Goal: Task Accomplishment & Management: Manage account settings

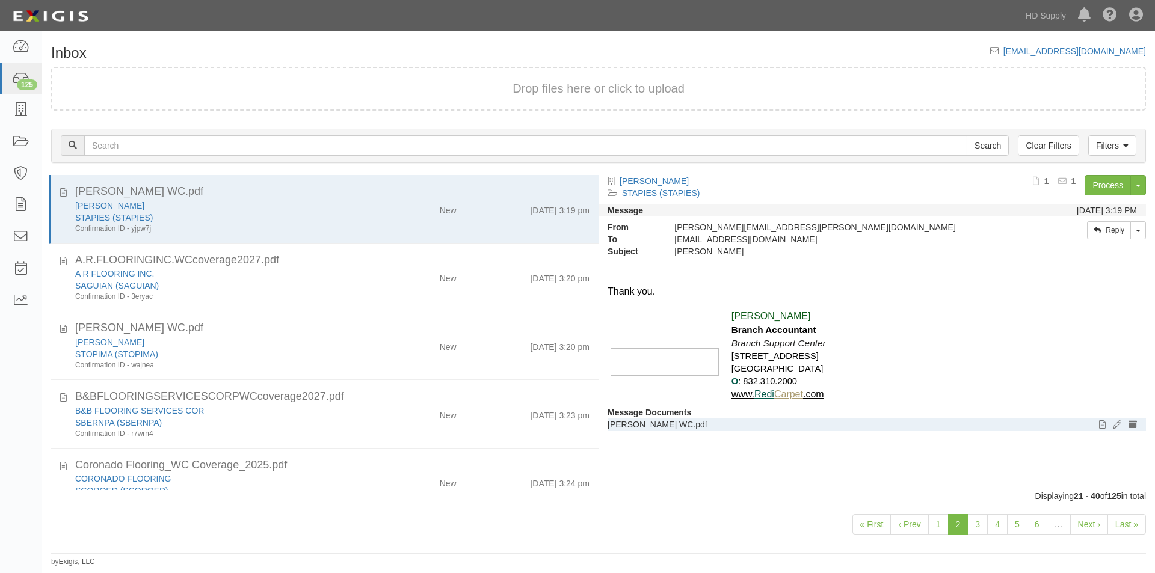
click at [1019, 422] on p "Esteban Tapia WC.pdf" at bounding box center [871, 425] width 529 height 12
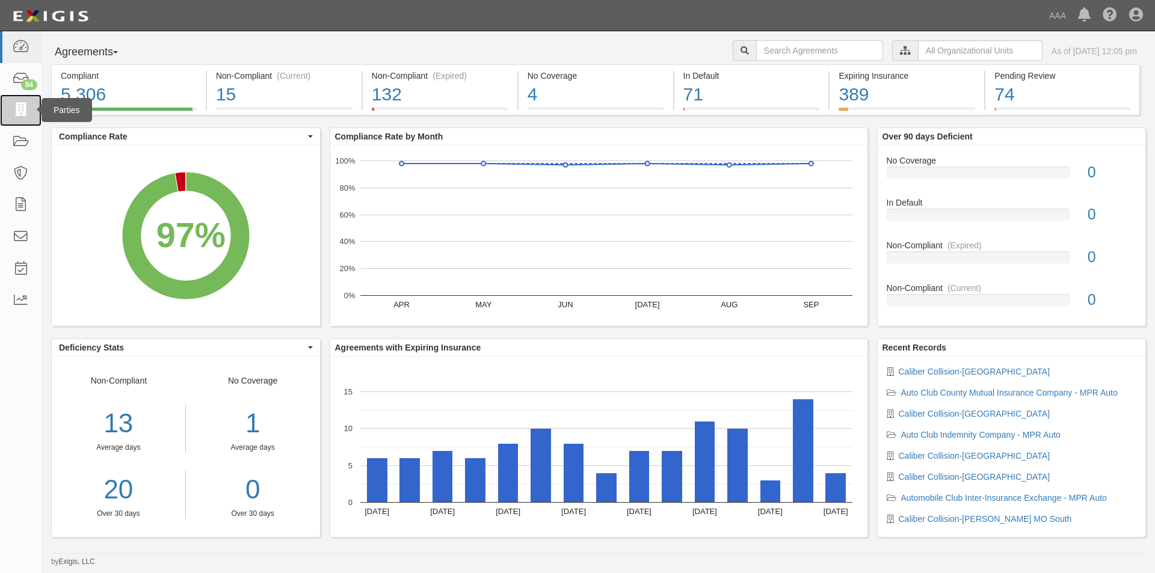
click at [16, 112] on icon at bounding box center [20, 110] width 17 height 14
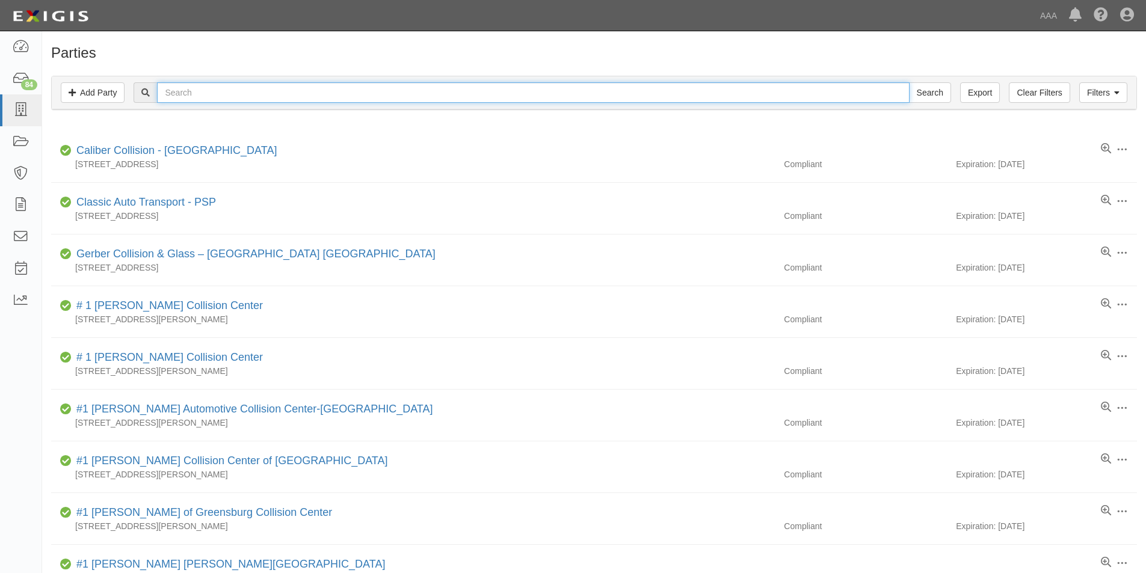
click at [224, 95] on input "text" at bounding box center [533, 92] width 752 height 20
type input "santa barbara - ed"
click at [909, 82] on input "Search" at bounding box center [930, 92] width 42 height 20
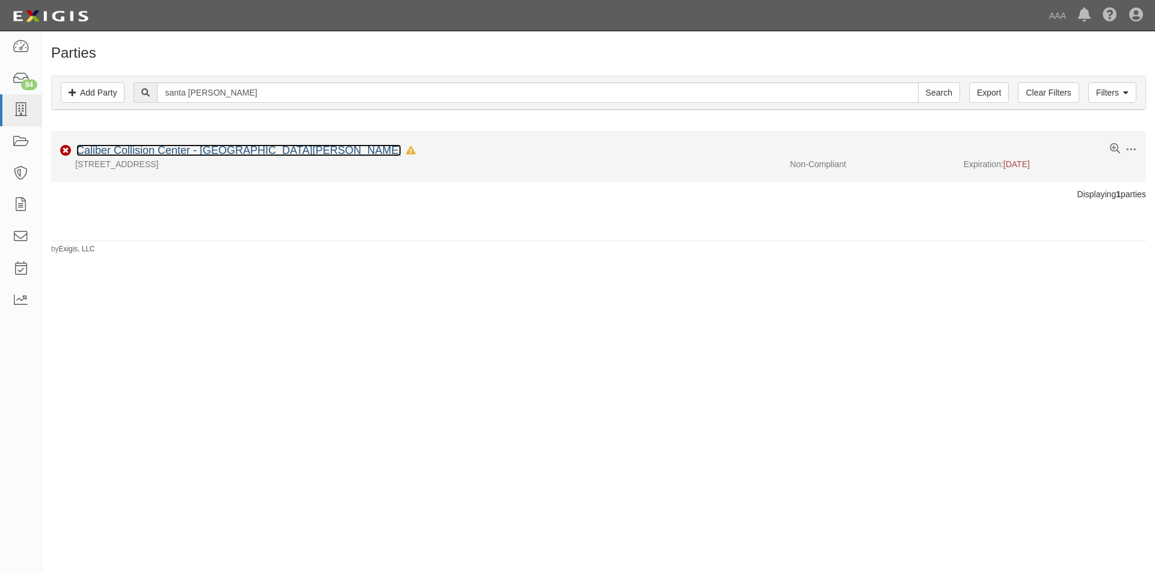
click at [227, 150] on link "Caliber Collision Center - Santa Barbara - Edison Ave" at bounding box center [238, 150] width 325 height 12
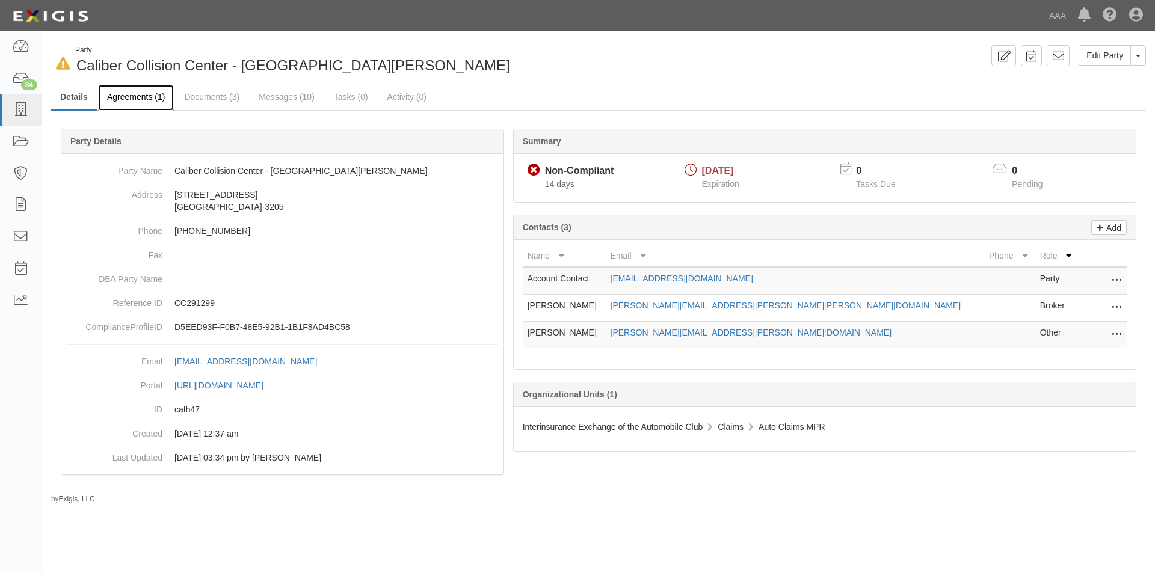
click at [147, 99] on link "Agreements (1)" at bounding box center [136, 98] width 76 height 26
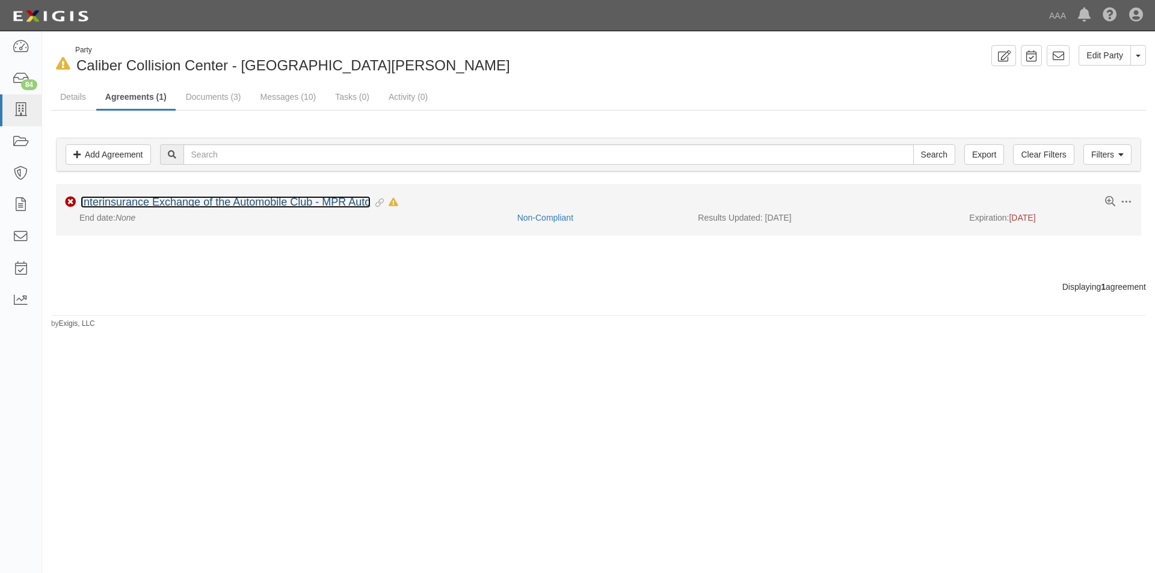
click at [150, 206] on link "Interinsurance Exchange of the Automobile Club - MPR Auto" at bounding box center [226, 202] width 290 height 12
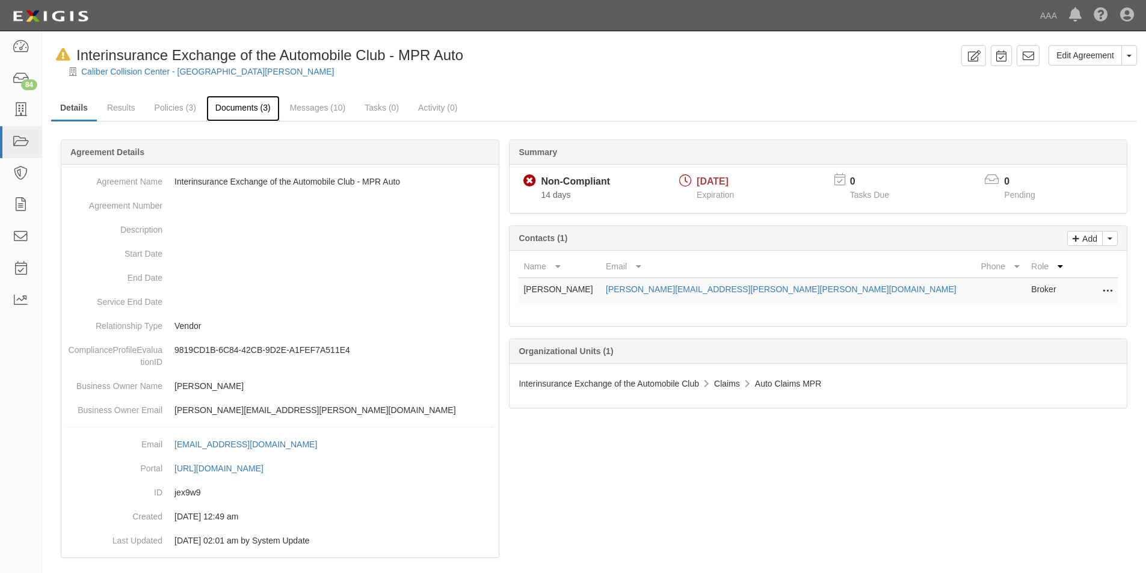
click at [237, 108] on link "Documents (3)" at bounding box center [242, 109] width 73 height 26
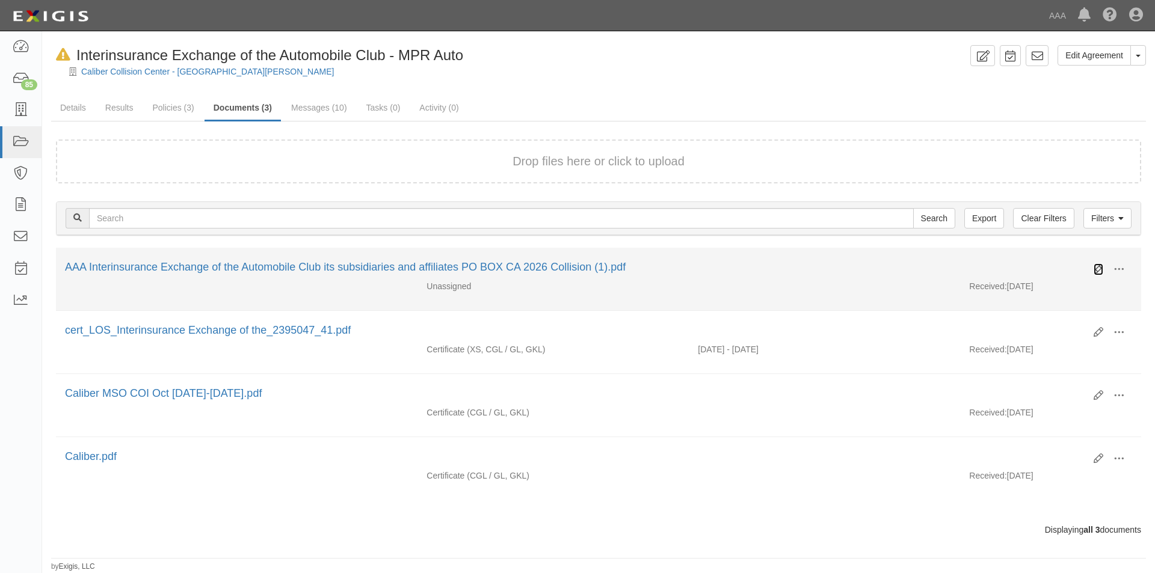
click at [1094, 271] on icon at bounding box center [1098, 270] width 10 height 10
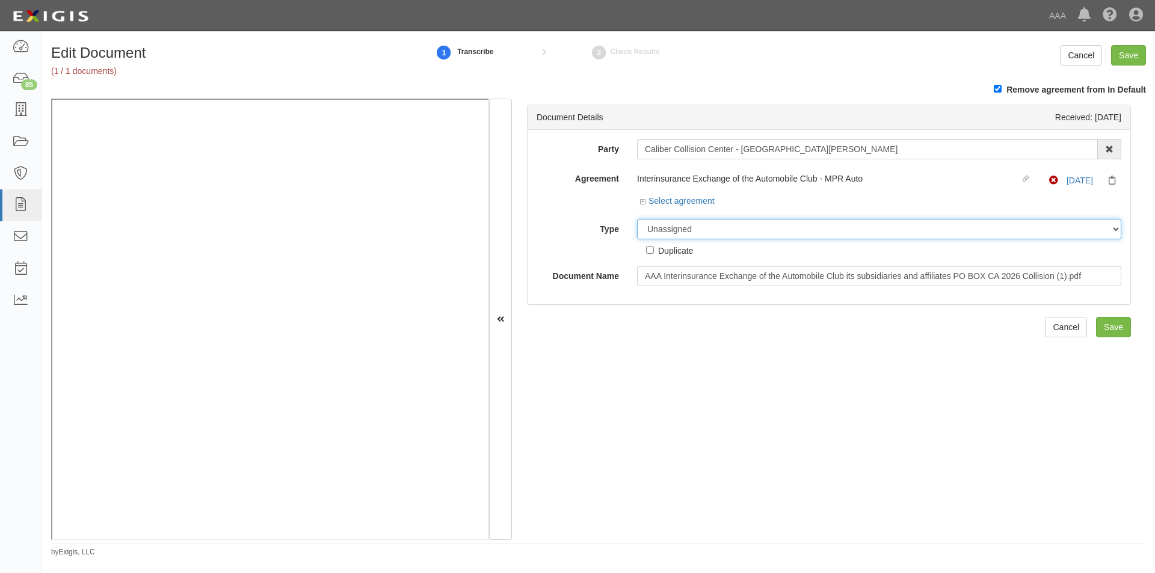
click at [677, 232] on select "Unassigned Binder Cancellation Notice Certificate Contract Endorsement Insuranc…" at bounding box center [879, 229] width 484 height 20
select select "CertificateDetail"
click at [637, 219] on select "Unassigned Binder Cancellation Notice Certificate Contract Endorsement Insuranc…" at bounding box center [879, 229] width 484 height 20
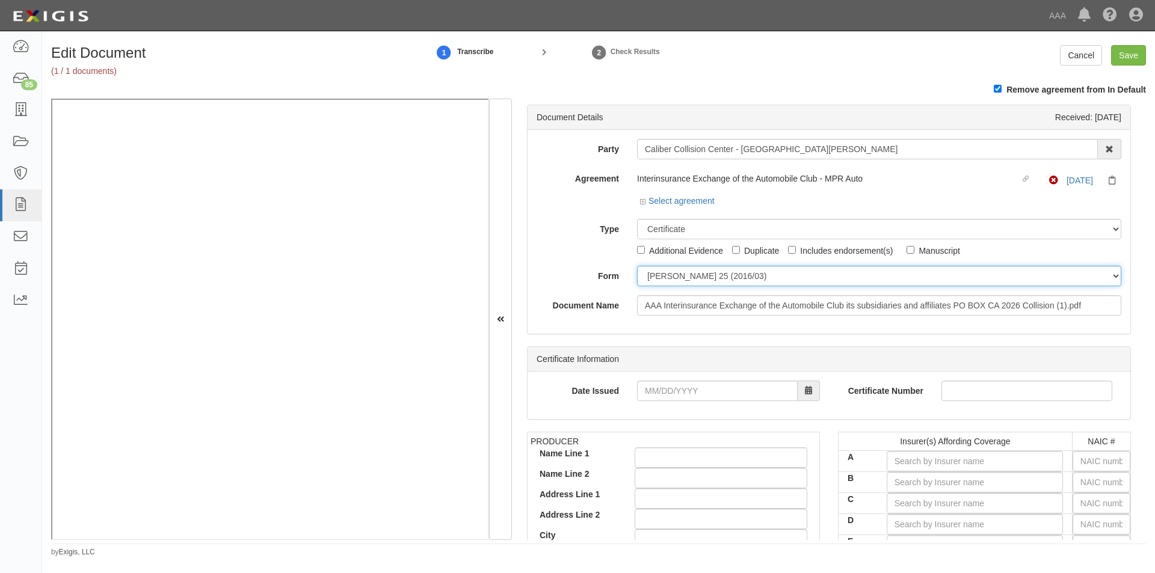
click at [674, 279] on select "ACORD 25 (2016/03) ACORD 101 ACORD 855 NY (2014/05) General" at bounding box center [879, 276] width 484 height 20
select select "GeneralFormDetail"
click at [637, 266] on select "ACORD 25 (2016/03) ACORD 101 ACORD 855 NY (2014/05) General" at bounding box center [879, 276] width 484 height 20
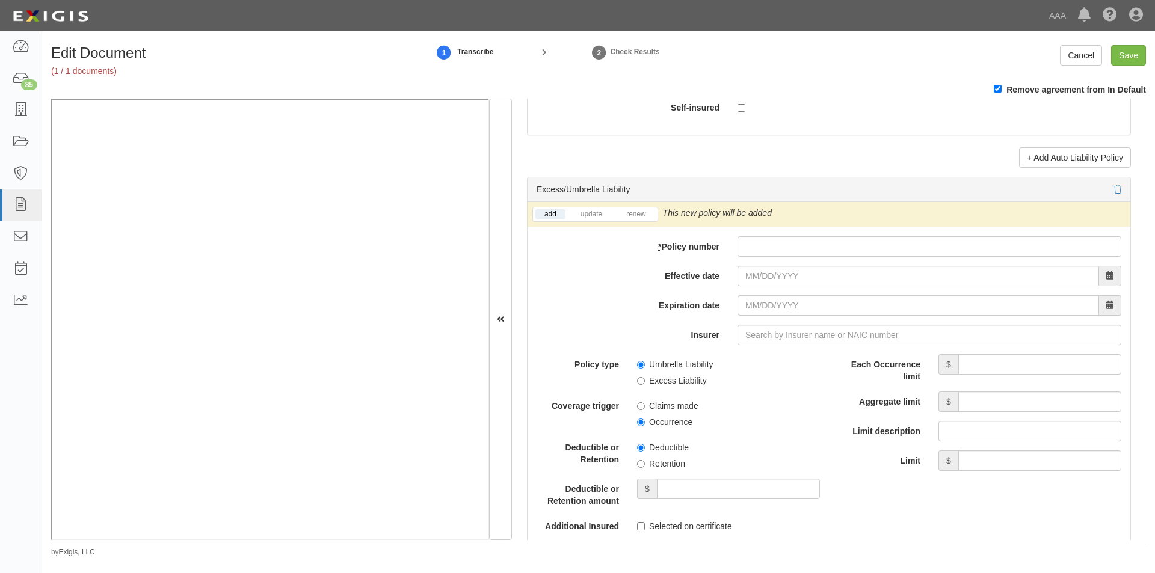
scroll to position [2343, 0]
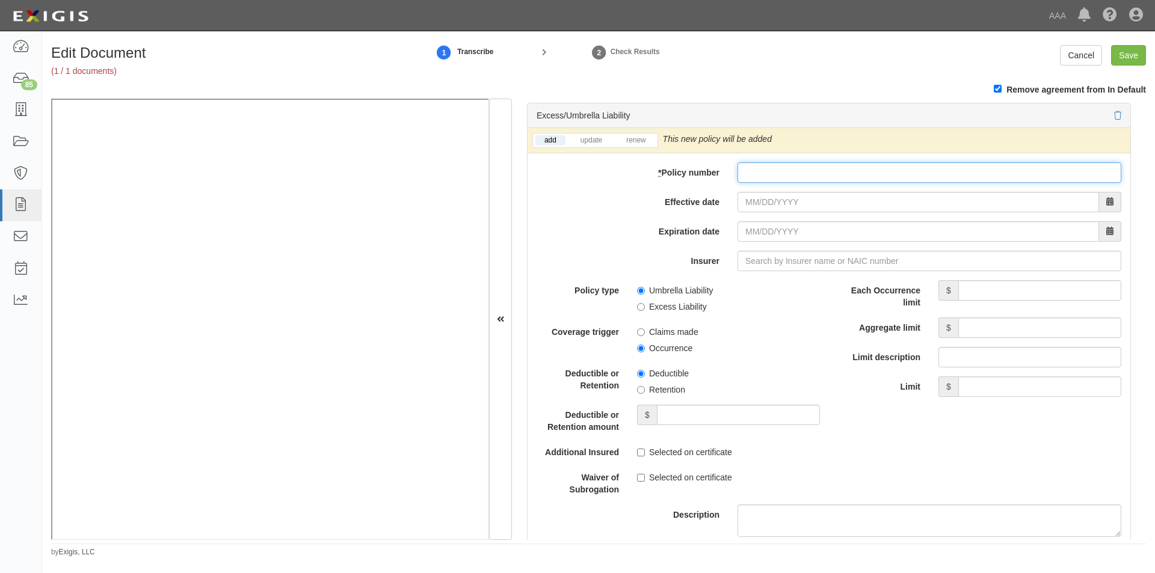
click at [752, 177] on input "* Policy number" at bounding box center [929, 172] width 384 height 20
type input "TH7-691-466402-045"
click at [813, 200] on input "Effective date" at bounding box center [917, 202] width 361 height 20
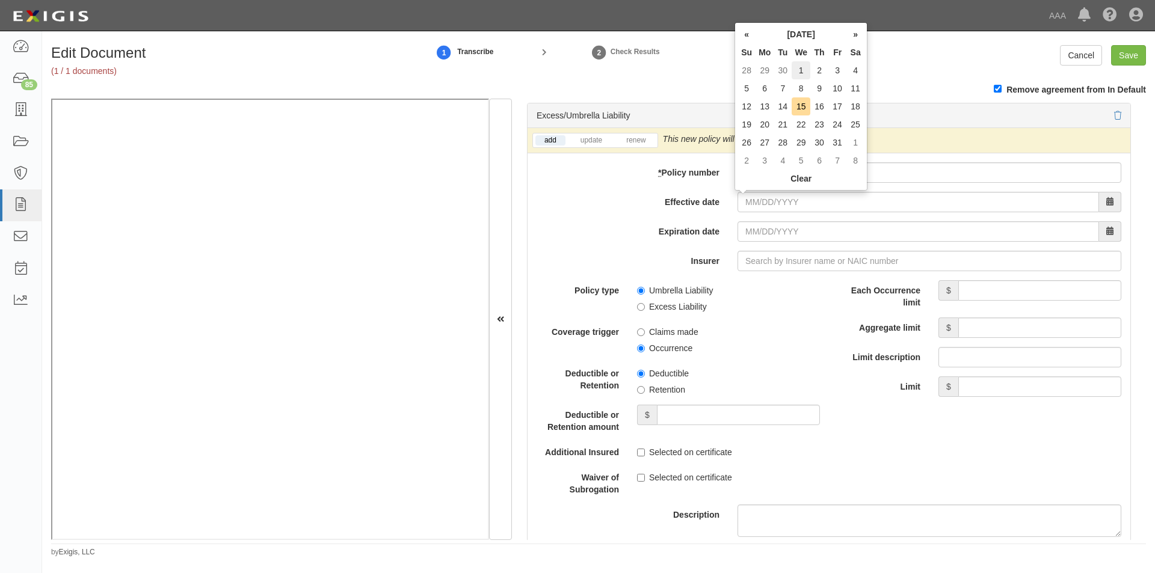
click at [801, 67] on td "1" at bounding box center [801, 70] width 19 height 18
type input "[DATE]"
type input "10/01/2026"
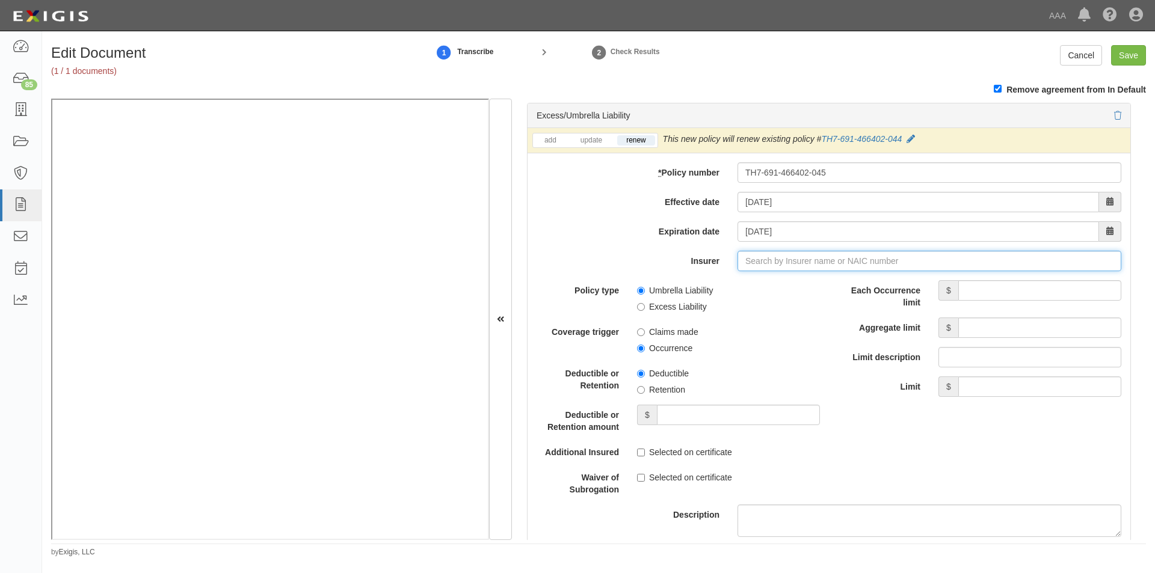
click at [777, 265] on input "Insurer" at bounding box center [929, 261] width 384 height 20
click at [761, 277] on div "Liberty Insurance Corporation ( 42404 ) A XV Rating" at bounding box center [767, 284] width 214 height 16
type input "Liberty Insurance Corporation (42404) A XV Rating"
click at [644, 292] on label "Umbrella Liability" at bounding box center [675, 291] width 76 height 12
click at [644, 292] on input "Umbrella Liability" at bounding box center [641, 291] width 8 height 8
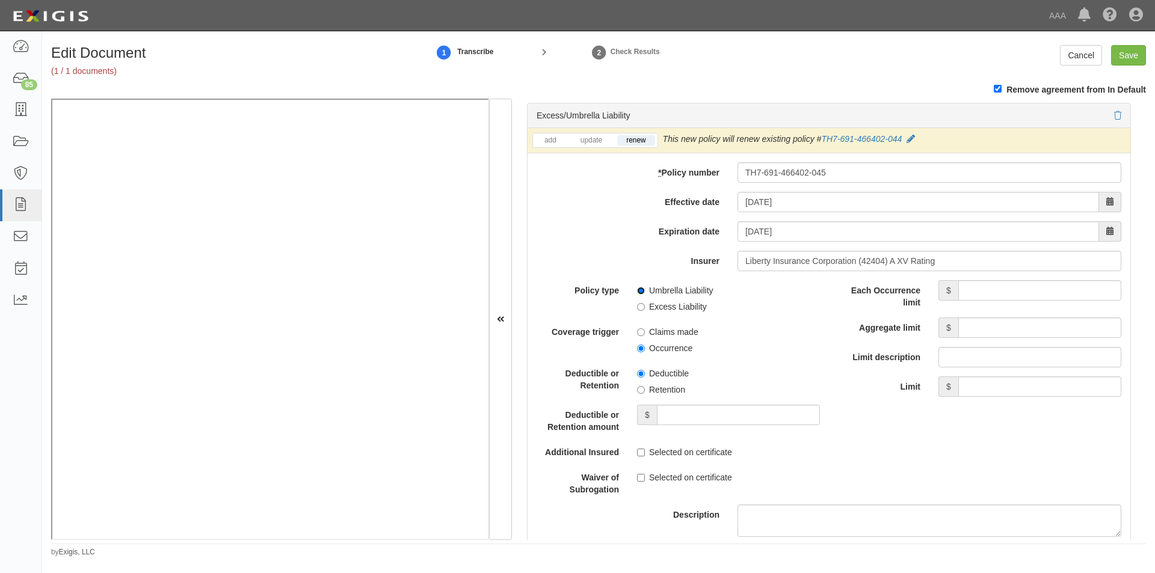
radio input "true"
click at [639, 349] on input "Occurrence" at bounding box center [641, 349] width 8 height 8
radio input "true"
click at [991, 291] on input "Each Occurrence limit" at bounding box center [1039, 290] width 163 height 20
type input "5,000,000"
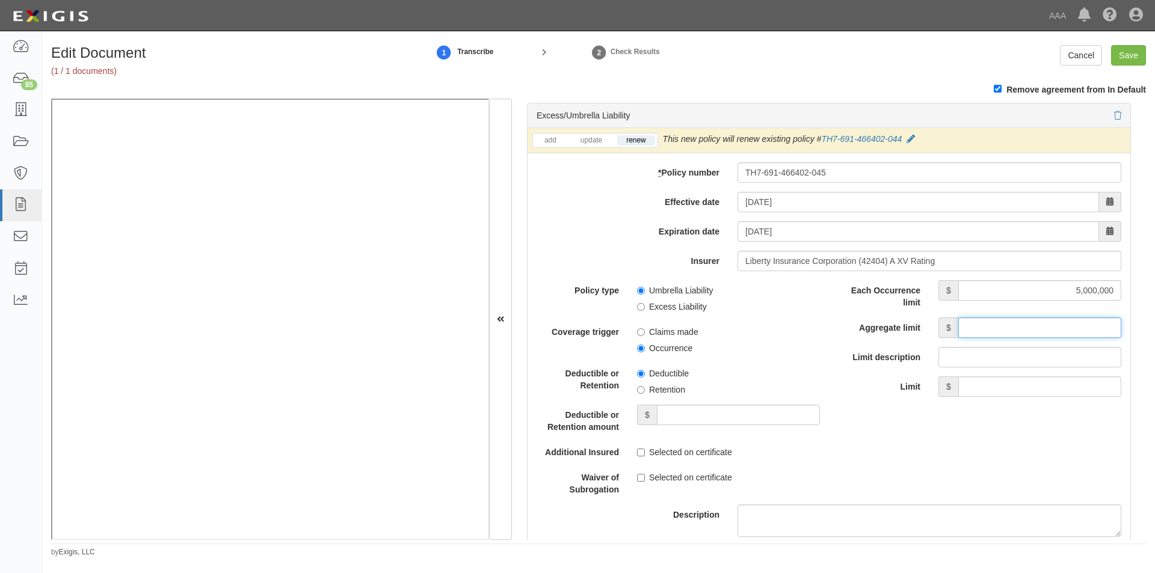
click at [997, 333] on input "Aggregate limit" at bounding box center [1039, 328] width 163 height 20
type input "5,000,000"
click at [986, 448] on div "Policy type Umbrella Liability Excess Liability Coverage trigger Claims made Oc…" at bounding box center [828, 448] width 603 height 336
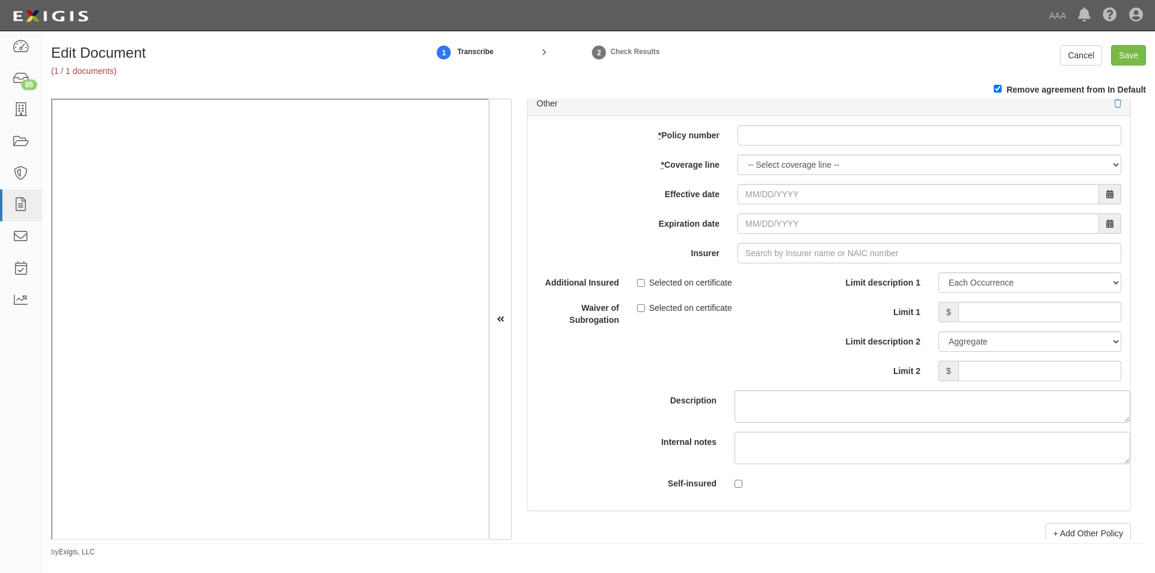
scroll to position [3475, 0]
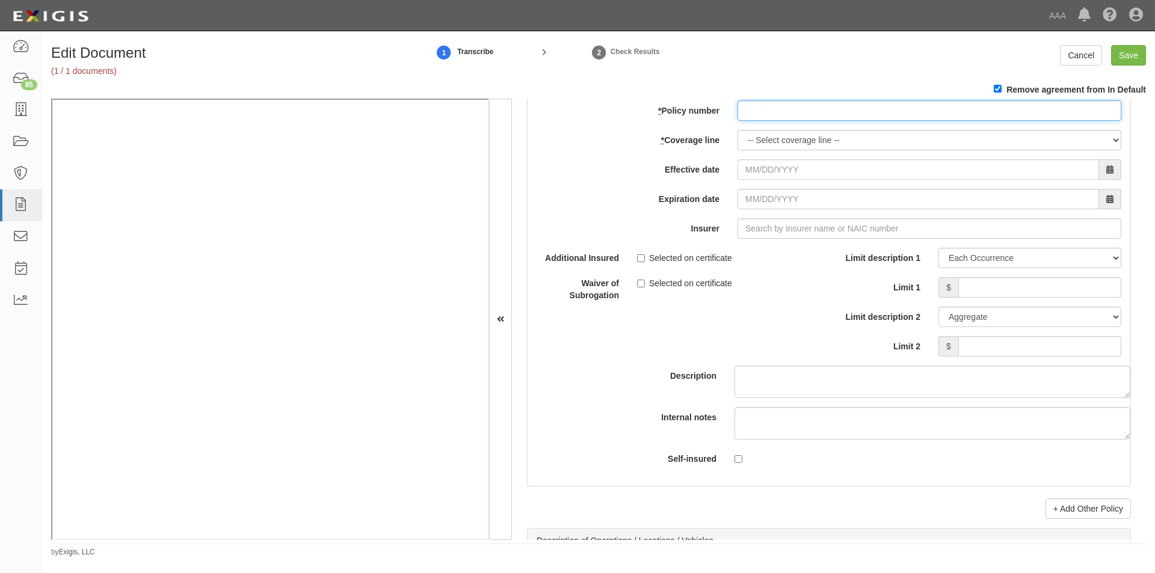
click at [809, 117] on input "* Policy number" at bounding box center [929, 110] width 384 height 20
type input "EB2-C9B-466402-095"
click at [827, 137] on select "-- Select coverage line -- Asbestos Abatement Auto Physical Damage Boiler & Mac…" at bounding box center [929, 140] width 384 height 20
select select "70"
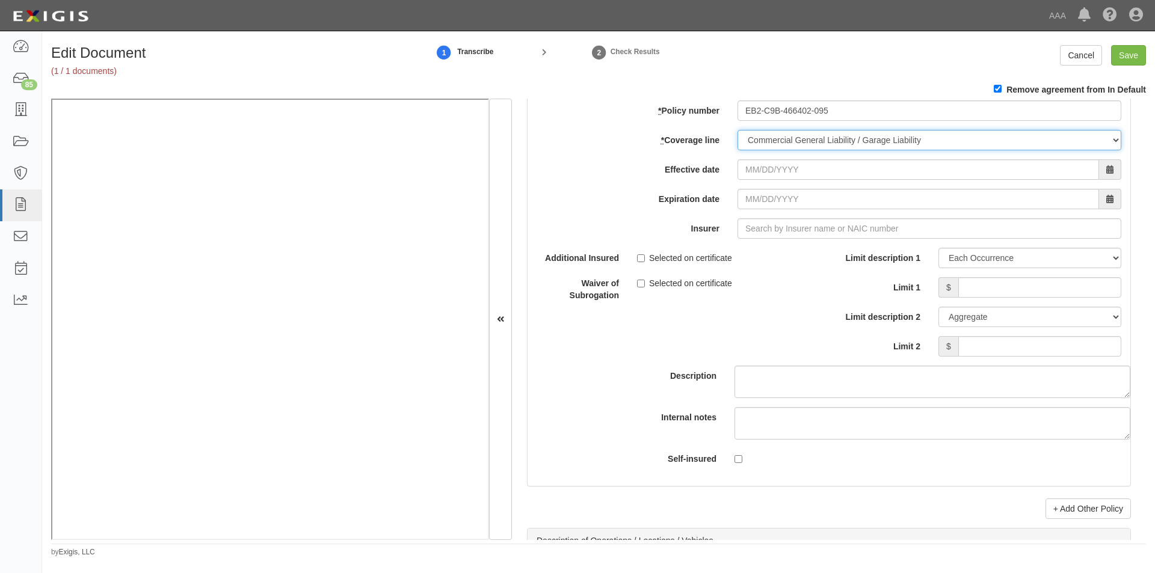
click at [737, 130] on select "-- Select coverage line -- Asbestos Abatement Auto Physical Damage Boiler & Mac…" at bounding box center [929, 140] width 384 height 20
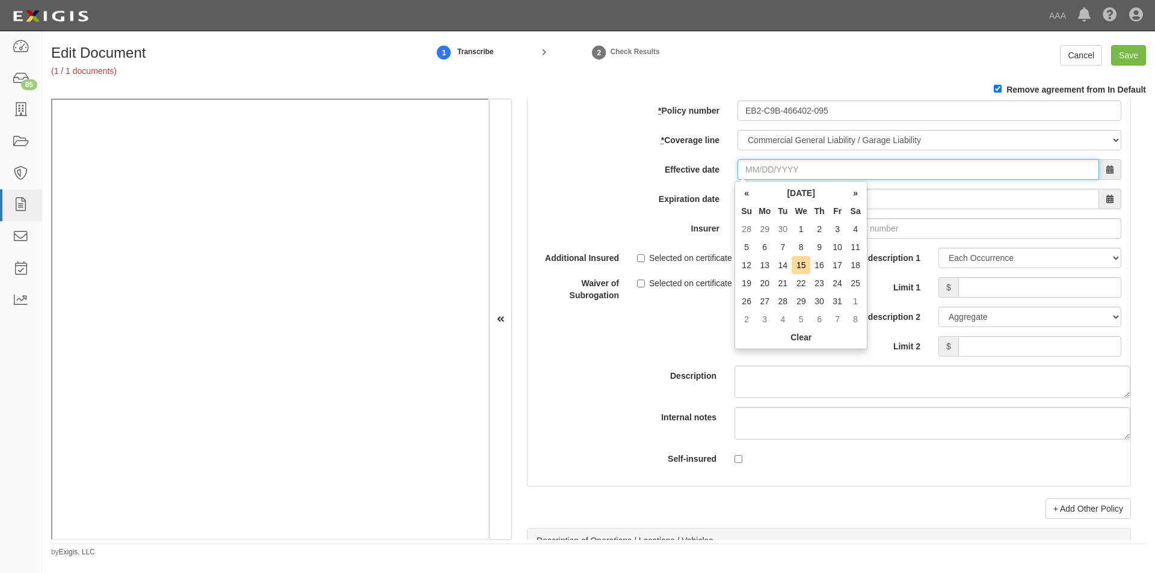
click at [793, 175] on input "Effective date" at bounding box center [917, 169] width 361 height 20
type input "10/01/2025"
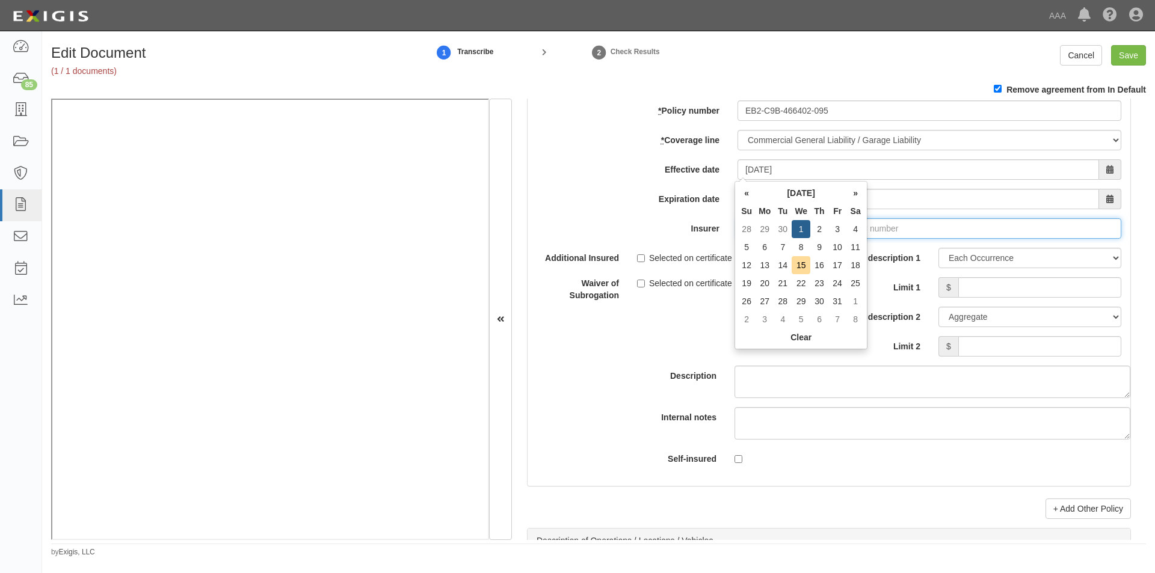
type input "10/01/2026"
click at [893, 229] on input "Insurer" at bounding box center [929, 228] width 384 height 20
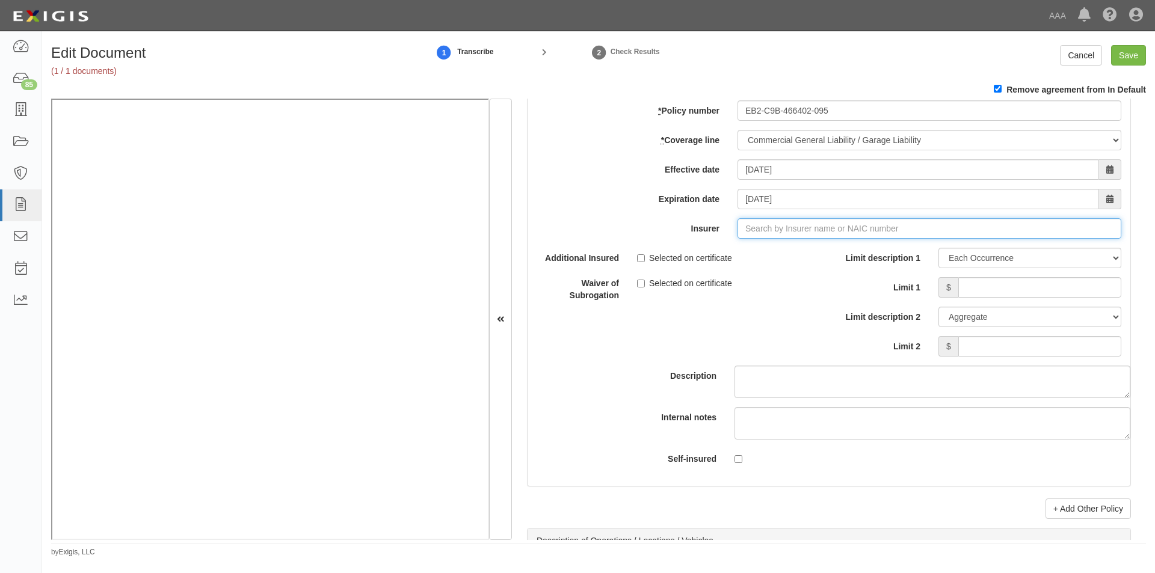
click at [893, 229] on input "Insurer" at bounding box center [929, 228] width 384 height 20
type input "21st Century Advantage Insurance Company (25232) NR Rating"
type input "2"
click at [805, 254] on div "Liberty Mutual Fire Insurance Company ( 23035 ) A XV Rating" at bounding box center [785, 252] width 250 height 16
type input "Liberty Mutual Fire Insurance Company (23035) A XV Rating"
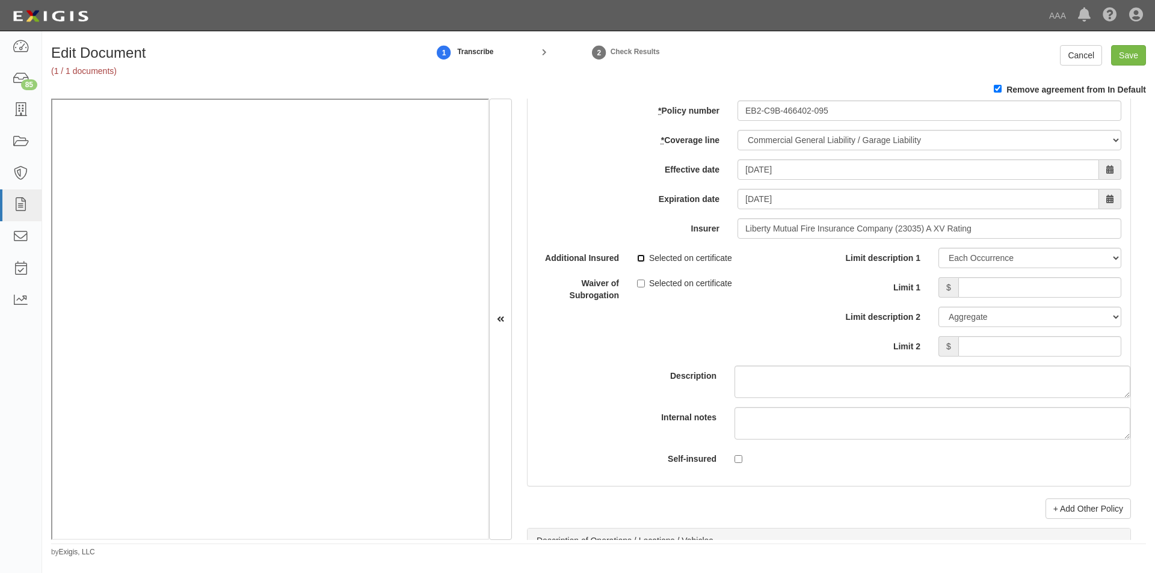
click at [642, 255] on input "Selected on certificate" at bounding box center [641, 258] width 8 height 8
checkbox input "true"
click at [982, 292] on input "Limit 1" at bounding box center [1039, 287] width 163 height 20
type input "2,000,000"
click at [1010, 348] on input "Limit 2" at bounding box center [1039, 346] width 163 height 20
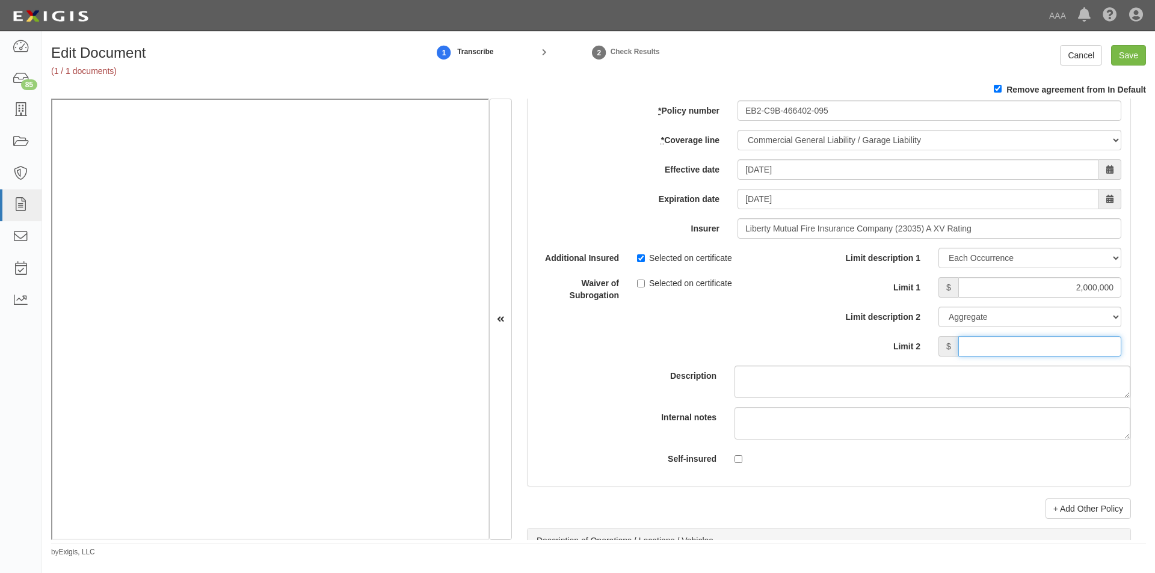
type input "4,000,000"
click at [1106, 509] on link "+ Add Other Policy" at bounding box center [1087, 509] width 85 height 20
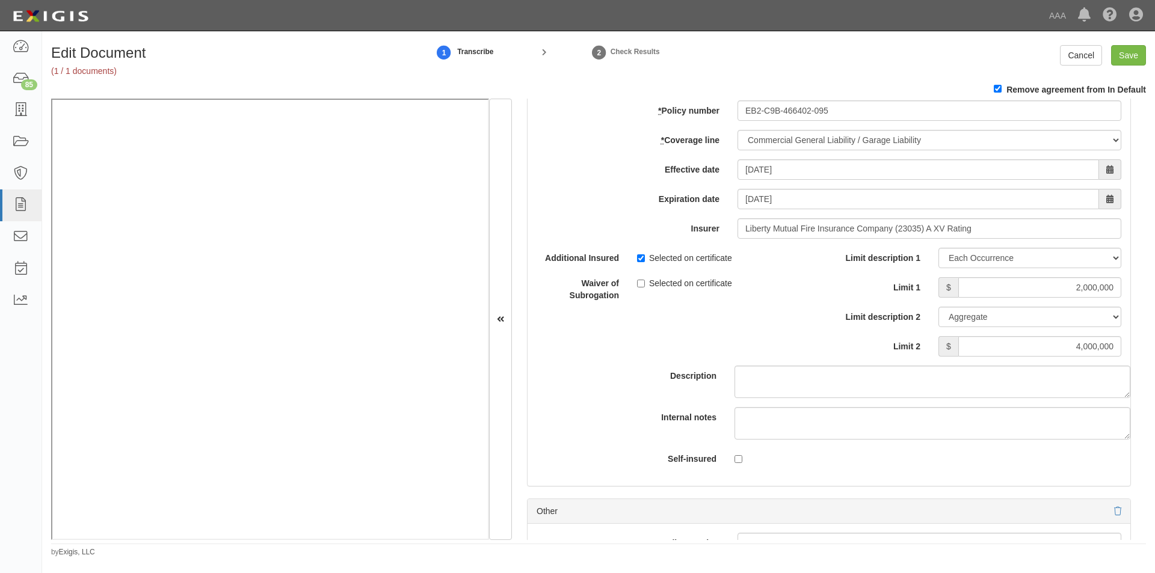
scroll to position [3921, 0]
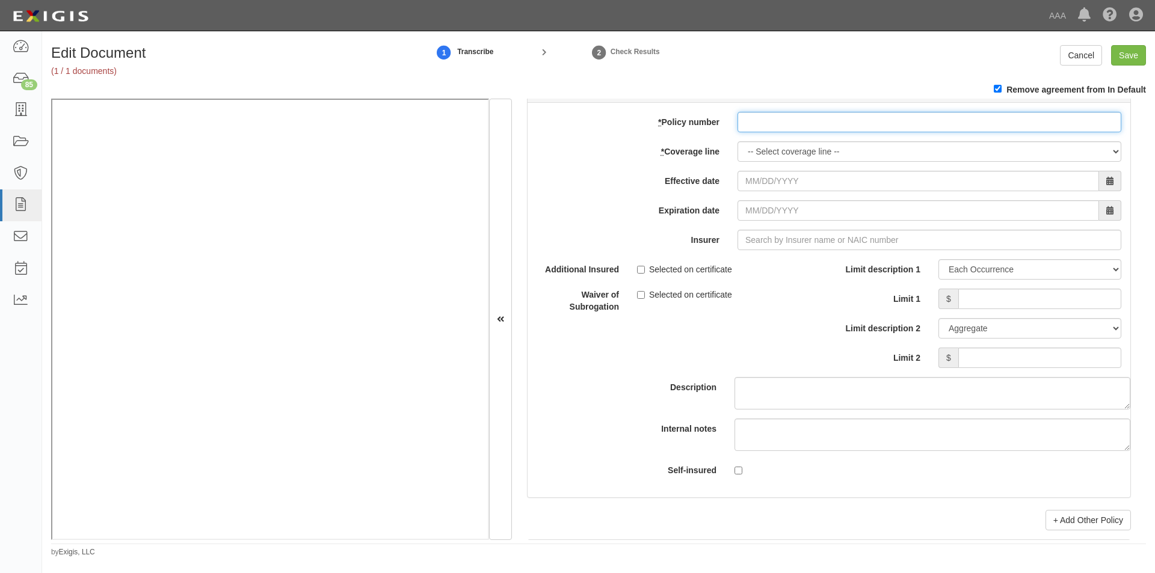
paste input "EB2-C9B-466402-095"
type input "EB2-C9B-466402-095"
click at [760, 158] on select "-- Select coverage line -- Asbestos Abatement Auto Physical Damage Boiler & Mac…" at bounding box center [929, 151] width 384 height 20
select select "56"
click at [737, 162] on select "-- Select coverage line -- Asbestos Abatement Auto Physical Damage Boiler & Mac…" at bounding box center [929, 151] width 384 height 20
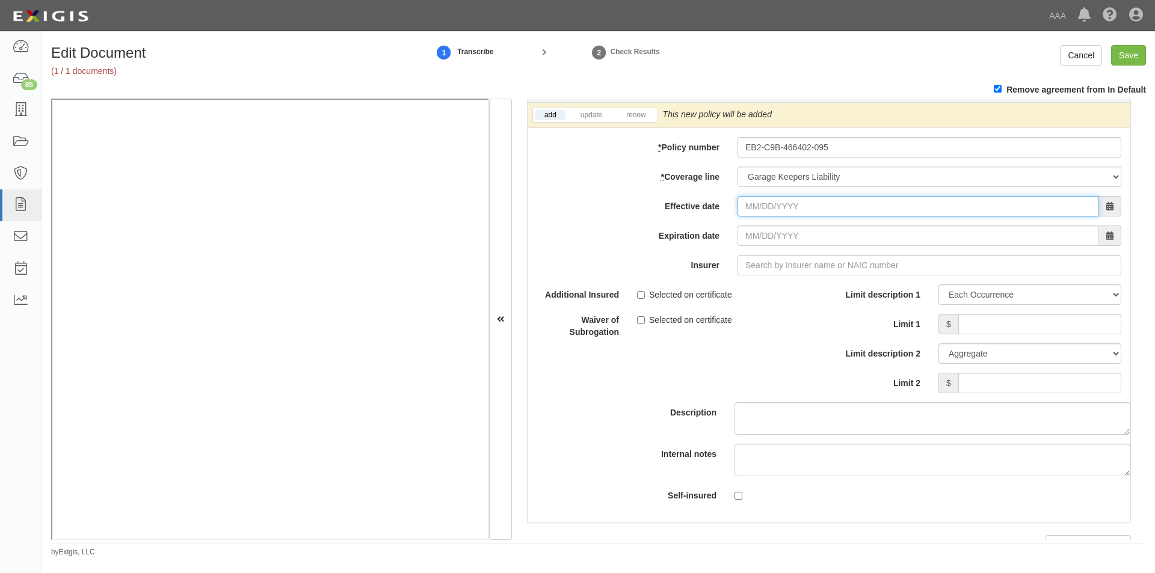
click at [799, 205] on input "Effective date" at bounding box center [917, 206] width 361 height 20
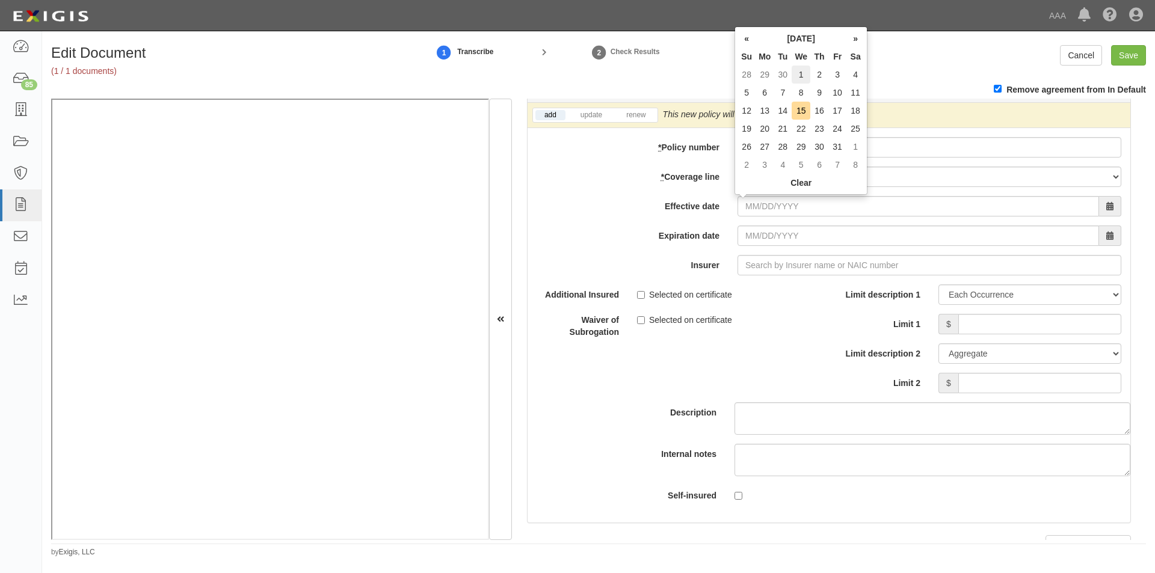
click at [799, 77] on td "1" at bounding box center [801, 75] width 19 height 18
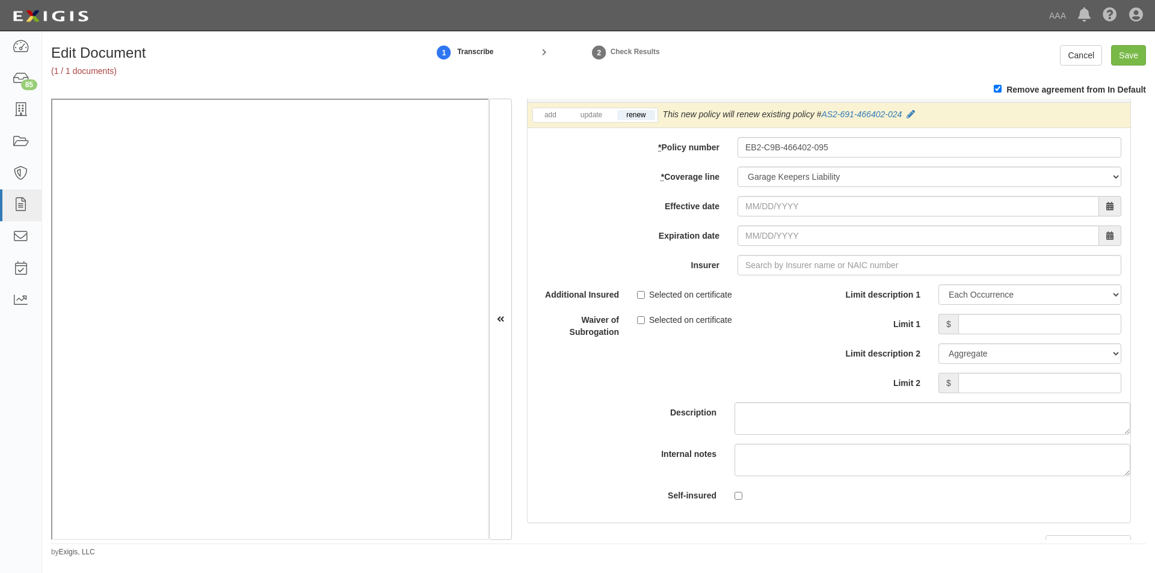
type input "10/01/2025"
type input "10/01/2026"
click at [789, 263] on input "Insurer" at bounding box center [929, 265] width 384 height 20
type input "21st Century Advantage Insurance Company (25232) NR Rating"
type input "2"
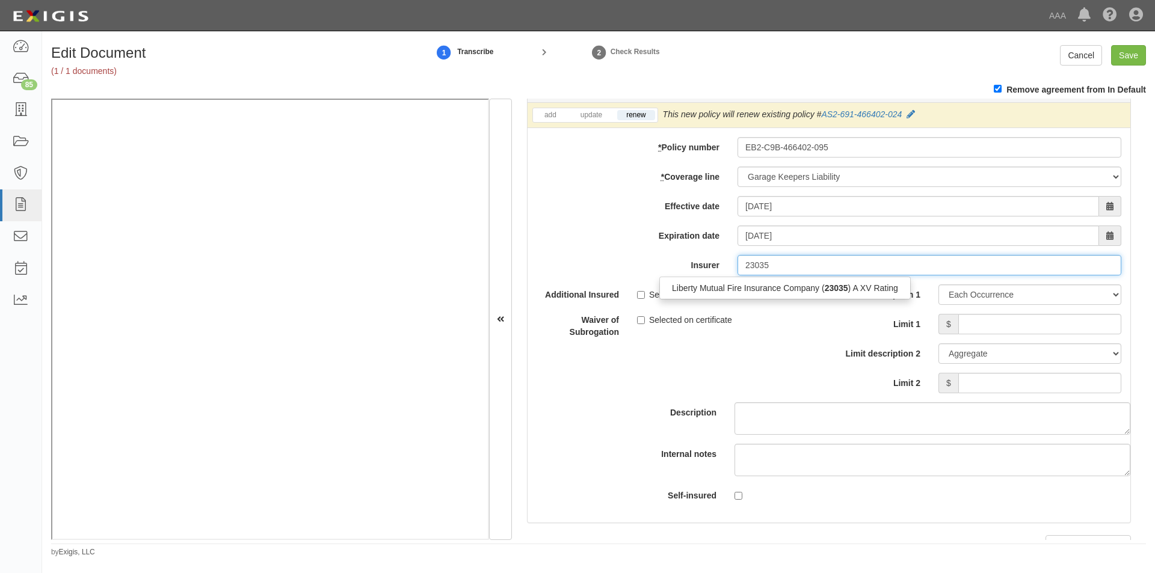
type input "23035"
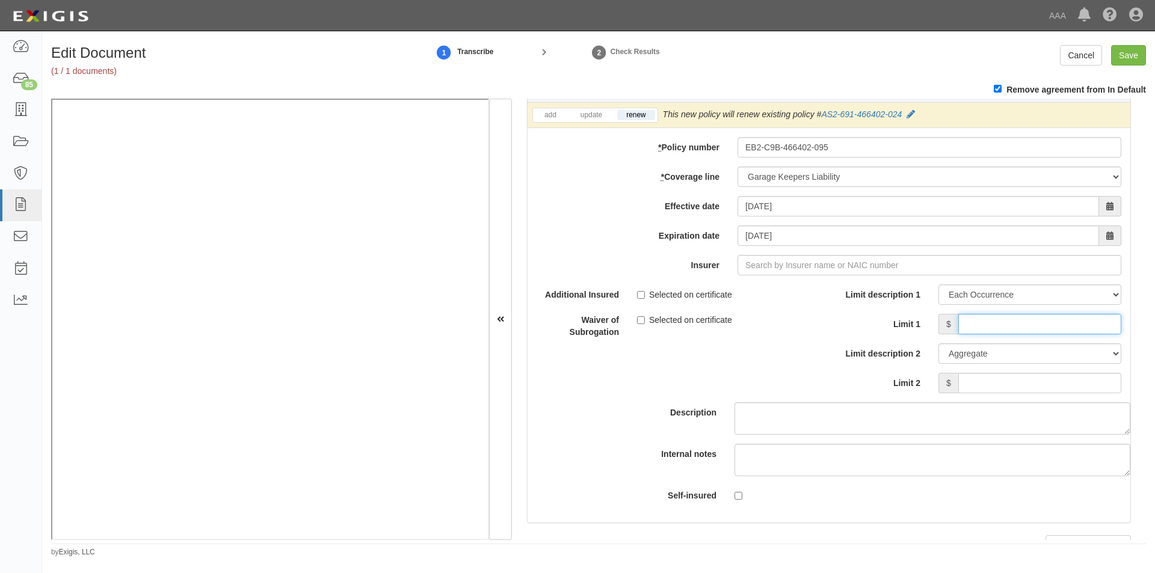
click at [964, 327] on input "Limit 1" at bounding box center [1039, 324] width 163 height 20
type input "3,000,000"
click at [1128, 56] on input "Save" at bounding box center [1128, 55] width 35 height 20
type input "5000000"
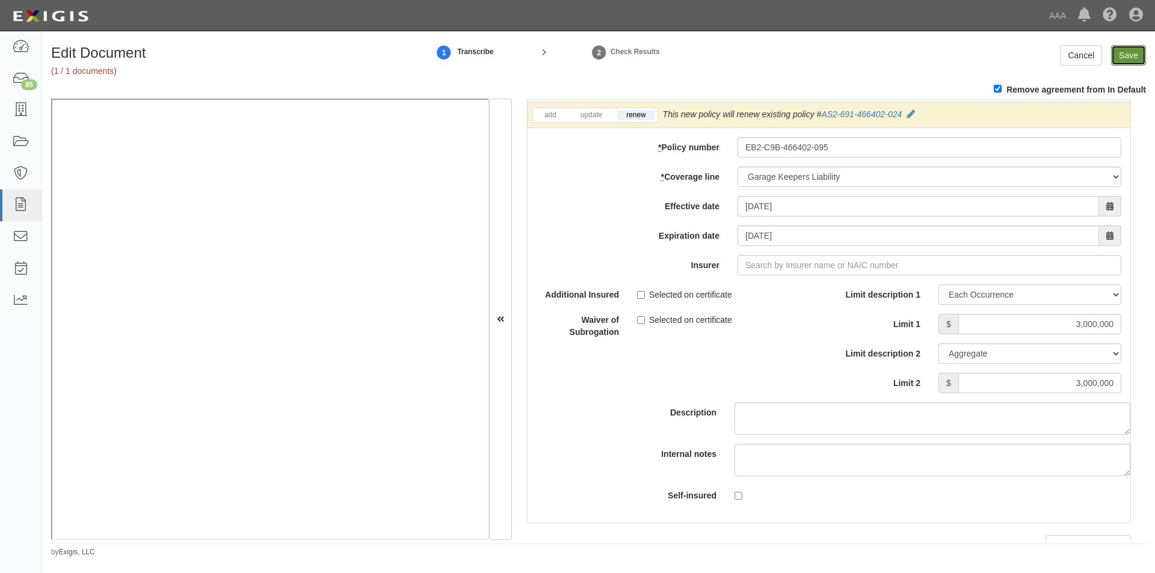
type input "5000000"
type input "2000000"
type input "4000000"
type input "3000000"
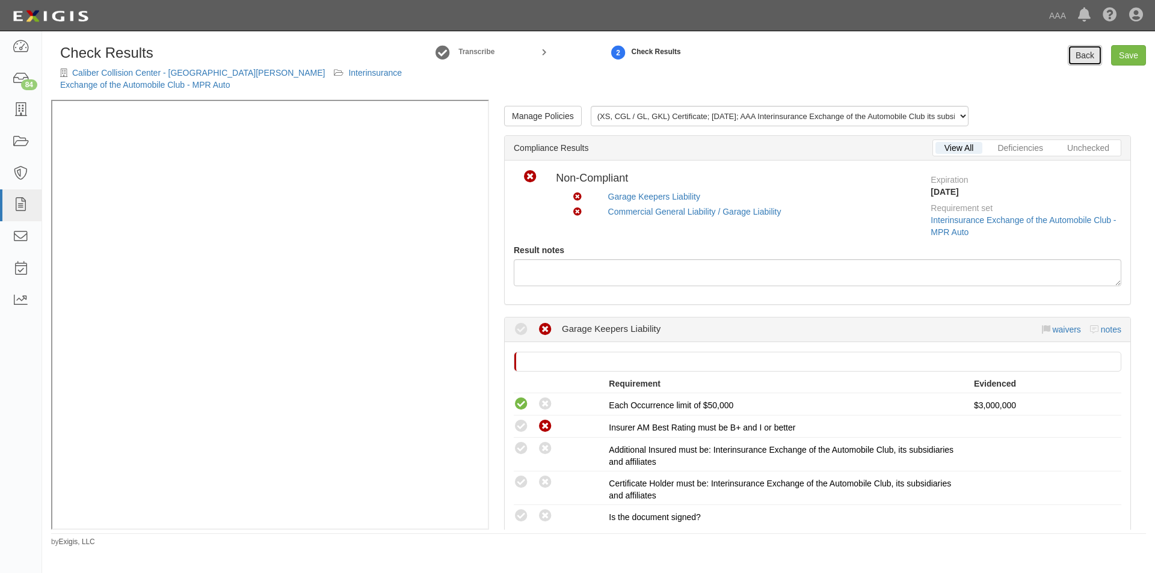
click at [1083, 57] on link "Back" at bounding box center [1085, 55] width 34 height 20
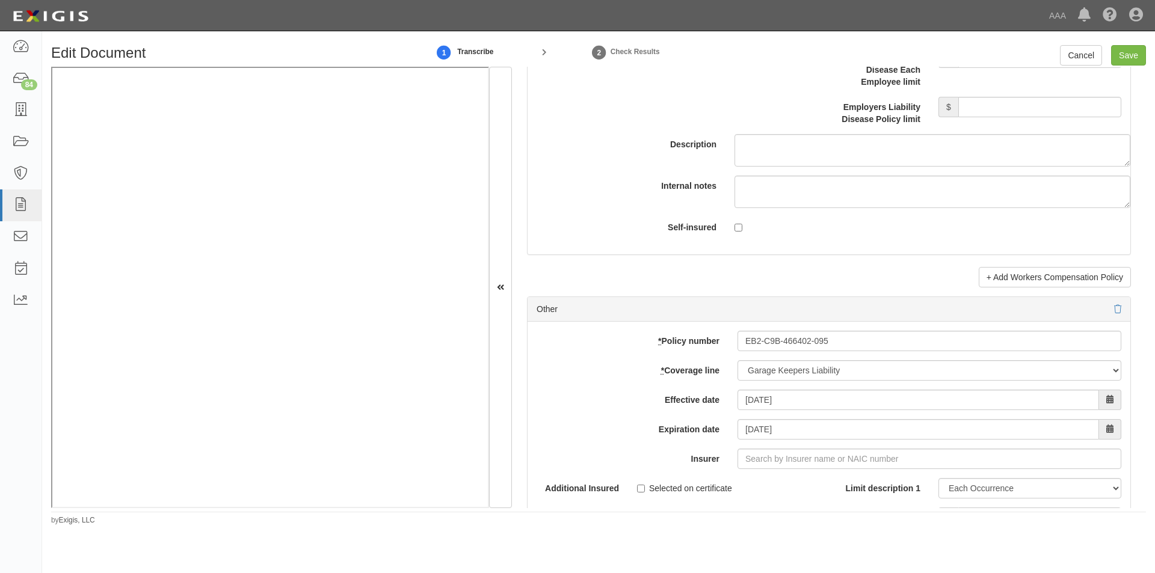
scroll to position [3308, 0]
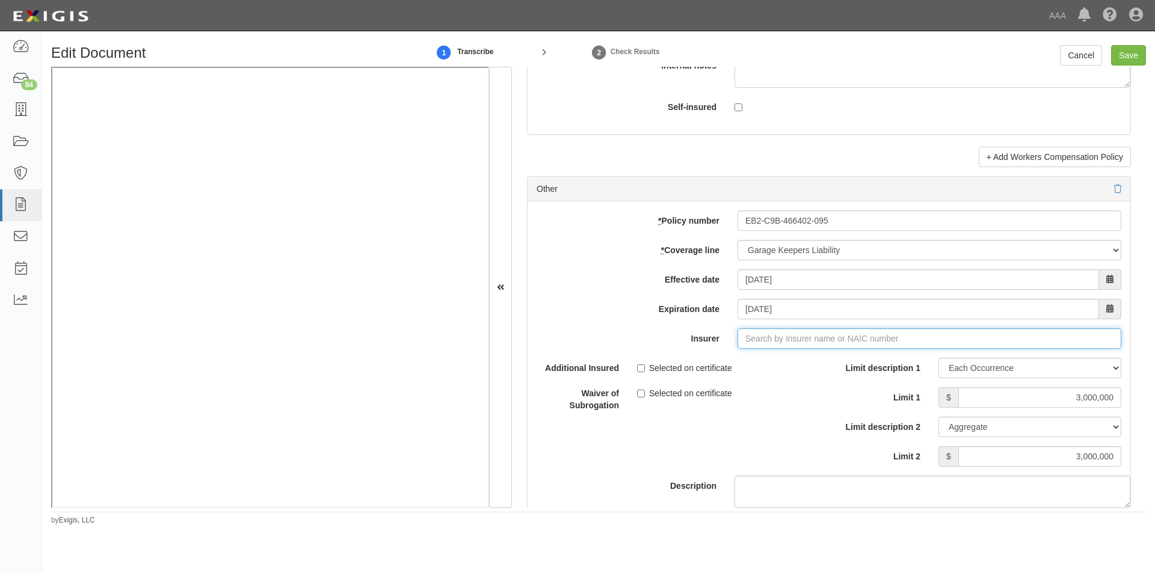
click at [754, 343] on input "Insurer" at bounding box center [929, 338] width 384 height 20
type input "21st Century Advantage Insurance Company (25232) NR Rating"
type input "2"
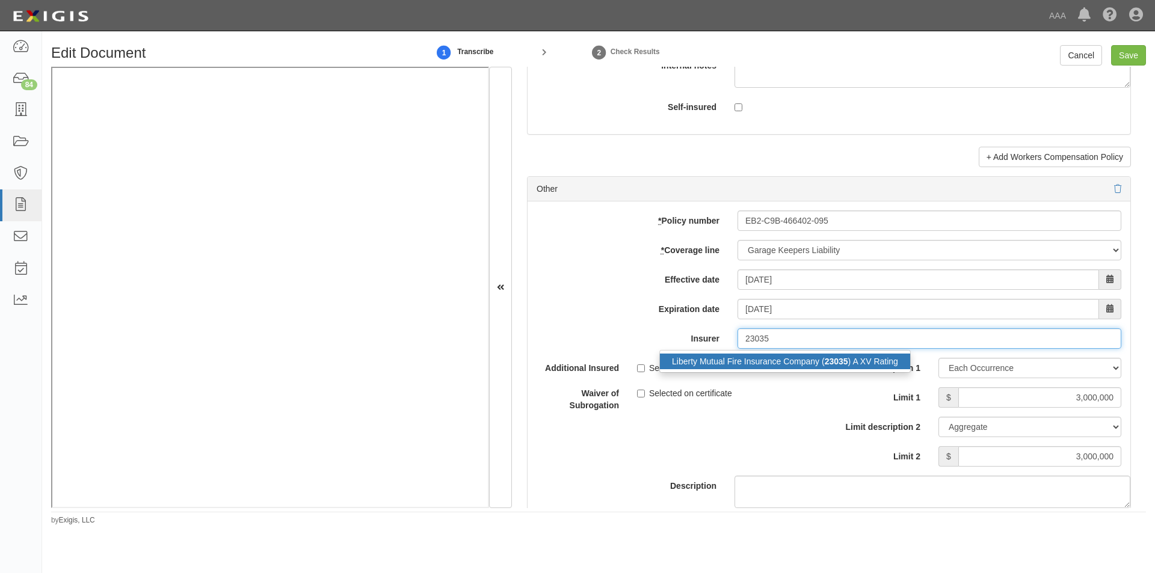
click at [778, 360] on div "Liberty Mutual Fire Insurance Company ( 23035 ) A XV Rating" at bounding box center [785, 362] width 250 height 16
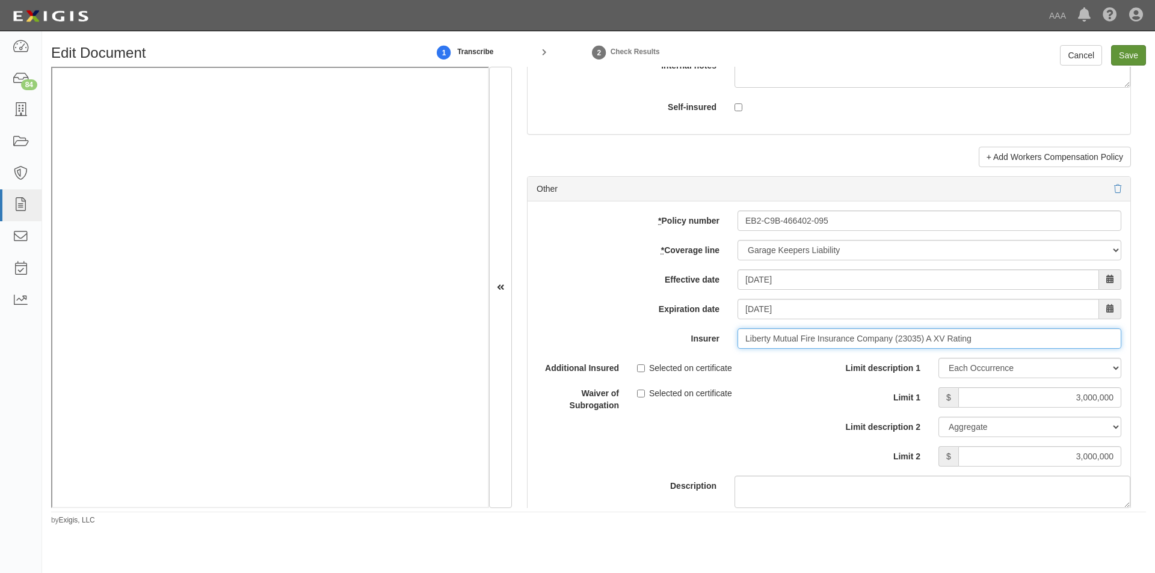
type input "Liberty Mutual Fire Insurance Company (23035) A XV Rating"
click at [1116, 60] on input "Save" at bounding box center [1128, 55] width 35 height 20
type input "5000000"
type input "3000000"
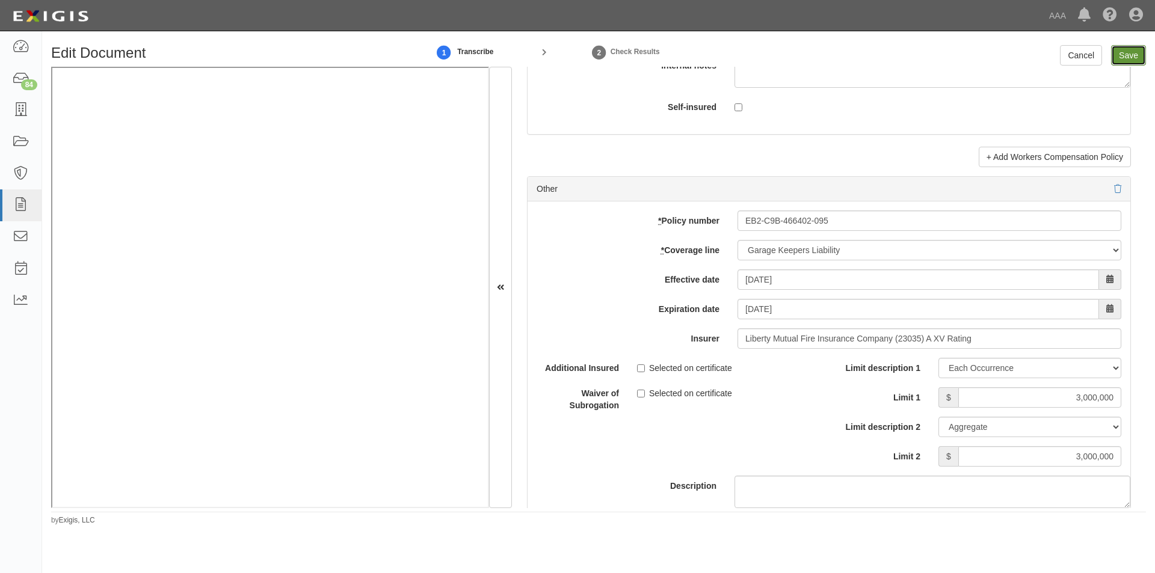
type input "3000000"
type input "2000000"
type input "4000000"
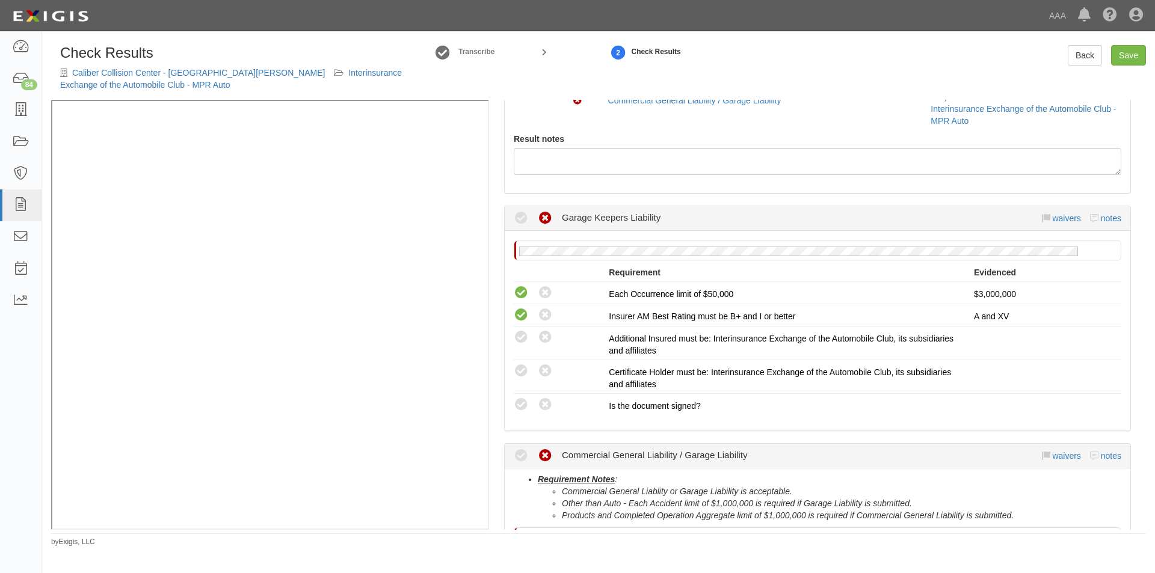
scroll to position [241, 0]
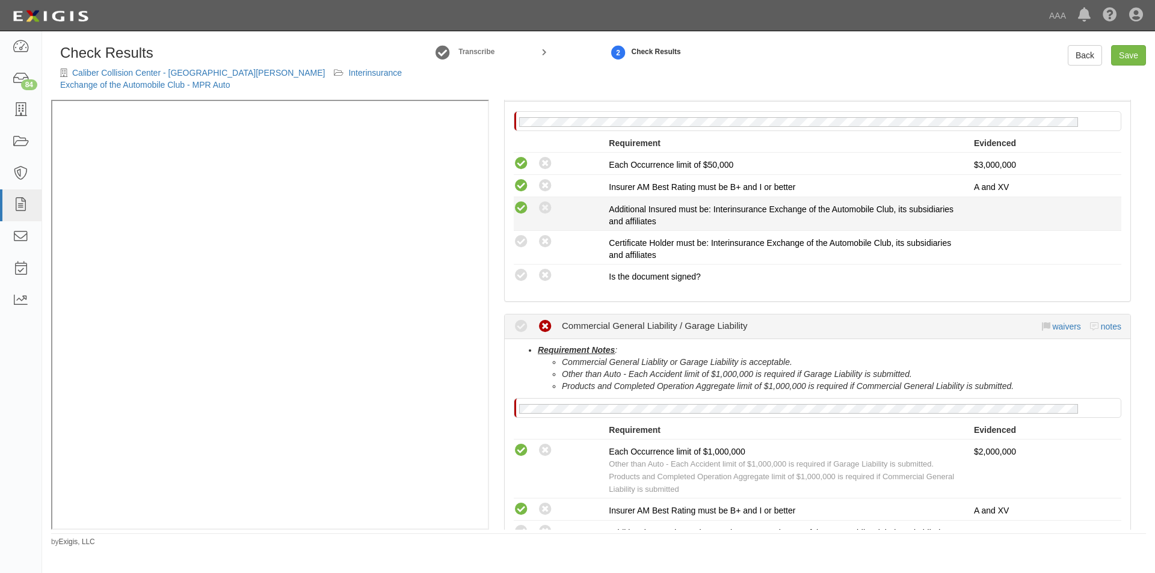
click at [519, 213] on icon at bounding box center [521, 208] width 15 height 15
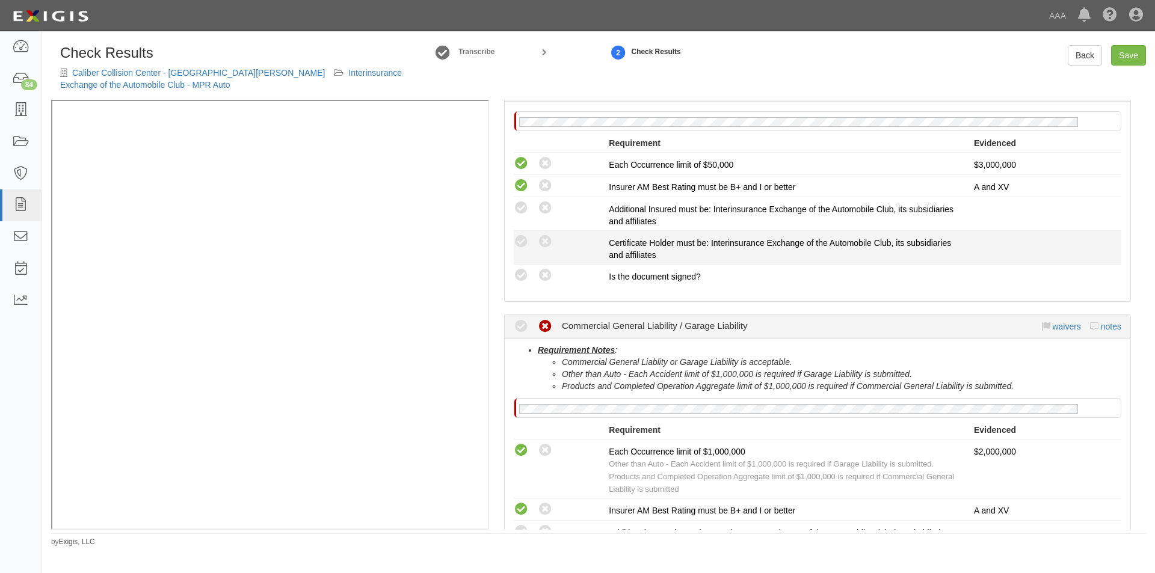
radio input "true"
click at [520, 241] on icon at bounding box center [521, 242] width 15 height 15
radio input "true"
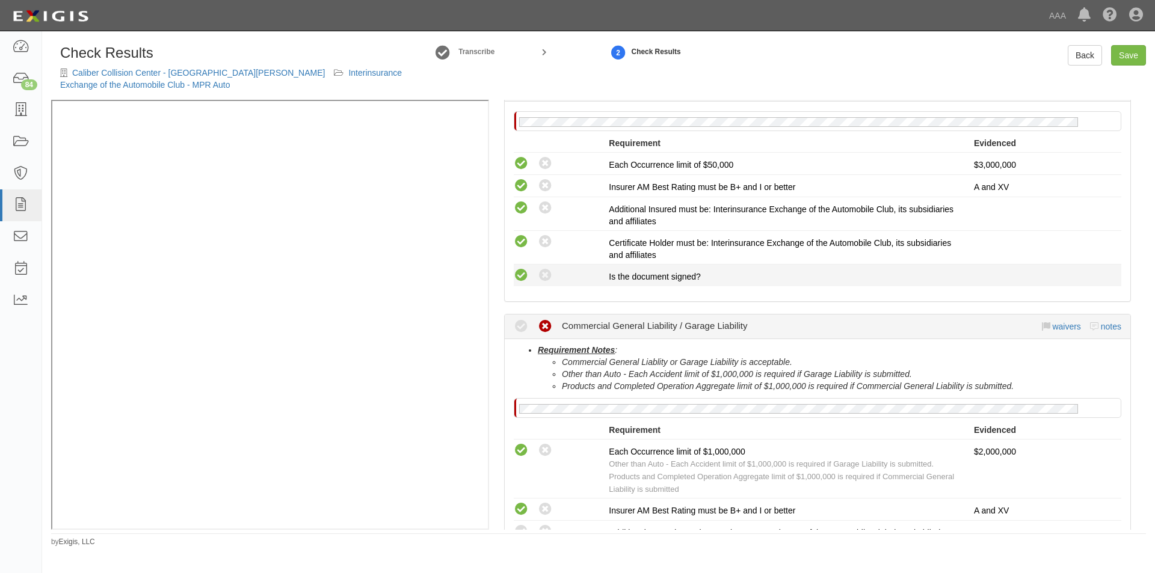
click at [523, 280] on icon at bounding box center [521, 275] width 15 height 15
radio input "true"
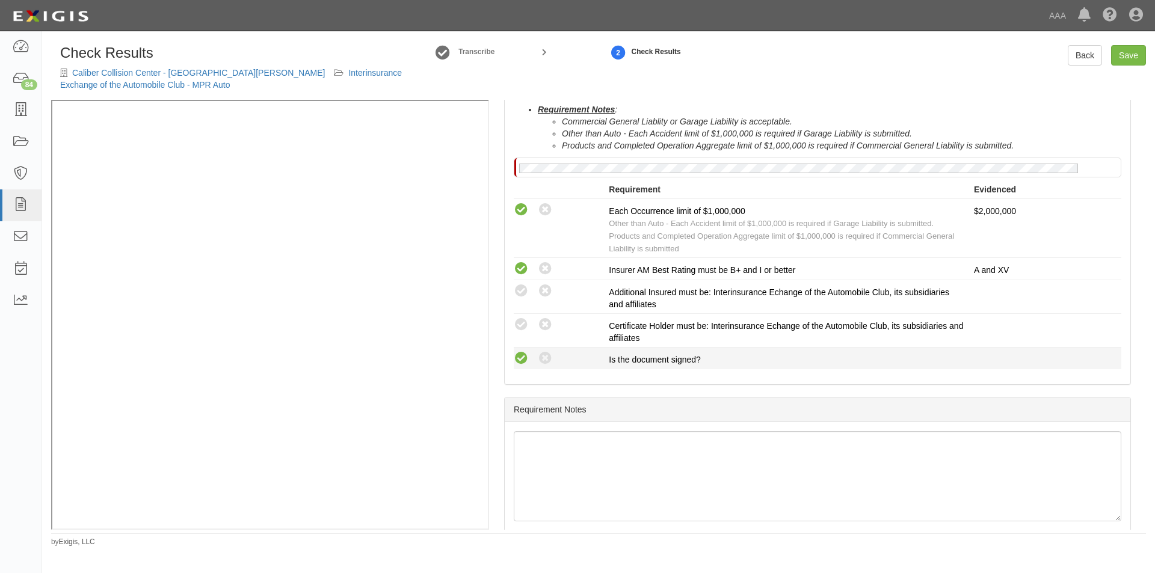
click at [524, 354] on icon at bounding box center [521, 358] width 15 height 15
radio input "true"
drag, startPoint x: 518, startPoint y: 328, endPoint x: 518, endPoint y: 316, distance: 12.0
click at [518, 326] on icon at bounding box center [521, 325] width 15 height 15
radio input "true"
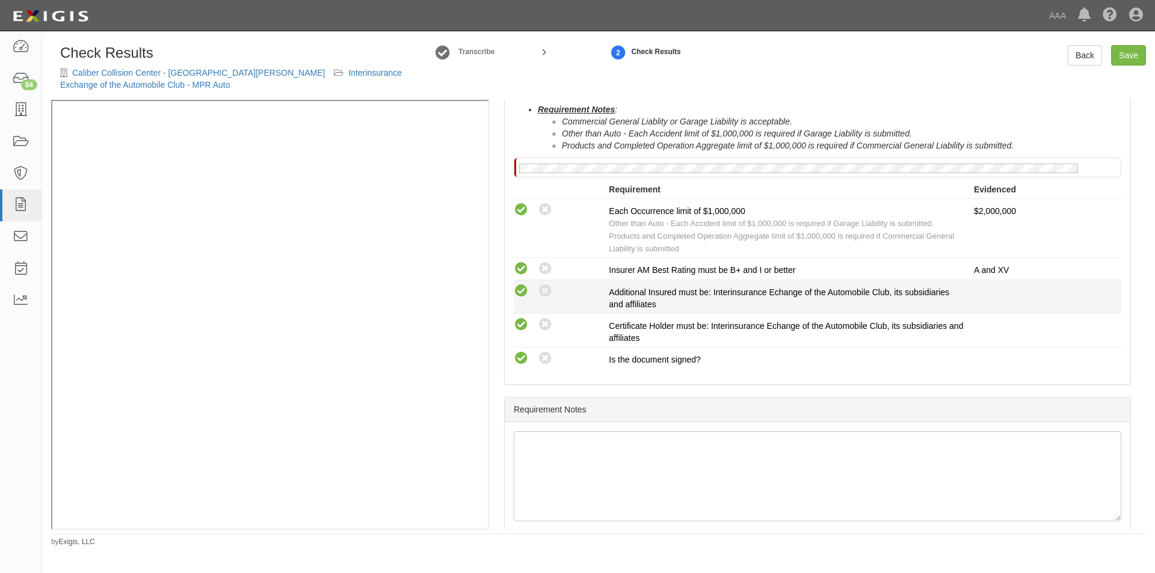
click at [521, 294] on icon at bounding box center [521, 291] width 15 height 15
radio input "true"
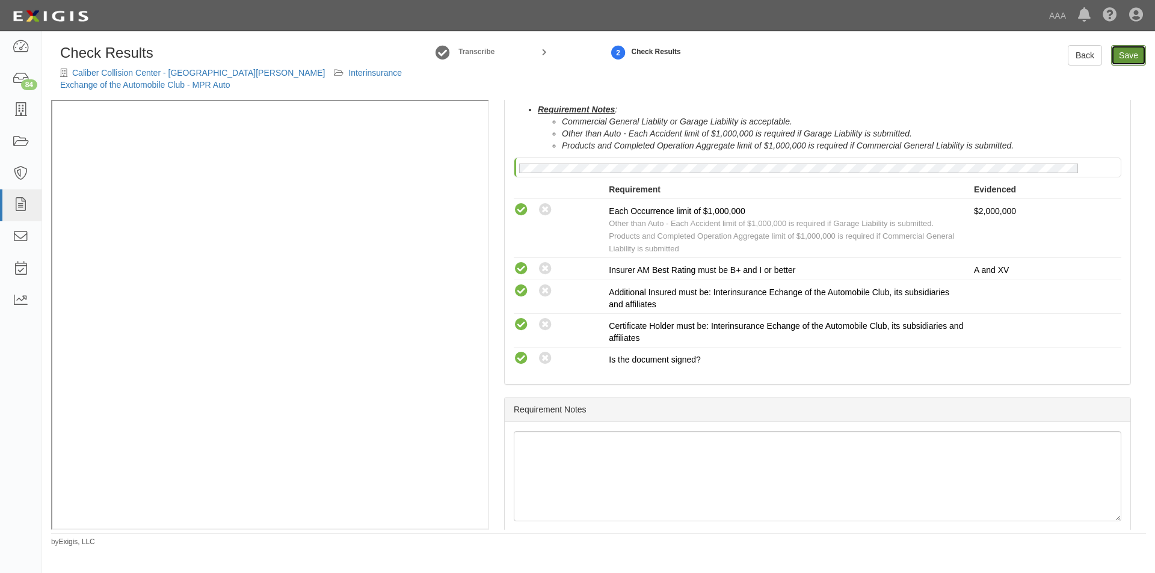
click at [1125, 57] on link "Save" at bounding box center [1128, 55] width 35 height 20
radio input "true"
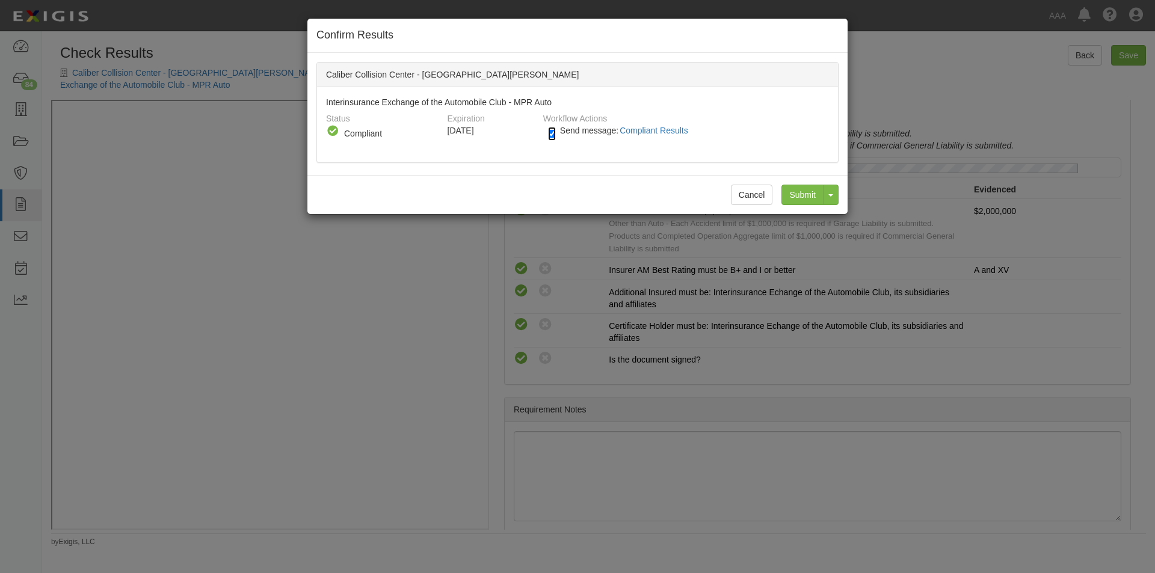
click at [553, 135] on input "Send message: Compliant Results" at bounding box center [552, 134] width 8 height 14
checkbox input "false"
click at [793, 193] on input "Submit" at bounding box center [802, 195] width 42 height 20
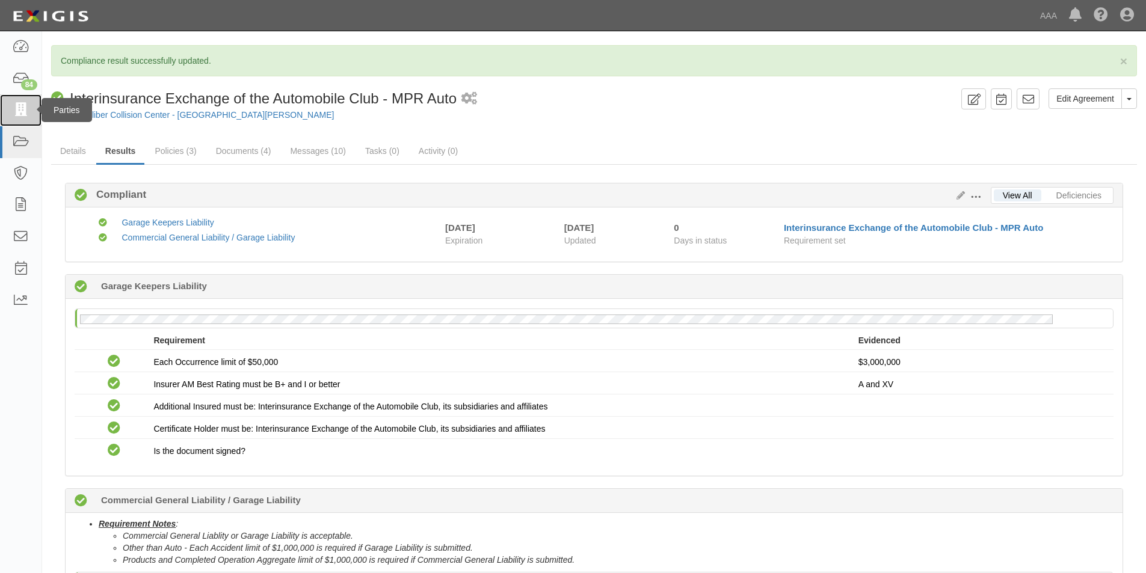
click at [27, 111] on icon at bounding box center [20, 110] width 17 height 14
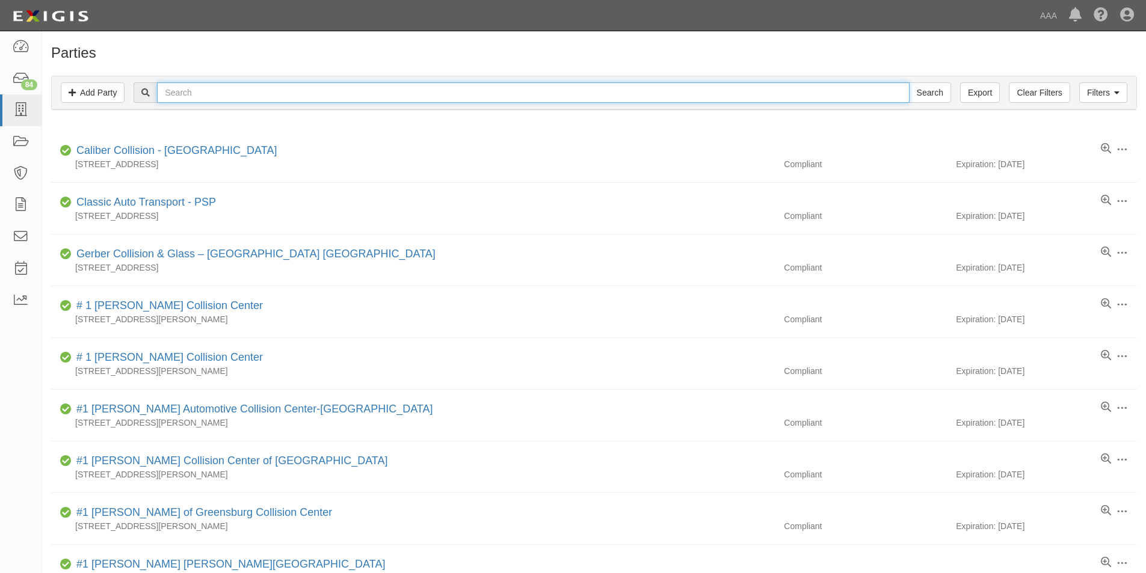
click at [177, 99] on input "text" at bounding box center [533, 92] width 752 height 20
type input "arnold"
click at [909, 82] on input "Search" at bounding box center [930, 92] width 42 height 20
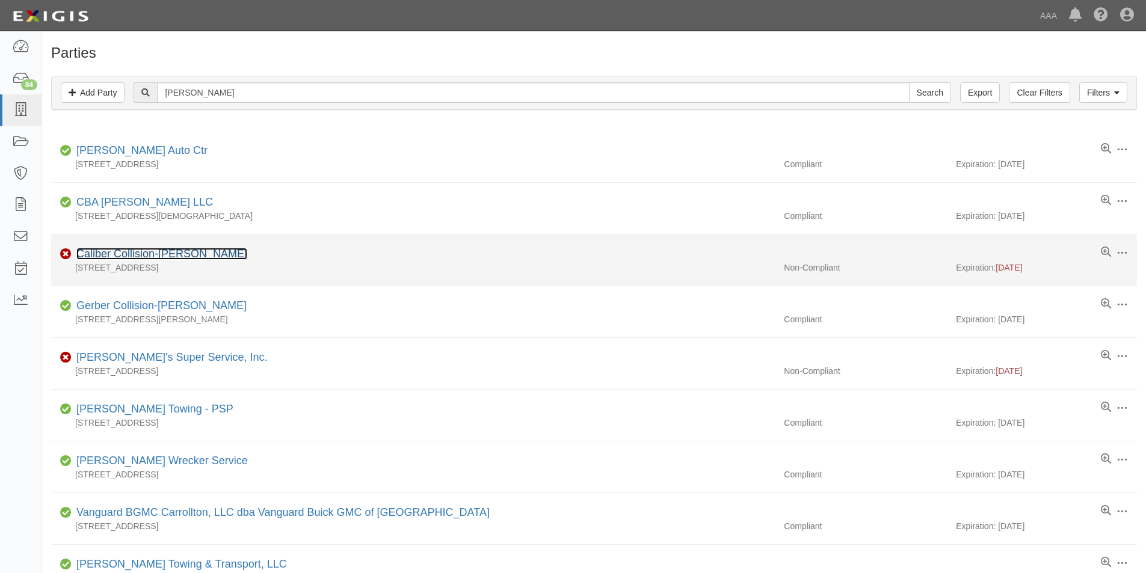
click at [144, 254] on link "Caliber Collision-Arnold" at bounding box center [161, 254] width 171 height 12
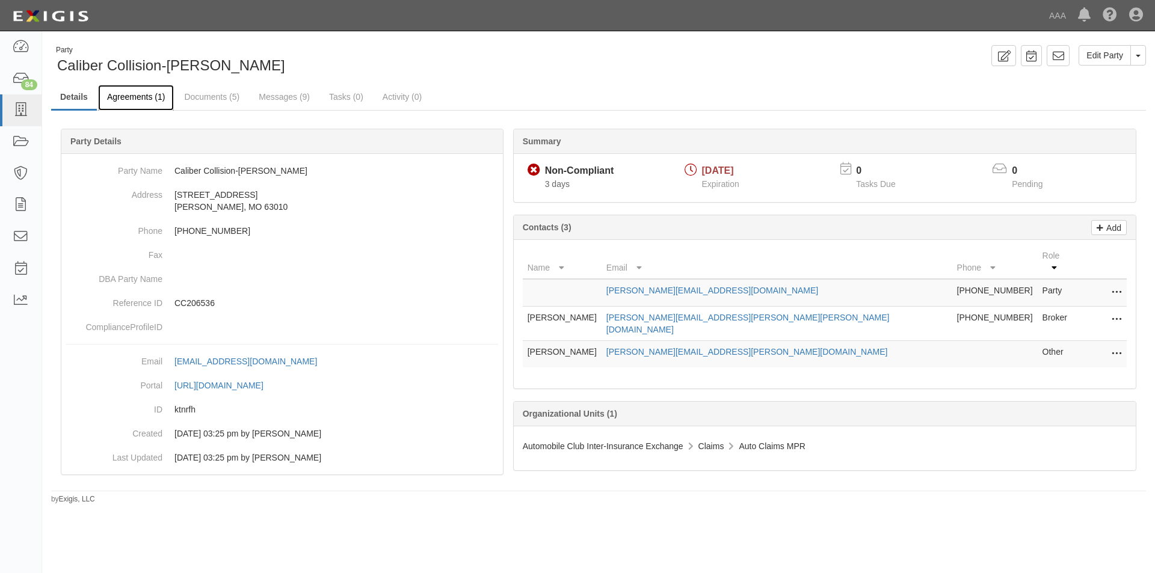
click at [139, 99] on link "Agreements (1)" at bounding box center [136, 98] width 76 height 26
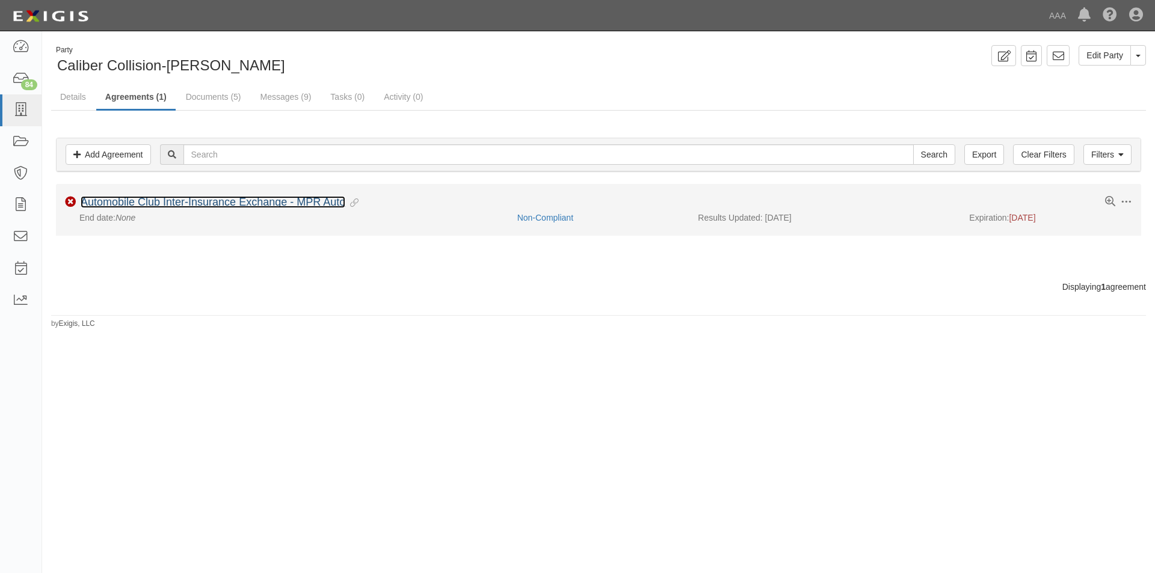
click at [146, 197] on link "Automobile Club Inter-Insurance Exchange - MPR Auto" at bounding box center [213, 202] width 265 height 12
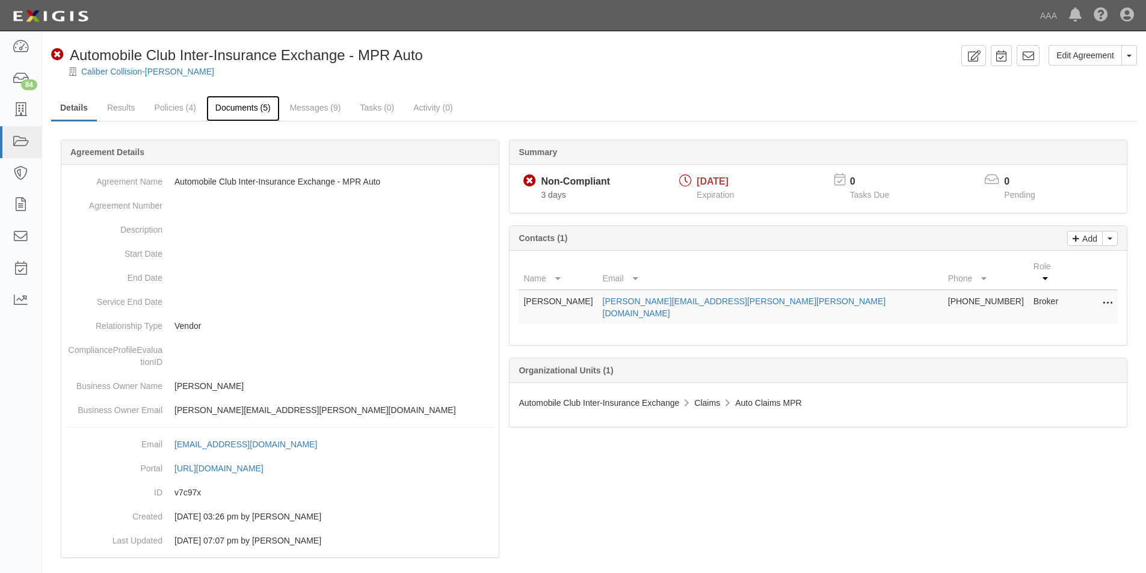
click at [252, 108] on link "Documents (5)" at bounding box center [242, 109] width 73 height 26
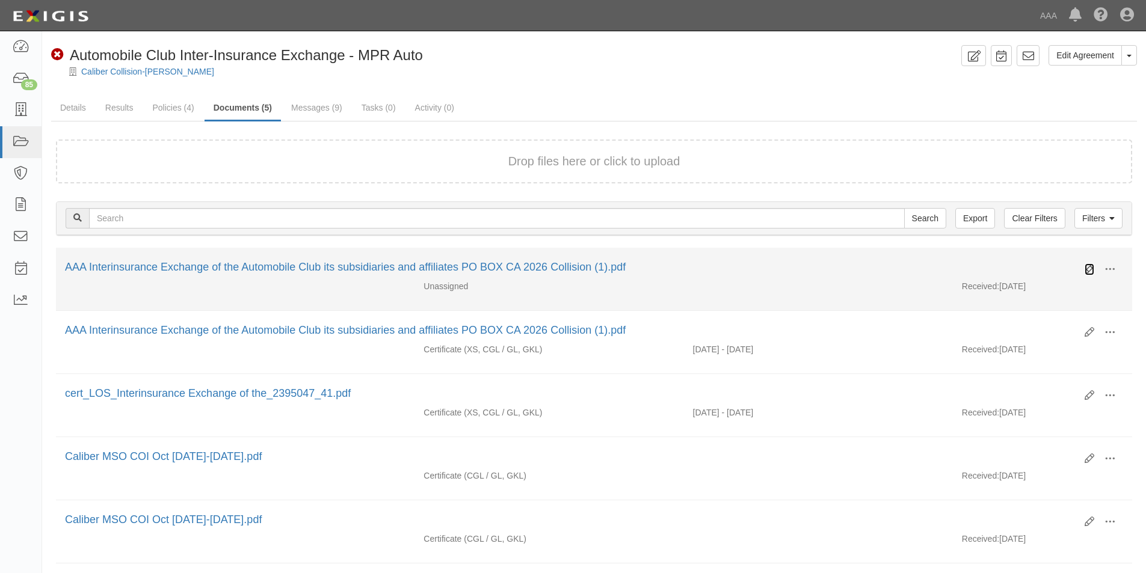
click at [1089, 269] on icon at bounding box center [1089, 270] width 10 height 10
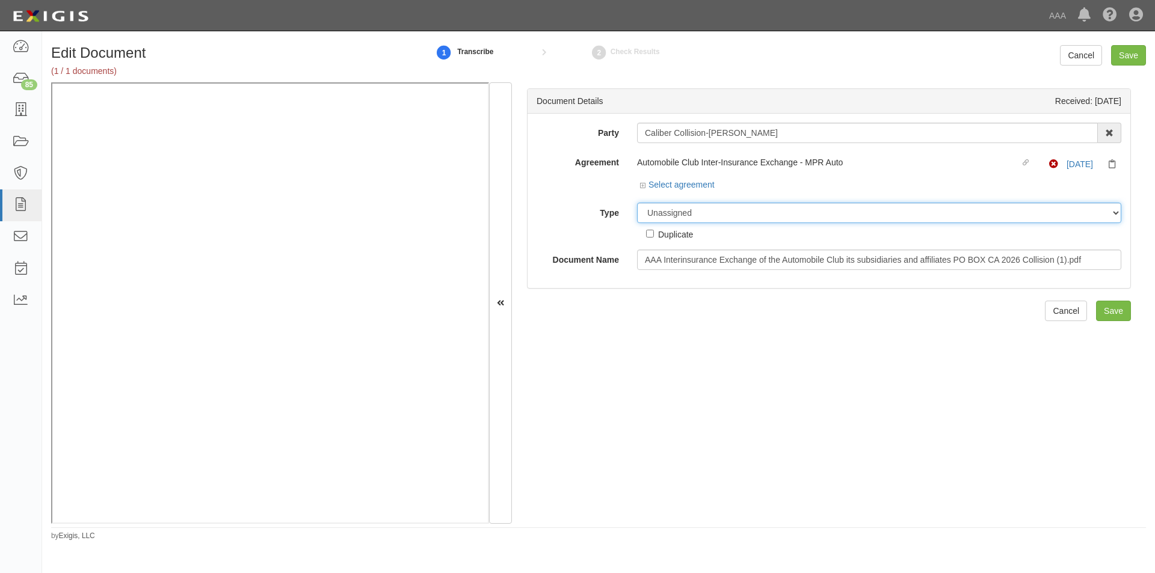
click at [675, 207] on select "Unassigned Binder Cancellation Notice Certificate Contract Endorsement Insuranc…" at bounding box center [879, 213] width 484 height 20
select select "CertificateDetail"
click at [637, 203] on select "Unassigned Binder Cancellation Notice Certificate Contract Endorsement Insuranc…" at bounding box center [879, 213] width 484 height 20
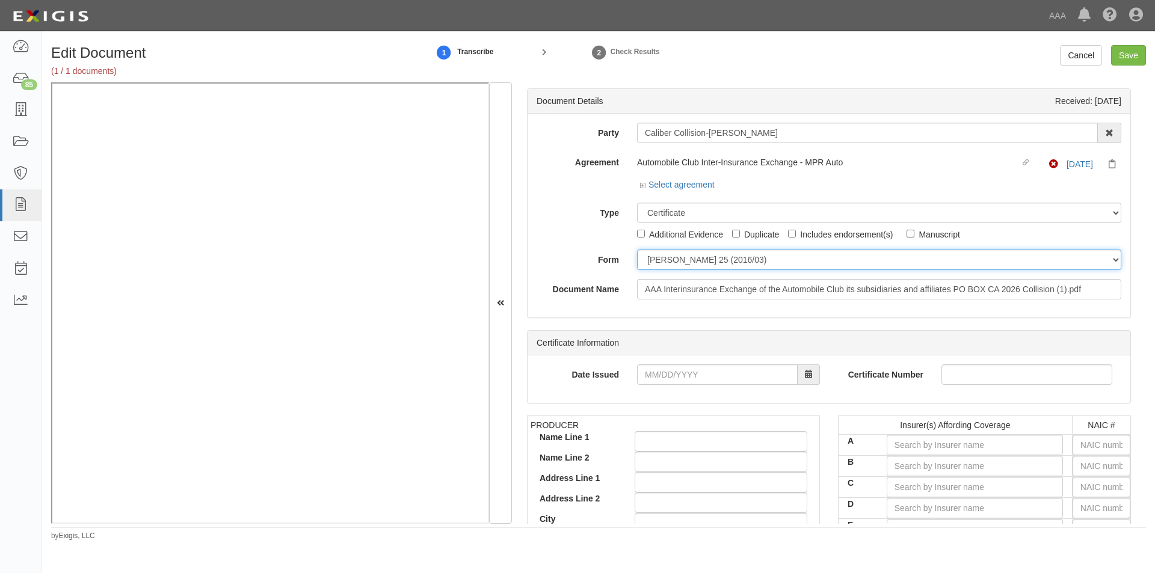
click at [671, 266] on select "ACORD 25 (2016/03) ACORD 101 ACORD 855 NY (2014/05) General" at bounding box center [879, 260] width 484 height 20
select select "GeneralFormDetail"
click at [637, 250] on select "ACORD 25 (2016/03) ACORD 101 ACORD 855 NY (2014/05) General" at bounding box center [879, 260] width 484 height 20
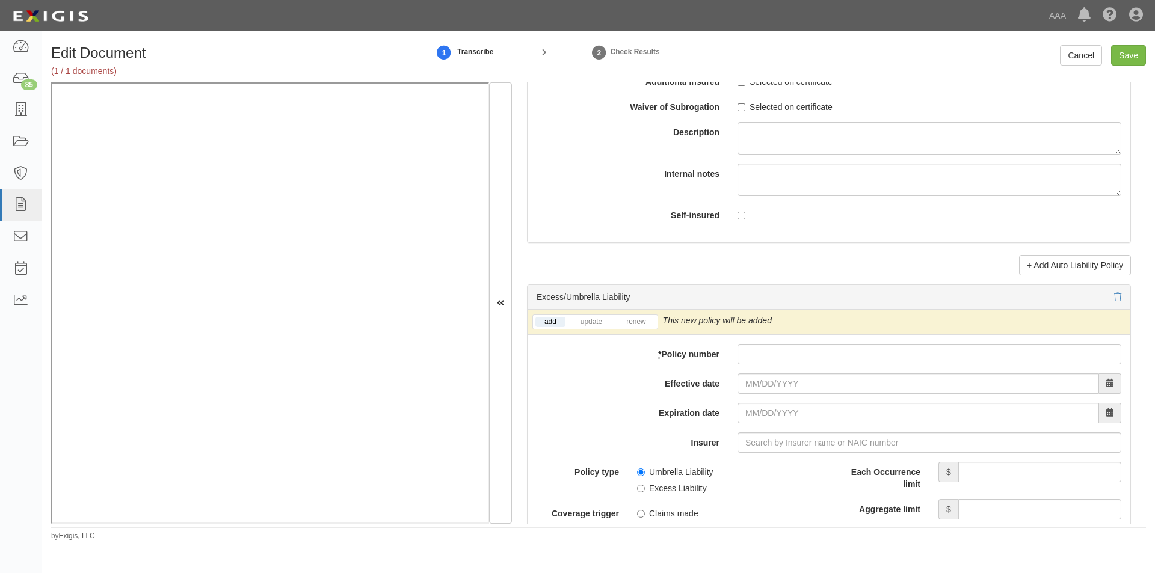
scroll to position [2330, 0]
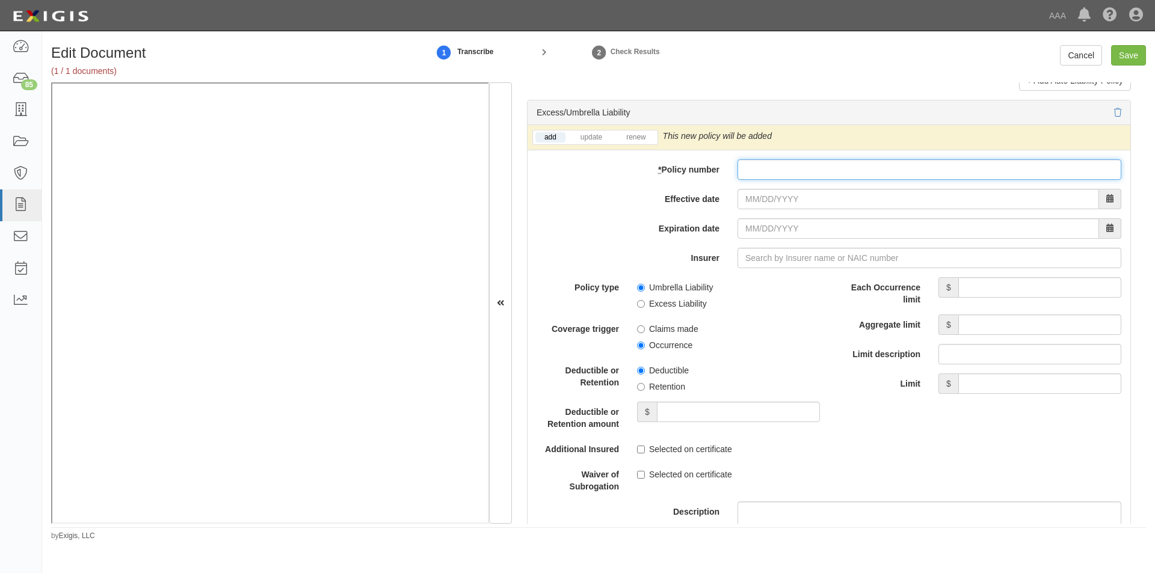
click at [749, 169] on input "* Policy number" at bounding box center [929, 169] width 384 height 20
type input "TH7-691-466402-045"
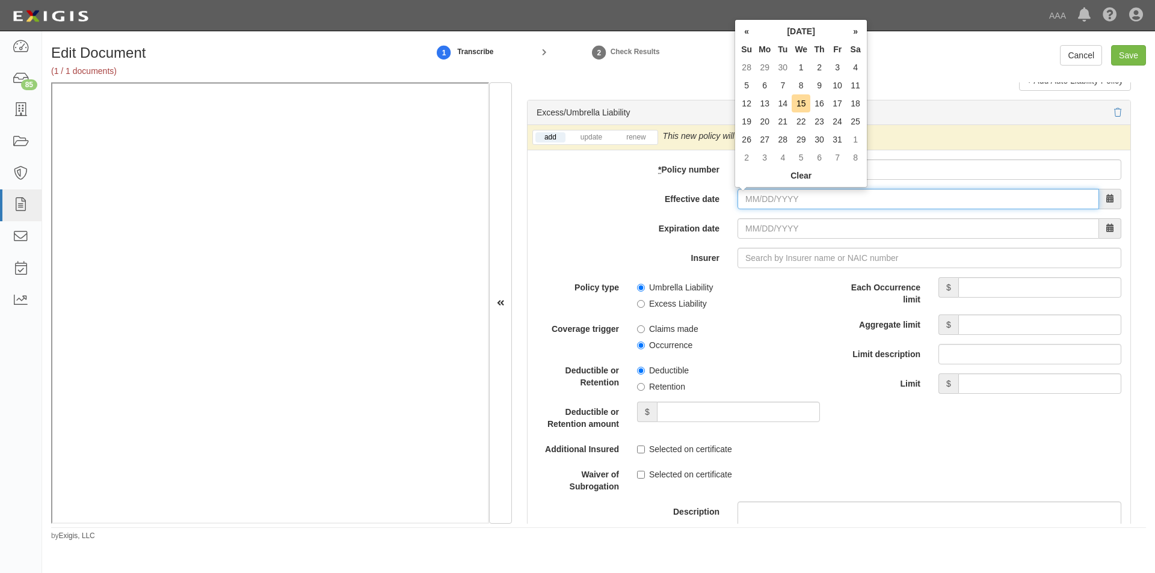
click at [811, 197] on input "Effective date" at bounding box center [917, 199] width 361 height 20
click at [806, 69] on td "1" at bounding box center [801, 67] width 19 height 18
type input "[DATE]"
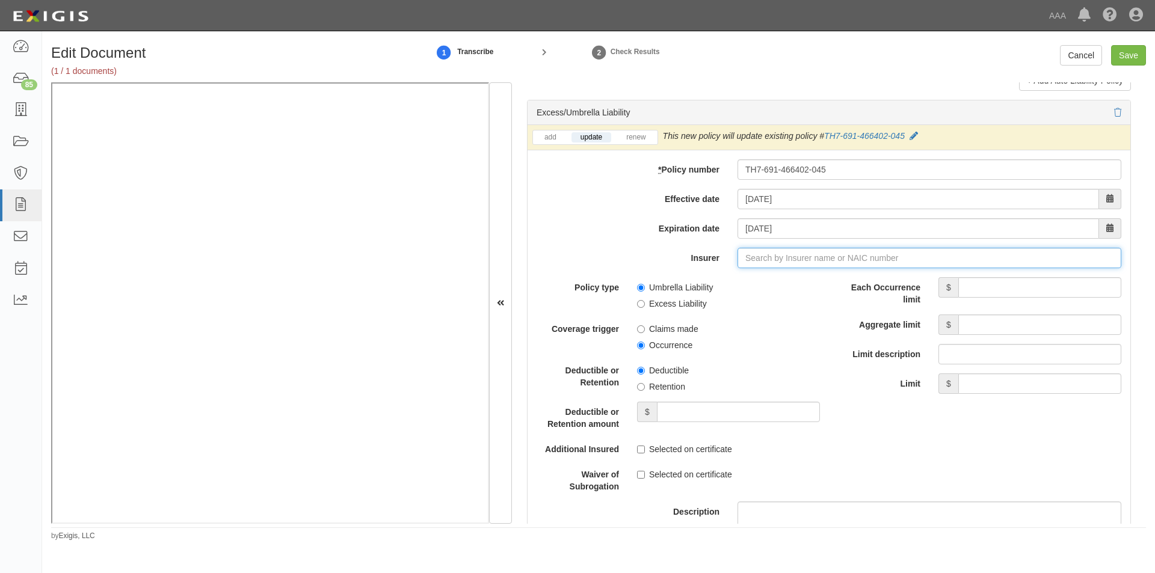
click at [803, 257] on input "Insurer" at bounding box center [929, 258] width 384 height 20
click at [779, 281] on div "Liberty Insurance Corporation ( 42404 ) A XV Rating" at bounding box center [767, 281] width 214 height 16
type input "Liberty Insurance Corporation (42404) A XV Rating"
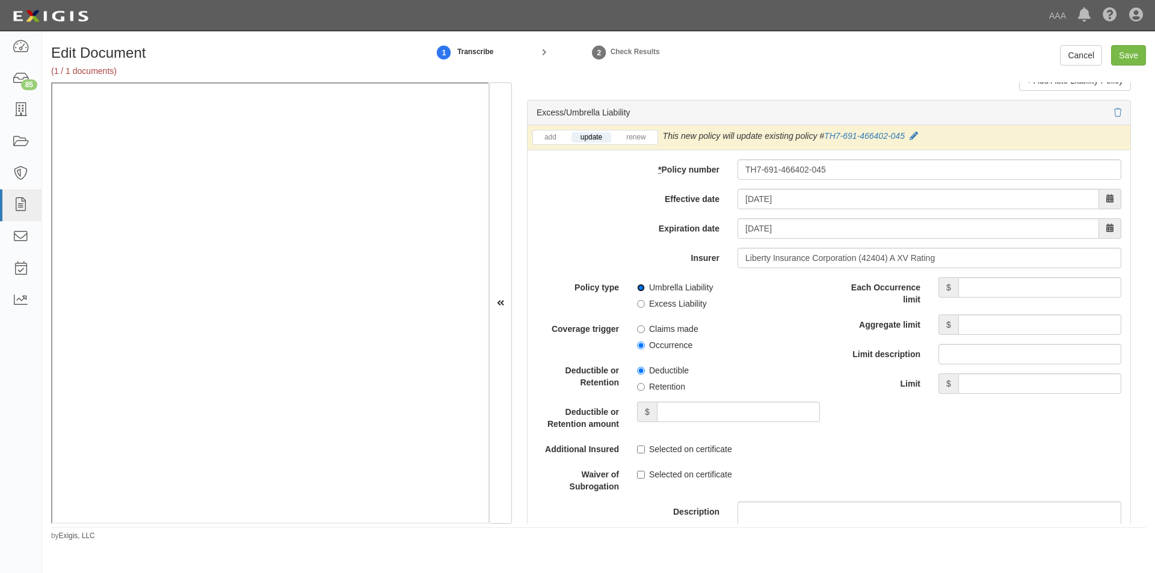
click at [639, 289] on input "Umbrella Liability" at bounding box center [641, 288] width 8 height 8
radio input "true"
click at [639, 345] on input "Occurrence" at bounding box center [641, 346] width 8 height 8
radio input "true"
click at [1003, 290] on input "Each Occurrence limit" at bounding box center [1039, 287] width 163 height 20
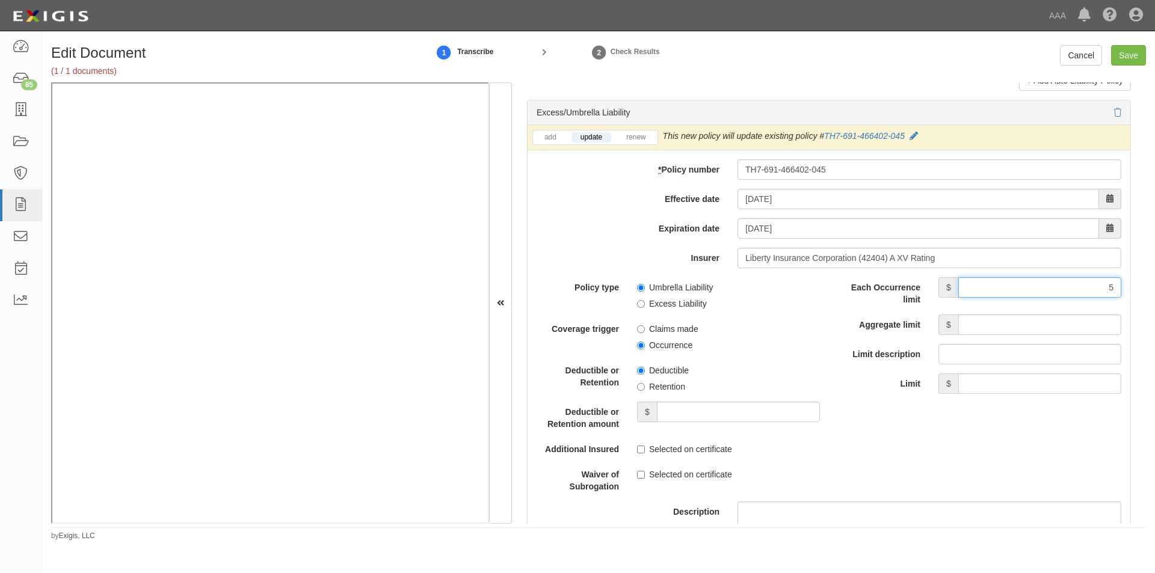
type input "5,000,000"
click at [994, 330] on input "Aggregate limit" at bounding box center [1039, 325] width 163 height 20
type input "5,000,000"
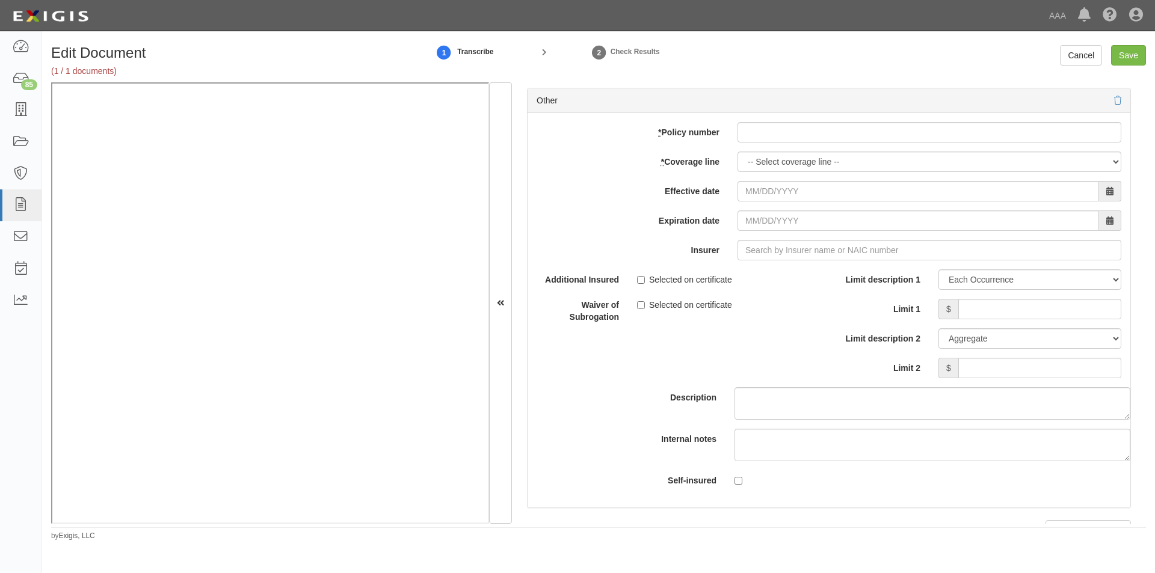
scroll to position [3456, 0]
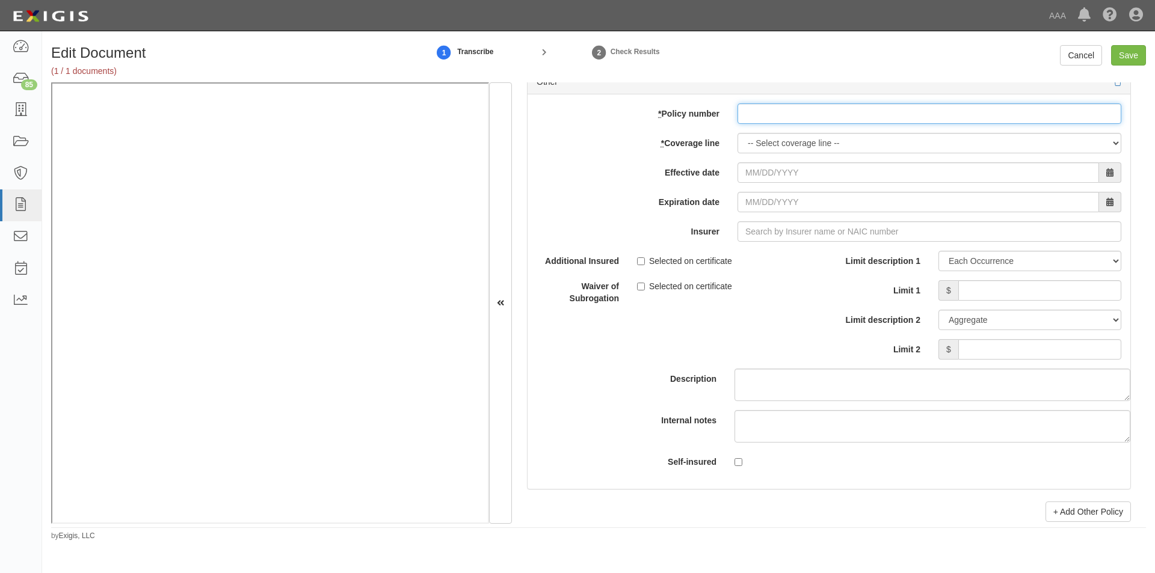
click at [813, 113] on input "* Policy number" at bounding box center [929, 113] width 384 height 20
type input "EB2-C9B-466402-095"
click at [808, 145] on select "-- Select coverage line -- Asbestos Abatement Auto Physical Damage Boiler & Mac…" at bounding box center [929, 143] width 384 height 20
select select "70"
click at [737, 153] on select "-- Select coverage line -- Asbestos Abatement Auto Physical Damage Boiler & Mac…" at bounding box center [929, 143] width 384 height 20
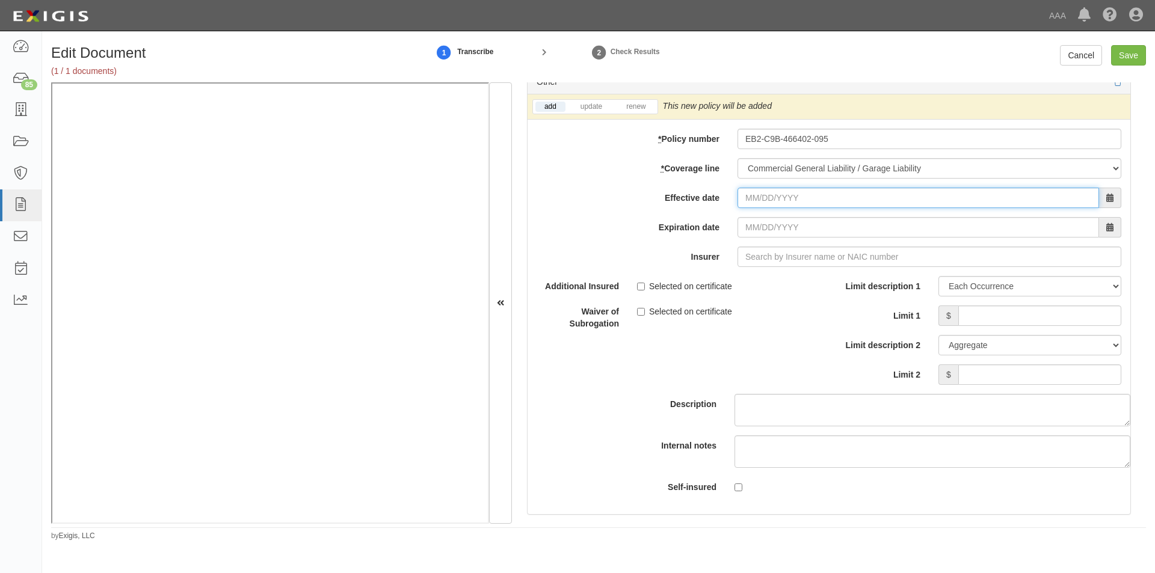
click at [796, 197] on input "Effective date" at bounding box center [917, 198] width 361 height 20
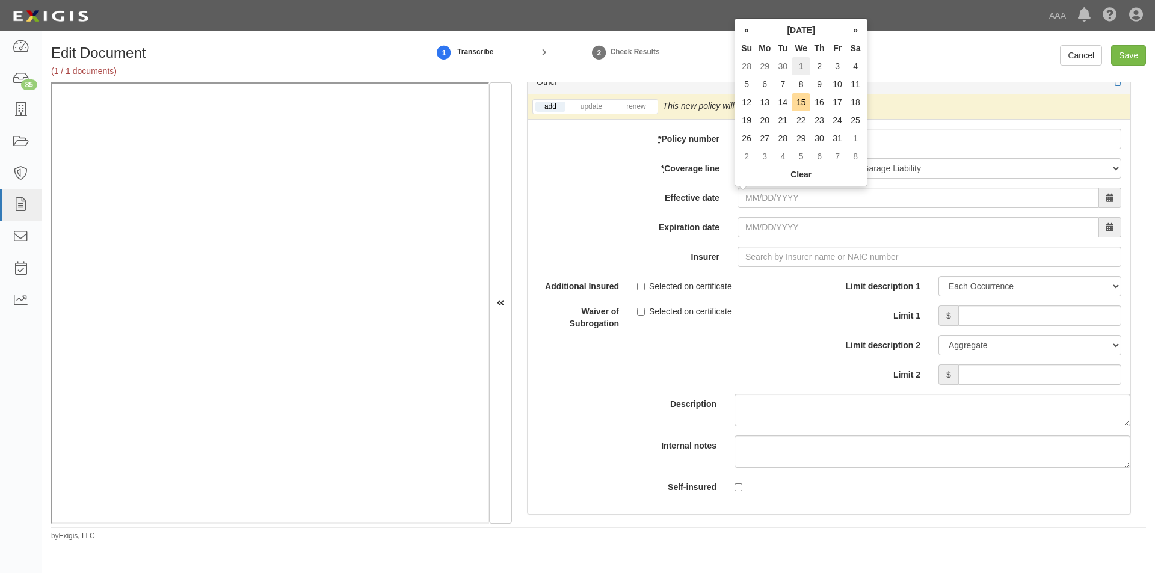
click at [796, 66] on td "1" at bounding box center [801, 66] width 19 height 18
type input "10/01/2025"
type input "10/01/2026"
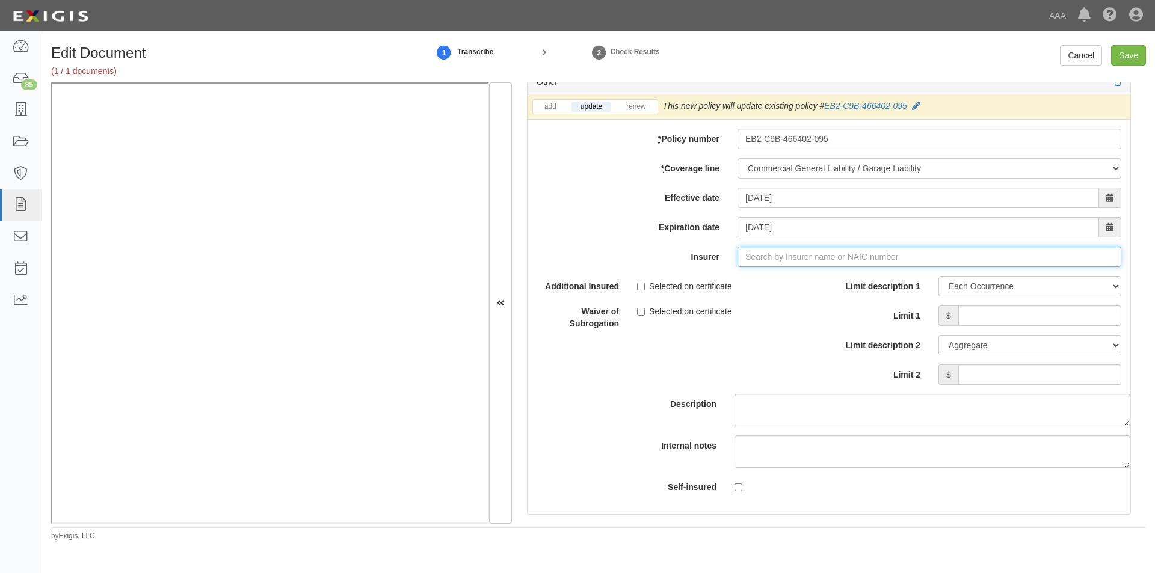
click at [792, 256] on input "Insurer" at bounding box center [929, 257] width 384 height 20
type input "21st Century Advantage Insurance Company (25232) NR Rating"
type input "2"
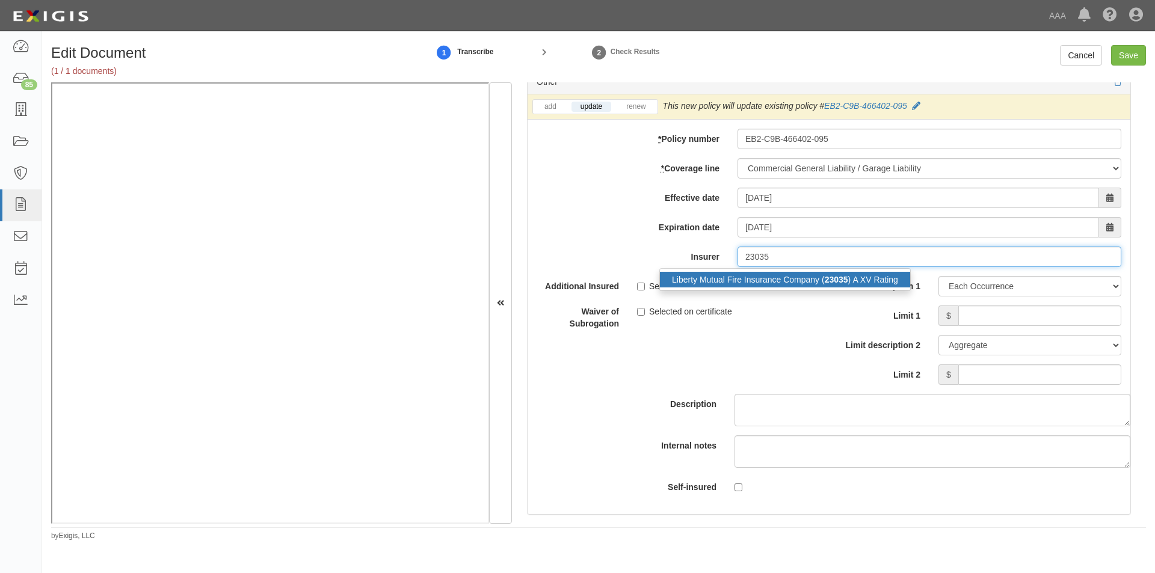
click at [783, 276] on div "Liberty Mutual Fire Insurance Company ( 23035 ) A XV Rating" at bounding box center [785, 280] width 250 height 16
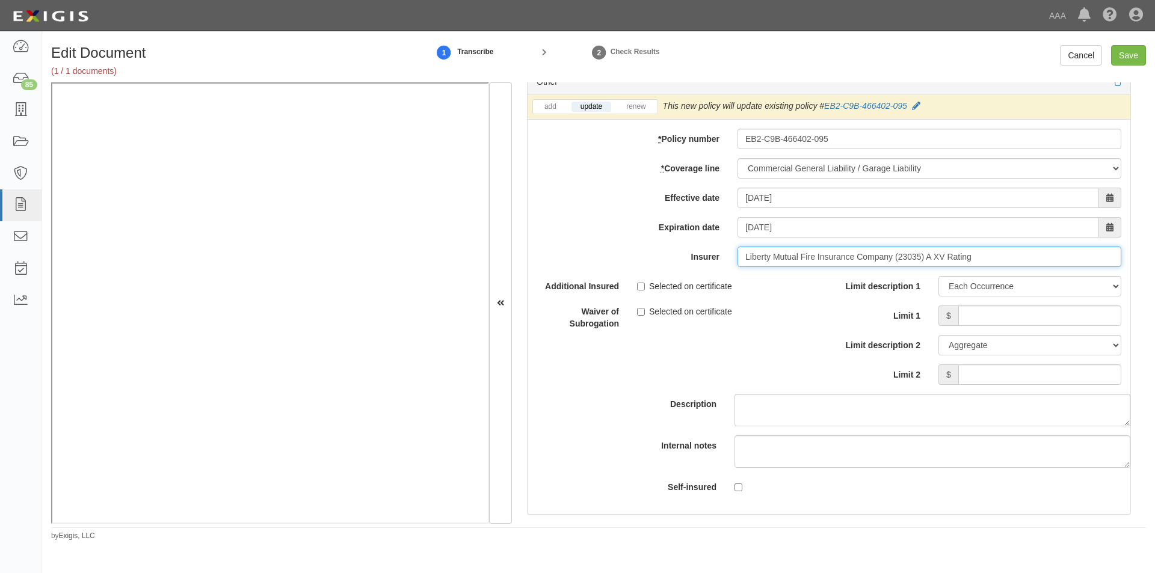
type input "Liberty Mutual Fire Insurance Company (23035) A XV Rating"
click at [639, 286] on input "Selected on certificate" at bounding box center [641, 287] width 8 height 8
checkbox input "true"
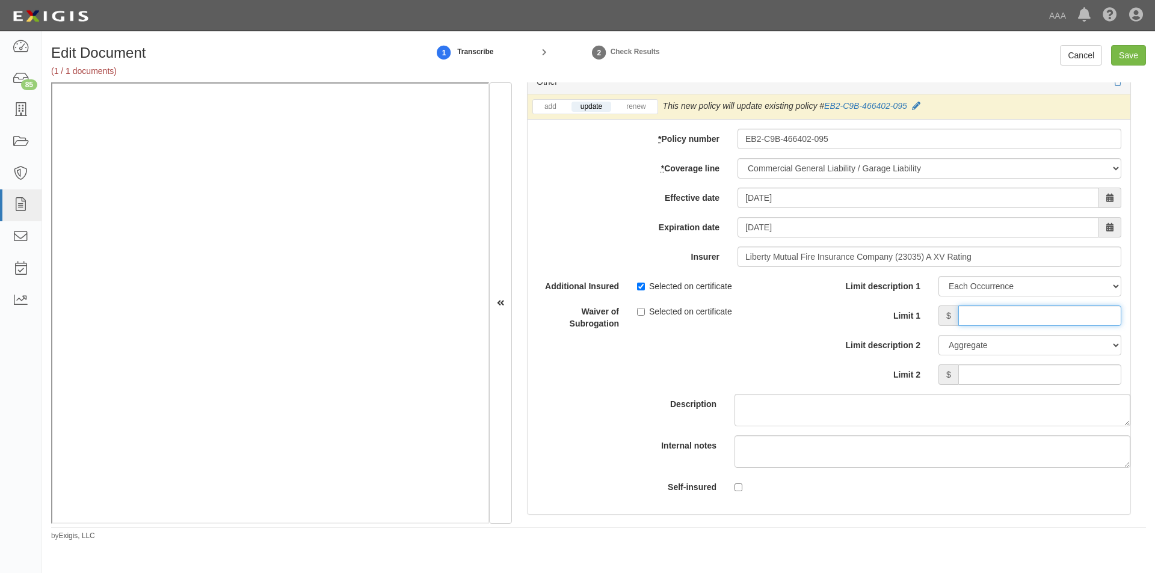
click at [964, 319] on input "Limit 1" at bounding box center [1039, 316] width 163 height 20
type input "2,000,000"
click at [994, 374] on input "Limit 2" at bounding box center [1039, 374] width 163 height 20
type input "4,000,000"
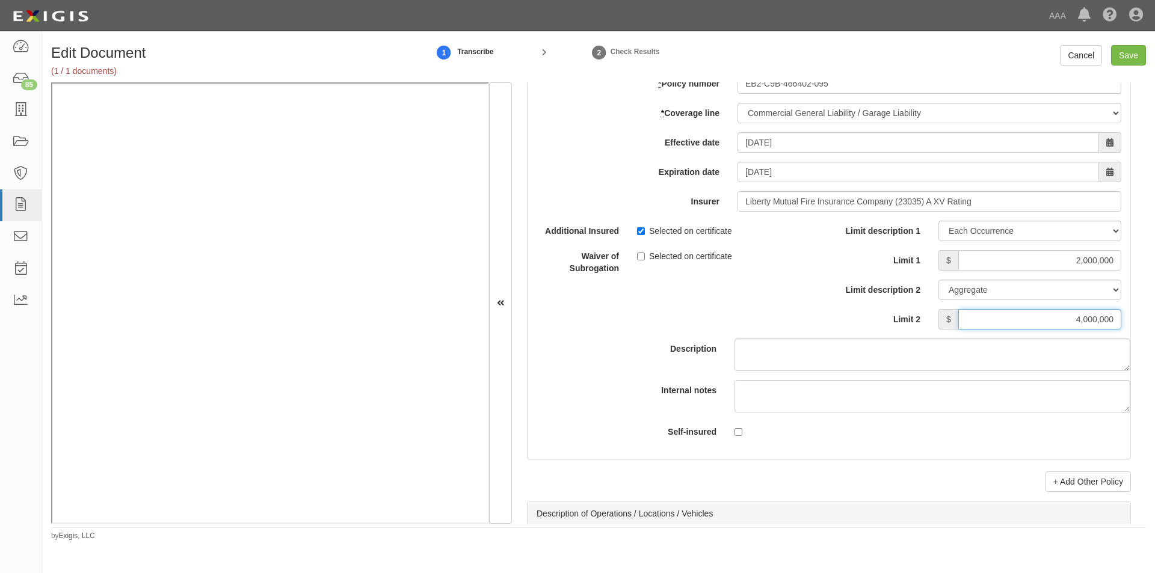
scroll to position [3548, 0]
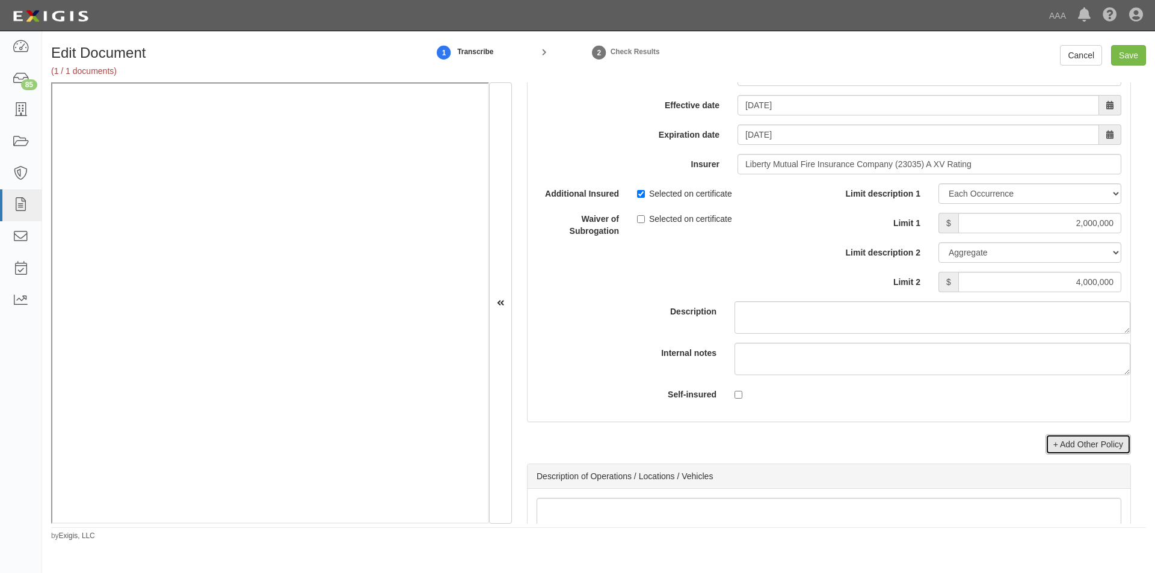
click at [1097, 446] on link "+ Add Other Policy" at bounding box center [1087, 444] width 85 height 20
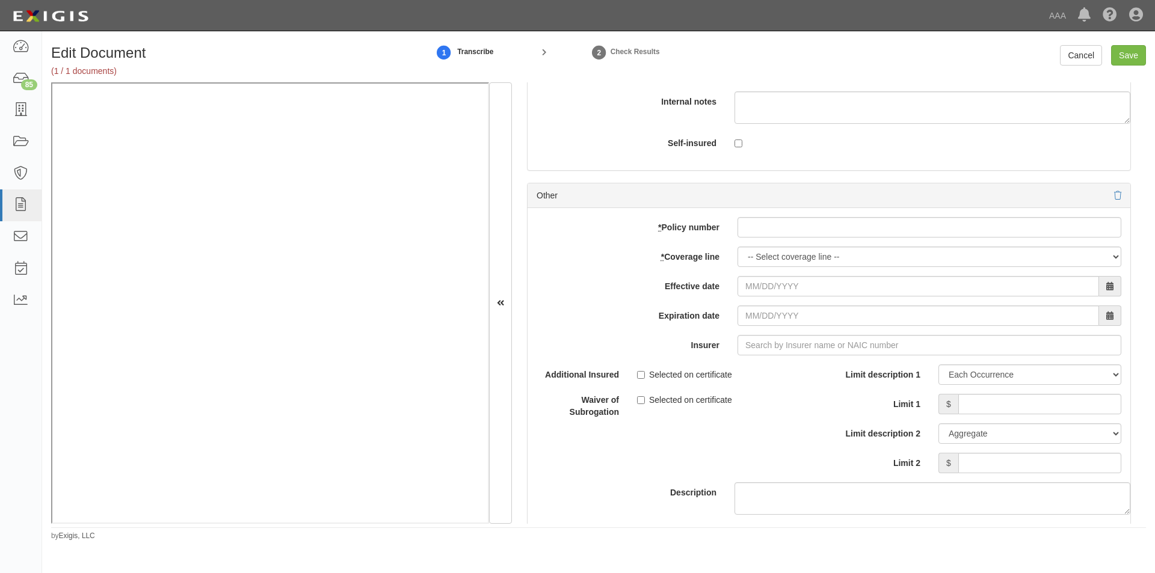
scroll to position [3909, 0]
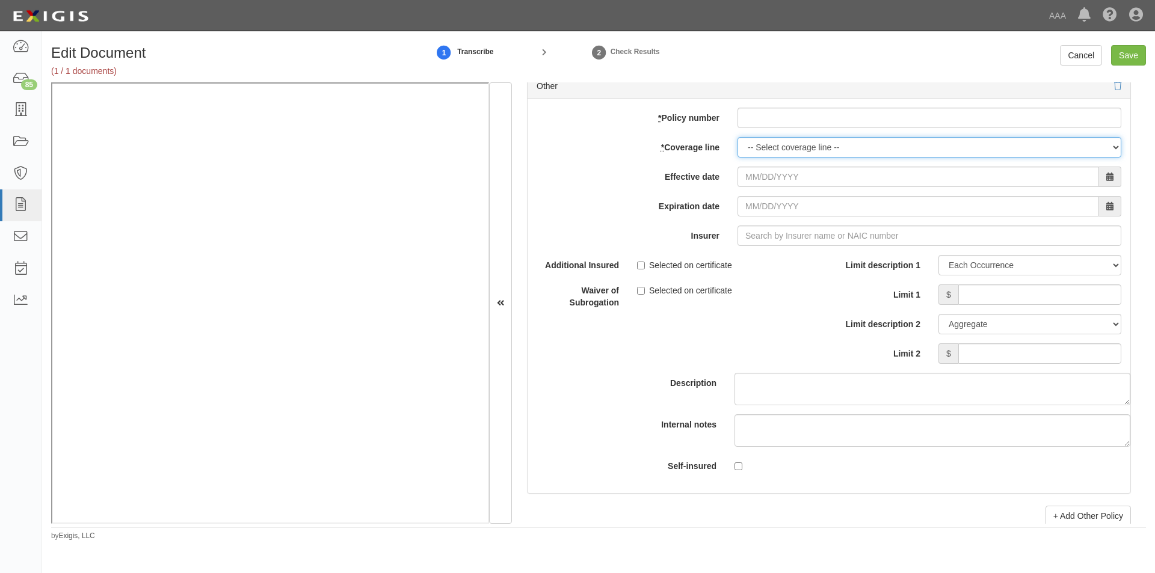
click at [774, 152] on select "-- Select coverage line -- Asbestos Abatement Auto Physical Damage Boiler & Mac…" at bounding box center [929, 147] width 384 height 20
select select "56"
click at [737, 158] on select "-- Select coverage line -- Asbestos Abatement Auto Physical Damage Boiler & Mac…" at bounding box center [929, 147] width 384 height 20
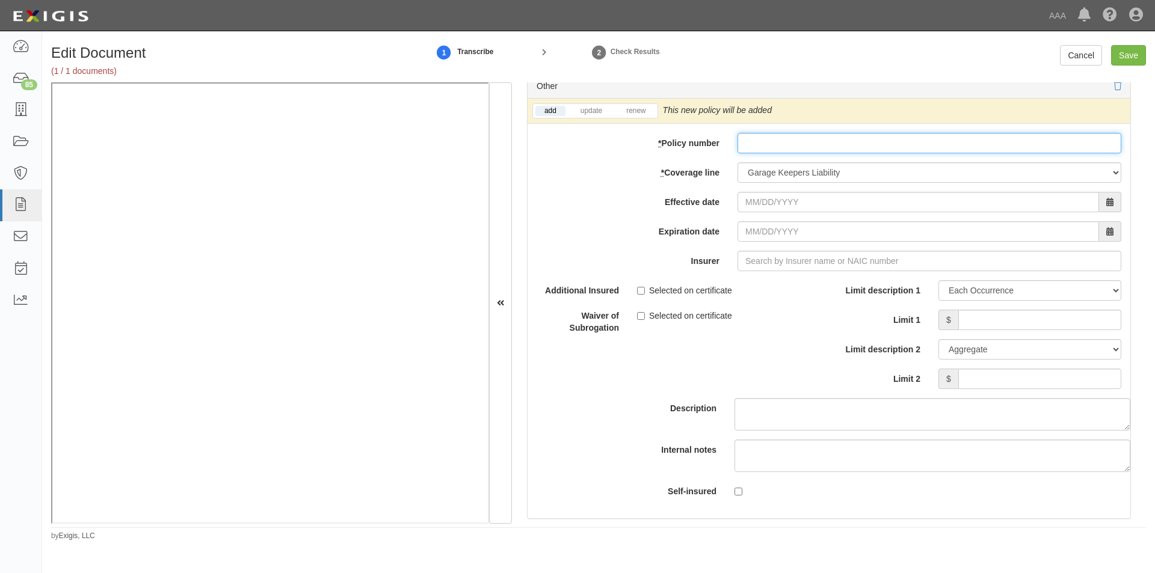
paste input "EB2-C9B-466402-095"
type input "EB2-C9B-466402-095"
click at [777, 202] on input "Effective date" at bounding box center [917, 202] width 361 height 20
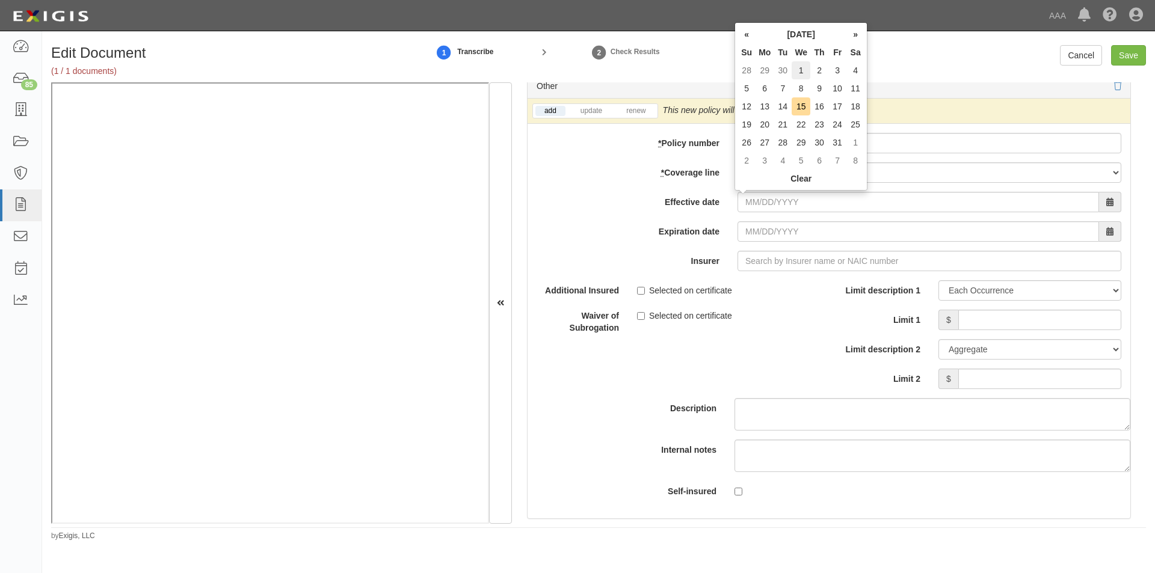
click at [795, 71] on td "1" at bounding box center [801, 70] width 19 height 18
type input "10/01/2025"
type input "10/01/2026"
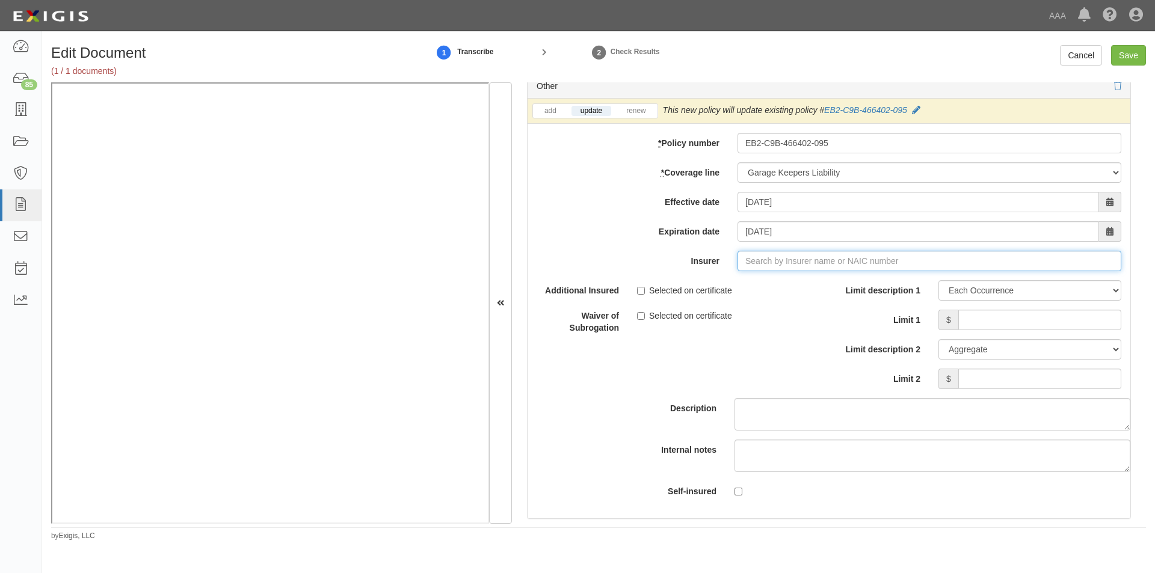
click at [770, 263] on input "Insurer" at bounding box center [929, 261] width 384 height 20
type input "21st Century Advantage Insurance Company (25232) NR Rating"
type input "2"
click at [767, 276] on div "Liberty Mutual Fire Insurance Company ( 23035 ) A XV Rating" at bounding box center [785, 284] width 250 height 16
type input "Liberty Mutual Fire Insurance Company (23035) A XV Rating"
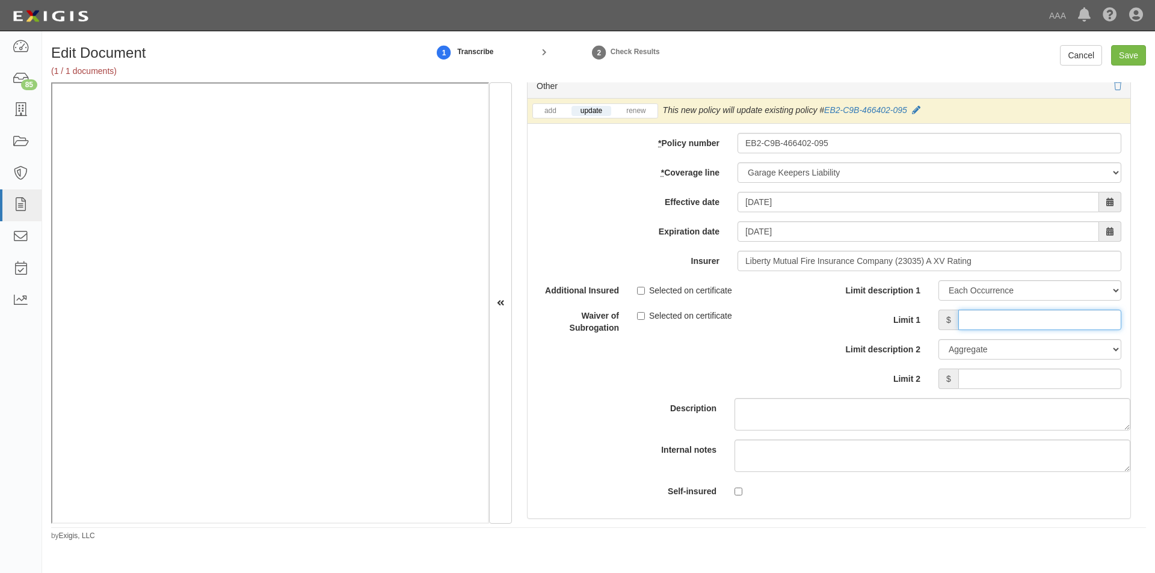
click at [982, 322] on input "Limit 1" at bounding box center [1039, 320] width 163 height 20
type input "3,000,000"
click at [1119, 59] on input "Save" at bounding box center [1128, 55] width 35 height 20
type input "5000000"
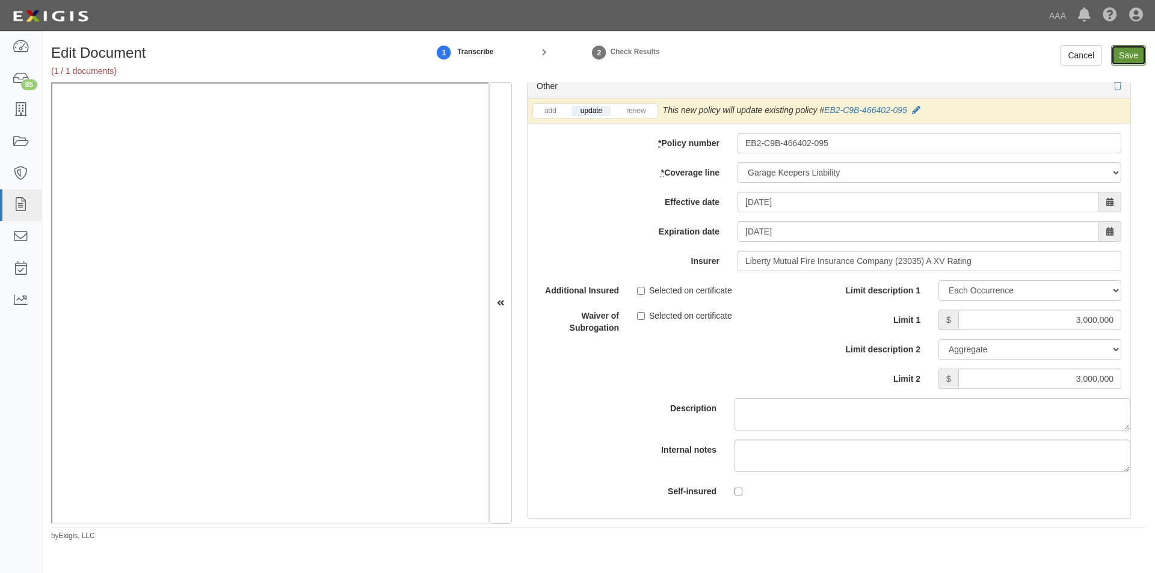
type input "5000000"
type input "2000000"
type input "4000000"
type input "3000000"
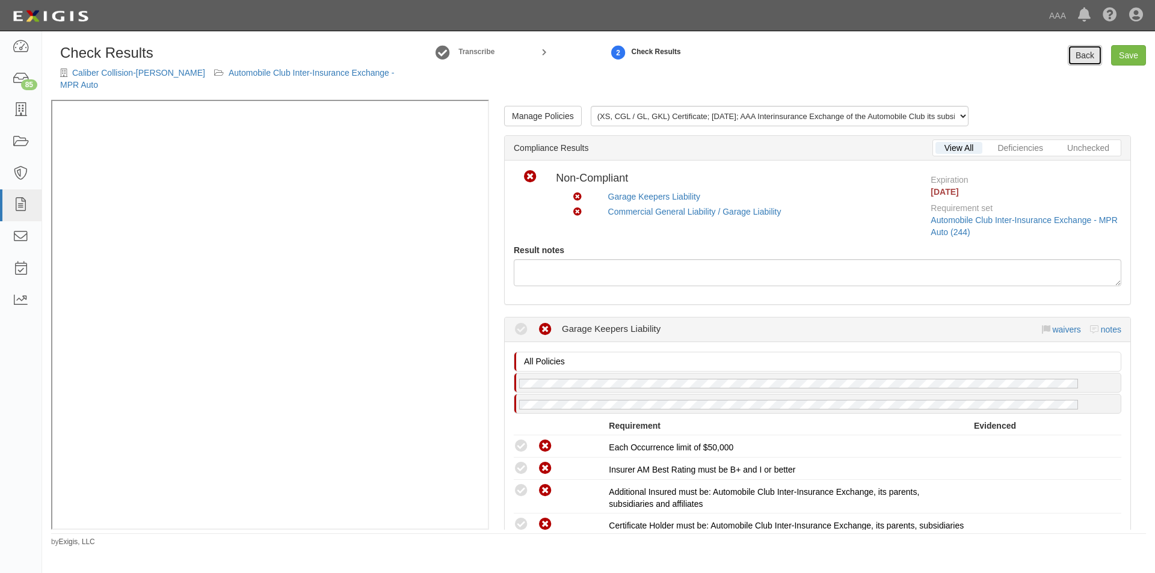
click at [1080, 57] on link "Back" at bounding box center [1085, 55] width 34 height 20
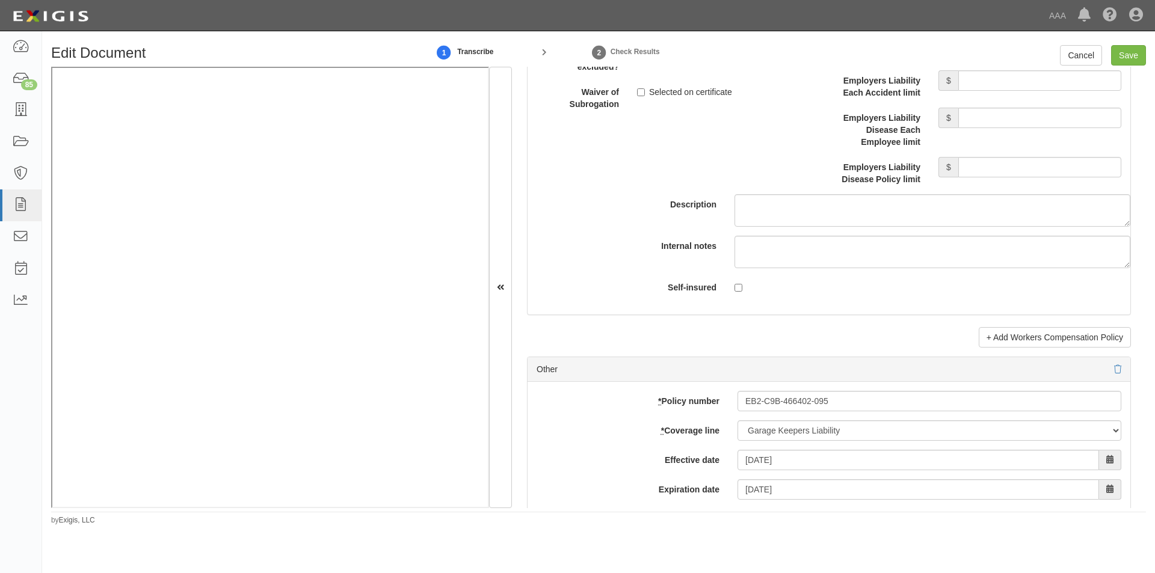
scroll to position [3308, 0]
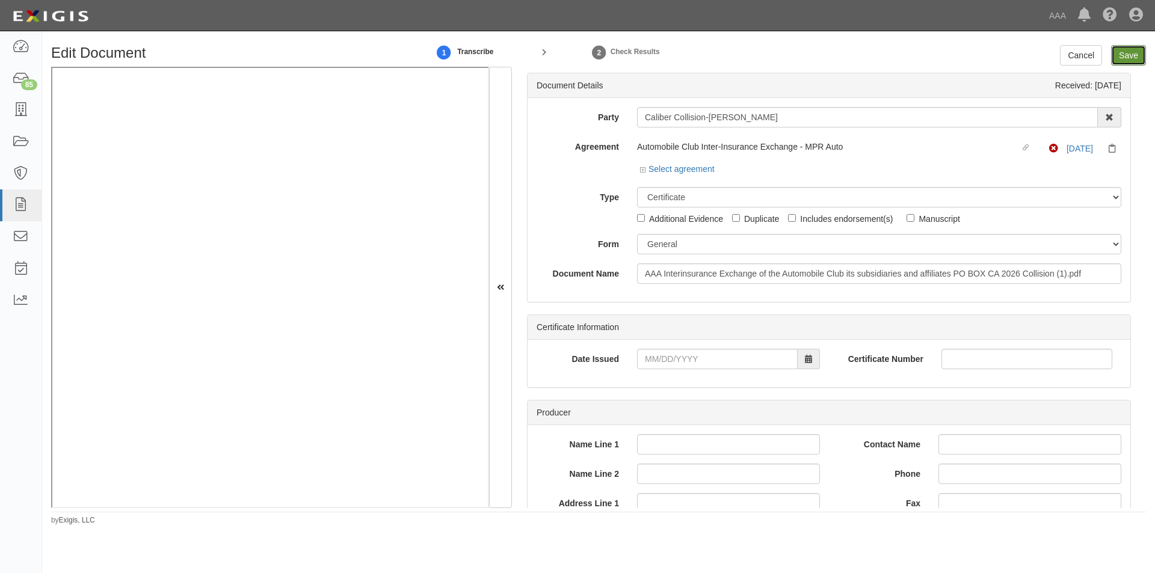
click at [1121, 58] on input "Save" at bounding box center [1128, 55] width 35 height 20
type input "5000000"
type input "3000000"
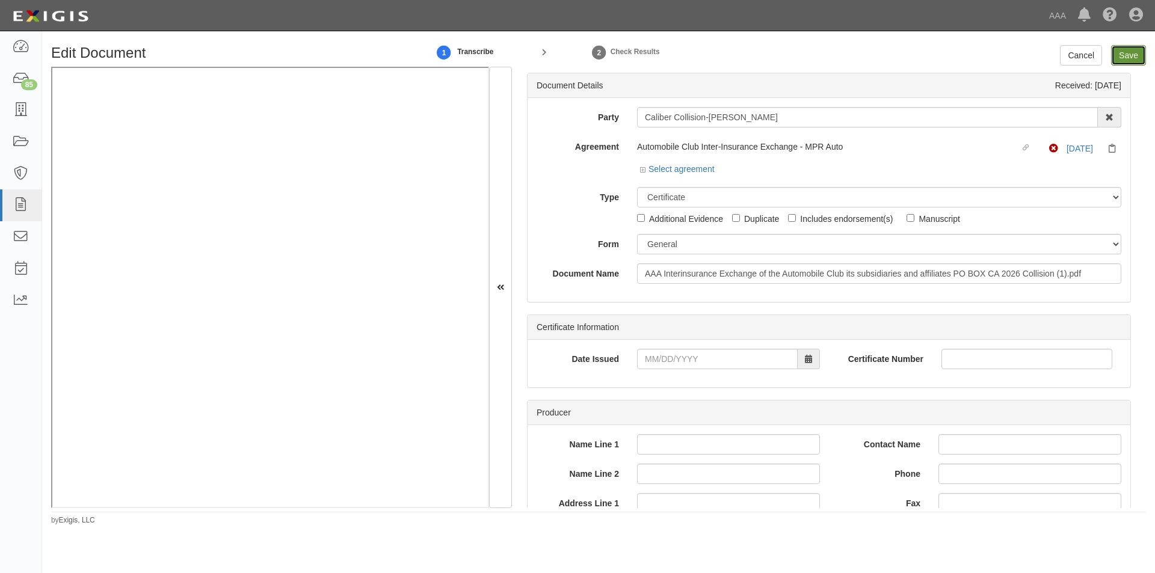
type input "2000000"
type input "4000000"
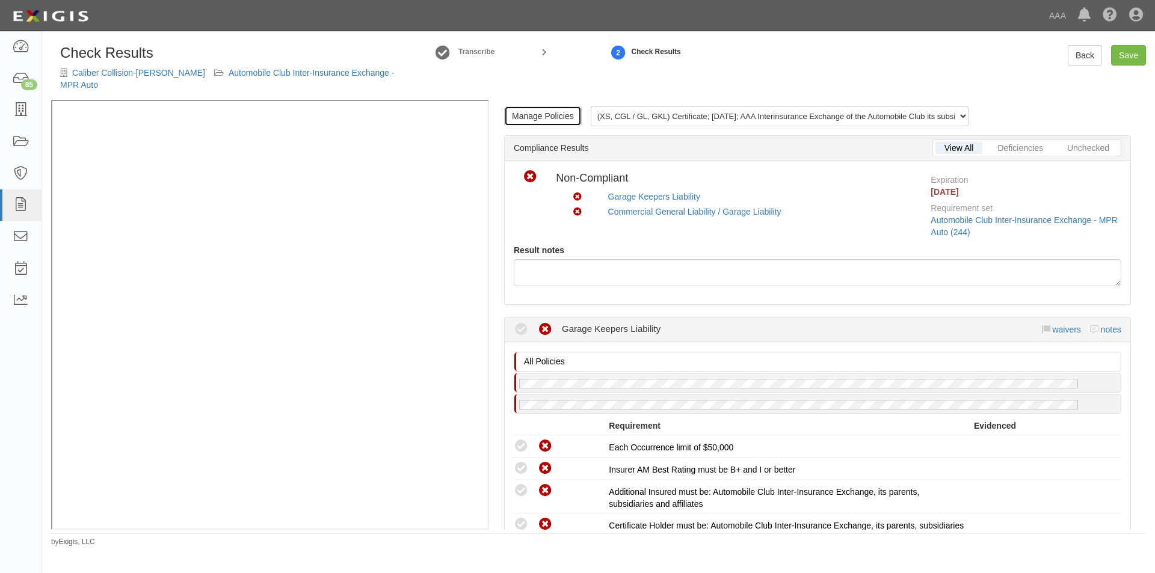
click at [524, 110] on link "Manage Policies" at bounding box center [543, 116] width 78 height 20
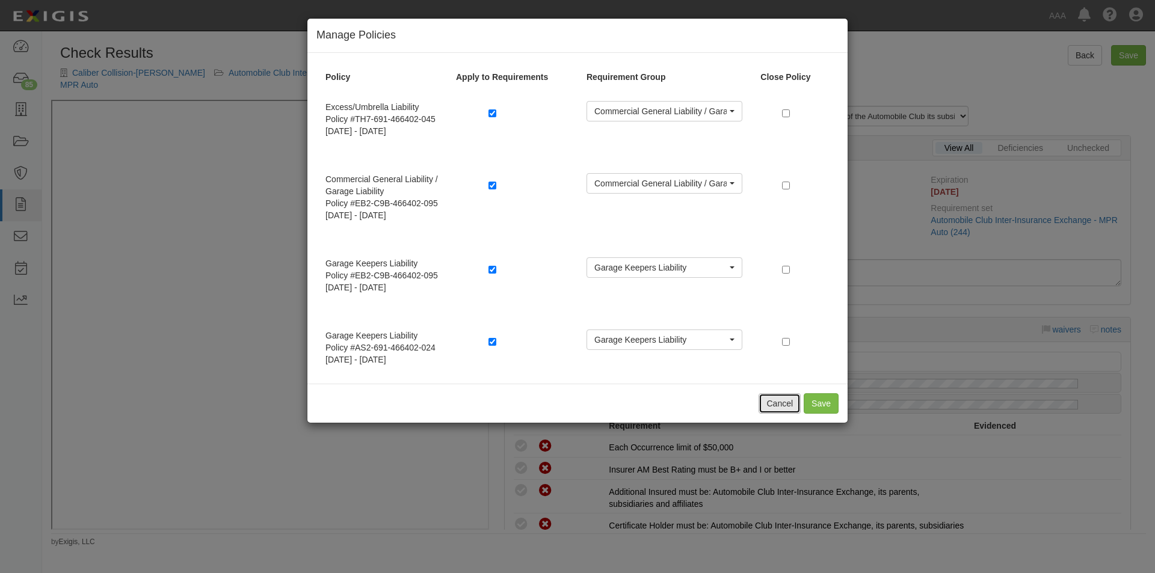
click at [775, 396] on button "Cancel" at bounding box center [779, 403] width 42 height 20
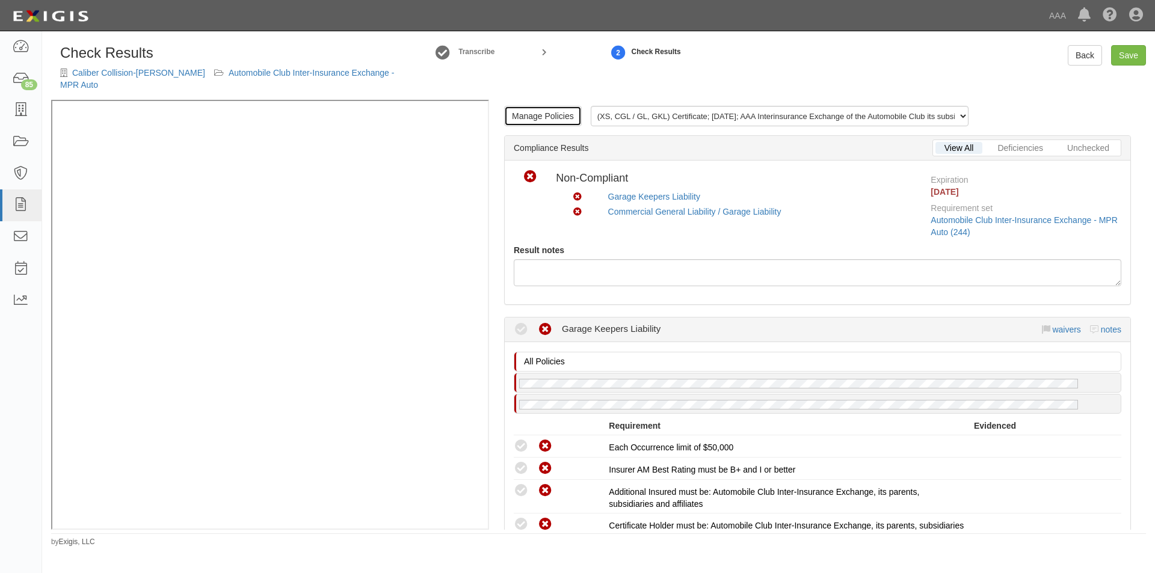
click at [547, 111] on link "Manage Policies" at bounding box center [543, 116] width 78 height 20
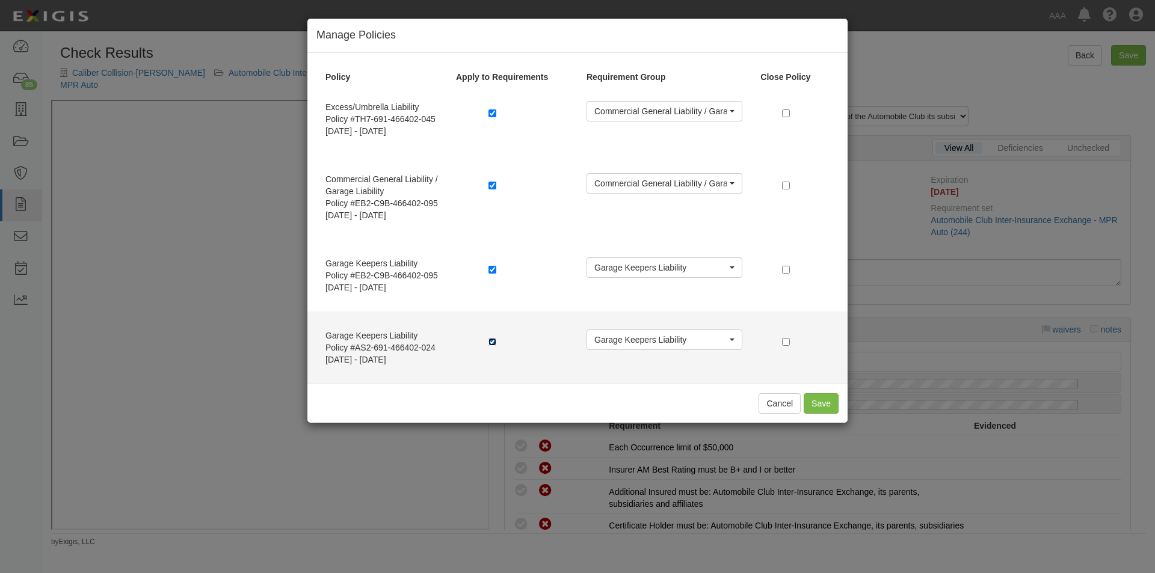
click at [490, 338] on input "checkbox" at bounding box center [492, 342] width 8 height 8
checkbox input "false"
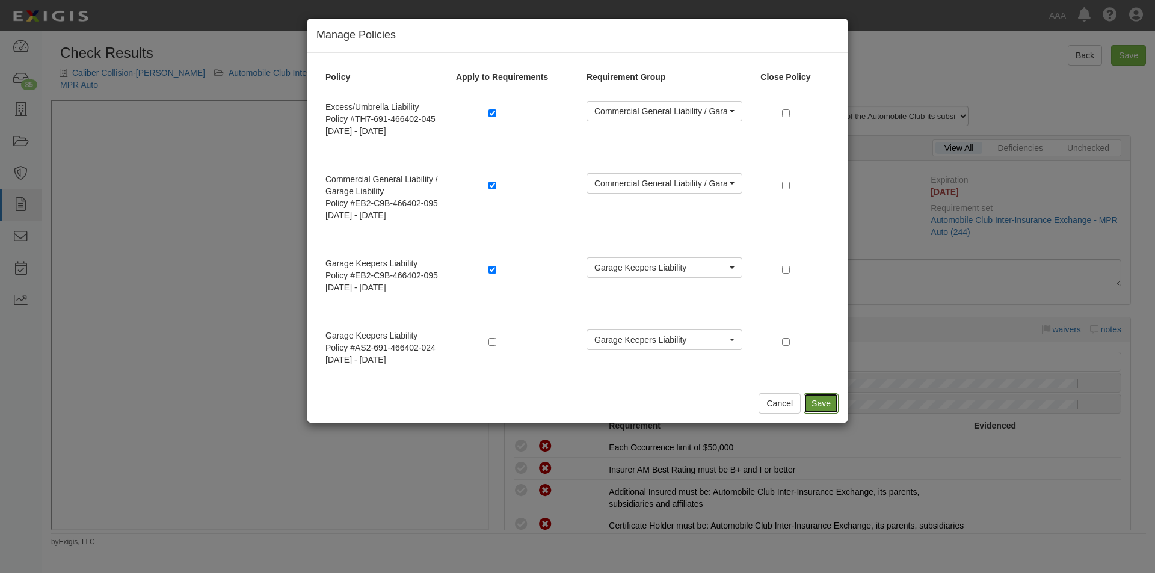
click at [810, 407] on button "Save" at bounding box center [821, 403] width 35 height 20
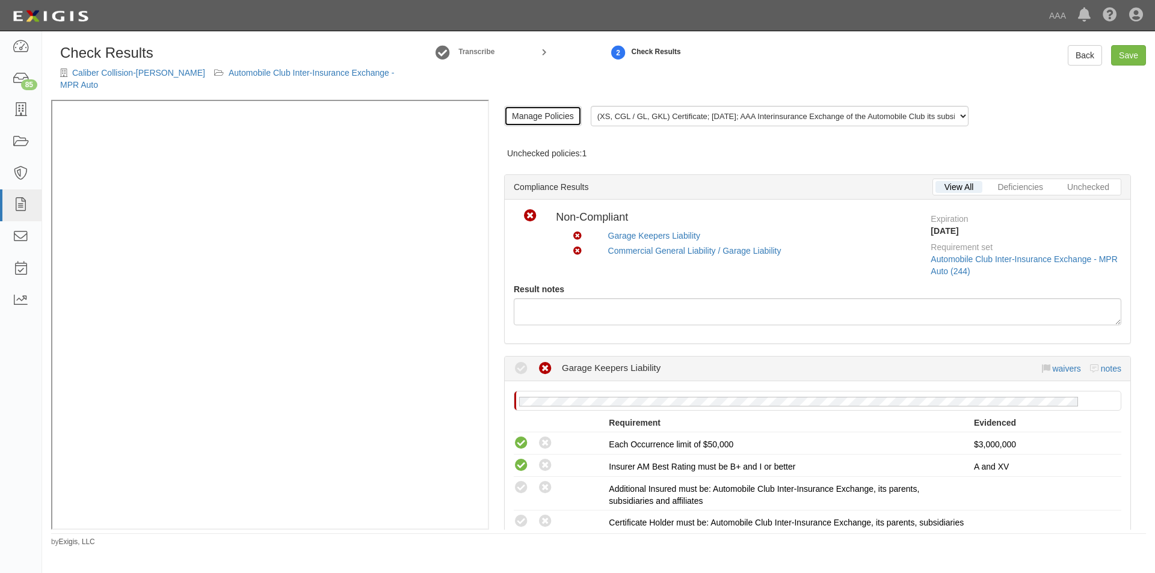
scroll to position [180, 0]
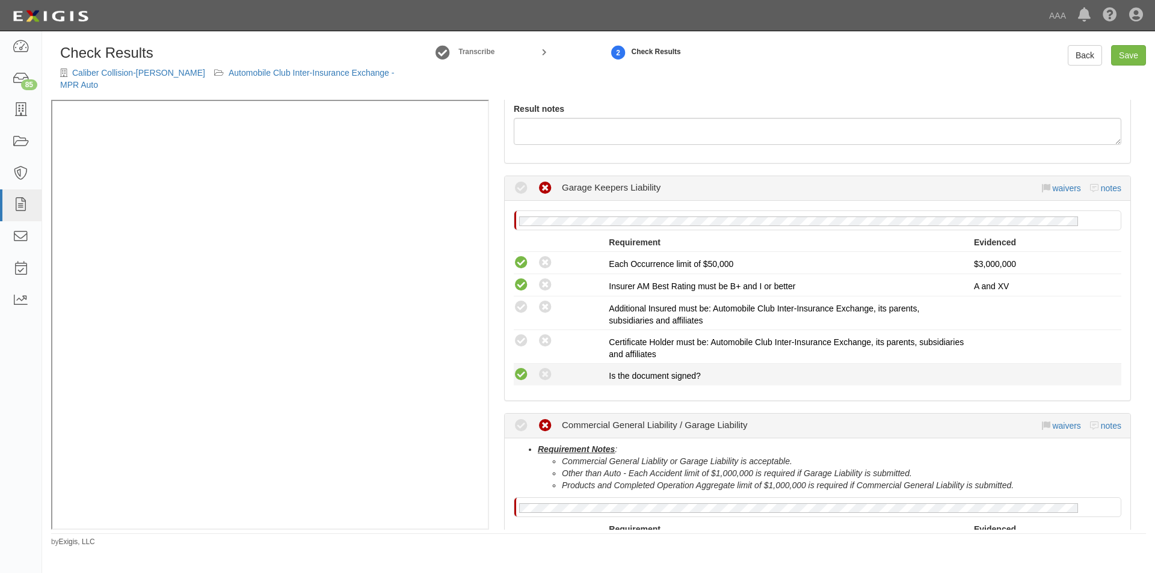
click at [524, 368] on icon at bounding box center [521, 375] width 15 height 15
radio input "true"
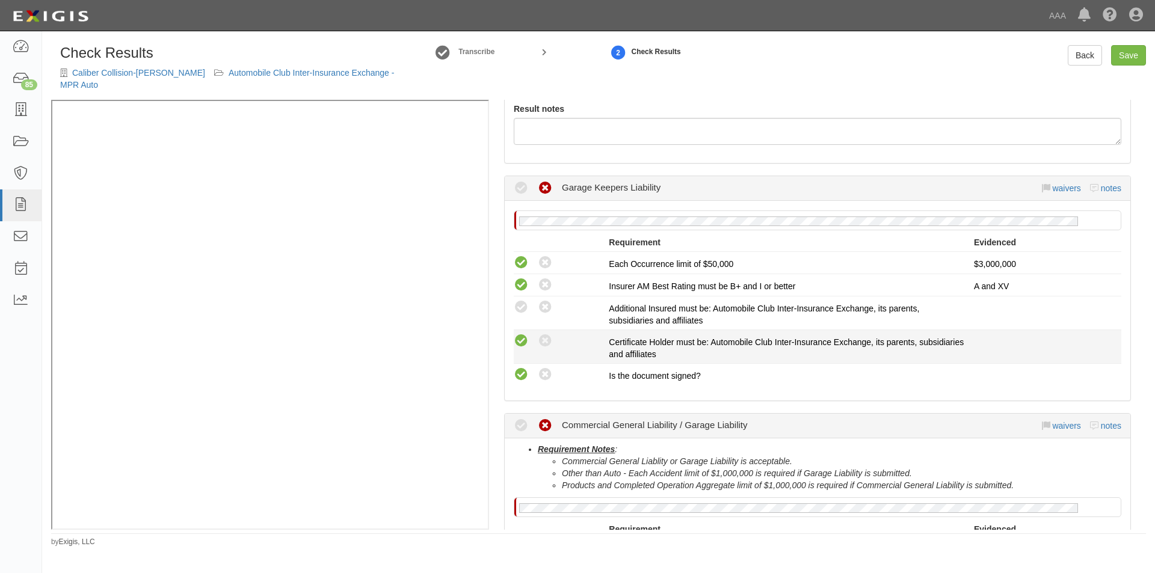
click at [517, 334] on icon at bounding box center [521, 341] width 15 height 15
radio input "true"
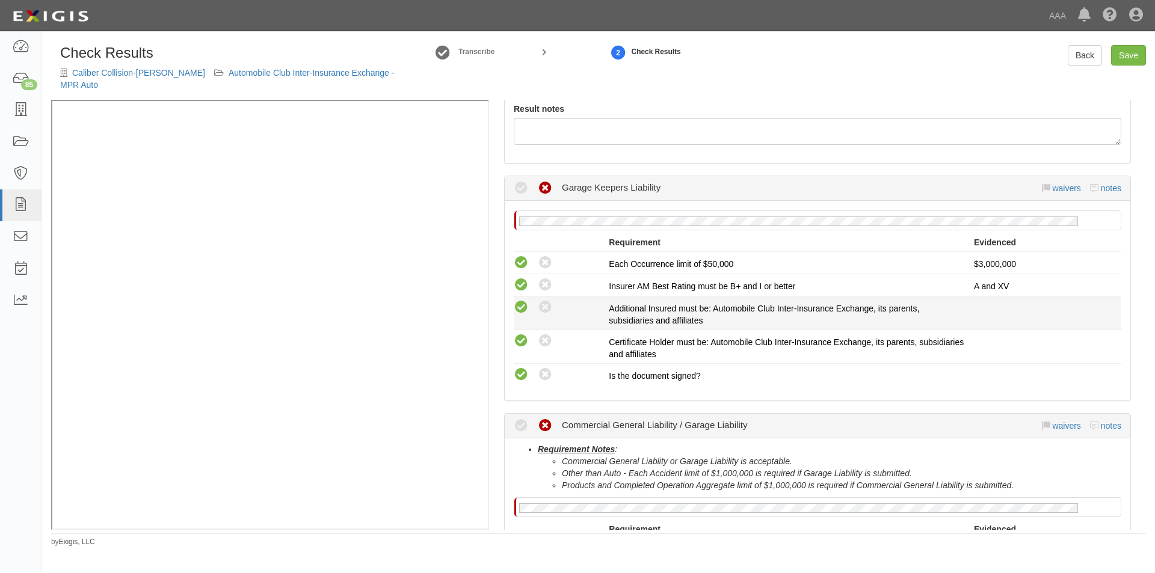
click at [515, 302] on div "Compliant Waived: Non-Compliant Additional Insured must be: Automobile Club Int…" at bounding box center [818, 313] width 626 height 27
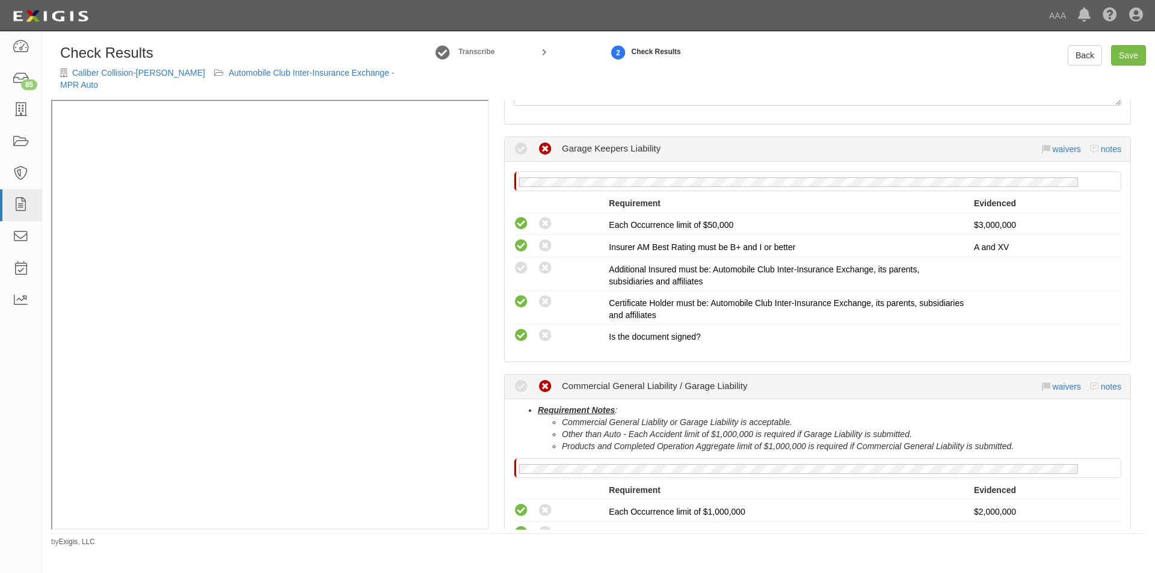
scroll to position [241, 0]
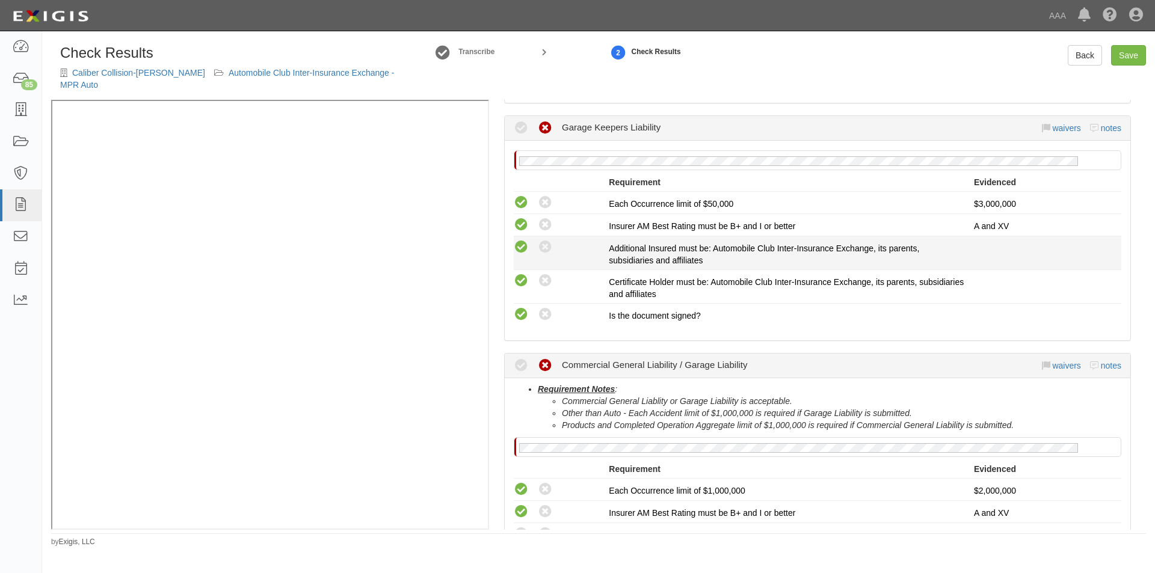
click at [521, 240] on icon at bounding box center [521, 247] width 15 height 15
radio input "true"
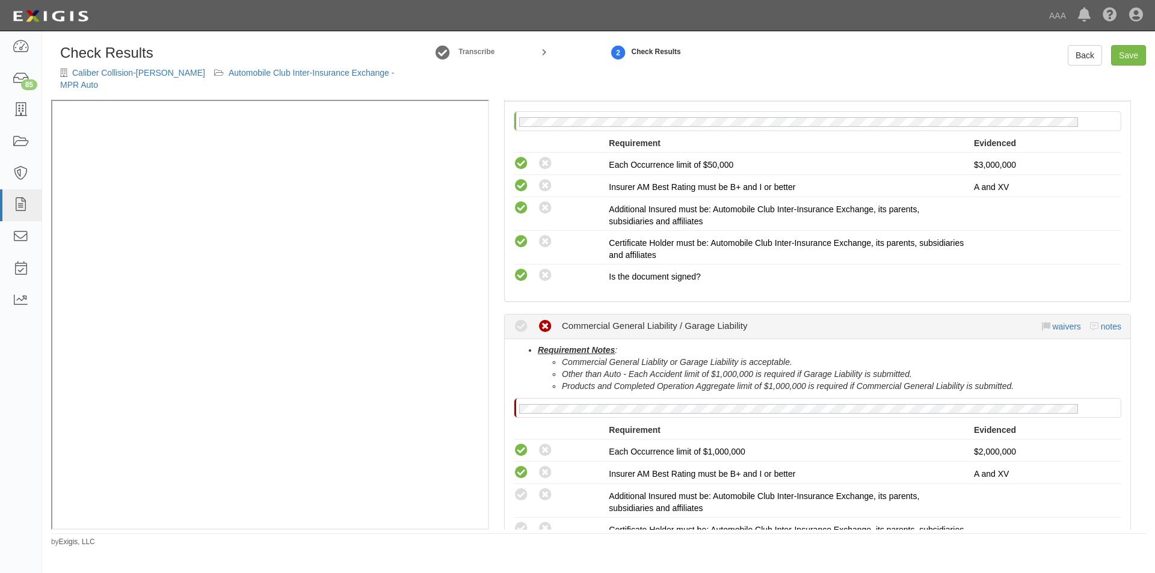
scroll to position [481, 0]
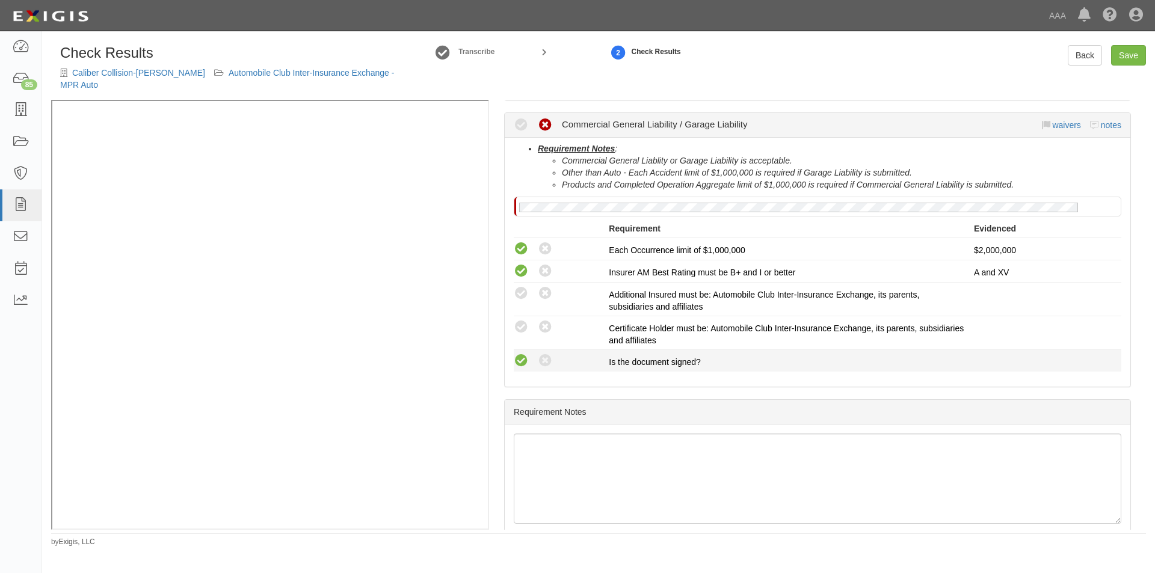
click at [515, 354] on icon at bounding box center [521, 361] width 15 height 15
radio input "true"
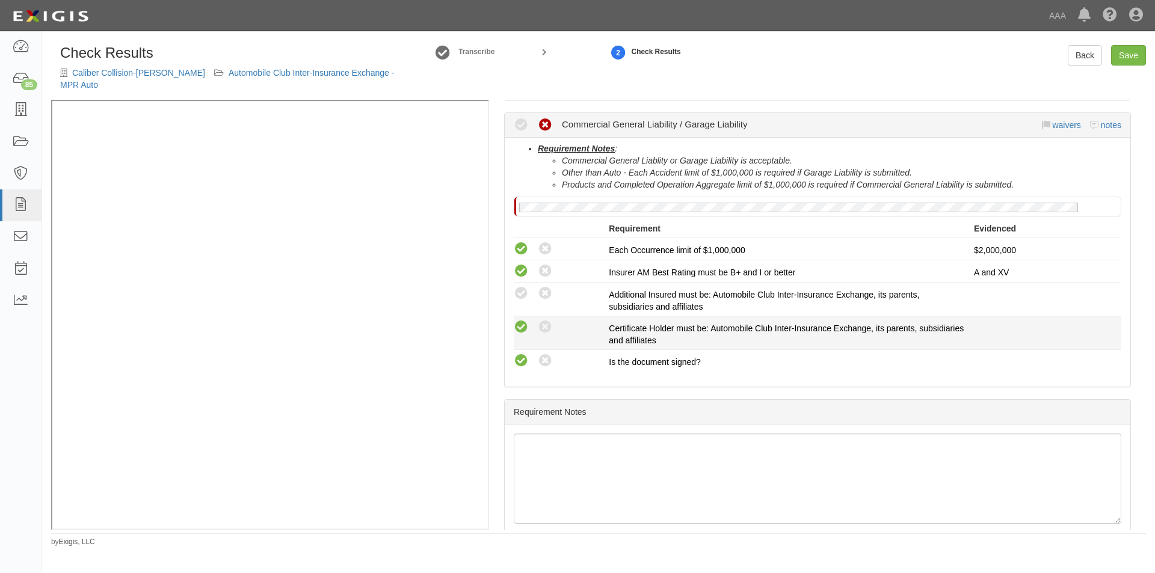
click at [519, 320] on icon at bounding box center [521, 327] width 15 height 15
radio input "true"
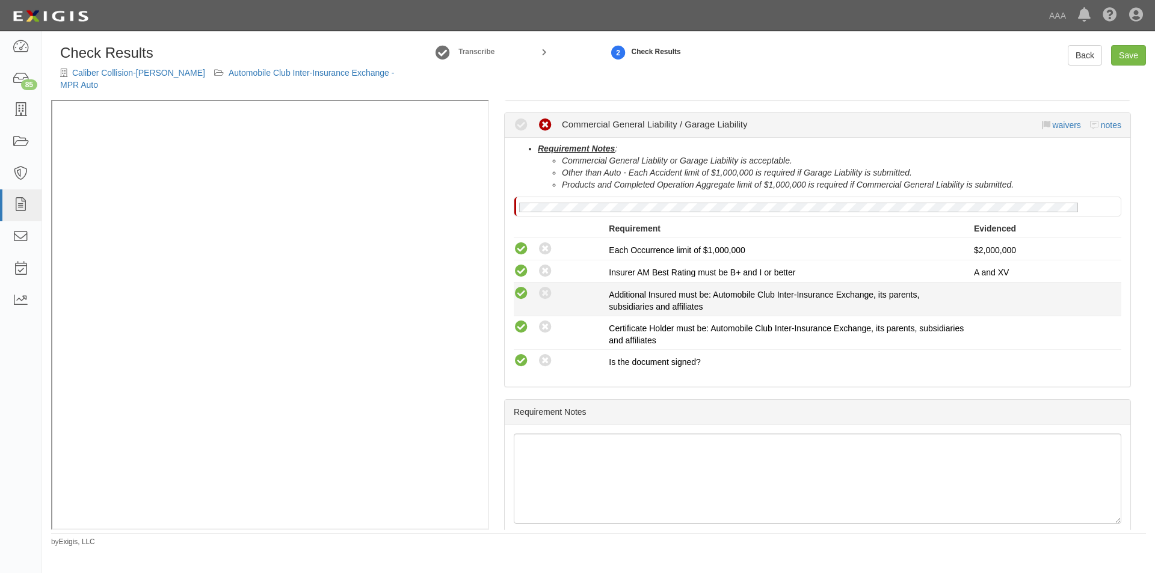
click at [528, 286] on icon at bounding box center [521, 293] width 15 height 15
radio input "true"
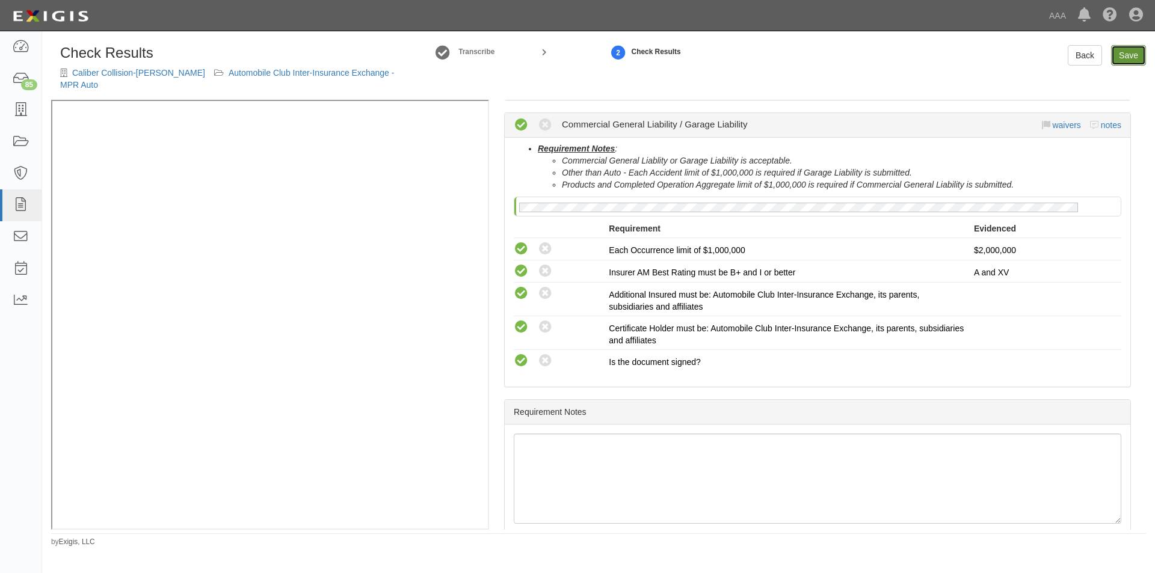
click at [1115, 63] on link "Save" at bounding box center [1128, 55] width 35 height 20
radio input "true"
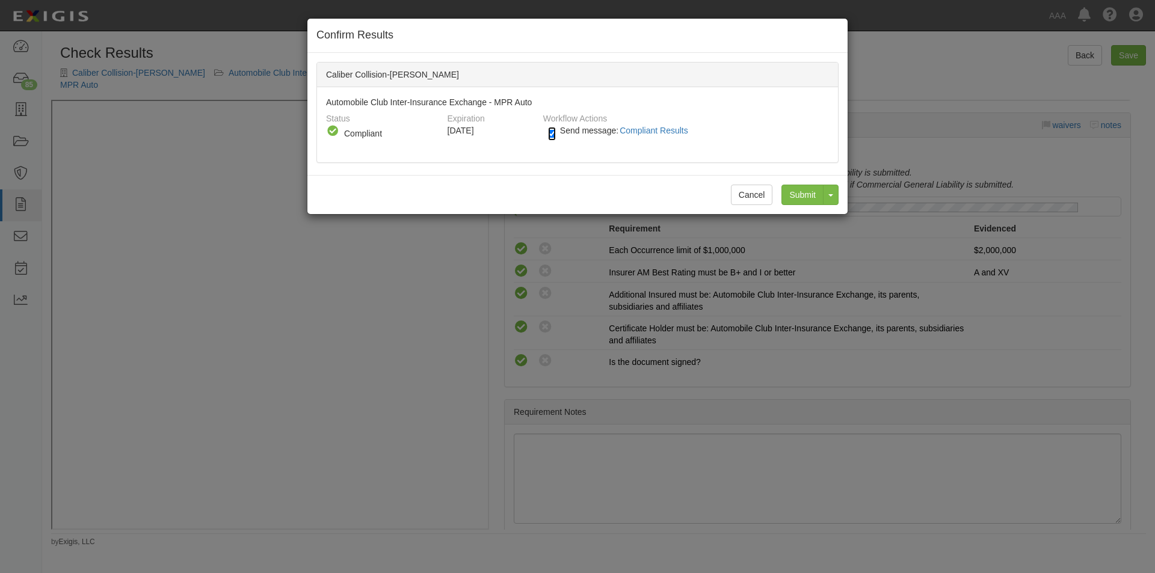
click at [555, 137] on input "Send message: Compliant Results" at bounding box center [552, 134] width 8 height 14
checkbox input "false"
click at [796, 197] on input "Submit" at bounding box center [802, 195] width 42 height 20
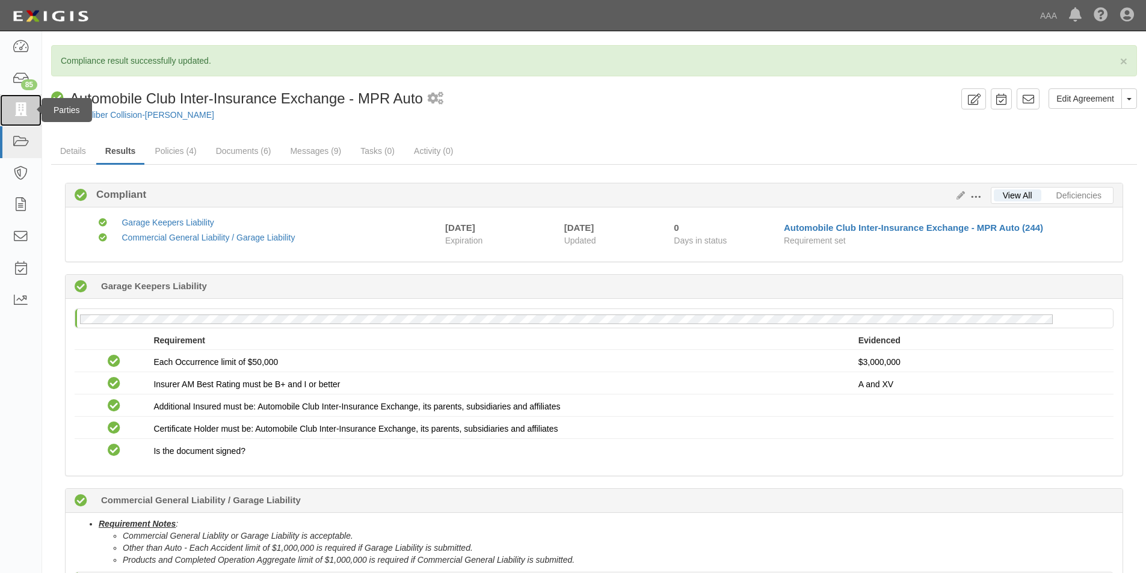
click at [16, 108] on icon at bounding box center [20, 110] width 17 height 14
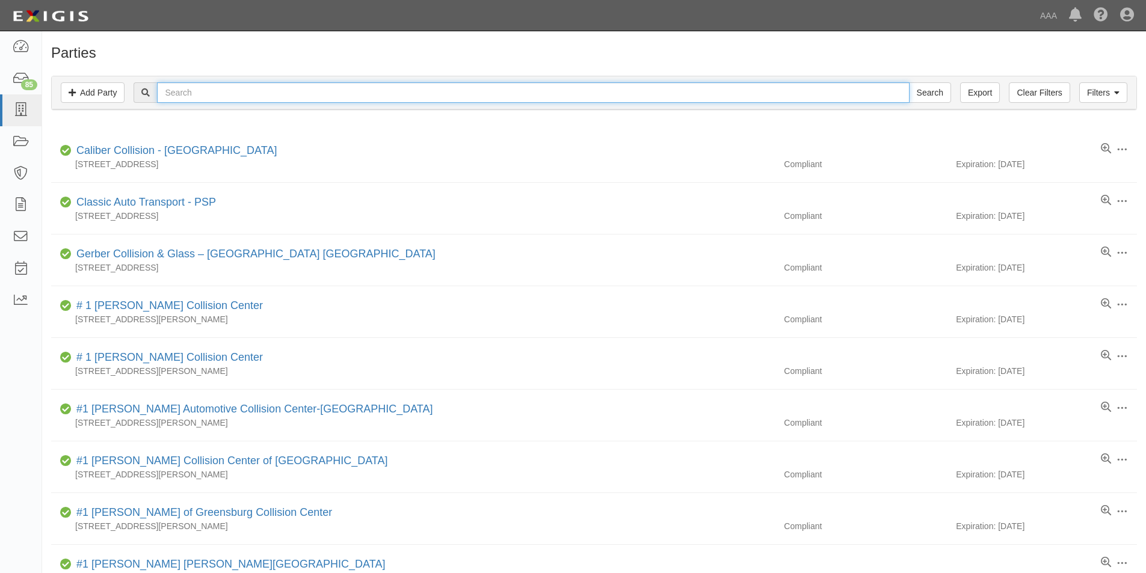
click at [246, 93] on input "text" at bounding box center [533, 92] width 752 height 20
type input "oceanside- air"
click at [909, 82] on input "Search" at bounding box center [930, 92] width 42 height 20
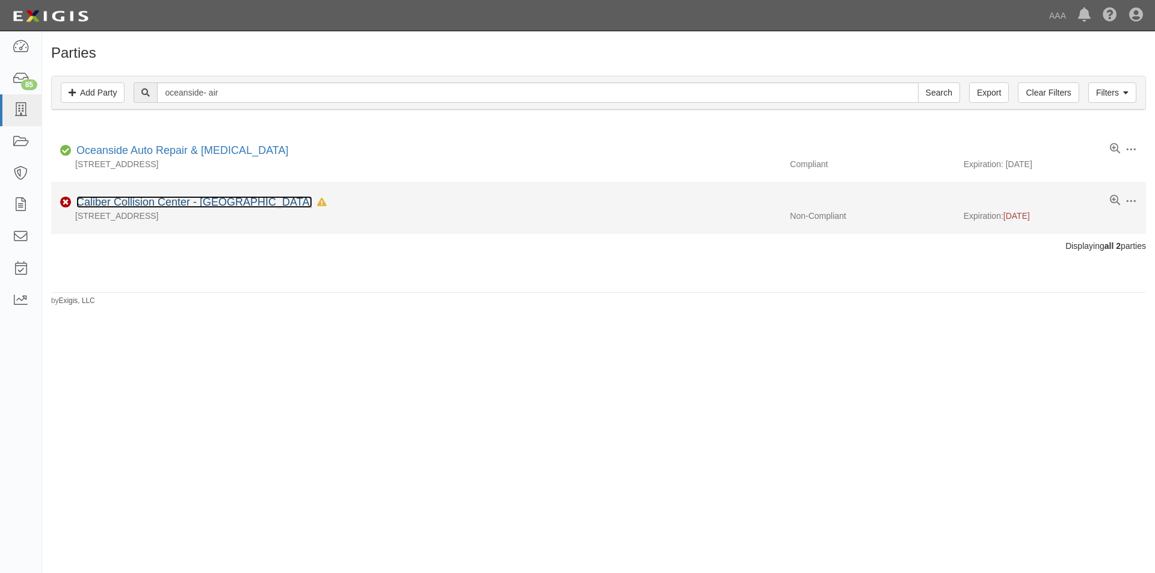
click at [115, 204] on link "Caliber Collision Center - [GEOGRAPHIC_DATA]" at bounding box center [194, 202] width 236 height 12
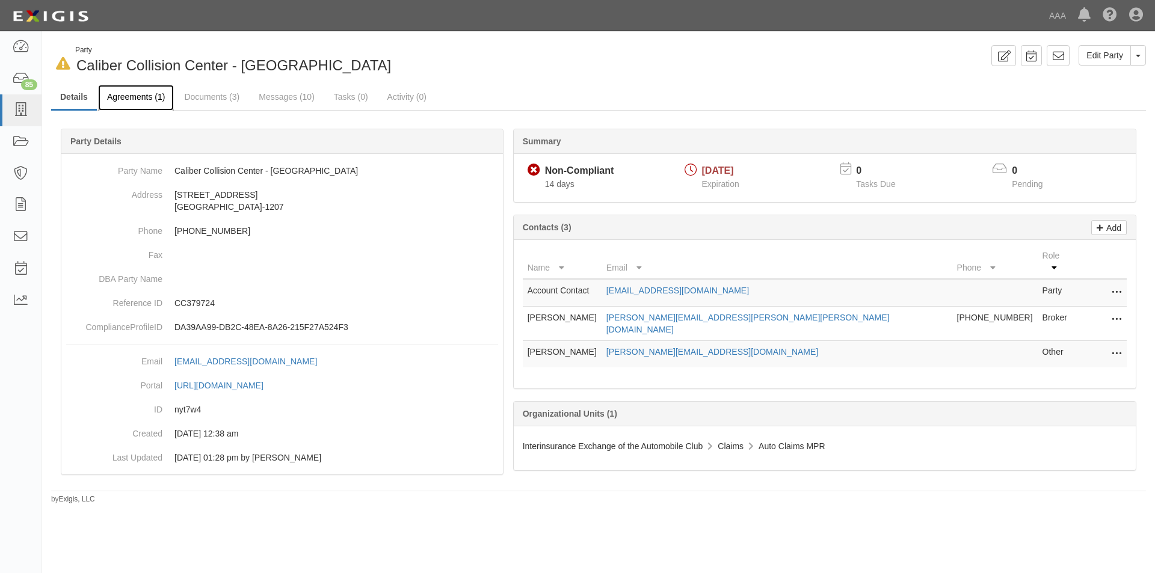
click at [144, 99] on link "Agreements (1)" at bounding box center [136, 98] width 76 height 26
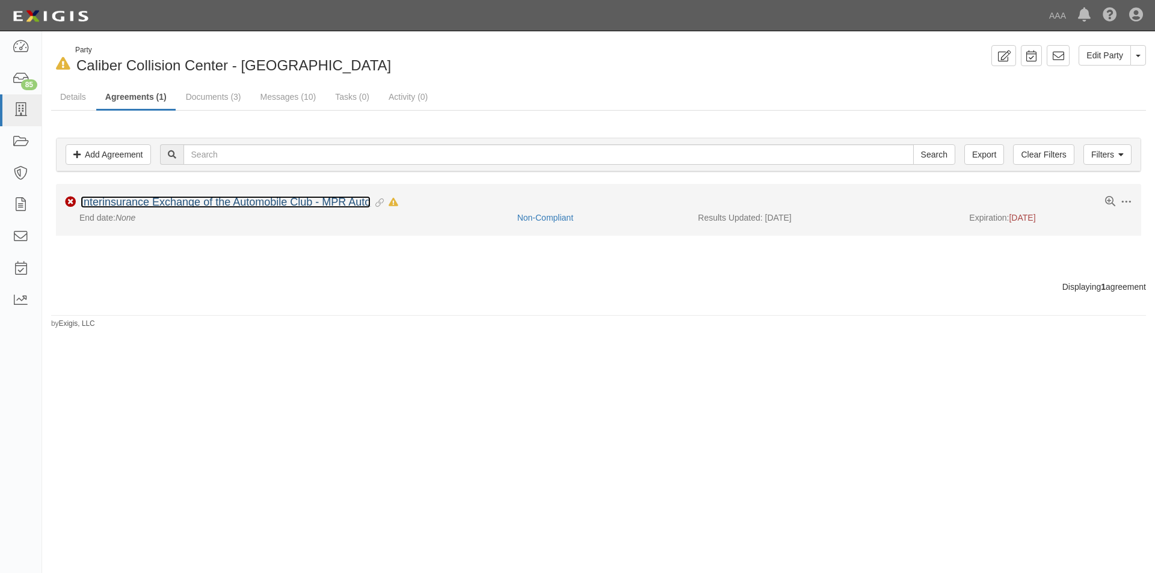
click at [165, 200] on link "Interinsurance Exchange of the Automobile Club - MPR Auto" at bounding box center [226, 202] width 290 height 12
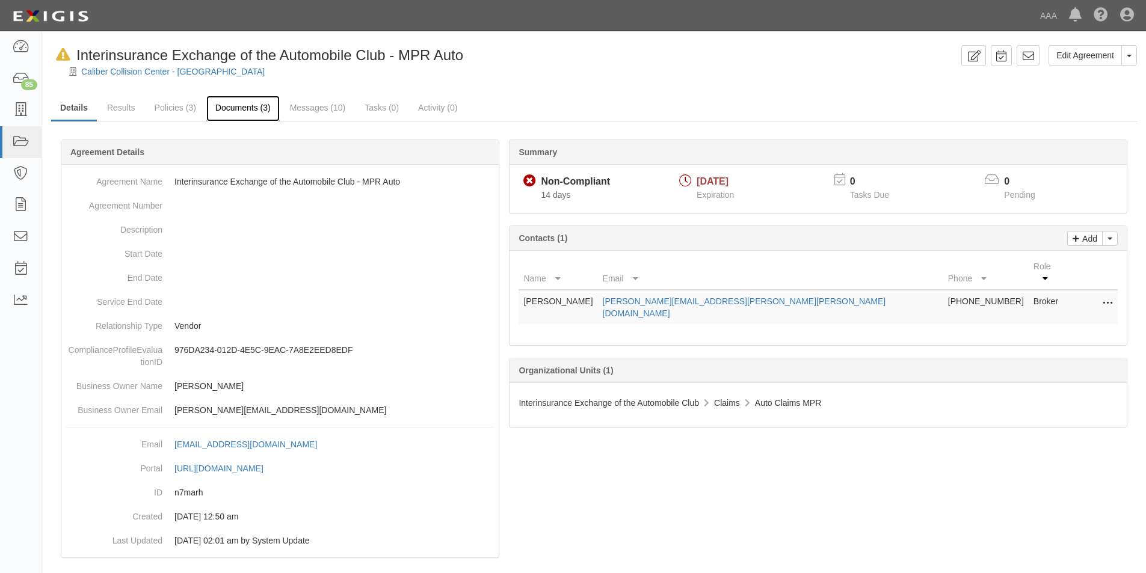
click at [235, 111] on link "Documents (3)" at bounding box center [242, 109] width 73 height 26
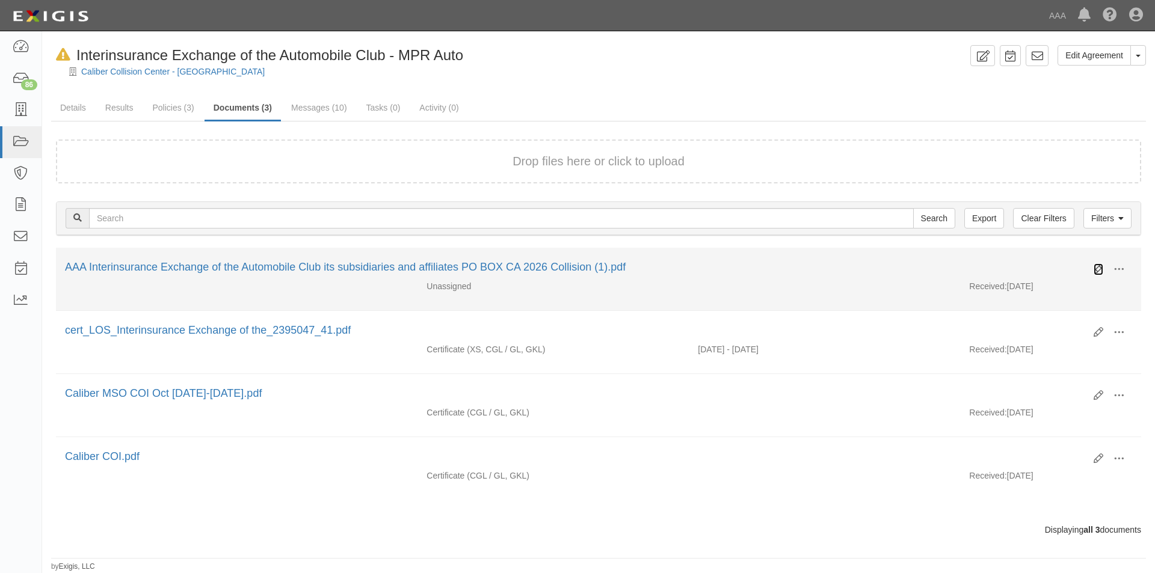
click at [1096, 269] on icon at bounding box center [1098, 270] width 10 height 10
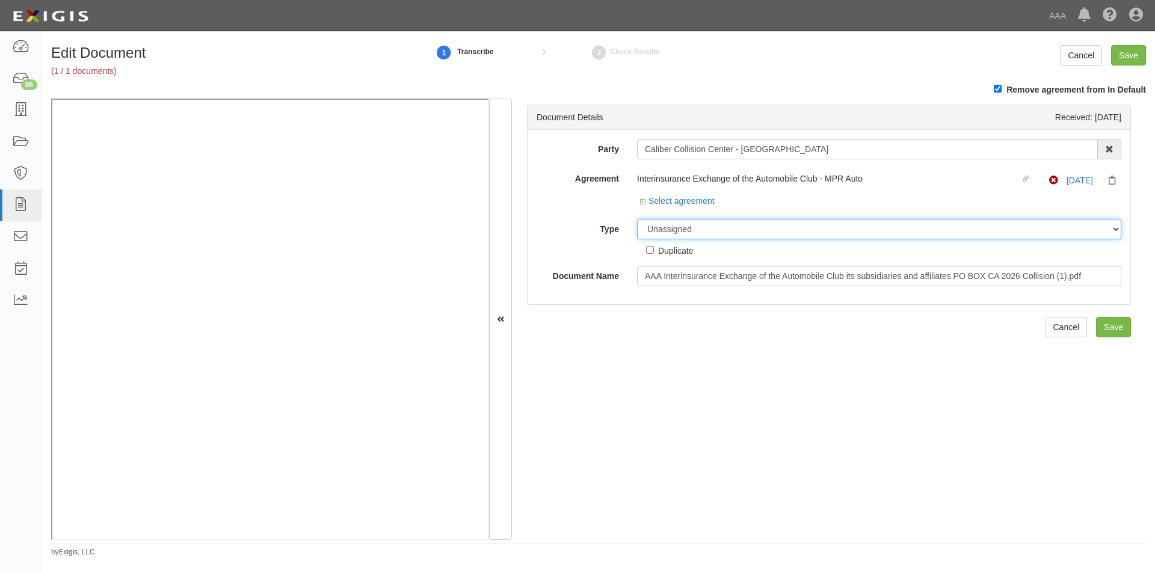
click at [715, 227] on select "Unassigned Binder Cancellation Notice Certificate Contract Endorsement Insuranc…" at bounding box center [879, 229] width 484 height 20
select select "CertificateDetail"
click at [637, 219] on select "Unassigned Binder Cancellation Notice Certificate Contract Endorsement Insuranc…" at bounding box center [879, 229] width 484 height 20
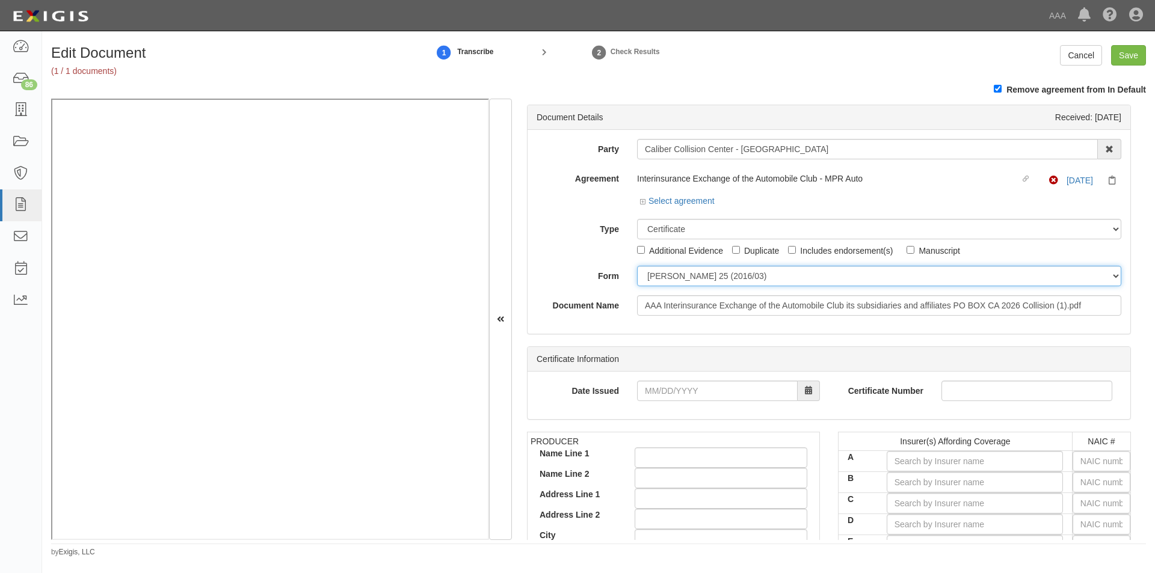
click at [666, 277] on select "[PERSON_NAME] 25 (2016/03) [PERSON_NAME] 101 [PERSON_NAME] 855 NY (2014/05) Gen…" at bounding box center [879, 276] width 484 height 20
select select "GeneralFormDetail"
click at [637, 266] on select "[PERSON_NAME] 25 (2016/03) [PERSON_NAME] 101 [PERSON_NAME] 855 NY (2014/05) Gen…" at bounding box center [879, 276] width 484 height 20
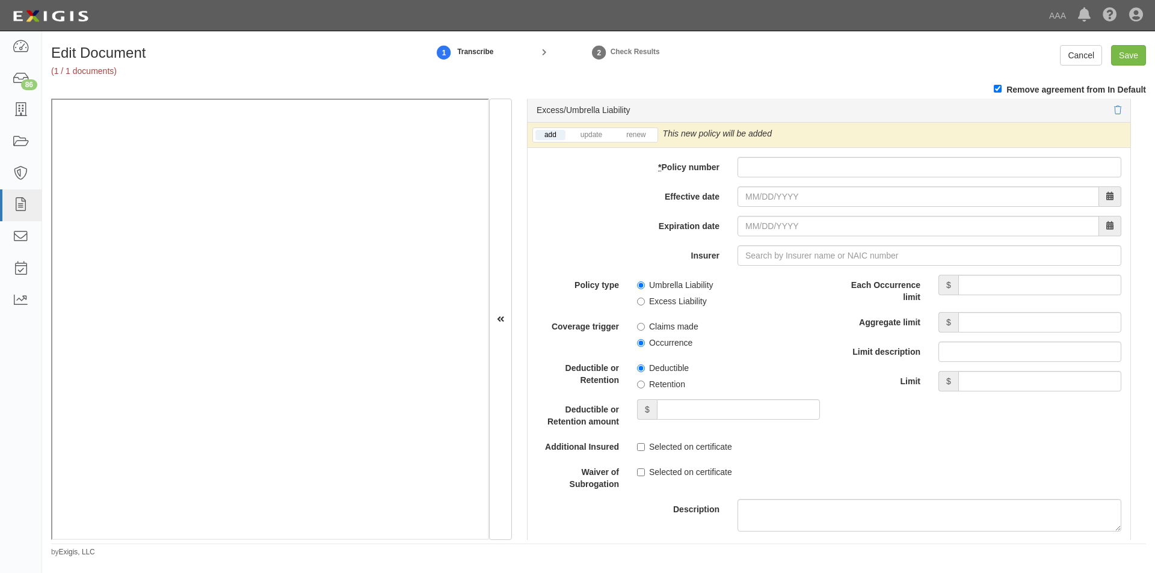
scroll to position [2361, 0]
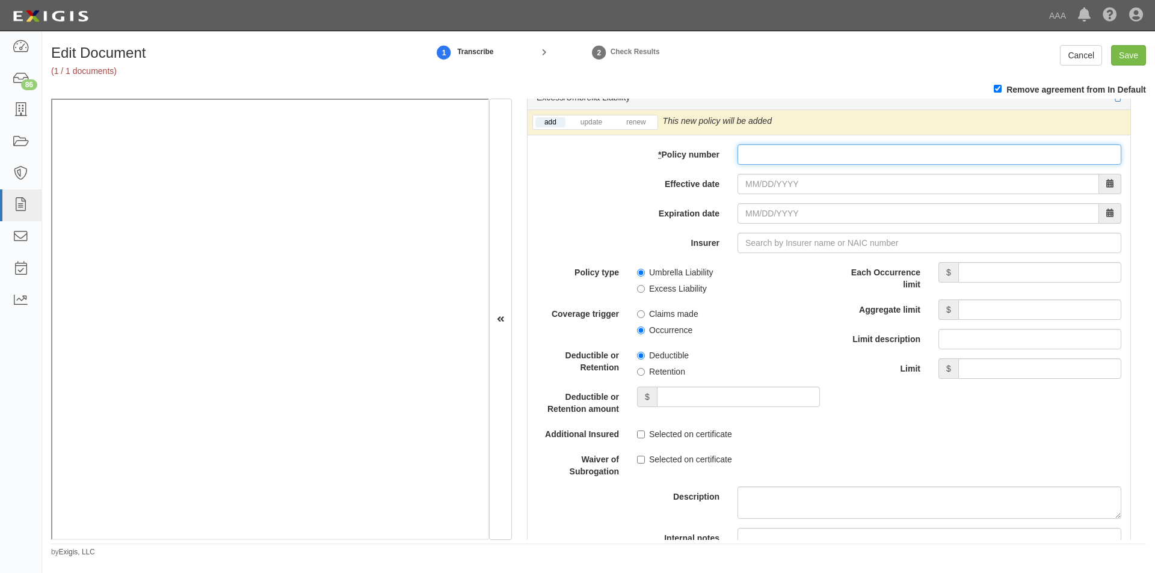
click at [763, 158] on input "* Policy number" at bounding box center [929, 154] width 384 height 20
type input "TH7-691-466402-045"
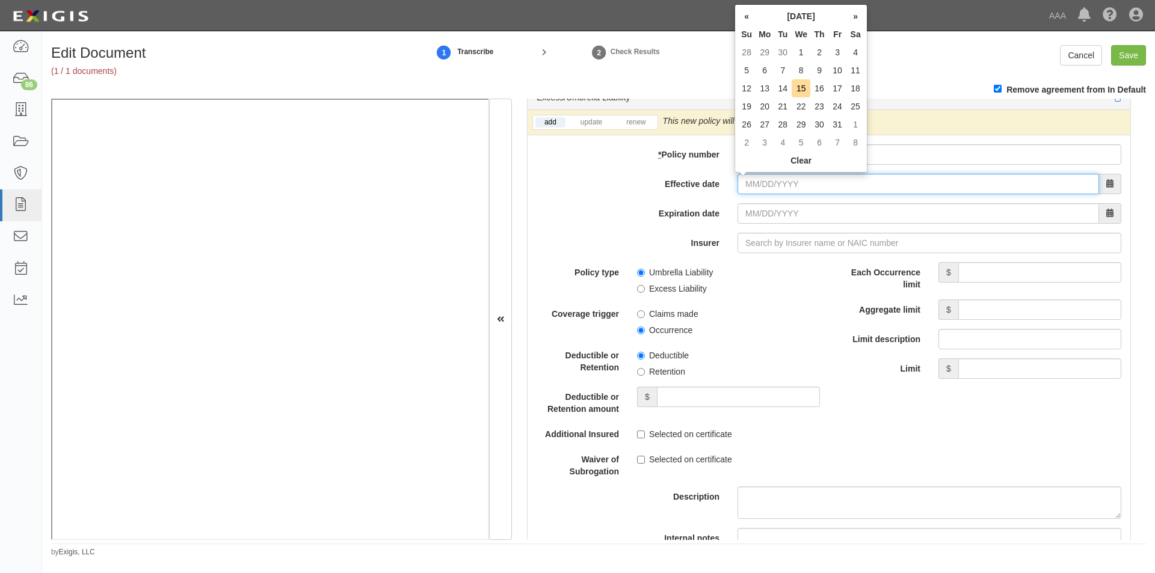
click at [826, 183] on input "Effective date" at bounding box center [917, 184] width 361 height 20
click at [802, 58] on td "1" at bounding box center [801, 52] width 19 height 18
type input "[DATE]"
type input "10/01/2026"
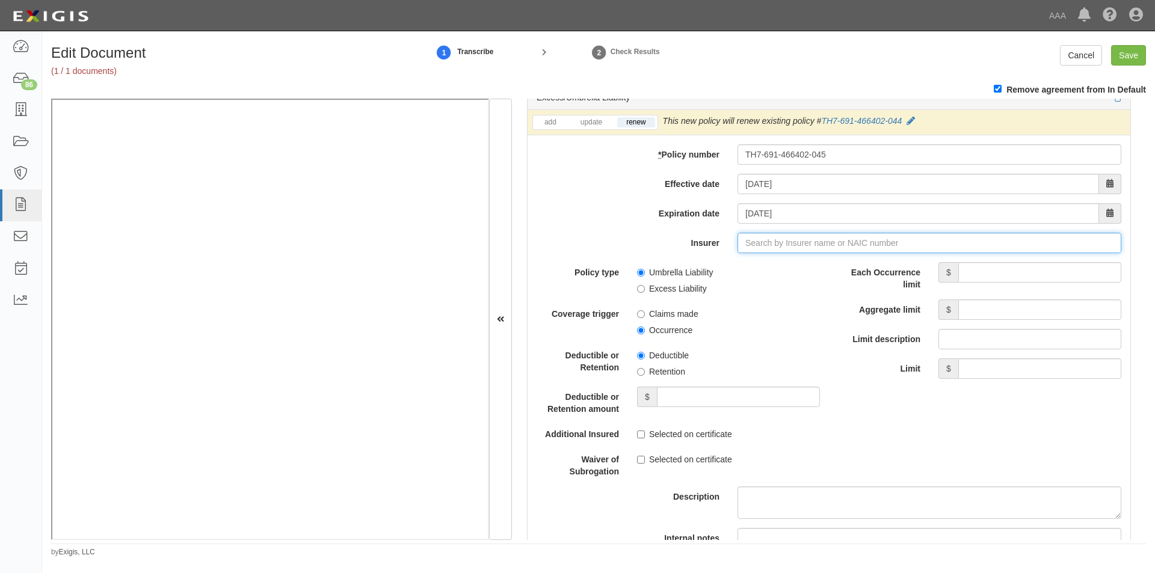
click at [770, 248] on input "Insurer" at bounding box center [929, 243] width 384 height 20
click at [775, 268] on div "Liberty Insurance Corporation ( 42404 ) A XV Rating" at bounding box center [767, 266] width 214 height 16
type input "Liberty Insurance Corporation (42404) A XV Rating"
click at [638, 274] on input "Umbrella Liability" at bounding box center [641, 273] width 8 height 8
radio input "true"
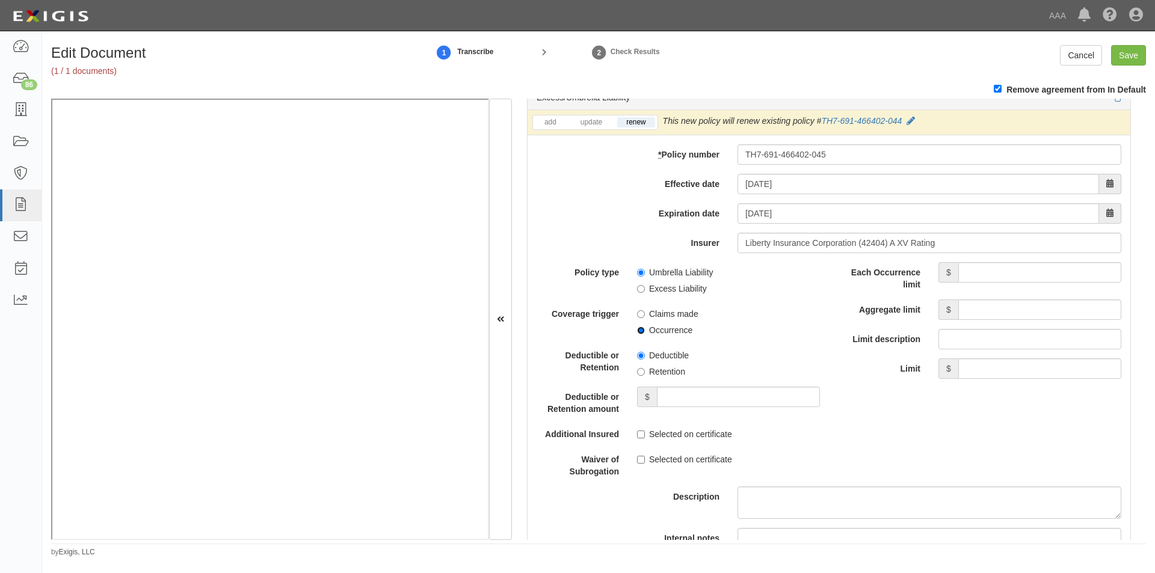
click at [639, 331] on input "Occurrence" at bounding box center [641, 331] width 8 height 8
radio input "true"
click at [967, 275] on input "Each Occurrence limit" at bounding box center [1039, 272] width 163 height 20
type input "5,000,000"
click at [974, 307] on input "Aggregate limit" at bounding box center [1039, 310] width 163 height 20
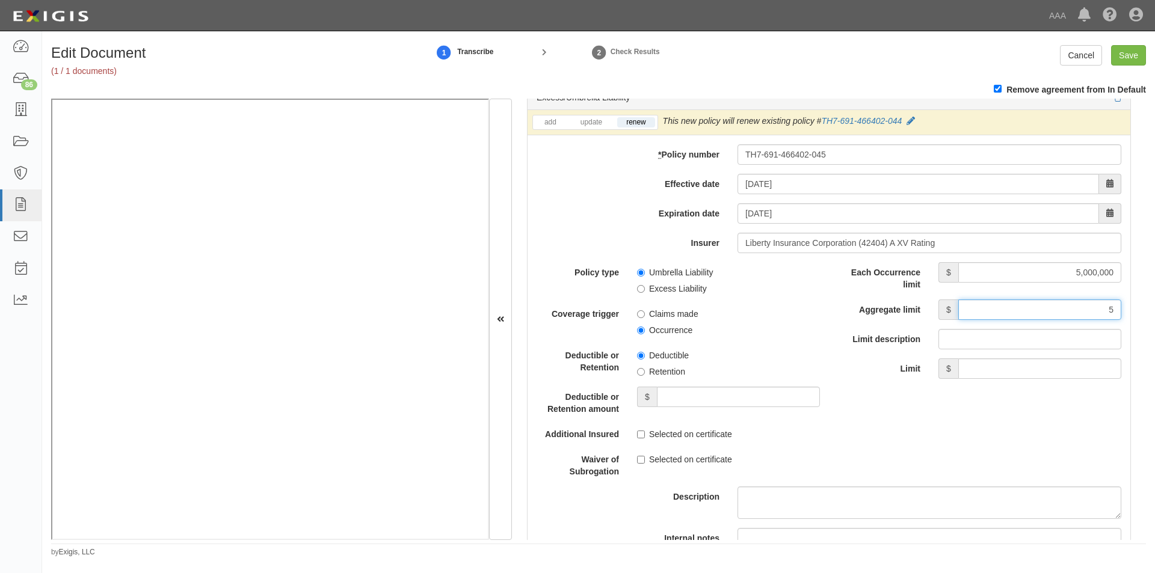
type input "5,000,000"
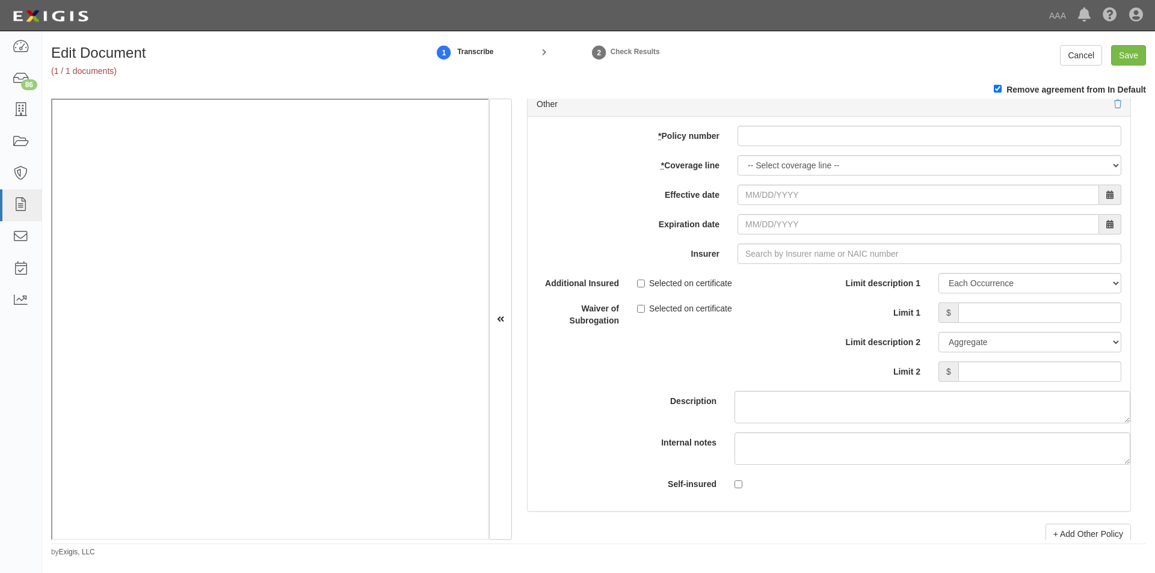
scroll to position [3468, 0]
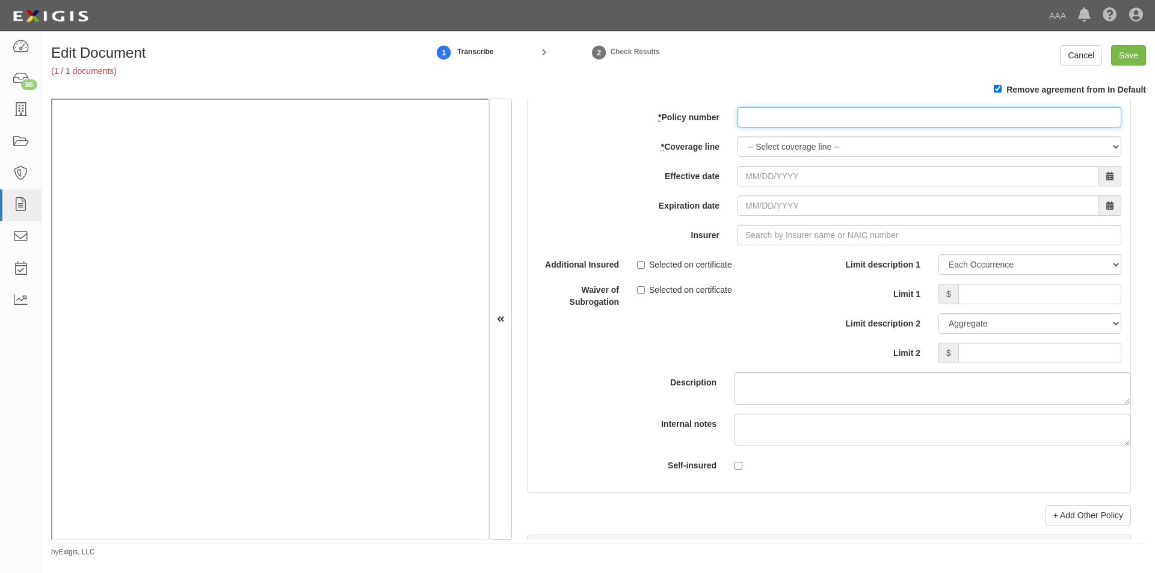
click at [787, 116] on input "* Policy number" at bounding box center [929, 117] width 384 height 20
type input "EB2-C9B-466402-095"
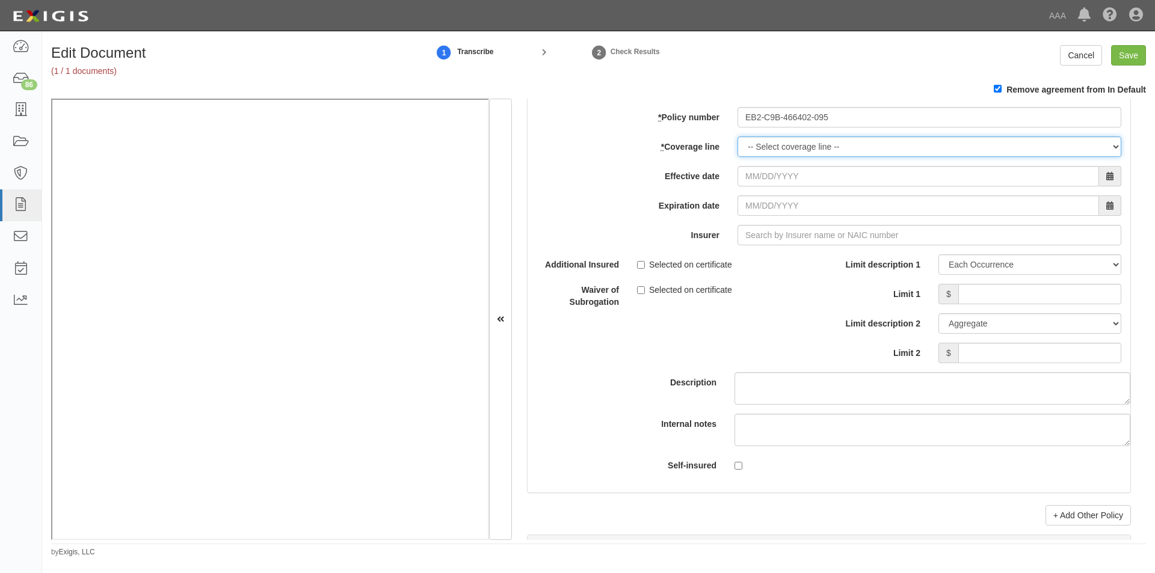
click at [808, 148] on select "-- Select coverage line -- Asbestos Abatement Auto Physical Damage Boiler & Mac…" at bounding box center [929, 147] width 384 height 20
select select "70"
click at [737, 137] on select "-- Select coverage line -- Asbestos Abatement Auto Physical Damage Boiler & Mac…" at bounding box center [929, 147] width 384 height 20
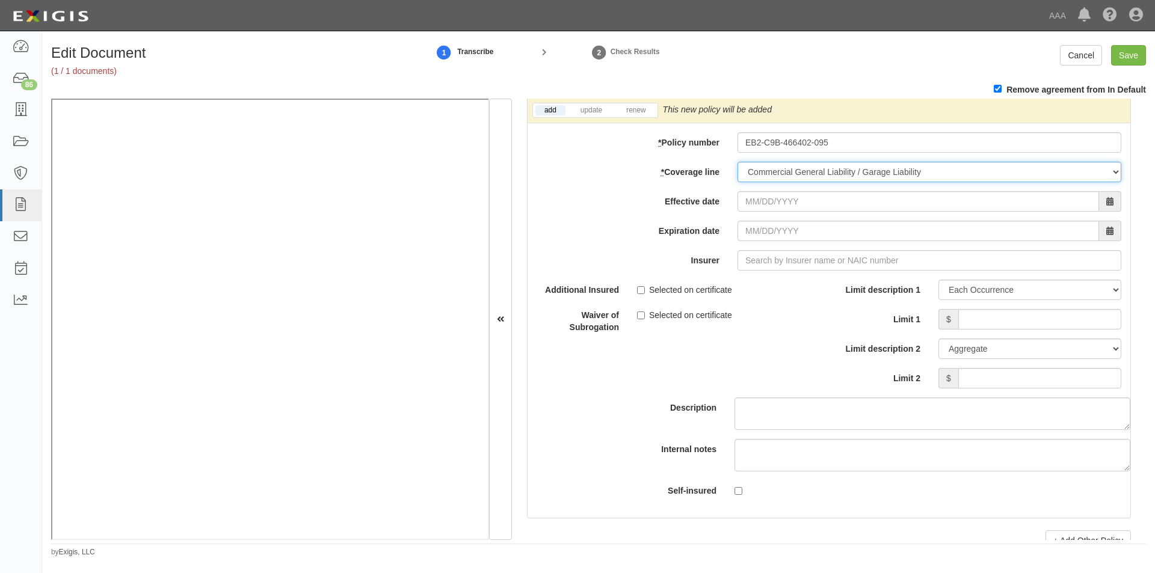
scroll to position [3493, 0]
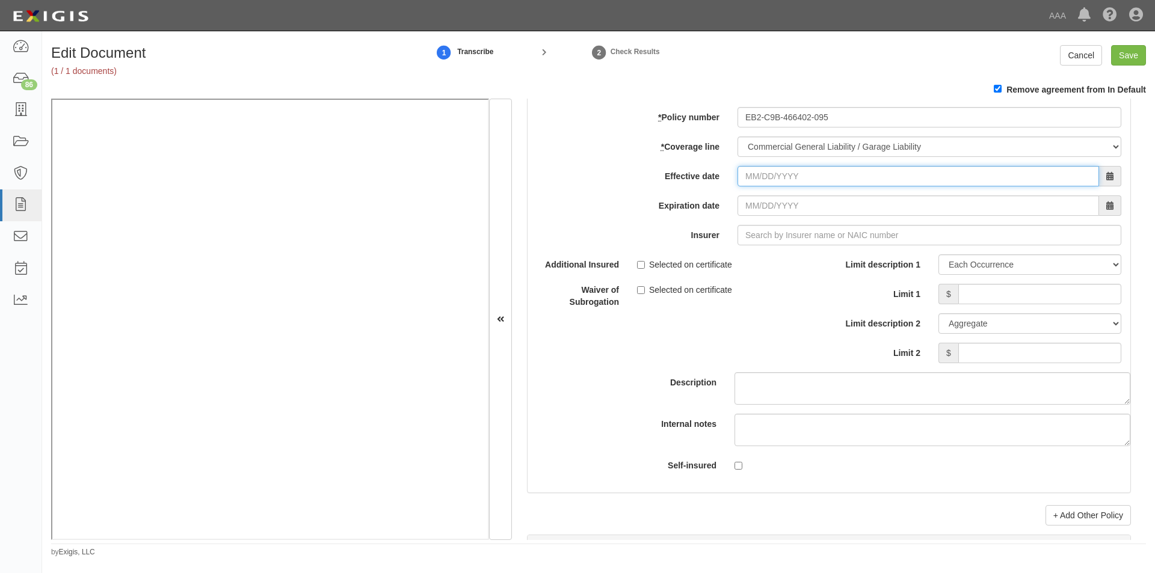
click at [813, 177] on input "Effective date" at bounding box center [917, 176] width 361 height 20
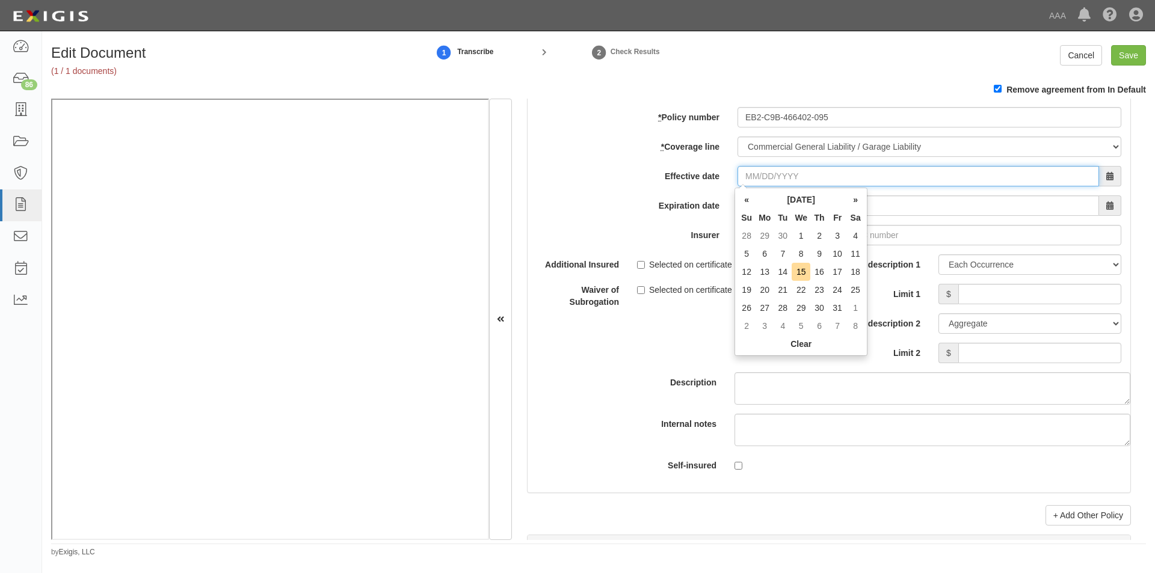
type input "10/01/2025"
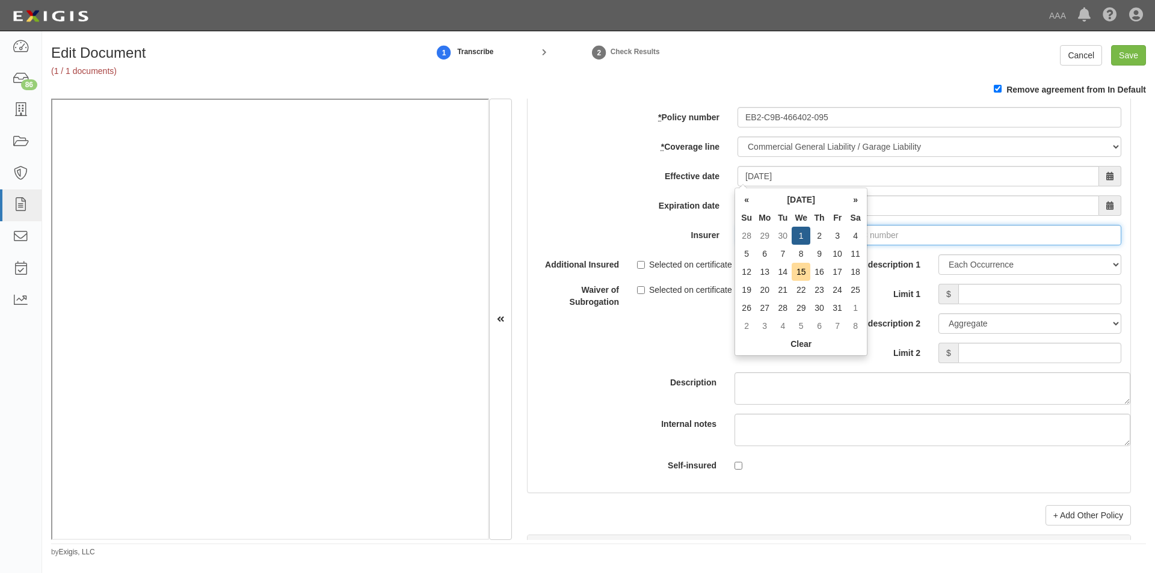
type input "[DATE]"
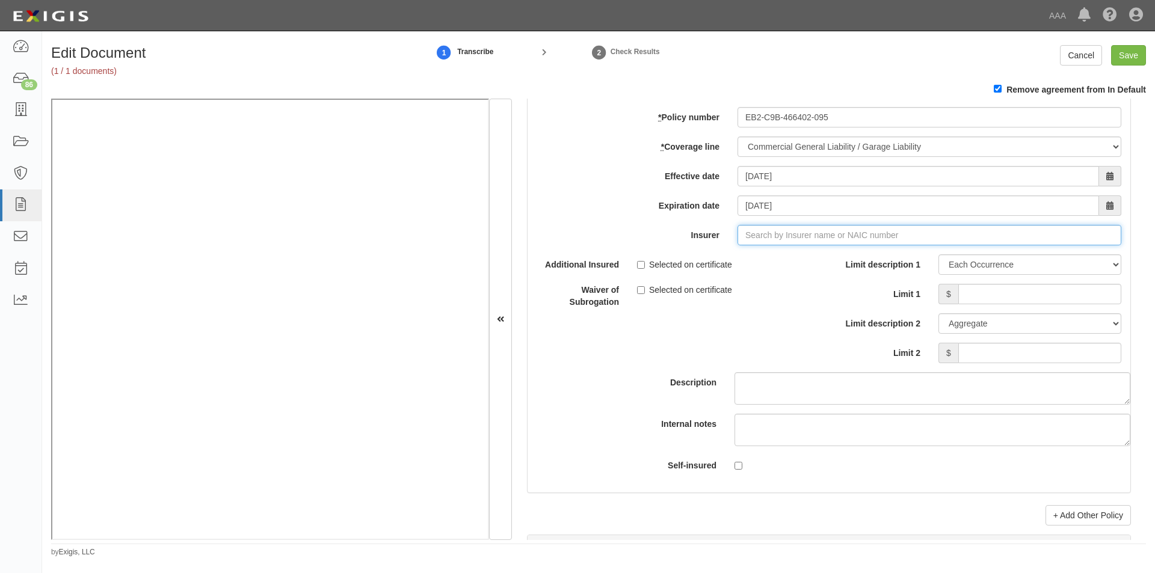
click at [894, 232] on input "Insurer" at bounding box center [929, 235] width 384 height 20
type input "21st Century Advantage Insurance Company (25232) NR Rating"
type input "2"
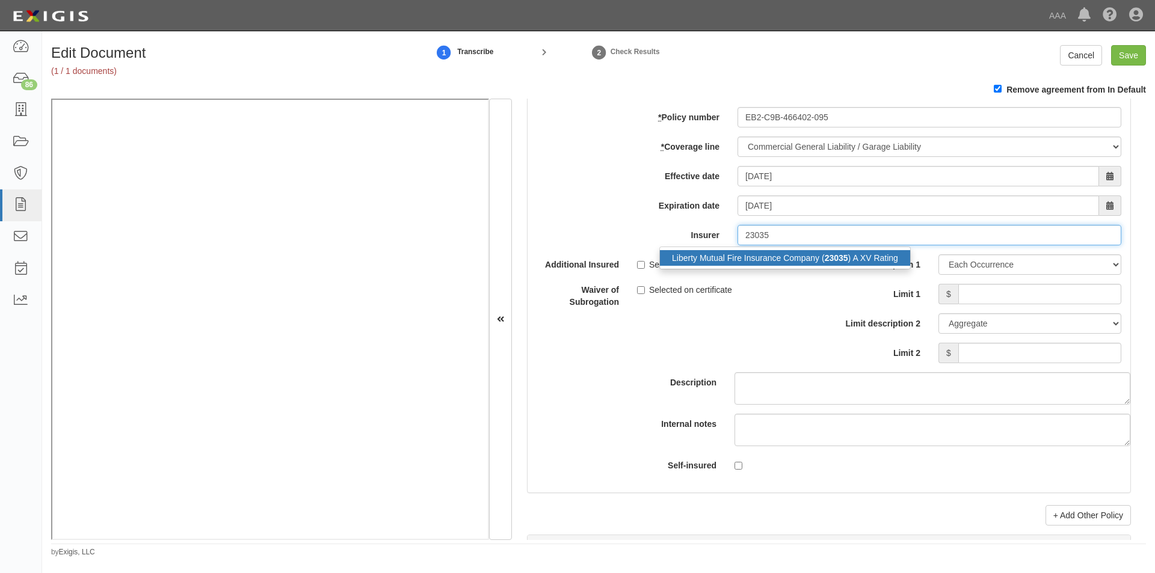
click at [828, 256] on strong "23035" at bounding box center [836, 258] width 23 height 10
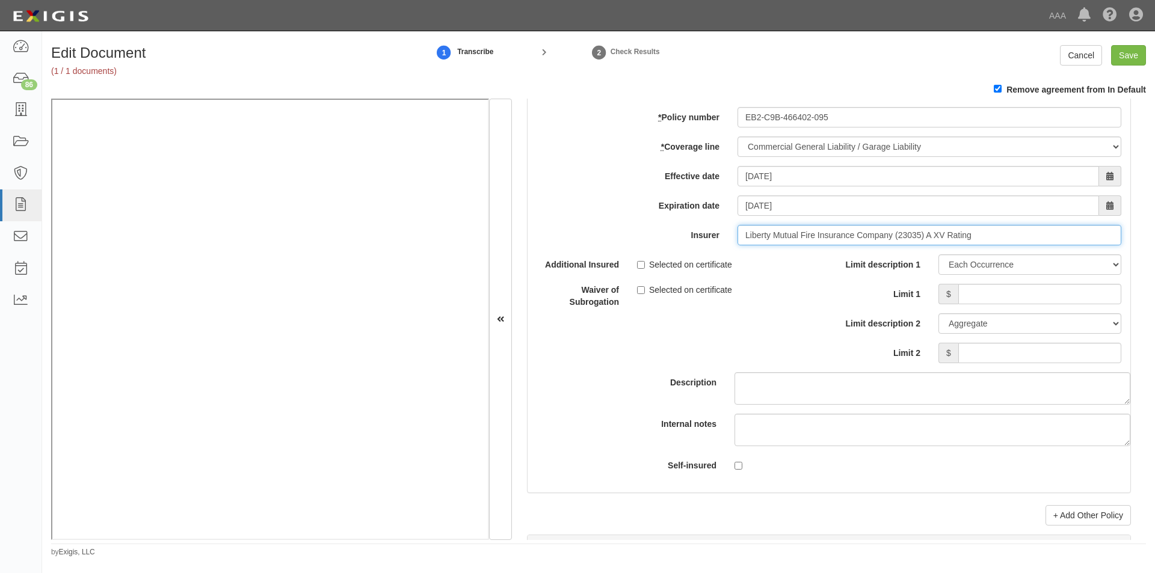
type input "Liberty Mutual Fire Insurance Company (23035) A XV Rating"
click at [641, 264] on input "Selected on certificate" at bounding box center [641, 265] width 8 height 8
checkbox input "true"
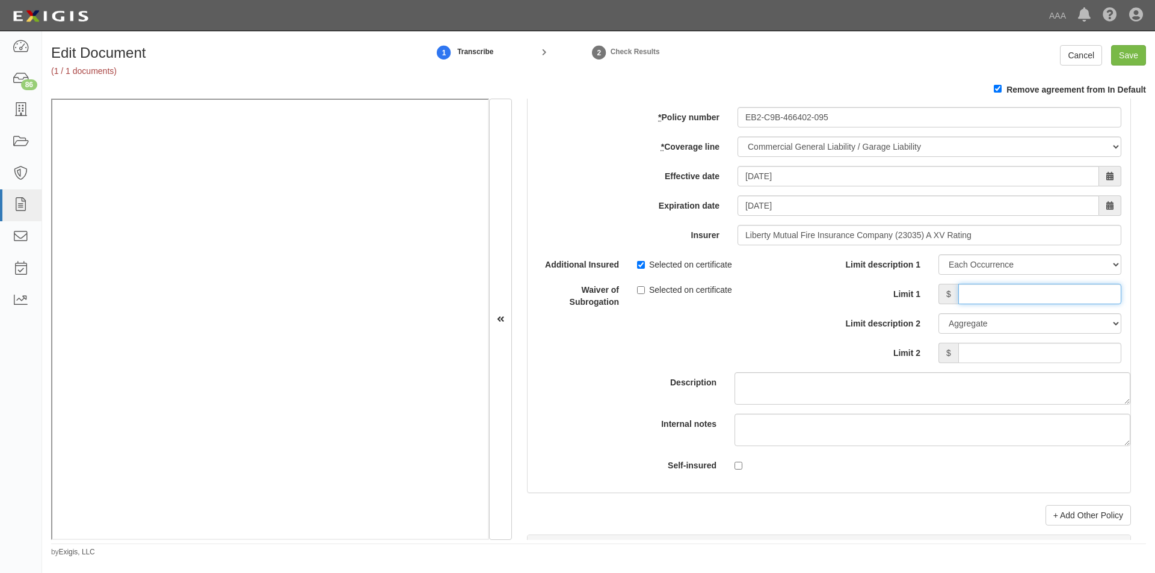
click at [983, 297] on input "Limit 1" at bounding box center [1039, 294] width 163 height 20
type input "2,000,000"
click at [1006, 356] on input "Limit 2" at bounding box center [1039, 353] width 163 height 20
type input "4,000,000"
click at [1057, 515] on link "+ Add Other Policy" at bounding box center [1087, 515] width 85 height 20
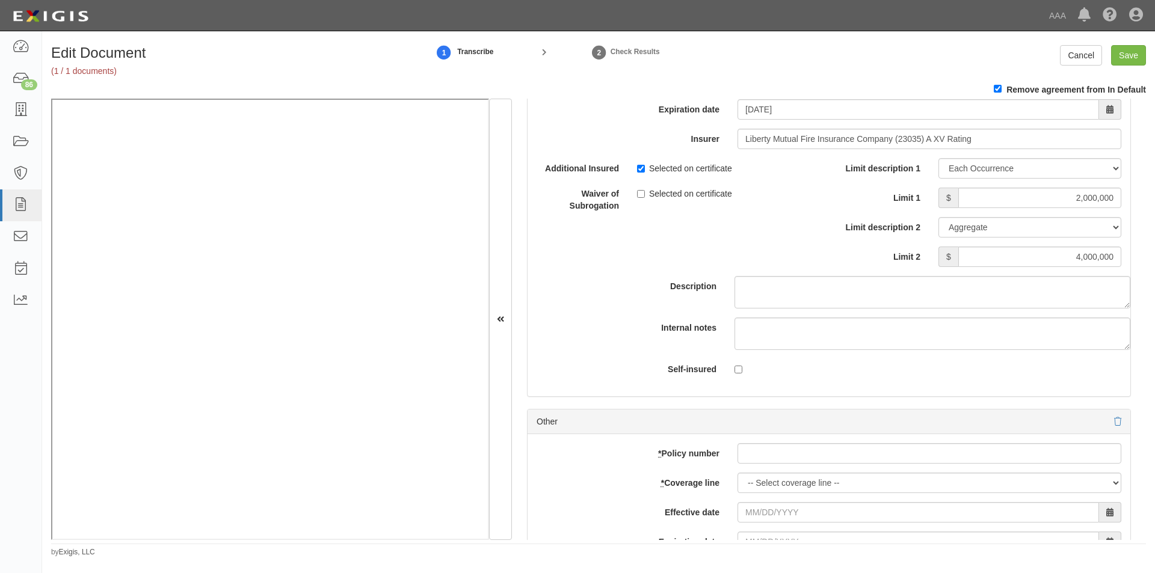
scroll to position [3674, 0]
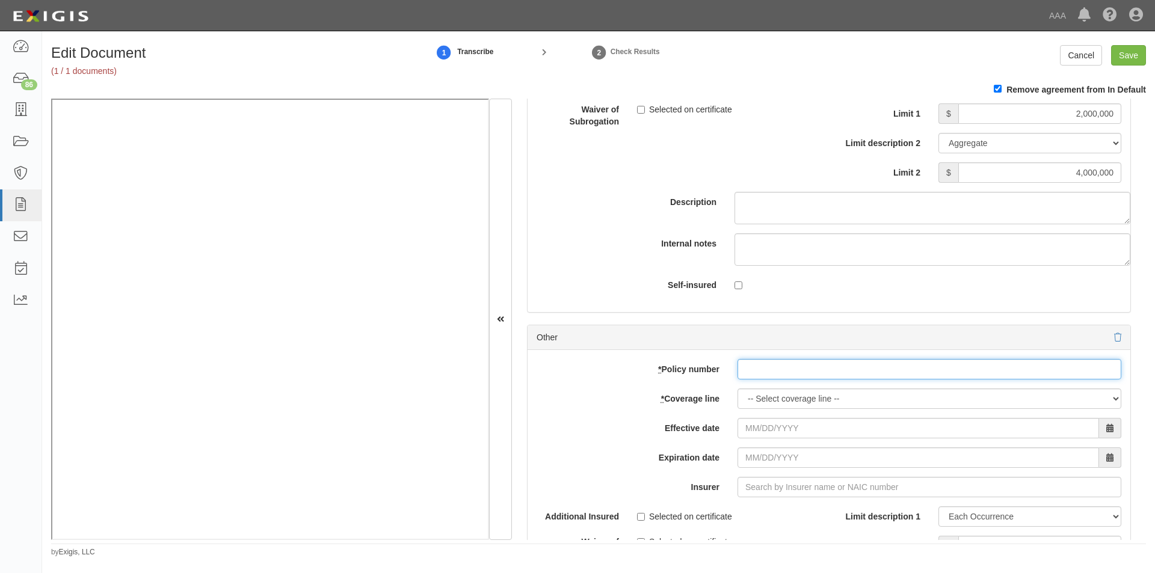
paste input "EB2-C9B-466402-095"
type input "EB2-C9B-466402-095"
click at [817, 396] on select "-- Select coverage line -- Asbestos Abatement Auto Physical Damage Boiler & Mac…" at bounding box center [929, 399] width 384 height 20
select select "56"
click at [737, 409] on select "-- Select coverage line -- Asbestos Abatement Auto Physical Damage Boiler & Mac…" at bounding box center [929, 399] width 384 height 20
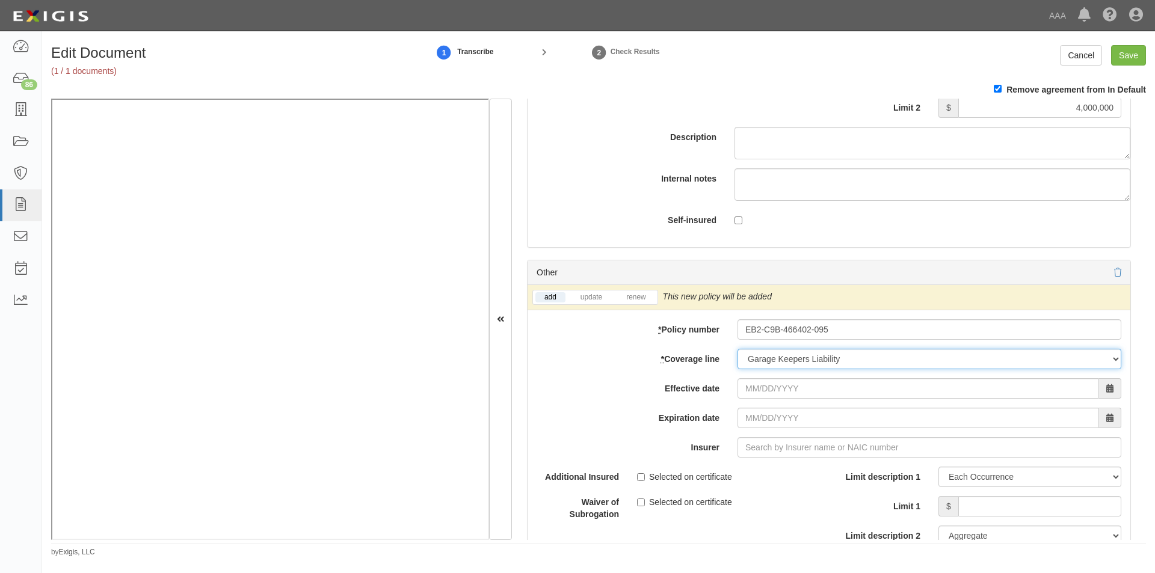
scroll to position [3794, 0]
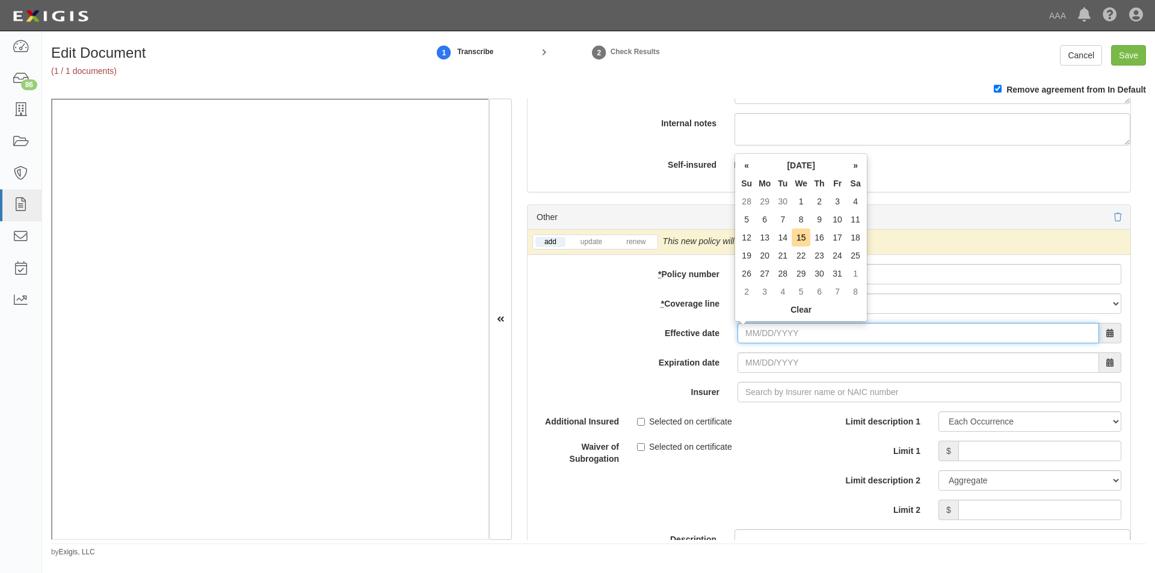
click at [810, 335] on input "Effective date" at bounding box center [917, 333] width 361 height 20
click at [797, 206] on td "1" at bounding box center [801, 201] width 19 height 18
type input "10/01/2025"
type input "10/01/2026"
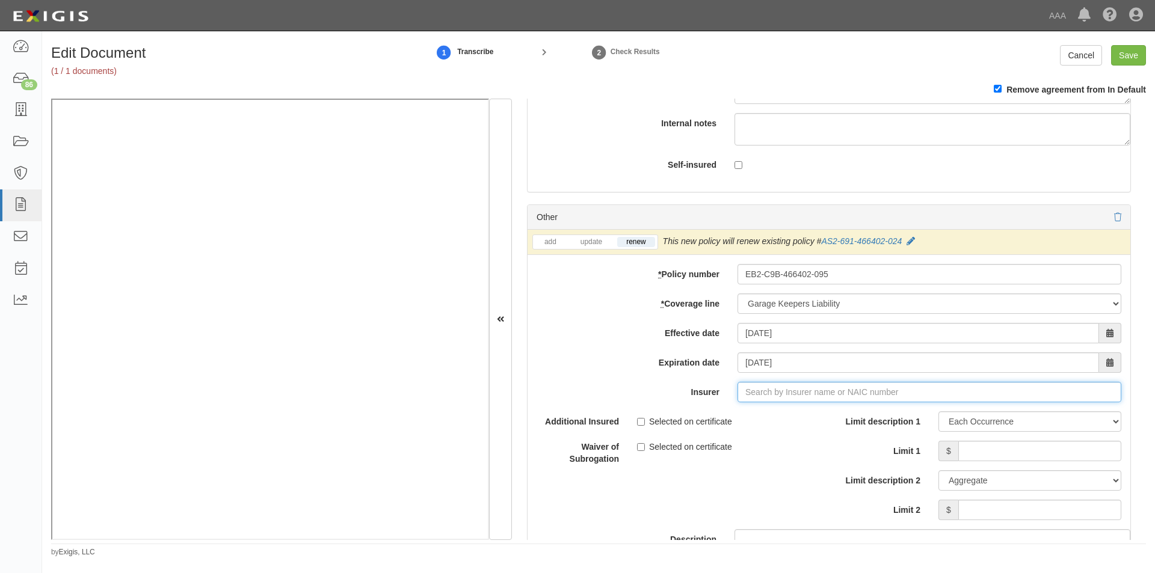
click at [823, 399] on input "Insurer" at bounding box center [929, 392] width 384 height 20
type input "21st Century Advantage Insurance Company (25232) NR Rating"
type input "2"
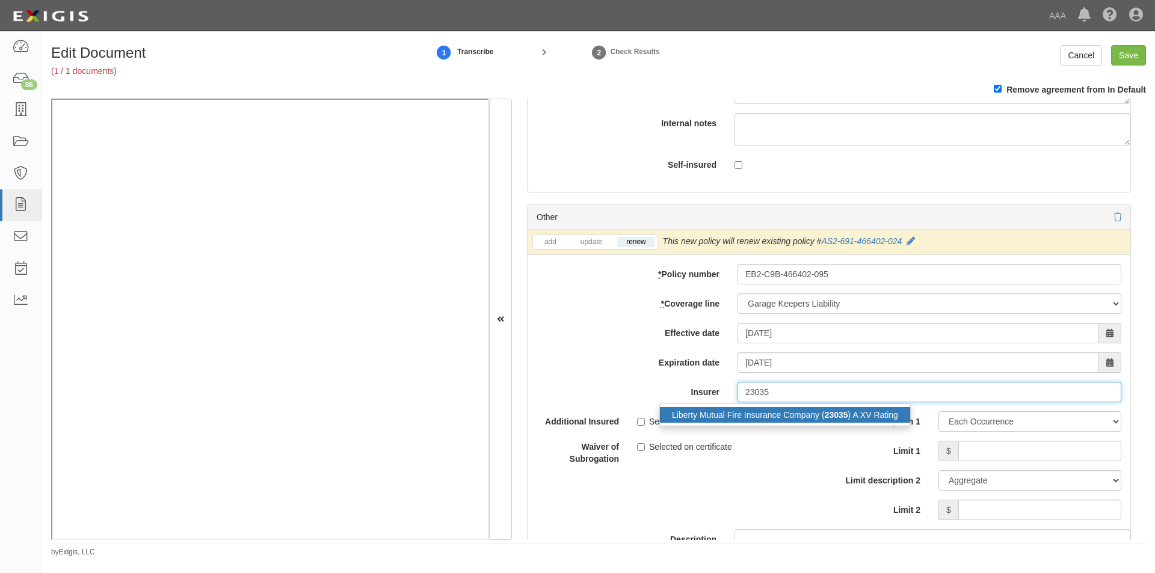
click at [814, 410] on div "Liberty Mutual Fire Insurance Company ( 23035 ) A XV Rating" at bounding box center [785, 415] width 250 height 16
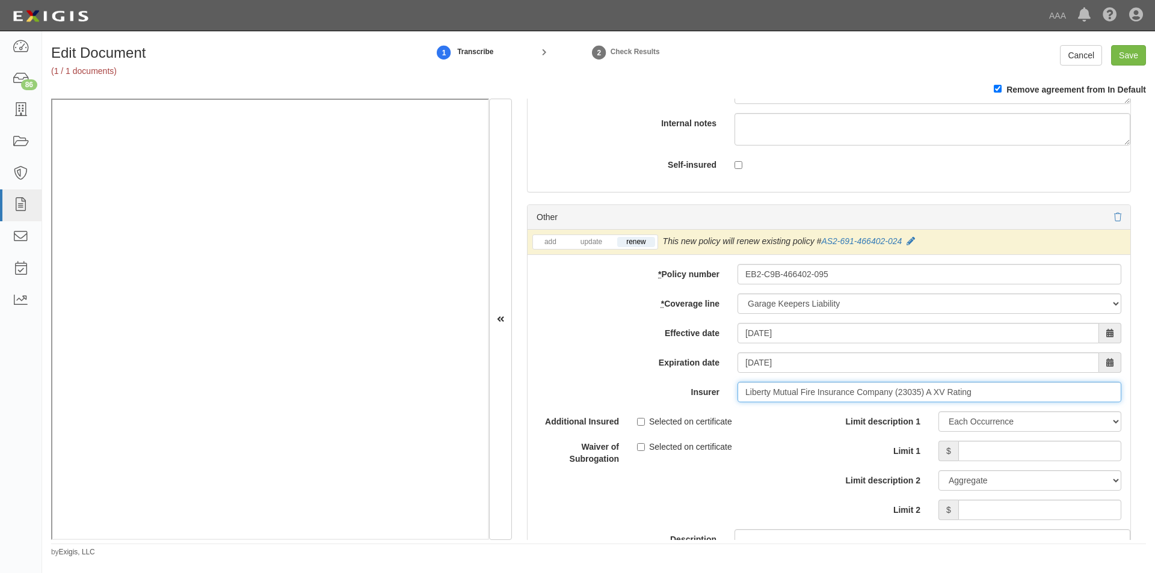
type input "Liberty Mutual Fire Insurance Company (23035) A XV Rating"
click at [1054, 456] on input "Limit 1" at bounding box center [1039, 451] width 163 height 20
type input "3,000,000"
type input "3"
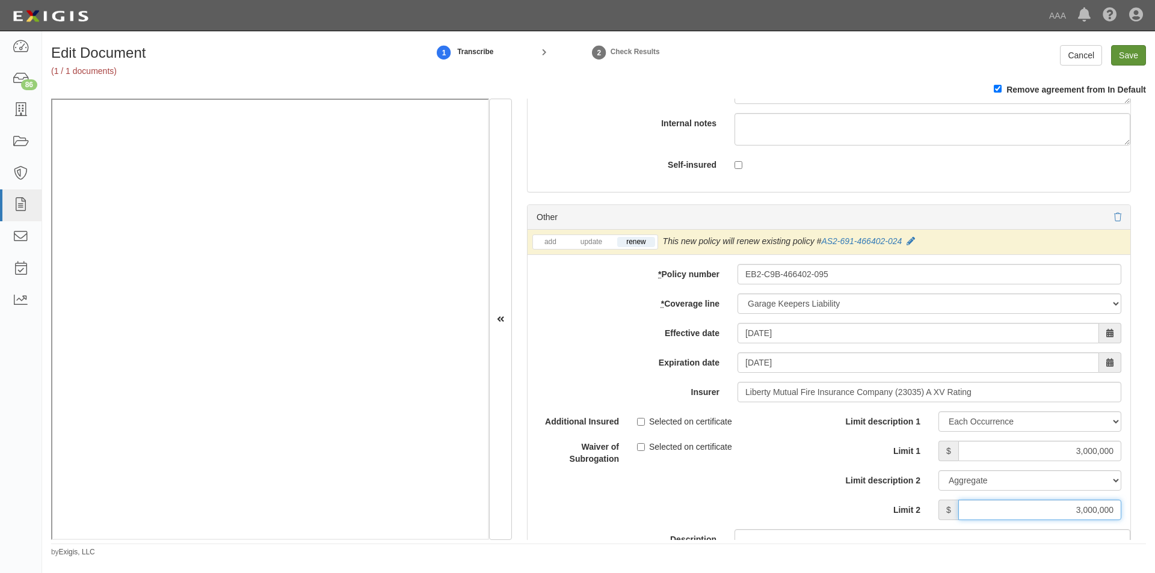
type input "3,000,000"
click at [1127, 55] on input "Save" at bounding box center [1128, 55] width 35 height 20
type input "5000000"
type input "2000000"
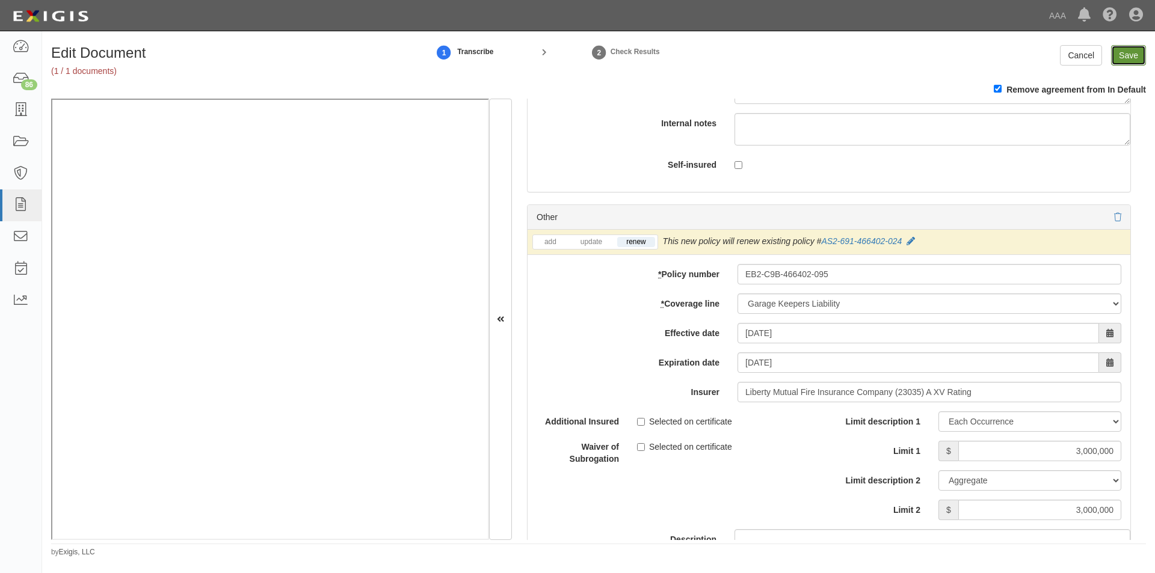
type input "4000000"
type input "3000000"
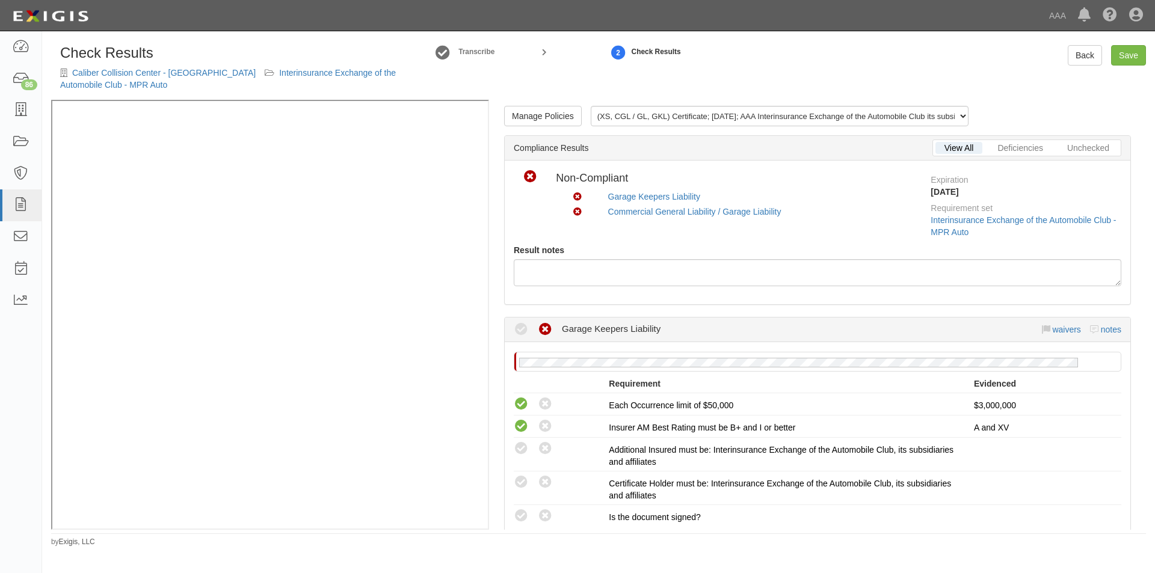
scroll to position [120, 0]
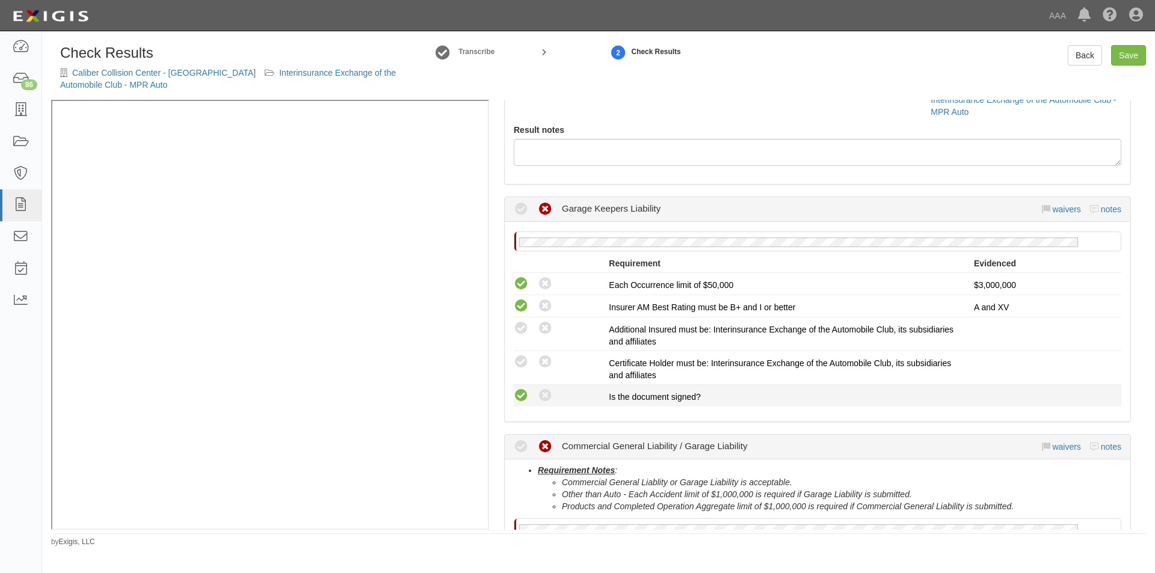
click at [523, 393] on icon at bounding box center [521, 396] width 15 height 15
radio input "true"
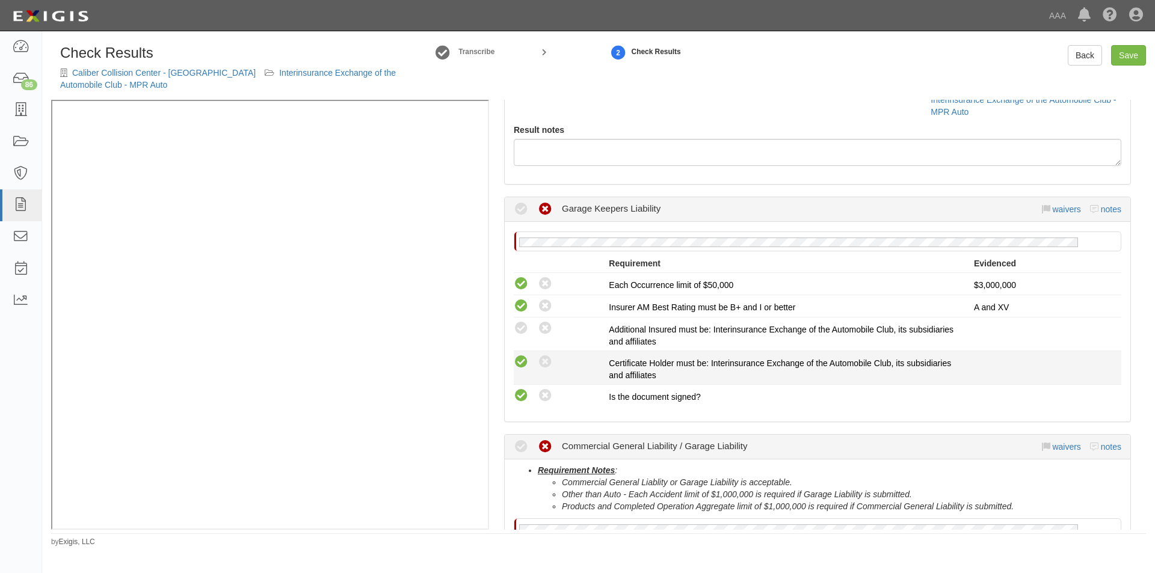
click at [526, 359] on icon at bounding box center [521, 362] width 15 height 15
radio input "true"
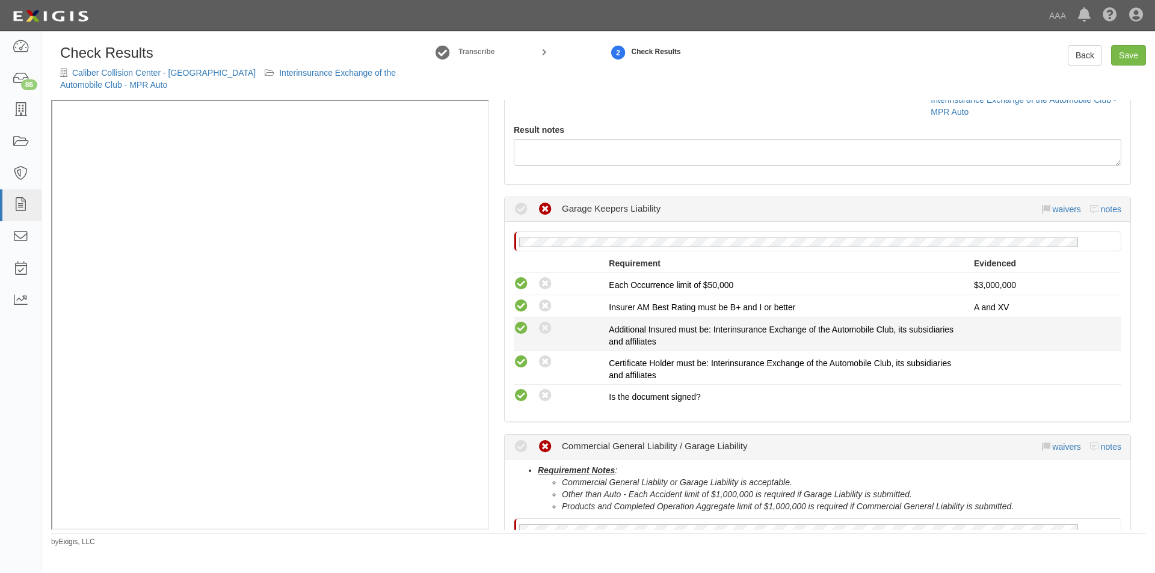
click at [524, 329] on icon at bounding box center [521, 328] width 15 height 15
radio input "true"
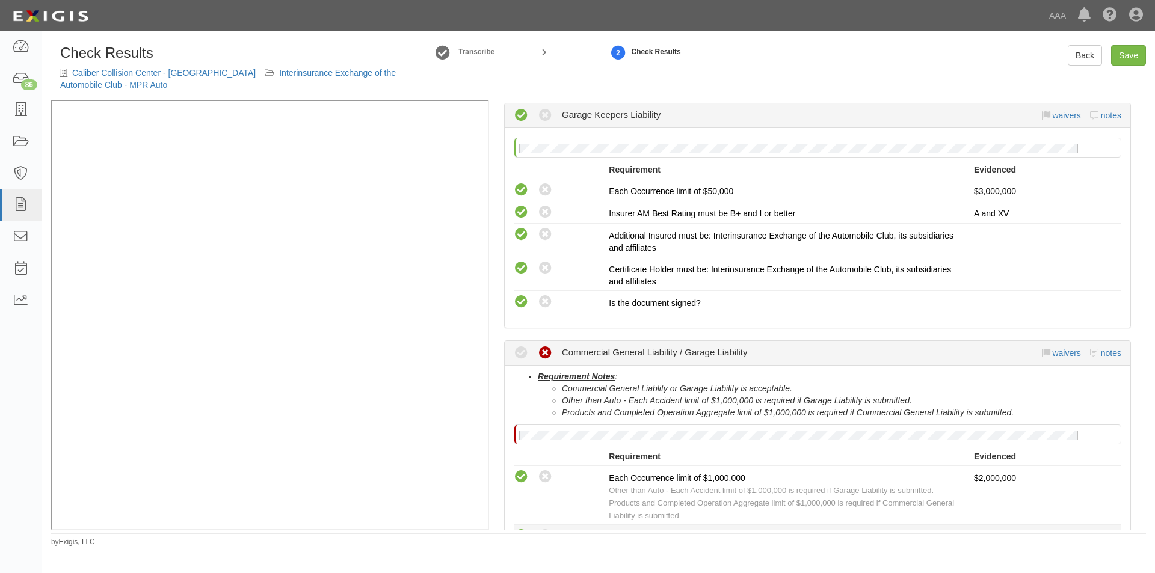
scroll to position [421, 0]
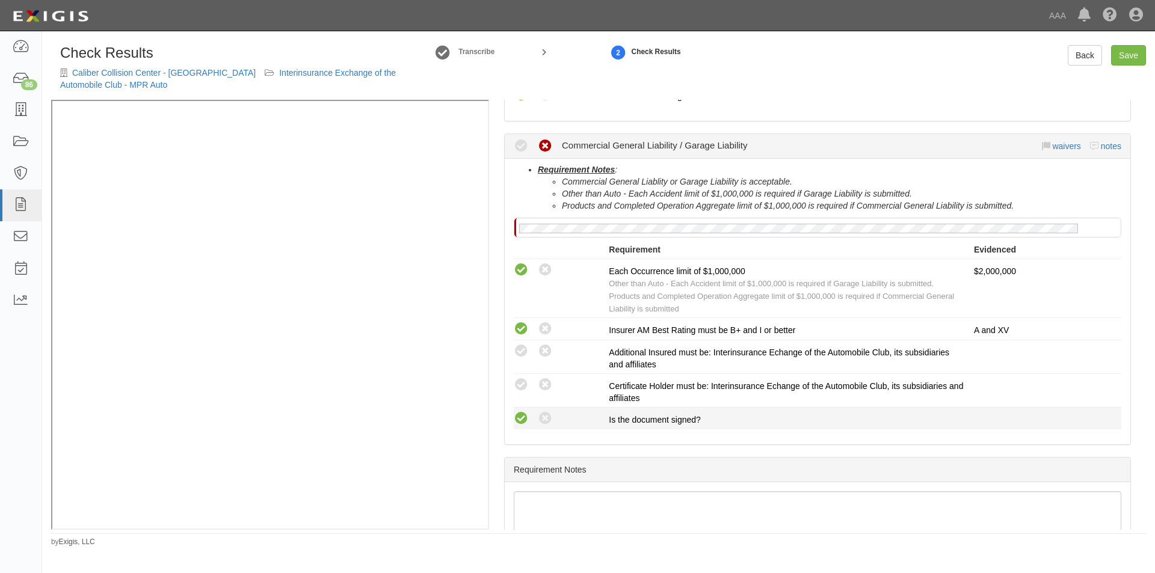
click at [521, 419] on icon at bounding box center [521, 418] width 15 height 15
radio input "true"
click at [523, 390] on icon at bounding box center [521, 385] width 15 height 15
radio input "true"
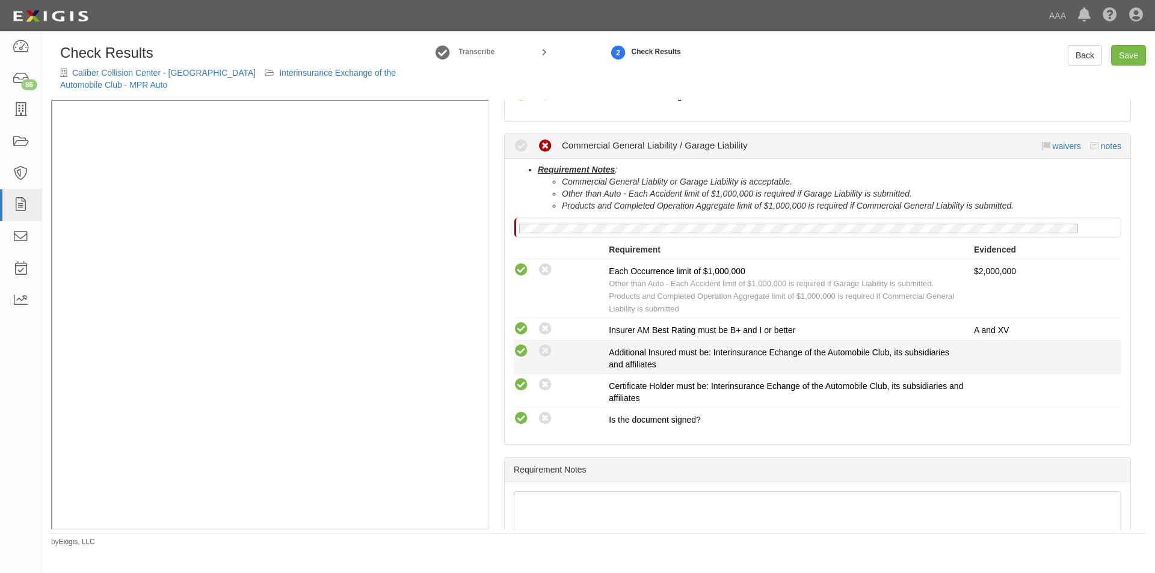
click at [523, 351] on icon at bounding box center [521, 351] width 15 height 15
radio input "true"
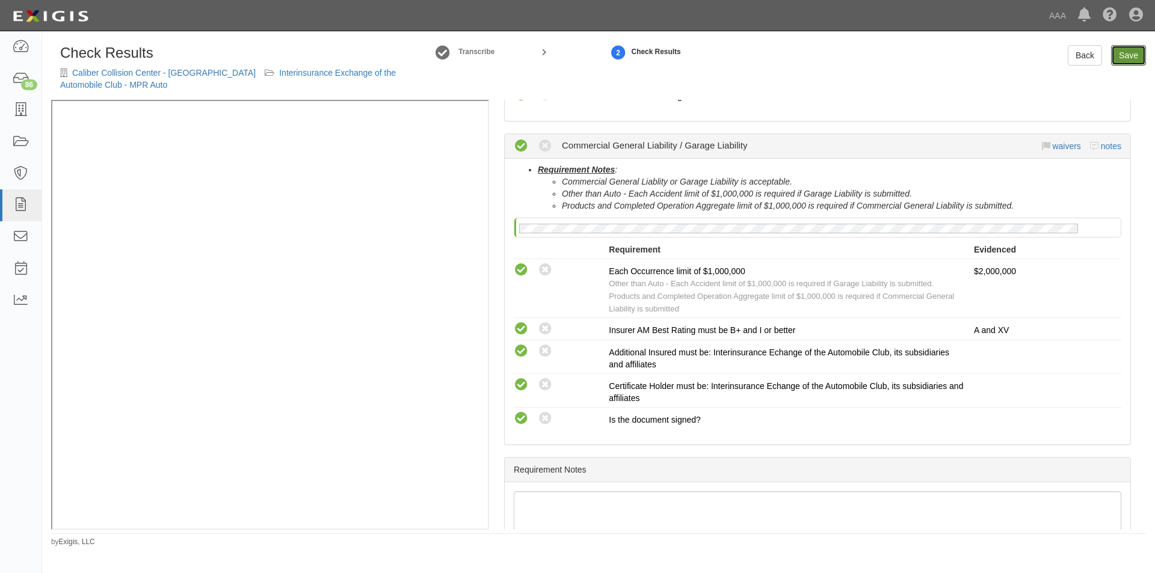
click at [1126, 54] on link "Save" at bounding box center [1128, 55] width 35 height 20
radio input "true"
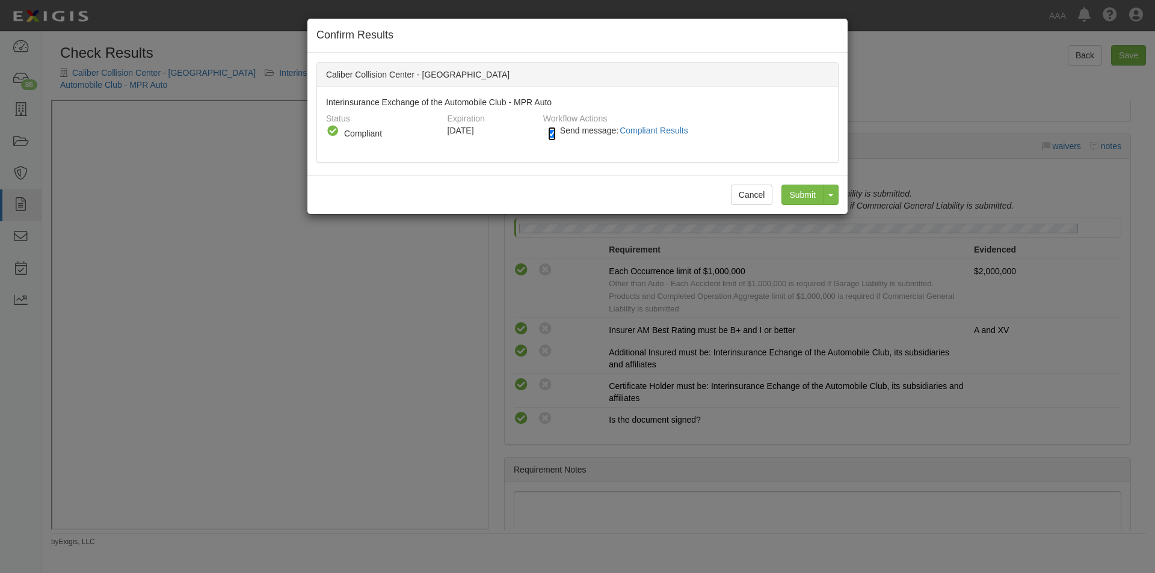
click at [555, 130] on input "Send message: Compliant Results" at bounding box center [552, 134] width 8 height 14
checkbox input "false"
click at [789, 193] on input "Submit" at bounding box center [802, 195] width 42 height 20
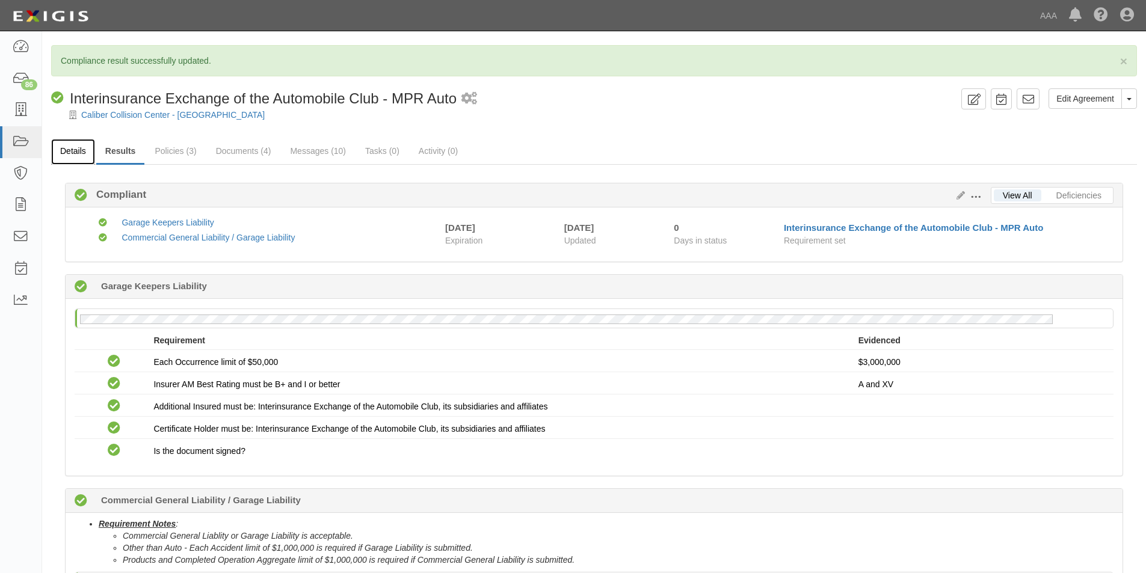
click at [67, 153] on link "Details" at bounding box center [73, 152] width 44 height 26
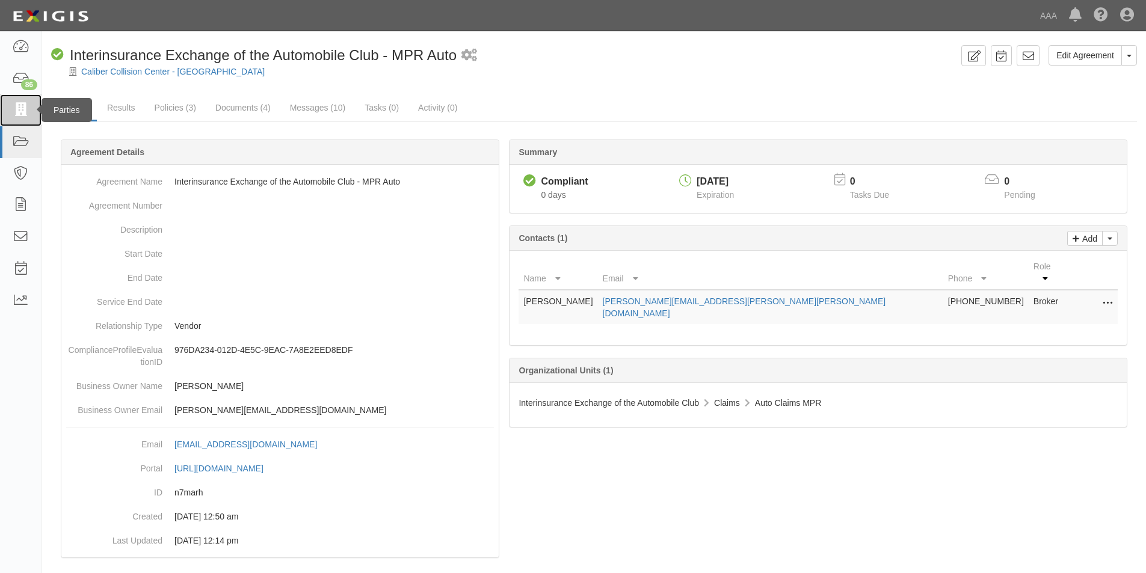
click at [14, 107] on icon at bounding box center [20, 110] width 17 height 14
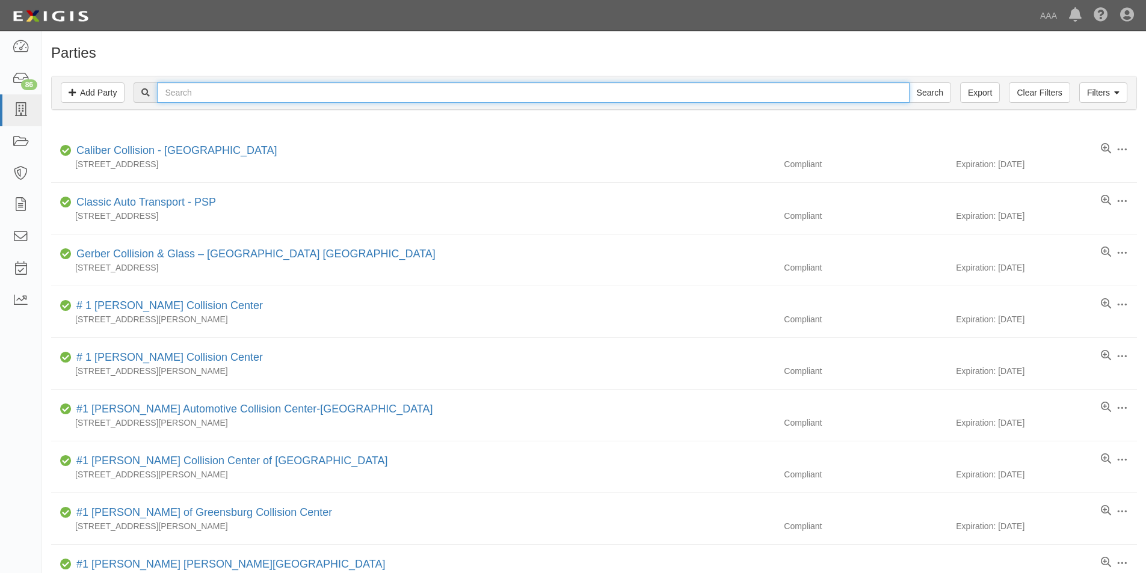
click at [205, 95] on input "text" at bounding box center [533, 92] width 752 height 20
type input "guiterr"
click at [909, 82] on input "Search" at bounding box center [930, 92] width 42 height 20
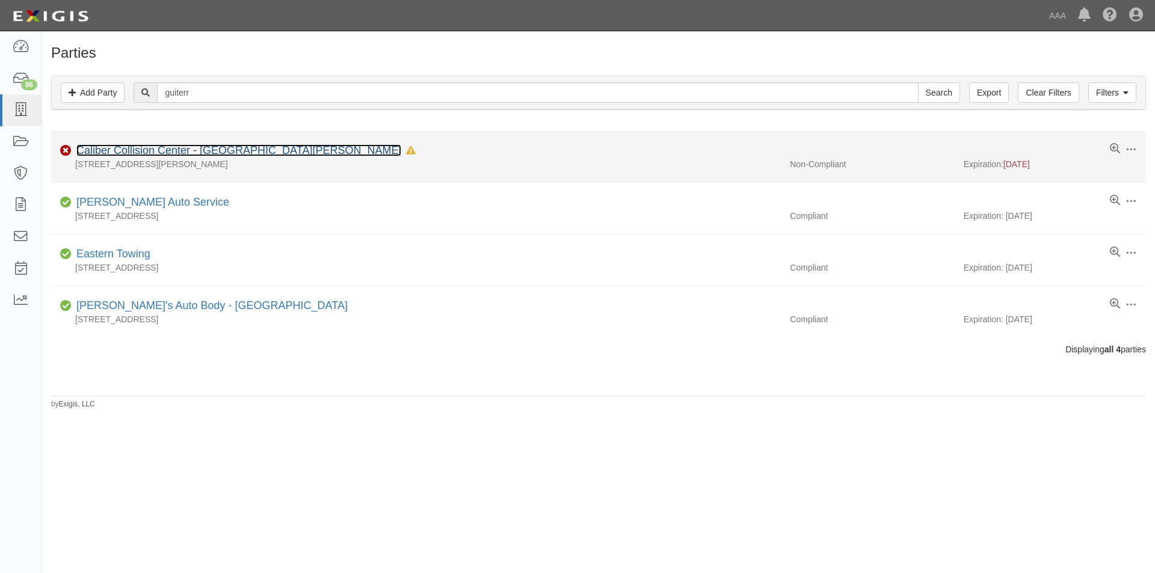
click at [154, 150] on link "Caliber Collision Center - [GEOGRAPHIC_DATA][PERSON_NAME]" at bounding box center [238, 150] width 325 height 12
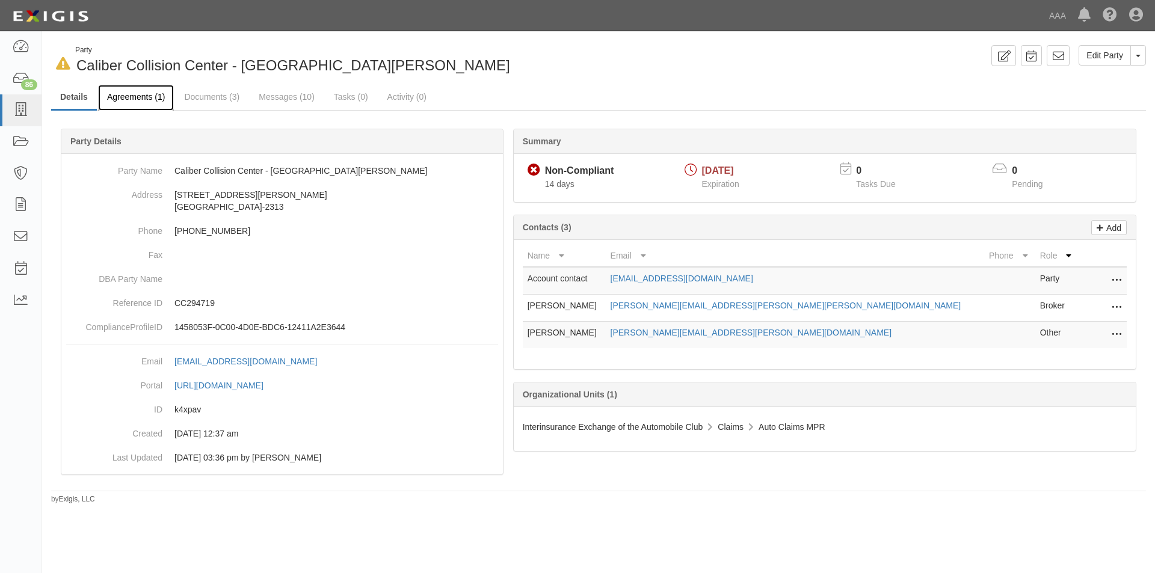
click at [142, 98] on link "Agreements (1)" at bounding box center [136, 98] width 76 height 26
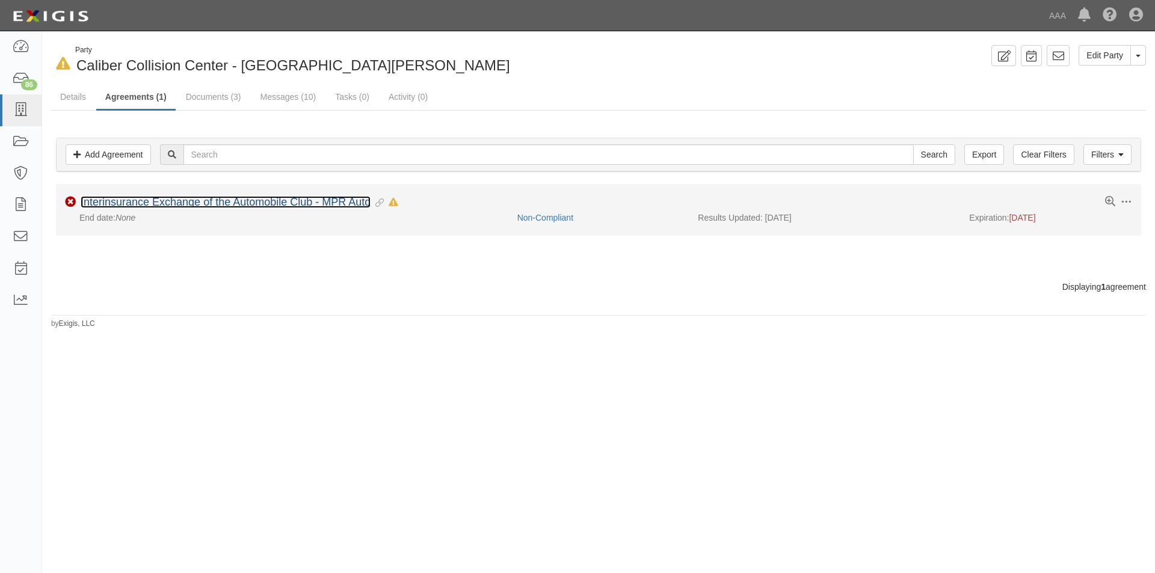
click at [177, 207] on link "Interinsurance Exchange of the Automobile Club - MPR Auto" at bounding box center [226, 202] width 290 height 12
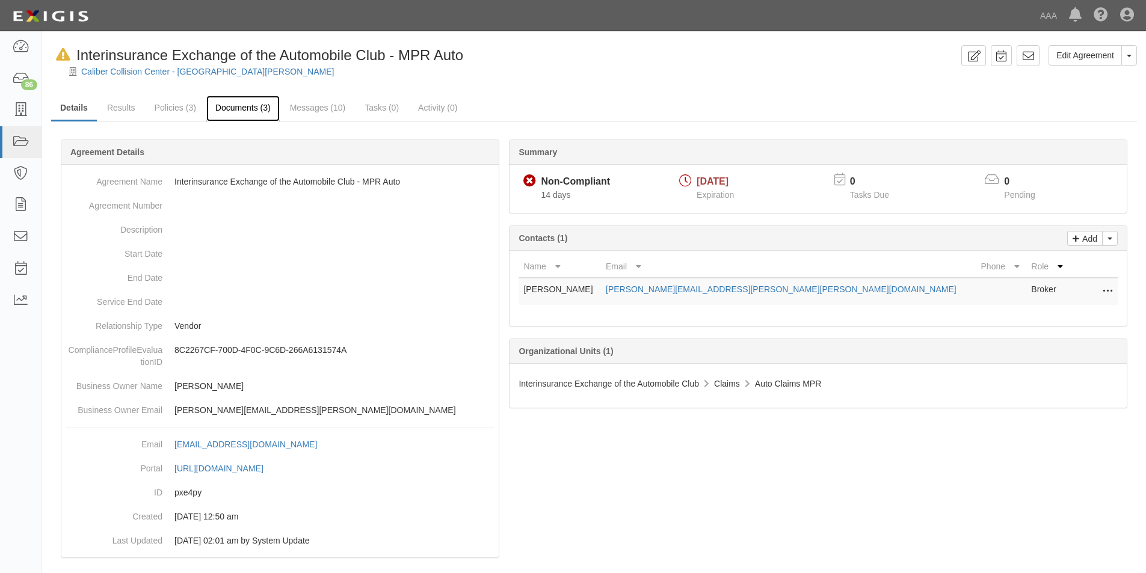
click at [232, 112] on link "Documents (3)" at bounding box center [242, 109] width 73 height 26
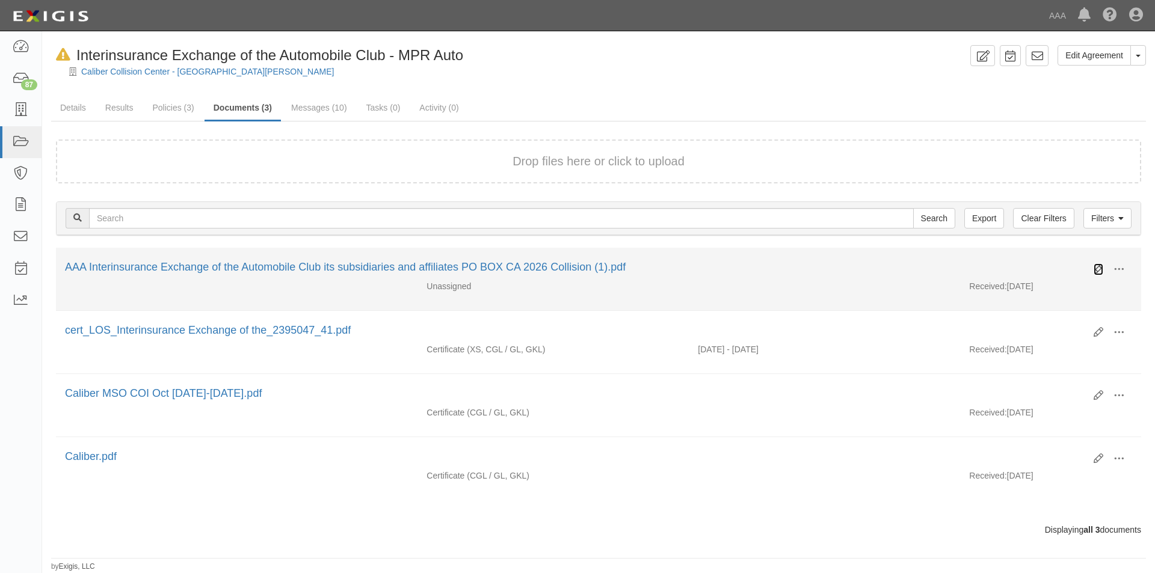
click at [1101, 271] on icon at bounding box center [1098, 270] width 10 height 10
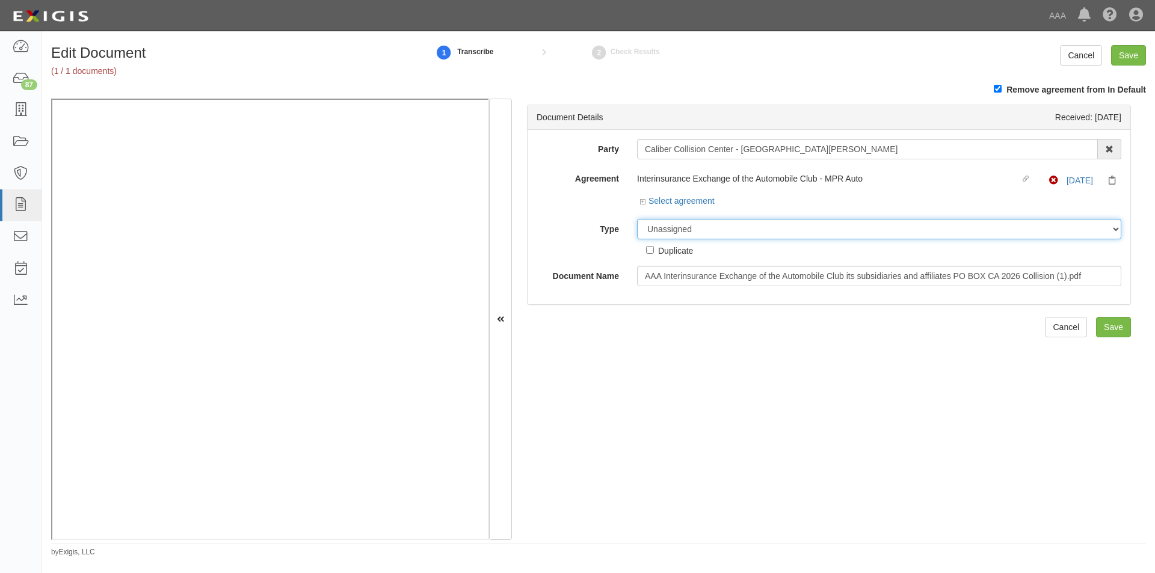
click at [742, 230] on select "Unassigned Binder Cancellation Notice Certificate Contract Endorsement Insuranc…" at bounding box center [879, 229] width 484 height 20
select select "CertificateDetail"
click at [637, 219] on select "Unassigned Binder Cancellation Notice Certificate Contract Endorsement Insuranc…" at bounding box center [879, 229] width 484 height 20
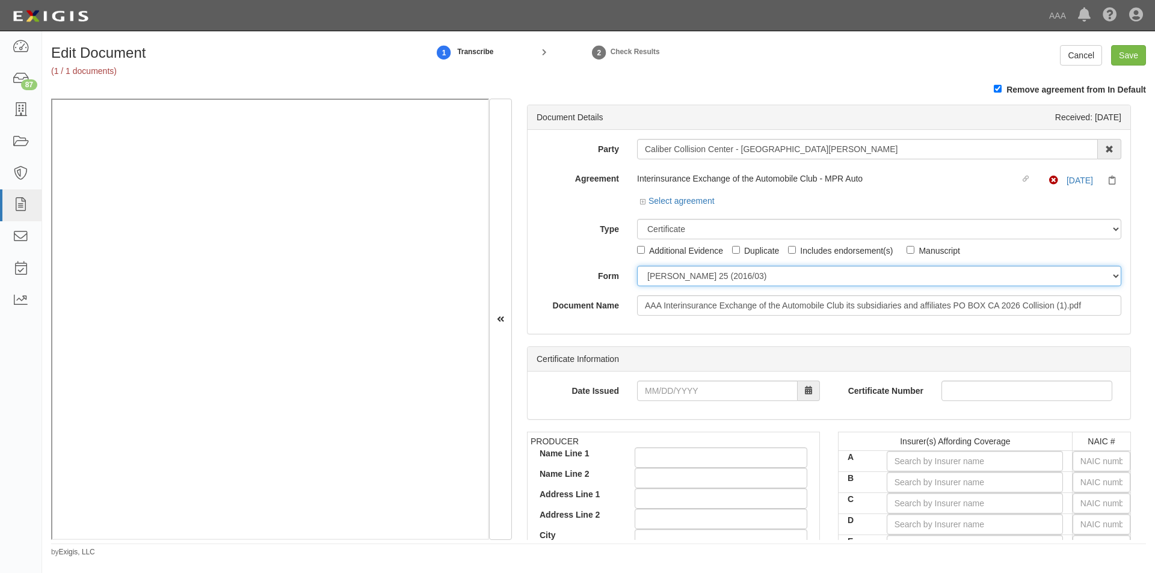
click at [674, 281] on select "[PERSON_NAME] 25 (2016/03) [PERSON_NAME] 101 [PERSON_NAME] 855 NY (2014/05) Gen…" at bounding box center [879, 276] width 484 height 20
select select "GeneralFormDetail"
click at [637, 266] on select "[PERSON_NAME] 25 (2016/03) [PERSON_NAME] 101 [PERSON_NAME] 855 NY (2014/05) Gen…" at bounding box center [879, 276] width 484 height 20
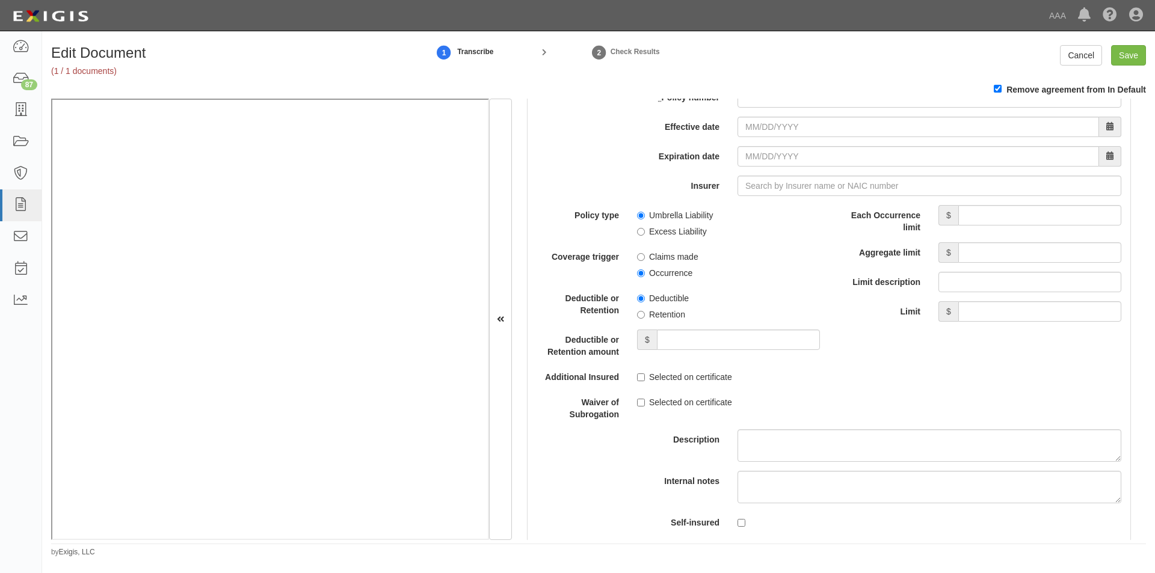
scroll to position [2406, 0]
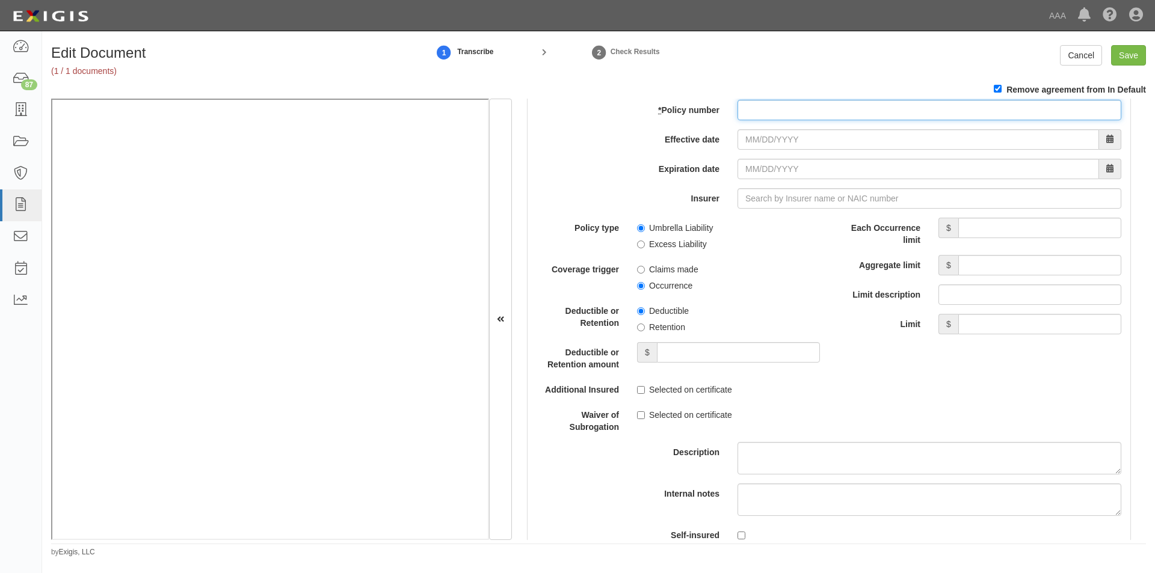
click at [759, 111] on input "* Policy number" at bounding box center [929, 110] width 384 height 20
type input "TH7-691-466402-045"
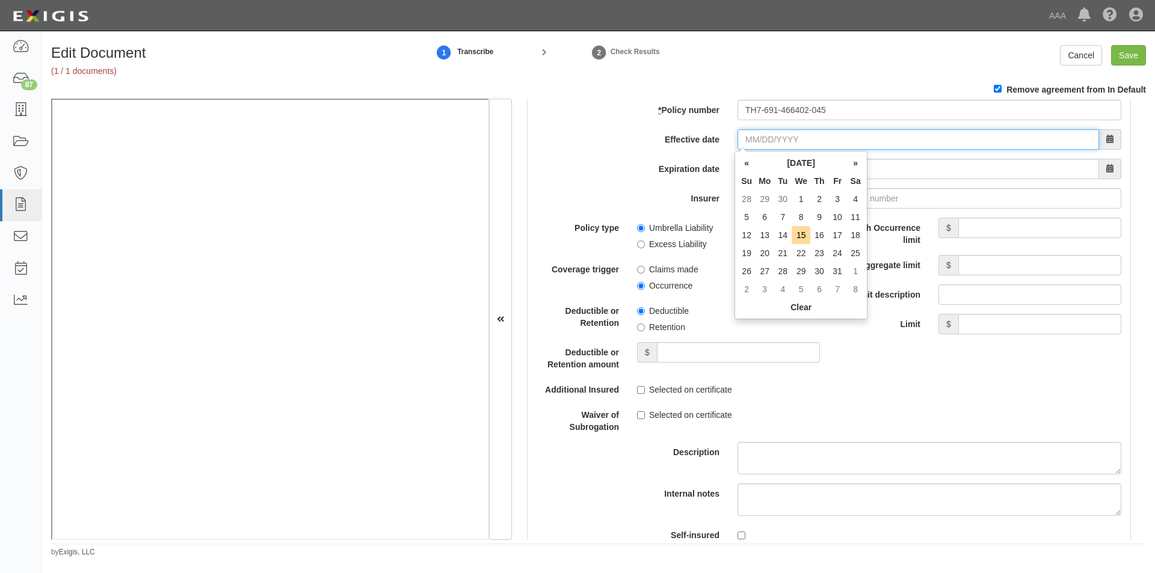
click at [811, 140] on input "Effective date" at bounding box center [917, 139] width 361 height 20
type input "[DATE]"
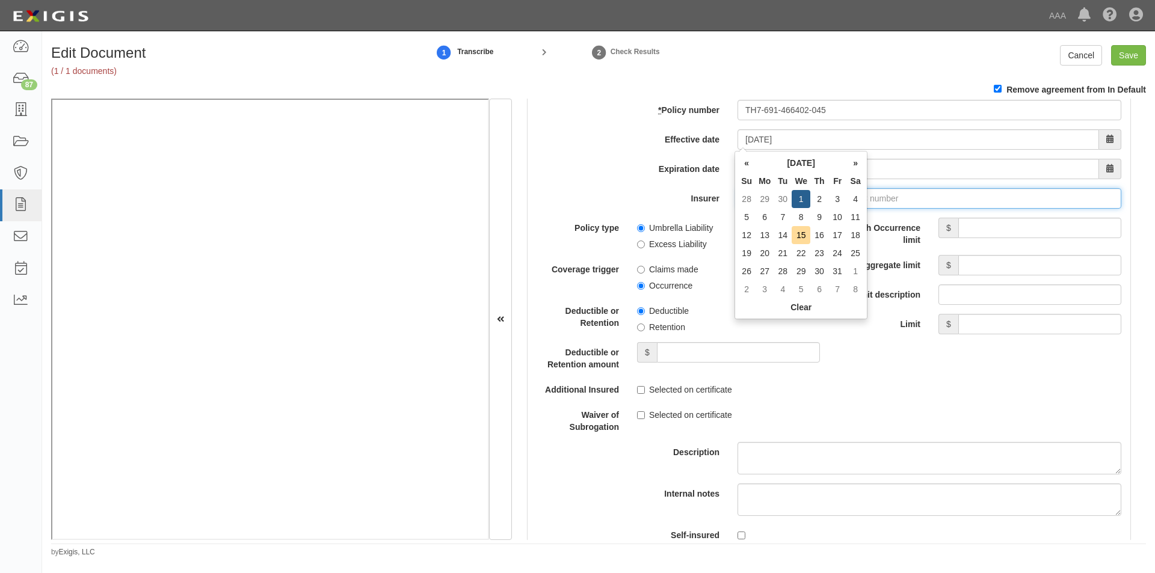
type input "[DATE]"
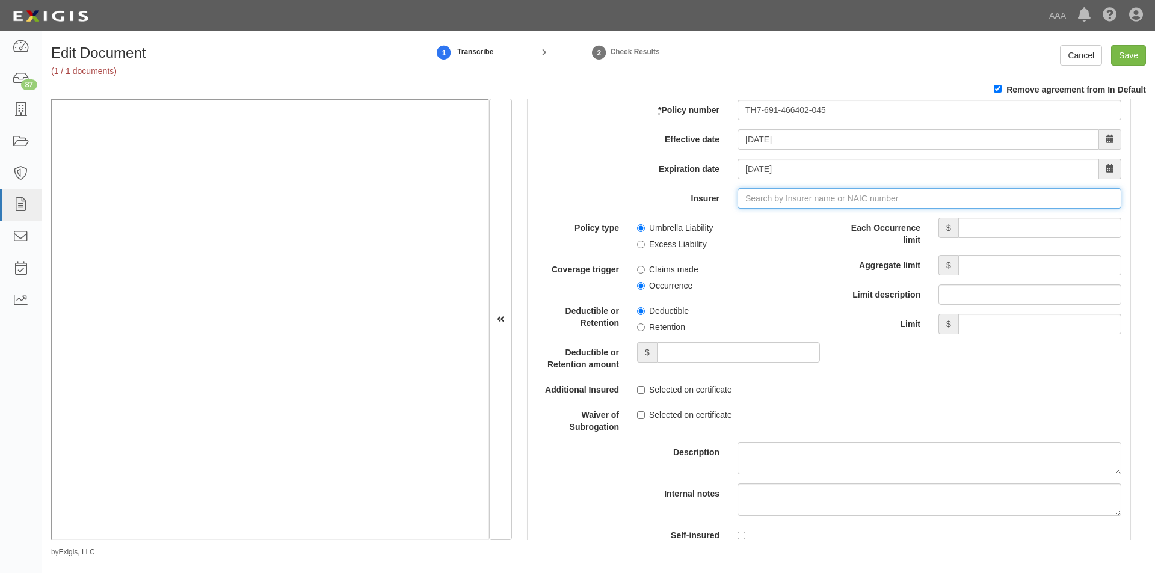
click at [888, 200] on input "Insurer" at bounding box center [929, 198] width 384 height 20
click at [784, 224] on div "Liberty Insurance Corporation ( 42404 ) A XV Rating" at bounding box center [767, 222] width 214 height 16
type input "Liberty Insurance Corporation (42404) A XV Rating"
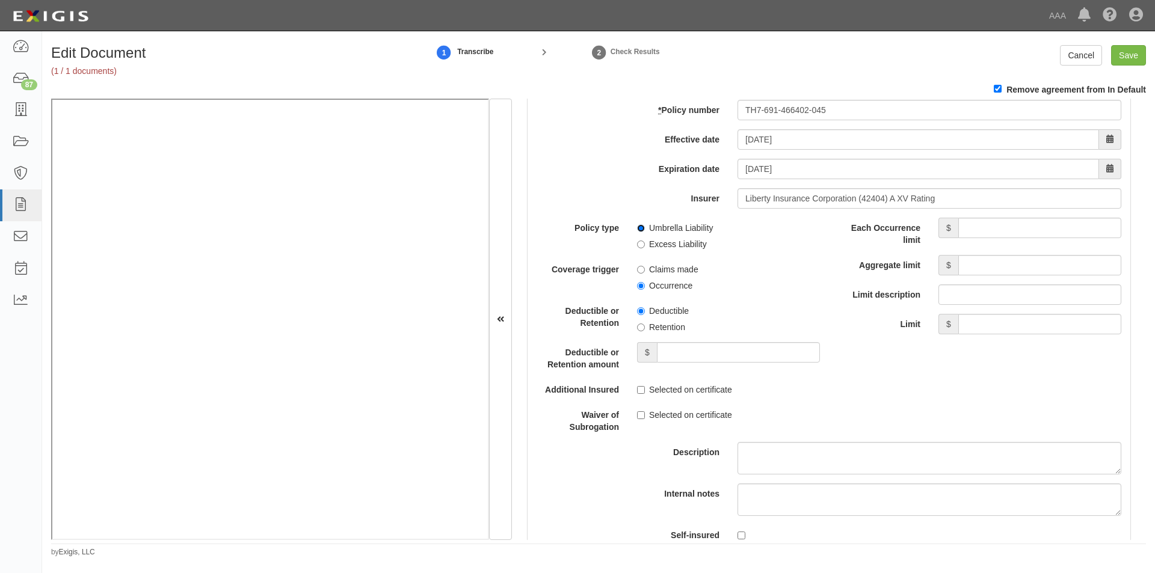
click at [640, 229] on input "Umbrella Liability" at bounding box center [641, 228] width 8 height 8
radio input "true"
click at [645, 288] on label "Occurrence" at bounding box center [664, 286] width 55 height 12
click at [645, 288] on input "Occurrence" at bounding box center [641, 286] width 8 height 8
radio input "true"
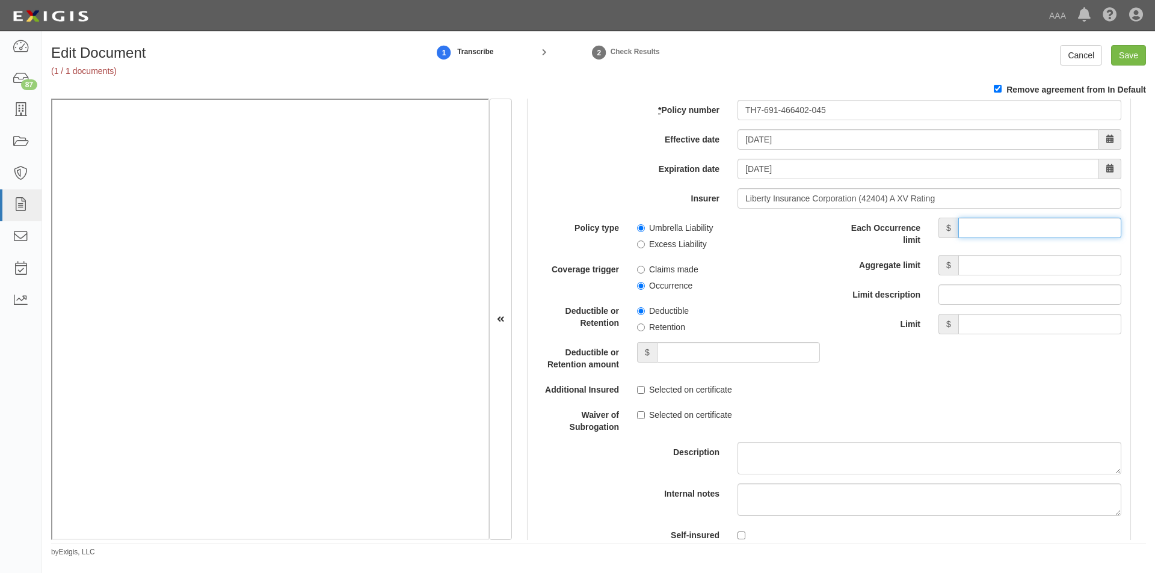
click at [1015, 230] on input "Each Occurrence limit" at bounding box center [1039, 228] width 163 height 20
type input "5,000,000"
click at [1005, 263] on input "Aggregate limit" at bounding box center [1039, 265] width 163 height 20
type input "5,000,000"
click at [1023, 394] on div "Policy type Umbrella Liability Excess Liability Coverage trigger Claims made Oc…" at bounding box center [828, 386] width 603 height 336
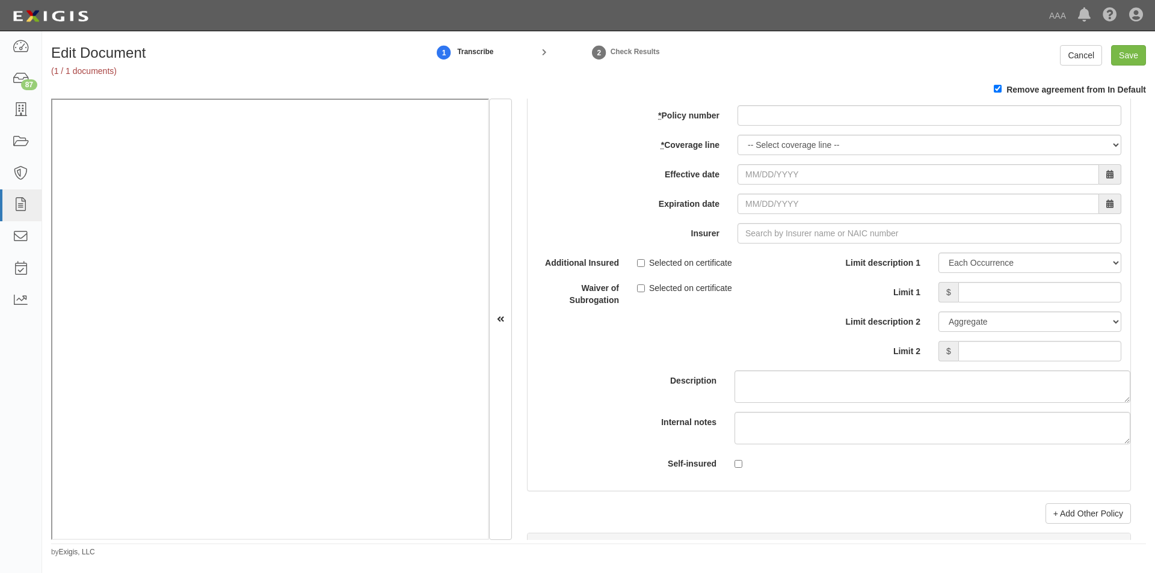
scroll to position [3476, 0]
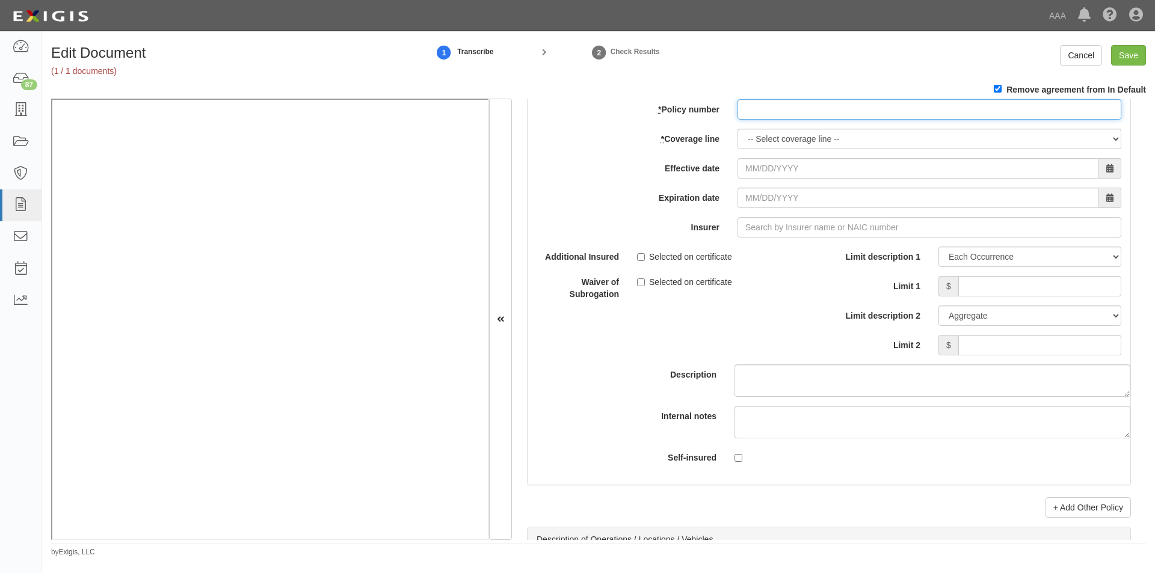
click at [825, 112] on input "* Policy number" at bounding box center [929, 109] width 384 height 20
type input "EB2-C9B-466402-095"
click at [823, 137] on select "-- Select coverage line -- Asbestos Abatement Auto Physical Damage Boiler & Mac…" at bounding box center [929, 139] width 384 height 20
select select "70"
click at [737, 129] on select "-- Select coverage line -- Asbestos Abatement Auto Physical Damage Boiler & Mac…" at bounding box center [929, 139] width 384 height 20
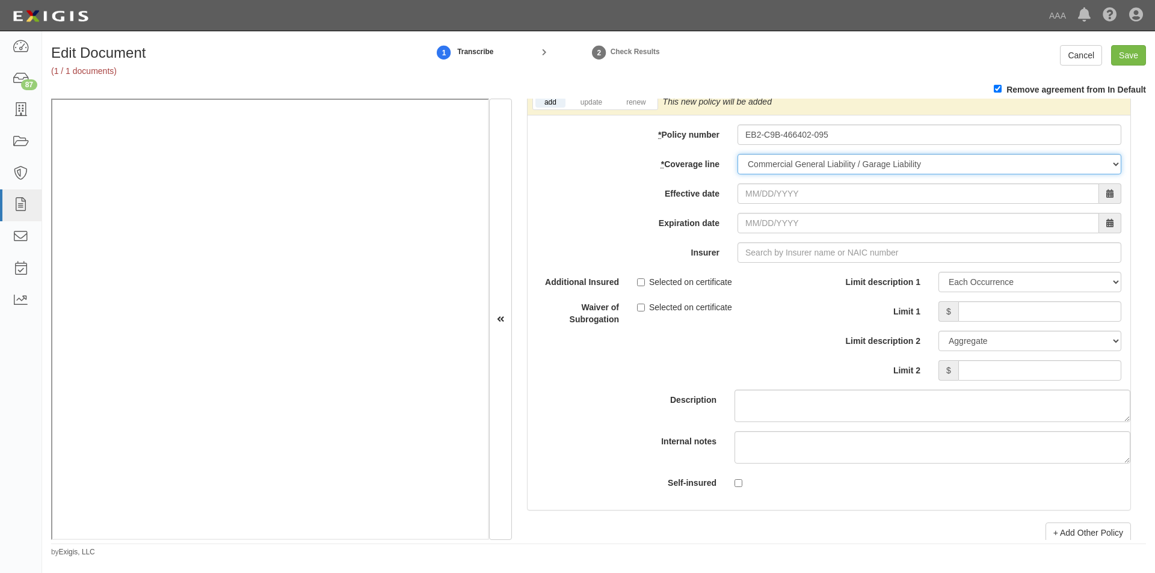
scroll to position [3501, 0]
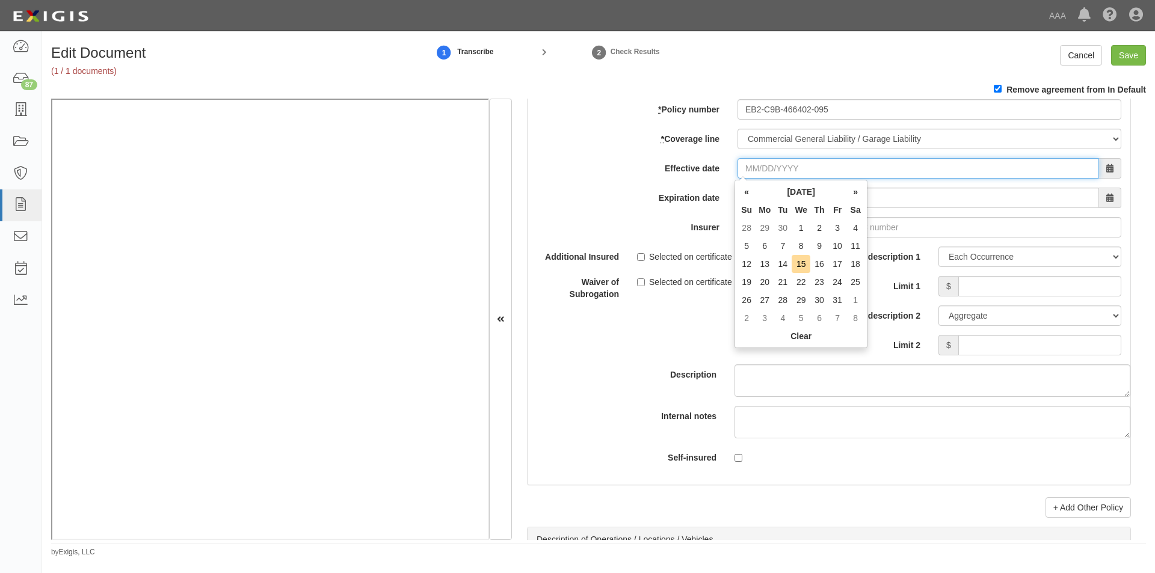
click at [817, 172] on input "Effective date" at bounding box center [917, 168] width 361 height 20
type input "[DATE]"
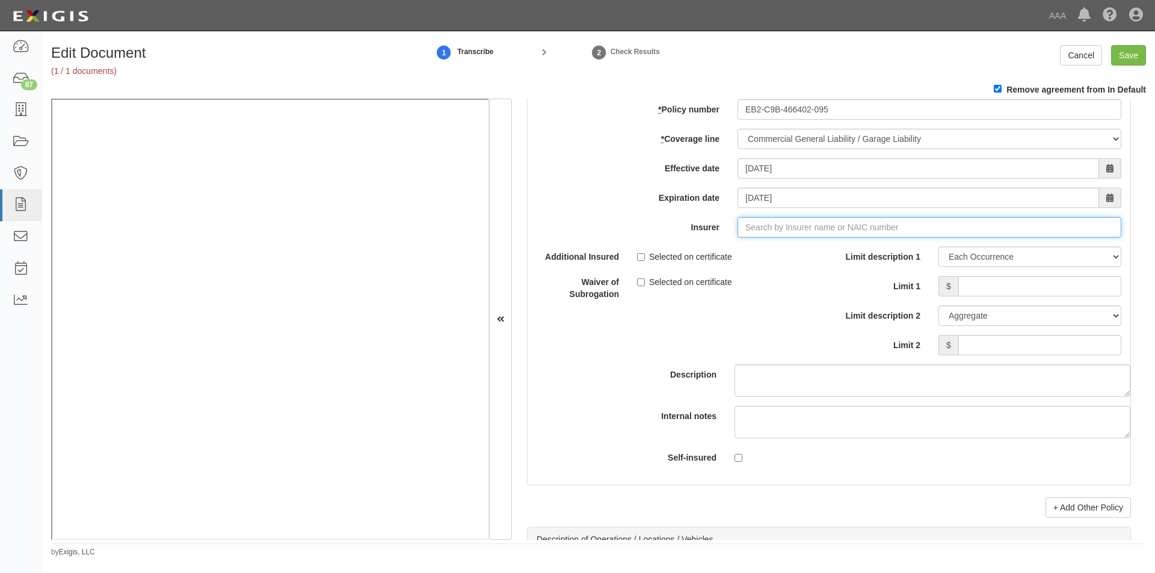
click at [881, 226] on input "Insurer" at bounding box center [929, 227] width 384 height 20
type input "21st Century Advantage Insurance Company (25232) NR Rating"
type input "2"
click at [816, 249] on div "Liberty Mutual Fire Insurance Company ( 23035 ) A XV Rating" at bounding box center [785, 250] width 250 height 16
type input "Liberty Mutual Fire Insurance Company (23035) A XV Rating"
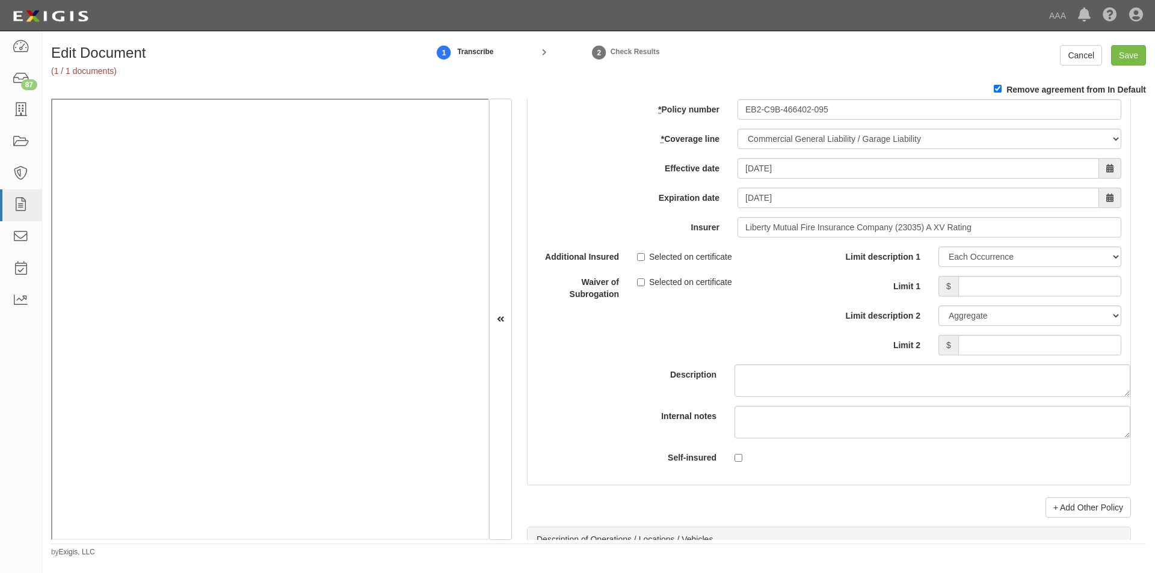
click at [645, 256] on label "Selected on certificate" at bounding box center [684, 257] width 95 height 12
click at [645, 256] on input "Selected on certificate" at bounding box center [641, 257] width 8 height 8
checkbox input "true"
click at [1027, 286] on input "Limit 1" at bounding box center [1039, 286] width 163 height 20
type input "2,000,000"
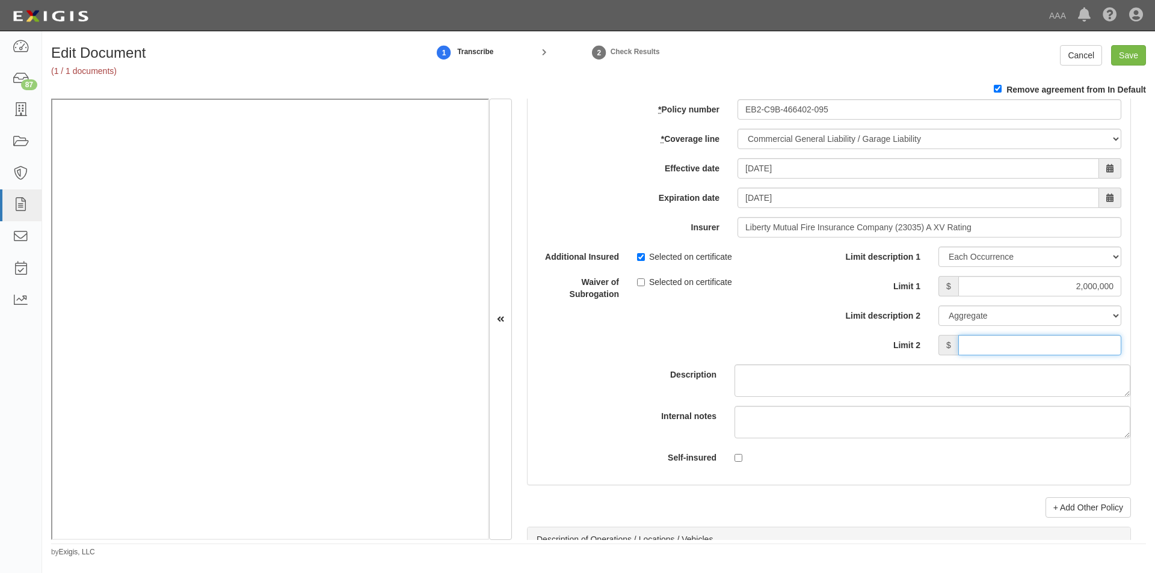
click at [991, 353] on input "Limit 2" at bounding box center [1039, 345] width 163 height 20
type input "4,000,000"
click at [1074, 503] on link "+ Add Other Policy" at bounding box center [1087, 507] width 85 height 20
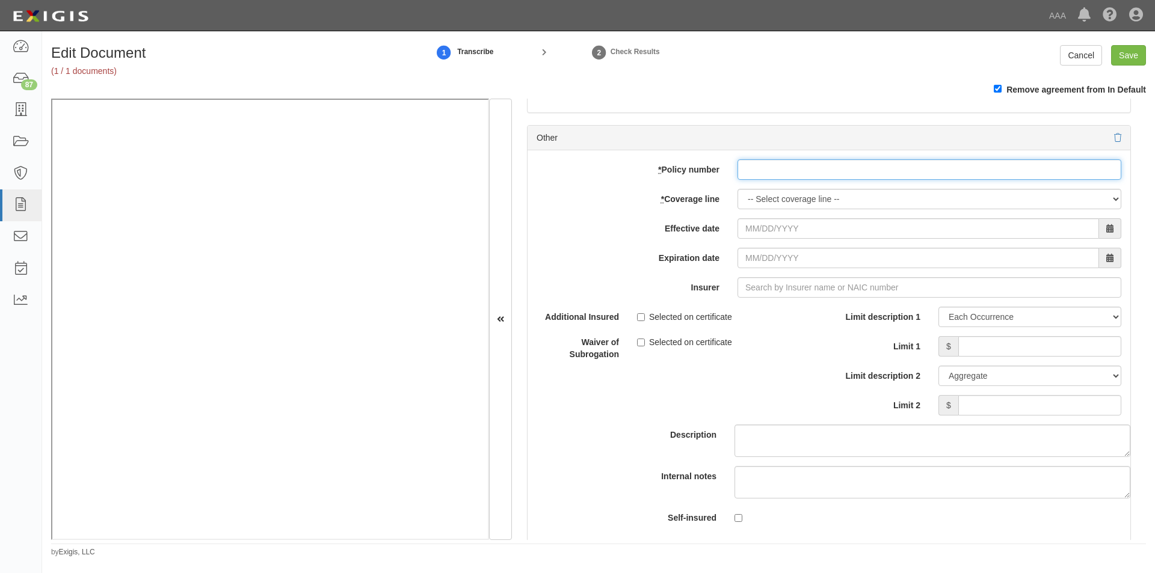
paste input "EB2-C9B-466402-095"
type input "EB2-C9B-466402-095"
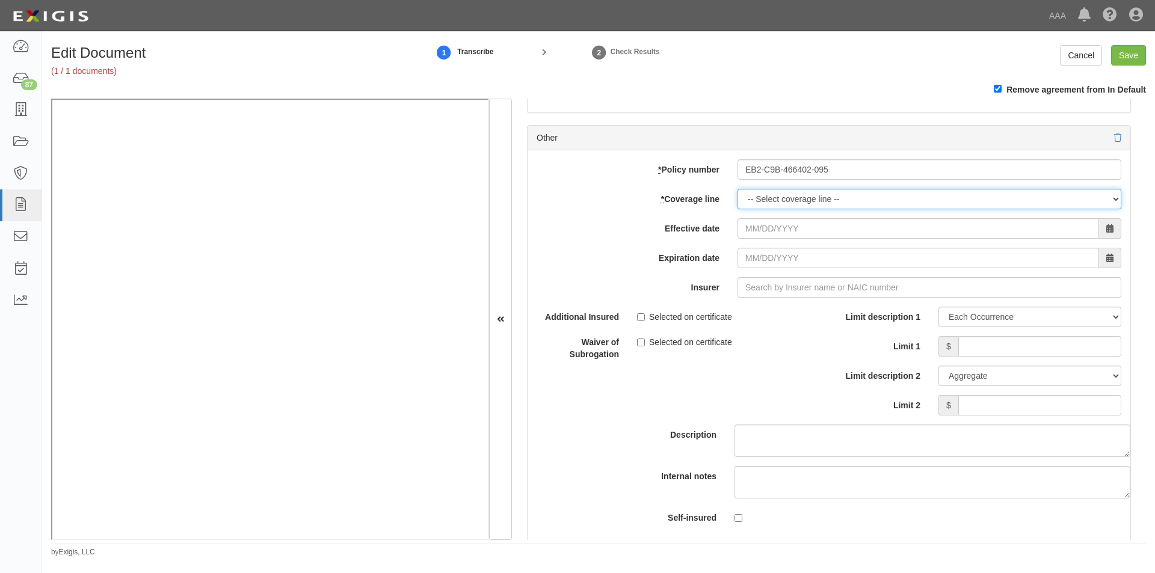
click at [763, 198] on select "-- Select coverage line -- Asbestos Abatement Auto Physical Damage Boiler & Mac…" at bounding box center [929, 199] width 384 height 20
select select "56"
click at [737, 209] on select "-- Select coverage line -- Asbestos Abatement Auto Physical Damage Boiler & Mac…" at bounding box center [929, 199] width 384 height 20
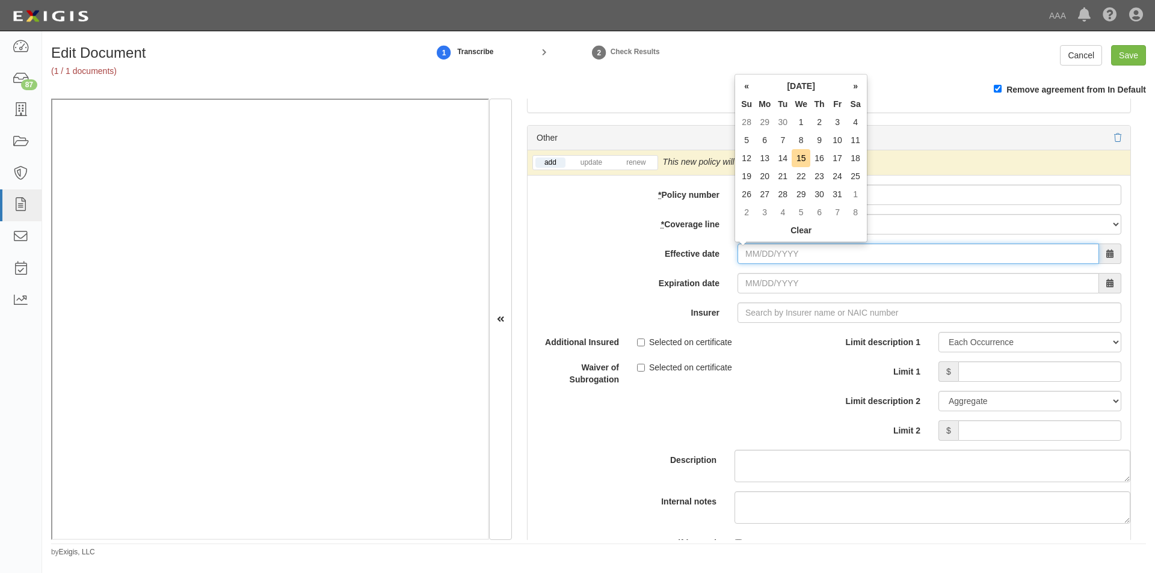
click at [770, 259] on input "Effective date" at bounding box center [917, 254] width 361 height 20
click at [808, 124] on td "1" at bounding box center [801, 122] width 19 height 18
type input "[DATE]"
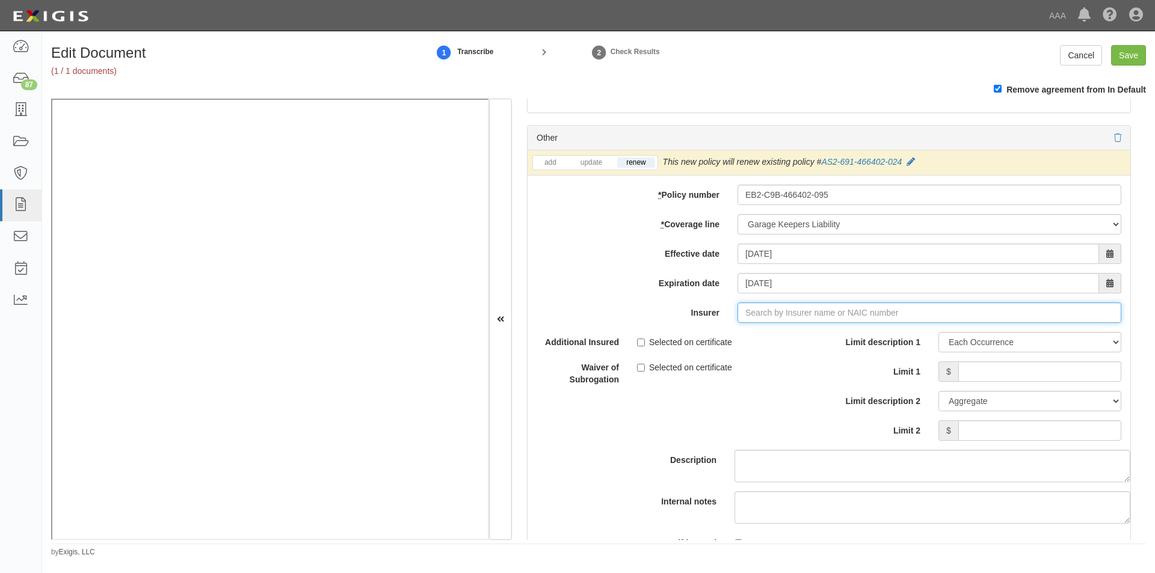
click at [810, 311] on input "Insurer" at bounding box center [929, 313] width 384 height 20
type input "21st Century Advantage Insurance Company (25232) NR Rating"
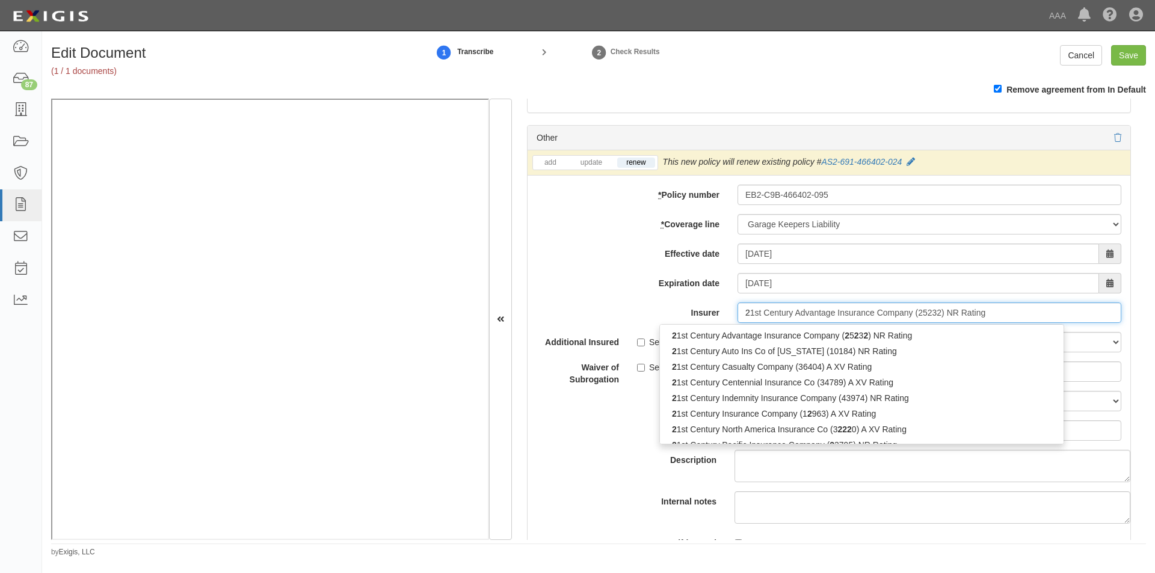
type input "23"
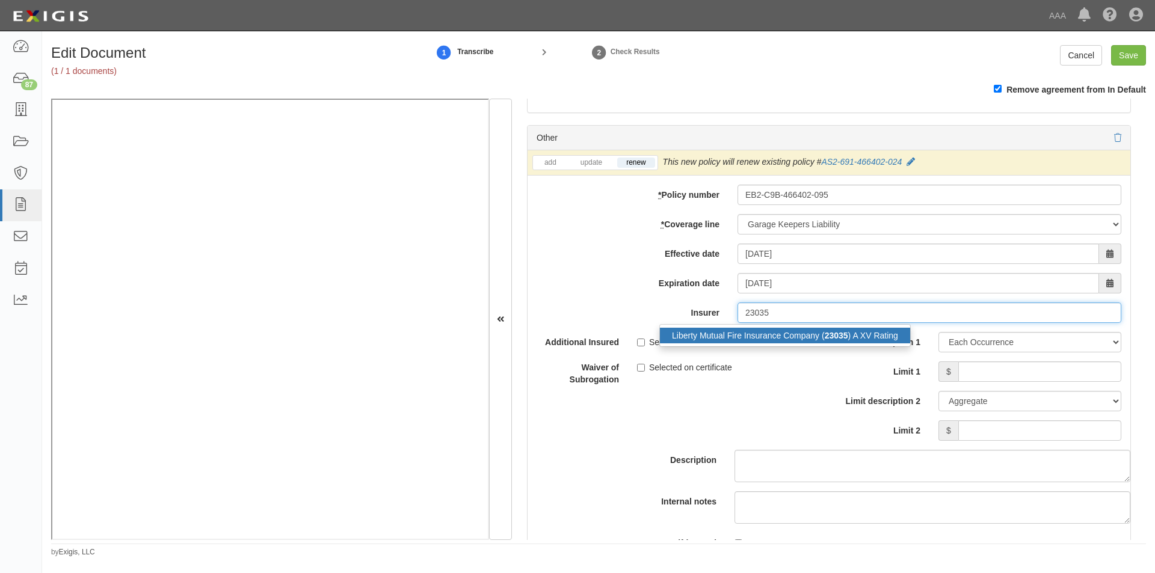
click at [804, 334] on div "Liberty Mutual Fire Insurance Company ( 23035 ) A XV Rating" at bounding box center [785, 336] width 250 height 16
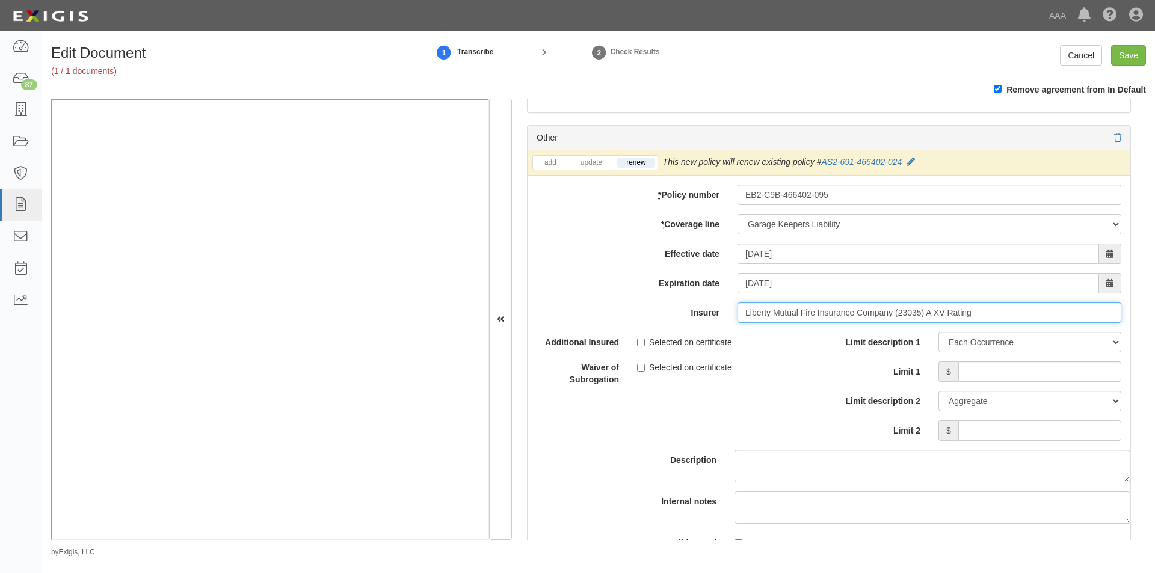
type input "Liberty Mutual Fire Insurance Company (23035) A XV Rating"
click at [1004, 378] on input "Limit 1" at bounding box center [1039, 371] width 163 height 20
type input "3,000,000"
click at [1119, 58] on input "Save" at bounding box center [1128, 55] width 35 height 20
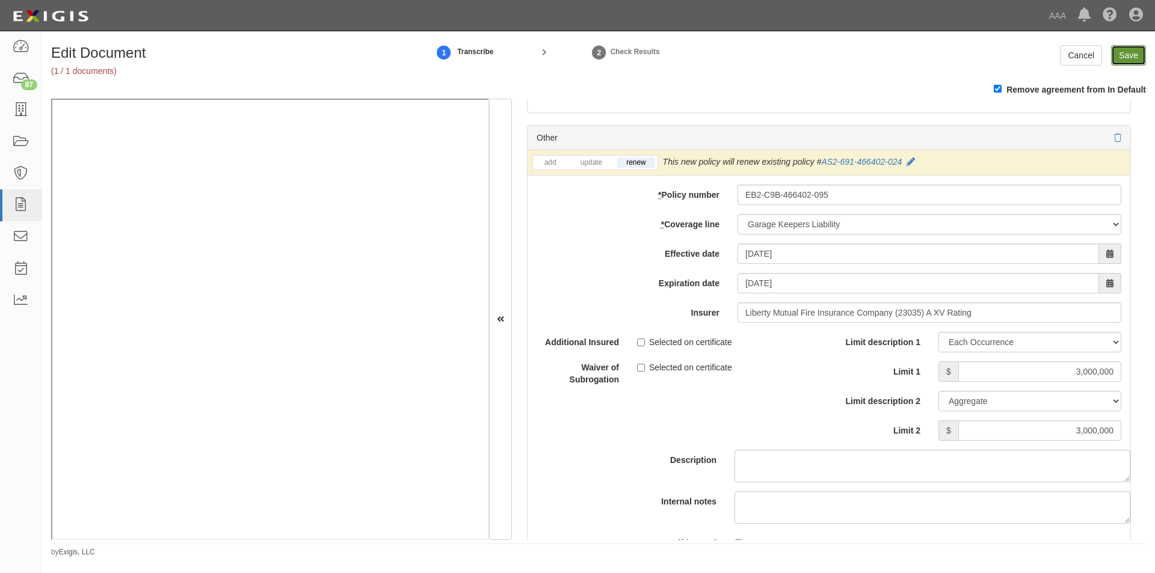
type input "5000000"
type input "2000000"
type input "4000000"
type input "3000000"
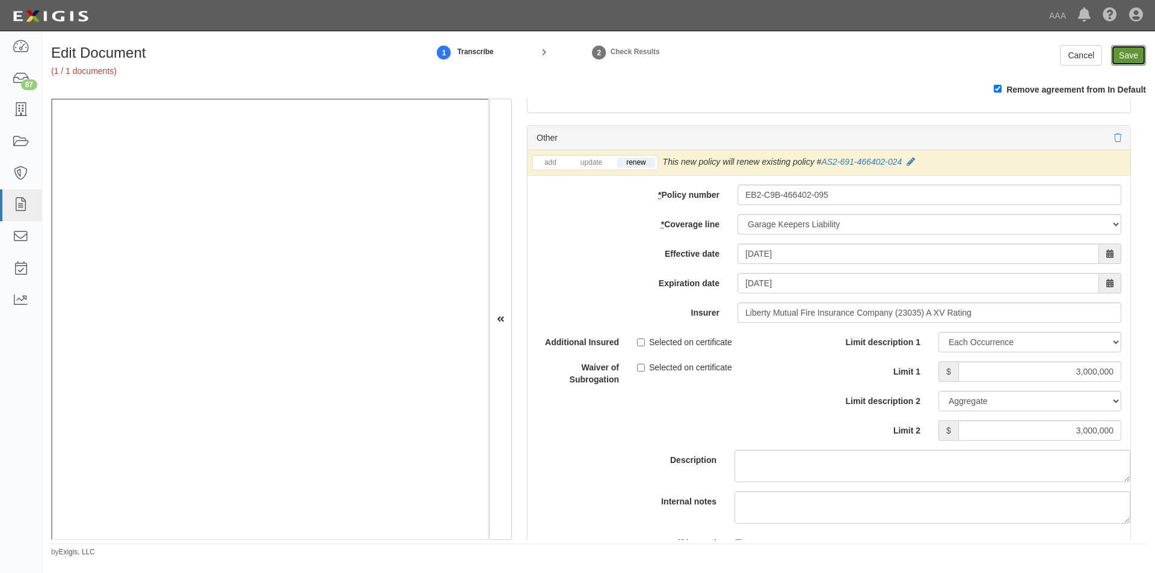
type input "3000000"
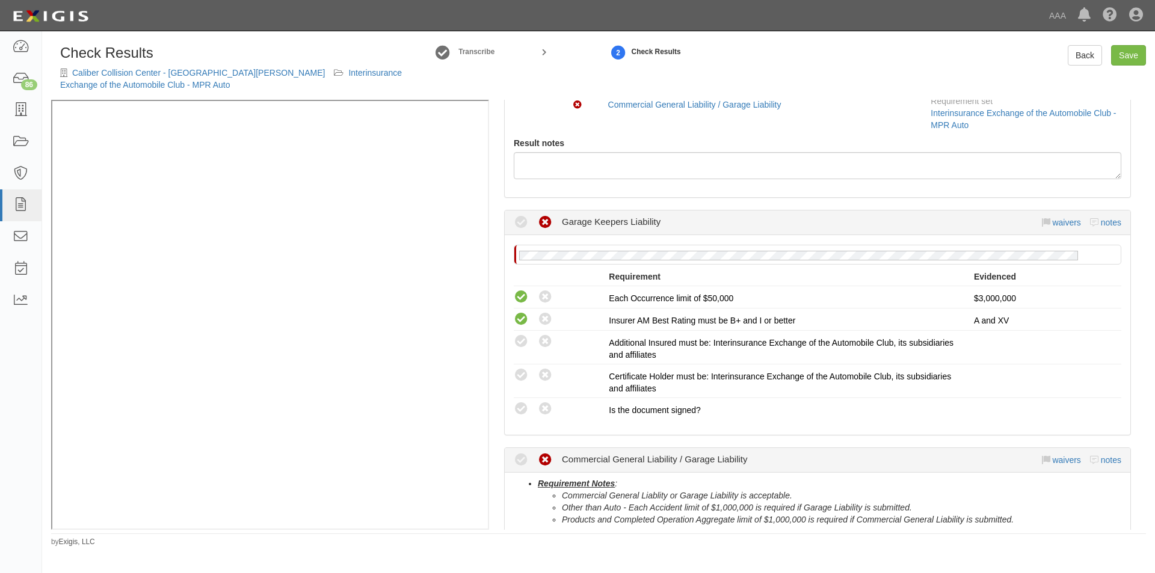
scroll to position [241, 0]
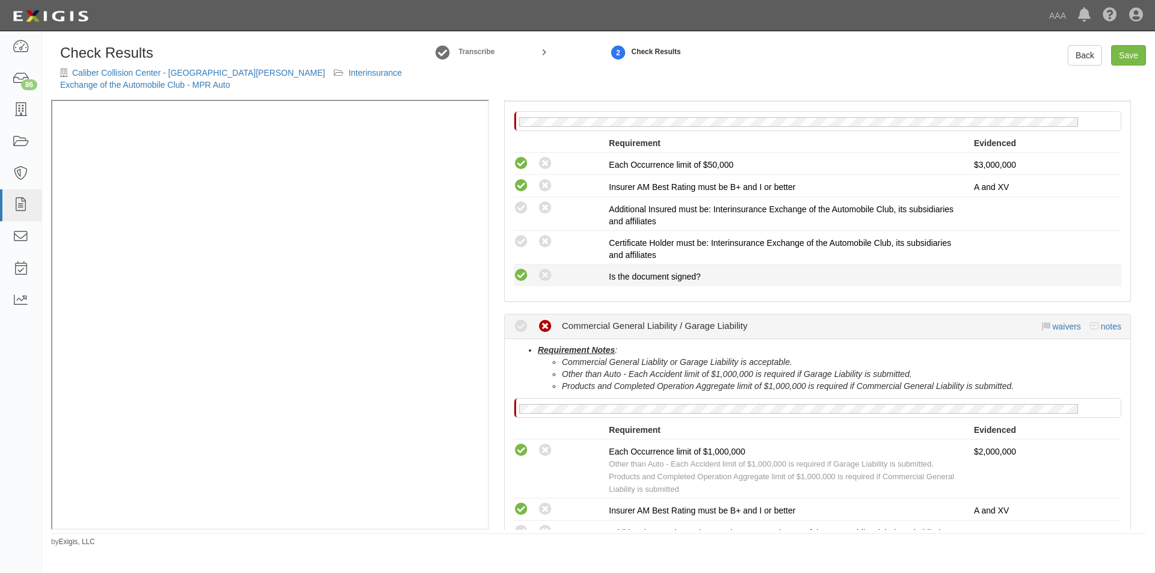
click at [524, 276] on icon at bounding box center [521, 275] width 15 height 15
radio input "true"
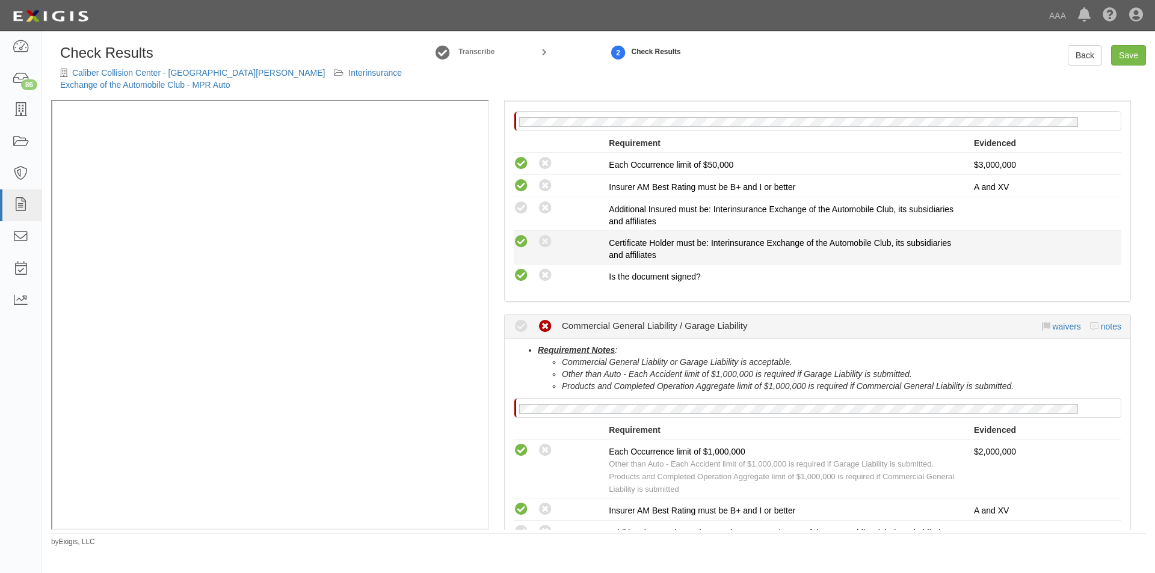
click at [517, 241] on icon at bounding box center [521, 242] width 15 height 15
radio input "true"
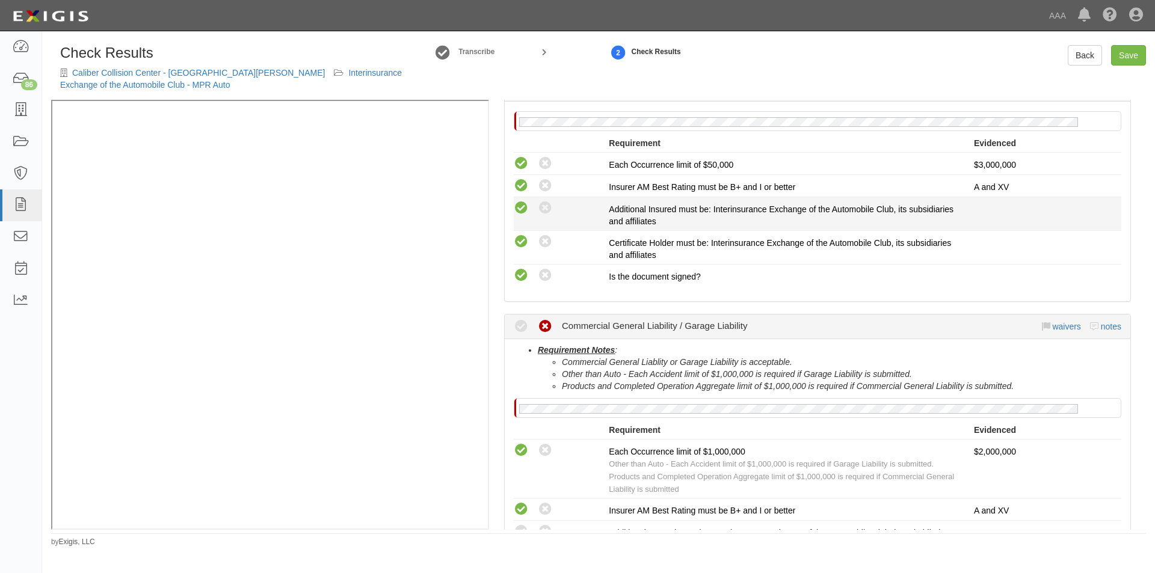
click at [522, 207] on icon at bounding box center [521, 208] width 15 height 15
radio input "true"
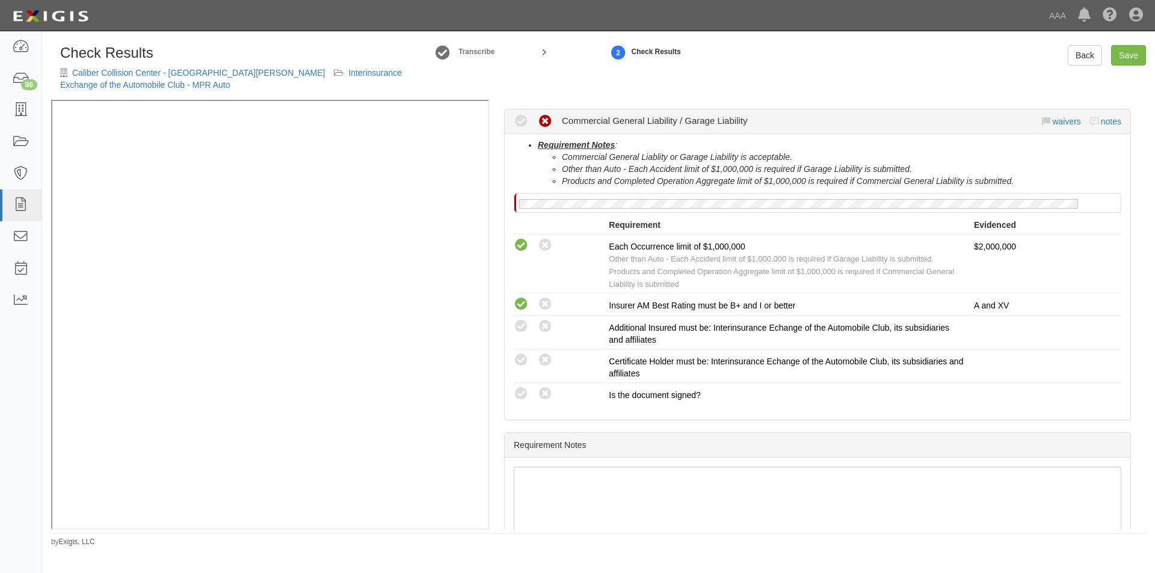
scroll to position [509, 0]
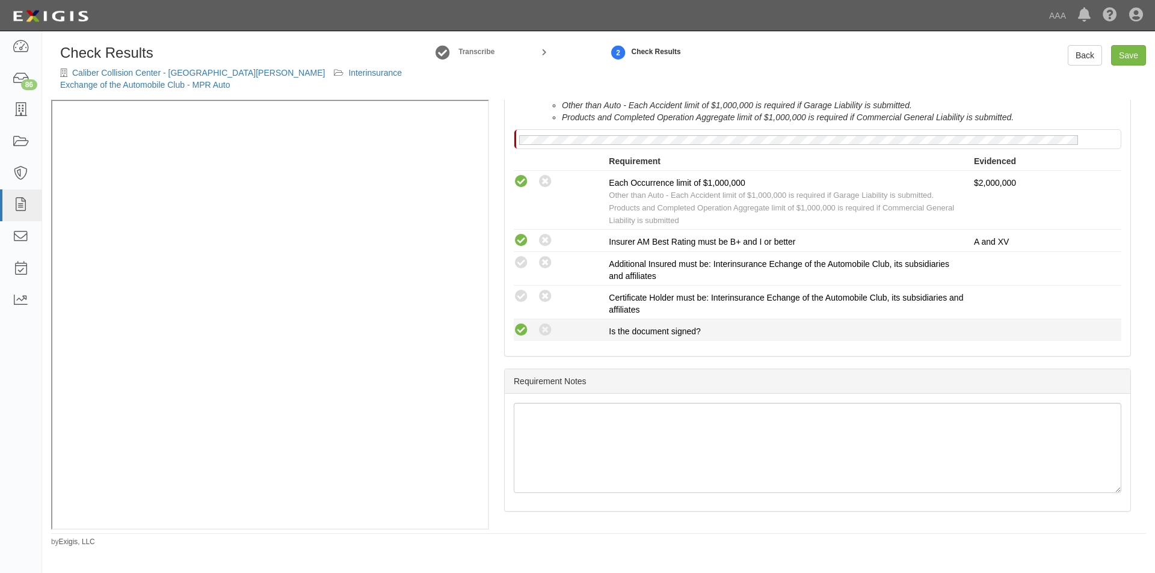
click at [518, 328] on icon at bounding box center [521, 330] width 15 height 15
radio input "true"
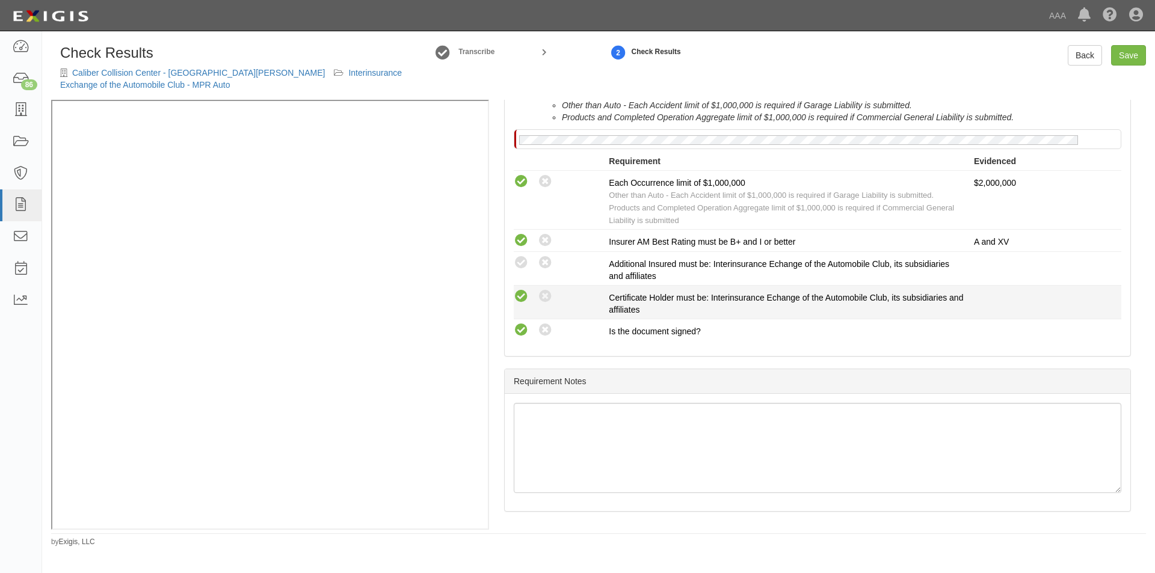
click at [517, 301] on icon at bounding box center [521, 296] width 15 height 15
radio input "true"
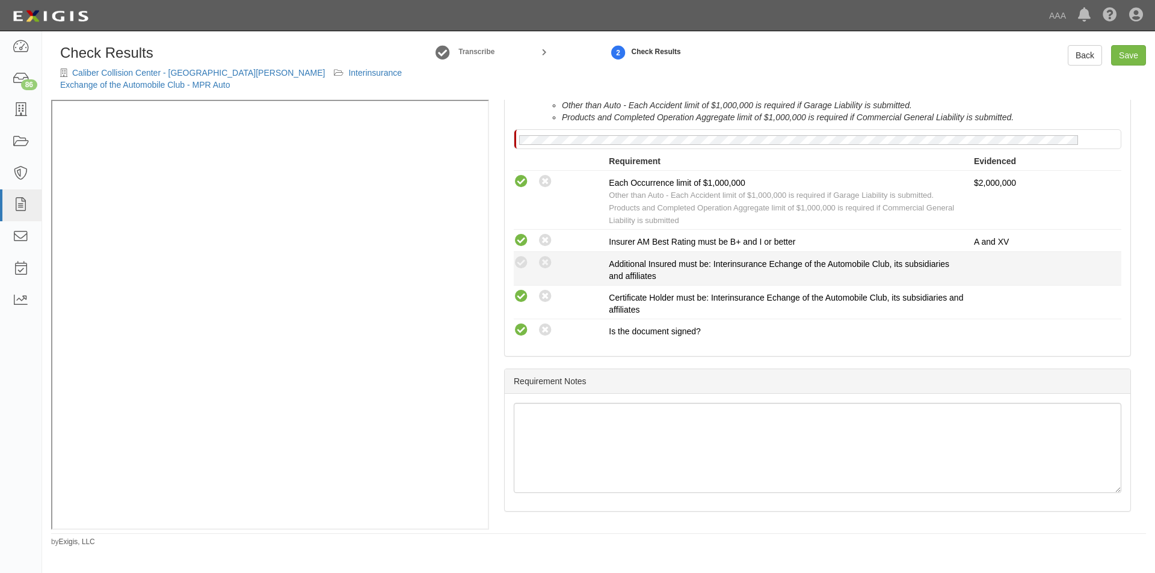
click at [517, 272] on div "Compliant Waived: Non-Compliant Additional Insured must be: Interinsurance Echa…" at bounding box center [818, 268] width 626 height 27
click at [523, 261] on icon at bounding box center [521, 263] width 15 height 15
radio input "true"
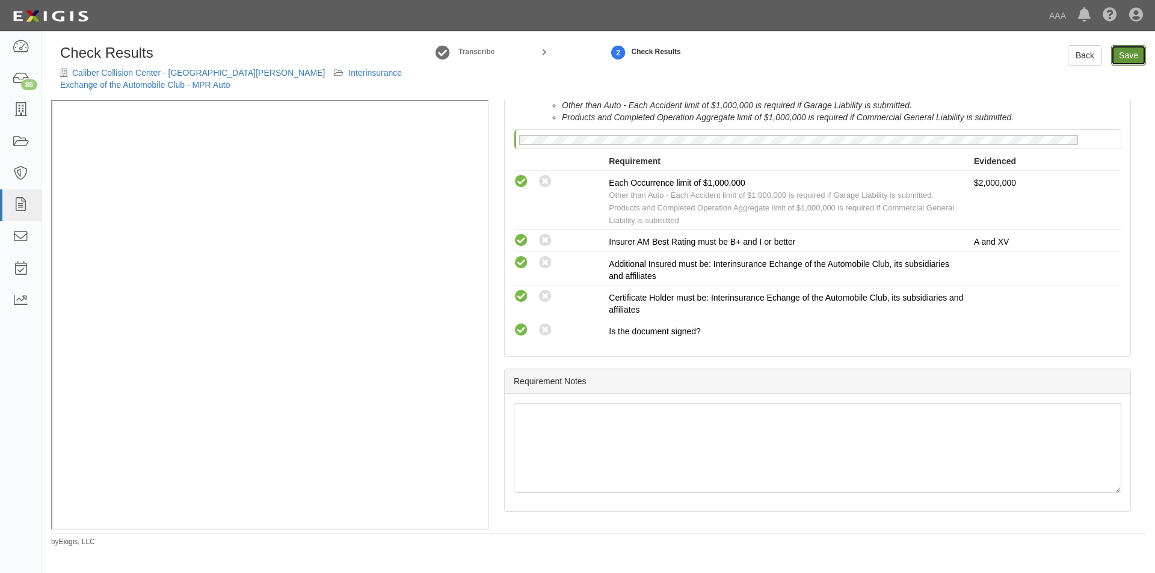
click at [1118, 58] on link "Save" at bounding box center [1128, 55] width 35 height 20
radio input "true"
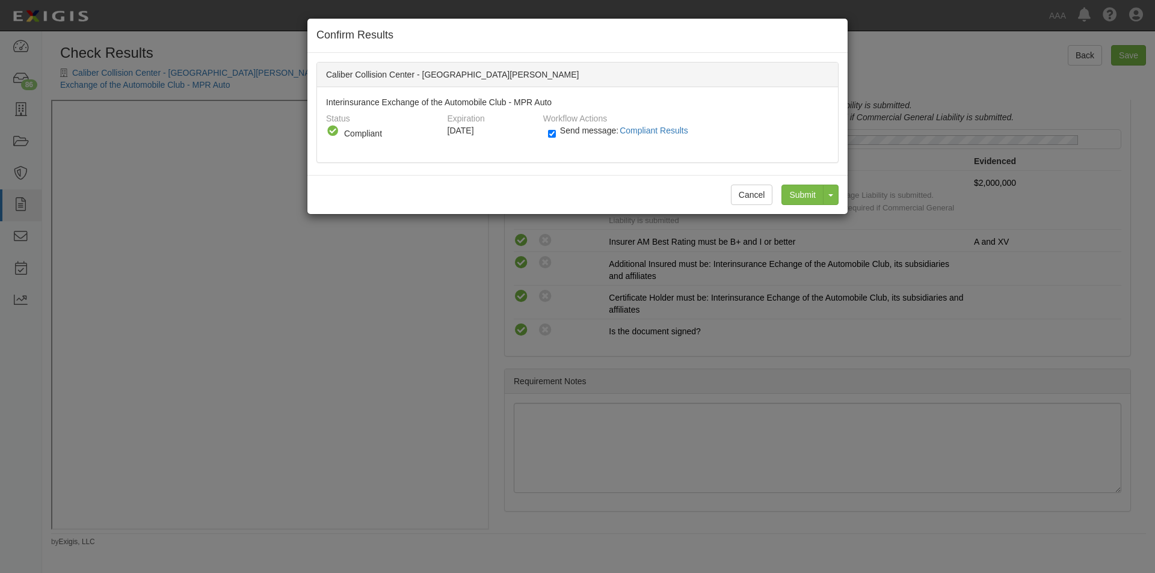
click at [556, 134] on label "Send message: Compliant Results" at bounding box center [620, 137] width 145 height 16
click at [556, 134] on input "Send message: Compliant Results" at bounding box center [552, 134] width 8 height 14
checkbox input "false"
click at [796, 191] on input "Submit" at bounding box center [802, 195] width 42 height 20
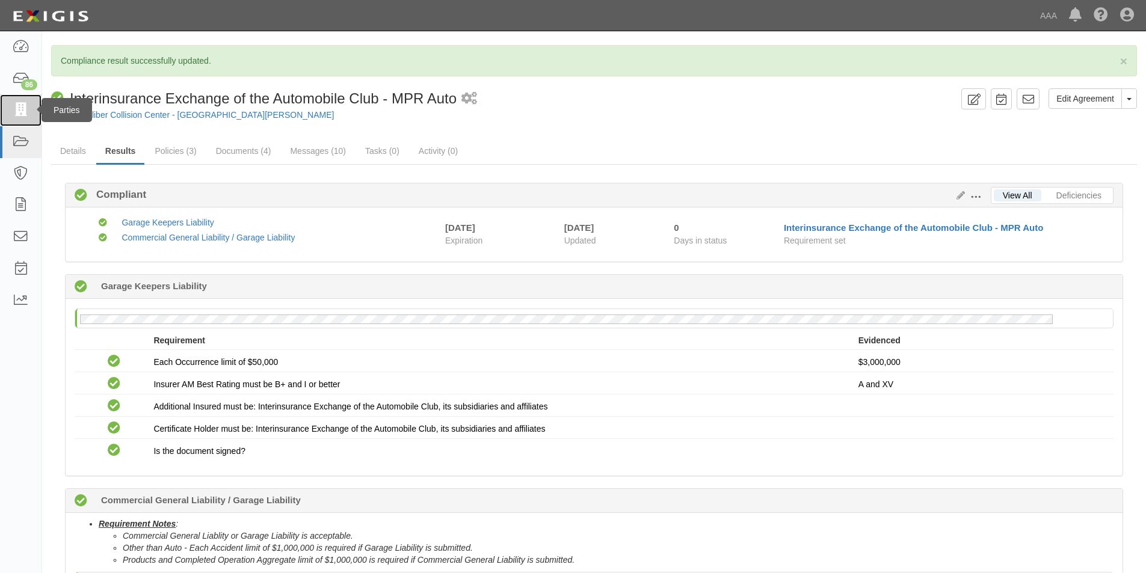
click at [17, 114] on icon at bounding box center [20, 110] width 17 height 14
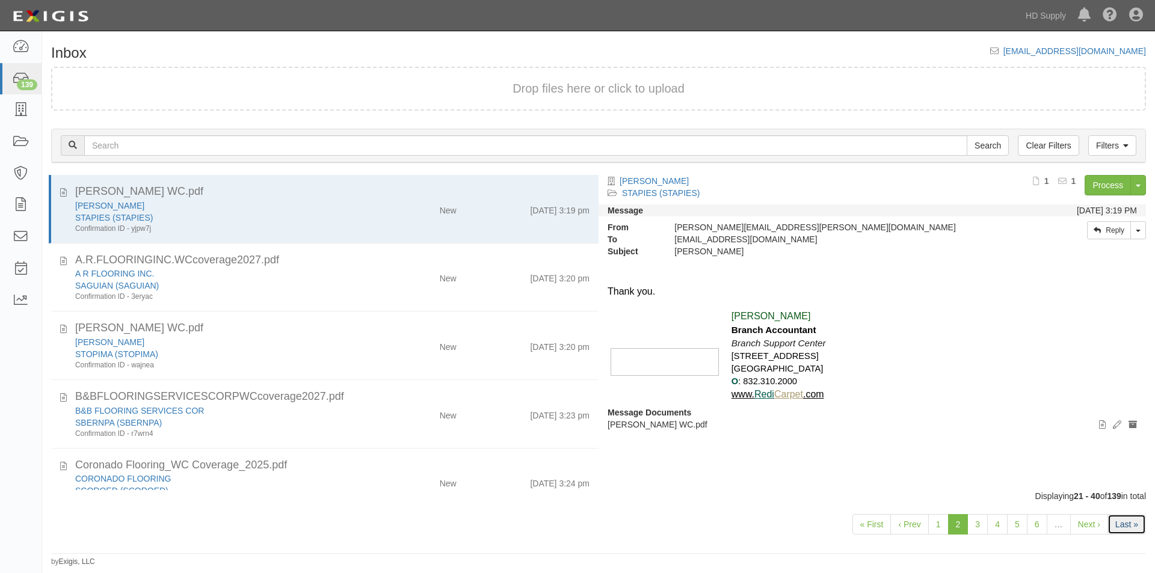
click at [1119, 523] on link "Last »" at bounding box center [1126, 524] width 38 height 20
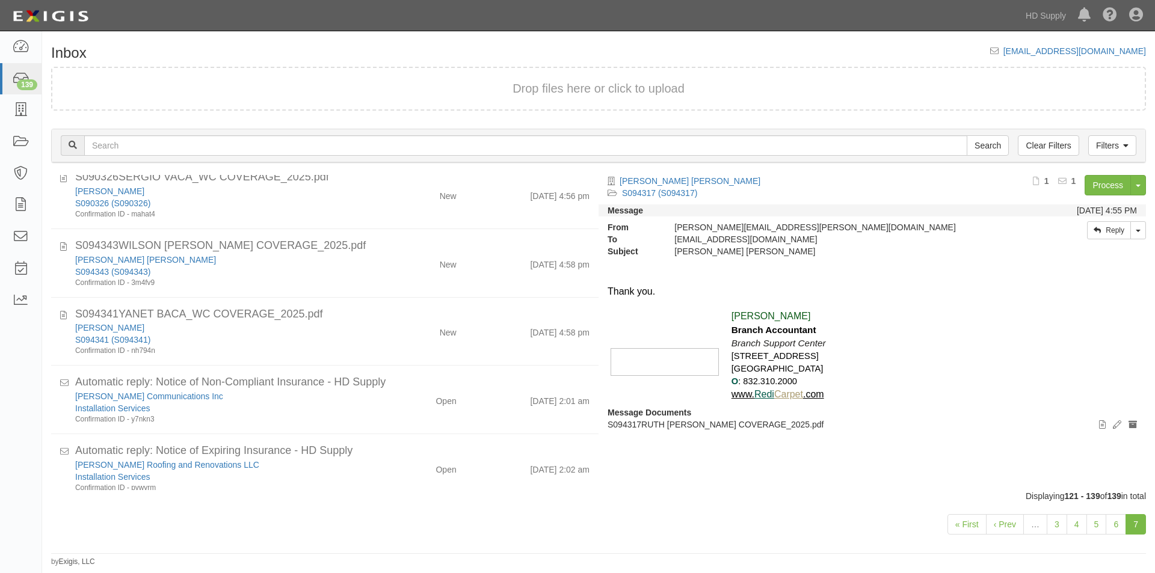
scroll to position [195, 0]
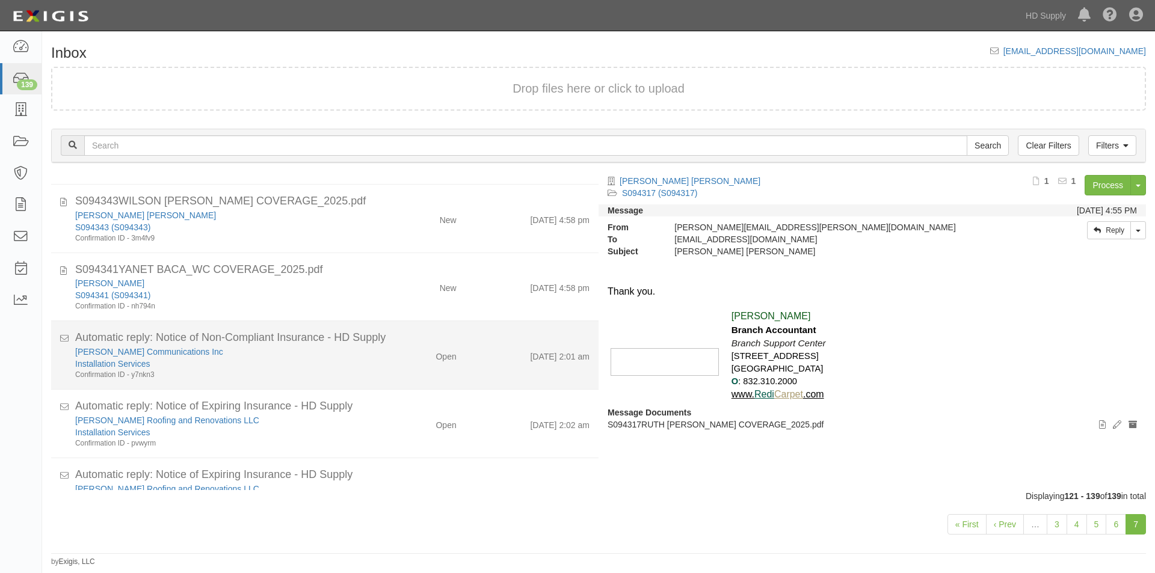
click at [253, 373] on div "Confirmation ID - y7nkn3" at bounding box center [221, 375] width 292 height 10
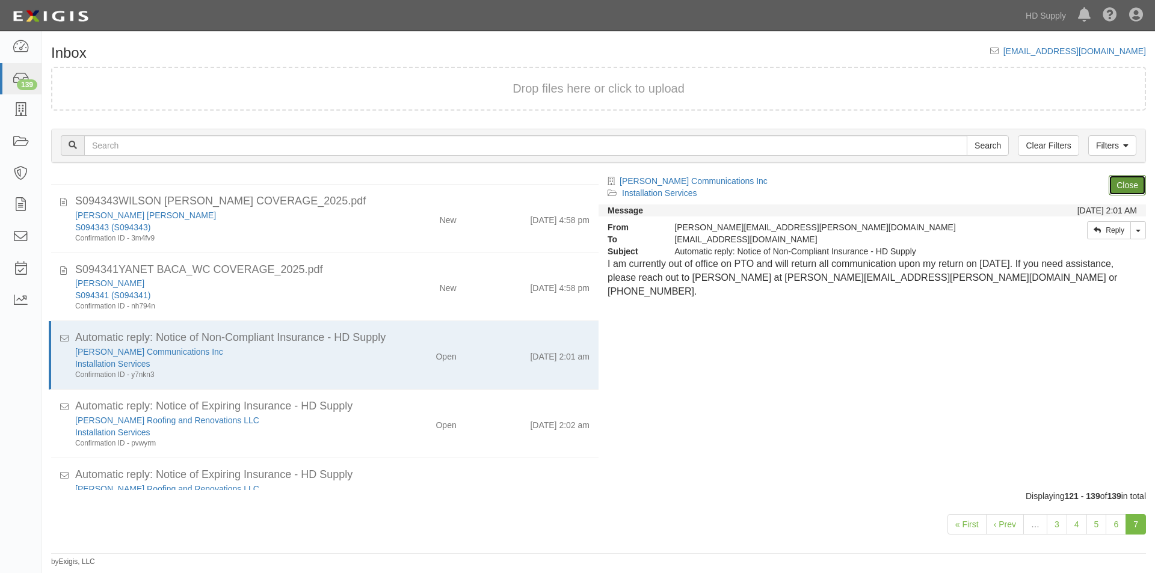
click at [1130, 180] on link "Close" at bounding box center [1127, 185] width 37 height 20
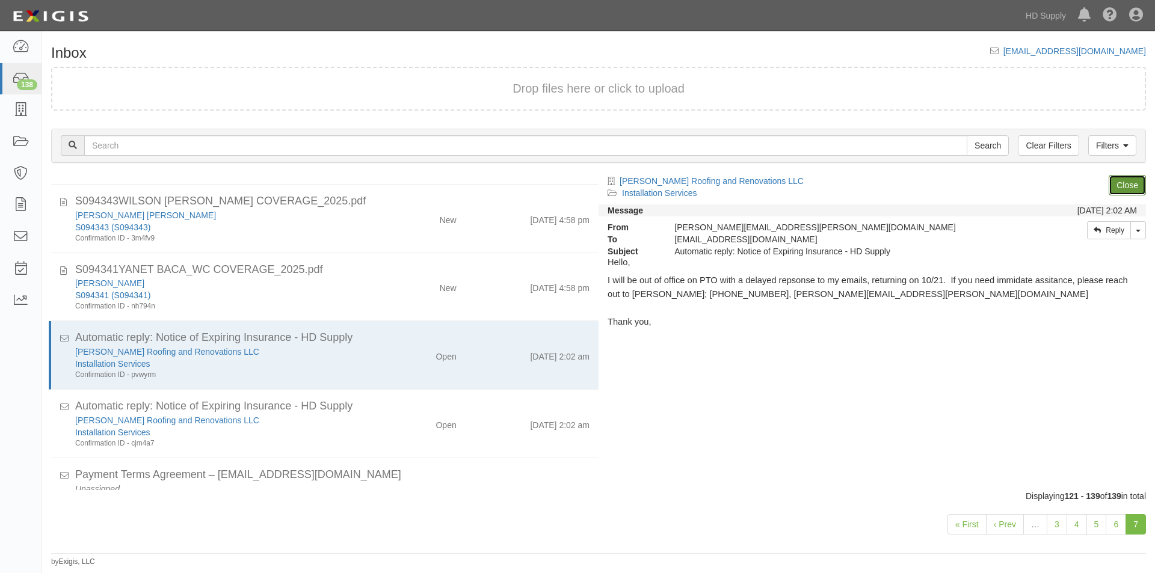
click at [1130, 180] on link "Close" at bounding box center [1127, 185] width 37 height 20
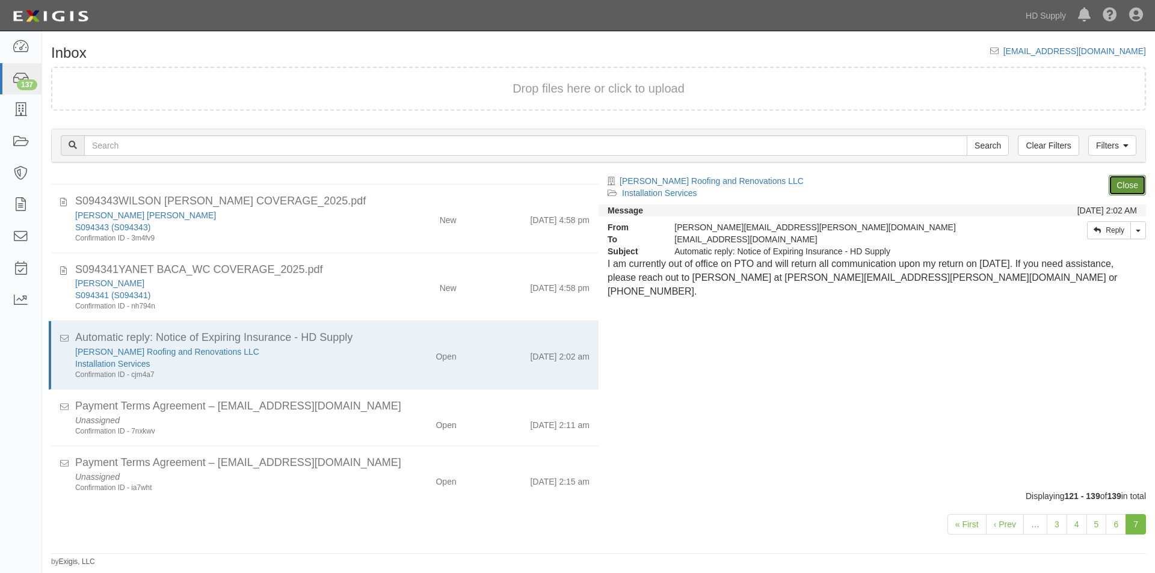
click at [1130, 180] on link "Close" at bounding box center [1127, 185] width 37 height 20
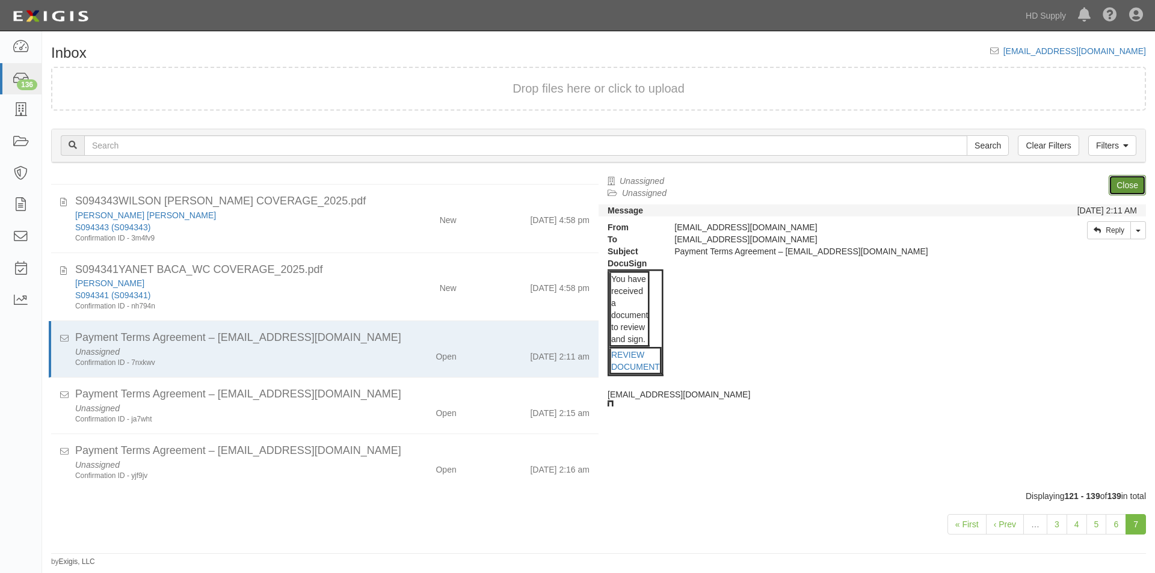
click at [1130, 180] on link "Close" at bounding box center [1127, 185] width 37 height 20
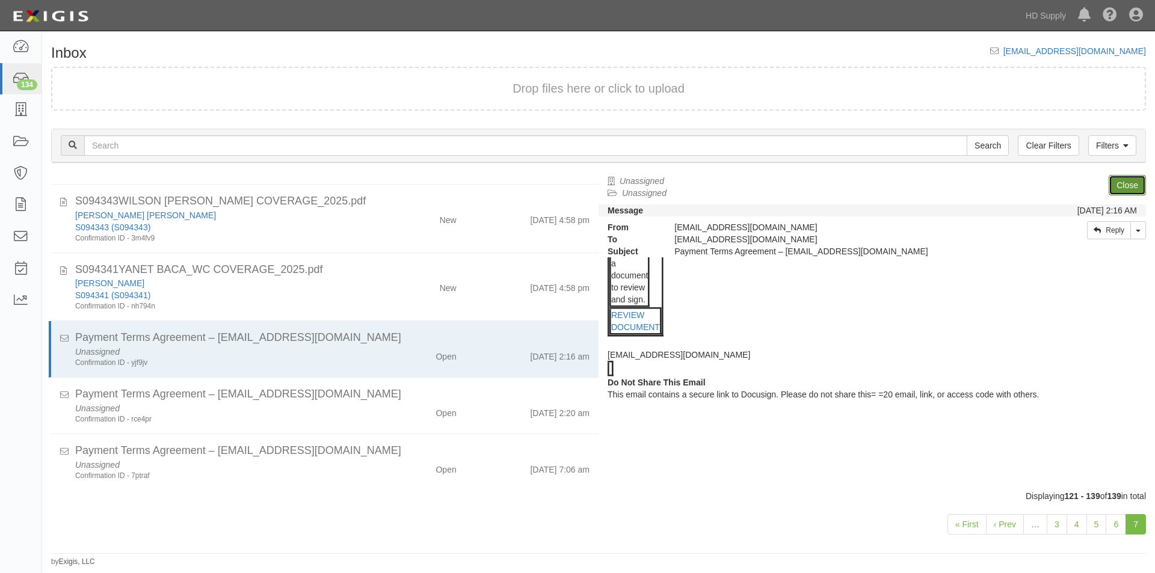
click at [1126, 188] on link "Close" at bounding box center [1127, 185] width 37 height 20
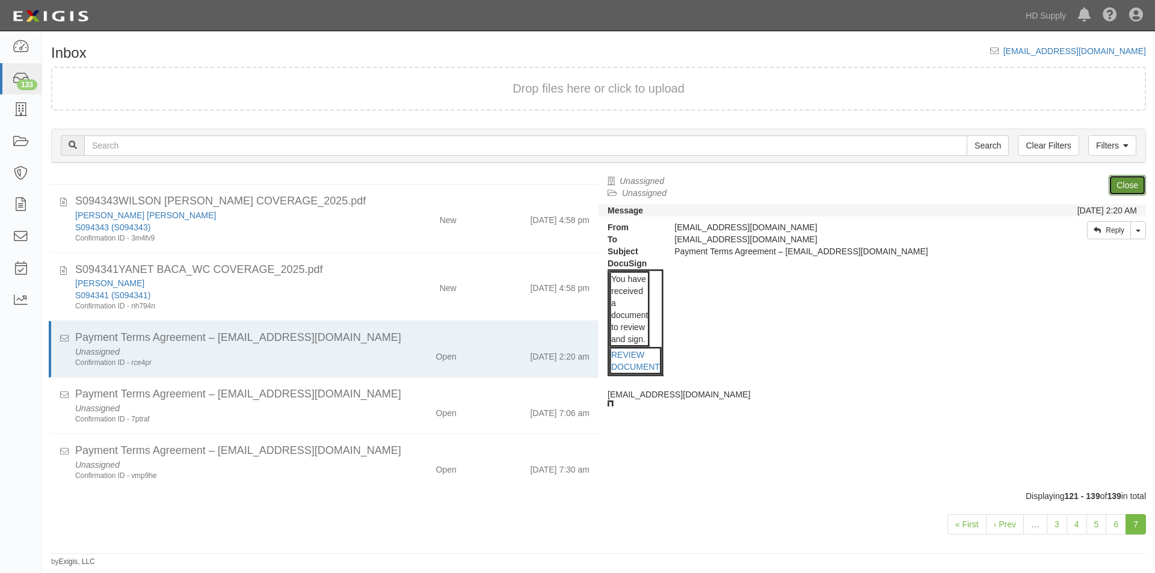
click at [1126, 188] on link "Close" at bounding box center [1127, 185] width 37 height 20
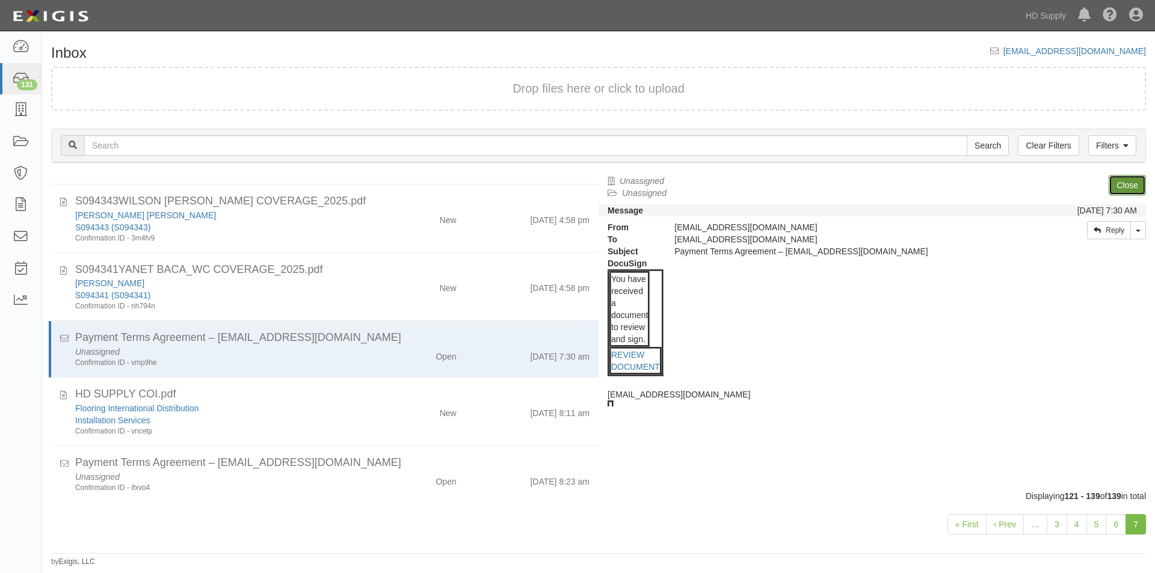
click at [1126, 188] on link "Close" at bounding box center [1127, 185] width 37 height 20
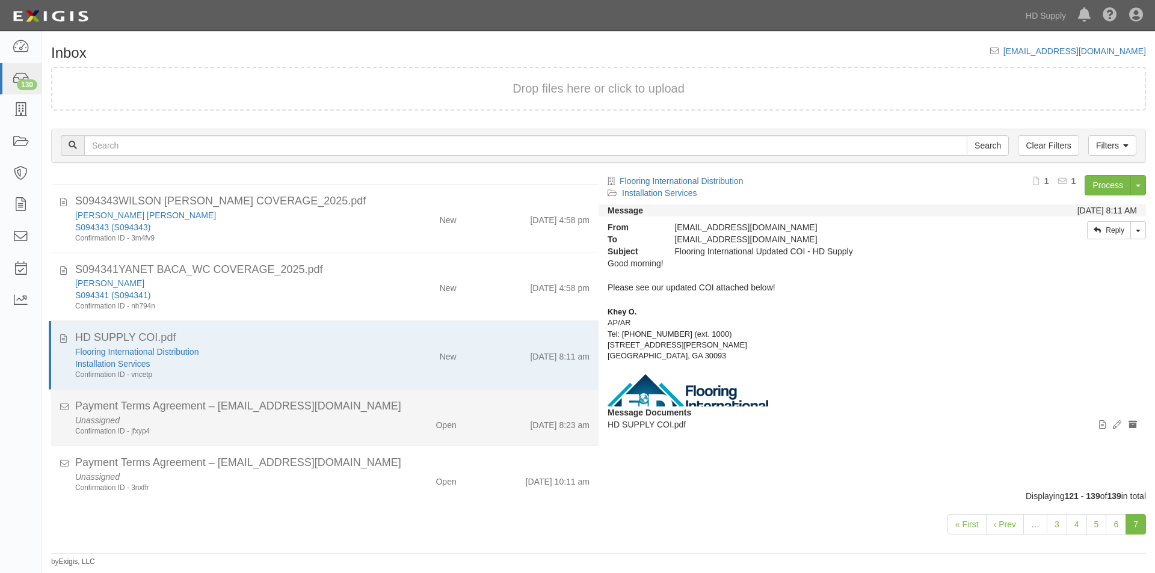
click at [397, 422] on div "Open" at bounding box center [421, 422] width 88 height 17
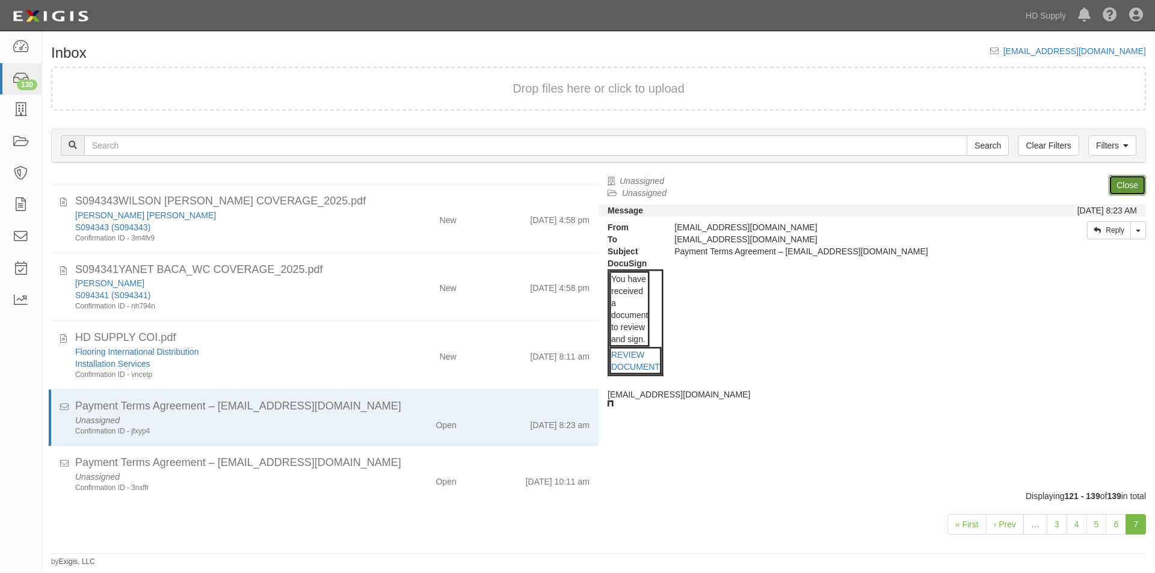
click at [1131, 188] on link "Close" at bounding box center [1127, 185] width 37 height 20
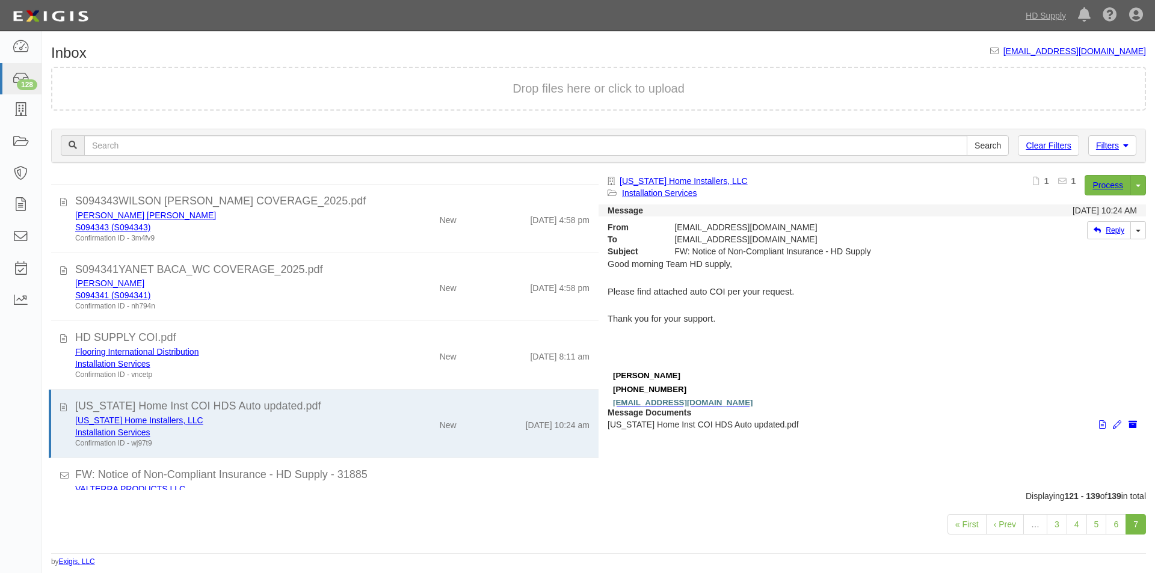
scroll to position [232, 0]
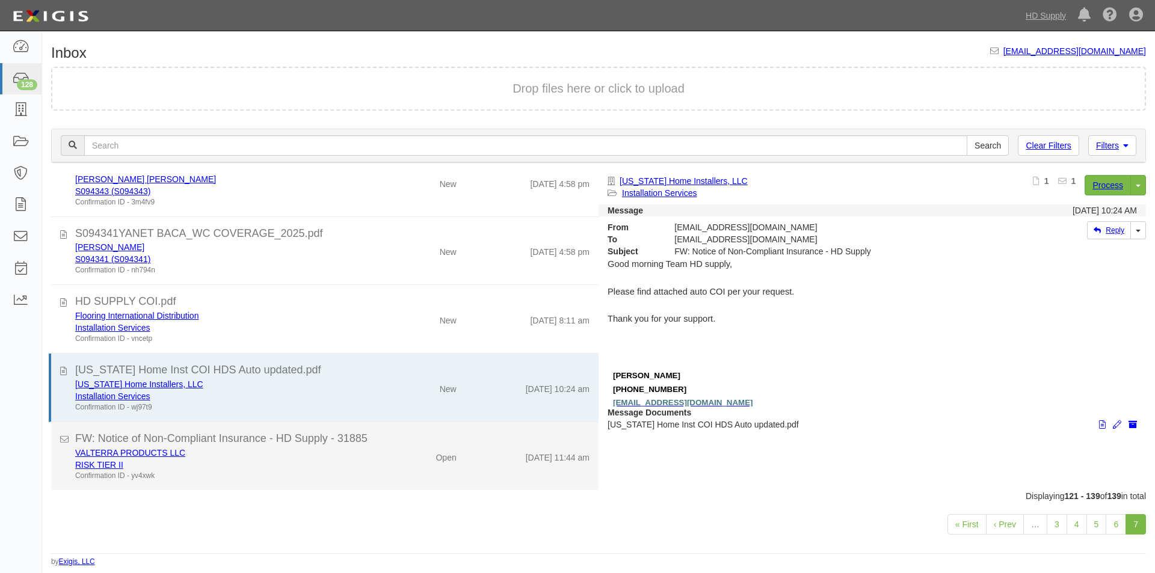
click at [321, 471] on div "Confirmation ID - yv4xwk" at bounding box center [221, 476] width 292 height 10
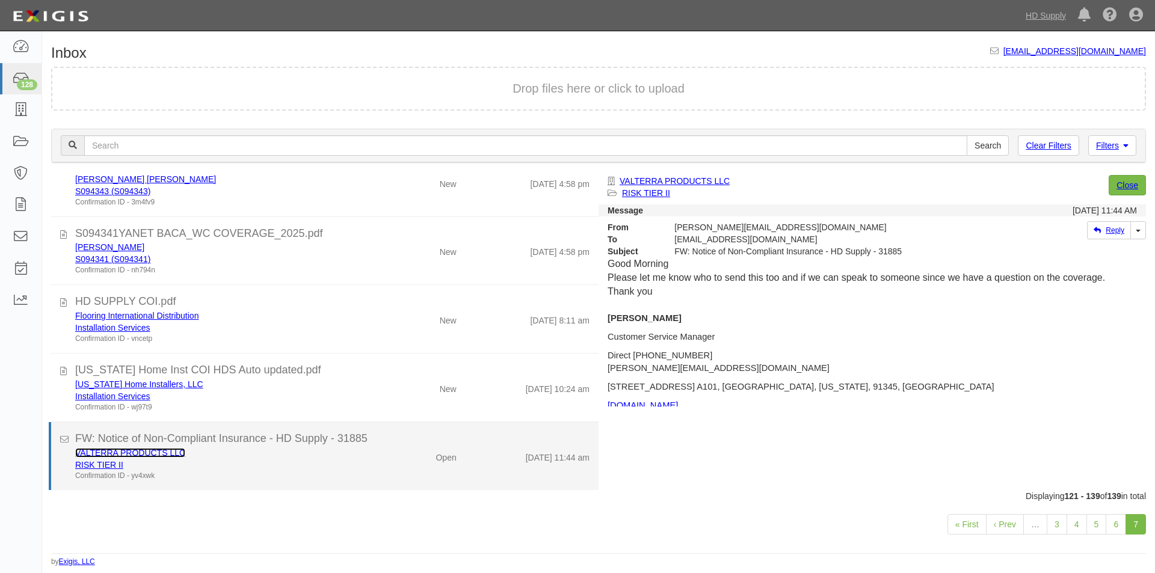
click at [118, 453] on link "VALTERRA PRODUCTS LLC" at bounding box center [130, 453] width 110 height 10
click at [320, 478] on div "Confirmation ID - yv4xwk" at bounding box center [221, 476] width 292 height 10
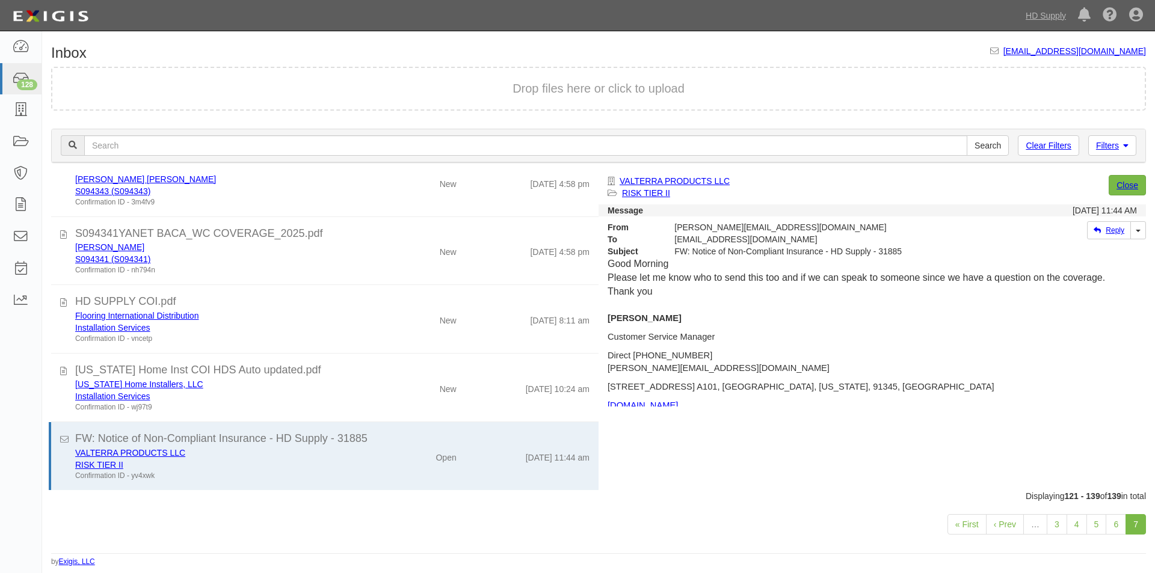
click at [742, 45] on div "Inbox [EMAIL_ADDRESS][DOMAIN_NAME] Drop files here or click to upload Filters C…" at bounding box center [598, 301] width 1113 height 531
click at [574, 51] on div "Inbox [EMAIL_ADDRESS][DOMAIN_NAME] Drop files here or click to upload Filters C…" at bounding box center [598, 306] width 1113 height 522
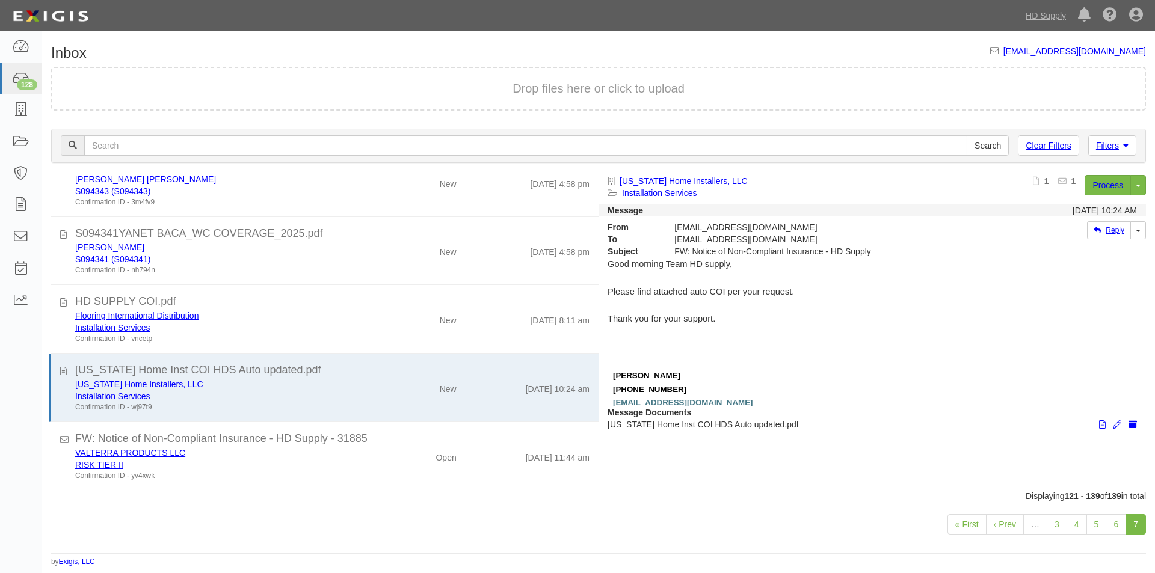
scroll to position [143, 0]
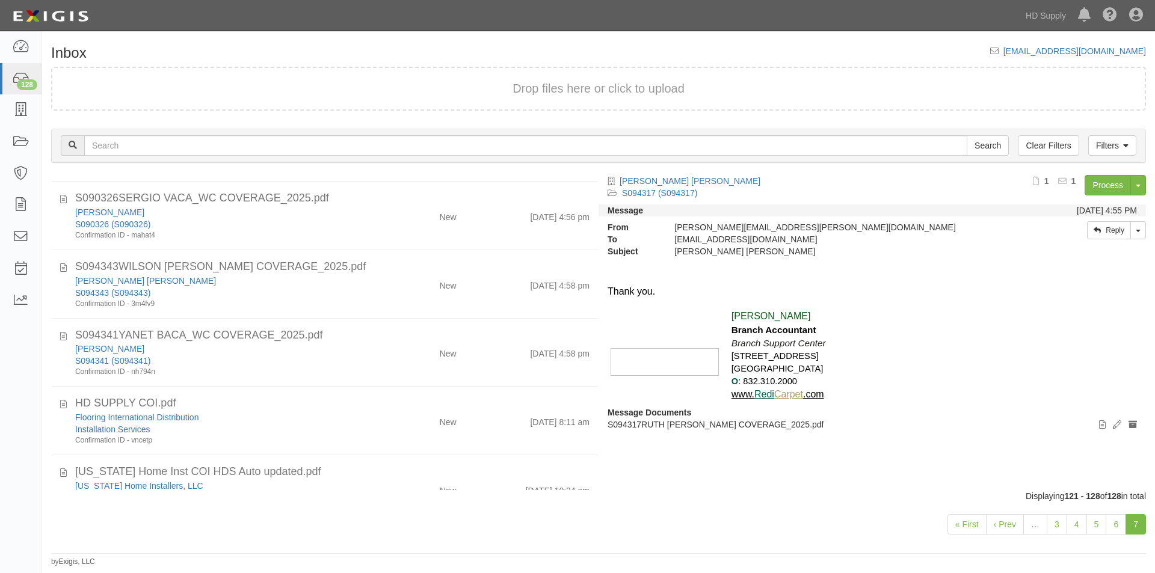
scroll to position [238, 0]
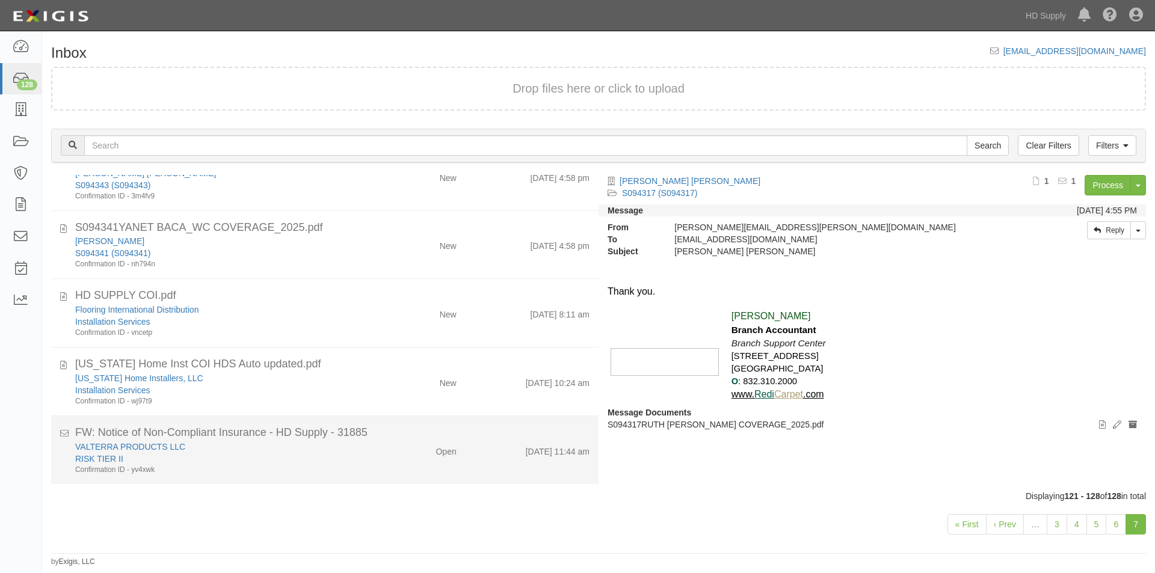
click at [317, 463] on div "RISK TIER II" at bounding box center [221, 459] width 292 height 12
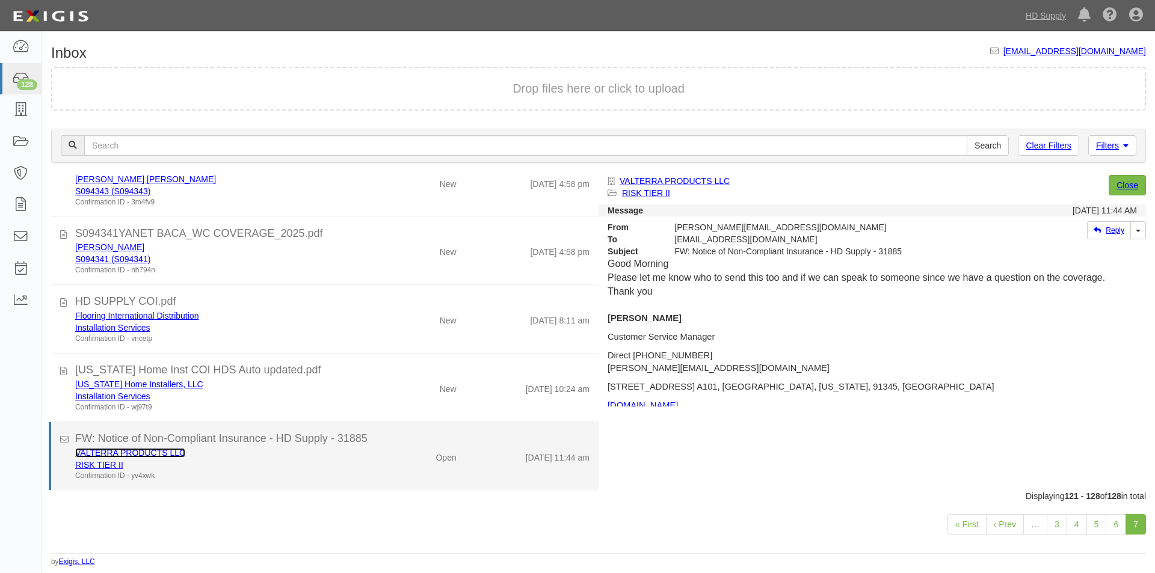
click at [174, 457] on link "VALTERRA PRODUCTS LLC" at bounding box center [130, 453] width 110 height 10
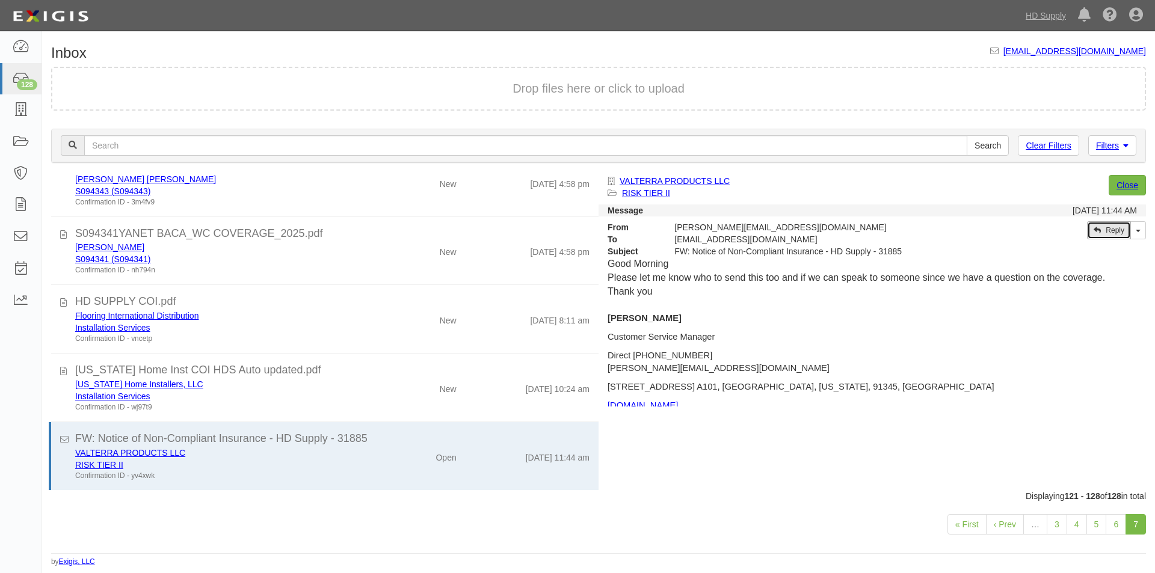
click at [1104, 230] on link "Reply" at bounding box center [1109, 230] width 44 height 18
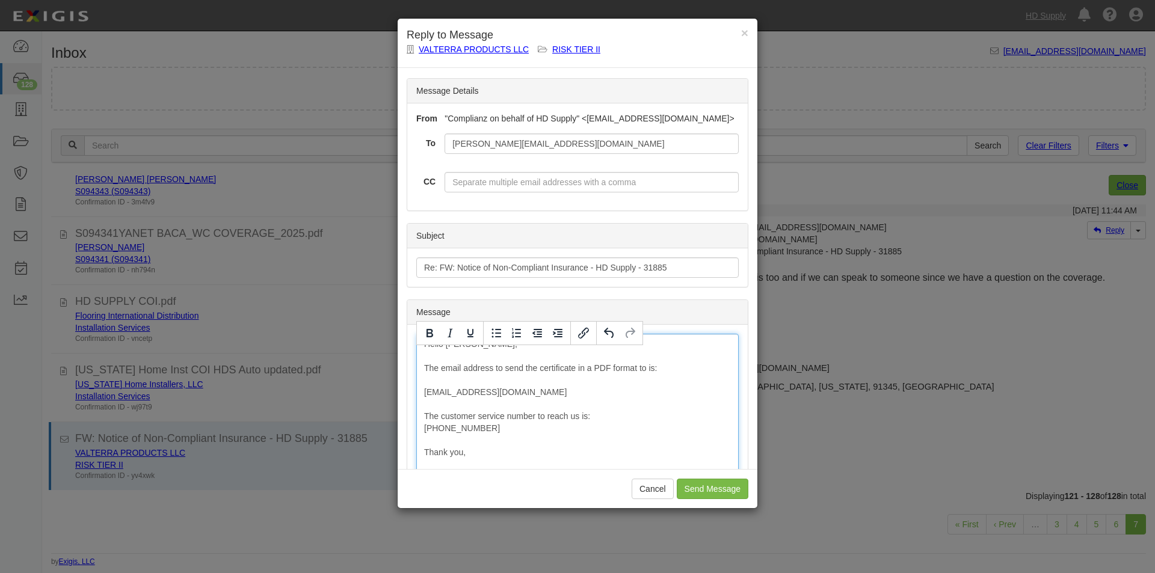
scroll to position [128, 0]
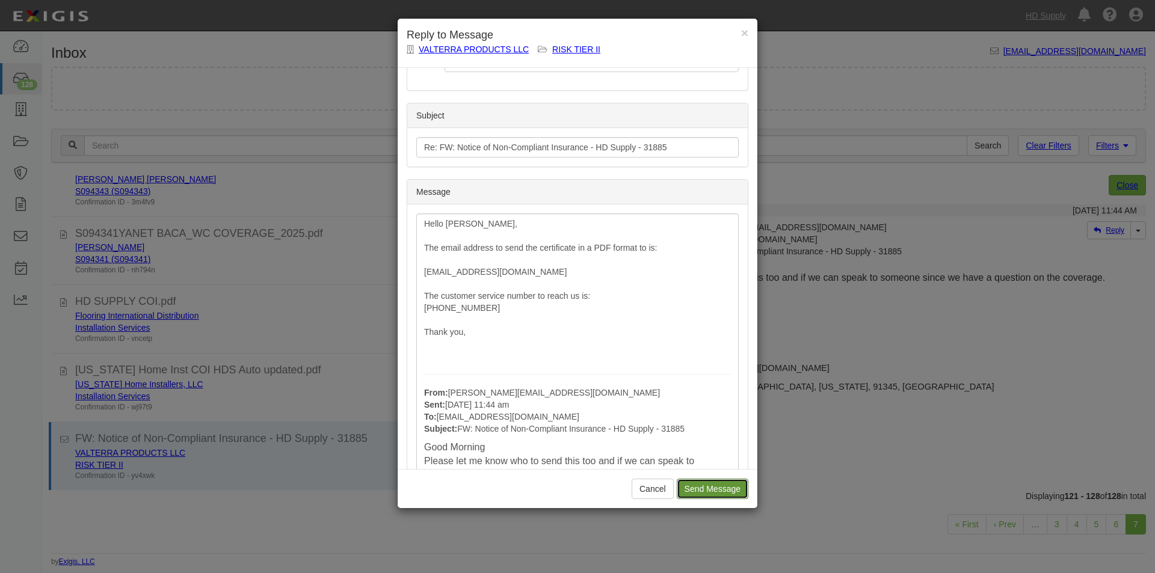
click at [713, 494] on input "Send Message" at bounding box center [713, 489] width 72 height 20
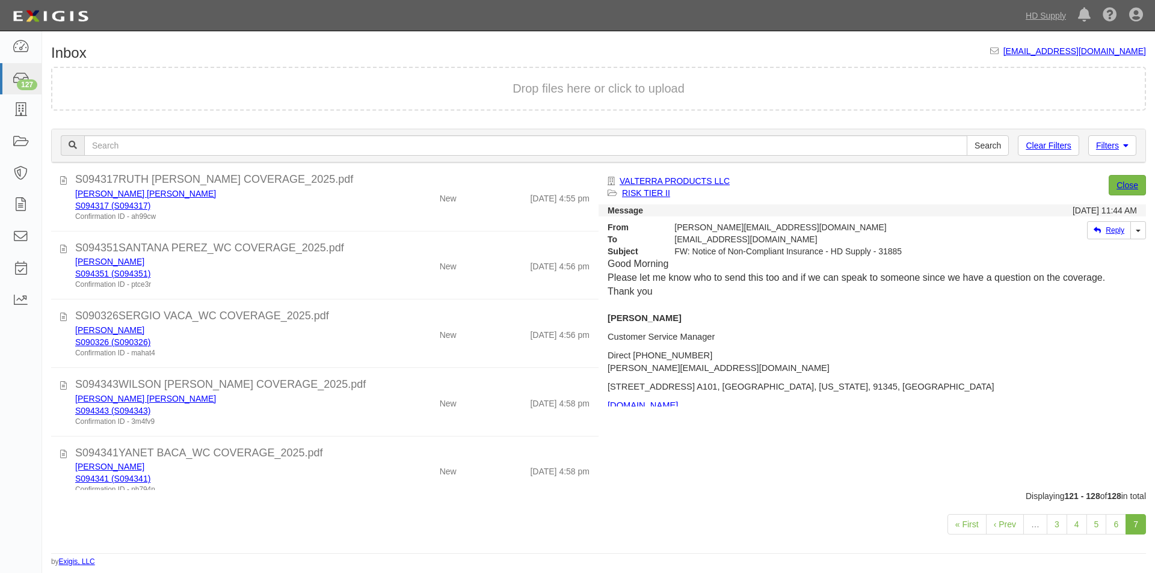
scroll to position [0, 0]
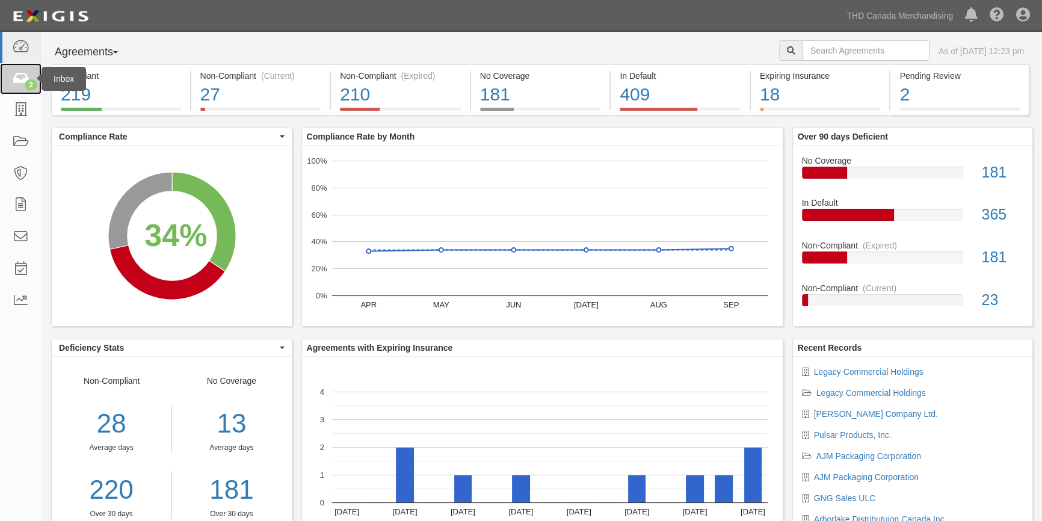
click at [29, 84] on div "2" at bounding box center [31, 84] width 13 height 11
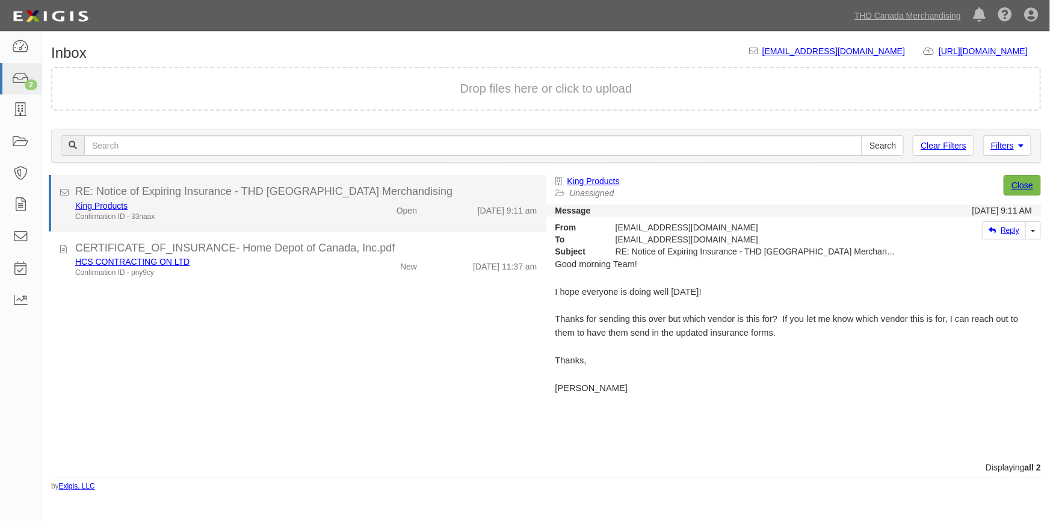
click at [265, 212] on div "Confirmation ID - 33naax" at bounding box center [206, 217] width 262 height 10
click at [116, 206] on link "King Products" at bounding box center [101, 206] width 52 height 10
click at [349, 207] on div "Open" at bounding box center [386, 208] width 80 height 17
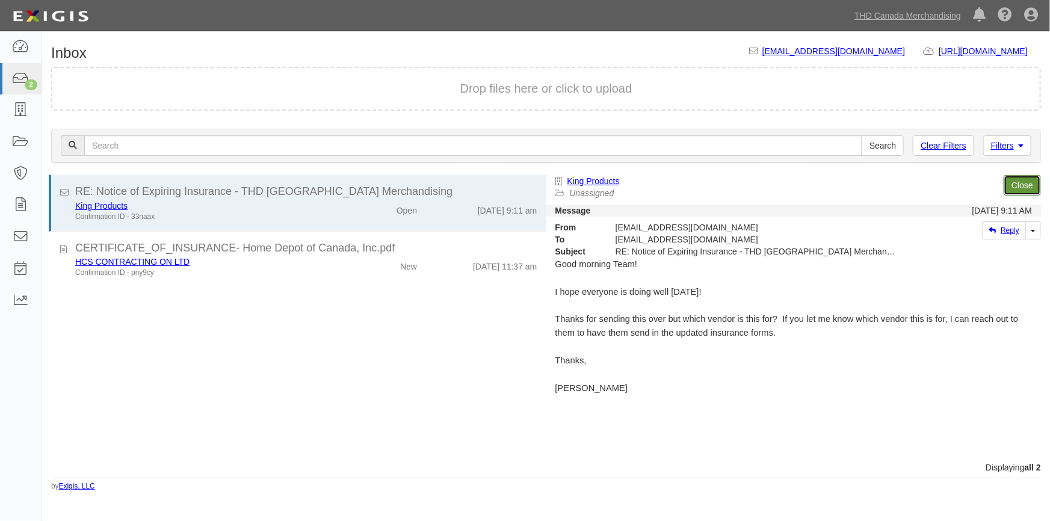
click at [1004, 188] on link "Close" at bounding box center [1021, 185] width 37 height 20
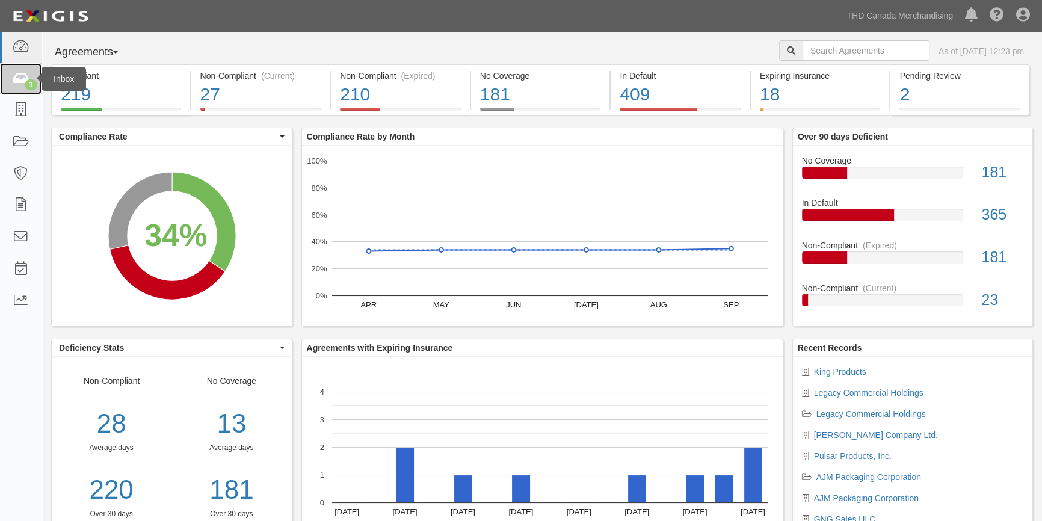
click at [17, 82] on icon at bounding box center [20, 79] width 17 height 14
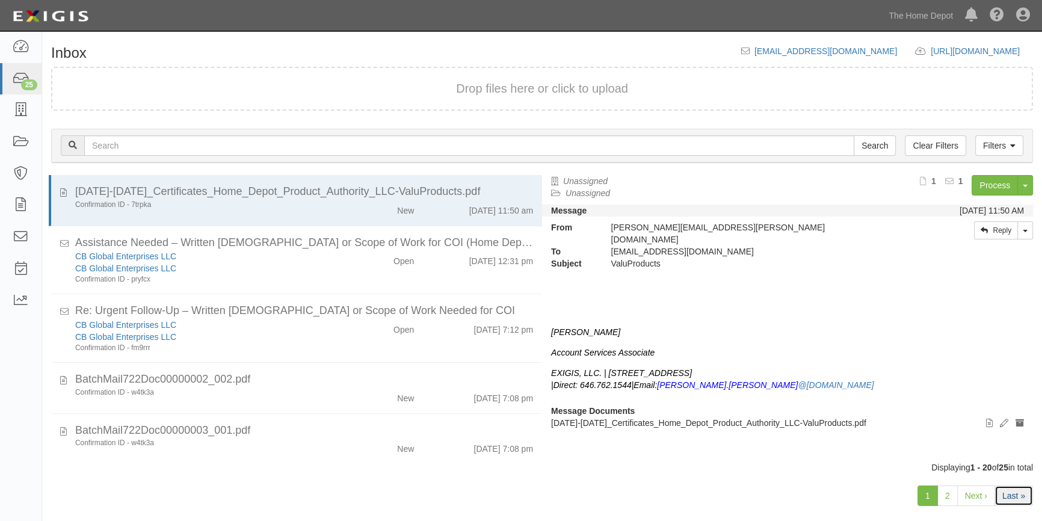
click at [998, 493] on link "Last »" at bounding box center [1013, 495] width 38 height 20
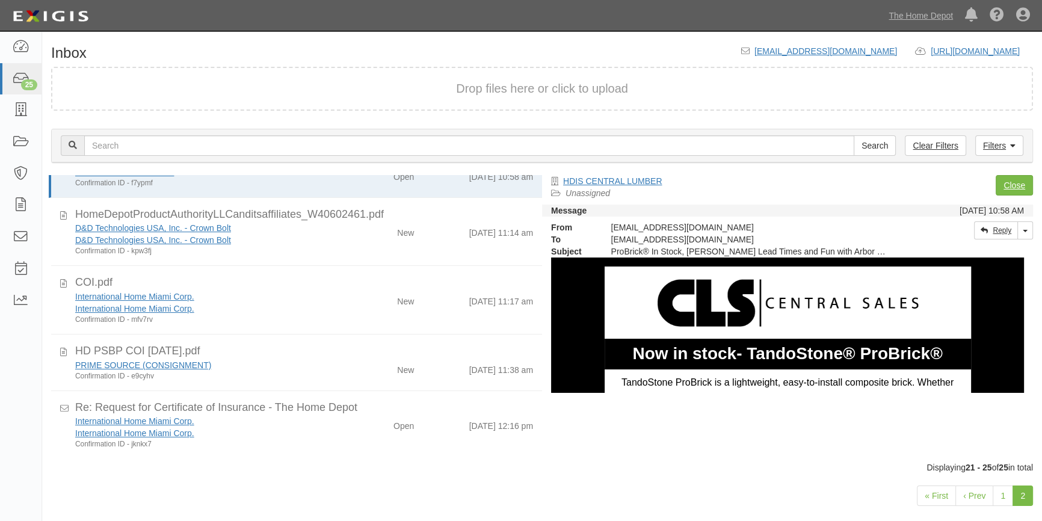
scroll to position [36, 0]
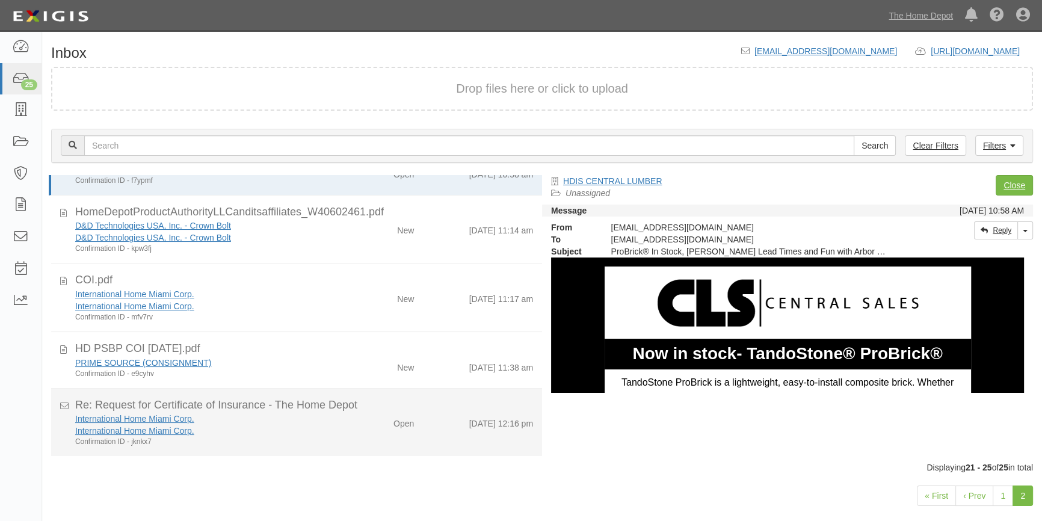
click at [270, 434] on div "International Home Miami Corp." at bounding box center [204, 431] width 259 height 12
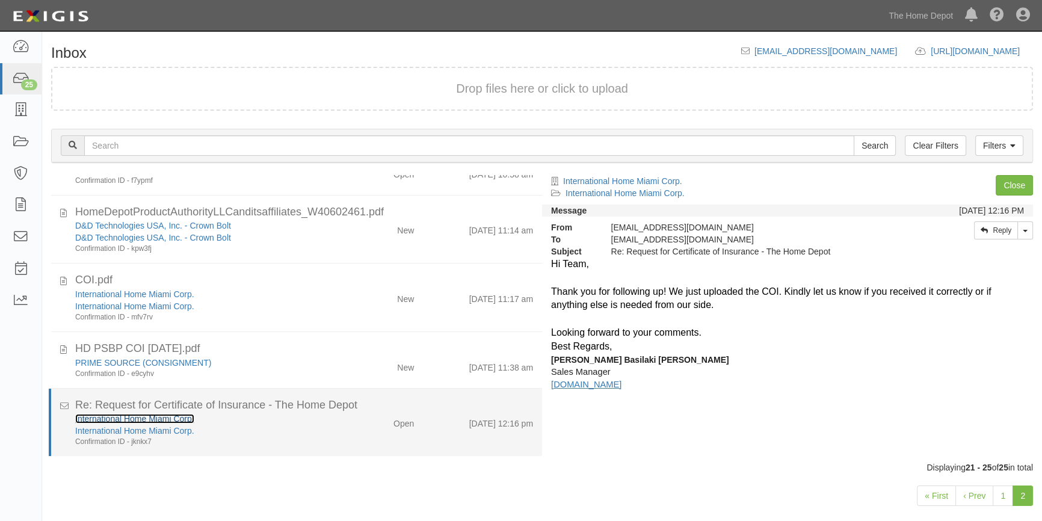
click at [120, 418] on link "International Home Miami Corp." at bounding box center [134, 419] width 119 height 10
click at [255, 428] on div "International Home Miami Corp." at bounding box center [204, 431] width 259 height 12
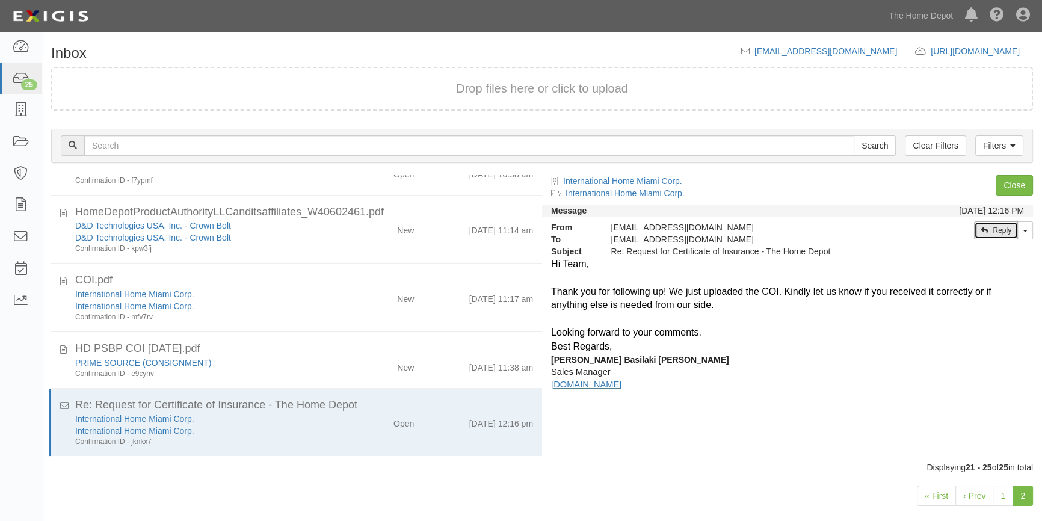
click at [1001, 232] on link "Reply" at bounding box center [996, 230] width 44 height 18
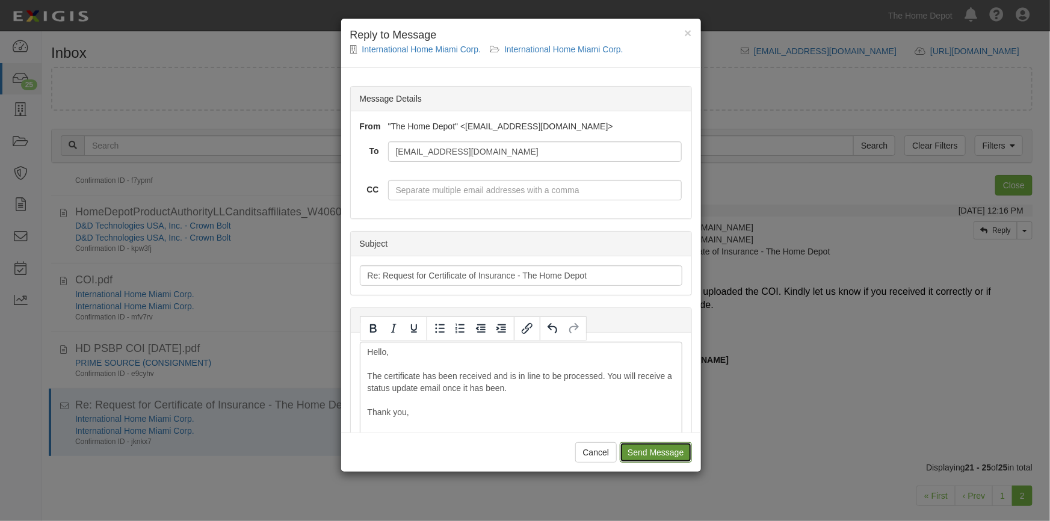
click at [627, 454] on input "Send Message" at bounding box center [656, 452] width 72 height 20
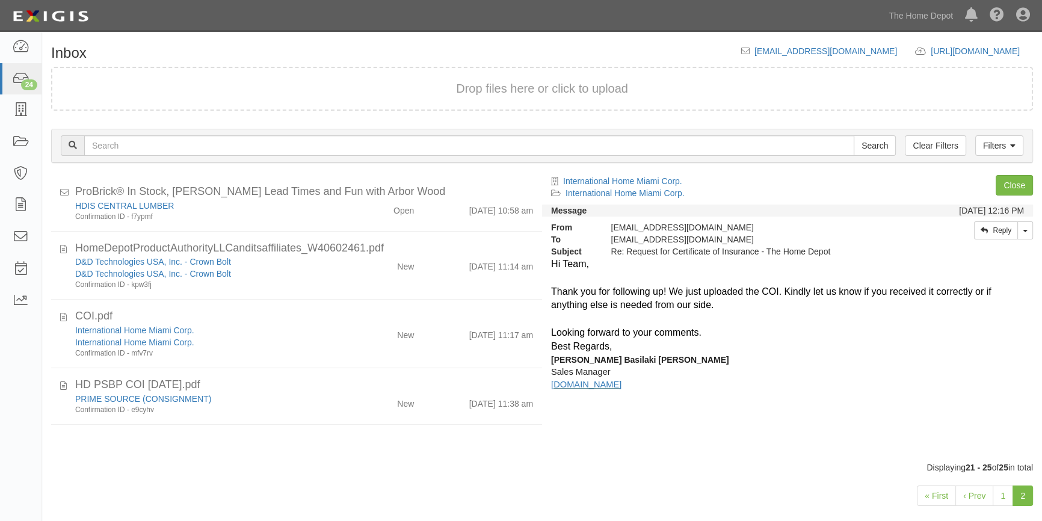
scroll to position [0, 0]
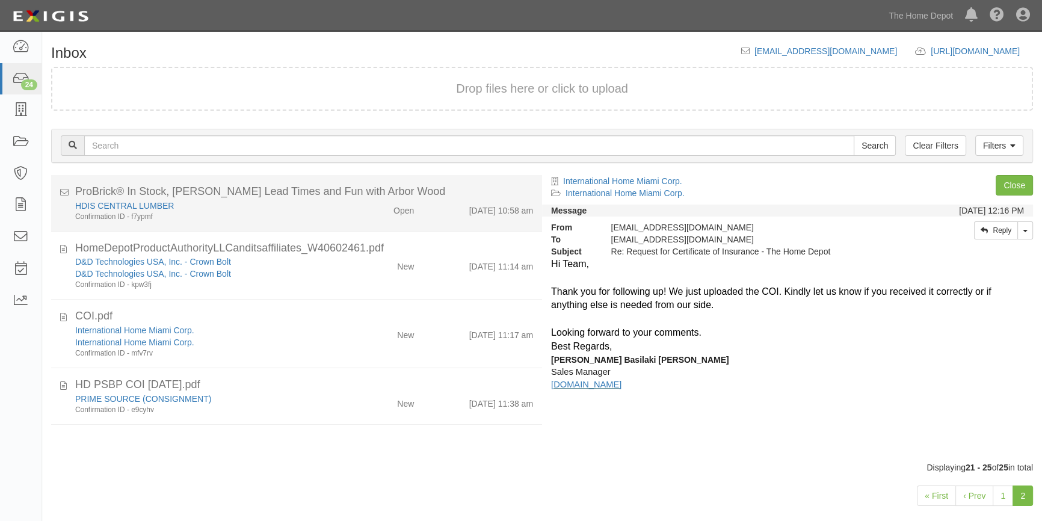
click at [303, 207] on div "HDIS CENTRAL LUMBER" at bounding box center [204, 206] width 259 height 12
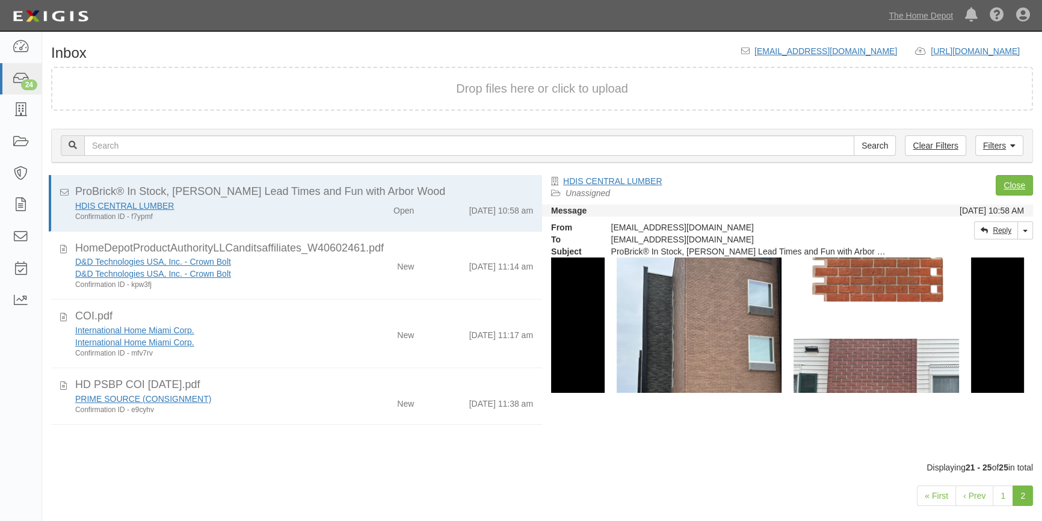
scroll to position [328, 0]
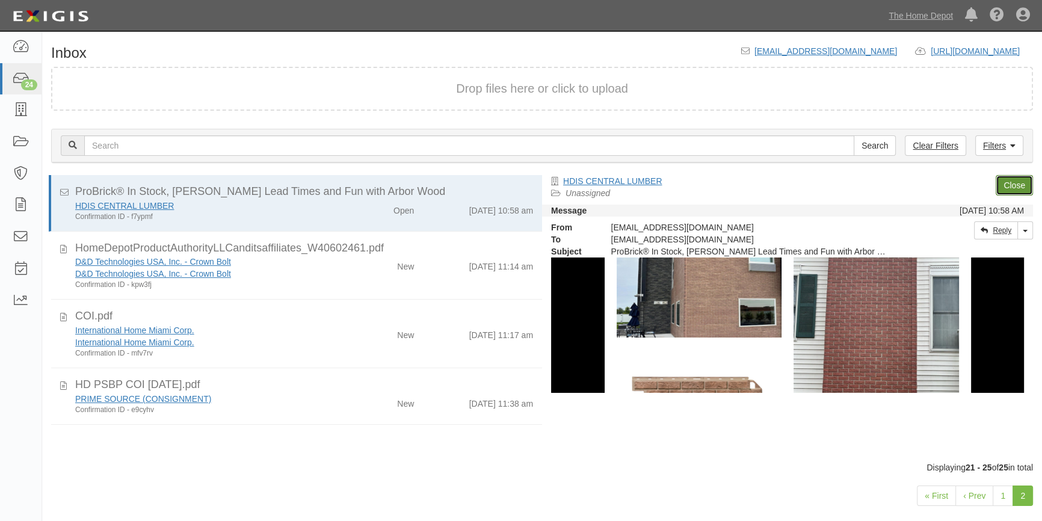
click at [1017, 185] on link "Close" at bounding box center [1013, 185] width 37 height 20
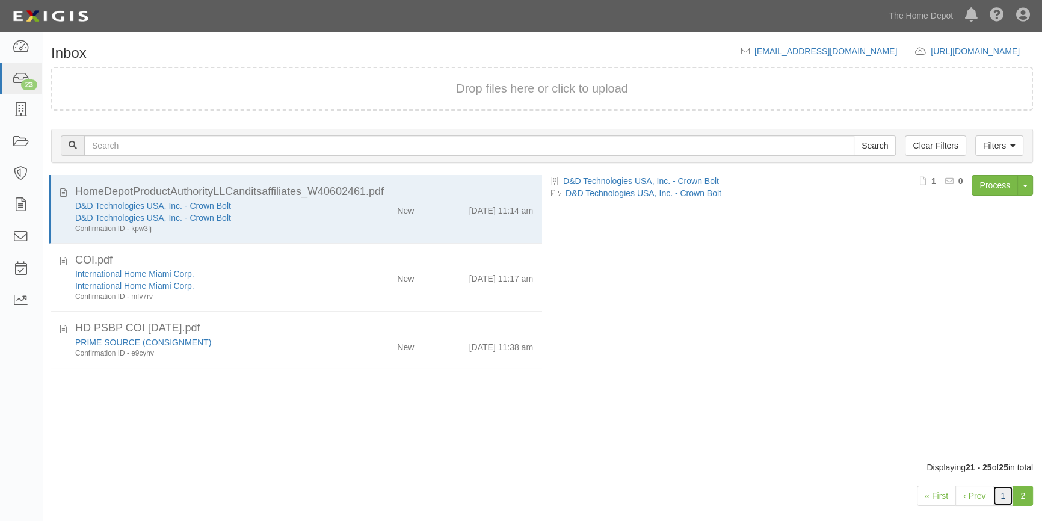
click at [1000, 493] on link "1" at bounding box center [1002, 495] width 20 height 20
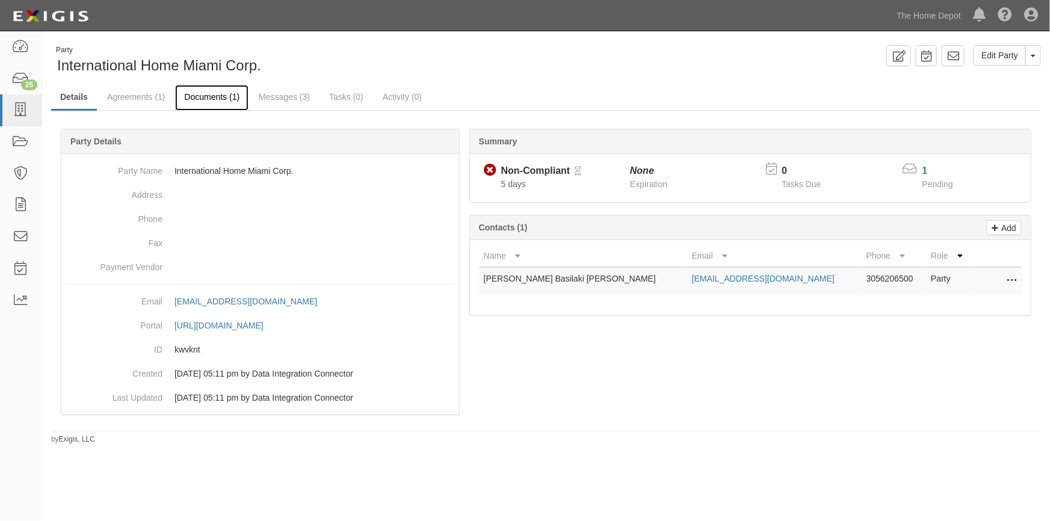
click at [197, 93] on link "Documents (1)" at bounding box center [211, 98] width 73 height 26
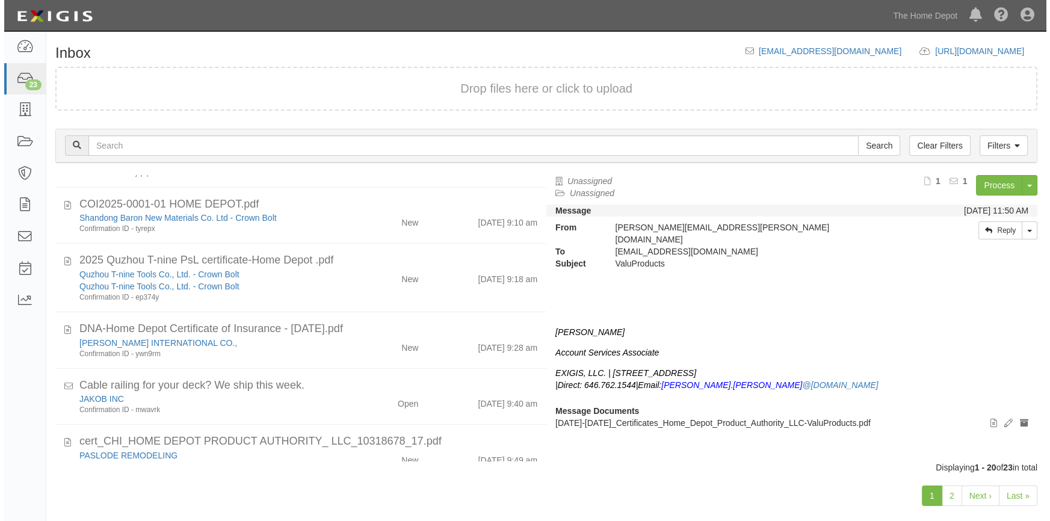
scroll to position [878, 0]
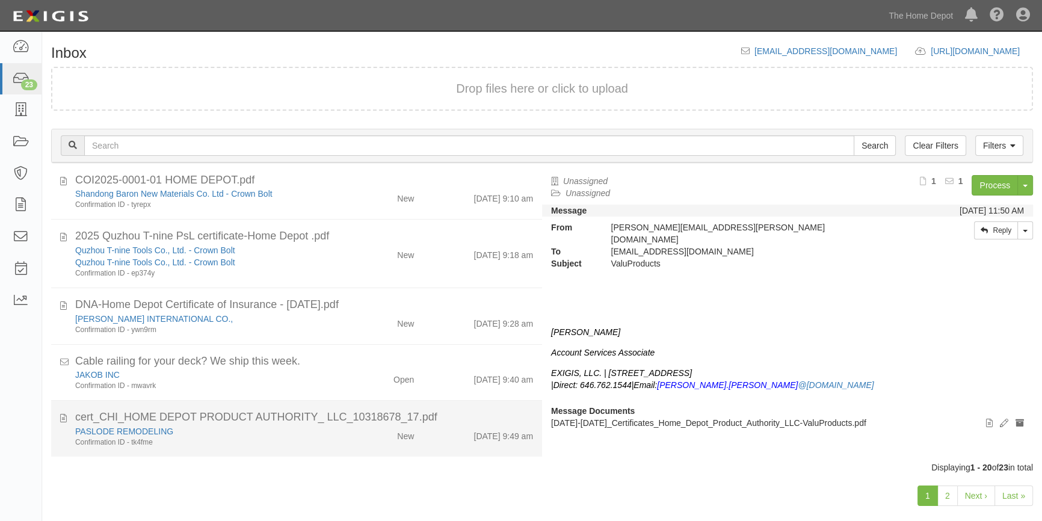
click at [295, 435] on div "PASLODE REMODELING" at bounding box center [204, 431] width 259 height 12
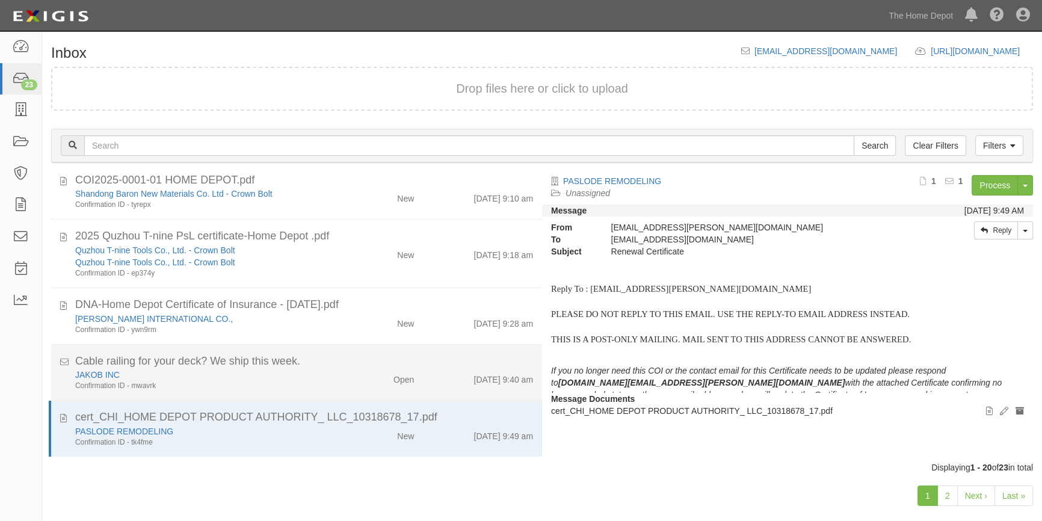
click at [288, 385] on div "Confirmation ID - mwavrk" at bounding box center [204, 386] width 259 height 10
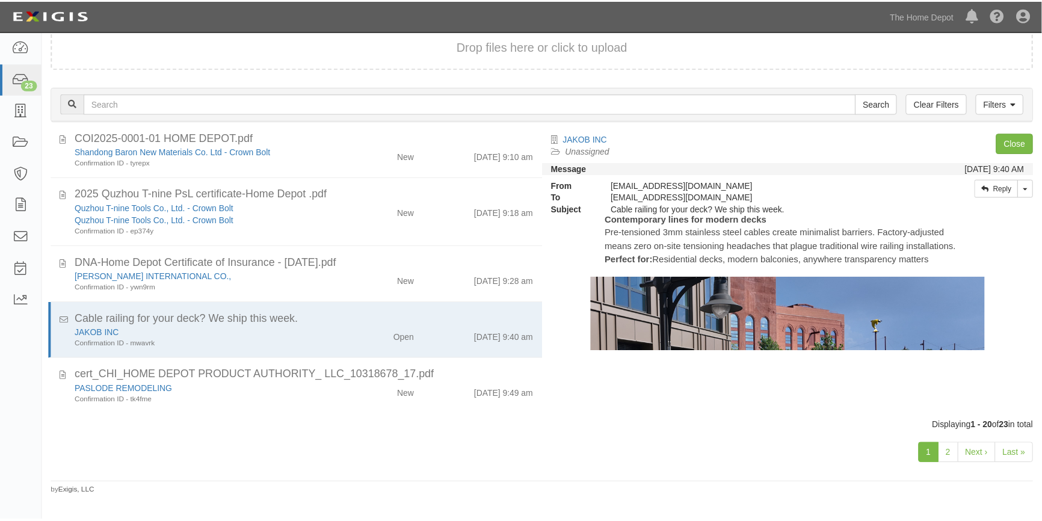
scroll to position [601, 0]
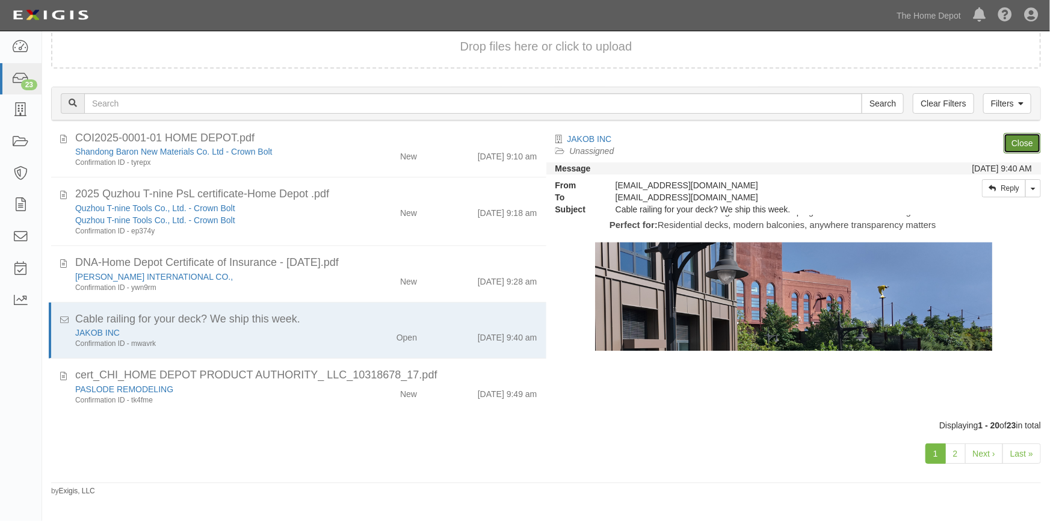
click at [1011, 141] on link "Close" at bounding box center [1021, 143] width 37 height 20
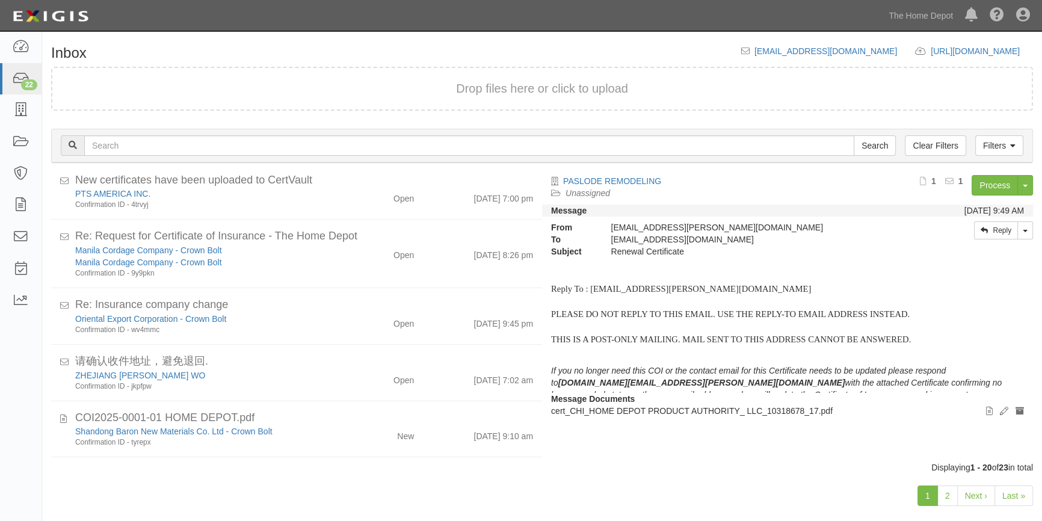
scroll to position [638, 0]
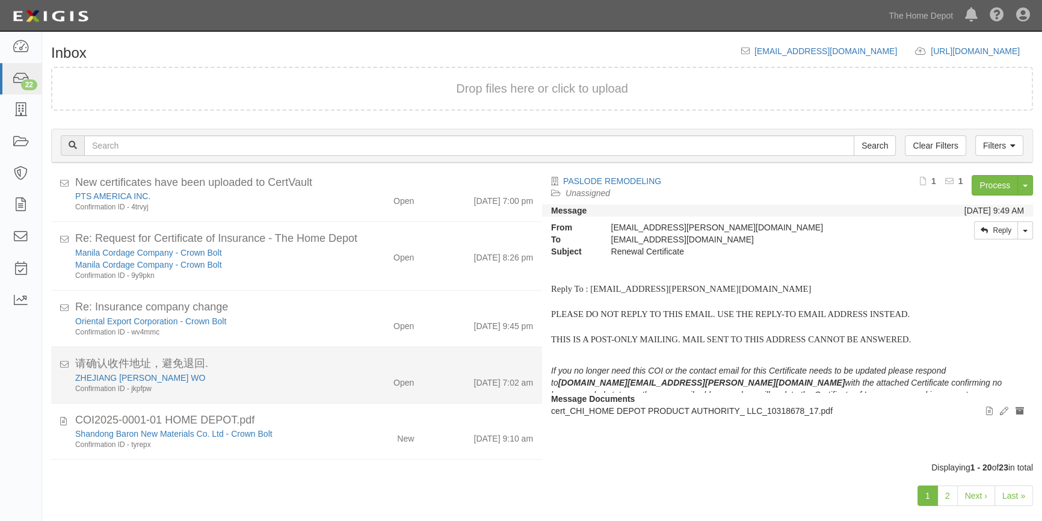
click at [343, 378] on div "Open" at bounding box center [382, 380] width 79 height 17
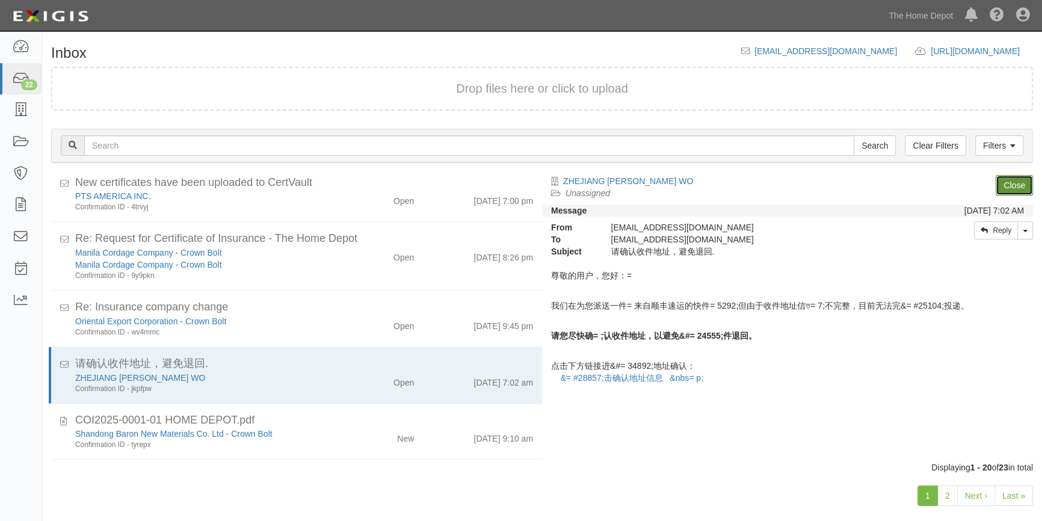
click at [1006, 180] on link "Close" at bounding box center [1013, 185] width 37 height 20
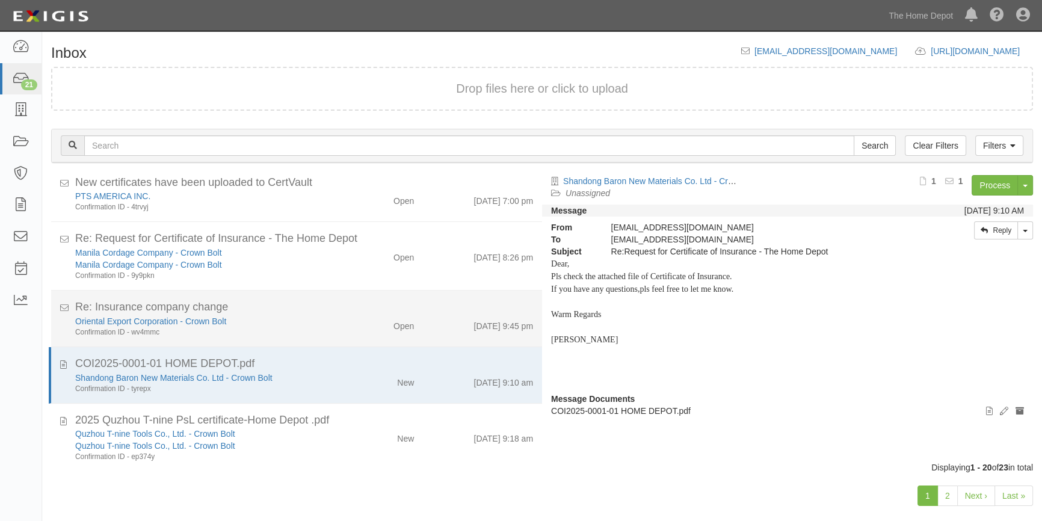
click at [376, 334] on div "Oriental Export Corporation - Crown Bolt Confirmation ID - wv4mmc Open [DATE] 9…" at bounding box center [304, 326] width 476 height 22
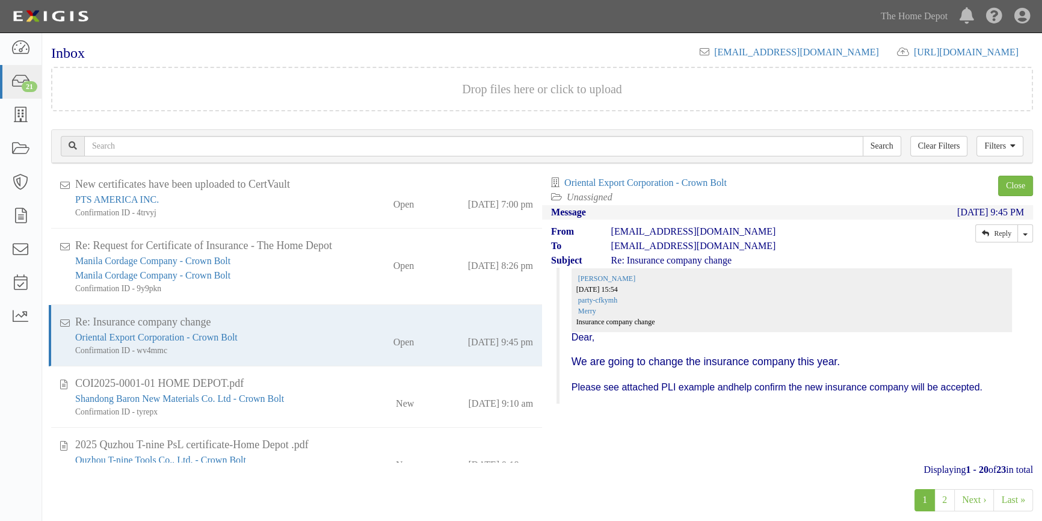
scroll to position [273, 0]
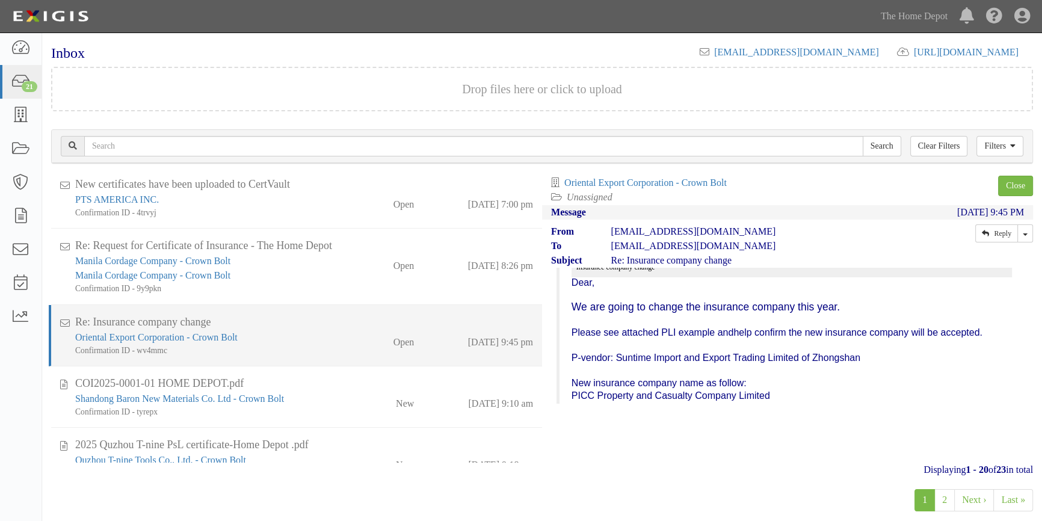
click at [361, 337] on div "Open" at bounding box center [382, 339] width 79 height 19
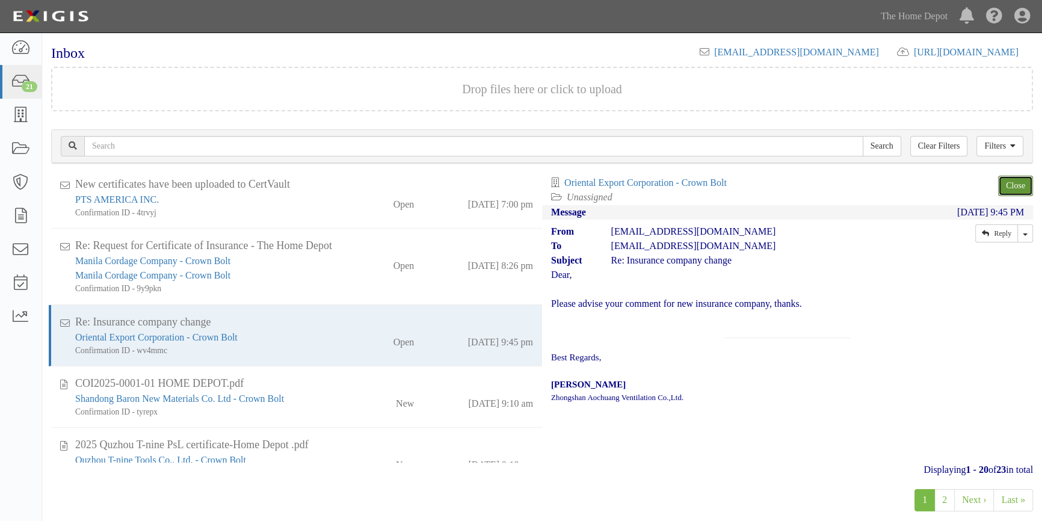
click at [1016, 193] on link "Close" at bounding box center [1015, 186] width 35 height 20
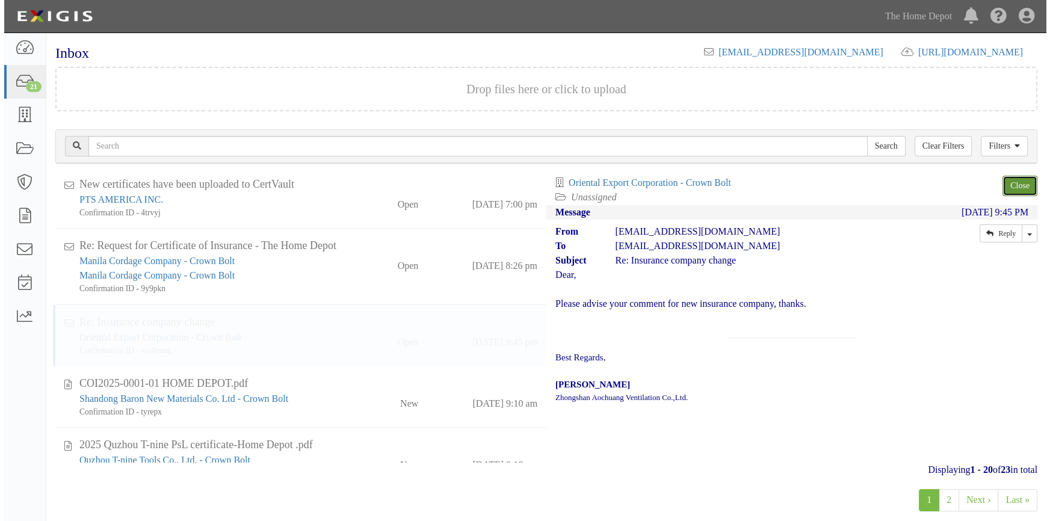
scroll to position [638, 0]
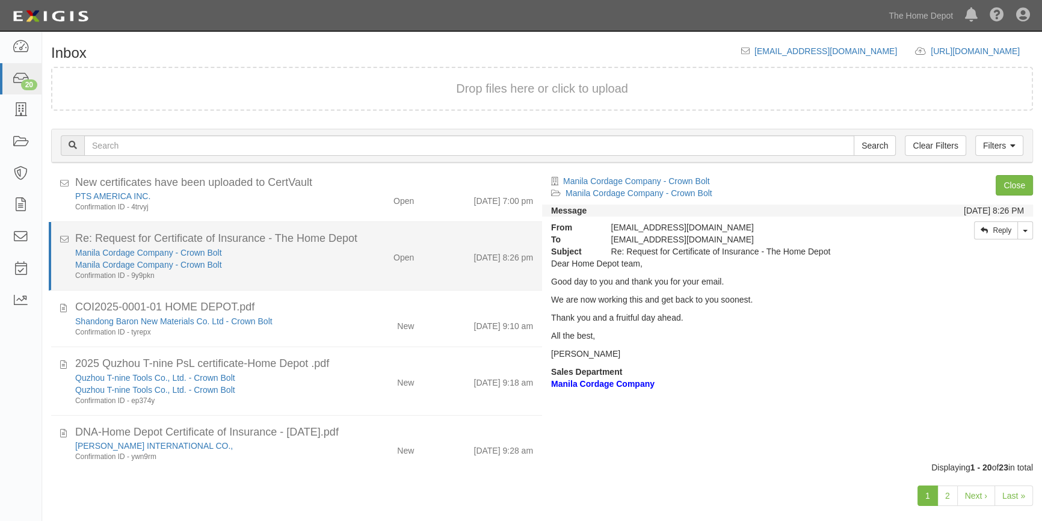
click at [333, 271] on div "Manila Cordage Company - Crown Bolt Manila Cordage Company - Crown Bolt Confirm…" at bounding box center [204, 264] width 277 height 34
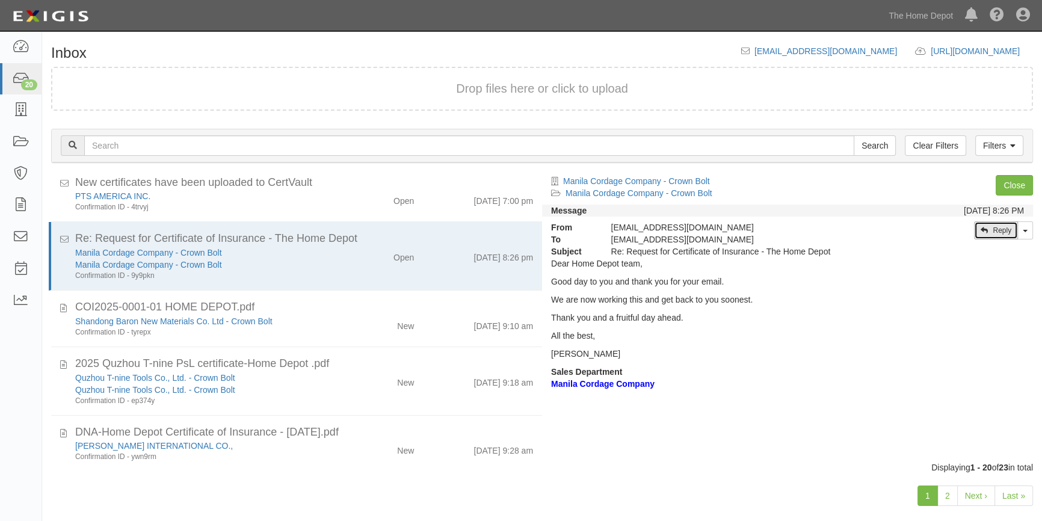
click at [982, 232] on icon at bounding box center [983, 230] width 7 height 7
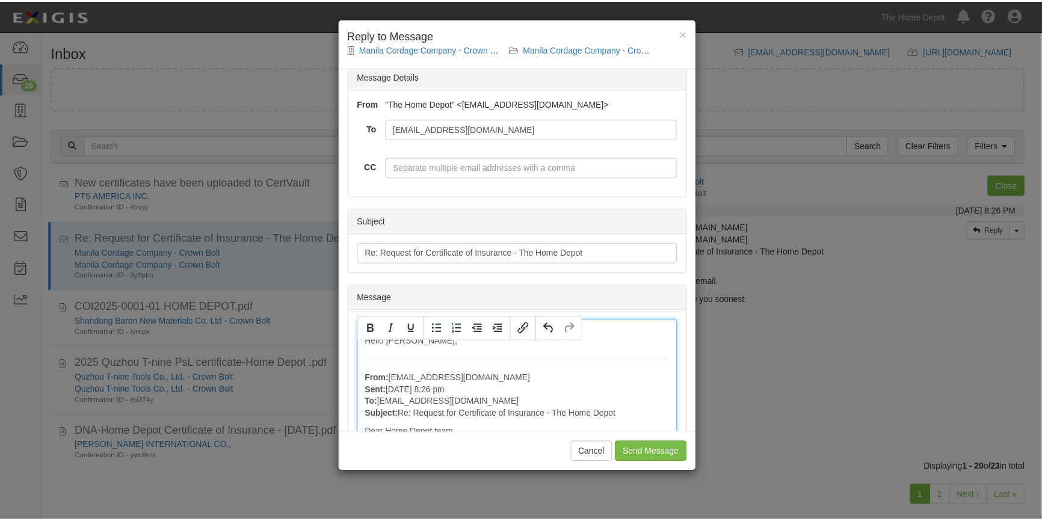
scroll to position [0, 0]
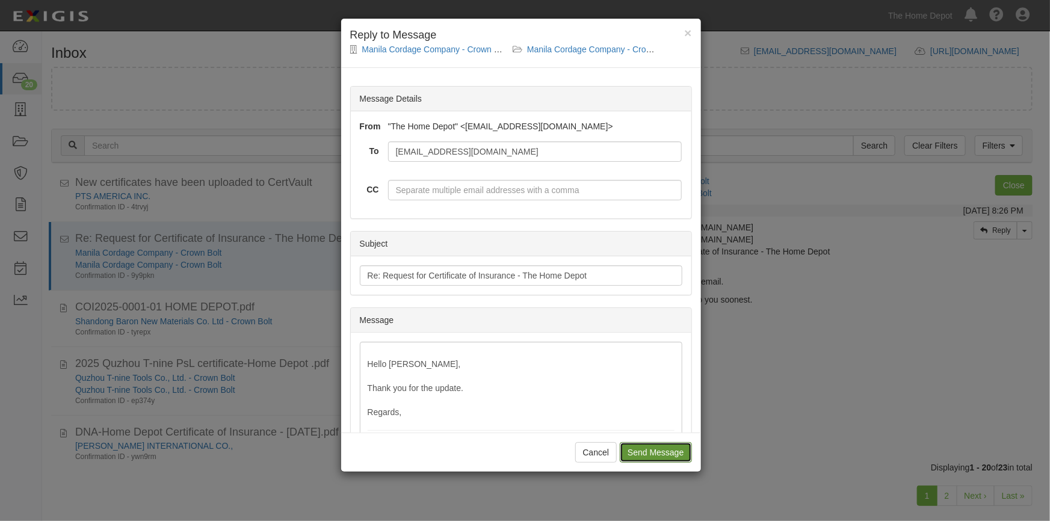
click at [647, 450] on input "Send Message" at bounding box center [656, 452] width 72 height 20
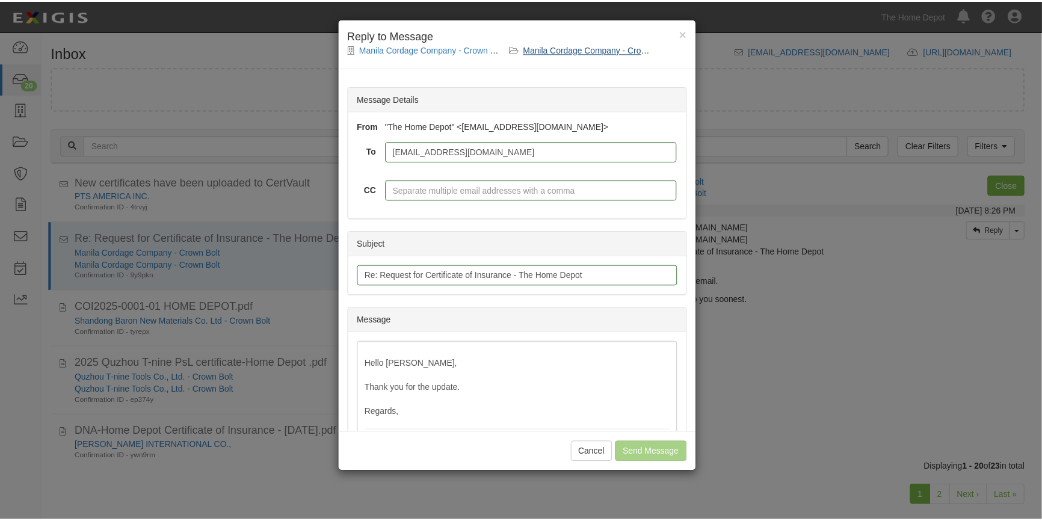
scroll to position [658, 0]
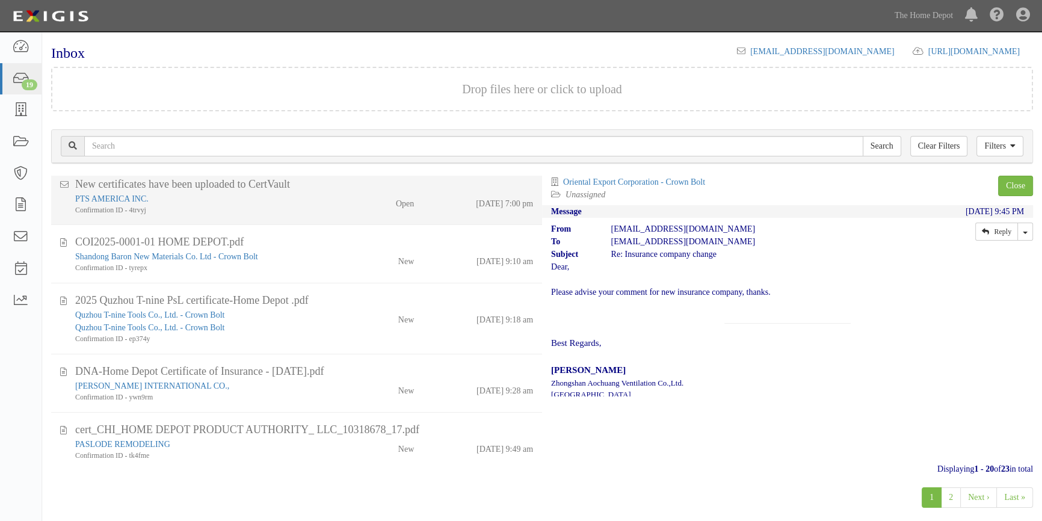
click at [269, 200] on div "PTS AMERICA INC." at bounding box center [204, 198] width 259 height 13
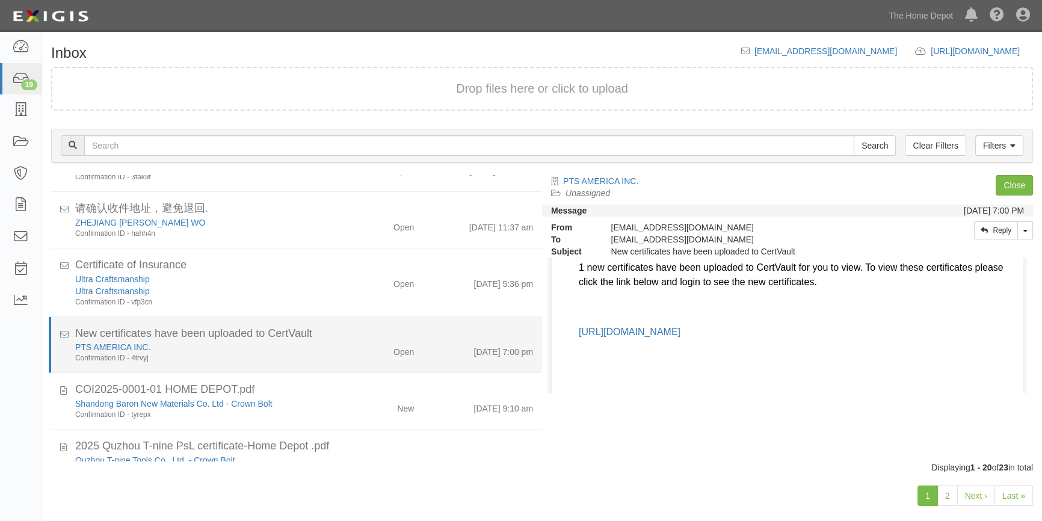
scroll to position [483, 0]
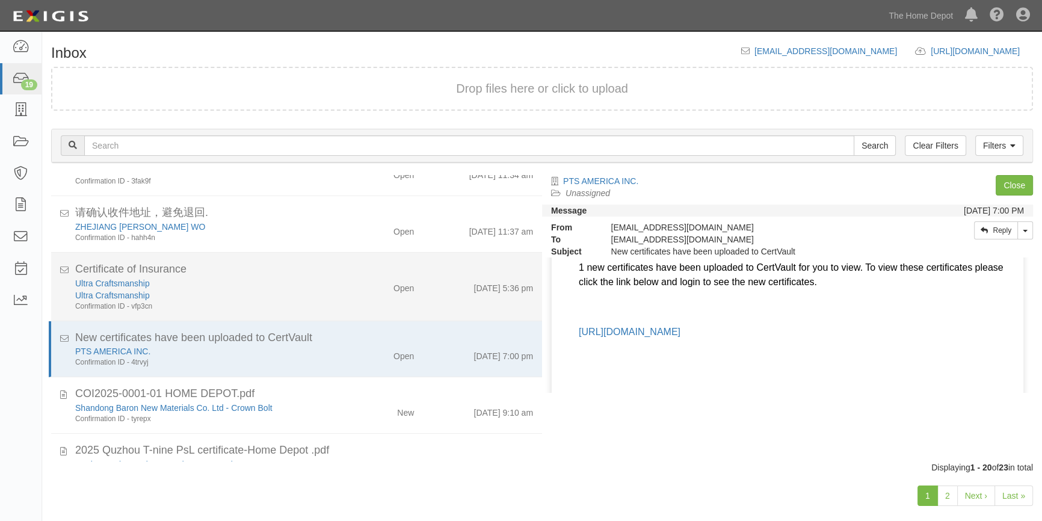
click at [325, 301] on div "Confirmation ID - vfp3cn" at bounding box center [204, 306] width 259 height 10
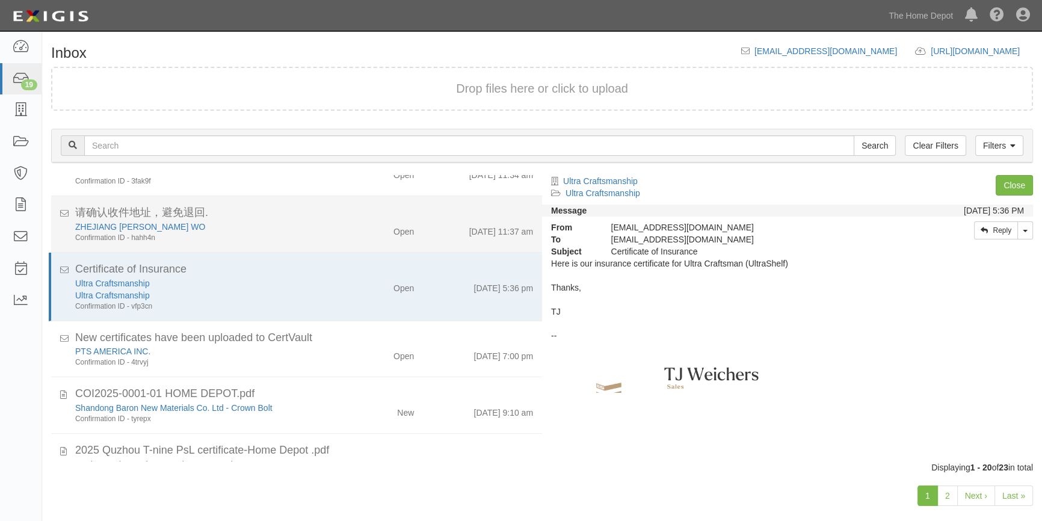
click at [280, 239] on div "Confirmation ID - hahh4n" at bounding box center [204, 238] width 259 height 10
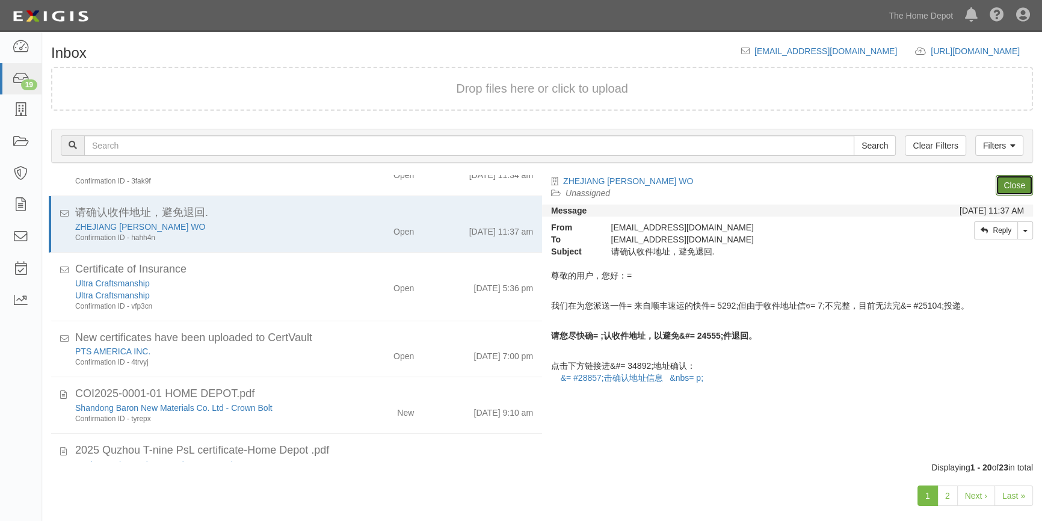
click at [1013, 183] on link "Close" at bounding box center [1013, 185] width 37 height 20
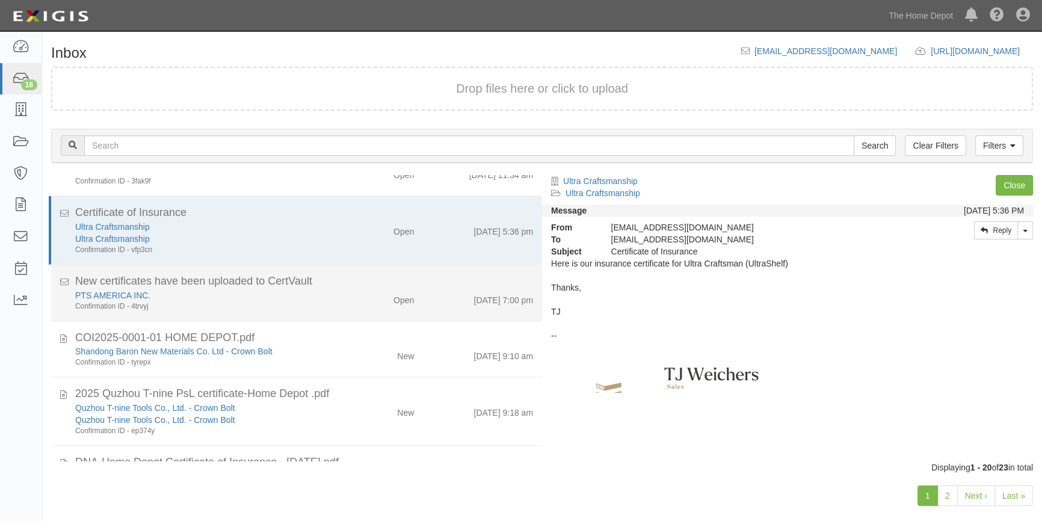
click at [275, 303] on div "Confirmation ID - 4trvyj" at bounding box center [204, 306] width 259 height 10
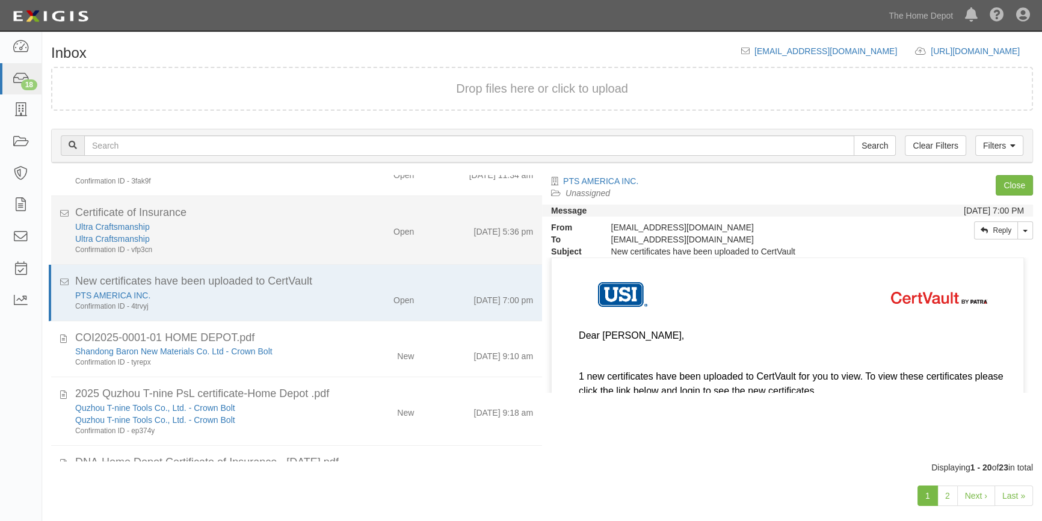
click at [272, 250] on div "Confirmation ID - vfp3cn" at bounding box center [204, 250] width 259 height 10
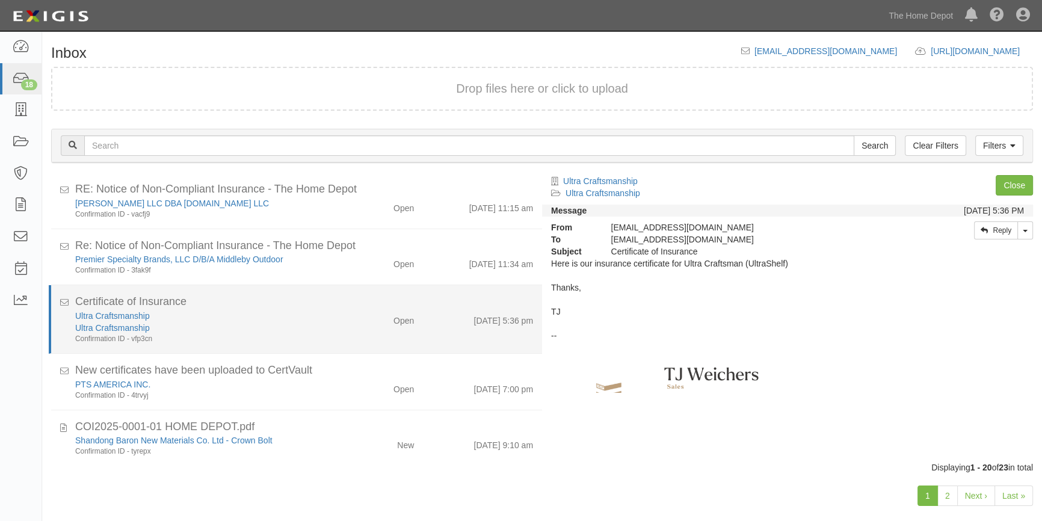
scroll to position [389, 0]
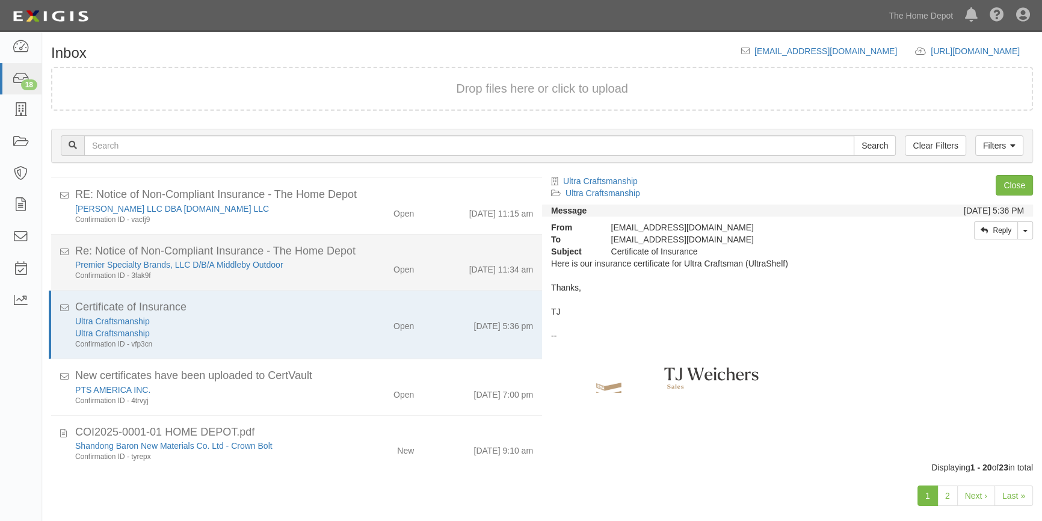
click at [349, 272] on div "Open" at bounding box center [382, 267] width 79 height 17
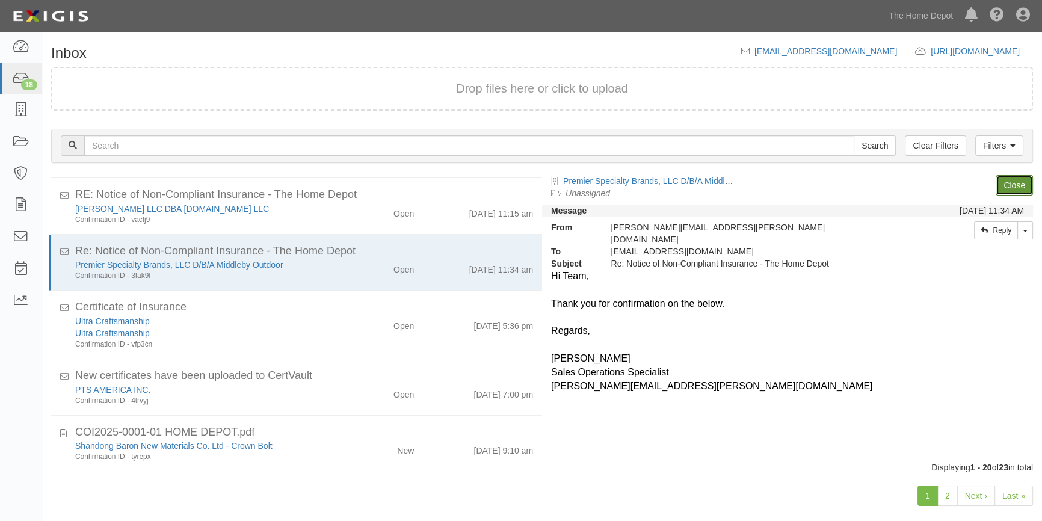
click at [1011, 187] on link "Close" at bounding box center [1013, 185] width 37 height 20
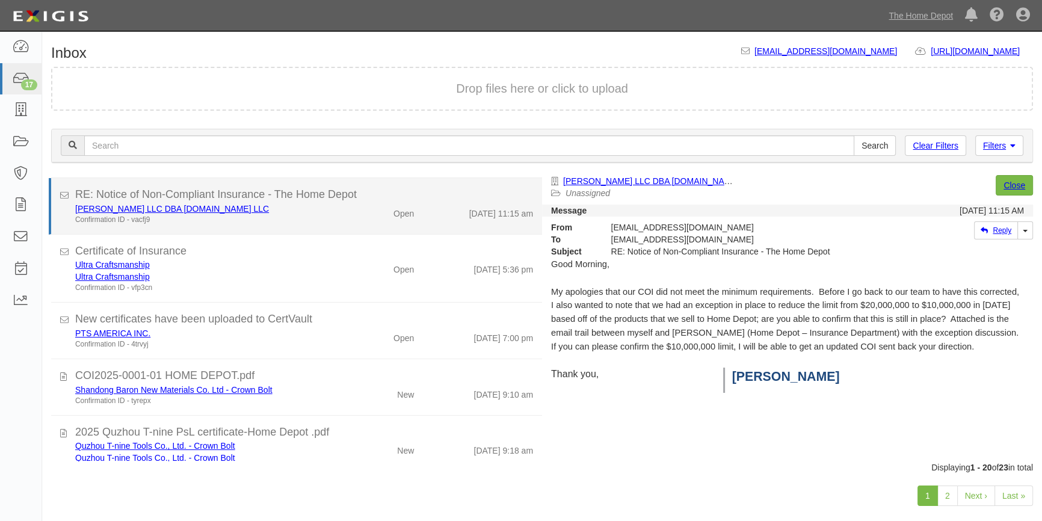
click at [349, 220] on div "[PERSON_NAME] LLC DBA [DOMAIN_NAME] LLC Confirmation ID - vacfj9 Open [DATE] 11…" at bounding box center [304, 214] width 476 height 22
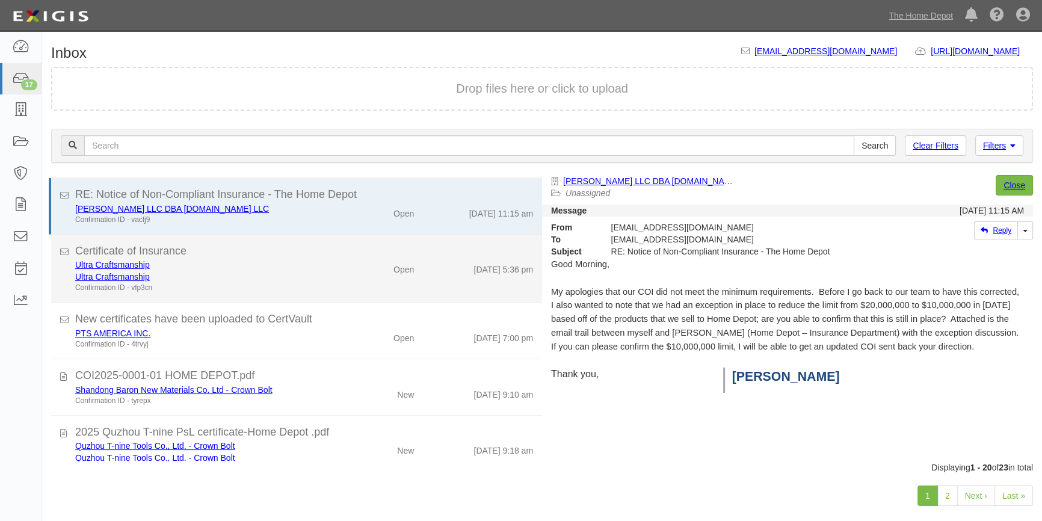
click at [327, 256] on div "Certificate of Insurance" at bounding box center [304, 252] width 458 height 16
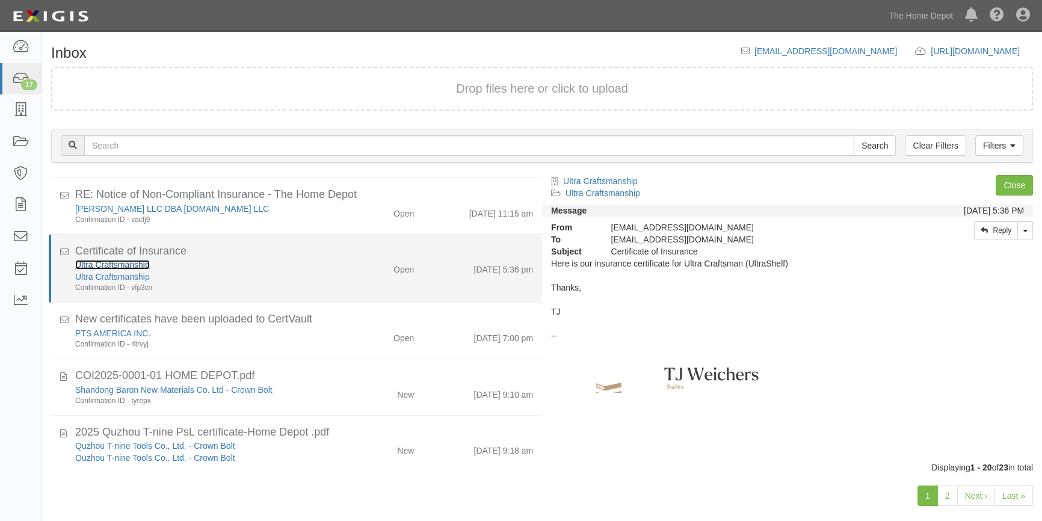
click at [139, 267] on link "Ultra Craftsmanship" at bounding box center [112, 265] width 75 height 10
click at [301, 275] on div "Ultra Craftsmanship" at bounding box center [204, 277] width 259 height 12
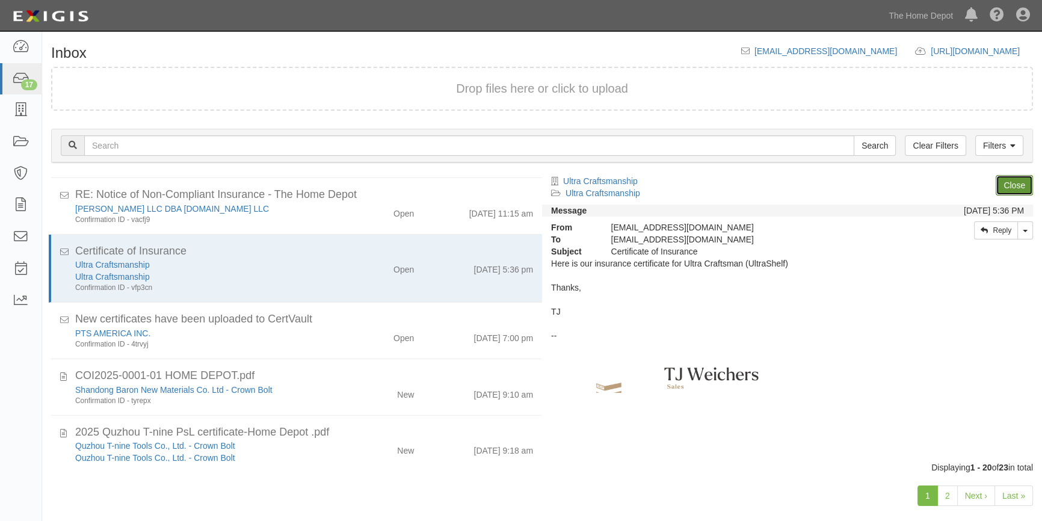
click at [1001, 184] on link "Close" at bounding box center [1013, 185] width 37 height 20
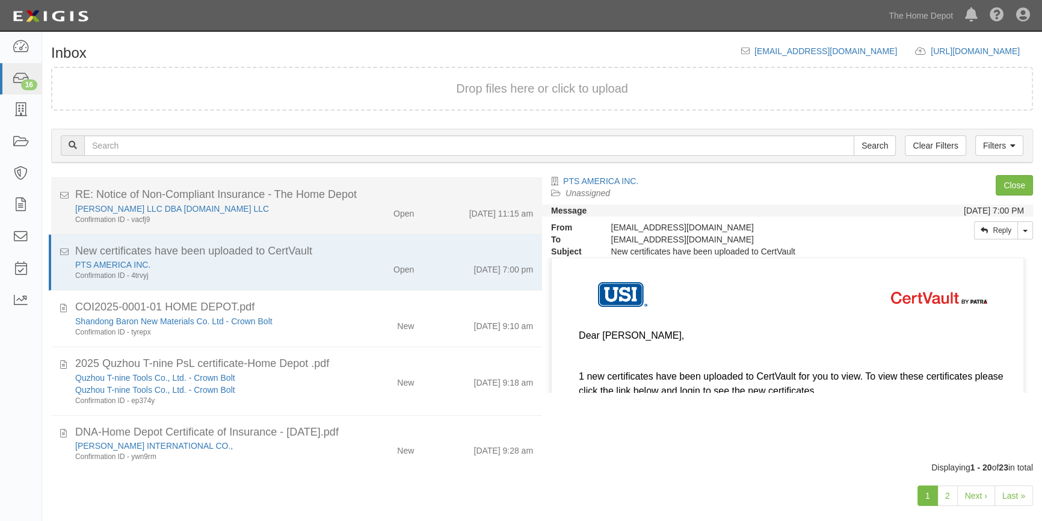
click at [328, 221] on div "Confirmation ID - vacfj9" at bounding box center [204, 220] width 259 height 10
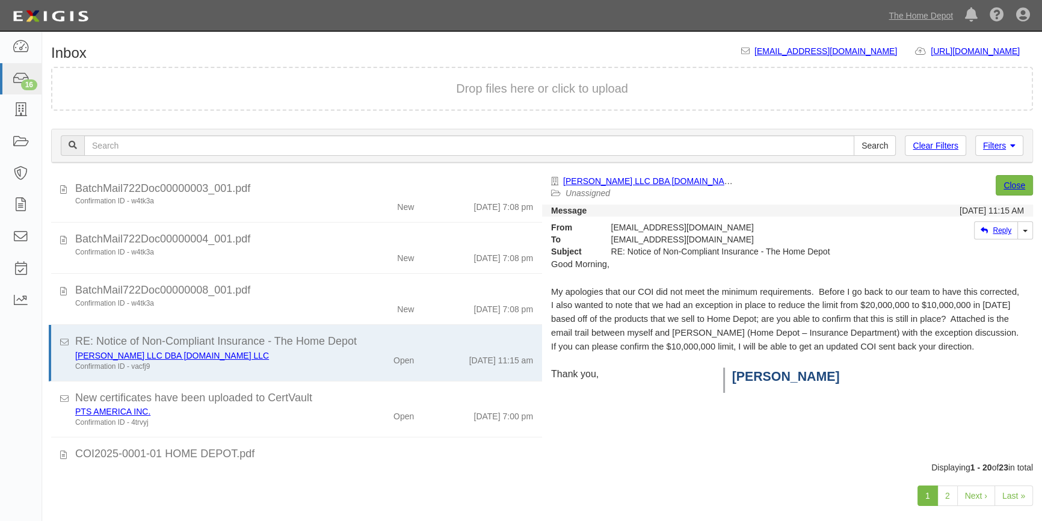
scroll to position [221, 0]
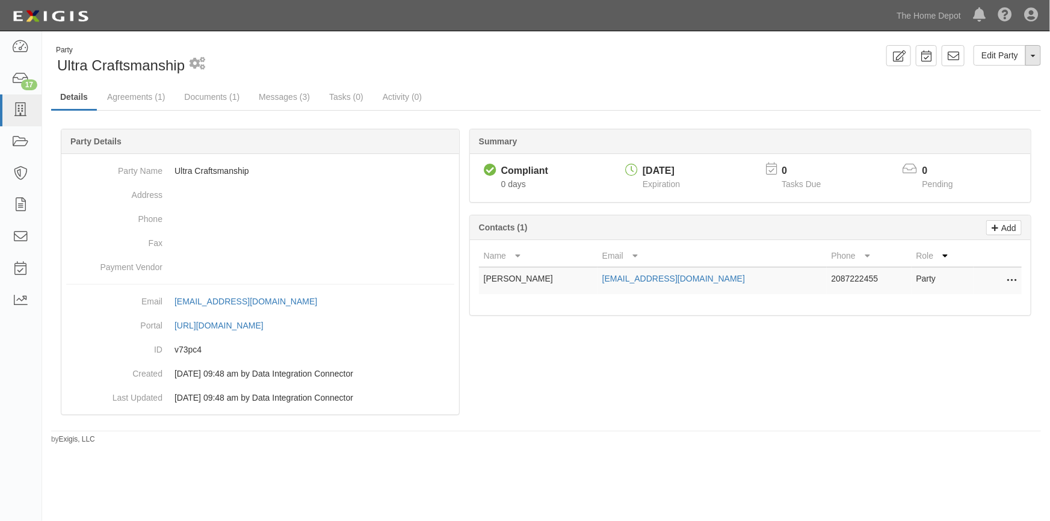
click at [1031, 55] on span "button" at bounding box center [1032, 56] width 5 height 2
click at [981, 78] on link "View Audit Trail" at bounding box center [992, 78] width 95 height 16
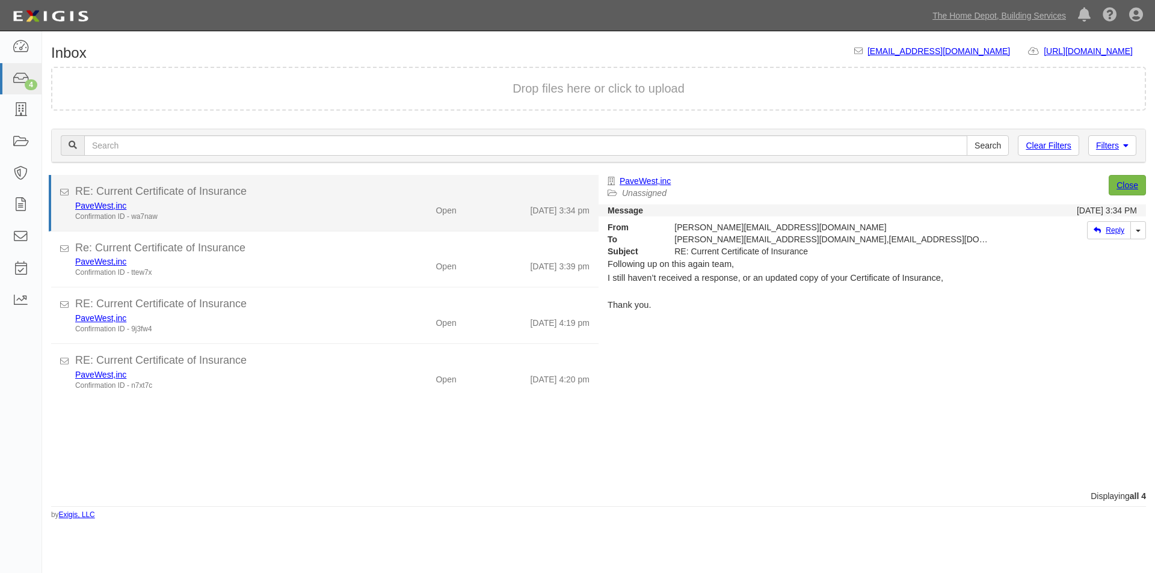
click at [401, 197] on div "RE: Current Certificate of Insurance" at bounding box center [332, 192] width 514 height 16
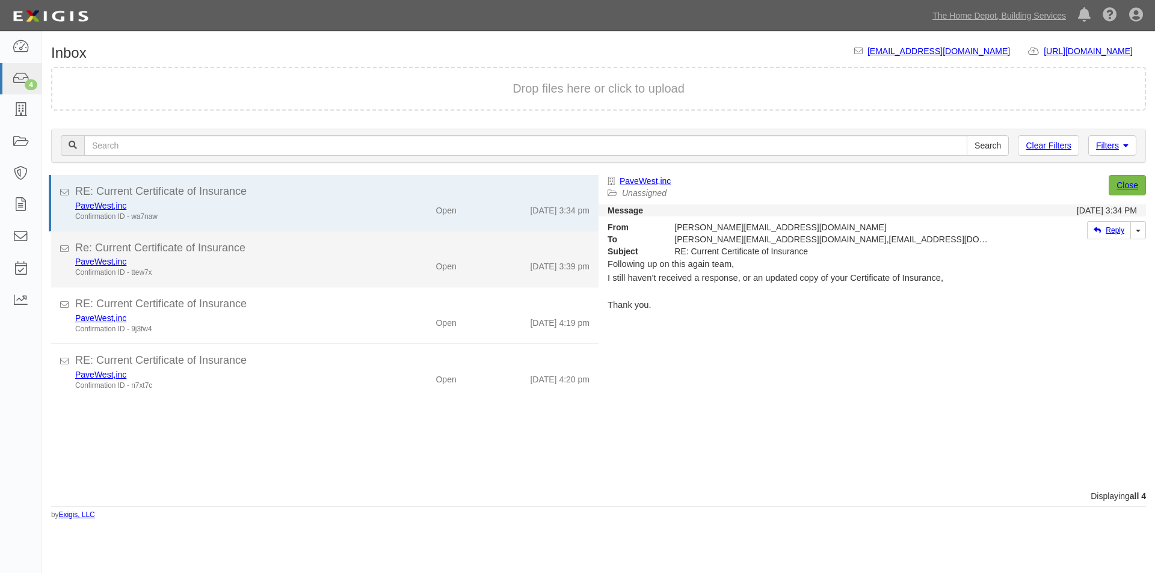
click at [375, 251] on div "Re: Current Certificate of Insurance" at bounding box center [332, 249] width 514 height 16
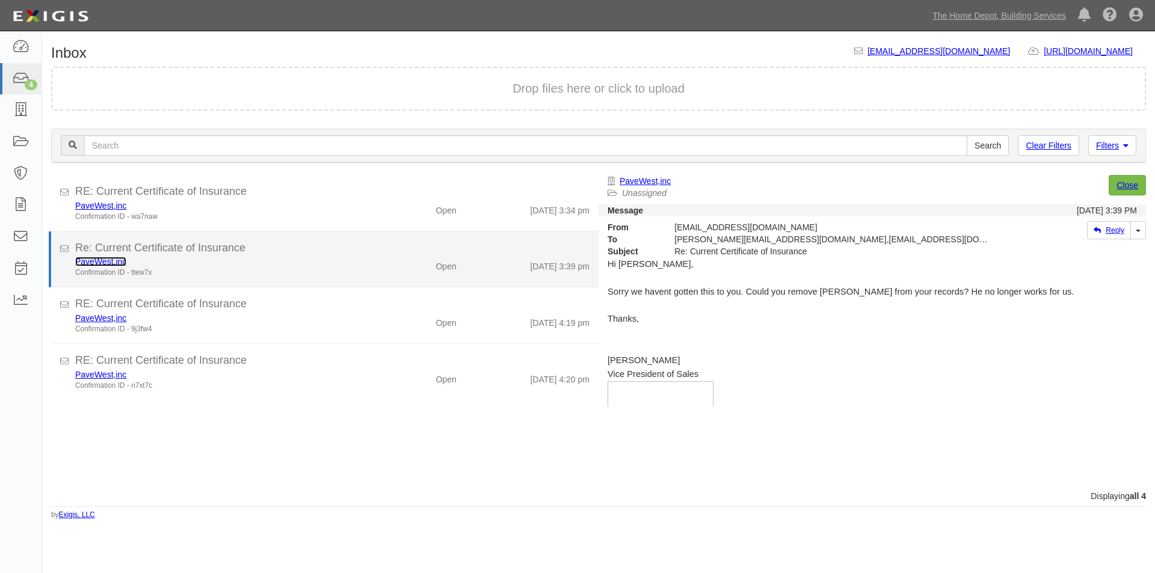
click at [102, 260] on link "PaveWest,inc" at bounding box center [100, 262] width 51 height 10
click at [392, 273] on div "PaveWest,inc Confirmation ID - ttew7x Open [DATE] 3:39 pm" at bounding box center [332, 267] width 532 height 22
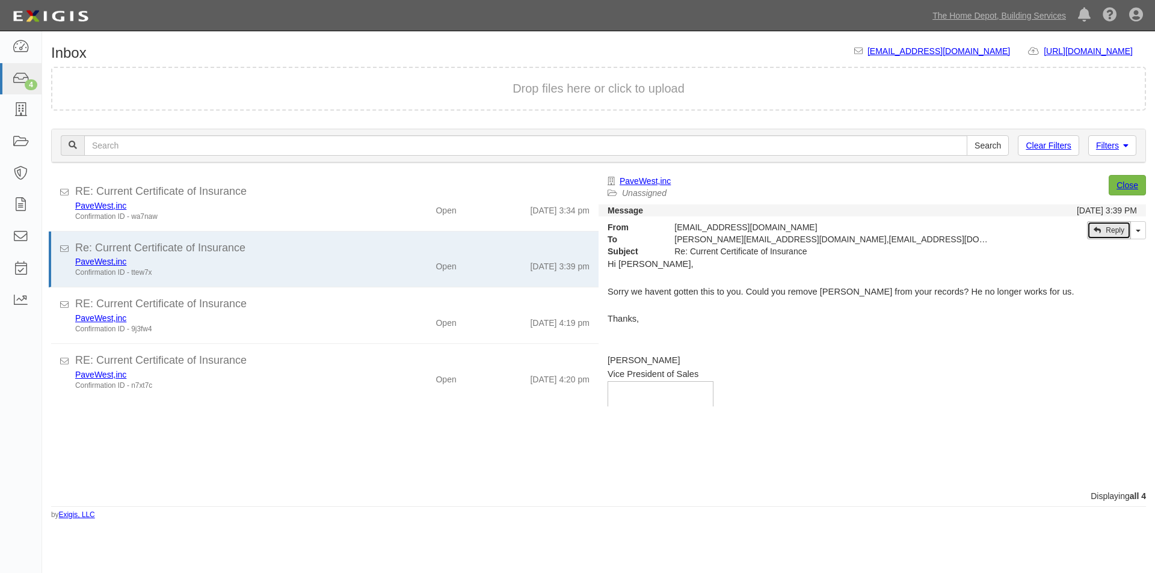
click at [1096, 229] on icon at bounding box center [1096, 230] width 7 height 7
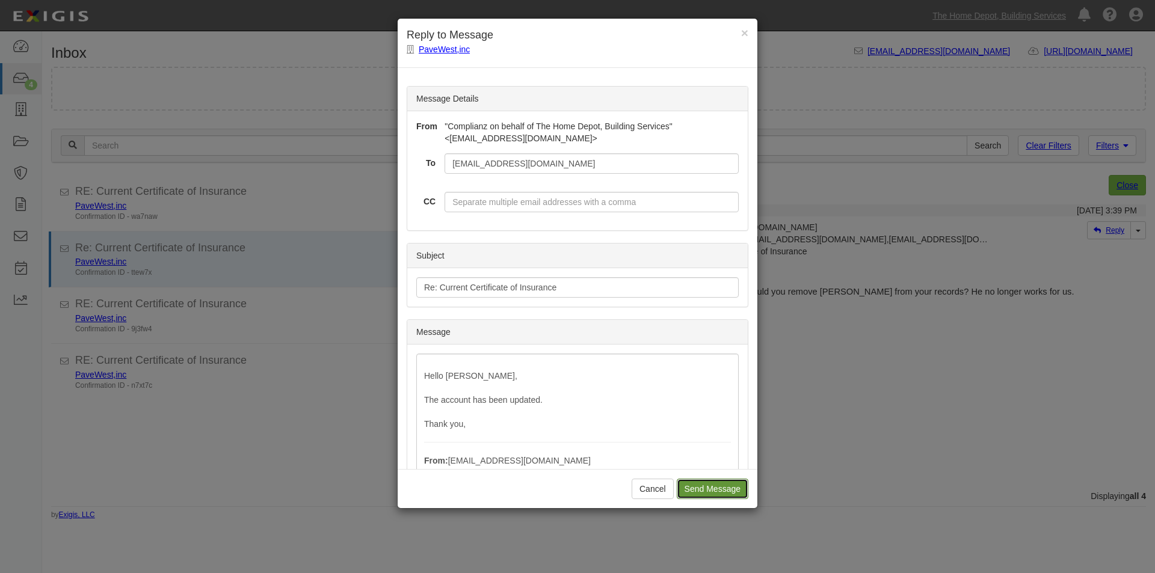
click at [702, 493] on input "Send Message" at bounding box center [713, 489] width 72 height 20
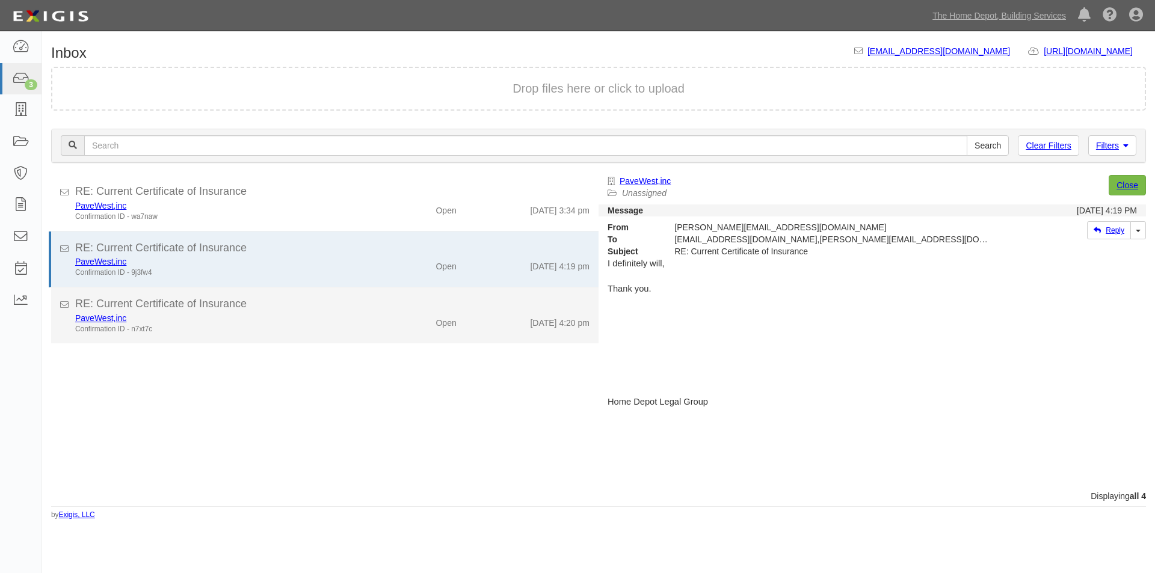
click at [350, 311] on div "RE: Current Certificate of Insurance" at bounding box center [332, 305] width 514 height 16
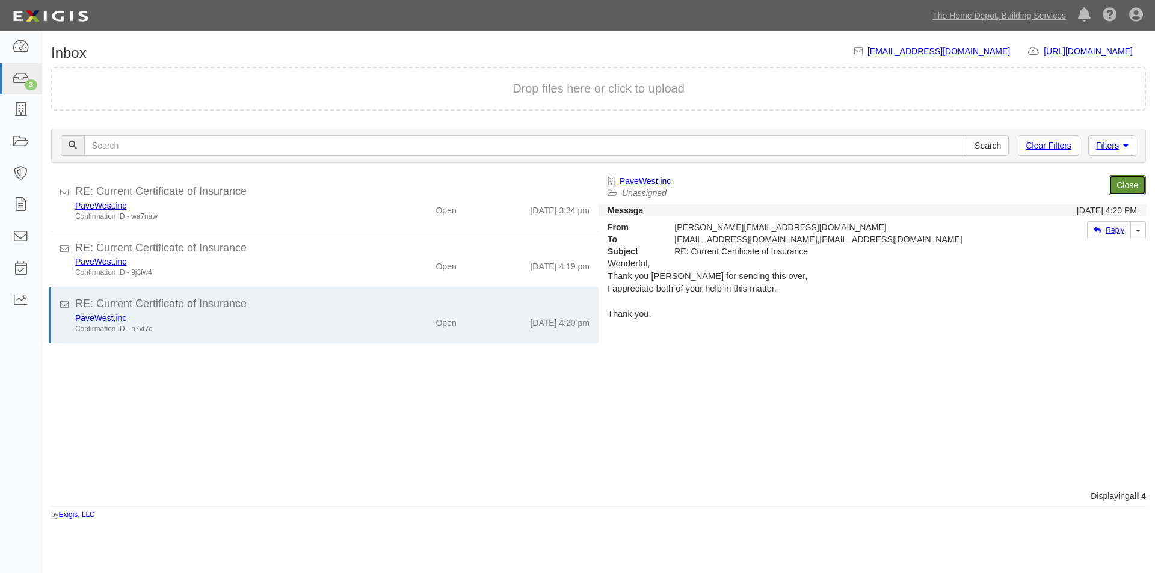
click at [1124, 188] on link "Close" at bounding box center [1127, 185] width 37 height 20
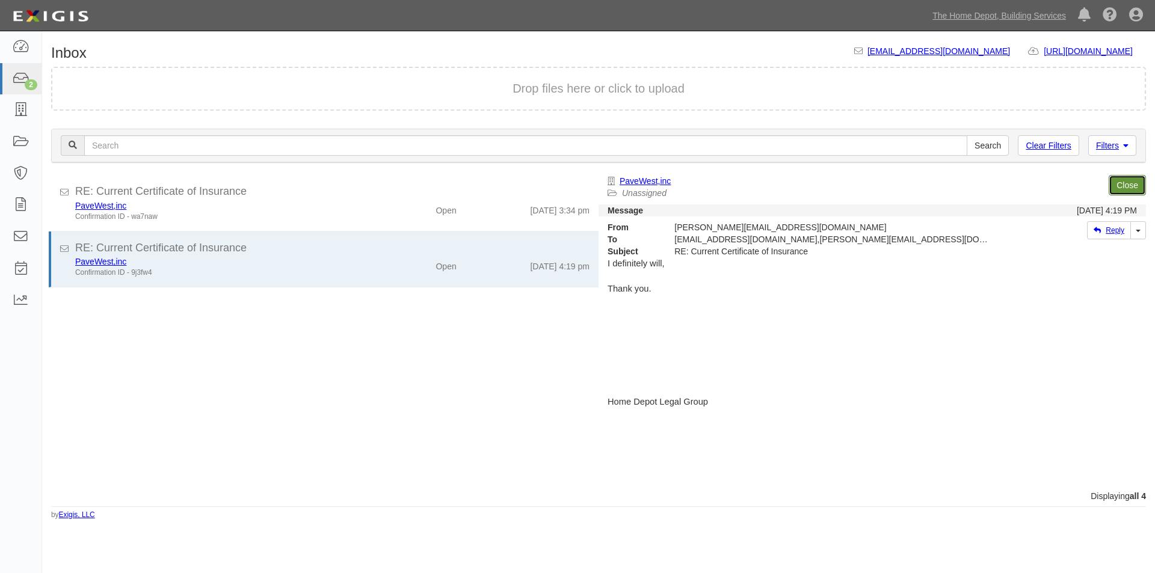
click at [1124, 188] on link "Close" at bounding box center [1127, 185] width 37 height 20
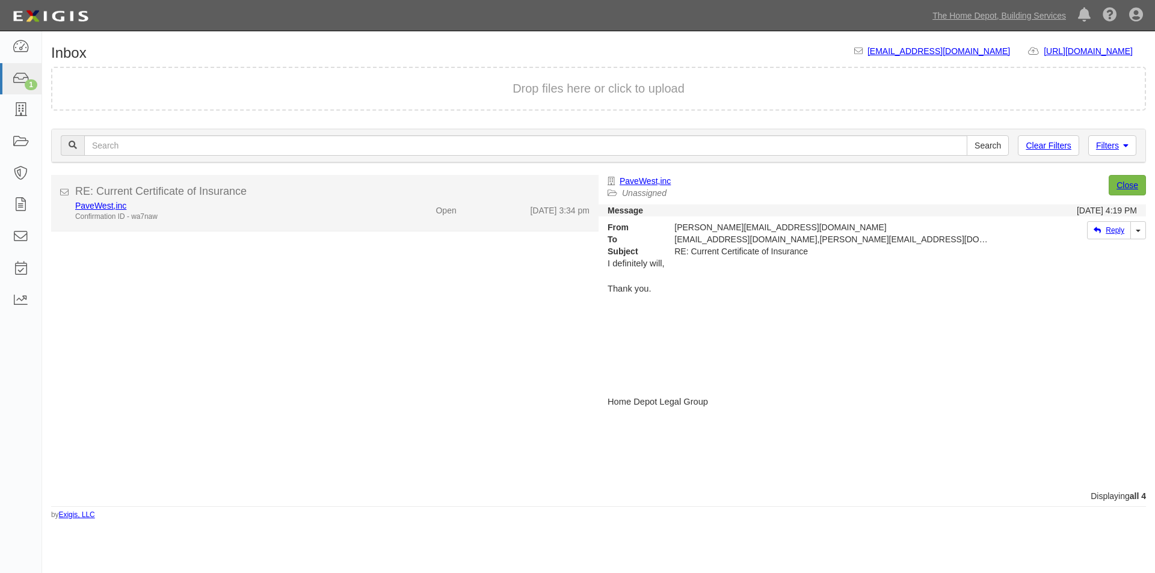
click at [357, 209] on div "PaveWest,inc" at bounding box center [221, 206] width 292 height 12
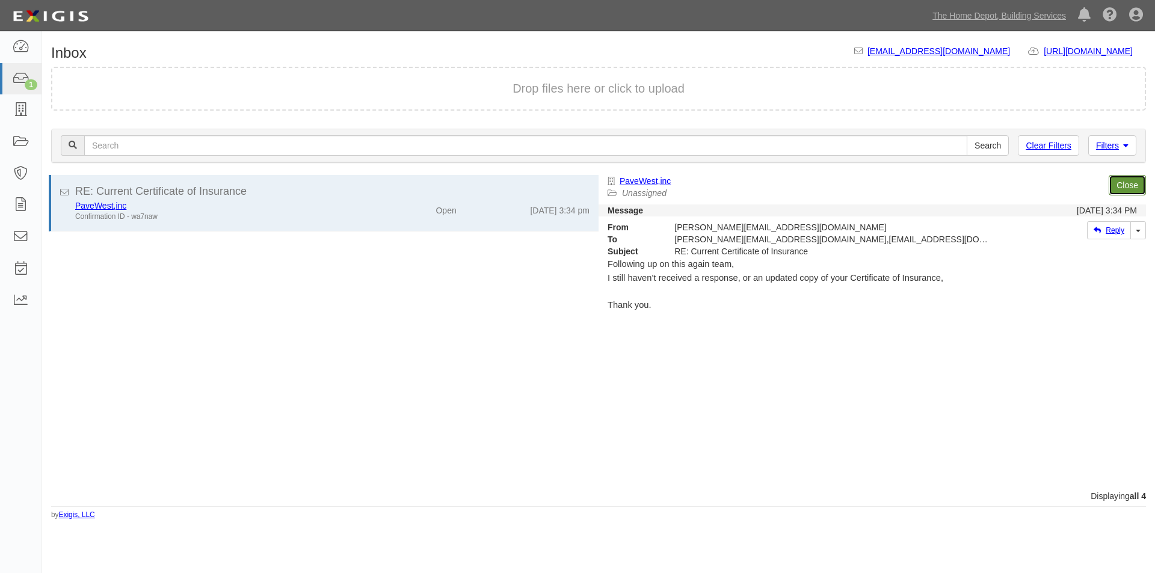
click at [1113, 188] on link "Close" at bounding box center [1127, 185] width 37 height 20
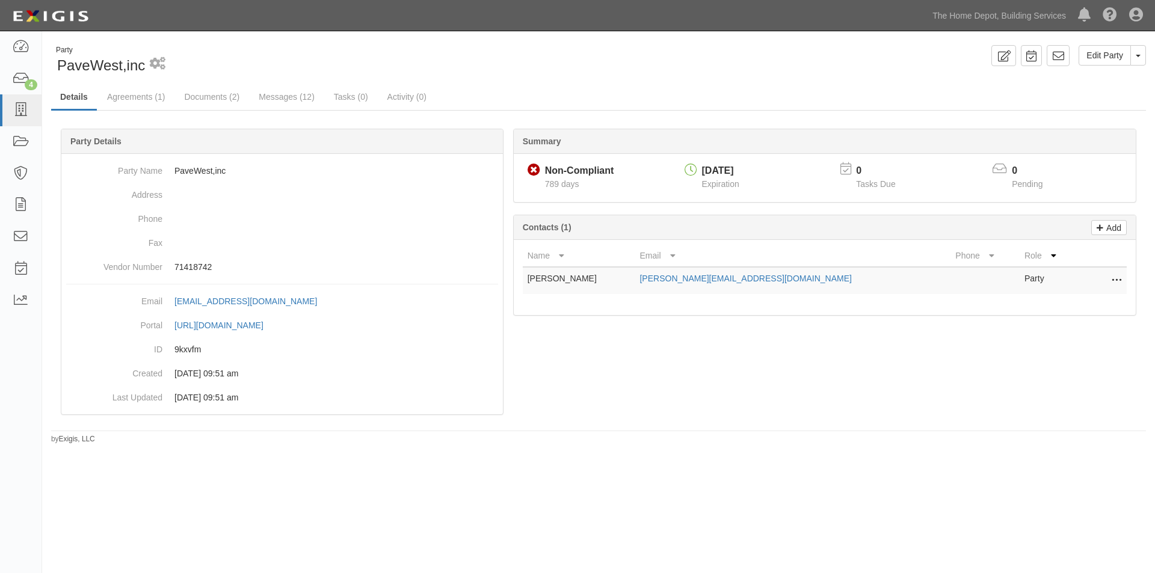
click at [1116, 279] on icon at bounding box center [1117, 281] width 10 height 16
click at [1059, 299] on link "Delete" at bounding box center [1073, 299] width 95 height 22
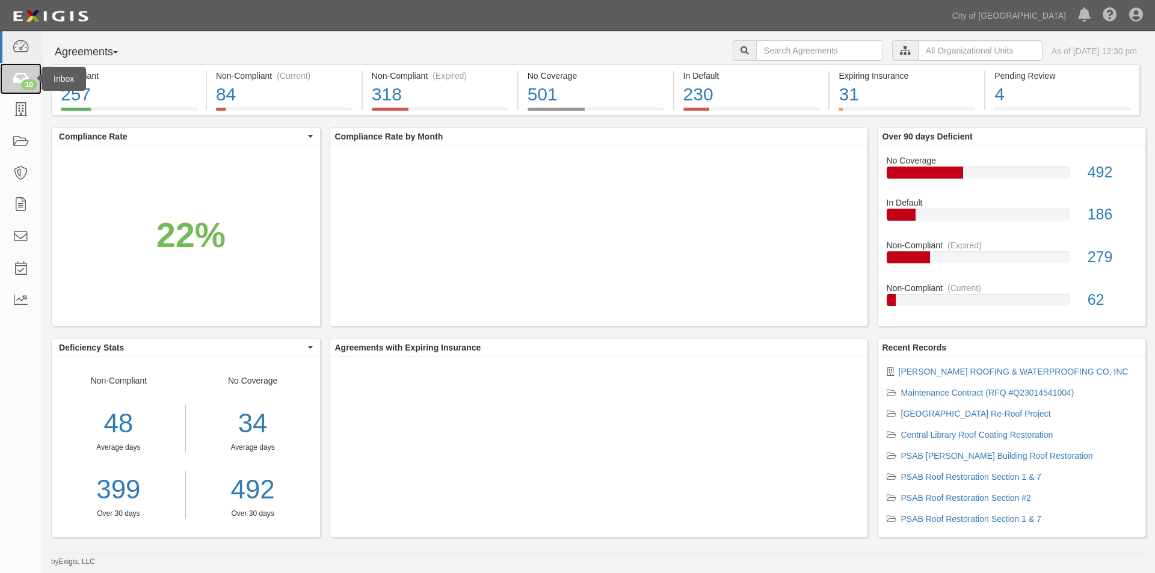
click at [19, 81] on icon at bounding box center [20, 79] width 17 height 14
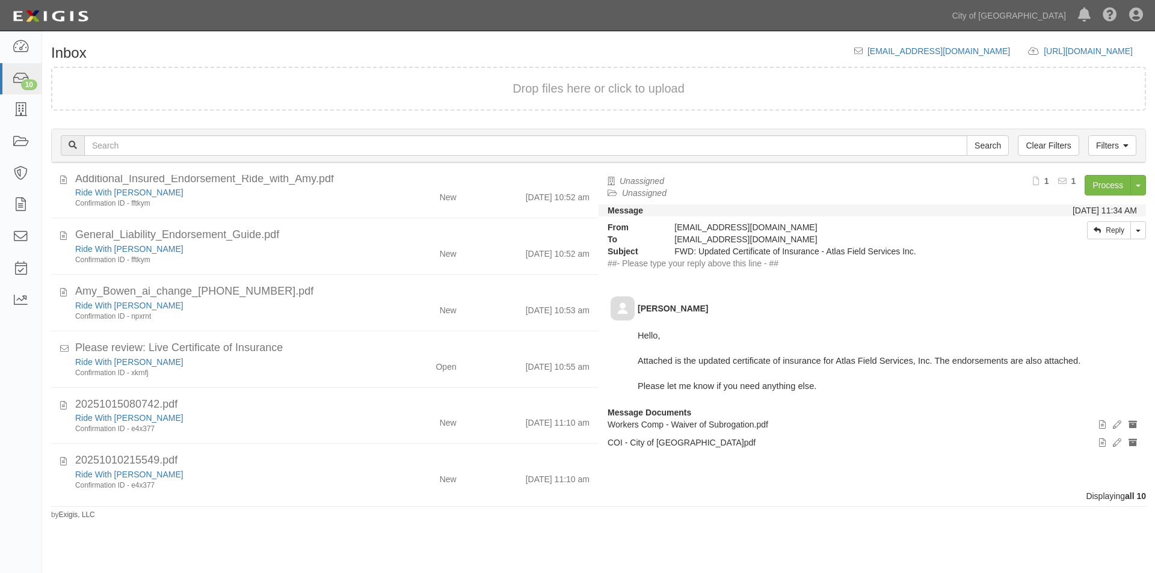
scroll to position [223, 0]
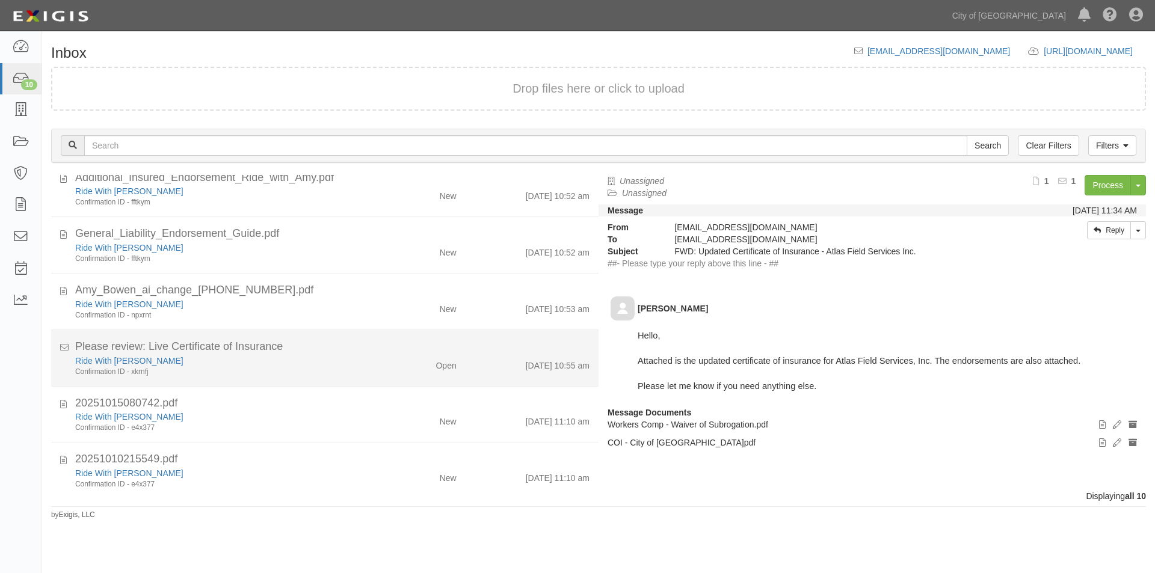
click at [345, 371] on div "Confirmation ID - xkrnfj" at bounding box center [221, 372] width 292 height 10
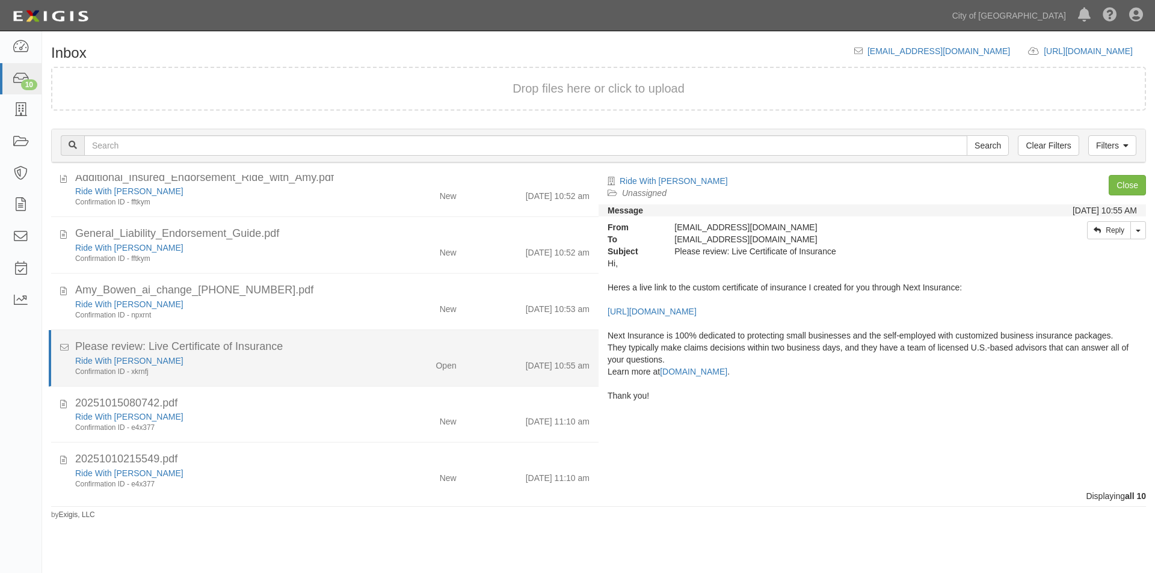
click at [340, 368] on div "Confirmation ID - xkrnfj" at bounding box center [221, 372] width 292 height 10
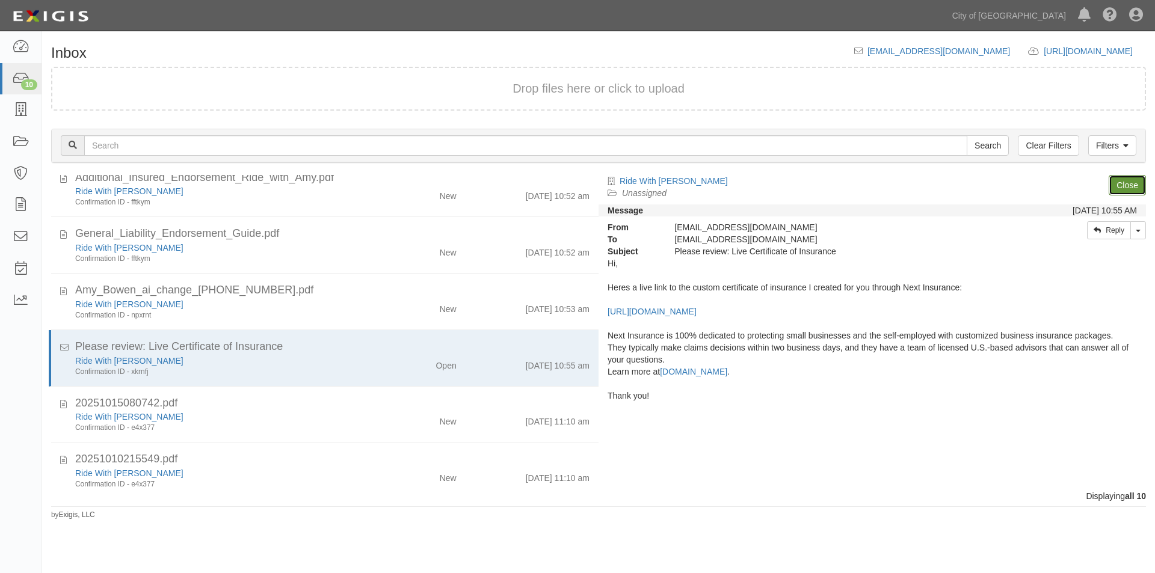
click at [1125, 186] on link "Close" at bounding box center [1127, 185] width 37 height 20
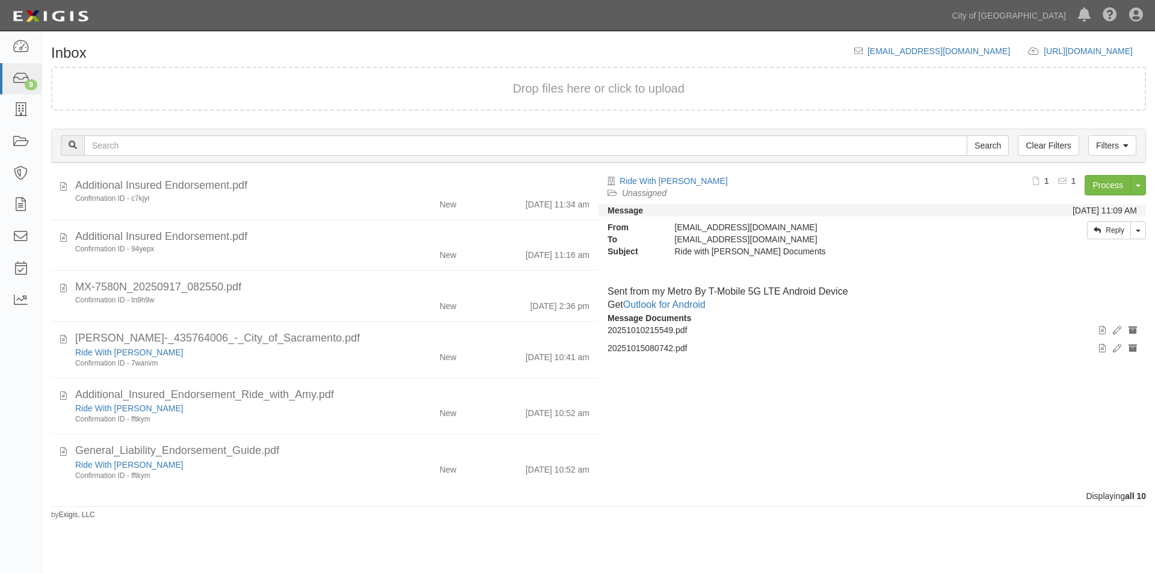
scroll to position [0, 0]
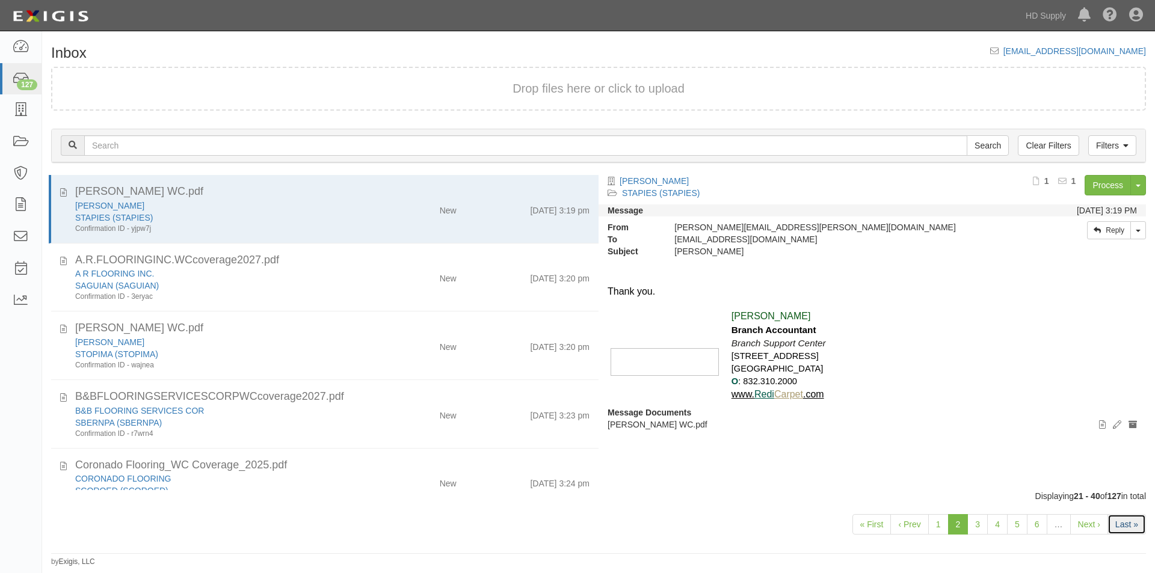
click at [1118, 521] on link "Last »" at bounding box center [1126, 524] width 38 height 20
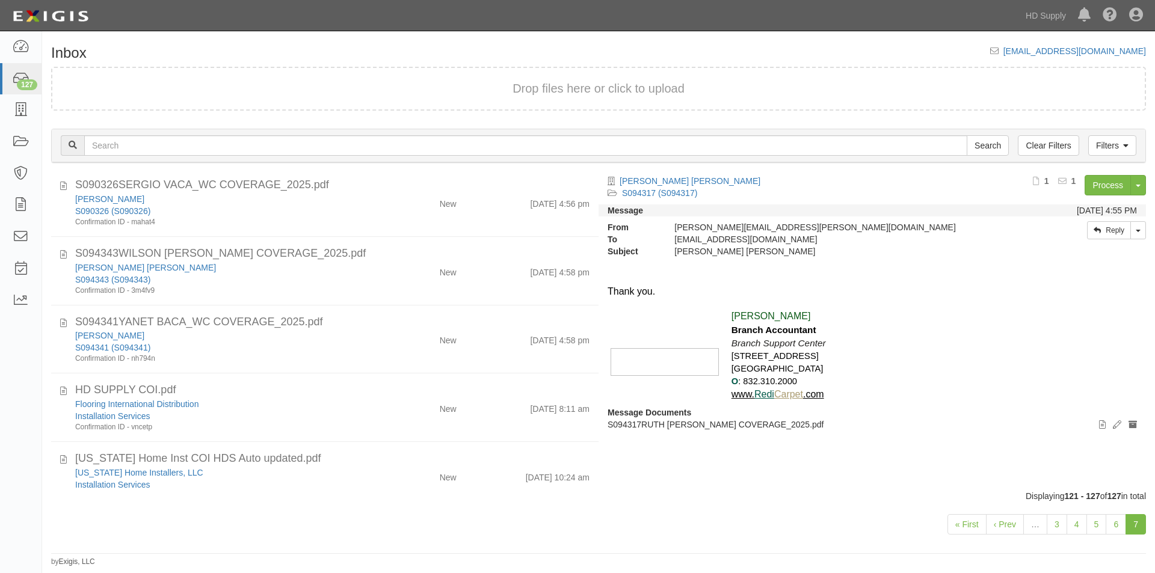
scroll to position [169, 0]
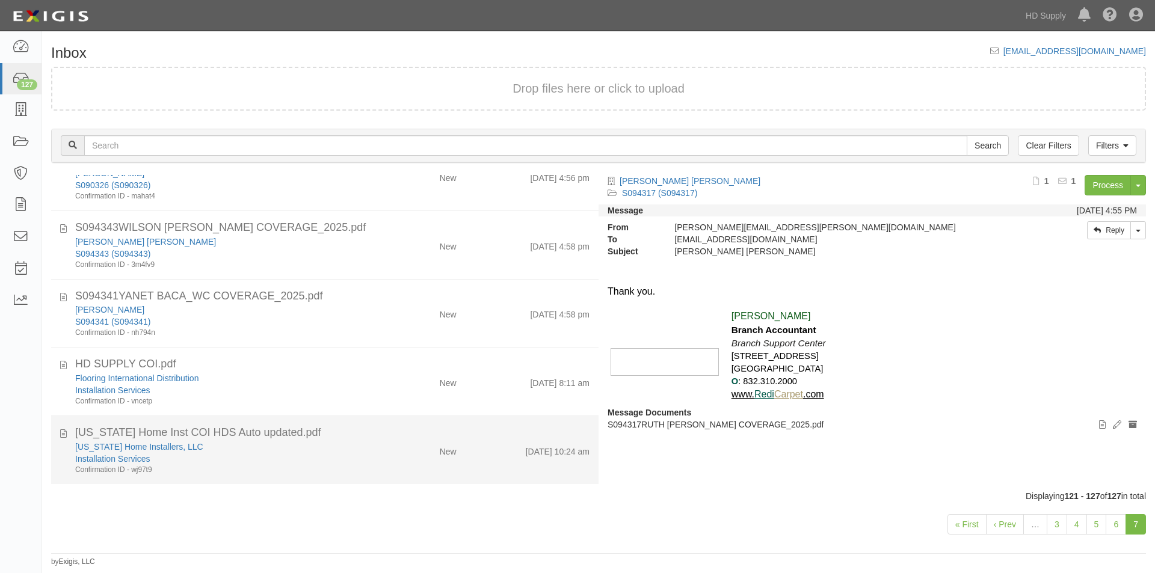
click at [339, 455] on div "Installation Services" at bounding box center [221, 459] width 292 height 12
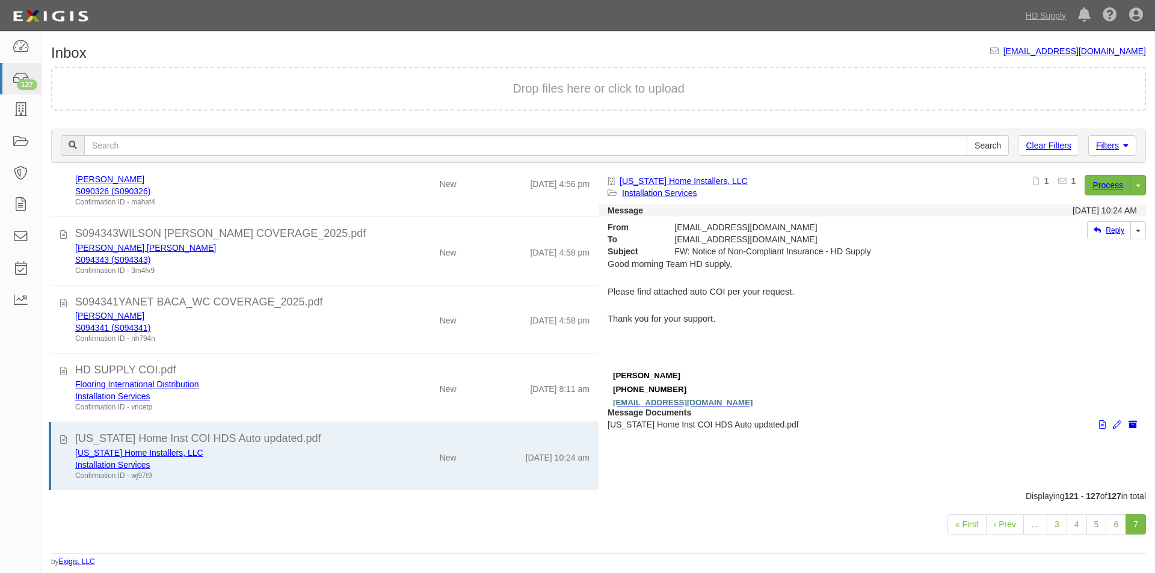
click at [28, 392] on div "Dashboard 127 Inbox Parties Agreements Coverages Documents Messages Tasks Repor…" at bounding box center [21, 302] width 42 height 542
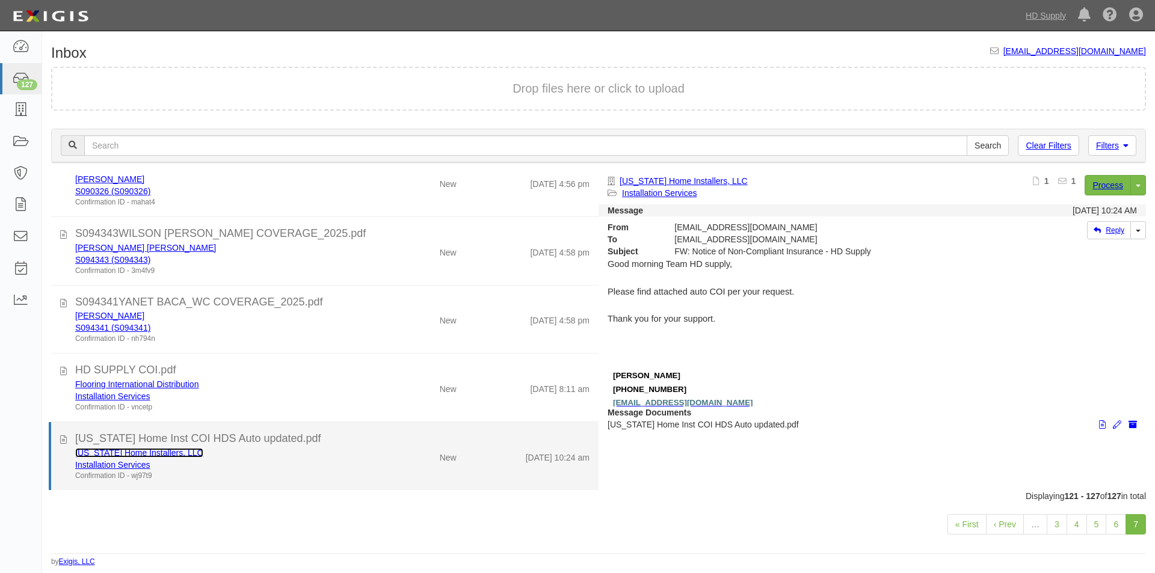
click at [162, 452] on link "[US_STATE] Home Installers, LLC" at bounding box center [139, 453] width 128 height 10
click at [67, 439] on div "[US_STATE] Home Inst COI HDS Auto updated.pdf" at bounding box center [332, 439] width 532 height 16
click at [60, 439] on div "[US_STATE] Home Inst COI HDS Auto updated.pdf [US_STATE] Home Installers, LLC I…" at bounding box center [324, 456] width 547 height 50
click at [66, 439] on icon at bounding box center [63, 437] width 7 height 13
click at [134, 460] on link "Installation Services" at bounding box center [112, 465] width 75 height 10
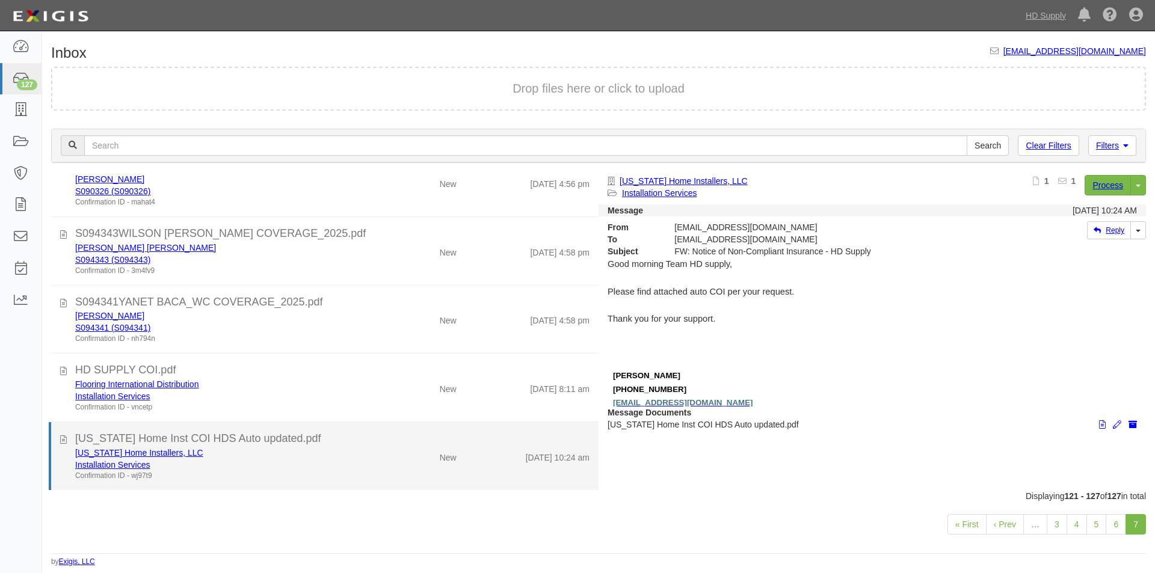
click at [305, 451] on div "Texas Home Installers, LLC" at bounding box center [221, 453] width 292 height 12
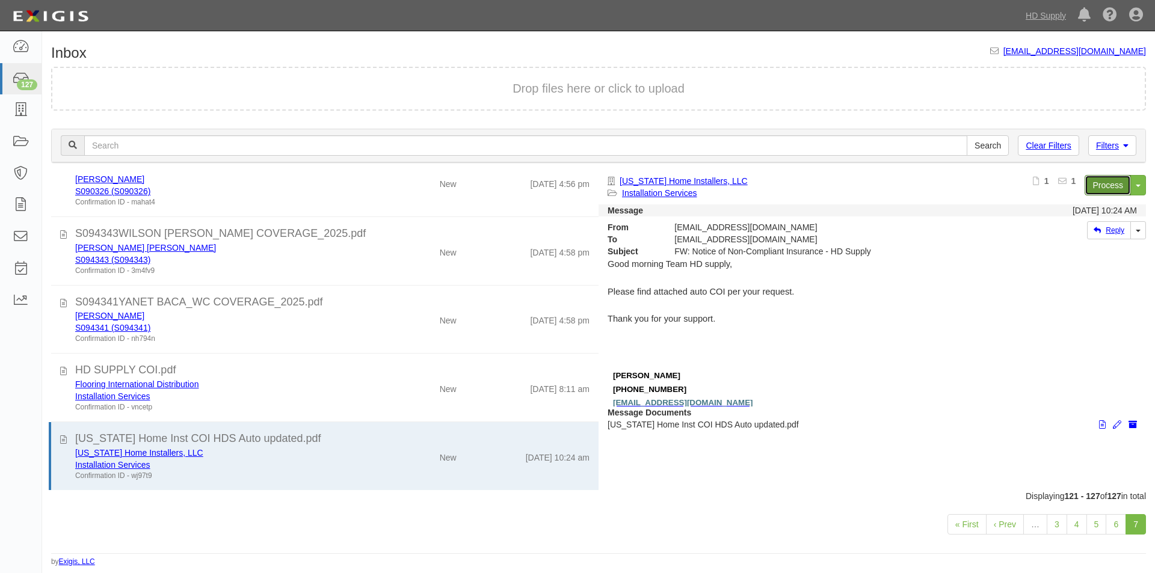
click at [1090, 191] on link "Process" at bounding box center [1107, 185] width 46 height 20
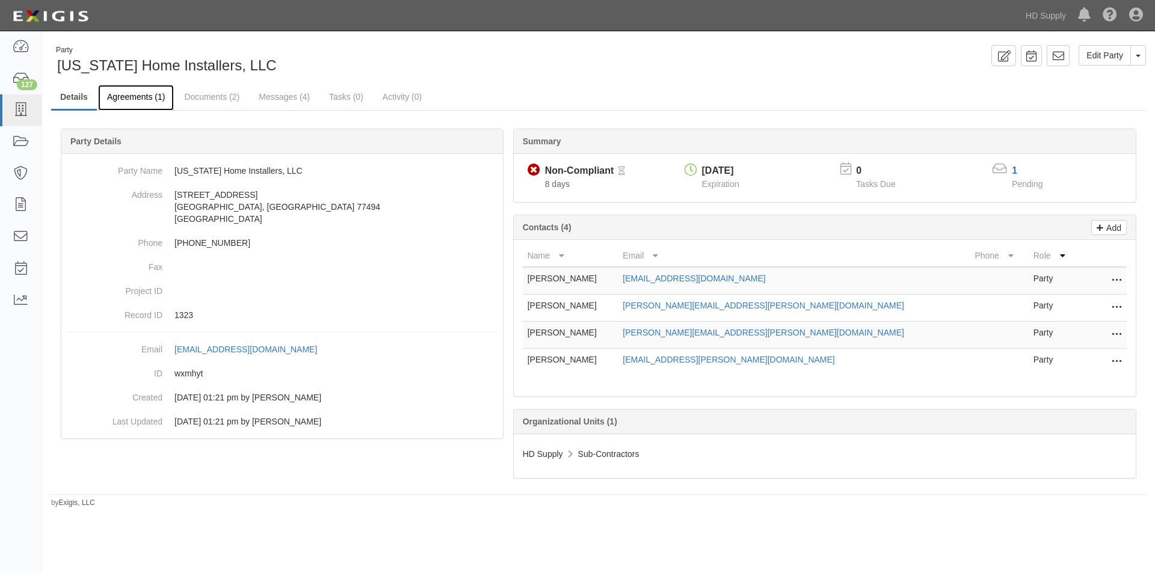
click at [149, 94] on link "Agreements (1)" at bounding box center [136, 98] width 76 height 26
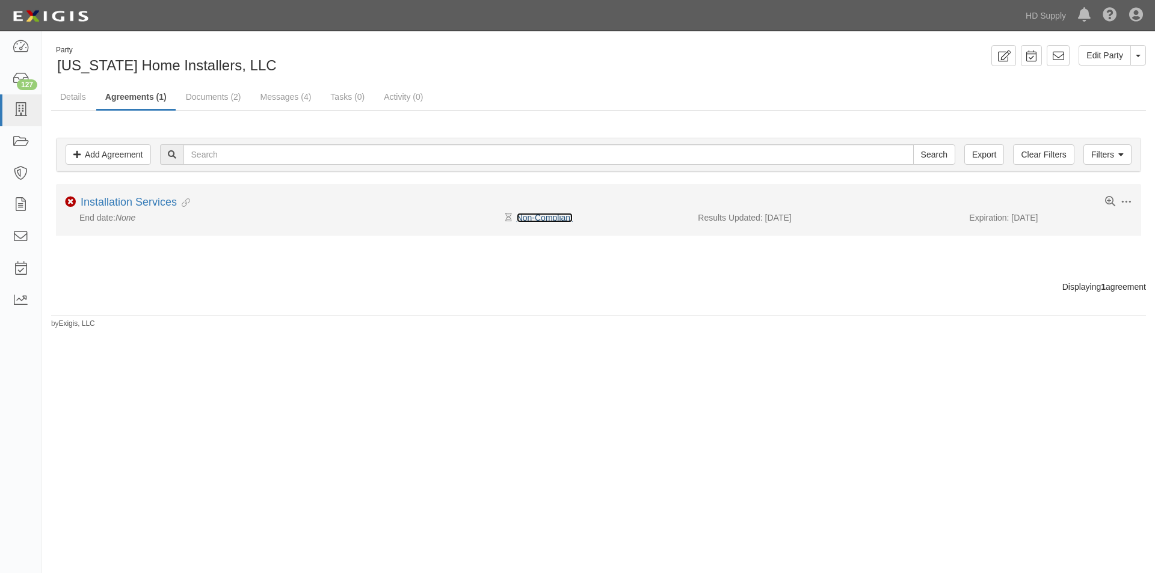
click at [538, 215] on link "Non-Compliant" at bounding box center [545, 218] width 56 height 10
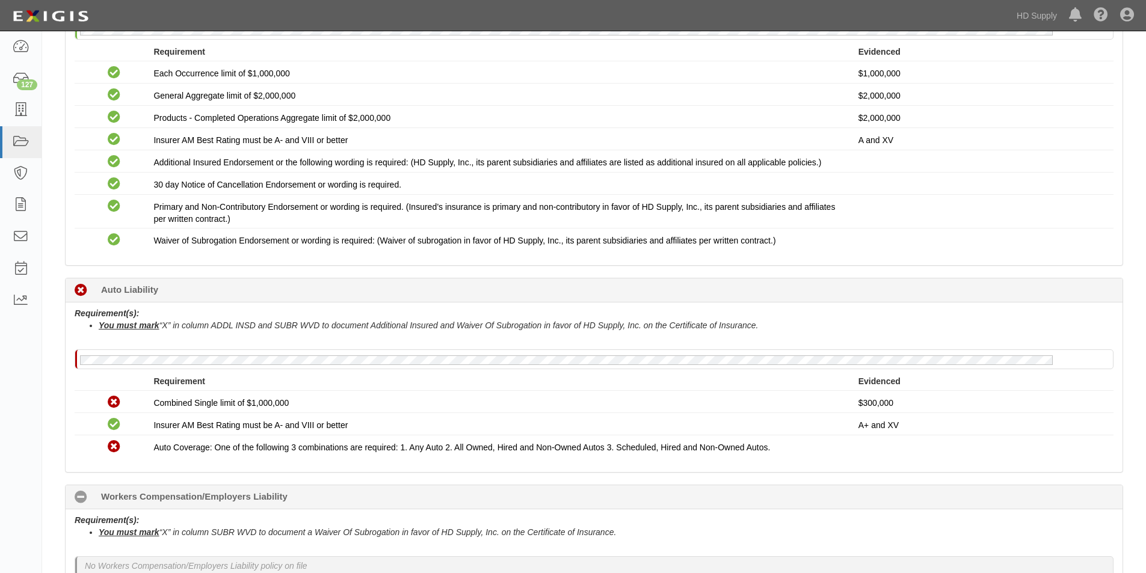
scroll to position [421, 0]
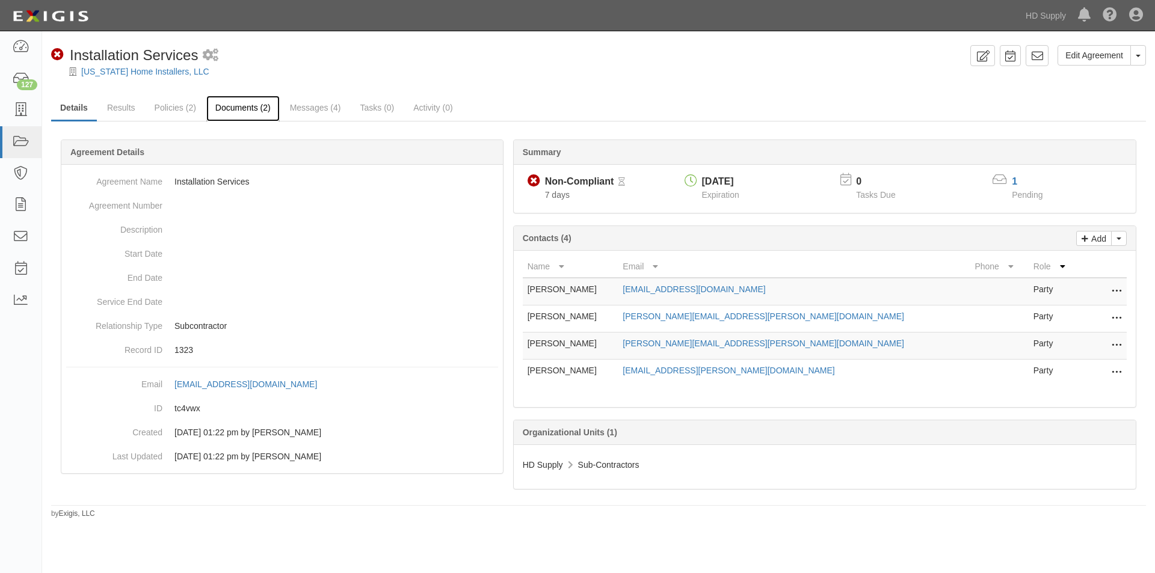
click at [238, 99] on link "Documents (2)" at bounding box center [242, 109] width 73 height 26
click at [239, 109] on link "Documents (2)" at bounding box center [242, 109] width 73 height 26
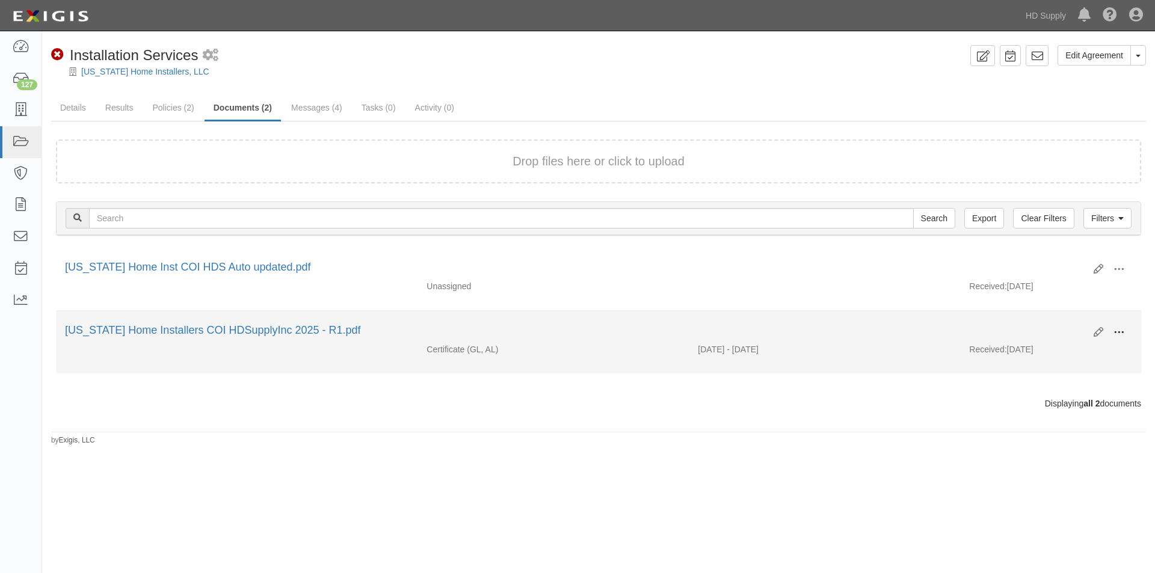
click at [1114, 331] on span at bounding box center [1118, 332] width 11 height 11
click at [1030, 346] on link "View" at bounding box center [1060, 350] width 95 height 22
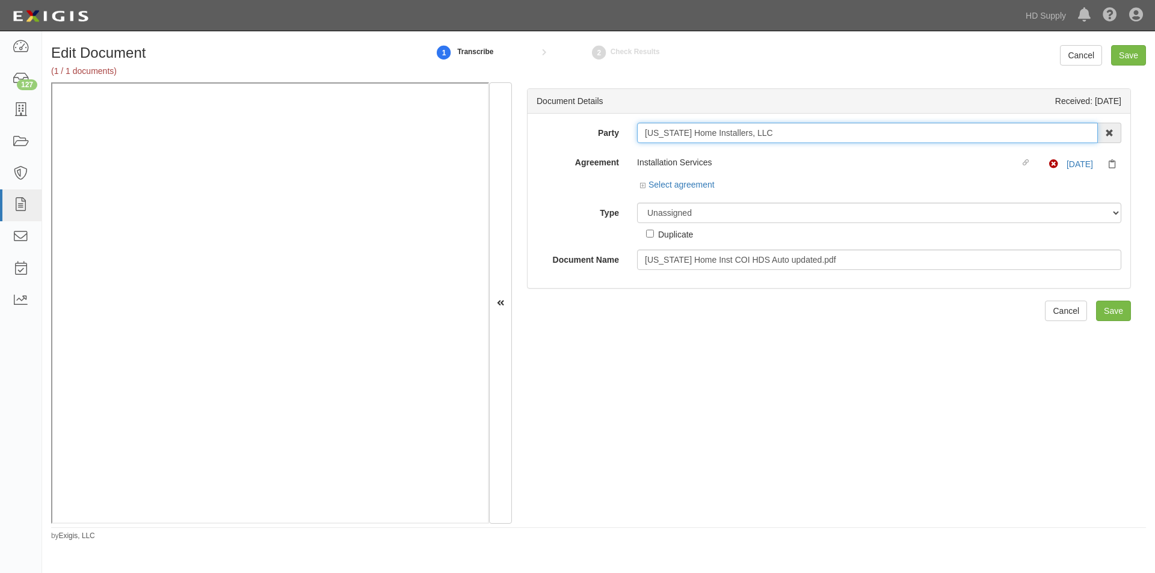
drag, startPoint x: 645, startPoint y: 135, endPoint x: 770, endPoint y: 129, distance: 124.6
click at [770, 129] on input "[US_STATE] Home Installers, LLC" at bounding box center [867, 133] width 461 height 20
click at [773, 220] on select "Unassigned Binder Cancellation Notice Certificate Contract Endorsement Insuranc…" at bounding box center [879, 213] width 484 height 20
select select "CertificateDetail"
click at [637, 203] on select "Unassigned Binder Cancellation Notice Certificate Contract Endorsement Insuranc…" at bounding box center [879, 213] width 484 height 20
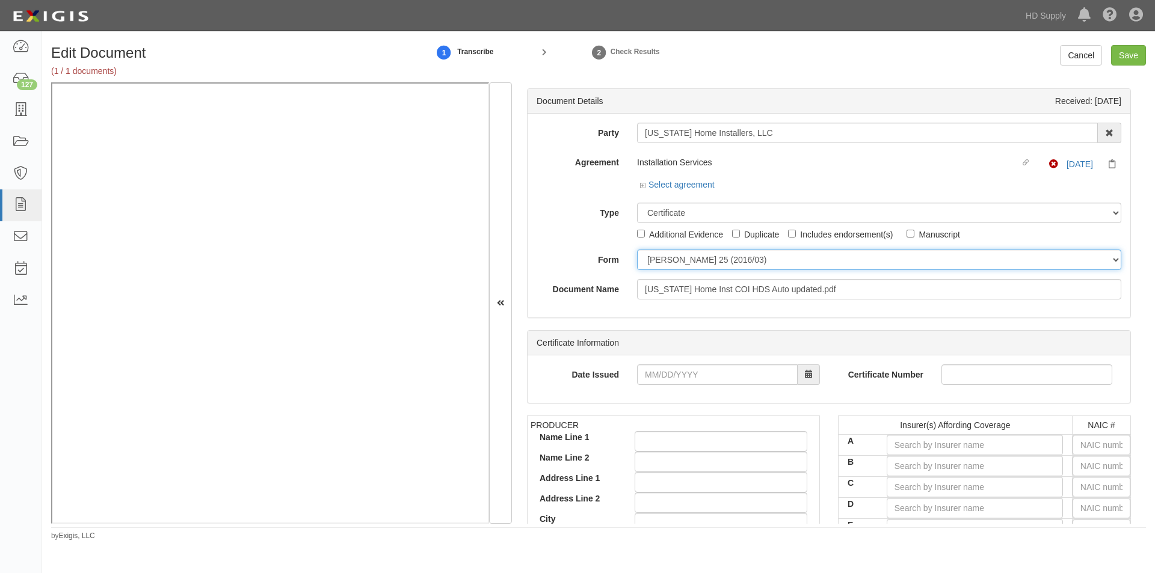
click at [672, 258] on select "ACORD 25 (2016/03) ACORD 101 ACORD 855 NY (2014/05) General" at bounding box center [879, 260] width 484 height 20
select select "GeneralFormDetail"
click at [637, 250] on select "ACORD 25 (2016/03) ACORD 101 ACORD 855 NY (2014/05) General" at bounding box center [879, 260] width 484 height 20
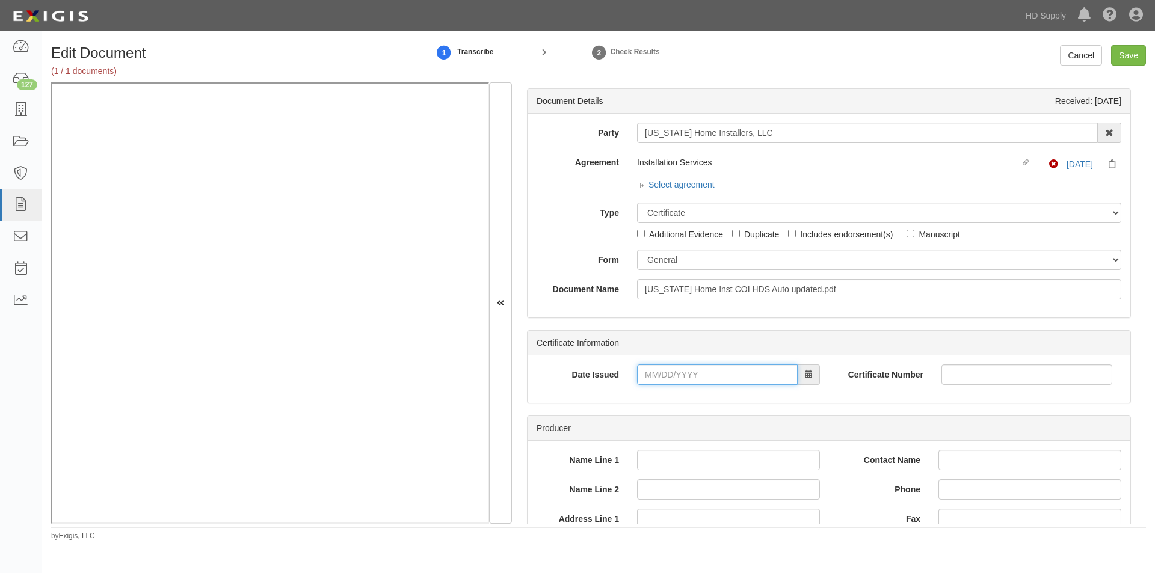
click at [674, 372] on input "Date Issued" at bounding box center [717, 374] width 161 height 20
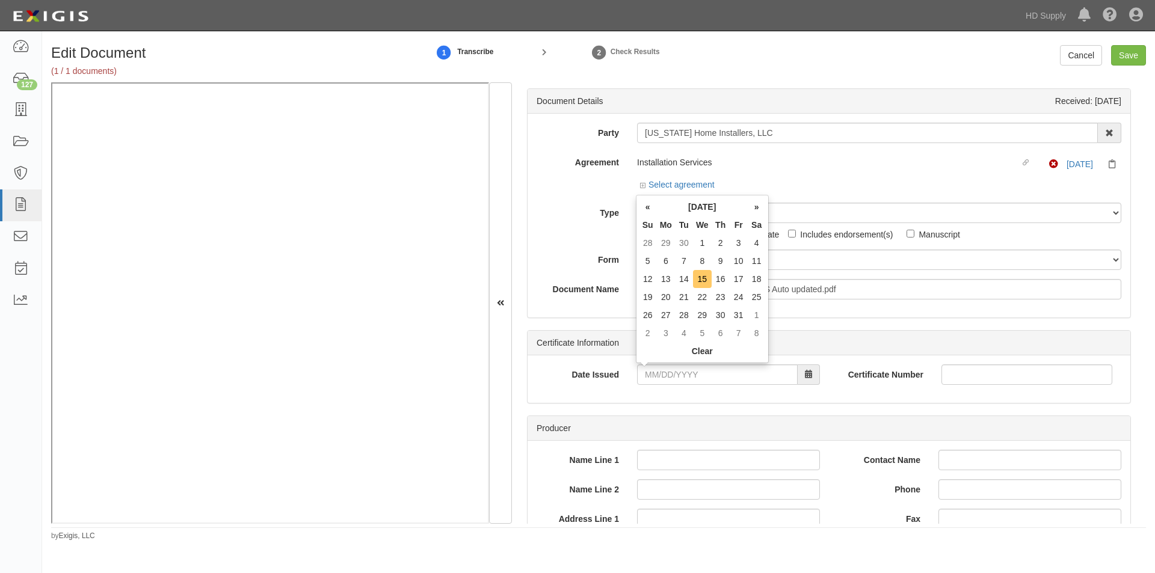
click at [701, 280] on td "15" at bounding box center [702, 279] width 19 height 18
type input "10/15/2025"
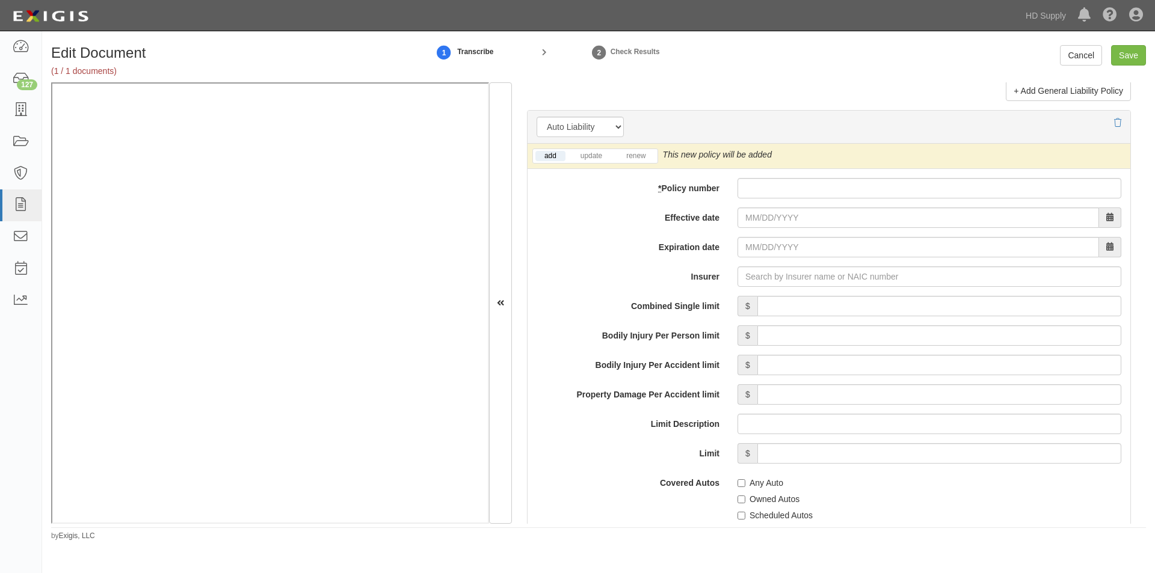
scroll to position [1564, 0]
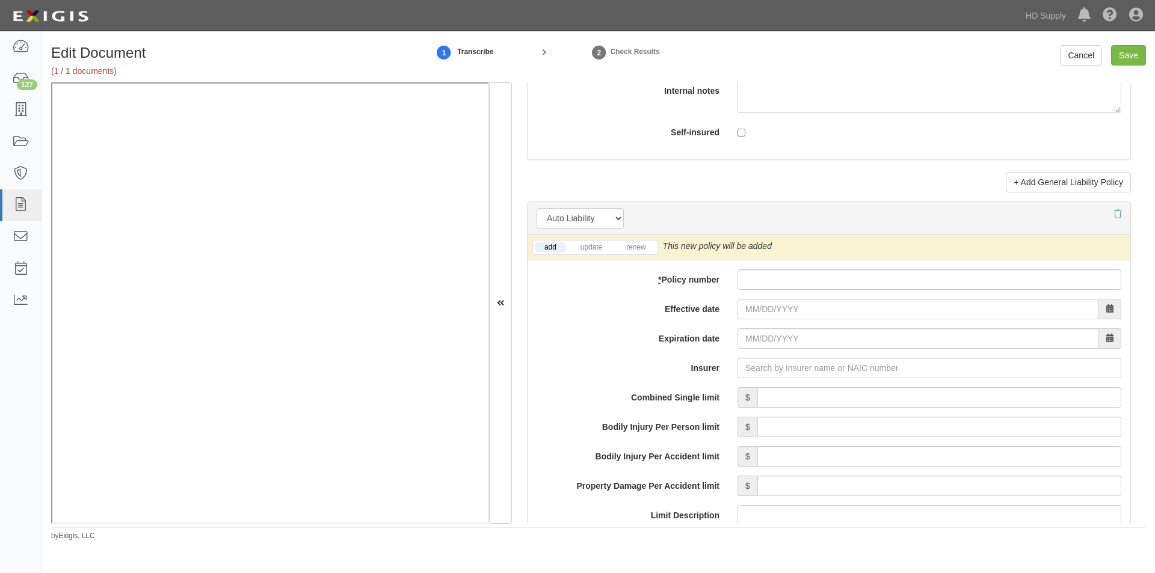
click at [600, 241] on li "update" at bounding box center [591, 248] width 45 height 14
click at [598, 243] on link "update" at bounding box center [591, 247] width 40 height 10
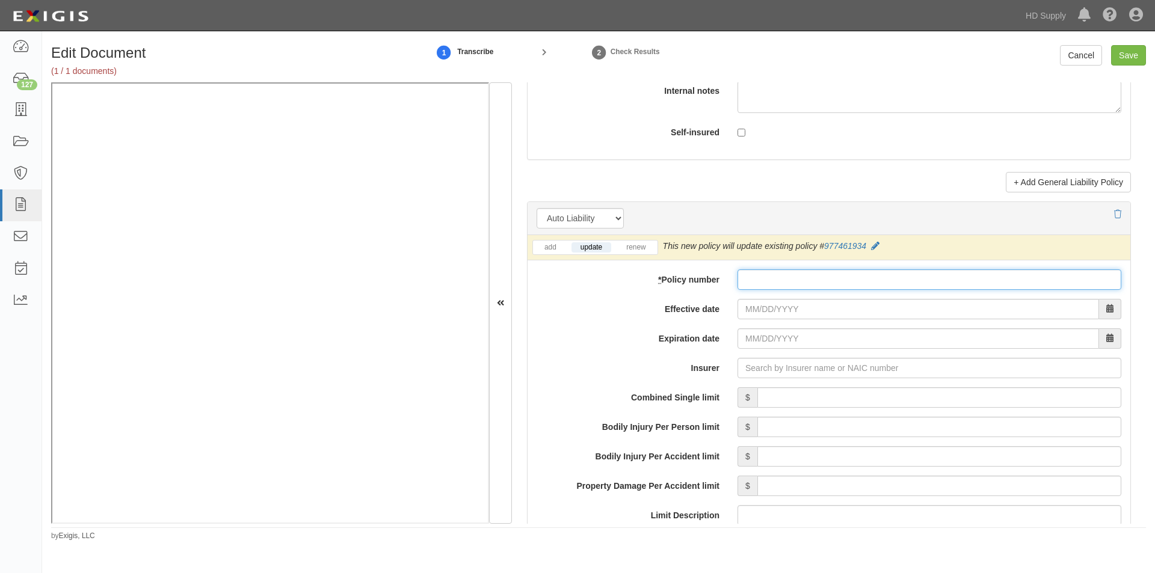
click at [751, 281] on input "* Policy number" at bounding box center [929, 279] width 384 height 20
type input "977461934"
click at [745, 312] on input "Effective date" at bounding box center [917, 309] width 361 height 20
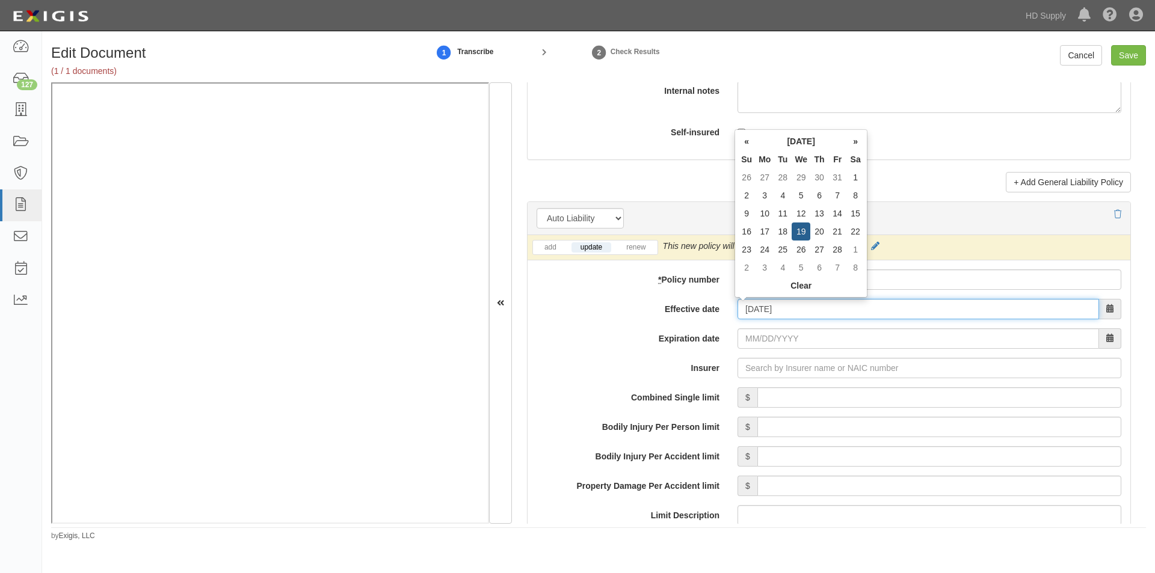
type input "02/19/2025"
type input "[DATE]"
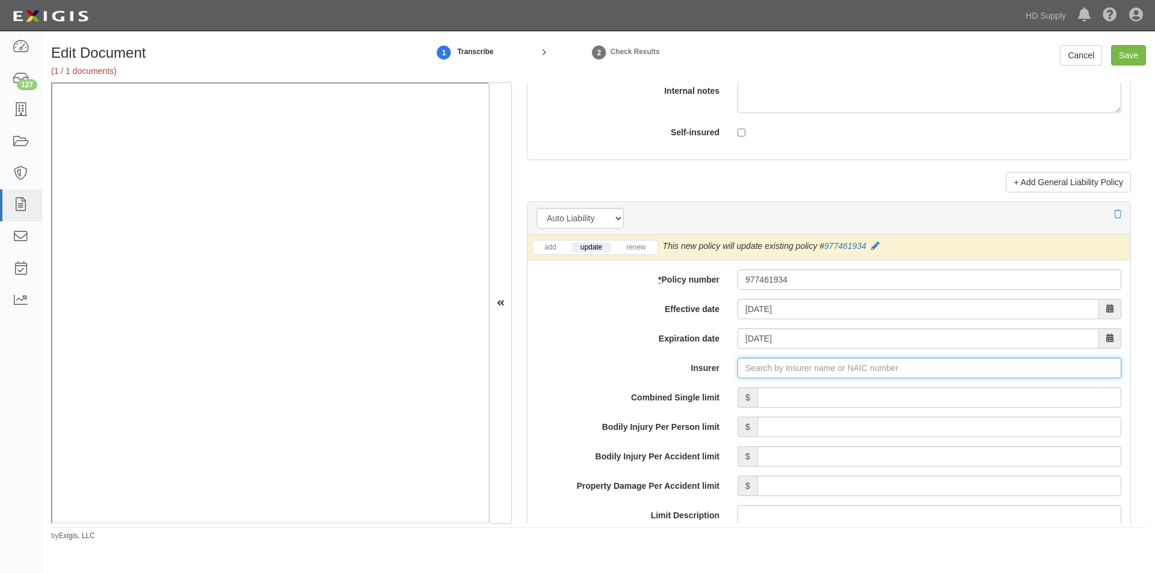
click at [772, 374] on input "Insurer" at bounding box center [929, 368] width 384 height 20
type input "21st Century Advantage Insurance Company (25232) NR Rating"
type input "2"
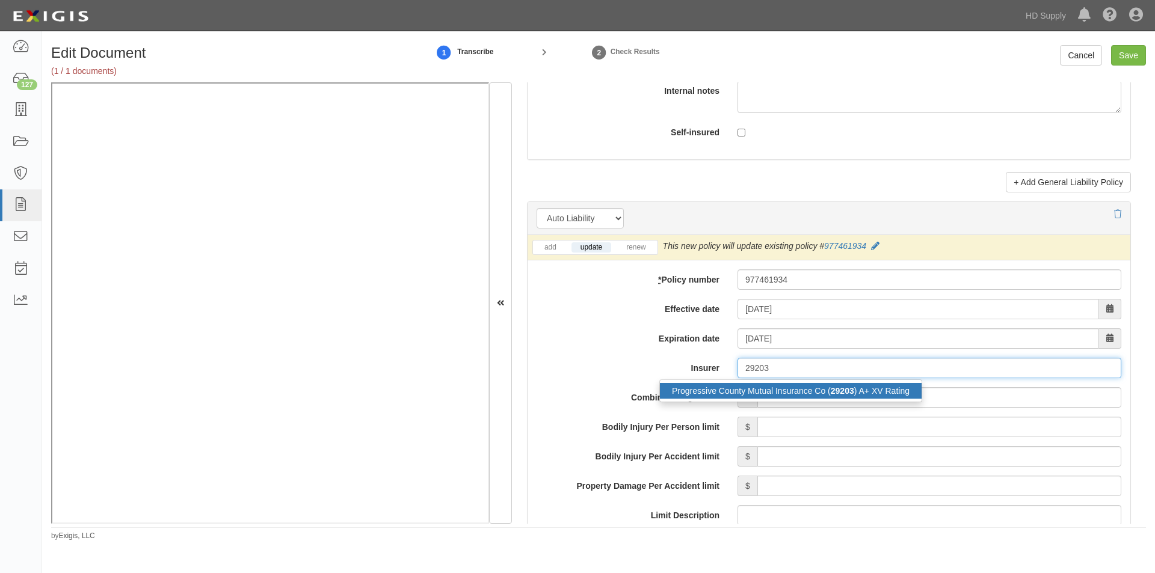
click at [772, 390] on div "Progressive County Mutual Insurance Co ( 29203 ) A+ XV Rating" at bounding box center [791, 391] width 262 height 16
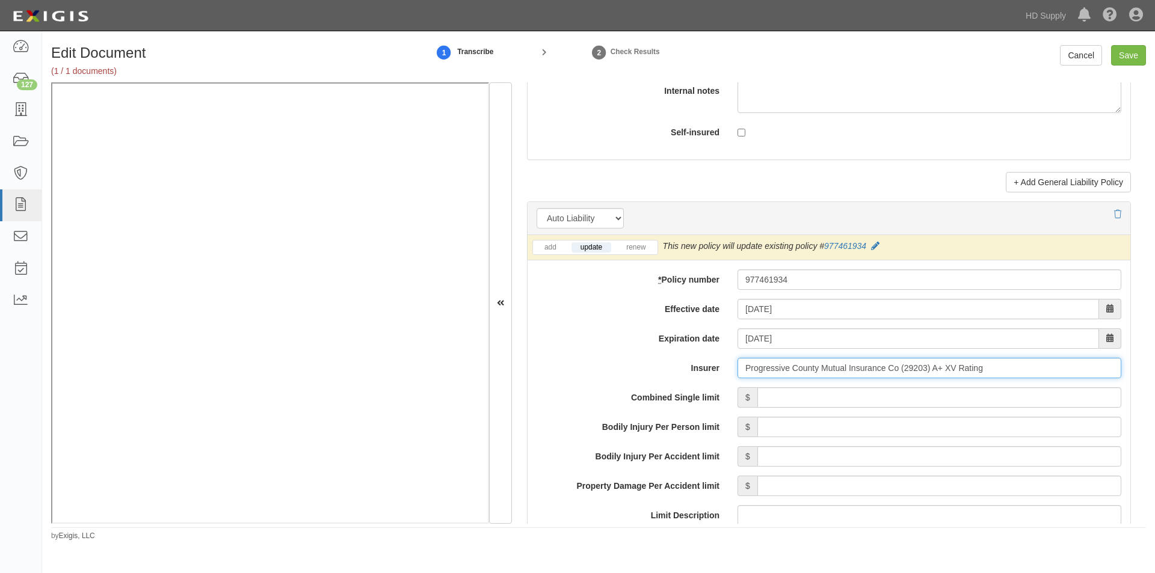
type input "Progressive County Mutual Insurance Co (29203) A+ XV Rating"
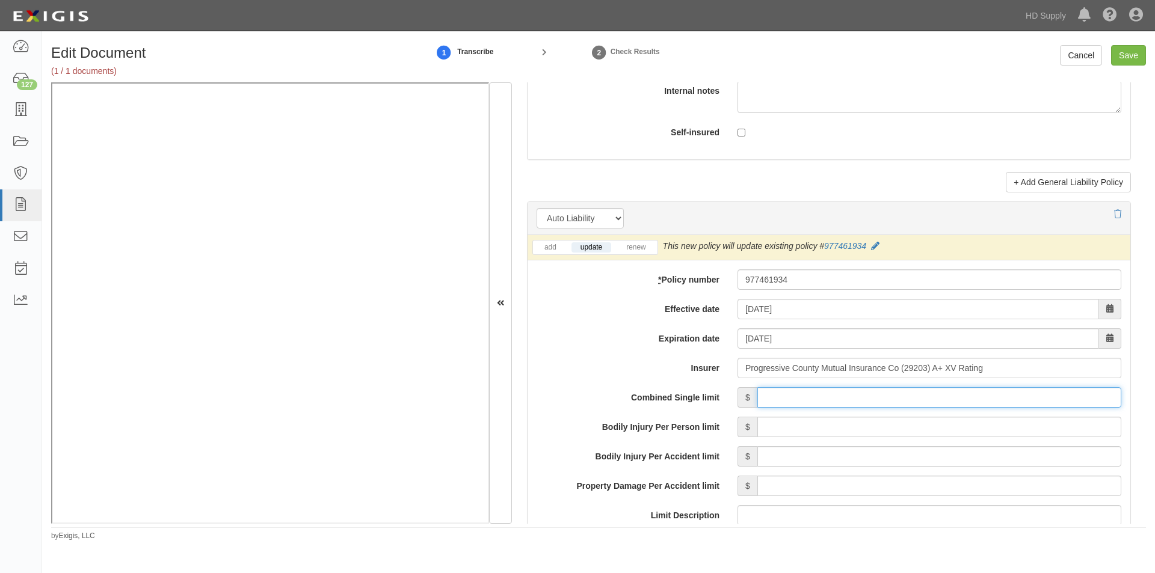
click at [857, 396] on input "Combined Single limit" at bounding box center [939, 397] width 364 height 20
type input "1,000,000"
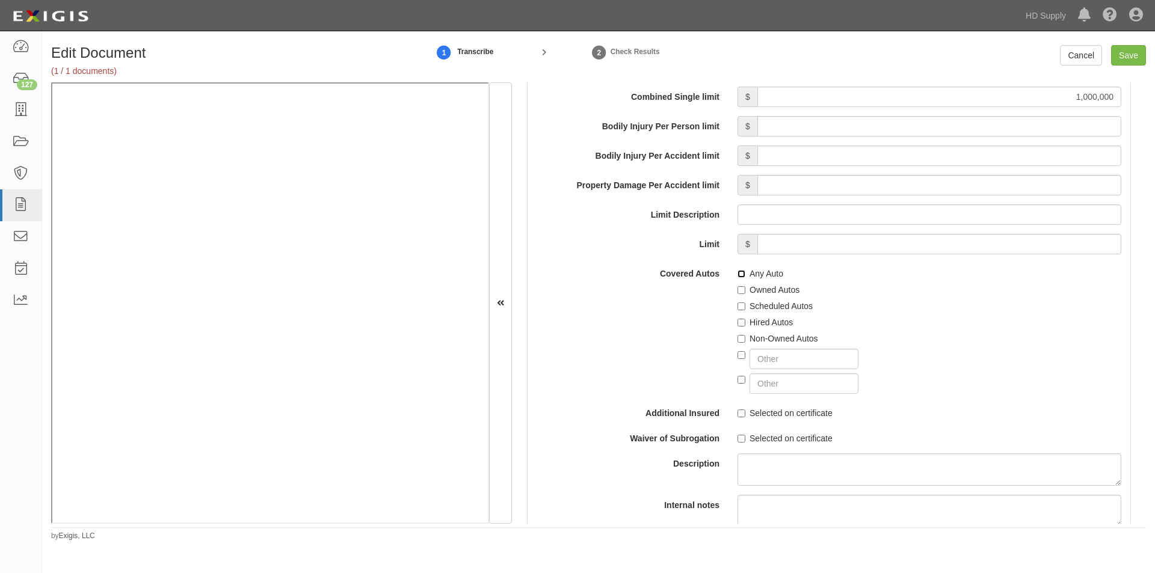
click at [737, 272] on input "Any Auto" at bounding box center [741, 274] width 8 height 8
checkbox input "true"
click at [737, 307] on input "Scheduled Autos" at bounding box center [741, 307] width 8 height 8
checkbox input "true"
click at [738, 411] on input "Selected on certificate" at bounding box center [741, 414] width 8 height 8
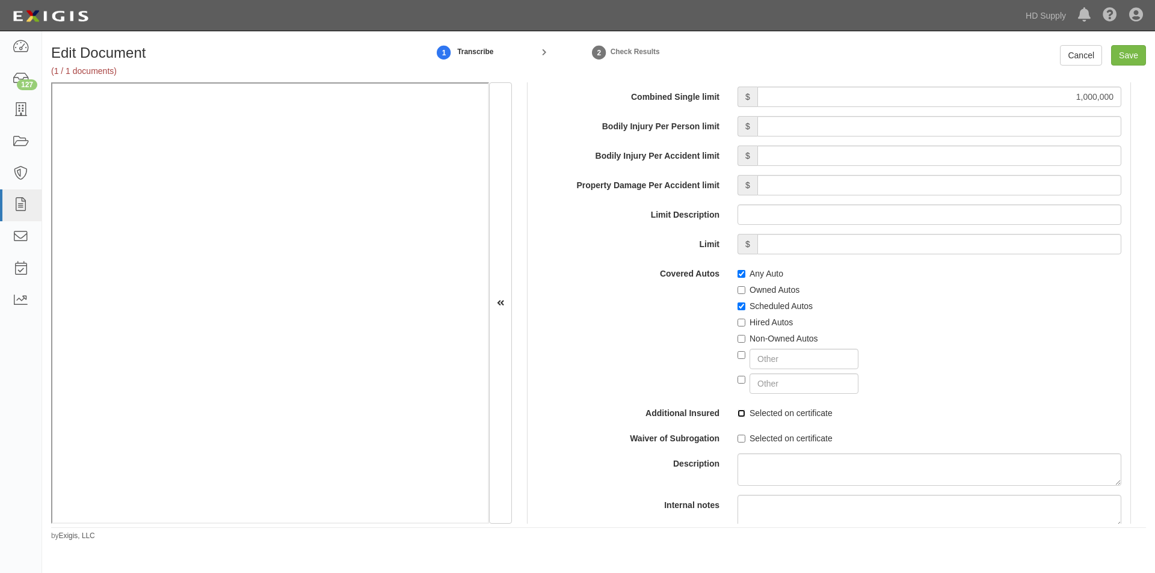
checkbox input "true"
click at [738, 438] on input "Selected on certificate" at bounding box center [741, 439] width 8 height 8
checkbox input "true"
click at [1133, 55] on input "Save" at bounding box center [1128, 55] width 35 height 20
type input "1000000"
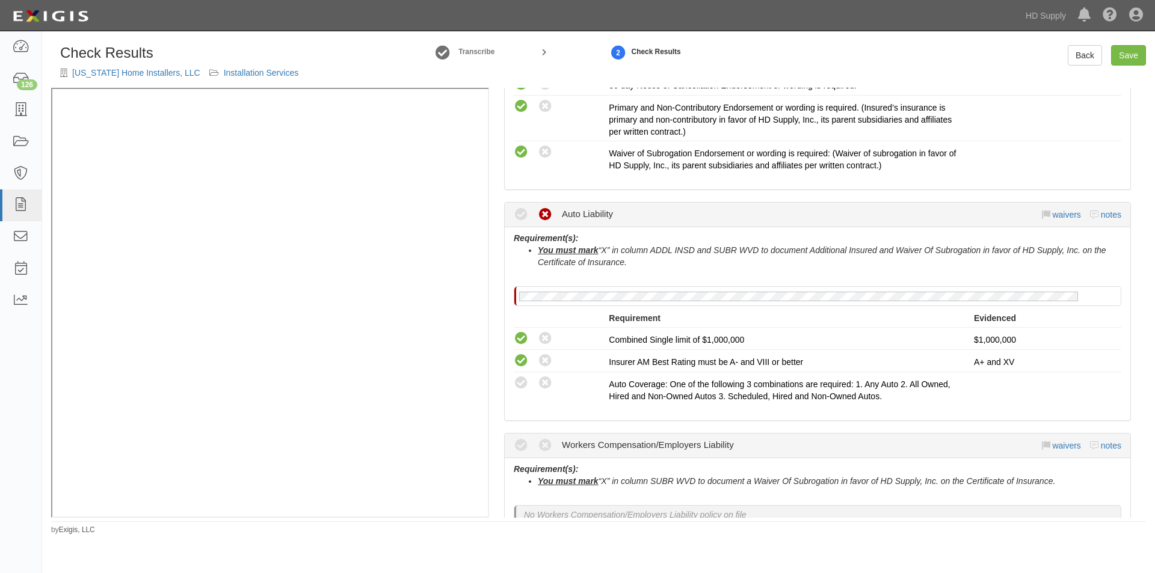
scroll to position [481, 0]
click at [523, 385] on icon at bounding box center [521, 382] width 15 height 15
radio input "true"
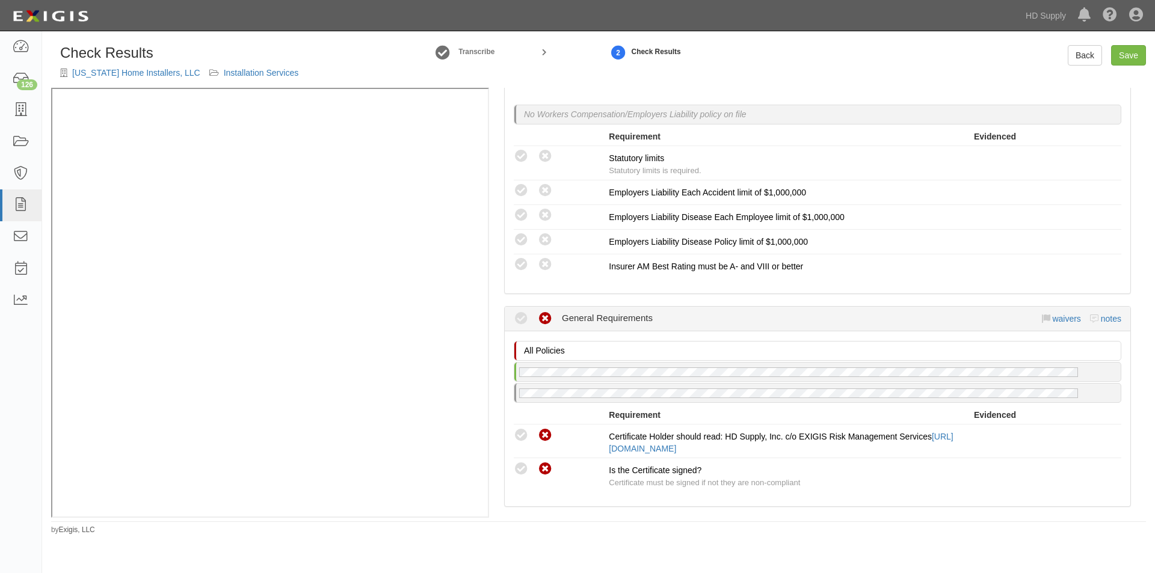
scroll to position [1023, 0]
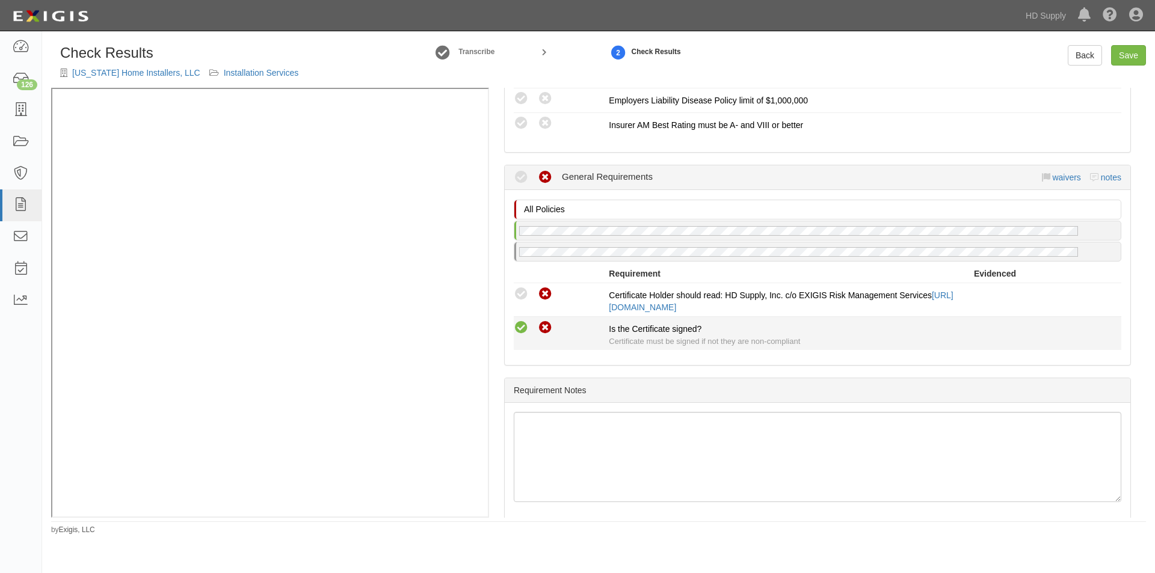
click at [519, 333] on icon at bounding box center [521, 328] width 15 height 15
radio input "true"
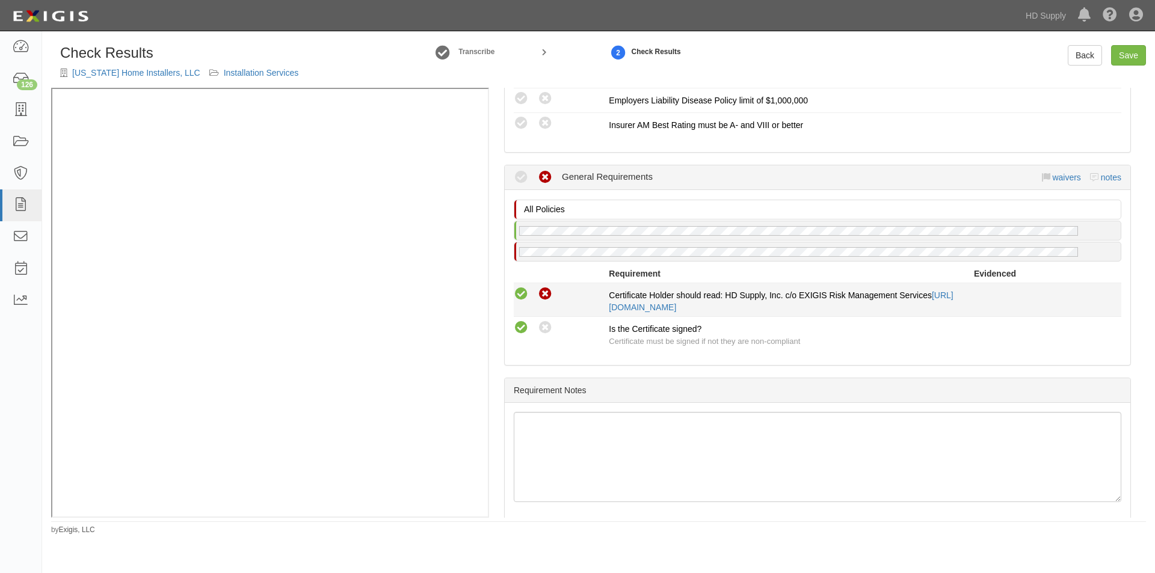
click at [518, 297] on icon at bounding box center [521, 294] width 15 height 15
radio input "true"
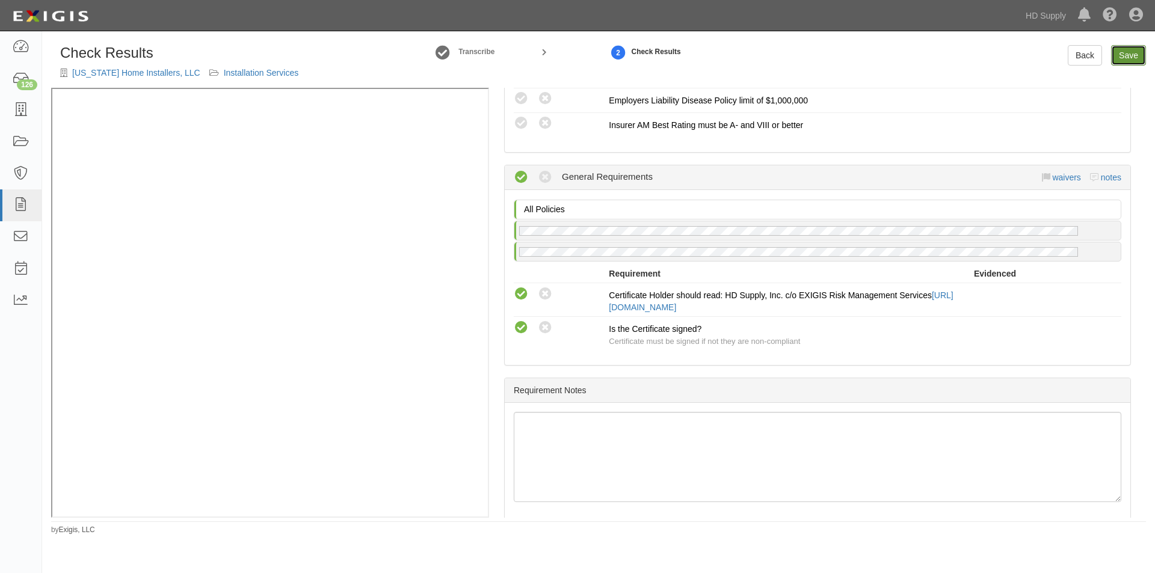
click at [1131, 63] on link "Save" at bounding box center [1128, 55] width 35 height 20
radio input "true"
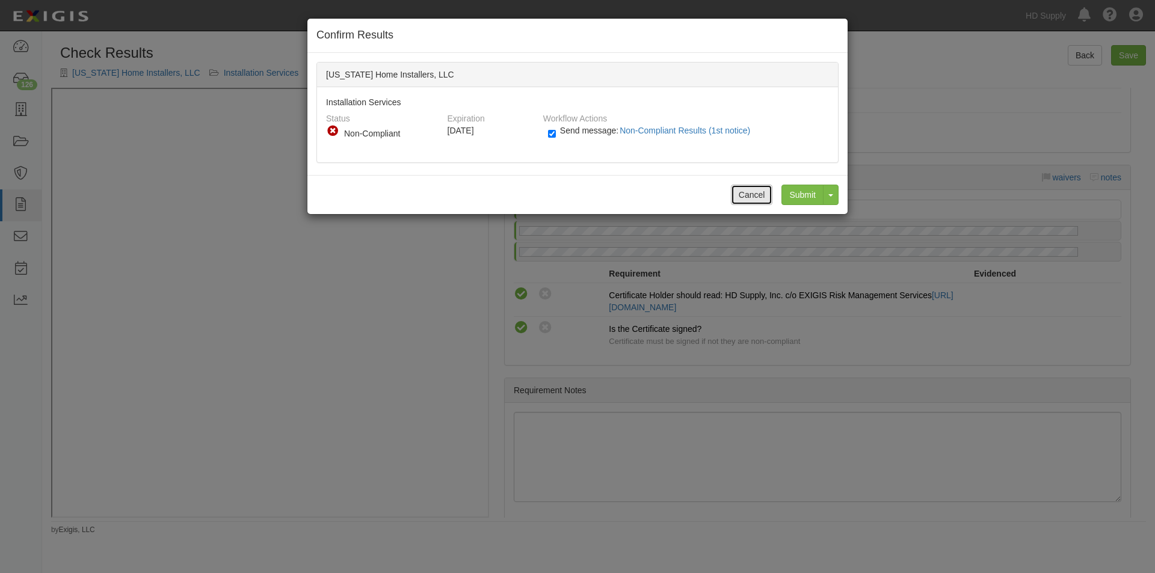
click at [749, 191] on button "Cancel" at bounding box center [752, 195] width 42 height 20
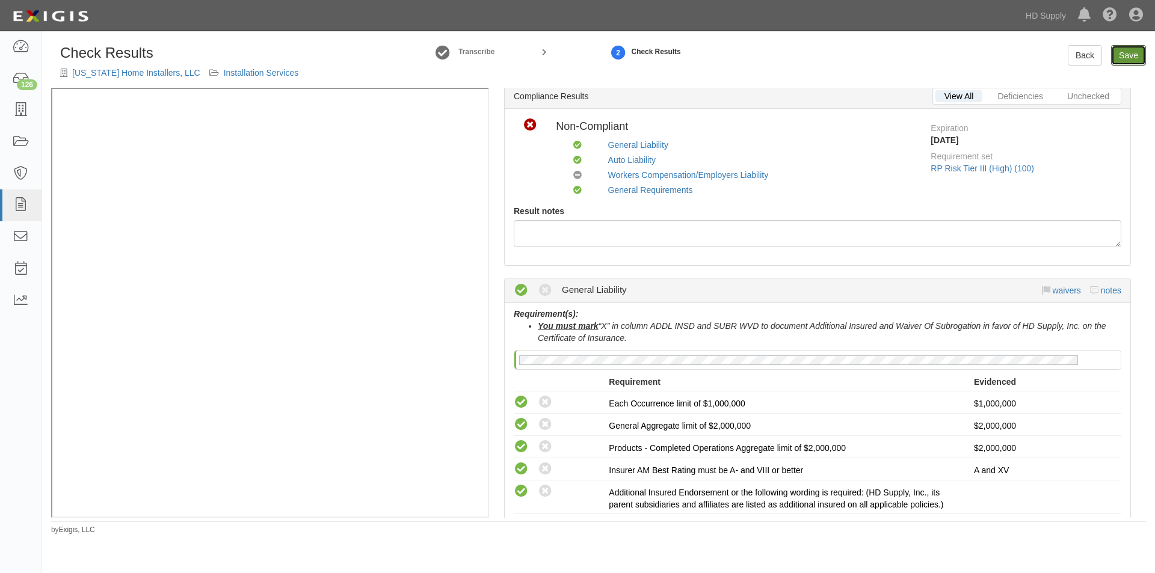
scroll to position [0, 0]
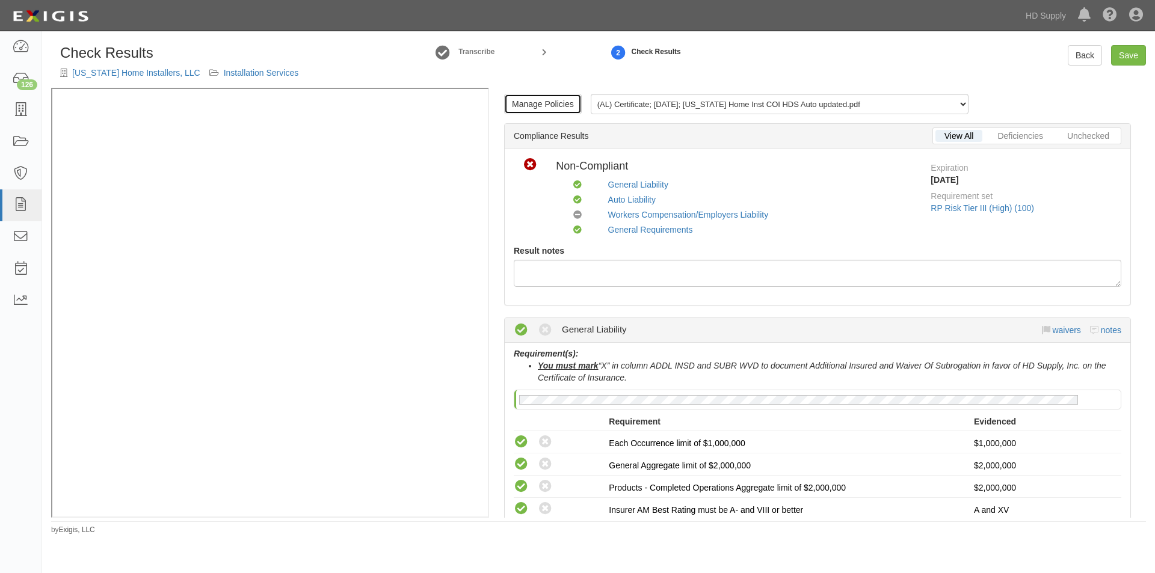
click at [550, 105] on link "Manage Policies" at bounding box center [543, 104] width 78 height 20
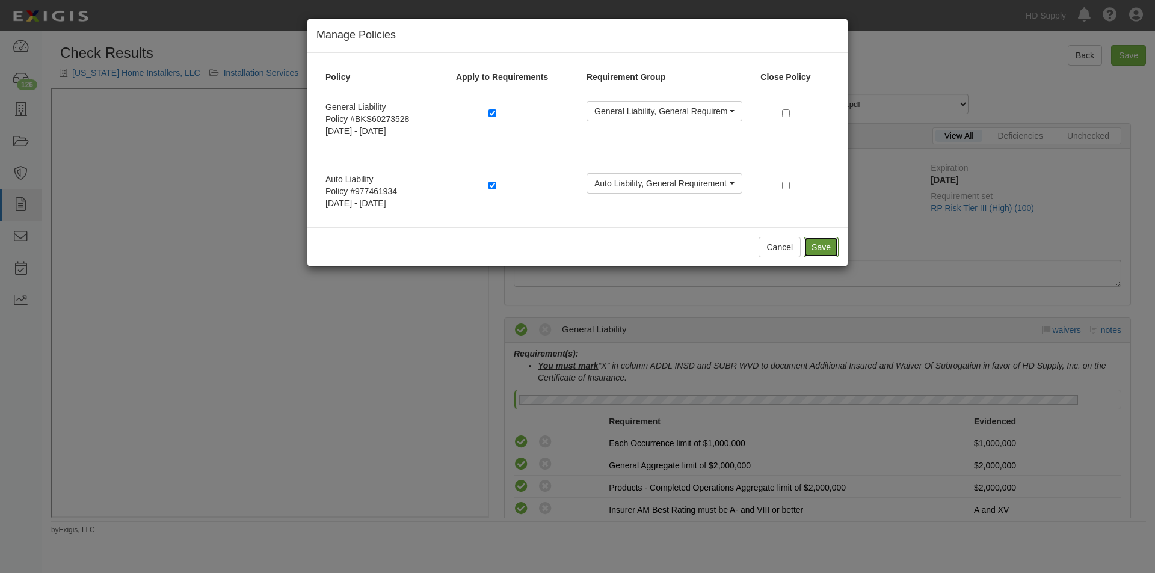
click at [816, 250] on button "Save" at bounding box center [821, 247] width 35 height 20
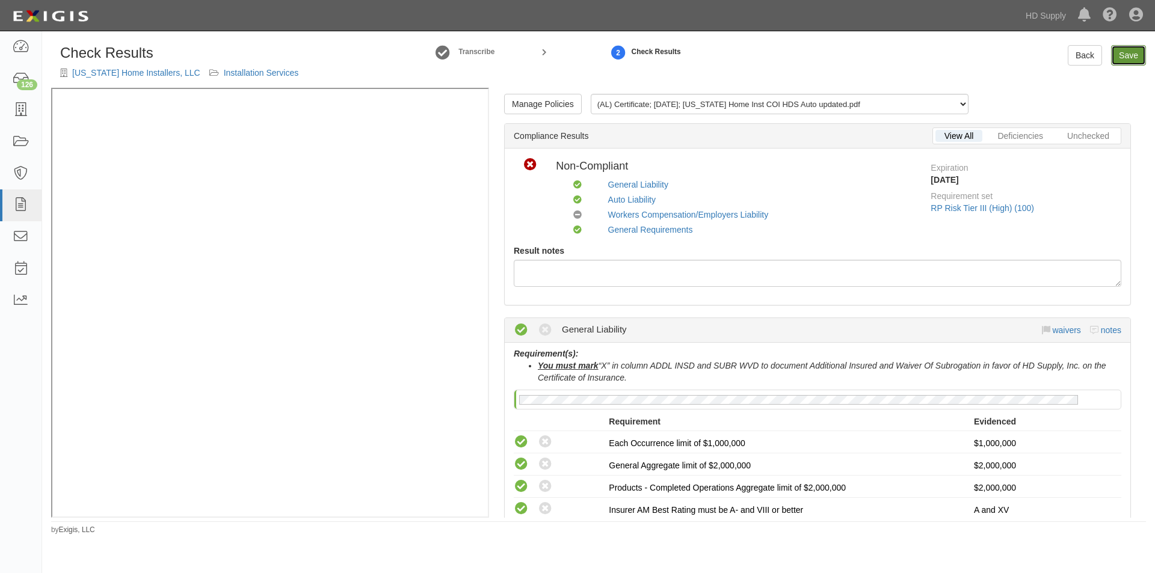
click at [1136, 52] on link "Save" at bounding box center [1128, 55] width 35 height 20
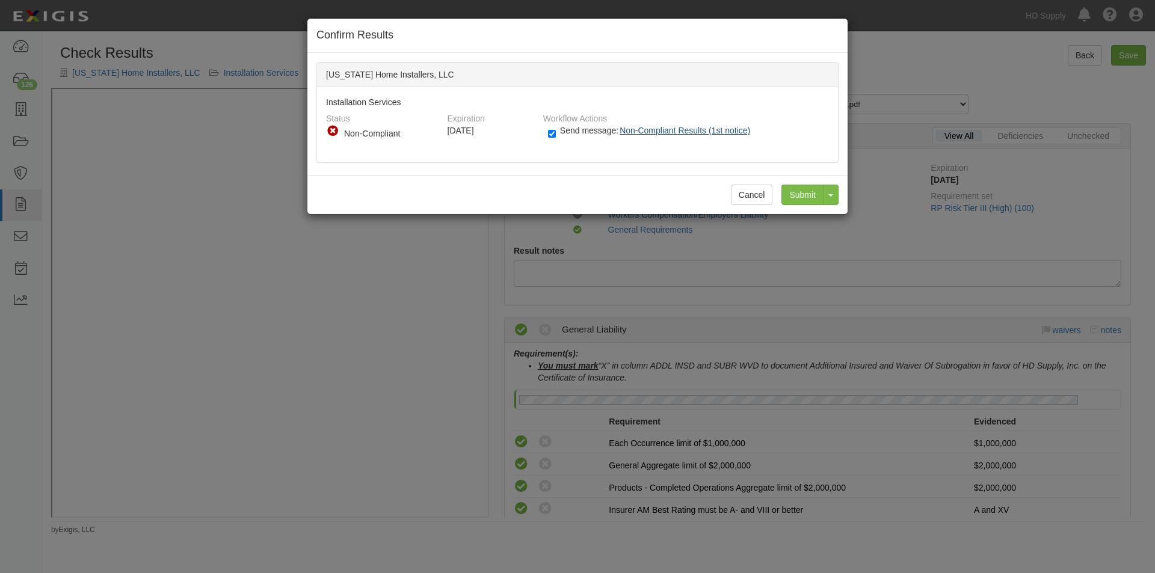
click at [697, 132] on span "Non-Compliant Results (1st notice)" at bounding box center [685, 131] width 131 height 10
click at [795, 192] on input "Submit" at bounding box center [802, 195] width 42 height 20
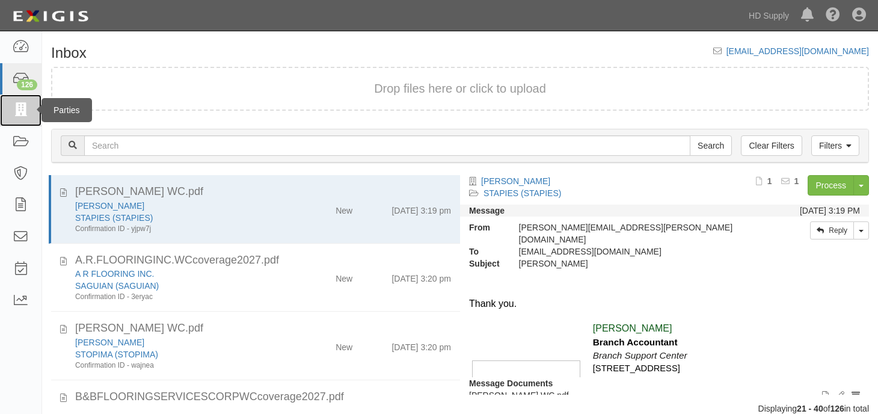
click at [14, 114] on icon at bounding box center [20, 110] width 17 height 14
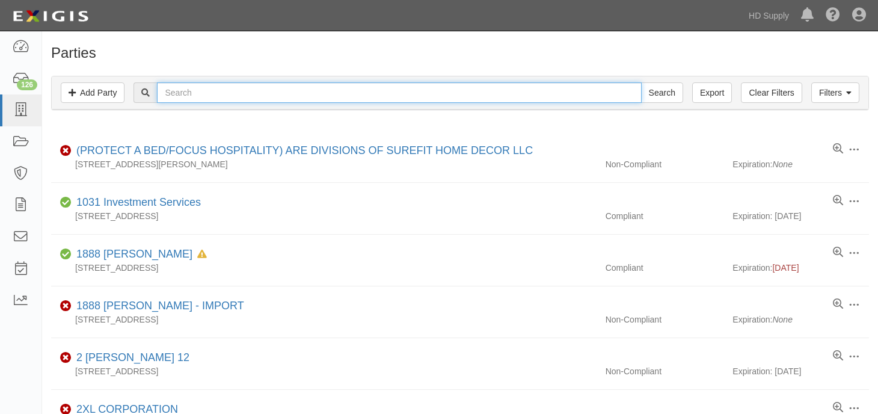
click at [201, 94] on input "text" at bounding box center [399, 92] width 484 height 20
type input "[US_STATE] hgome ins"
click at [641, 82] on input "Search" at bounding box center [662, 92] width 42 height 20
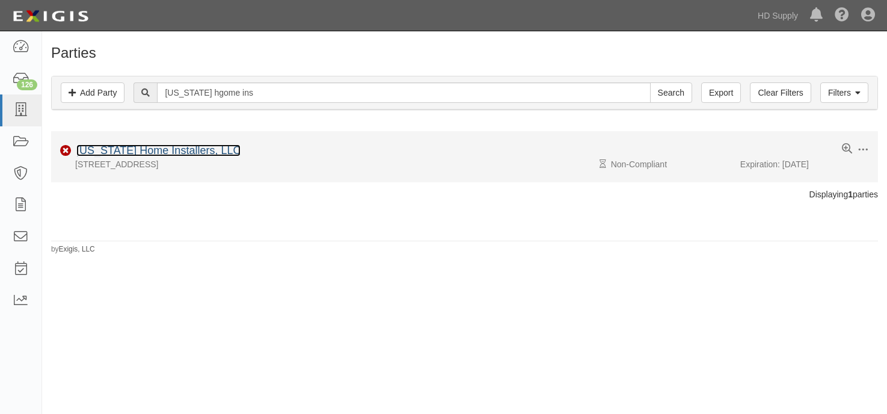
click at [155, 146] on link "[US_STATE] Home Installers, LLC" at bounding box center [158, 150] width 164 height 12
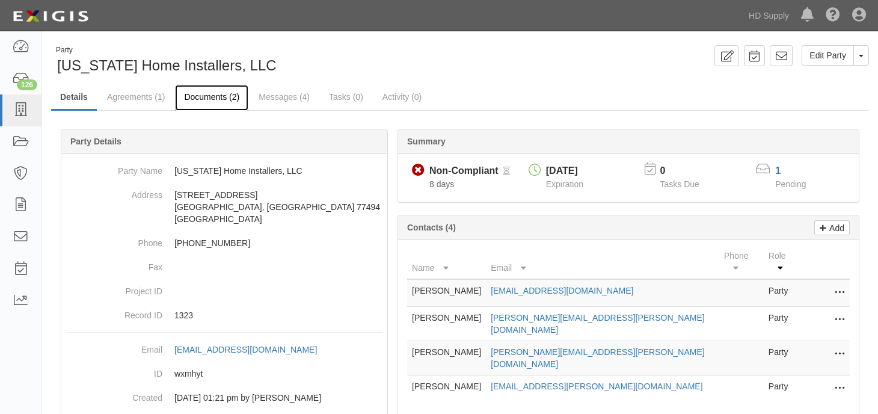
click at [206, 99] on link "Documents (2)" at bounding box center [211, 98] width 73 height 26
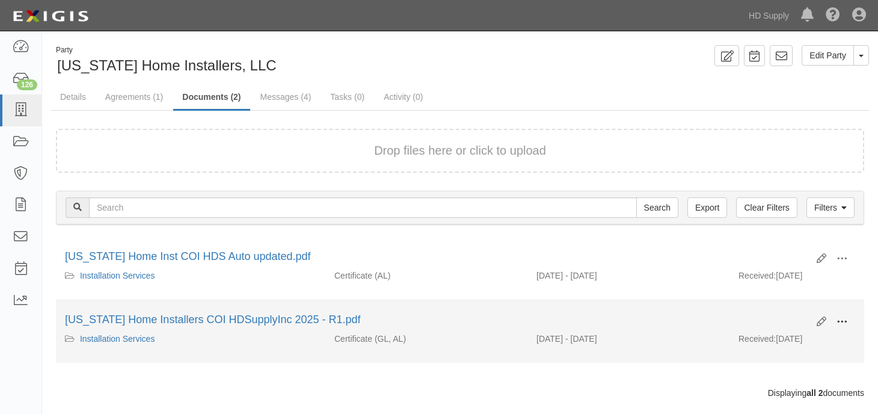
click at [841, 319] on span at bounding box center [842, 321] width 11 height 11
click at [775, 340] on link "View" at bounding box center [783, 339] width 95 height 22
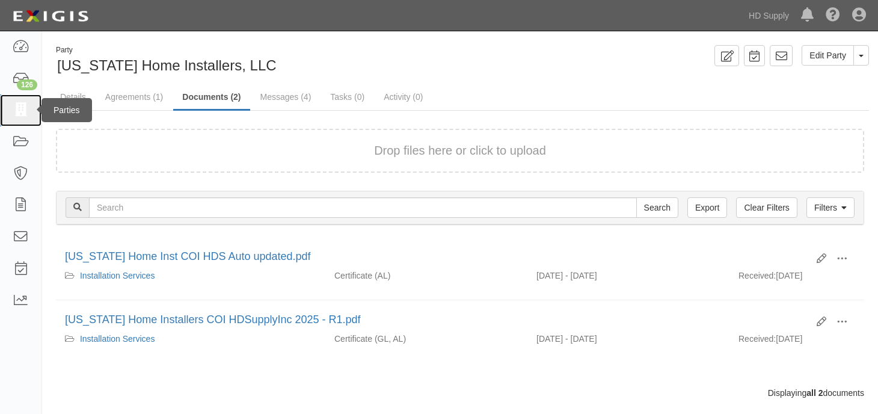
click at [20, 110] on icon at bounding box center [20, 110] width 17 height 14
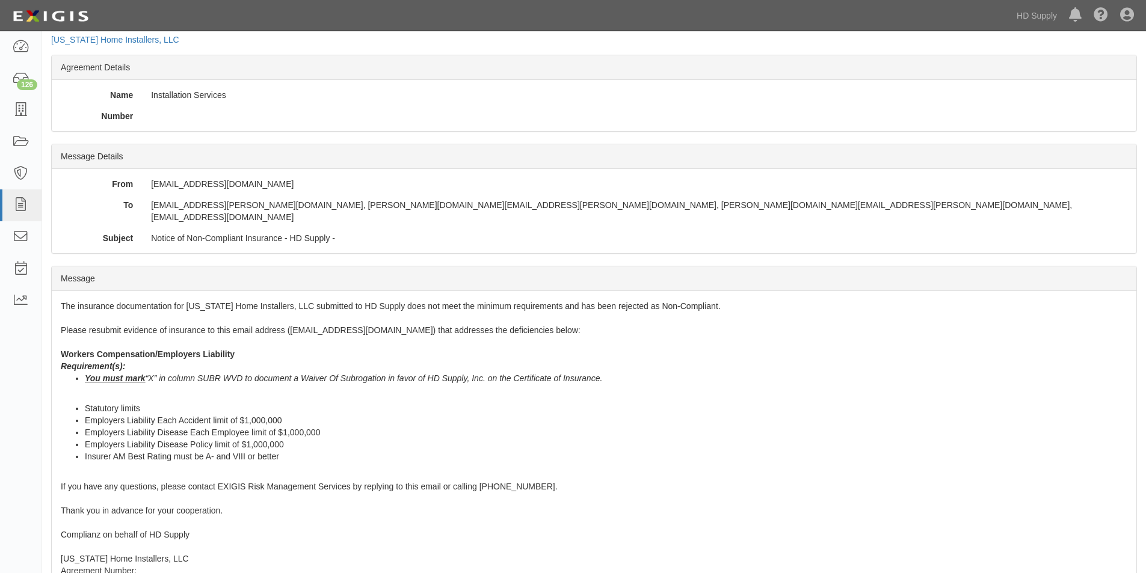
scroll to position [64, 0]
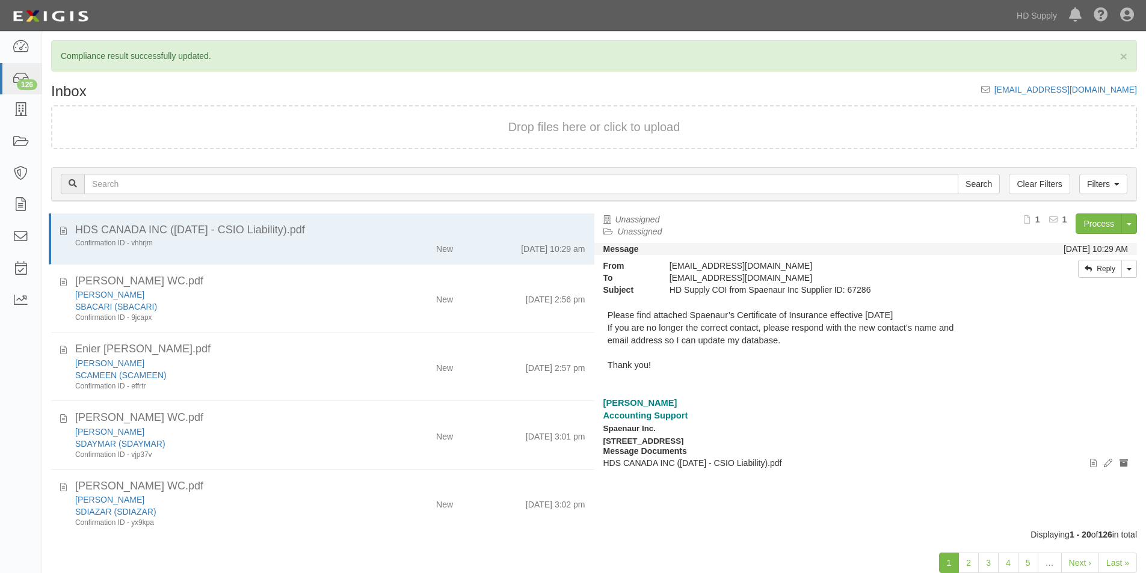
scroll to position [37, 0]
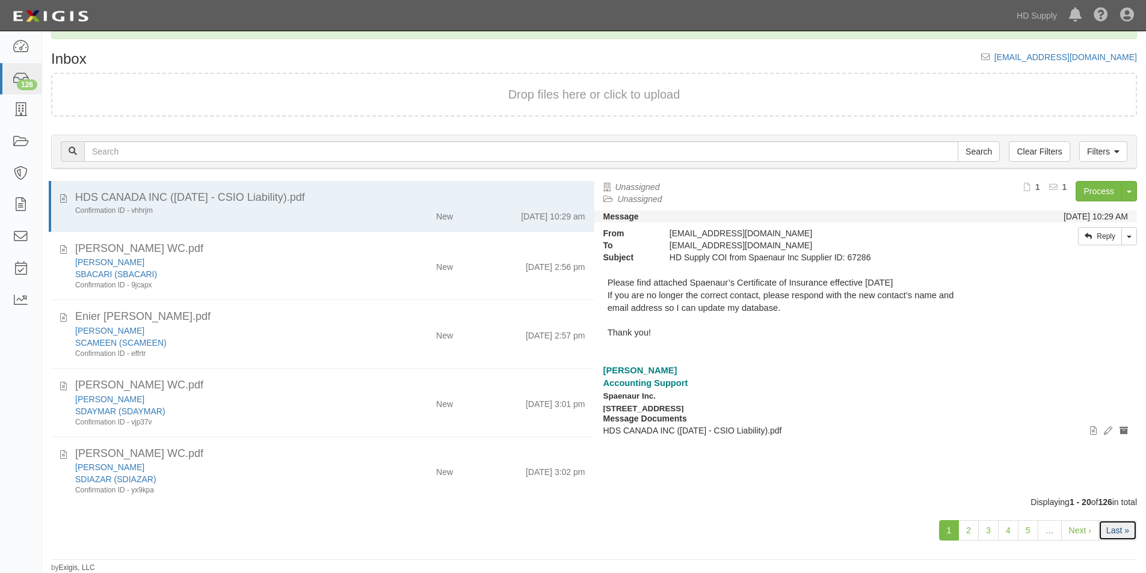
click at [1113, 535] on link "Last »" at bounding box center [1117, 530] width 38 height 20
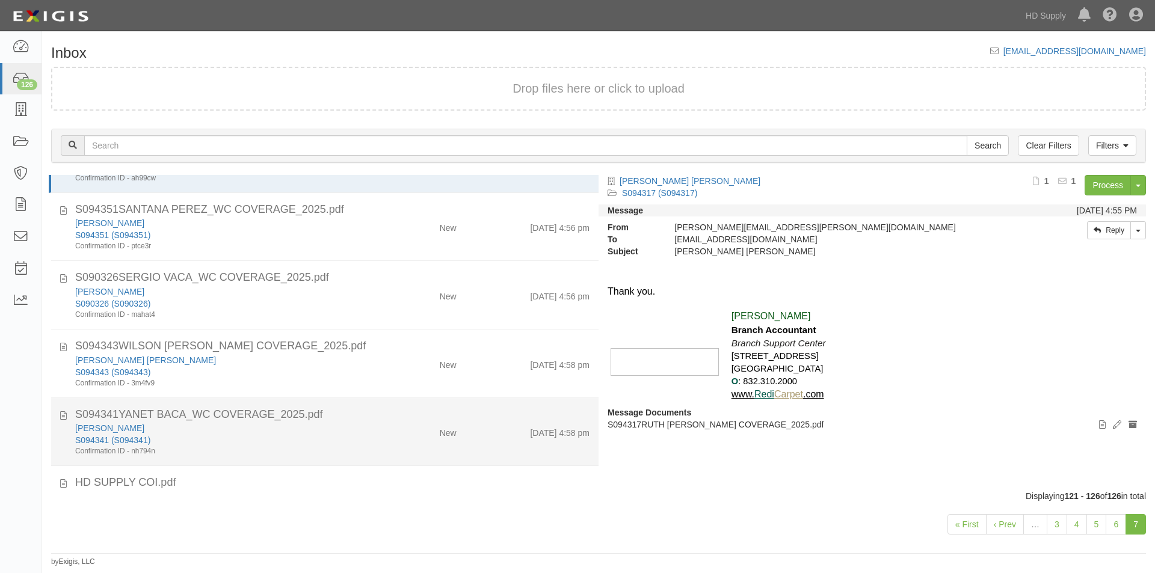
scroll to position [100, 0]
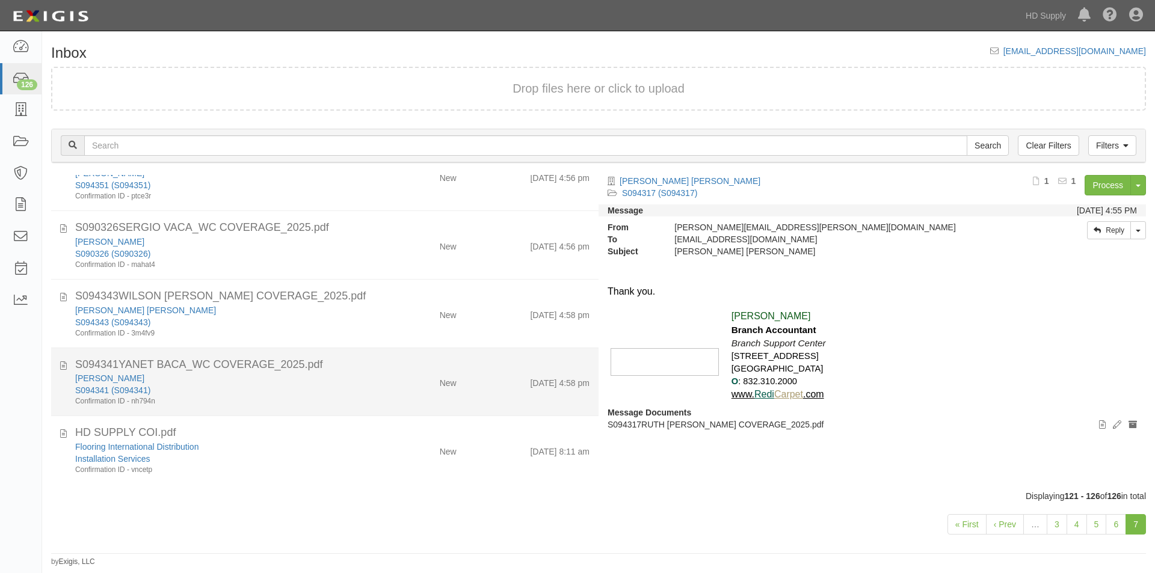
click at [224, 389] on div "S094341 (S094341)" at bounding box center [221, 390] width 292 height 12
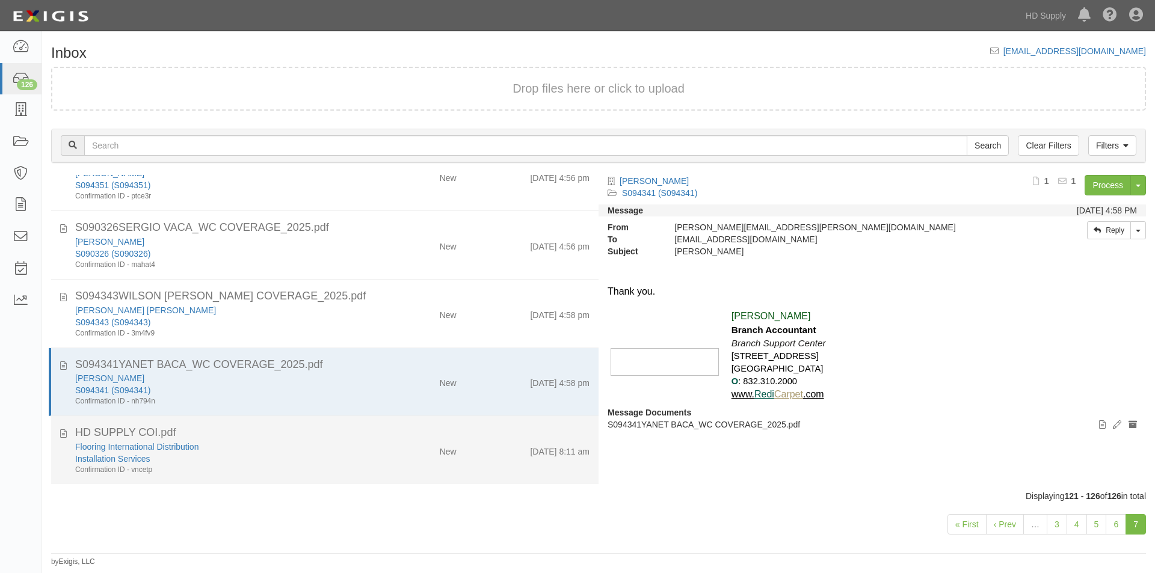
click at [261, 455] on div "Installation Services" at bounding box center [221, 459] width 292 height 12
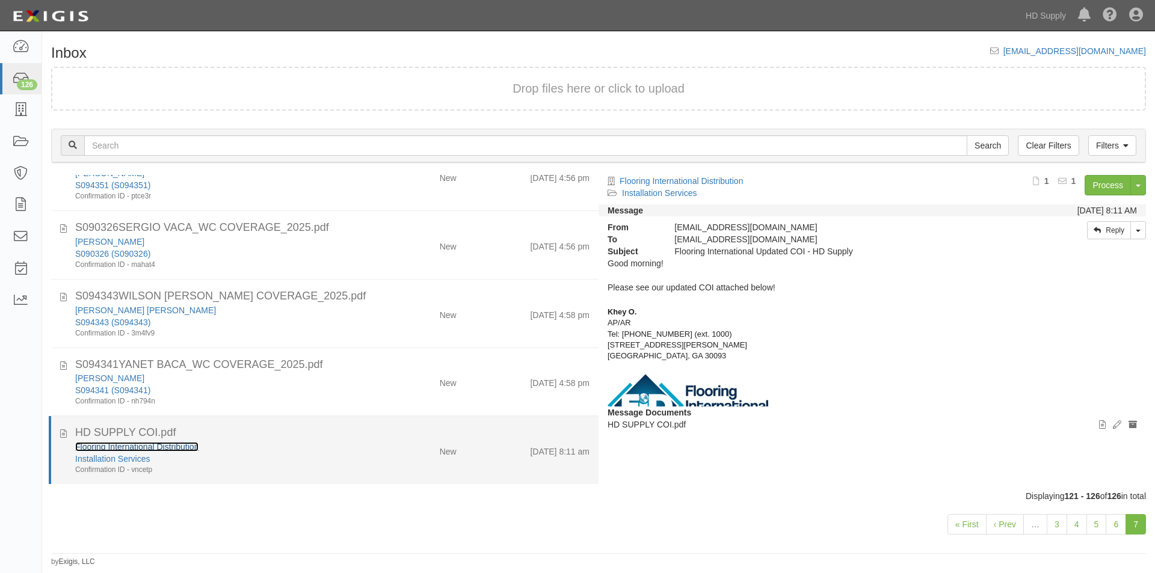
click at [126, 443] on link "Flooring International Distribution" at bounding box center [136, 447] width 123 height 10
click at [155, 448] on link "Flooring International Distribution" at bounding box center [136, 447] width 123 height 10
click at [275, 448] on div "Flooring International Distribution" at bounding box center [221, 447] width 292 height 12
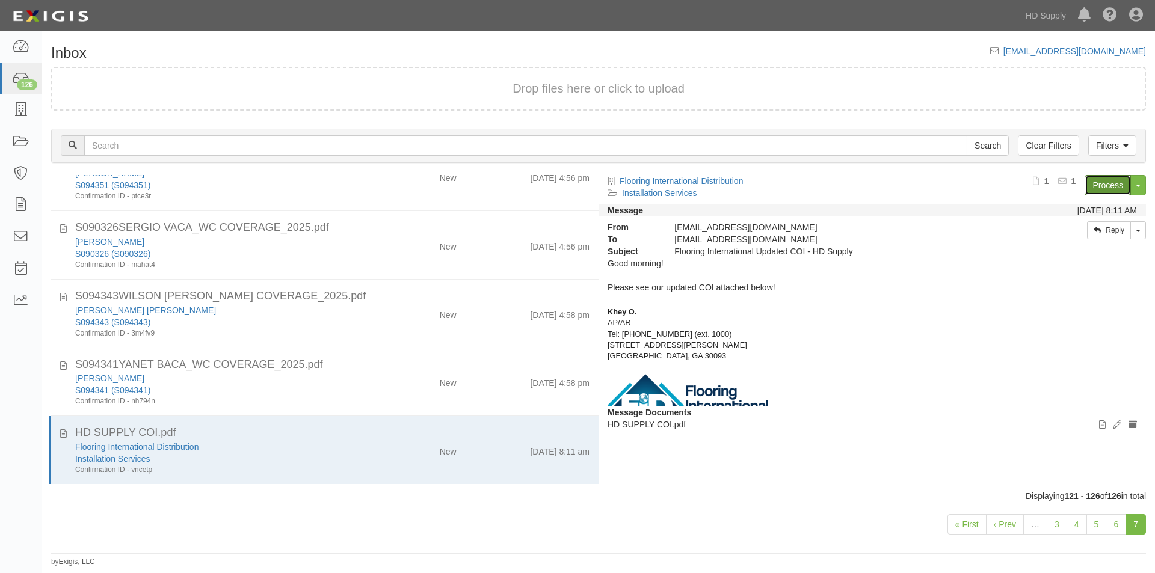
click at [1100, 186] on link "Process" at bounding box center [1107, 185] width 46 height 20
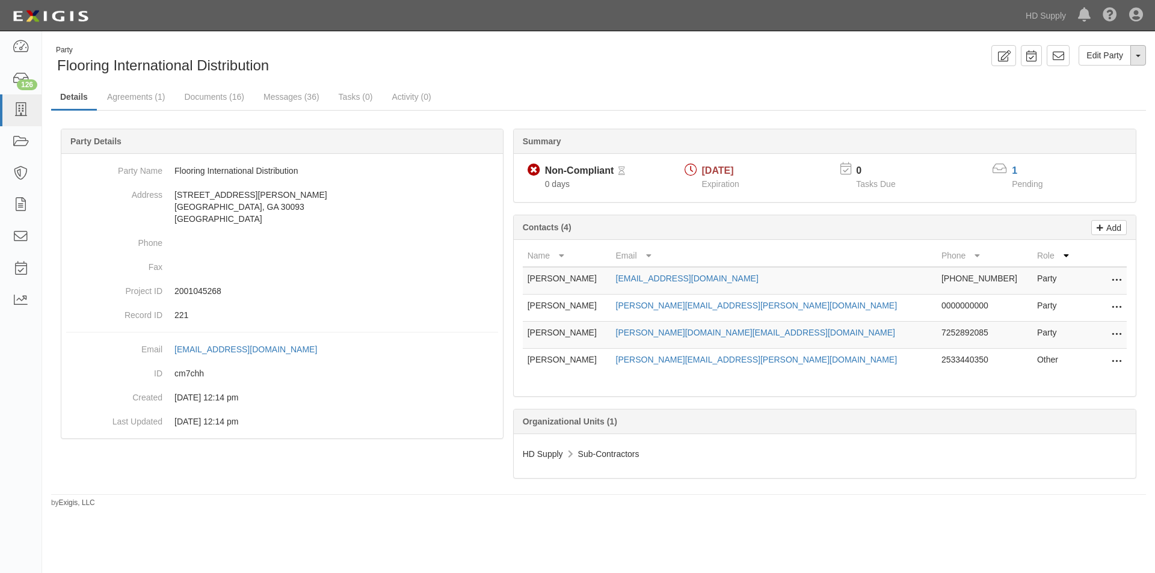
click at [1139, 54] on button "Toggle Party Dropdown" at bounding box center [1138, 55] width 16 height 20
click at [1109, 78] on link "View Audit Trail" at bounding box center [1097, 78] width 95 height 16
click at [277, 93] on link "Messages (36)" at bounding box center [291, 98] width 74 height 26
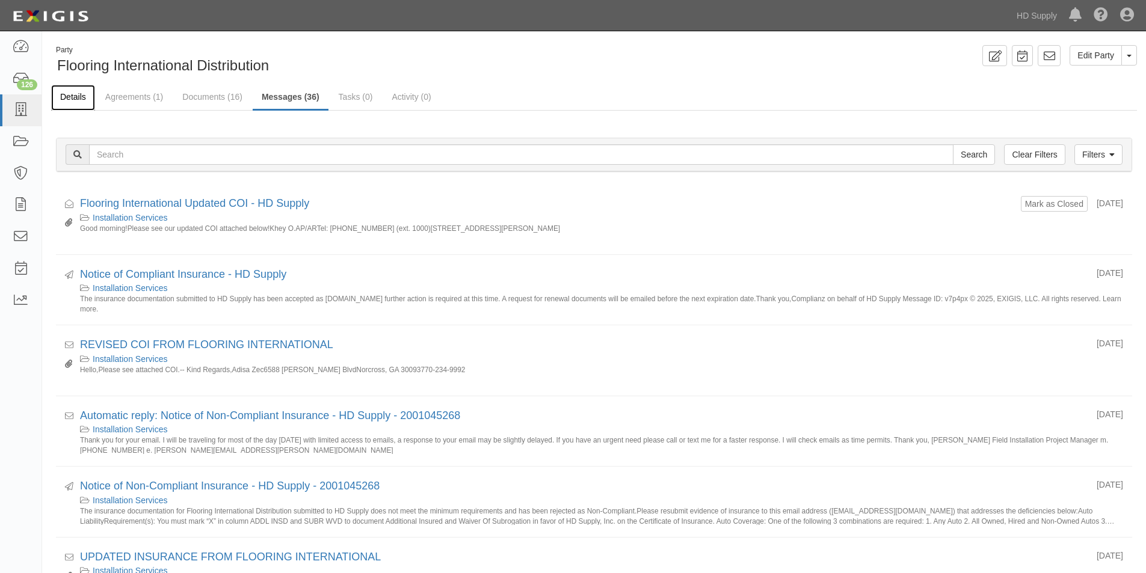
click at [79, 96] on link "Details" at bounding box center [73, 98] width 44 height 26
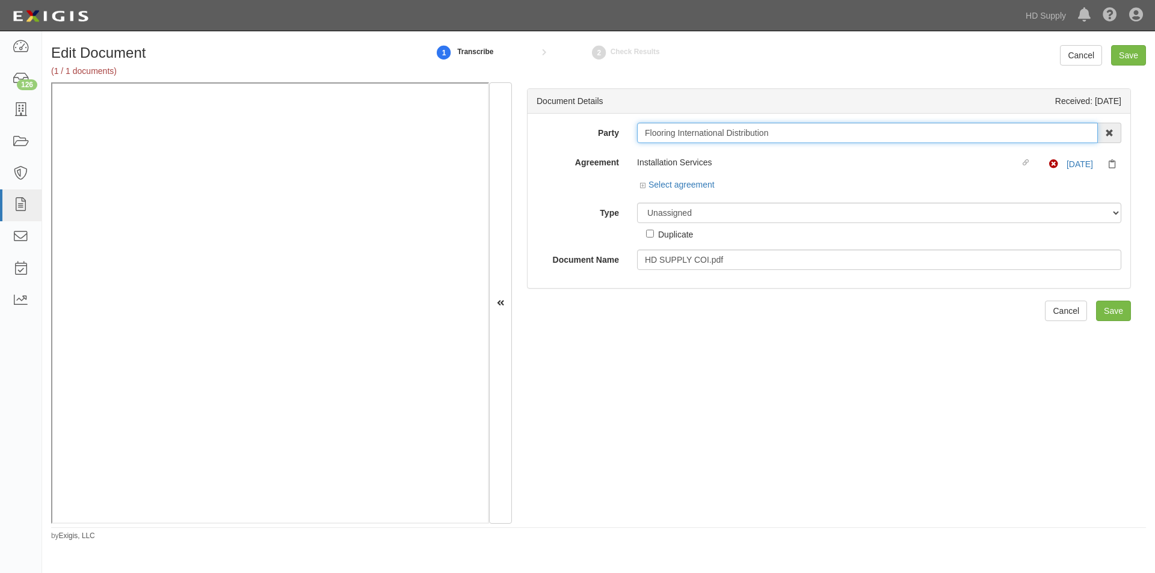
drag, startPoint x: 641, startPoint y: 134, endPoint x: 786, endPoint y: 128, distance: 145.7
click at [786, 128] on input "Flooring International Distribution" at bounding box center [867, 133] width 461 height 20
click at [731, 223] on div "Unassigned Binder Cancellation Notice Certificate Contract Endorsement Insuranc…" at bounding box center [879, 222] width 502 height 38
click at [731, 215] on select "Unassigned Binder Cancellation Notice Certificate Contract Endorsement Insuranc…" at bounding box center [879, 213] width 484 height 20
select select "CertificateDetail"
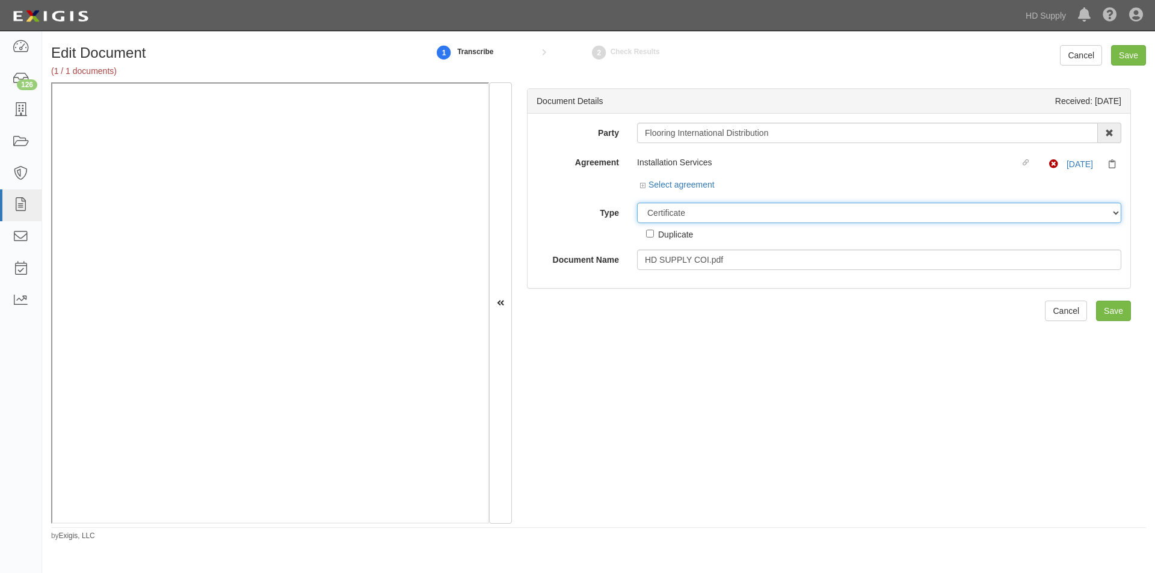
click at [637, 203] on select "Unassigned Binder Cancellation Notice Certificate Contract Endorsement Insuranc…" at bounding box center [879, 213] width 484 height 20
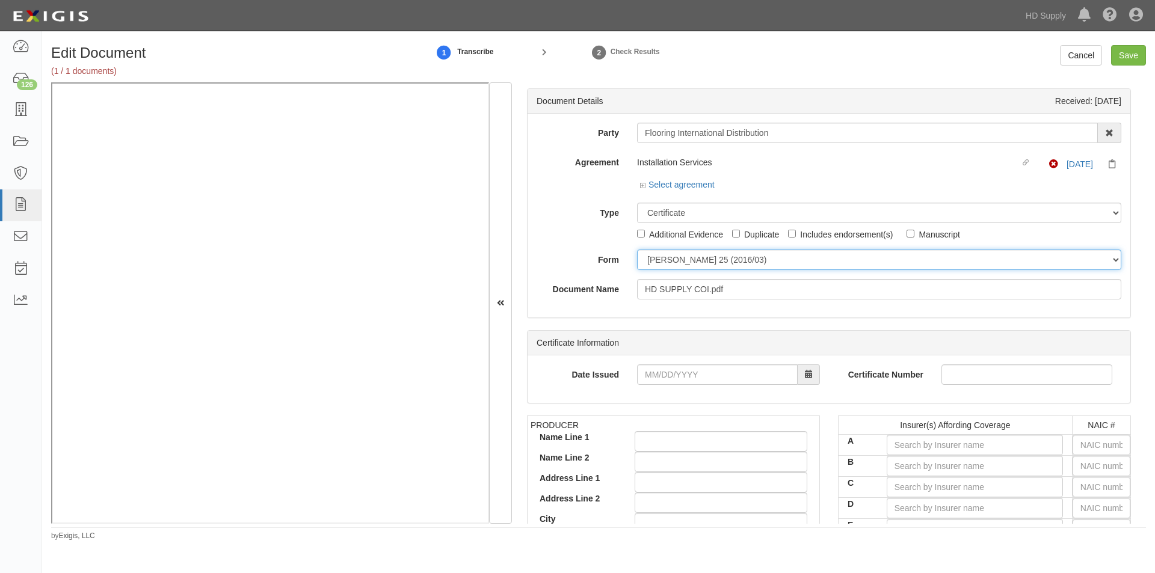
click at [690, 264] on select "ACORD 25 (2016/03) ACORD 101 ACORD 855 NY (2014/05) General" at bounding box center [879, 260] width 484 height 20
select select "GeneralFormDetail"
click at [637, 250] on select "ACORD 25 (2016/03) ACORD 101 ACORD 855 NY (2014/05) General" at bounding box center [879, 260] width 484 height 20
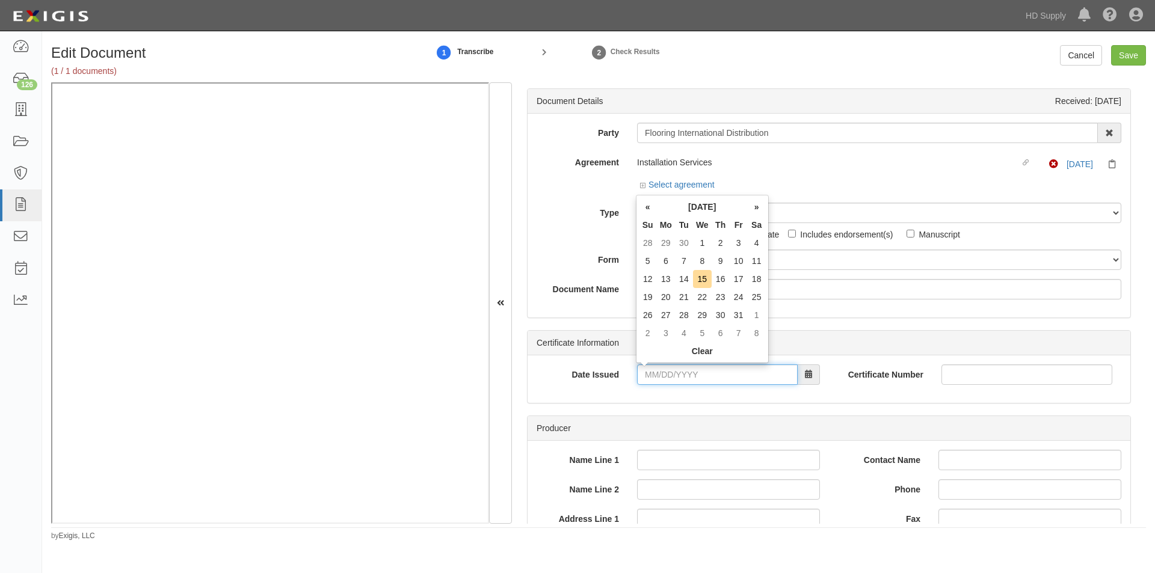
click at [657, 372] on input "Date Issued" at bounding box center [717, 374] width 161 height 20
click at [687, 276] on td "14" at bounding box center [684, 279] width 18 height 18
type input "10/14/2025"
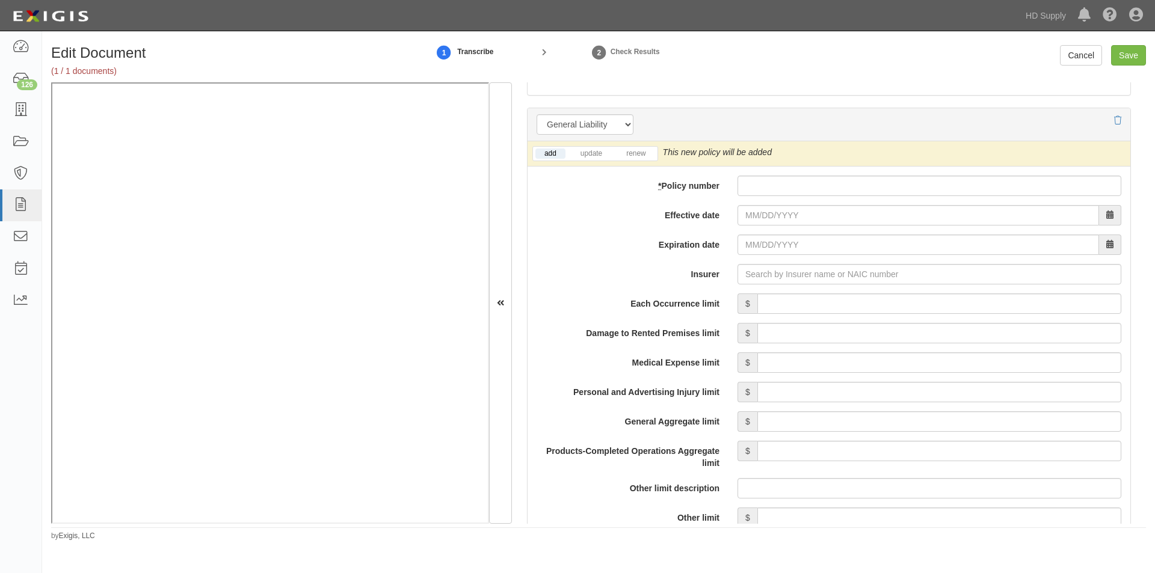
scroll to position [851, 0]
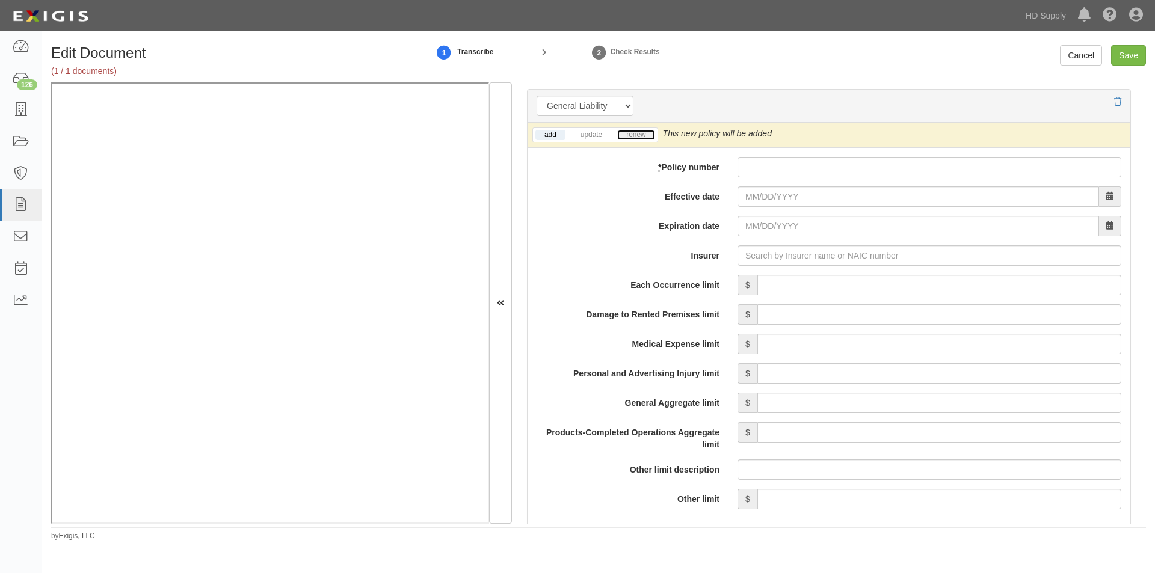
click at [634, 134] on link "renew" at bounding box center [635, 135] width 37 height 10
paste input "6800P05667A"
type input "6800P05667A"
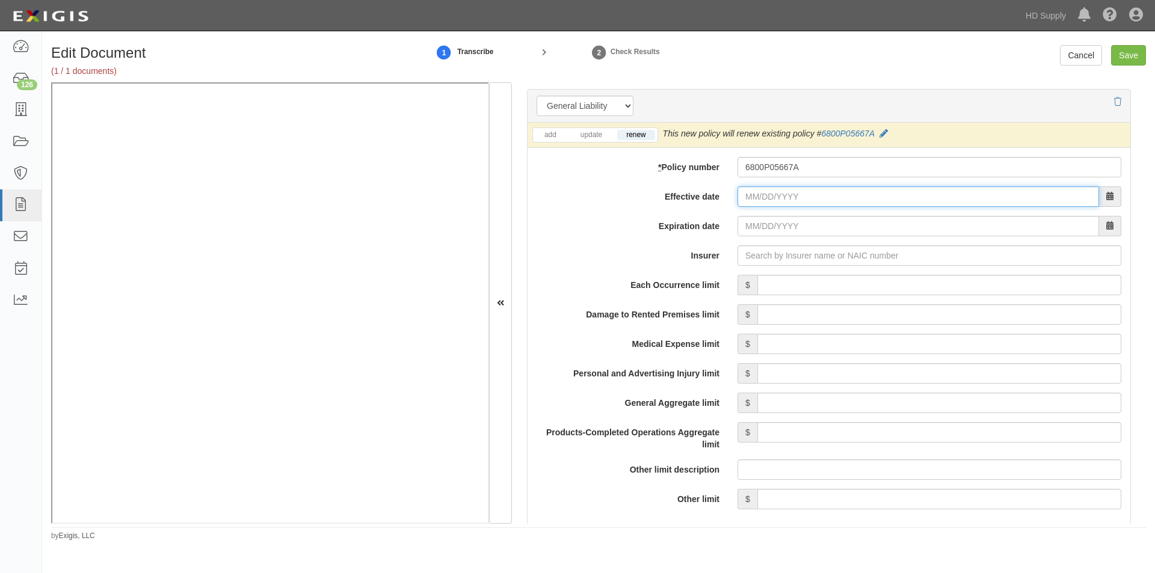
click at [834, 203] on input "Effective date" at bounding box center [917, 196] width 361 height 20
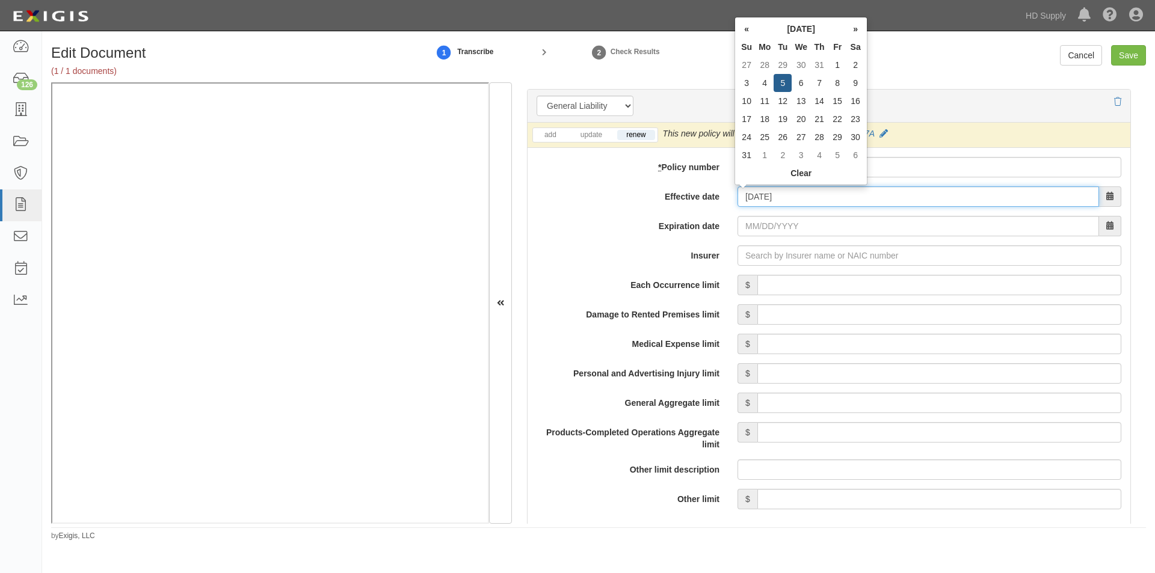
type input "08/05/2025"
type input "08/05/2026"
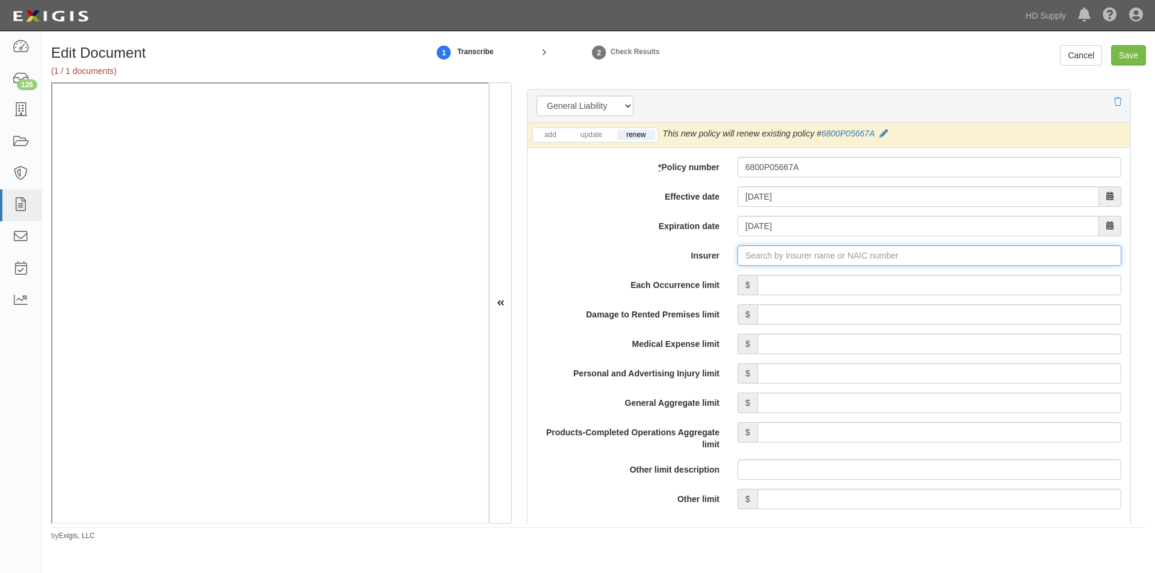
click at [755, 256] on input "Insurer" at bounding box center [929, 255] width 384 height 20
type input "21st Century Advantage Insurance Company (25232) NR Rating"
type input "2"
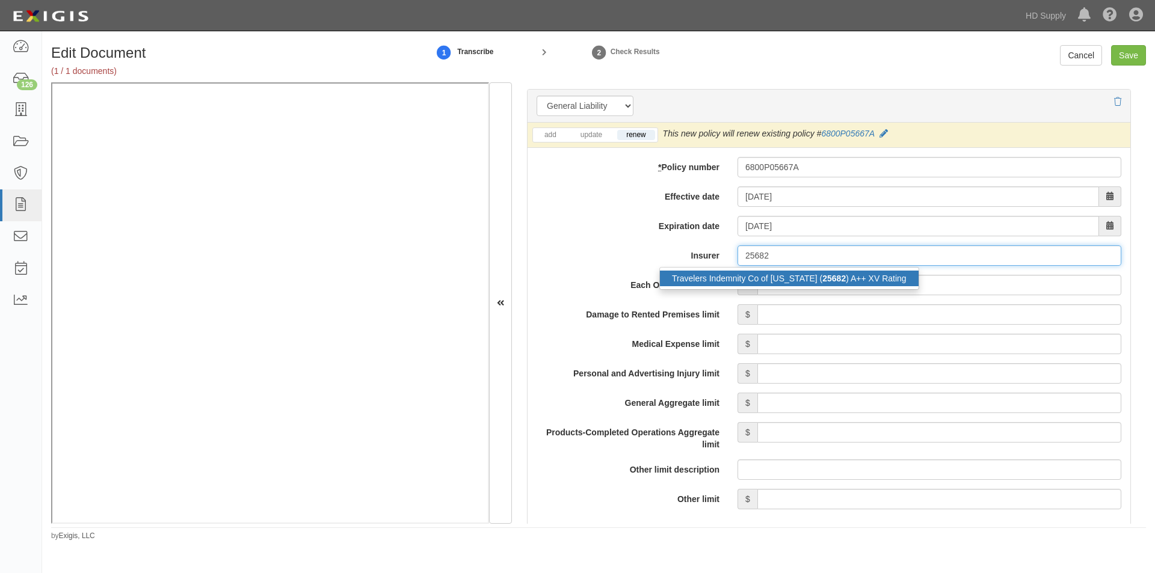
click at [731, 283] on div "Travelers Indemnity Co of Connecticut ( 25682 ) A++ XV Rating" at bounding box center [789, 279] width 259 height 16
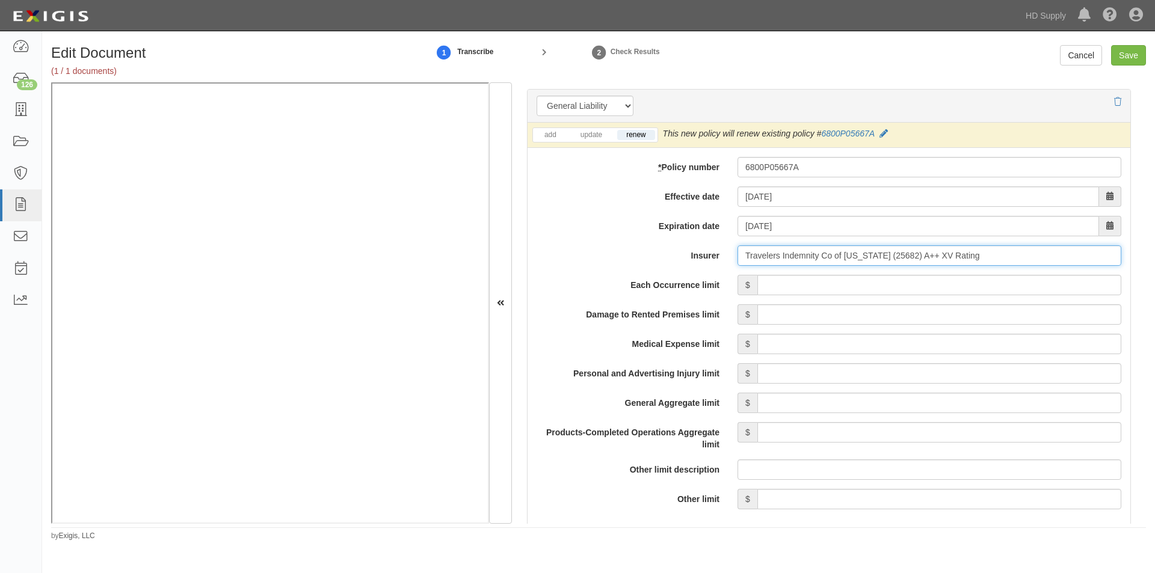
type input "Travelers Indemnity Co of Connecticut (25682) A++ XV Rating"
click at [852, 289] on input "Each Occurrence limit" at bounding box center [939, 285] width 364 height 20
type input "1,000,000"
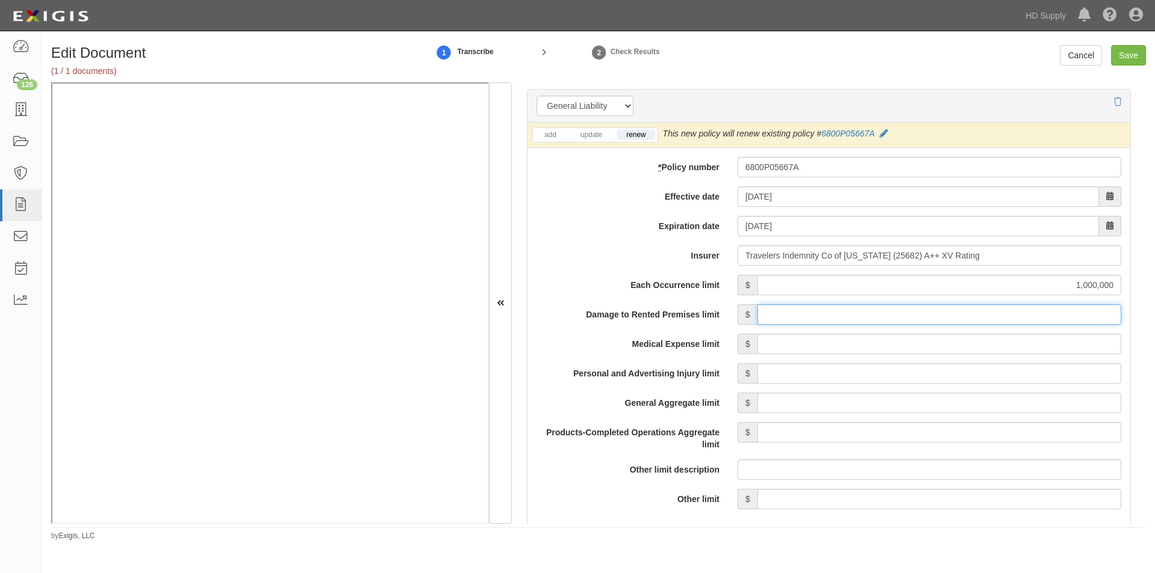
click at [967, 315] on input "Damage to Rented Premises limit" at bounding box center [939, 314] width 364 height 20
type input "300,000"
click at [989, 348] on input "Medical Expense limit" at bounding box center [939, 344] width 364 height 20
type input "5,000"
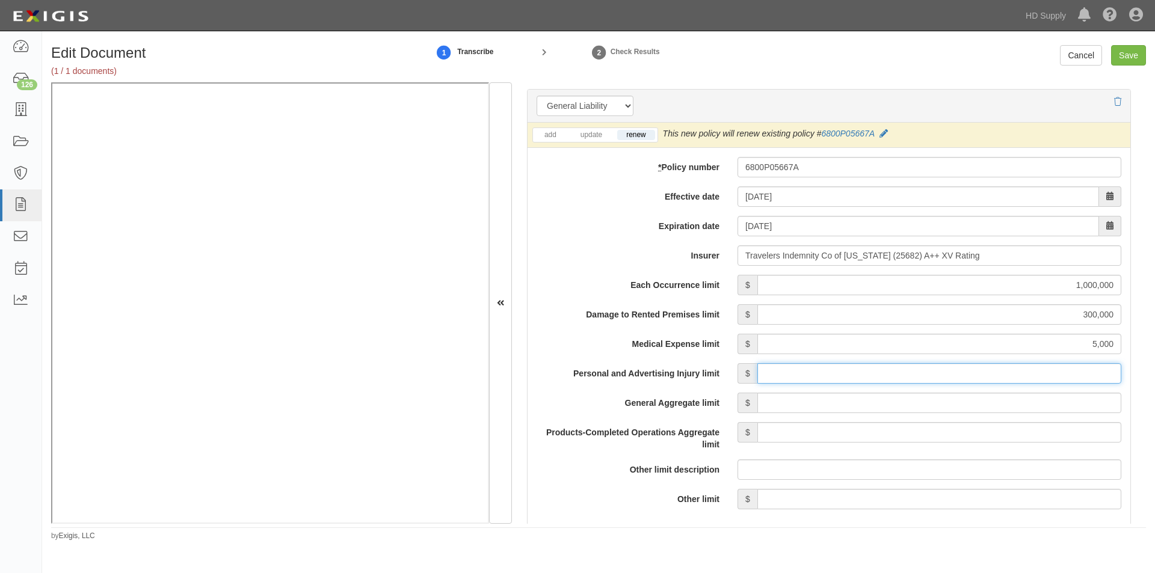
click at [985, 377] on input "Personal and Advertising Injury limit" at bounding box center [939, 373] width 364 height 20
type input "1,000,000"
click at [980, 411] on input "General Aggregate limit" at bounding box center [939, 403] width 364 height 20
type input "2,000,000"
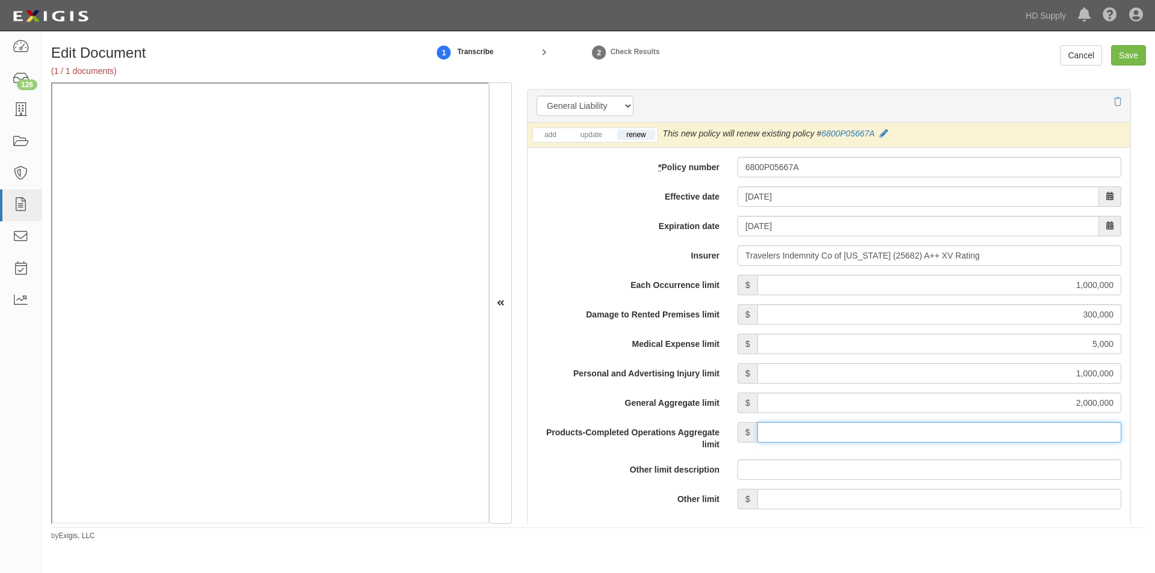
click at [973, 437] on input "Products-Completed Operations Aggregate limit" at bounding box center [939, 432] width 364 height 20
type input "2,000,000"
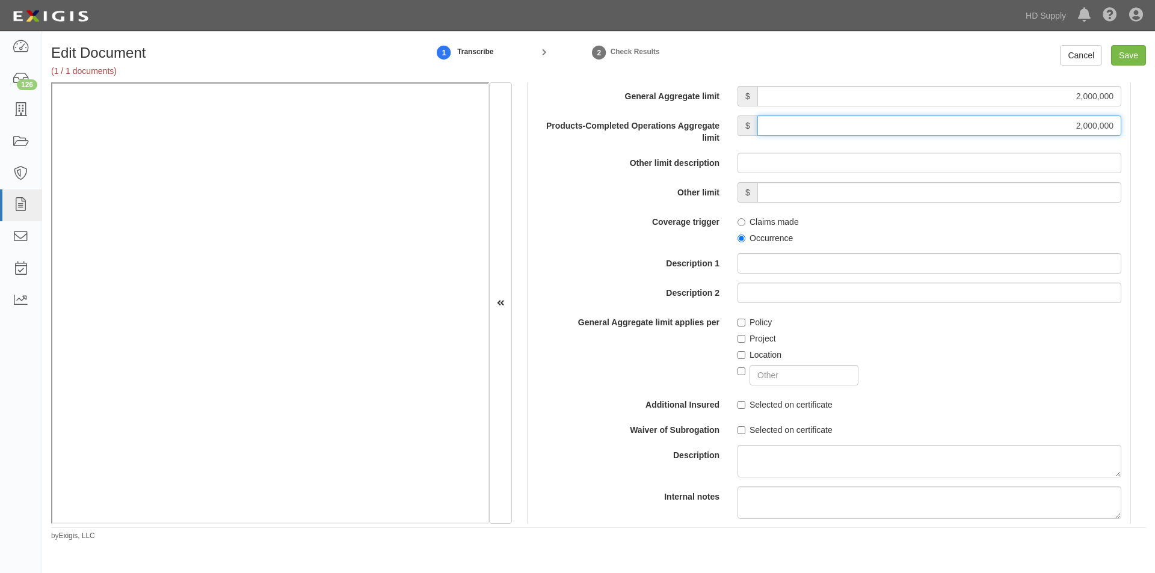
scroll to position [1183, 0]
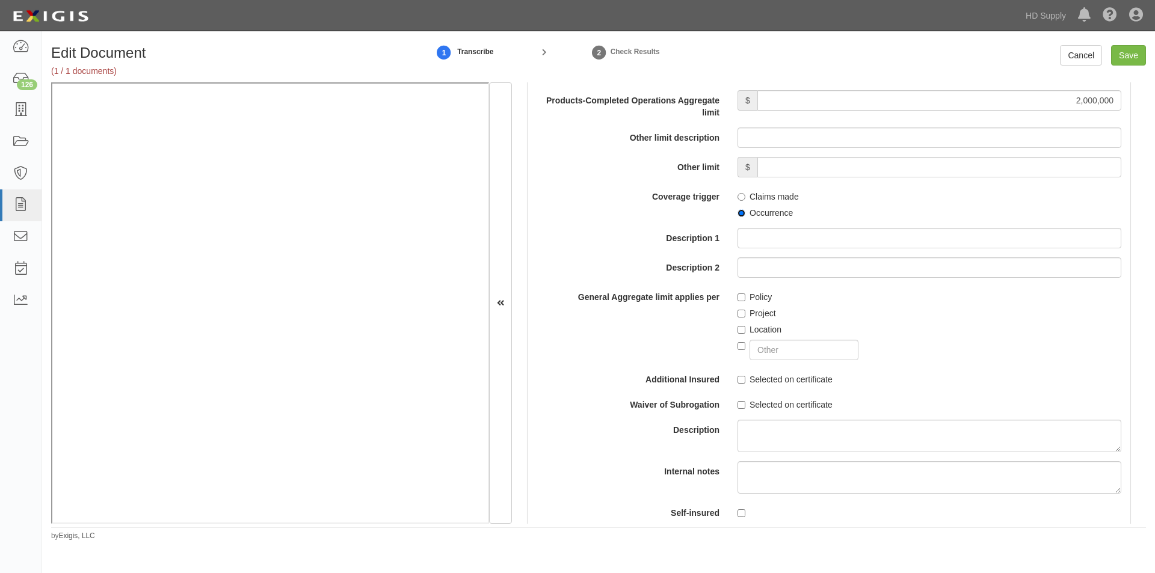
click at [737, 212] on input "Occurrence" at bounding box center [741, 213] width 8 height 8
radio input "true"
click at [742, 295] on input "Policy" at bounding box center [741, 298] width 8 height 8
checkbox input "true"
click at [739, 381] on input "Selected on certificate" at bounding box center [741, 380] width 8 height 8
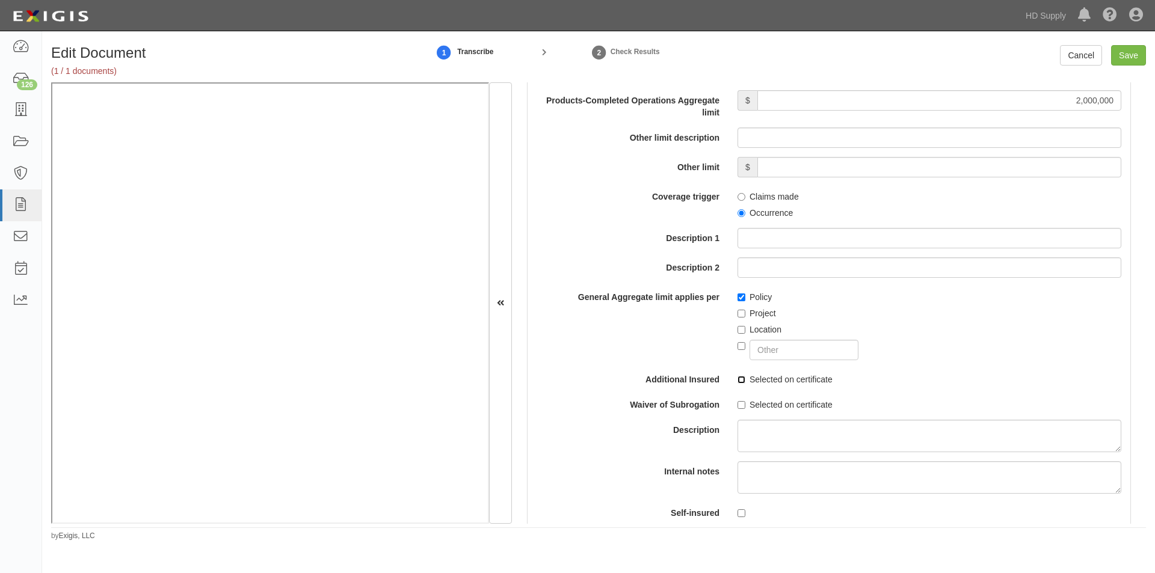
checkbox input "true"
click at [739, 404] on input "Selected on certificate" at bounding box center [741, 405] width 8 height 8
checkbox input "true"
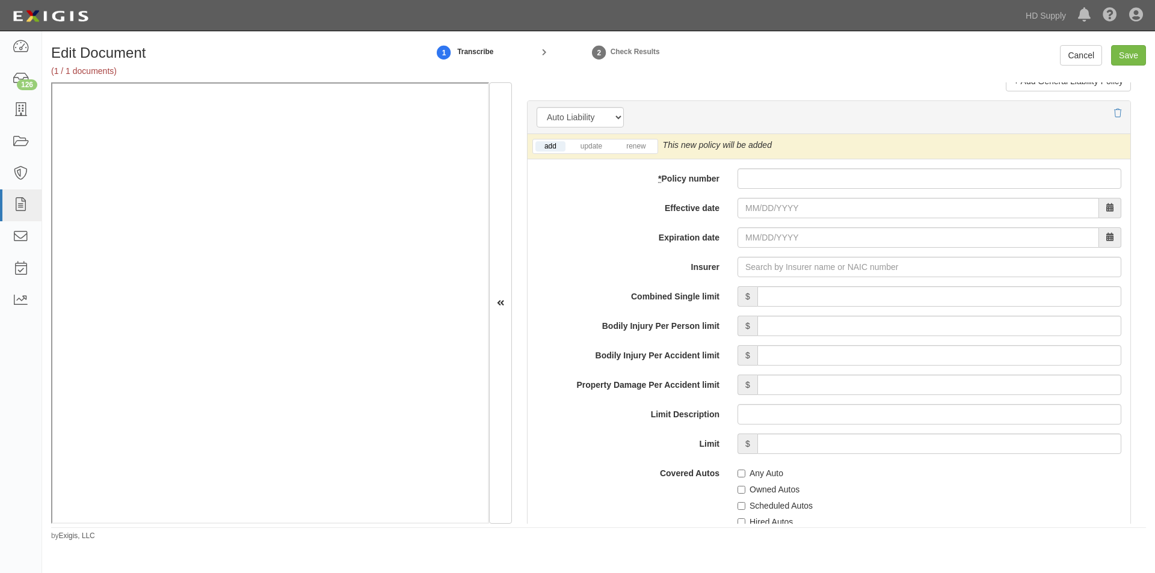
scroll to position [1690, 0]
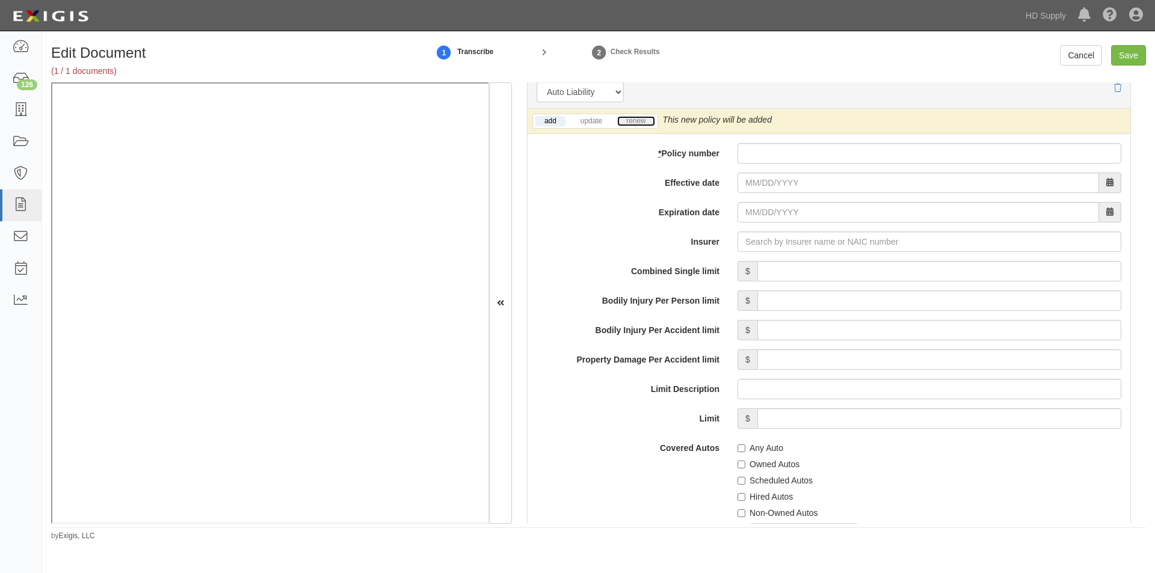
click at [635, 123] on link "renew" at bounding box center [635, 121] width 37 height 10
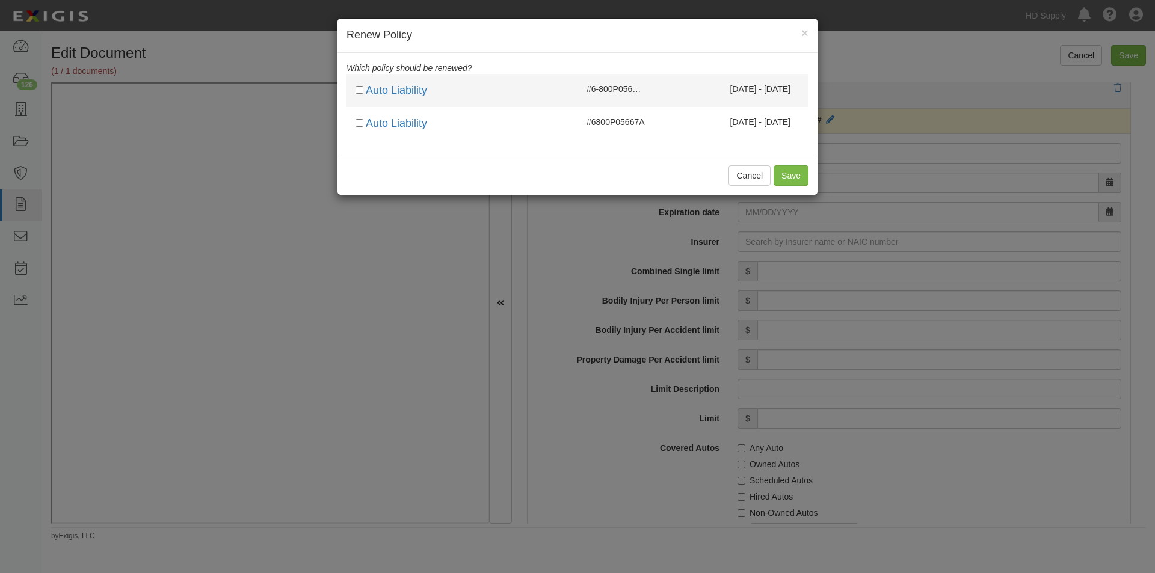
click at [355, 90] on div "Auto Liability" at bounding box center [461, 91] width 231 height 16
checkbox input "true"
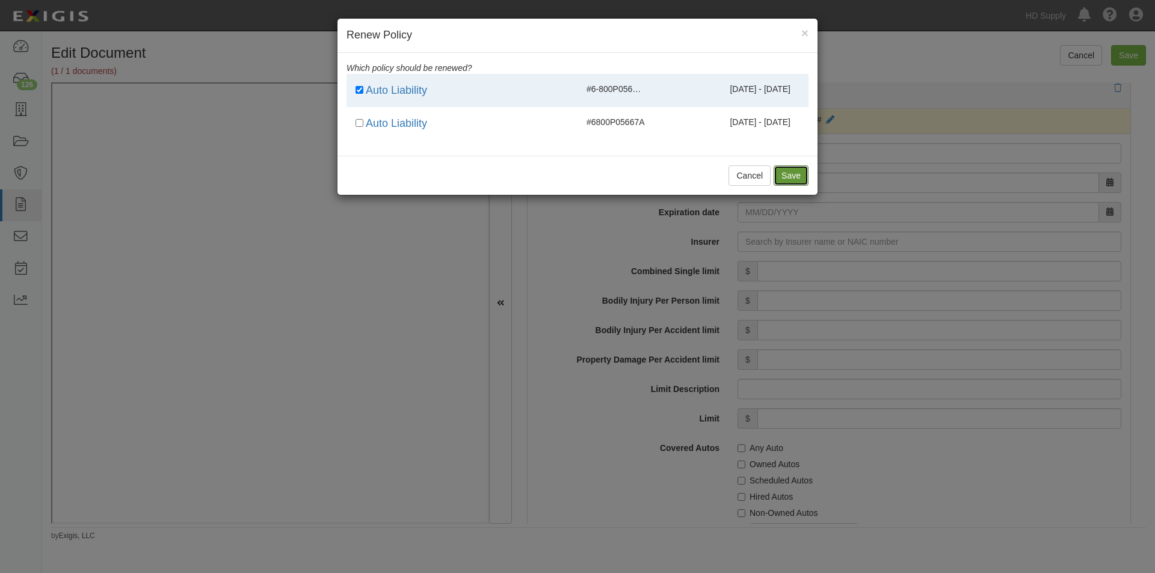
click at [788, 171] on button "Save" at bounding box center [791, 175] width 35 height 20
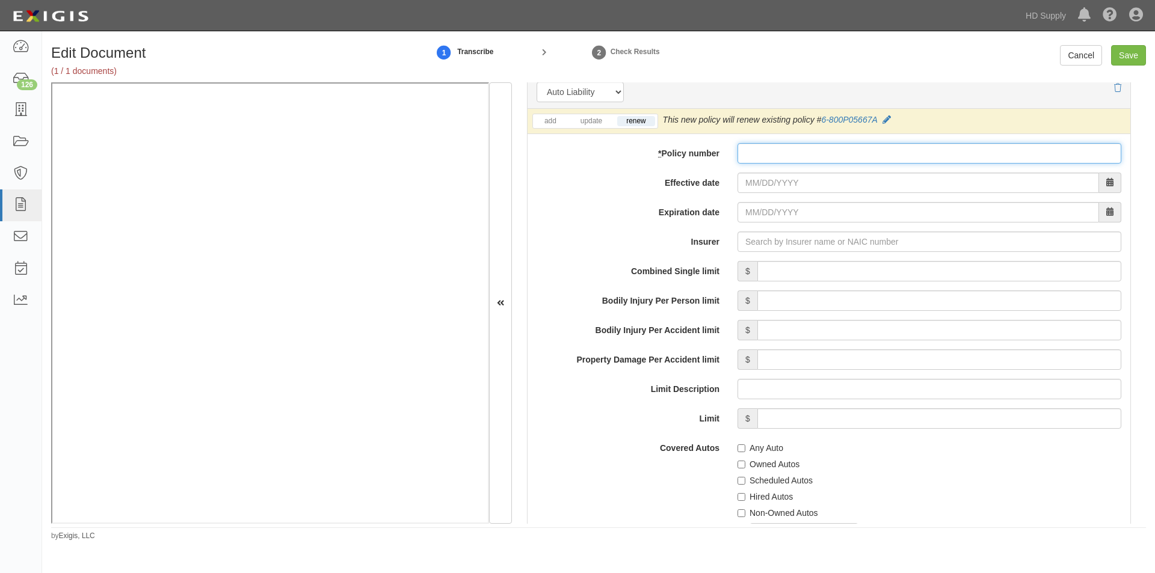
paste input "6800P05667A"
type input "6800P05667A"
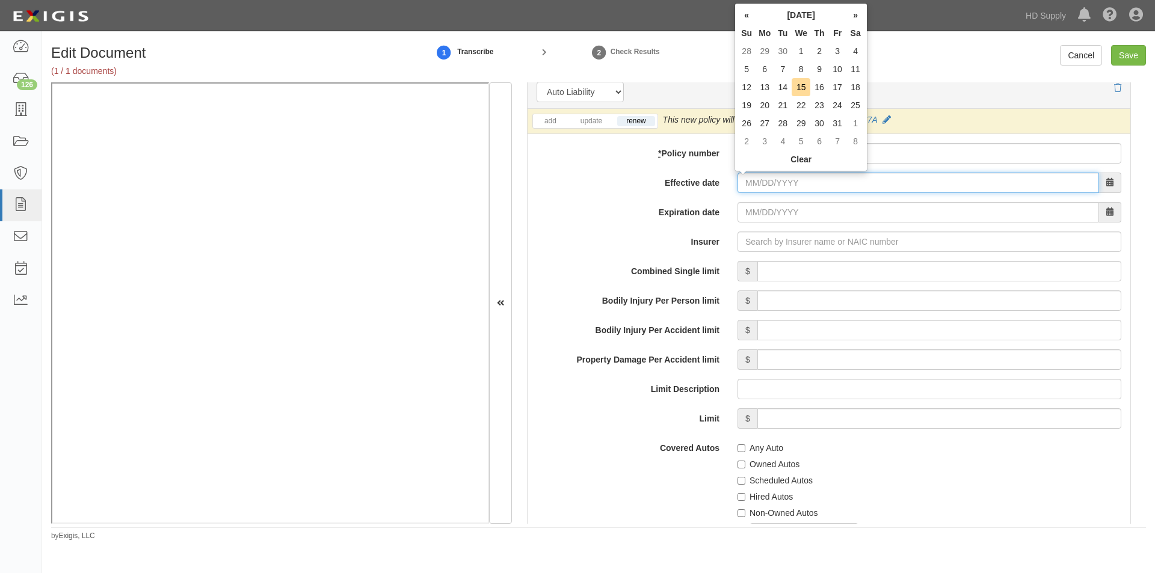
click at [772, 187] on input "Effective date" at bounding box center [917, 183] width 361 height 20
type input "08/05/2025"
type input "08/05/2026"
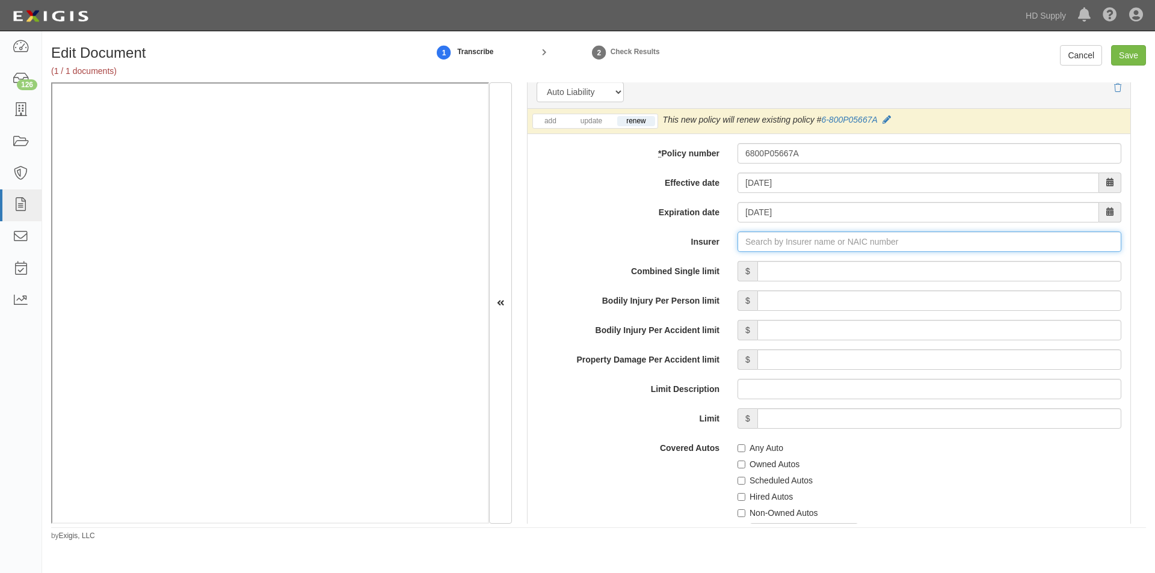
click at [759, 246] on input "Insurer" at bounding box center [929, 242] width 384 height 20
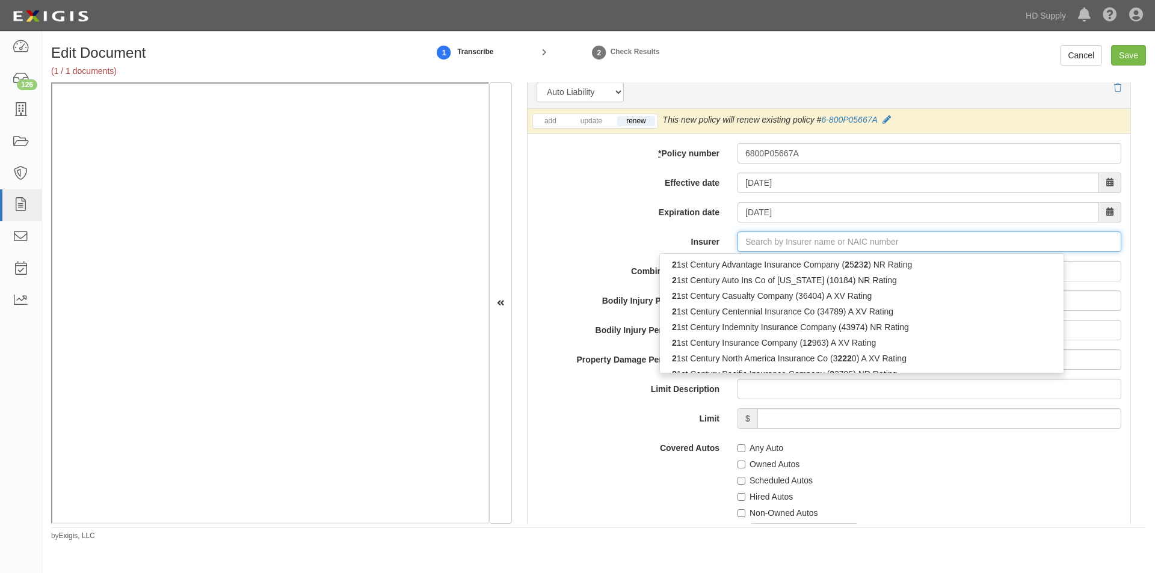
type input "21st Century Advantage Insurance Company (25232) NR Rating"
type input "2"
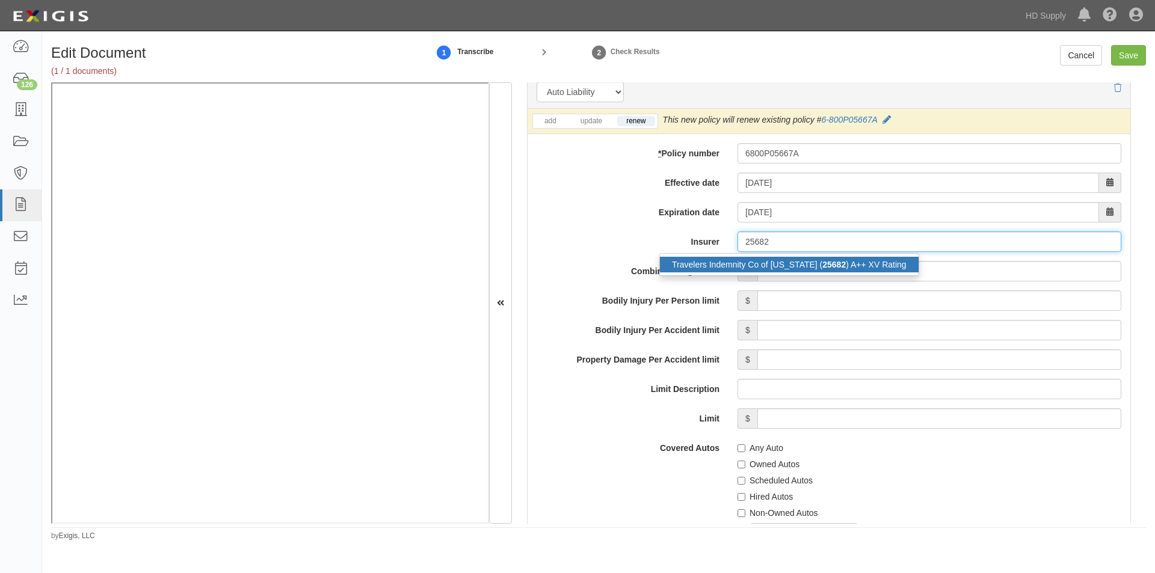
click at [752, 269] on div "Travelers Indemnity Co of Connecticut ( 25682 ) A++ XV Rating" at bounding box center [789, 265] width 259 height 16
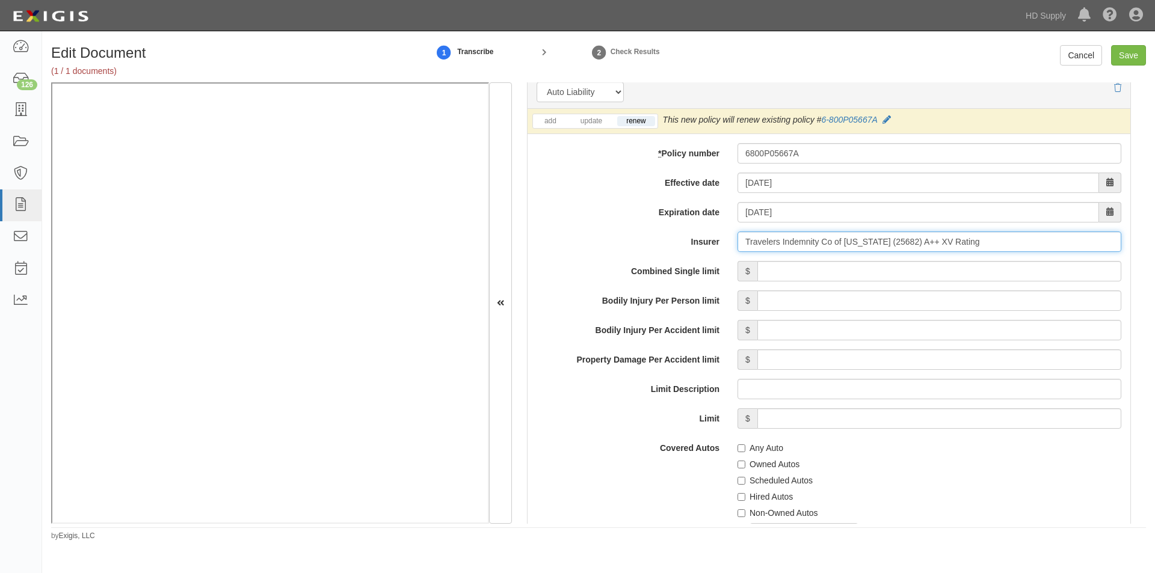
type input "Travelers Indemnity Co of Connecticut (25682) A++ XV Rating"
click at [810, 269] on input "Combined Single limit" at bounding box center [939, 271] width 364 height 20
type input "1,000,000"
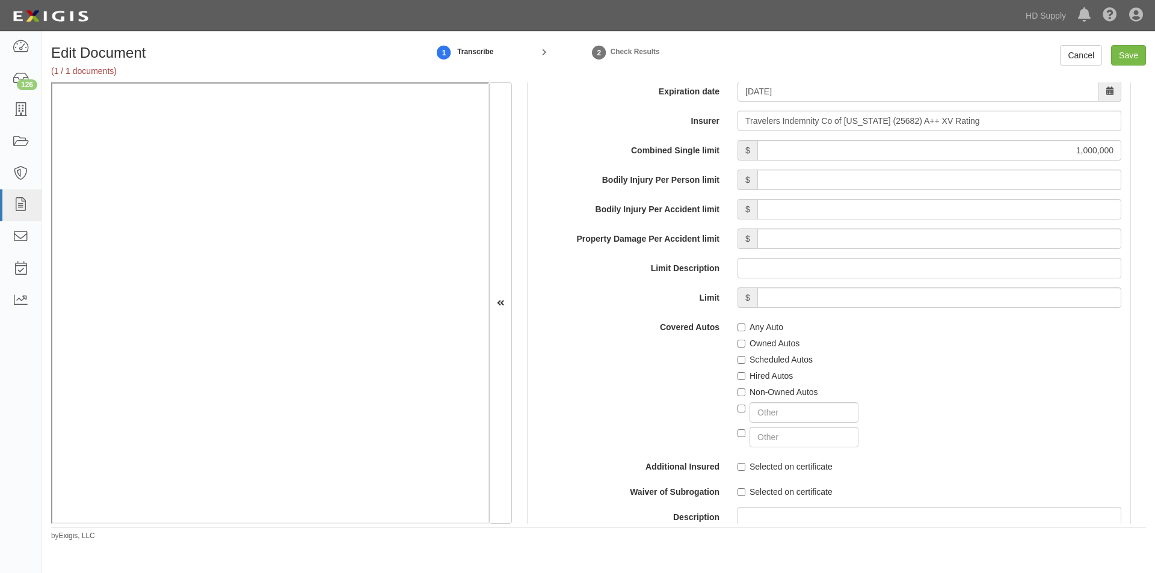
scroll to position [1991, 0]
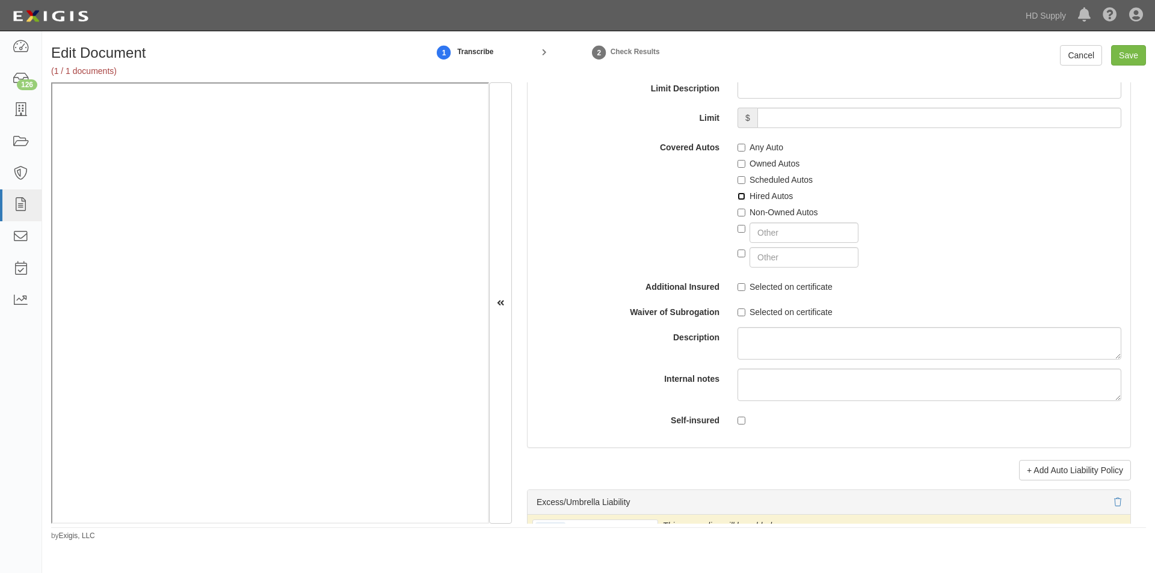
click at [741, 195] on input "Hired Autos" at bounding box center [741, 196] width 8 height 8
checkbox input "true"
click at [740, 218] on div at bounding box center [929, 230] width 384 height 25
click at [738, 214] on input "Non-Owned Autos" at bounding box center [741, 213] width 8 height 8
checkbox input "true"
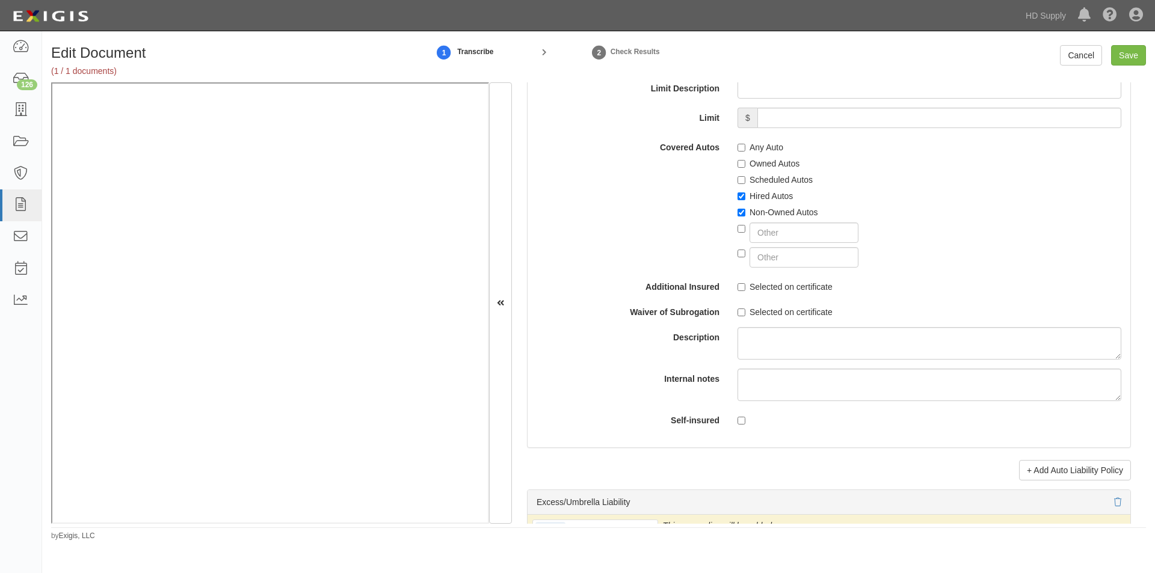
click at [740, 291] on label "Selected on certificate" at bounding box center [784, 287] width 95 height 12
click at [740, 291] on input "Selected on certificate" at bounding box center [741, 287] width 8 height 8
checkbox input "true"
click at [737, 310] on input "Selected on certificate" at bounding box center [741, 313] width 8 height 8
checkbox input "true"
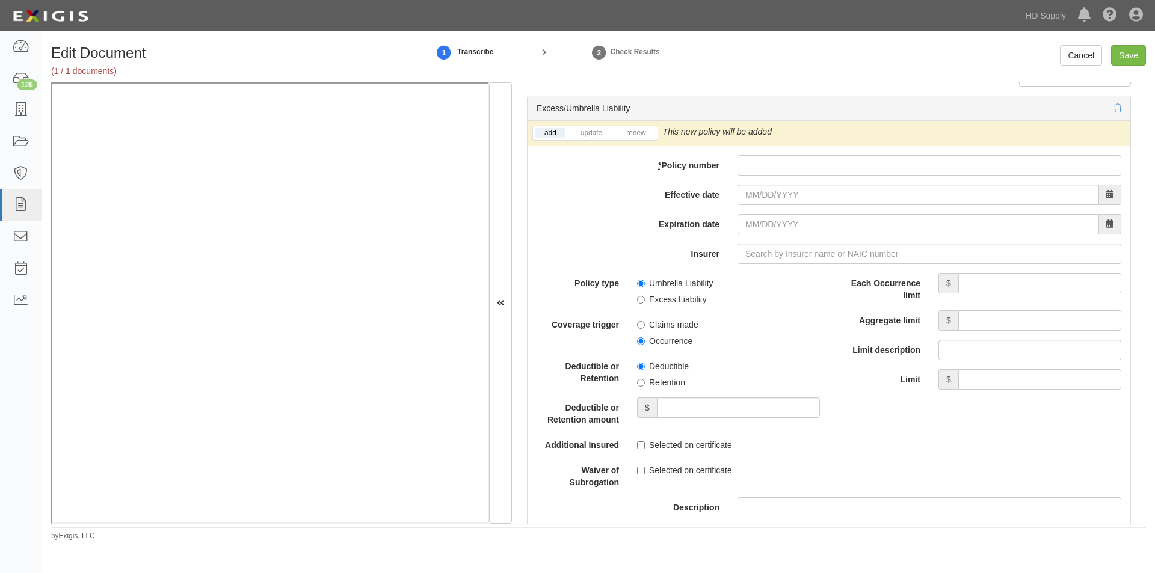
scroll to position [2410, 0]
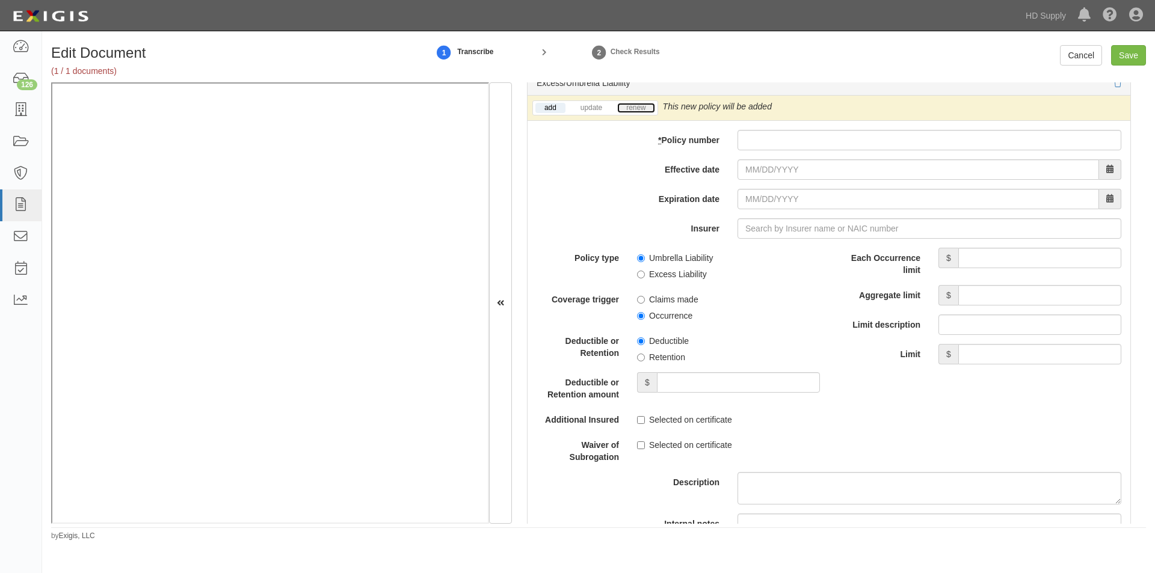
click at [627, 112] on link "renew" at bounding box center [635, 108] width 37 height 10
paste input "CUP0P057272"
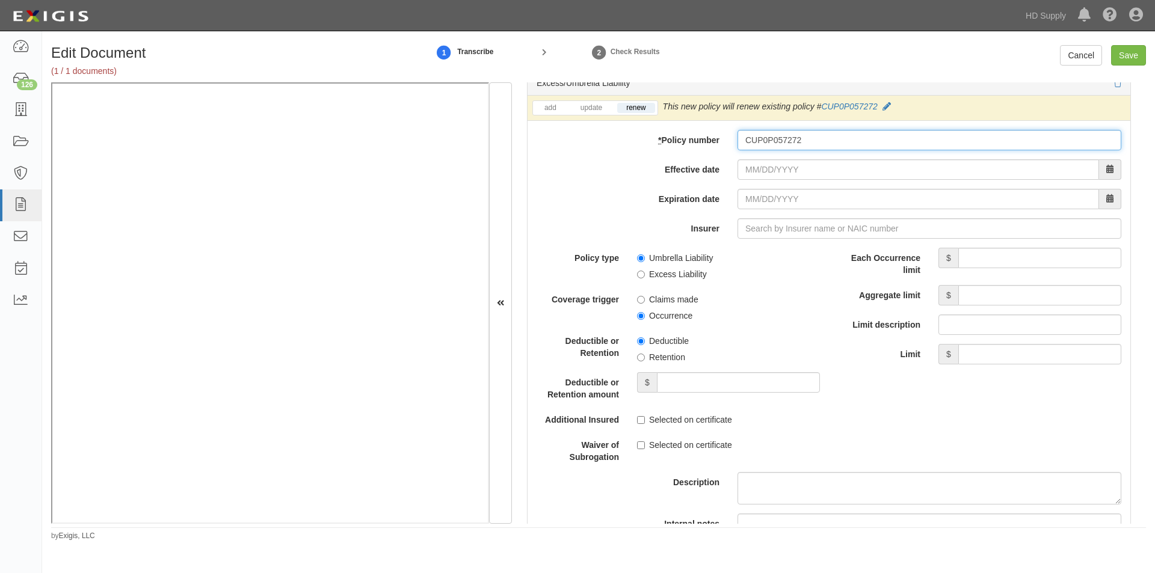
type input "CUP0P057272"
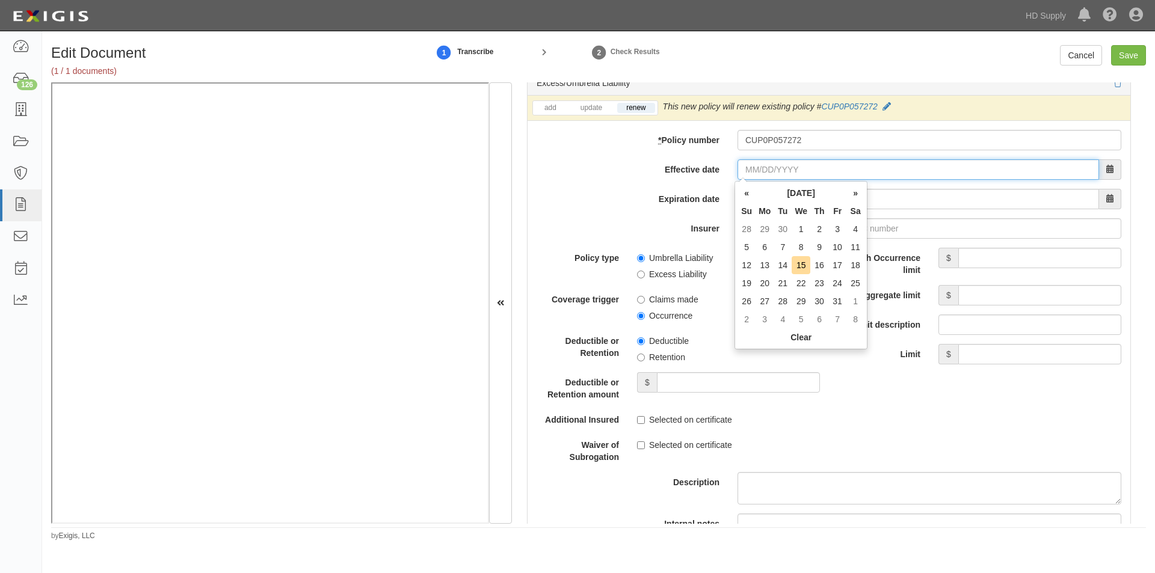
click at [760, 166] on input "Effective date" at bounding box center [917, 169] width 361 height 20
type input "08/05/2025"
type input "08/05/2026"
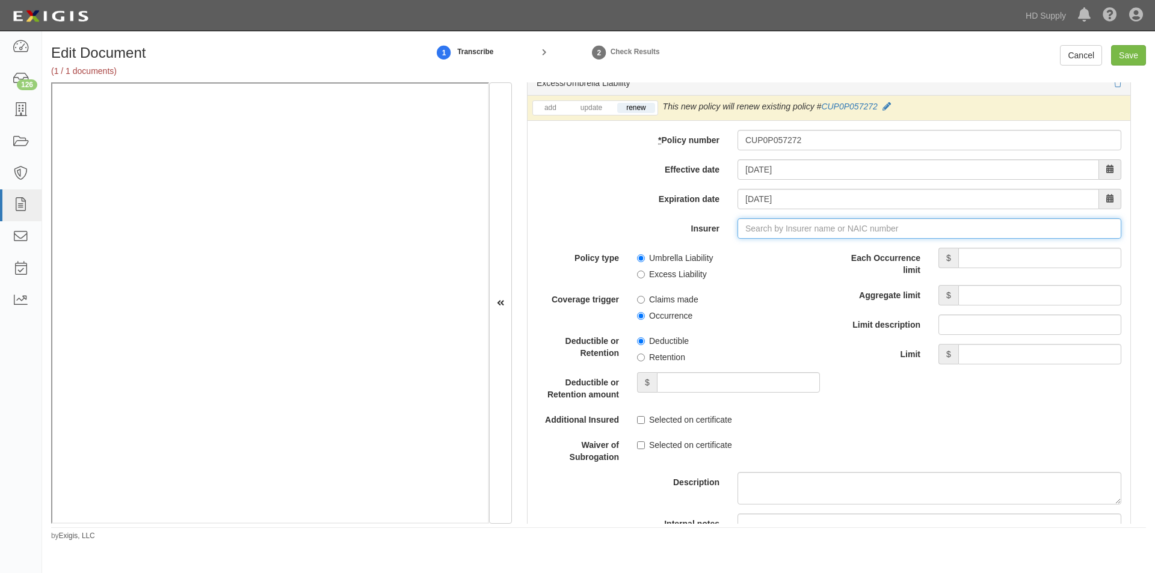
click at [777, 235] on input "Insurer" at bounding box center [929, 228] width 384 height 20
type input "21st Century Advantage Insurance Company (25232) NR Rating"
type input "2"
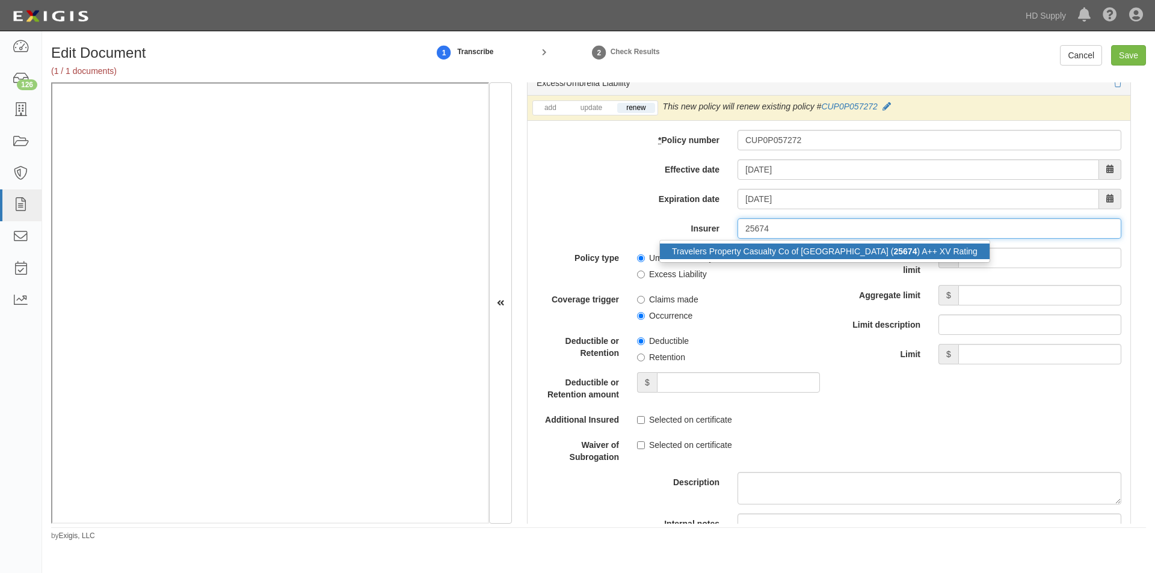
click at [765, 245] on div "Travelers Property Casualty Co of Amer ( 25674 ) A++ XV Rating" at bounding box center [825, 252] width 330 height 16
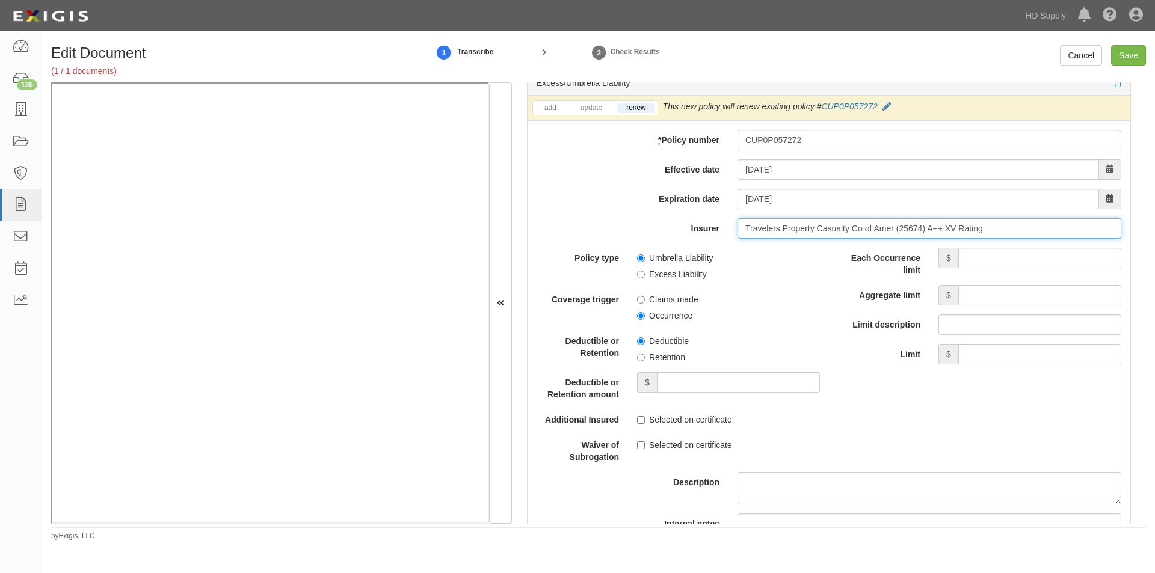
type input "Travelers Property Casualty Co of Amer (25674) A++ XV Rating"
click at [1031, 262] on input "Each Occurrence limit" at bounding box center [1039, 258] width 163 height 20
type input "5,000,000"
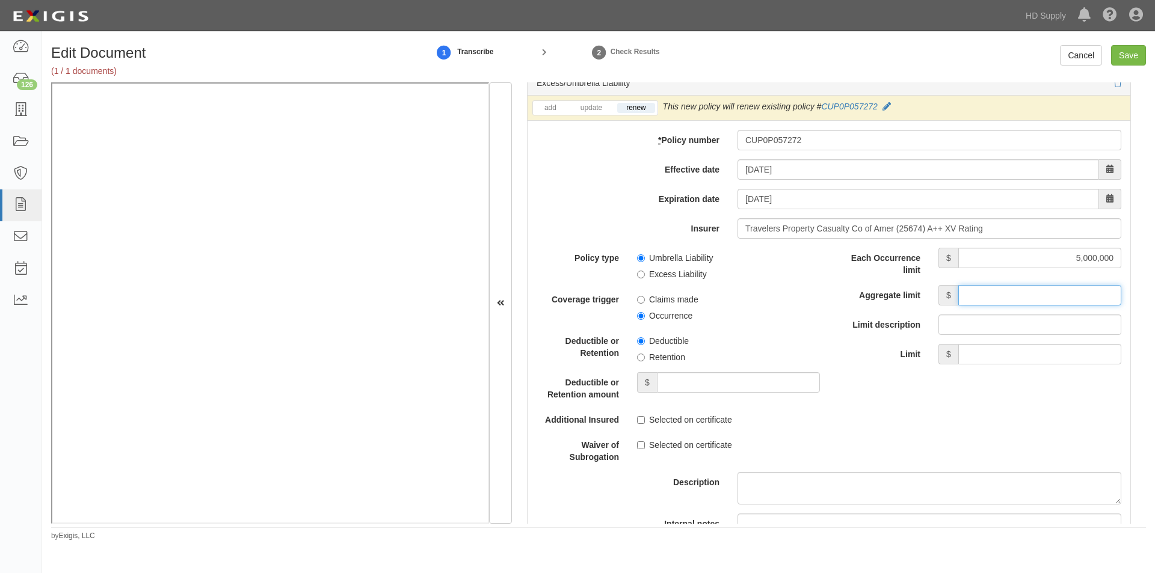
click at [971, 293] on input "Aggregate limit" at bounding box center [1039, 295] width 163 height 20
type input "5,000,000"
click at [637, 254] on input "Umbrella Liability" at bounding box center [641, 258] width 8 height 8
radio input "true"
drag, startPoint x: 639, startPoint y: 314, endPoint x: 641, endPoint y: 334, distance: 19.9
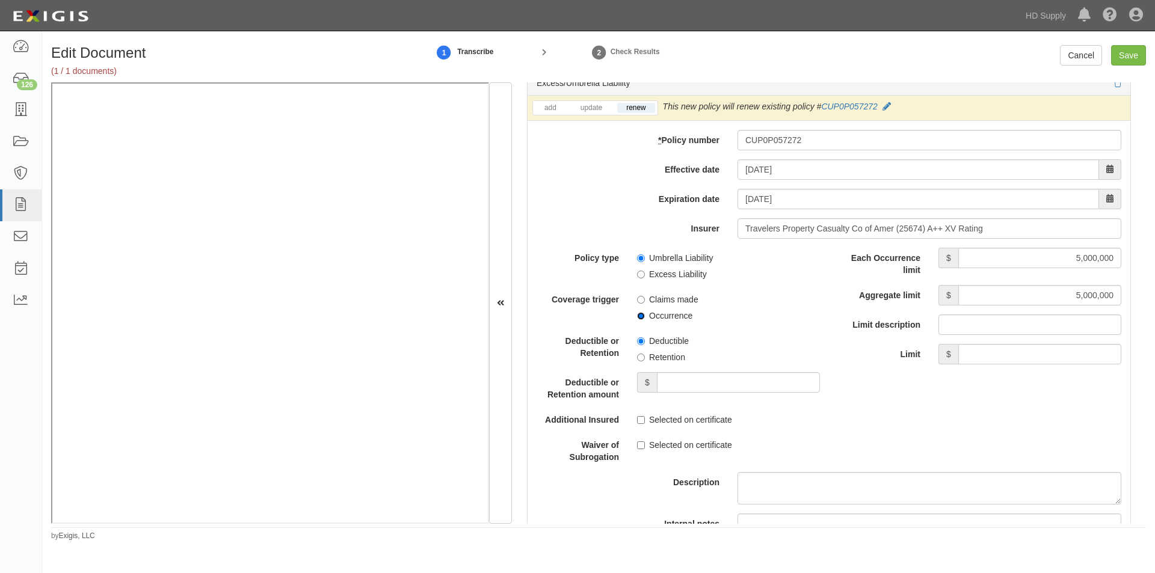
click at [639, 315] on input "Occurrence" at bounding box center [641, 316] width 8 height 8
radio input "true"
click at [640, 357] on input "Retention" at bounding box center [641, 358] width 8 height 8
radio input "true"
click at [639, 420] on input "Selected on certificate" at bounding box center [641, 420] width 8 height 8
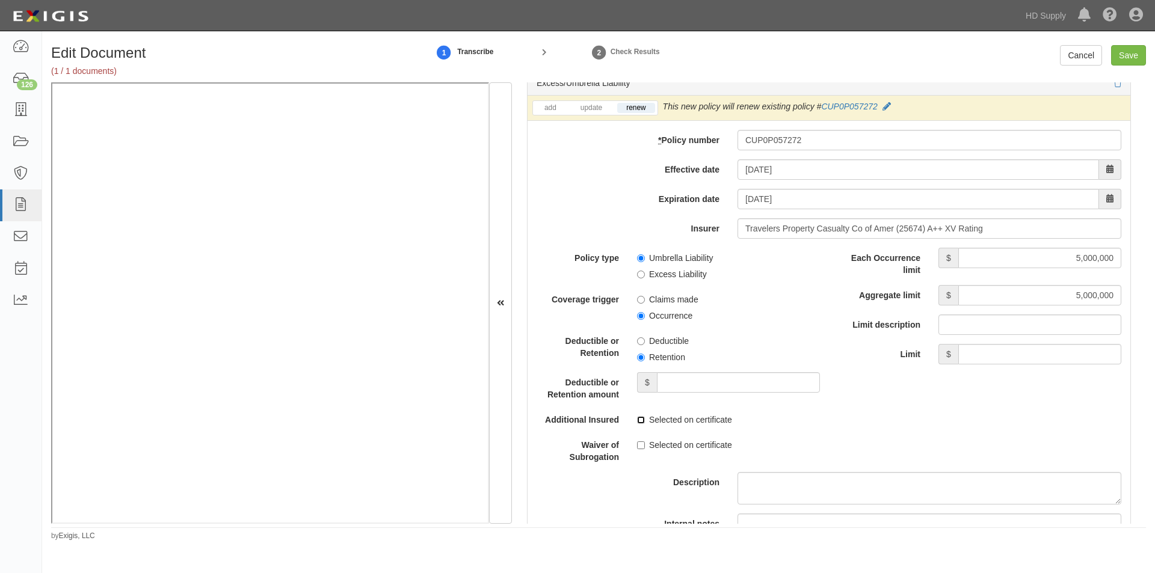
checkbox input "true"
click at [638, 448] on input "Selected on certificate" at bounding box center [641, 445] width 8 height 8
checkbox input "true"
click at [694, 380] on input "Deductible or Retention amount" at bounding box center [738, 382] width 163 height 20
type input "5,000"
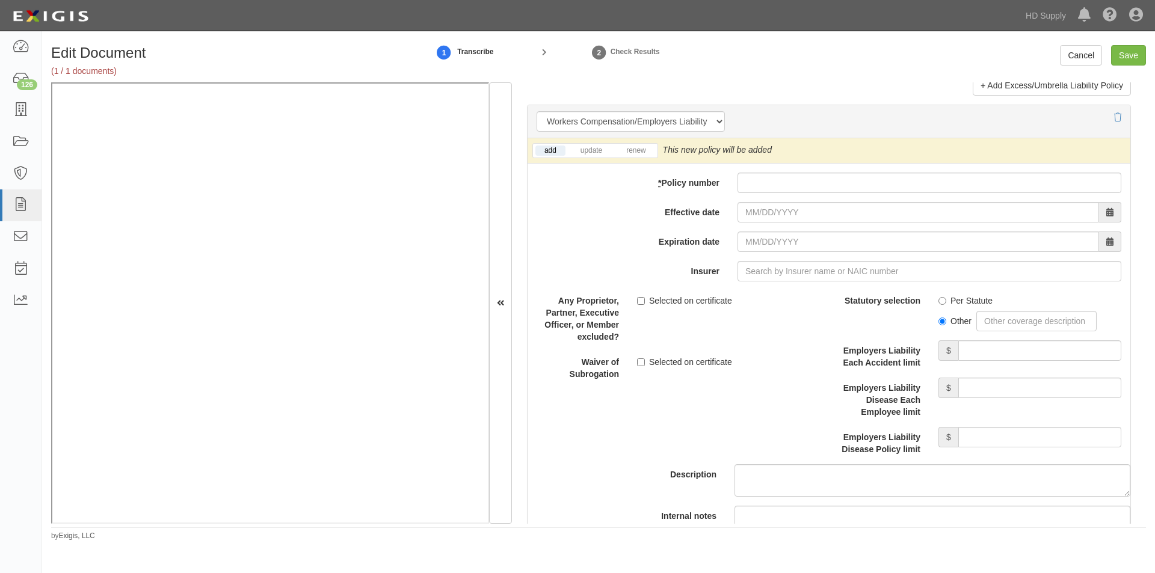
scroll to position [2998, 0]
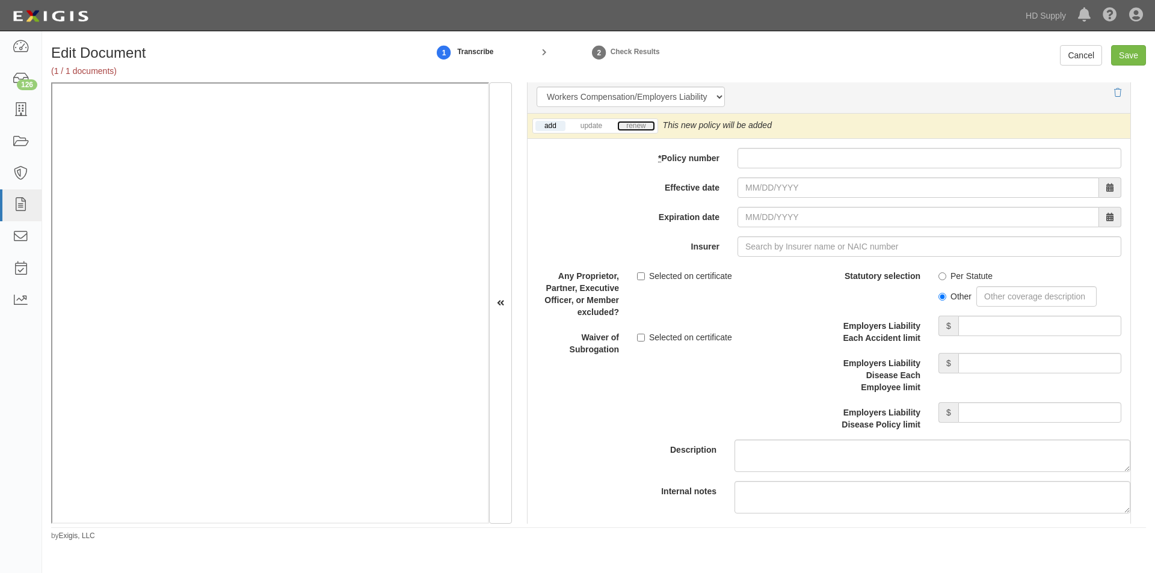
click at [626, 131] on link "renew" at bounding box center [635, 126] width 37 height 10
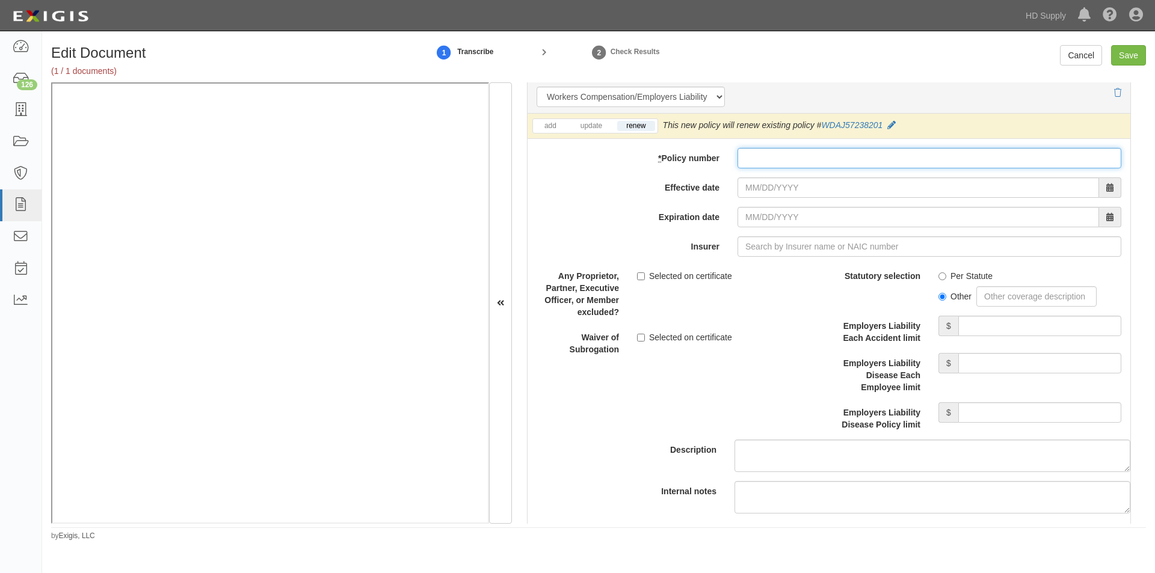
paste input "WBA-J572382-02"
type input "WBA-J572382-02"
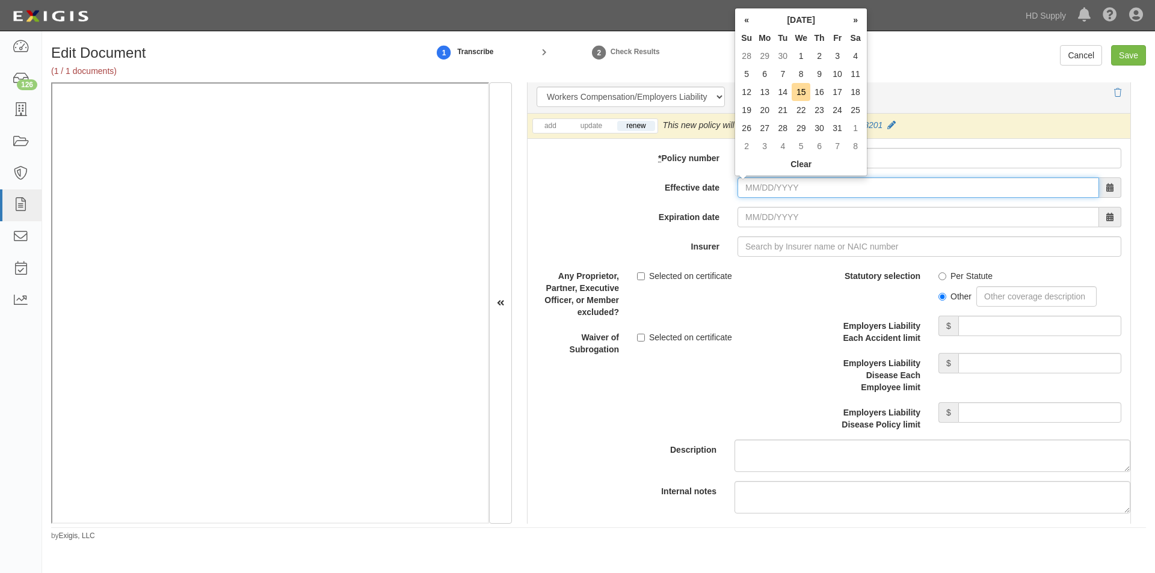
click at [768, 188] on input "Effective date" at bounding box center [917, 187] width 361 height 20
type input "10/15/2025"
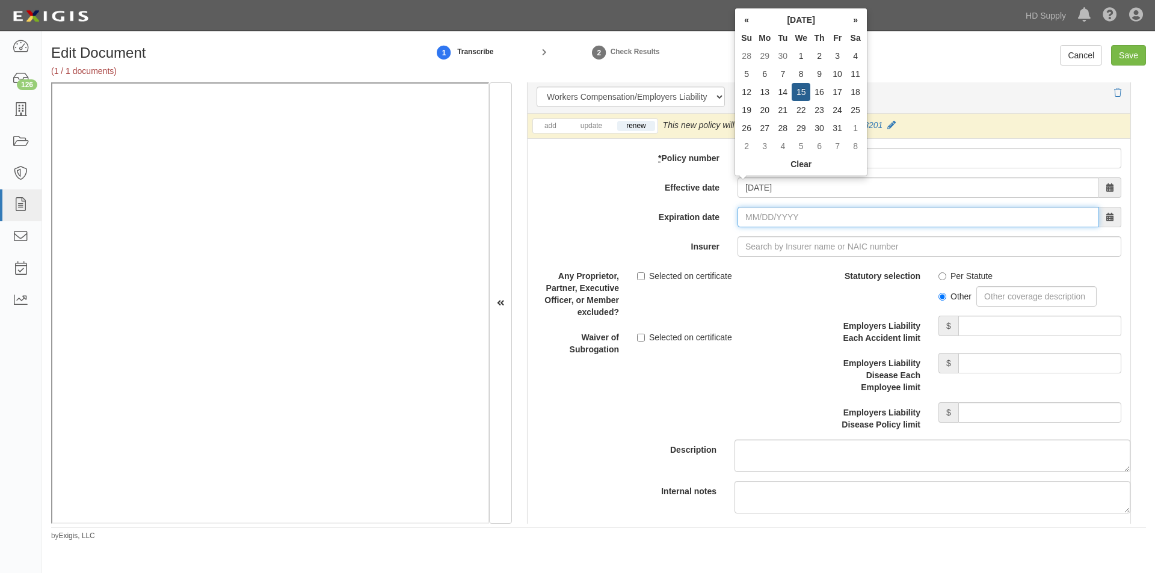
type input "10/15/2026"
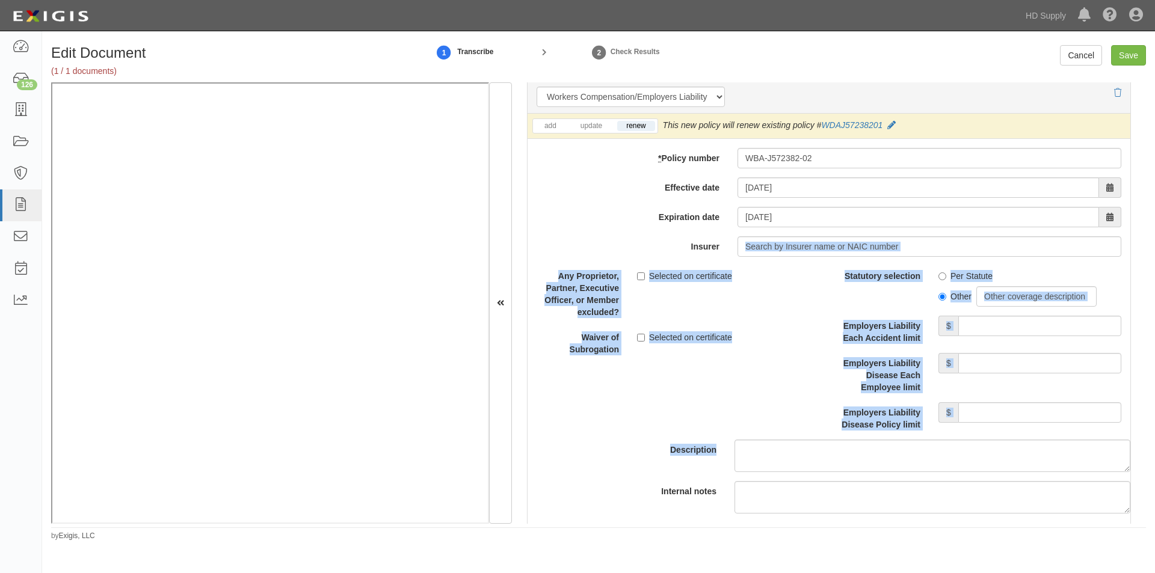
drag, startPoint x: 1148, startPoint y: 413, endPoint x: 1130, endPoint y: 237, distance: 176.6
click at [1130, 235] on div "Edit Document (1 / 1 documents) 1 Transcribe 2 Check Results Cancel Save Docume…" at bounding box center [598, 293] width 1113 height 496
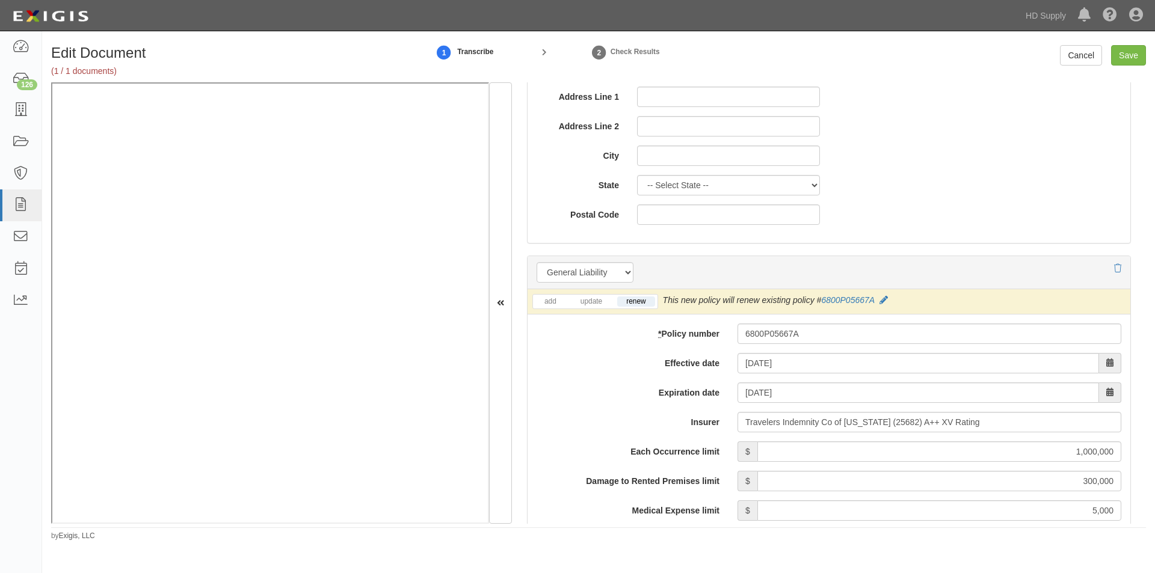
scroll to position [659, 0]
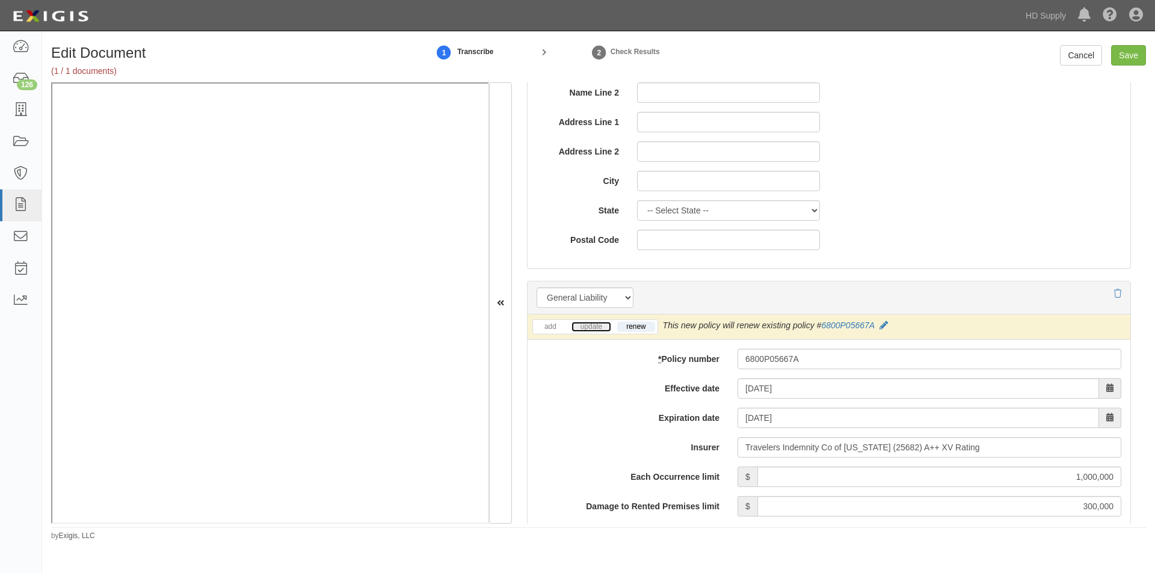
click at [585, 328] on link "update" at bounding box center [591, 327] width 40 height 10
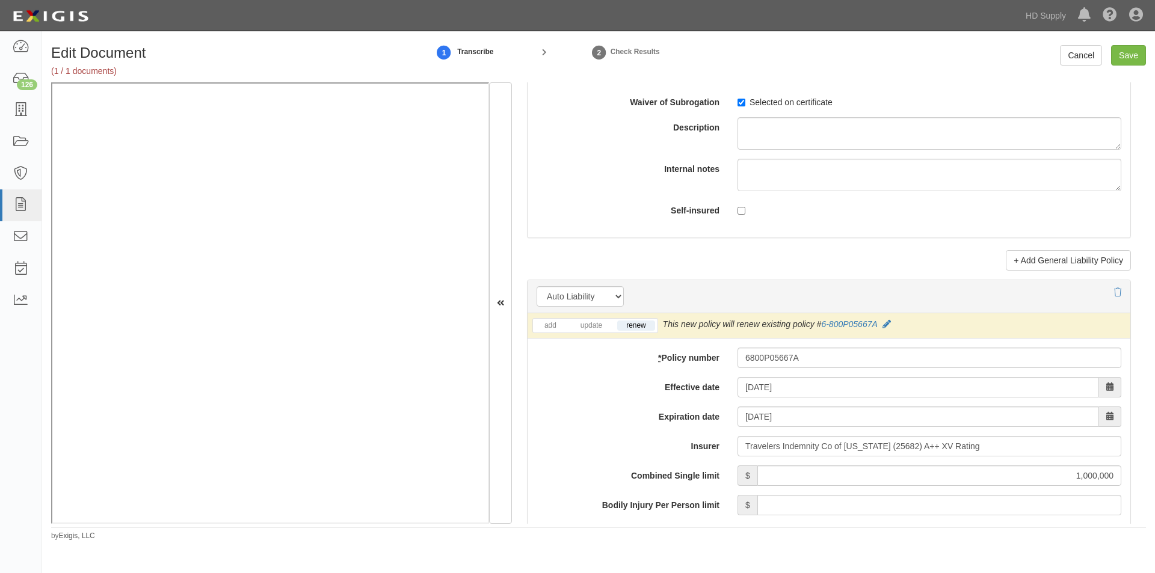
scroll to position [1498, 0]
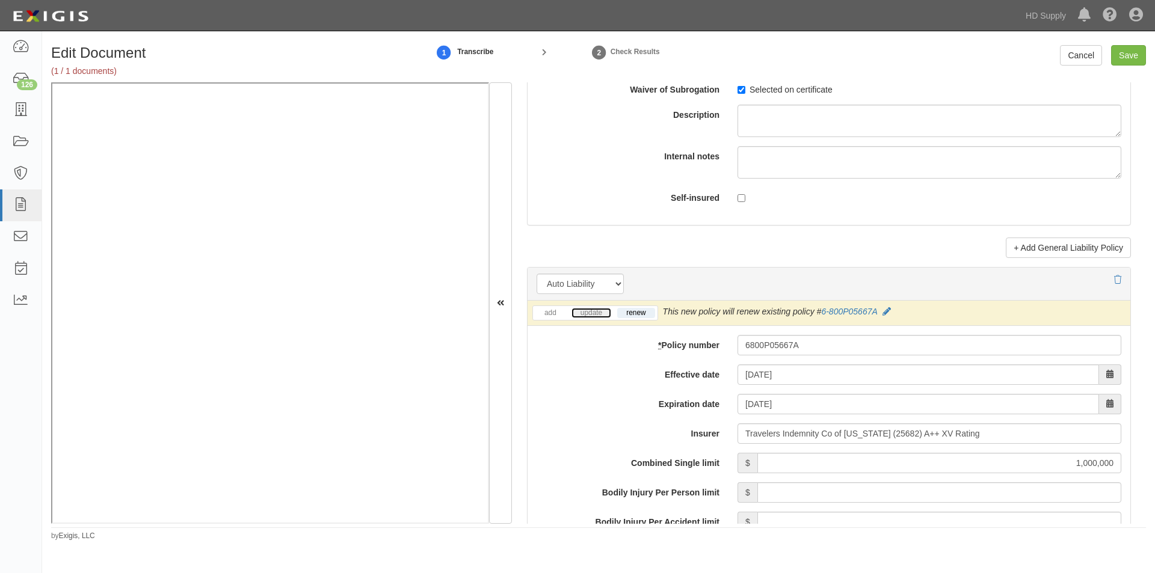
click at [592, 310] on link "update" at bounding box center [591, 313] width 40 height 10
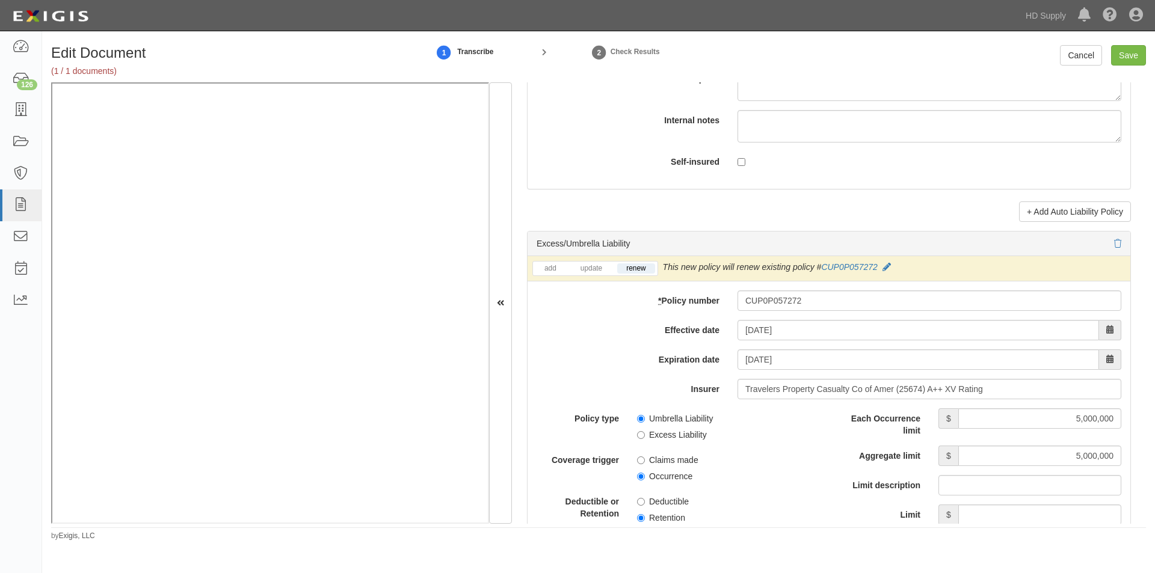
scroll to position [2293, 0]
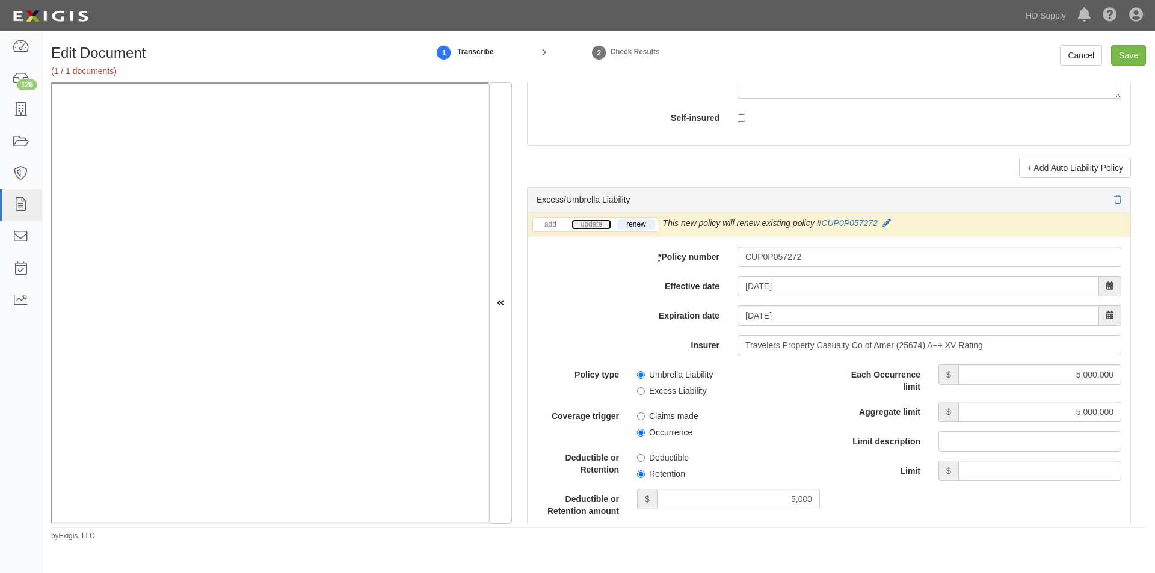
click at [587, 226] on link "update" at bounding box center [591, 225] width 40 height 10
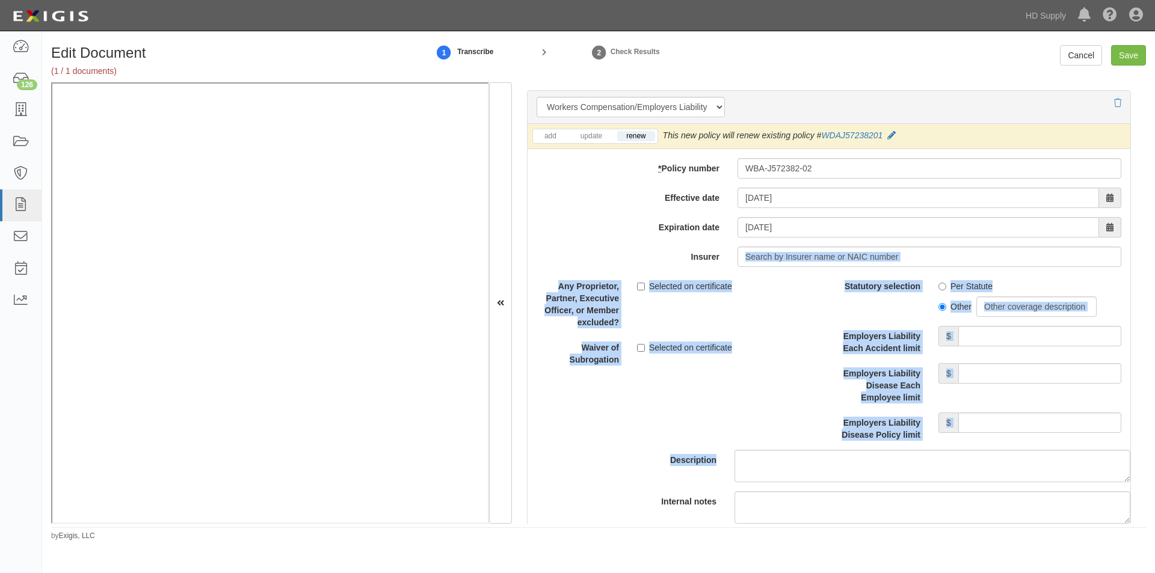
scroll to position [2994, 0]
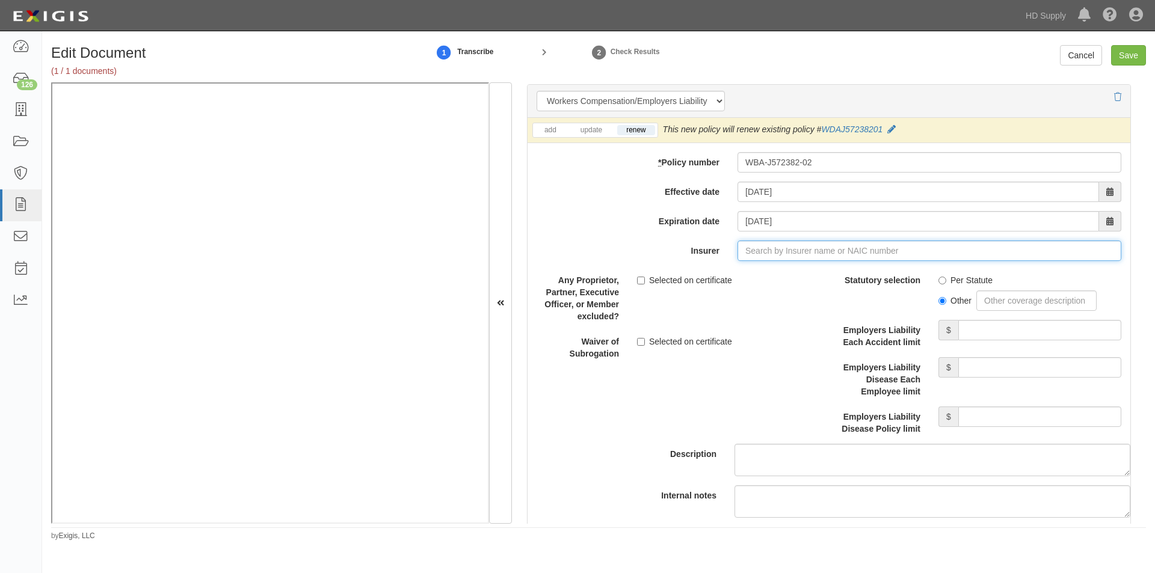
click at [752, 254] on input "Insurer" at bounding box center [929, 251] width 384 height 20
type input "3"
click at [736, 269] on div "The Hanover American Insurance Company ( 36064 ) A XV Rating" at bounding box center [793, 274] width 266 height 16
type input "The Hanover American Insurance Company (36064) A XV Rating"
click at [938, 278] on input "Per Statute" at bounding box center [942, 281] width 8 height 8
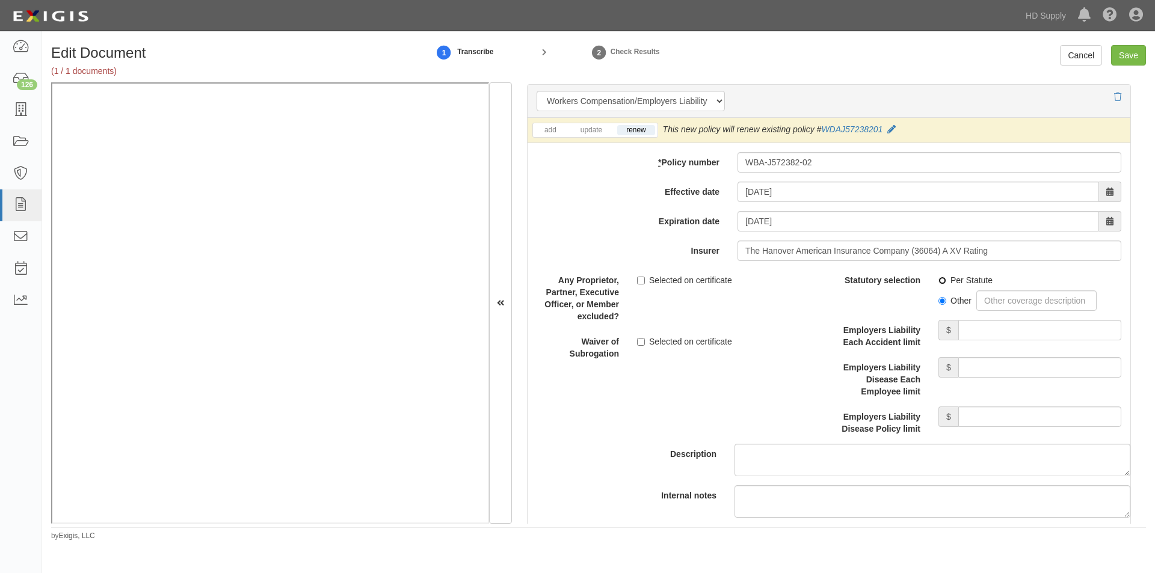
radio input "true"
click at [981, 331] on input "Employers Liability Each Accident limit" at bounding box center [1039, 330] width 163 height 20
type input "1,000,000"
click at [989, 369] on input "Employers Liability Disease Each Employee limit" at bounding box center [1039, 367] width 163 height 20
type input "1,000,000"
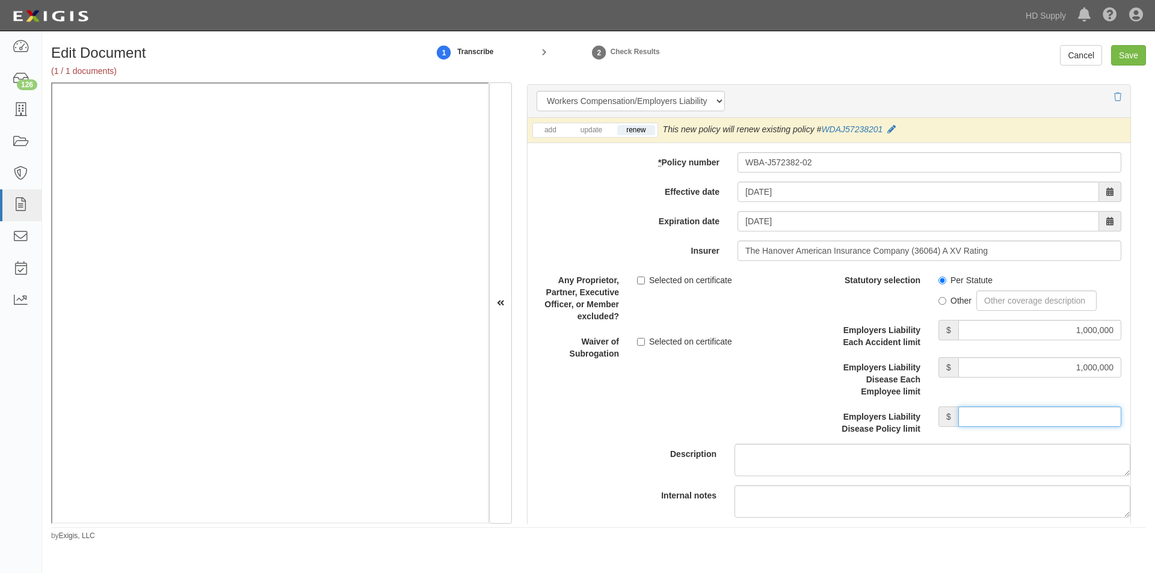
click at [986, 413] on input "Employers Liability Disease Policy limit" at bounding box center [1039, 417] width 163 height 20
type input "1,000,000"
click at [639, 343] on input "Selected on certificate" at bounding box center [641, 342] width 8 height 8
checkbox input "true"
click at [1125, 60] on input "Save" at bounding box center [1128, 55] width 35 height 20
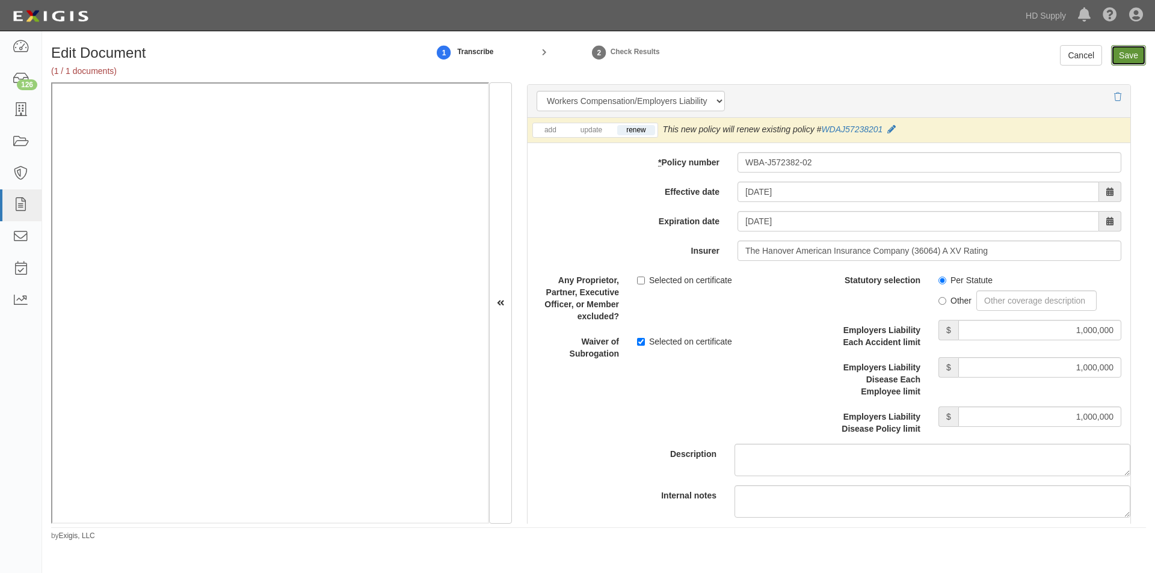
type input "1000000"
type input "300000"
type input "5000"
type input "1000000"
type input "2000000"
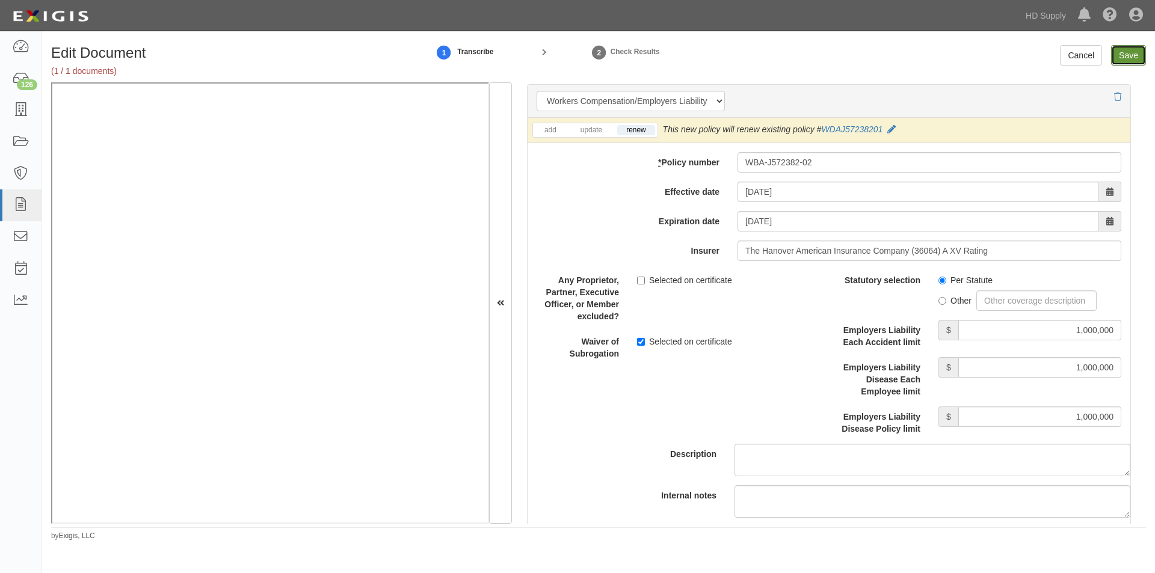
type input "2000000"
type input "1000000"
type input "5000"
type input "5000000"
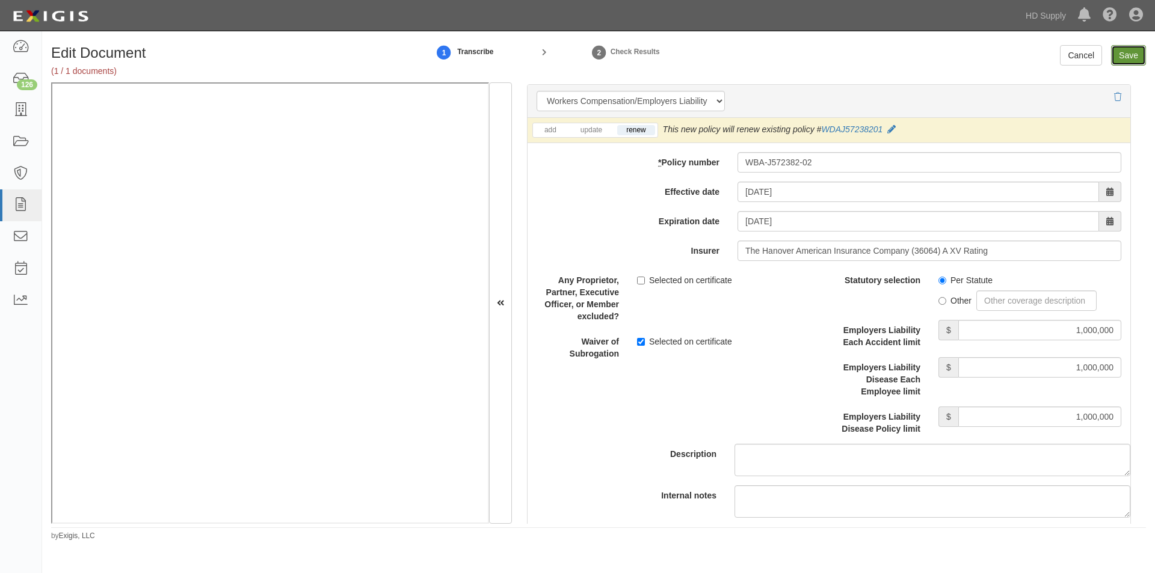
type input "1000000"
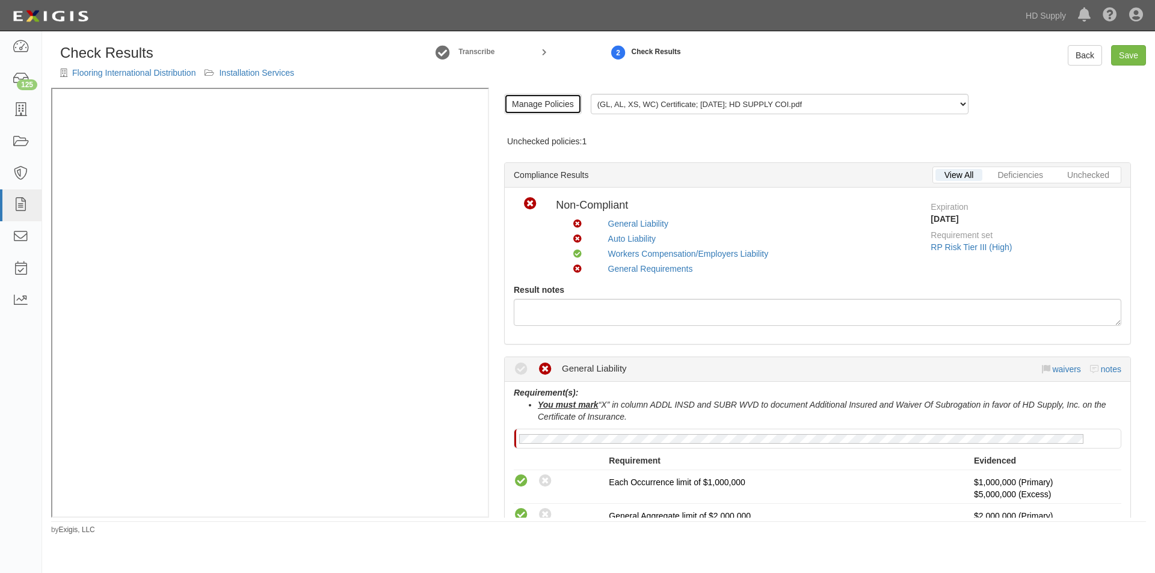
click at [556, 109] on link "Manage Policies" at bounding box center [543, 104] width 78 height 20
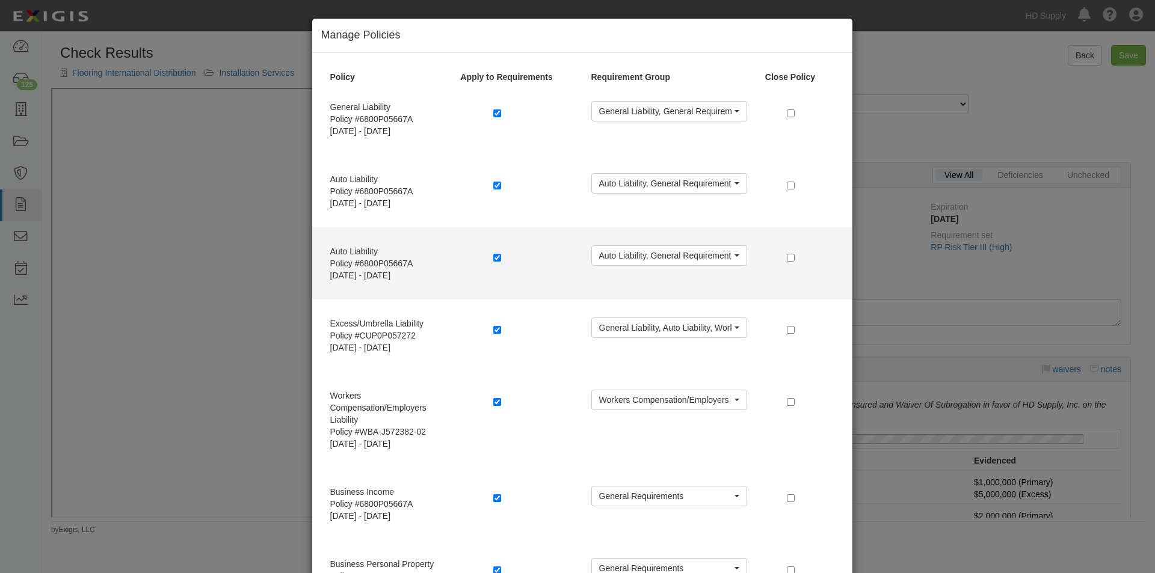
click at [498, 252] on label at bounding box center [499, 257] width 12 height 12
click at [485, 257] on div at bounding box center [533, 258] width 98 height 27
click at [493, 258] on input "checkbox" at bounding box center [497, 258] width 8 height 8
checkbox input "false"
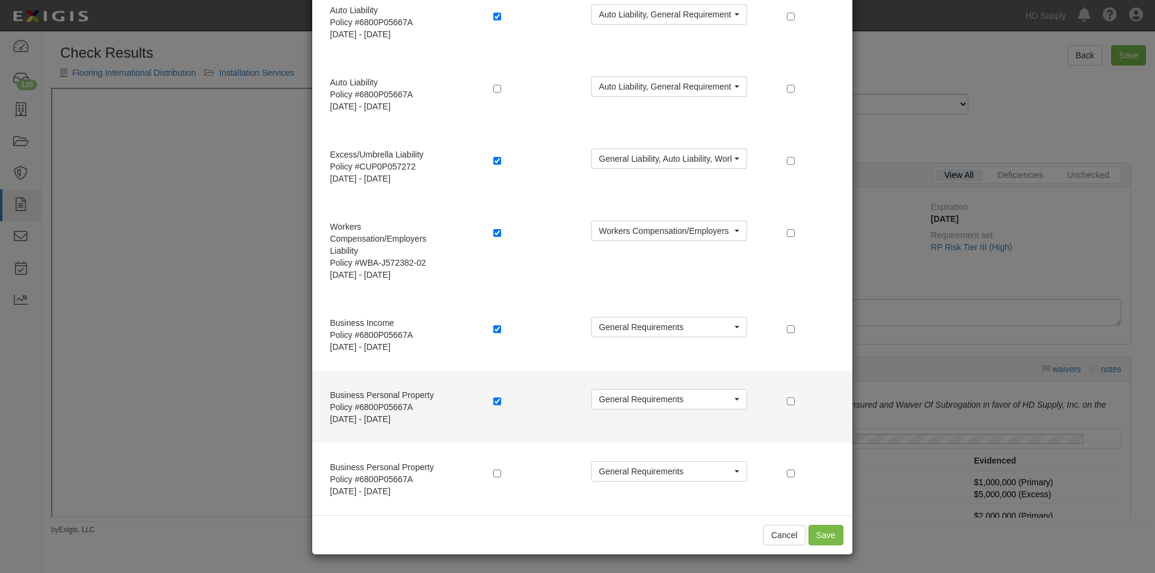
click at [488, 399] on div at bounding box center [533, 402] width 98 height 27
click at [493, 398] on input "checkbox" at bounding box center [497, 402] width 8 height 8
checkbox input "false"
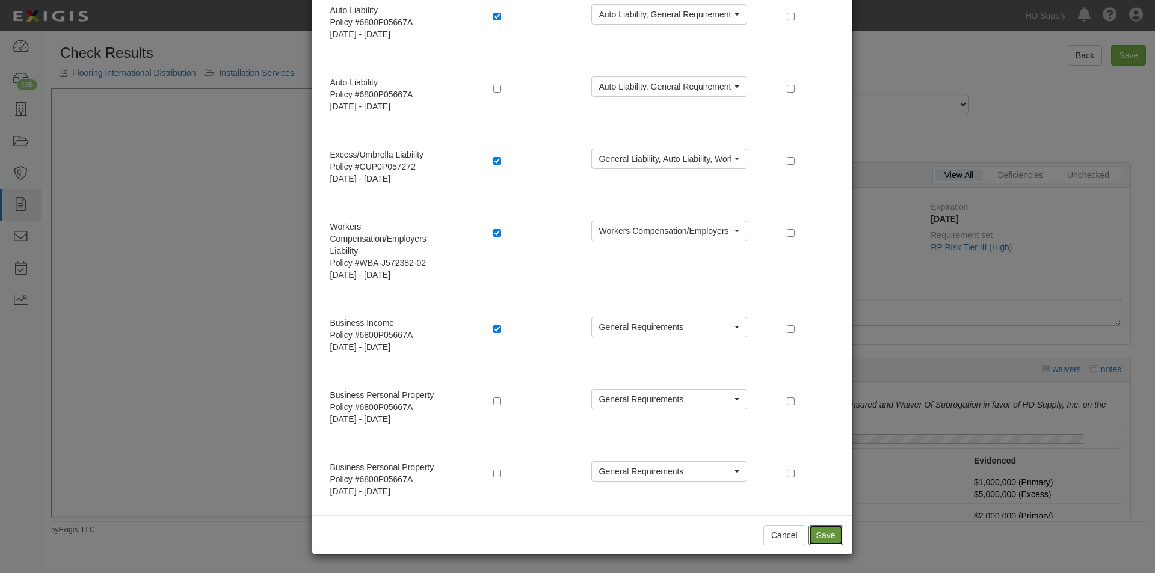
click at [825, 539] on button "Save" at bounding box center [825, 535] width 35 height 20
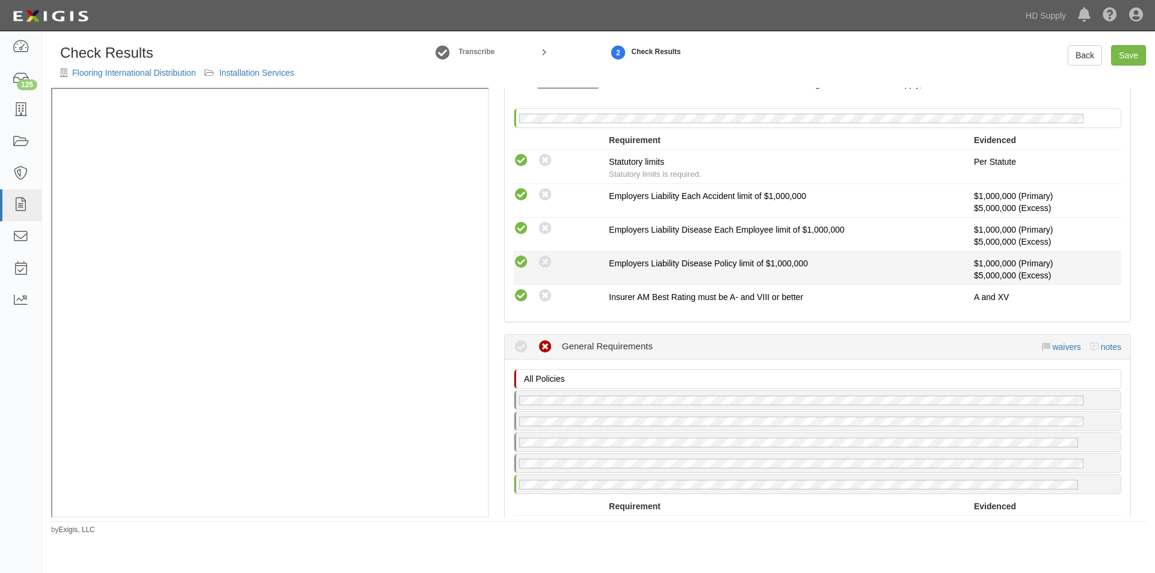
scroll to position [1143, 0]
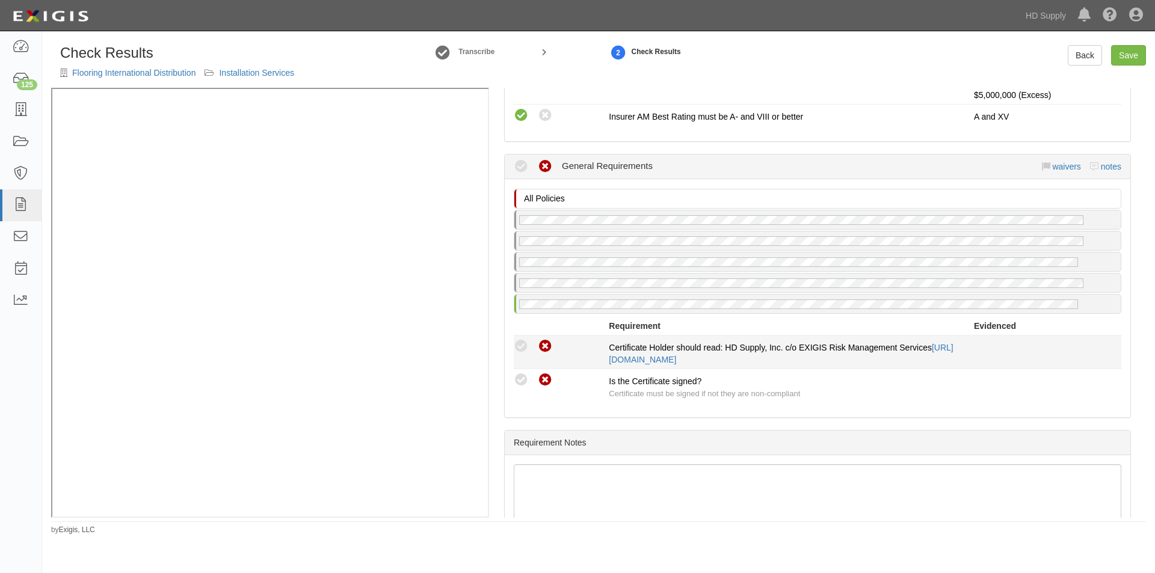
drag, startPoint x: 523, startPoint y: 378, endPoint x: 523, endPoint y: 358, distance: 20.5
click at [523, 376] on icon at bounding box center [521, 380] width 15 height 15
radio input "true"
click at [523, 348] on icon at bounding box center [521, 346] width 15 height 15
radio input "true"
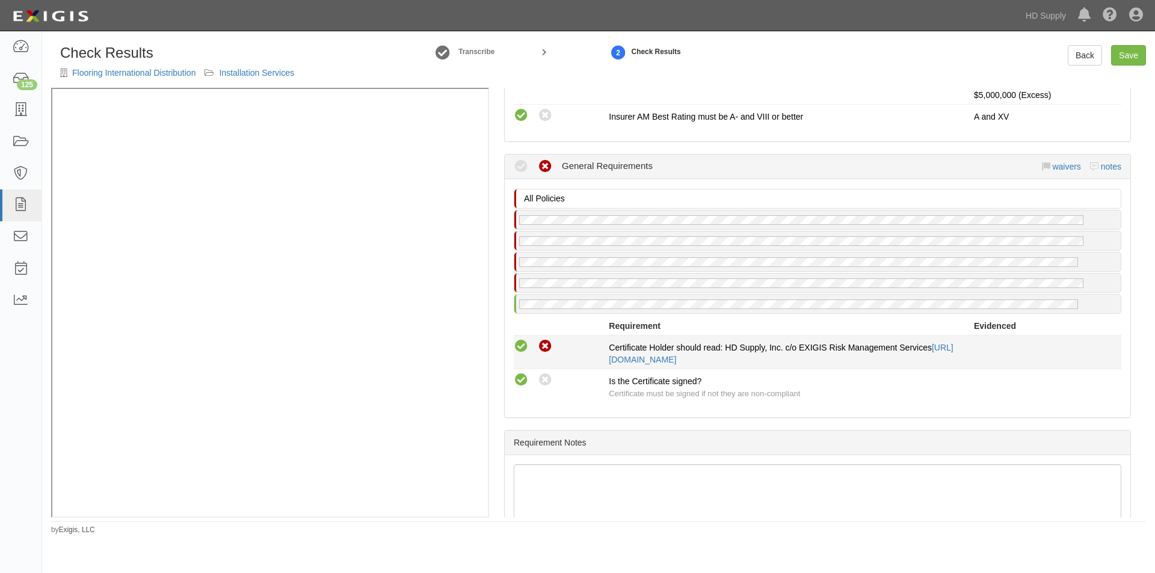
radio input "true"
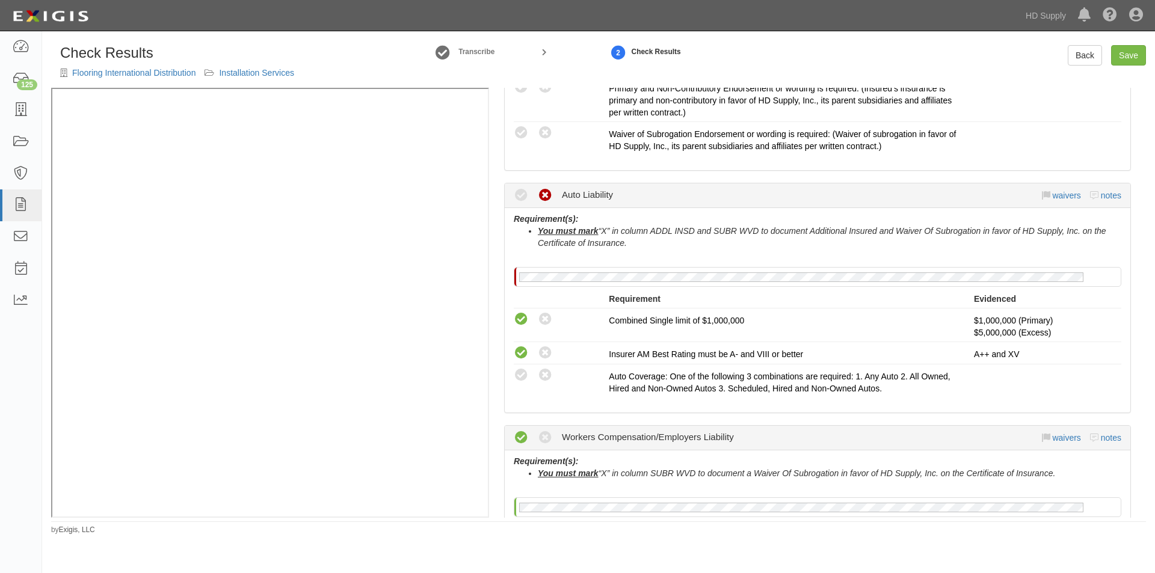
scroll to position [559, 0]
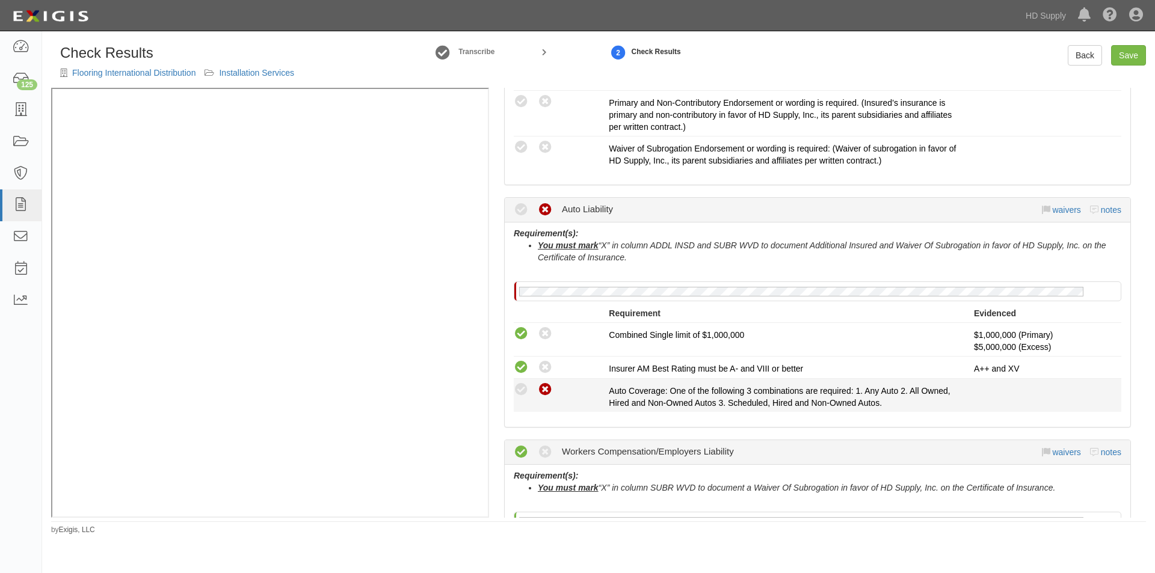
click at [549, 393] on icon at bounding box center [545, 390] width 15 height 15
radio input "true"
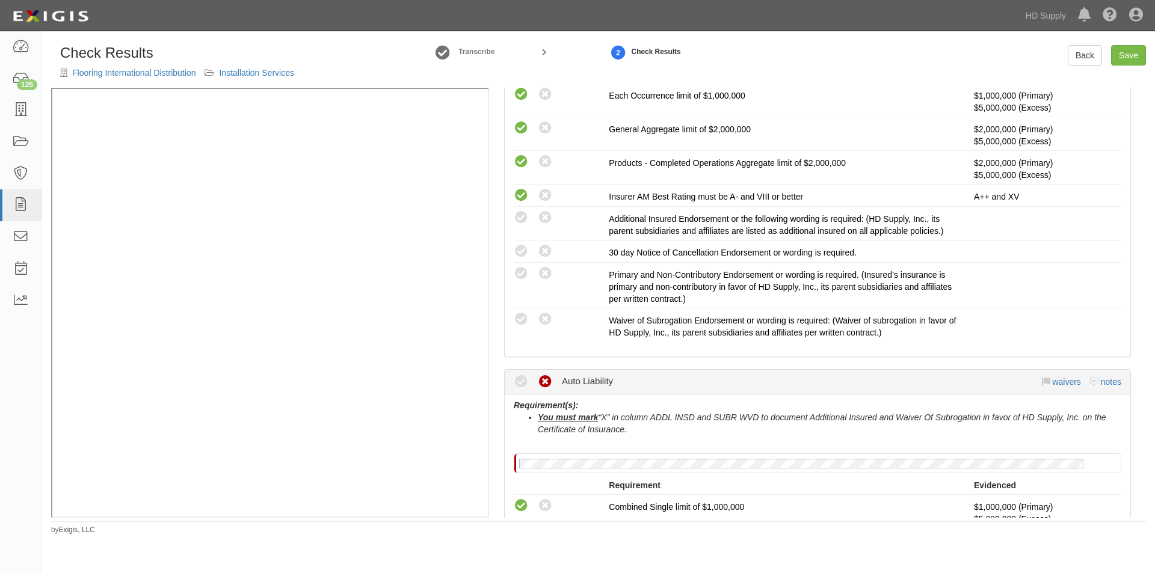
scroll to position [363, 0]
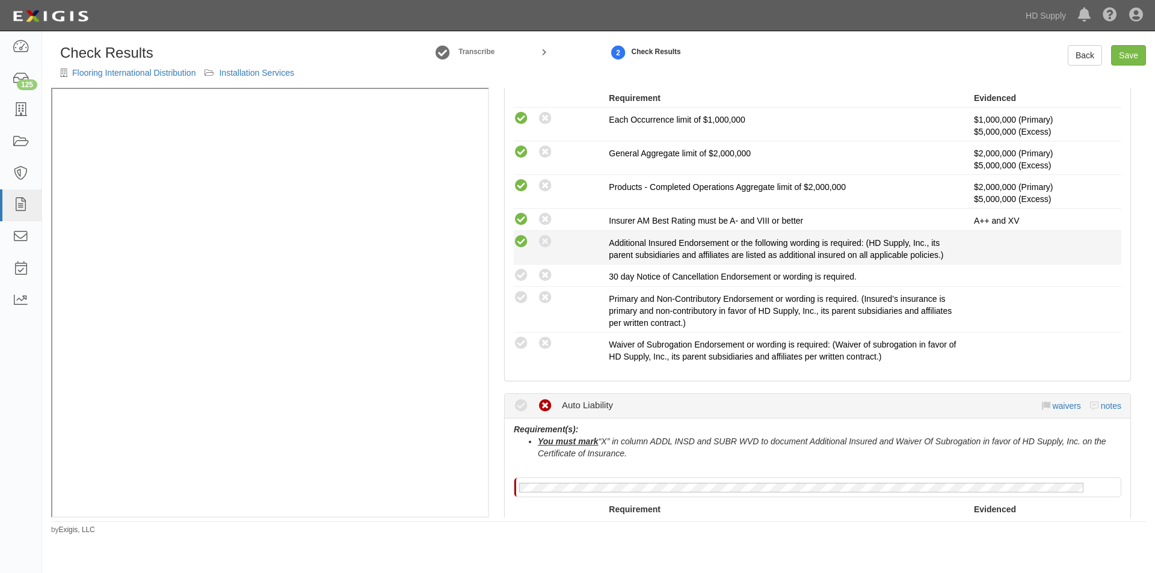
click at [520, 242] on icon at bounding box center [521, 242] width 15 height 15
radio input "true"
click at [521, 274] on icon at bounding box center [521, 275] width 15 height 15
radio input "true"
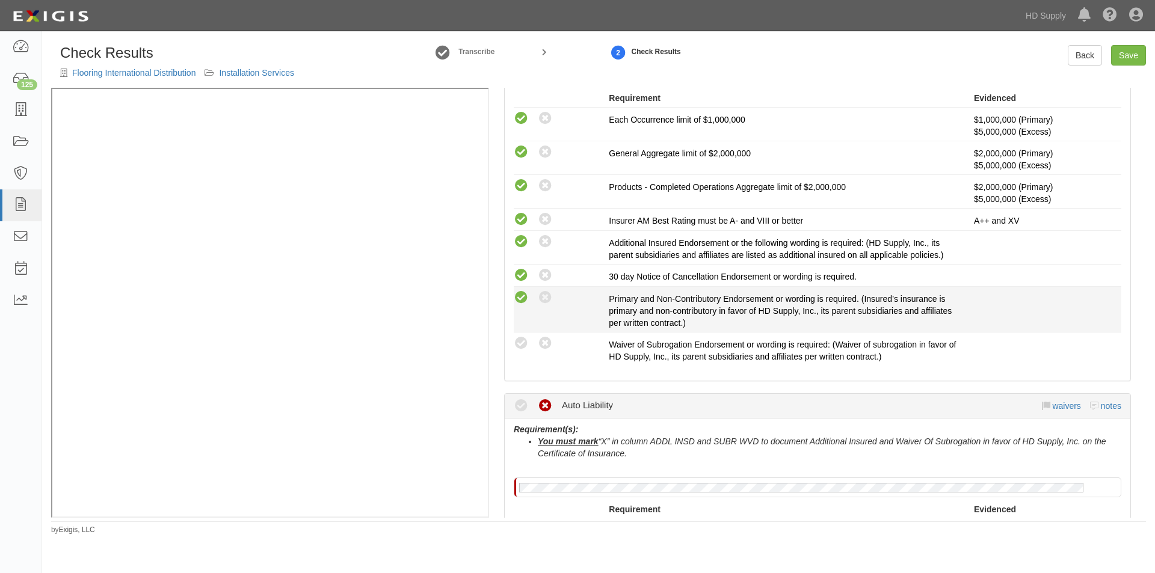
click at [526, 296] on icon at bounding box center [521, 298] width 15 height 15
radio input "true"
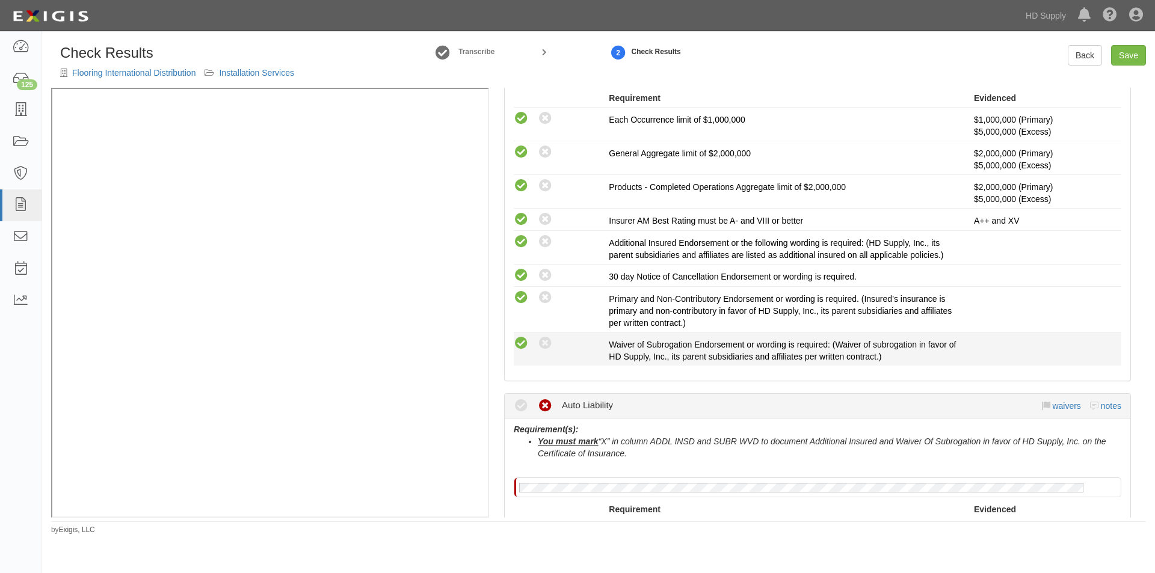
click at [526, 339] on icon at bounding box center [521, 343] width 15 height 15
radio input "true"
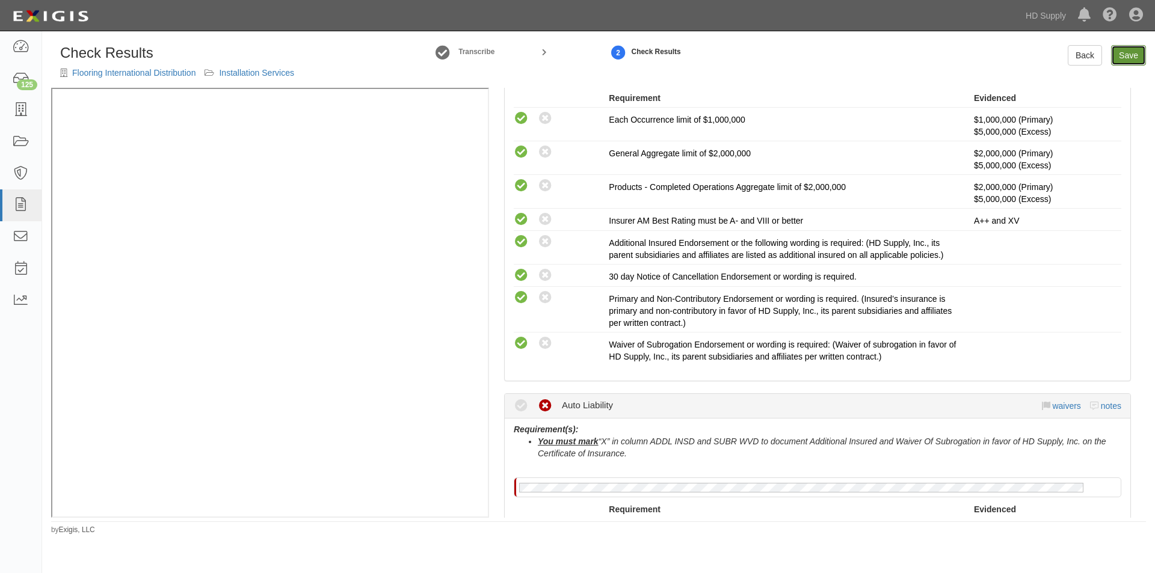
click at [1125, 52] on link "Save" at bounding box center [1128, 55] width 35 height 20
radio input "true"
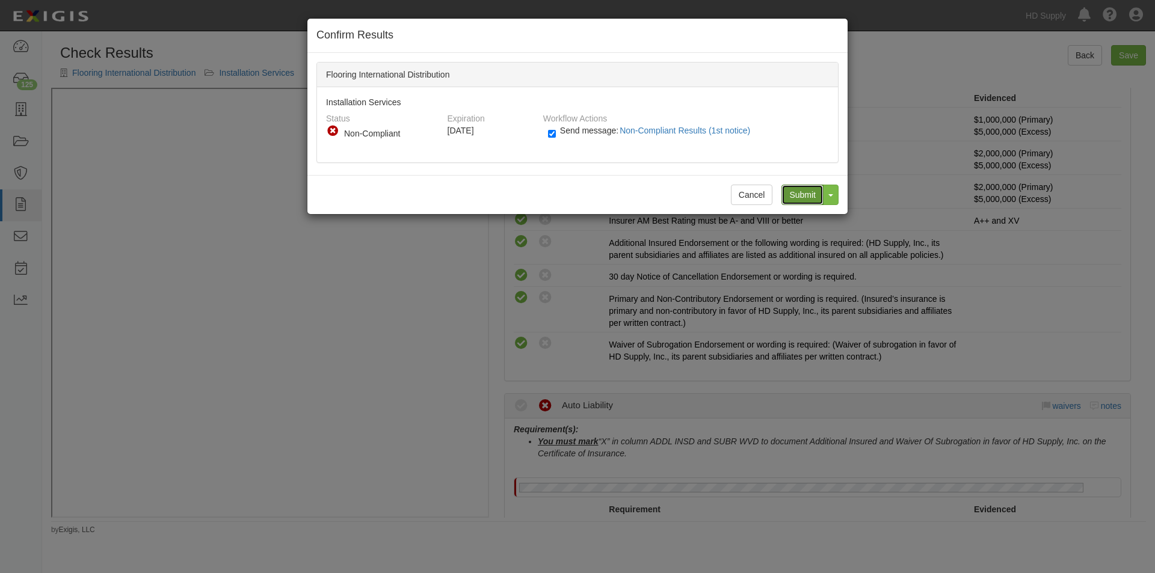
click at [805, 195] on input "Submit" at bounding box center [802, 195] width 42 height 20
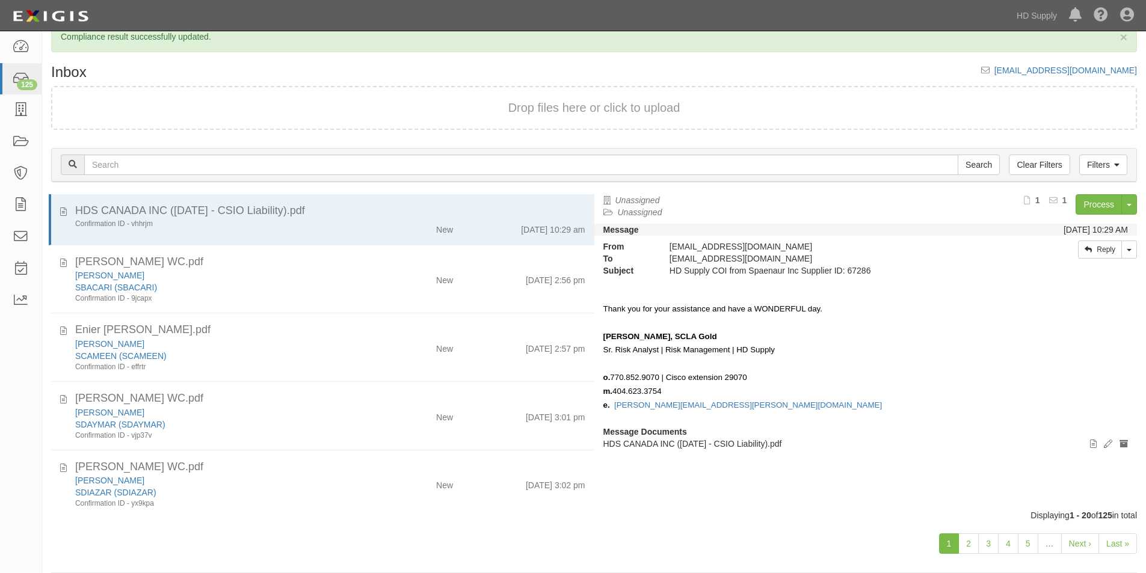
scroll to position [37, 0]
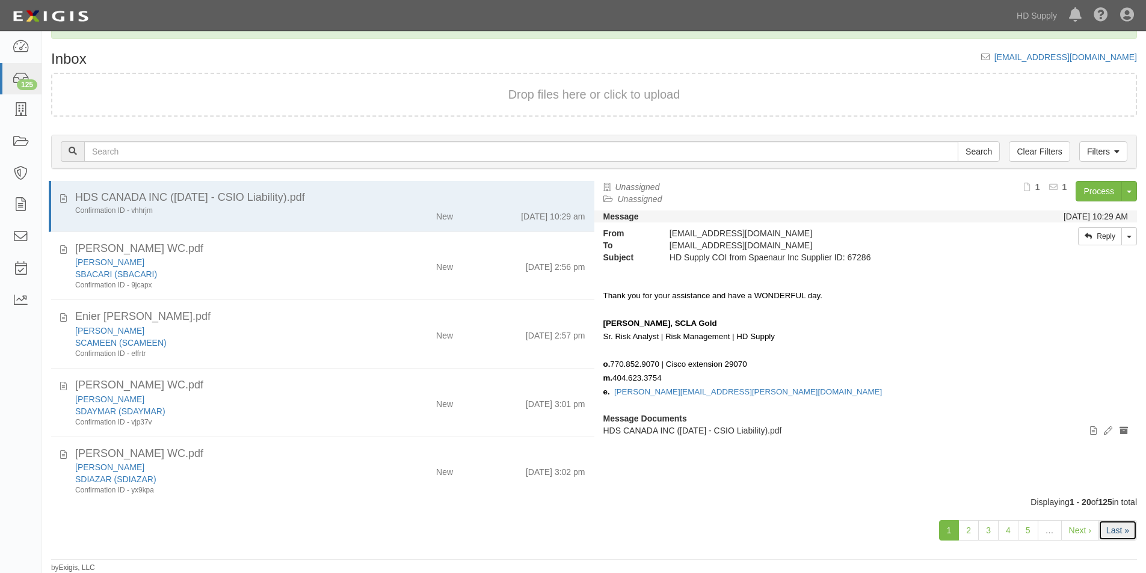
click at [1113, 532] on link "Last »" at bounding box center [1117, 530] width 38 height 20
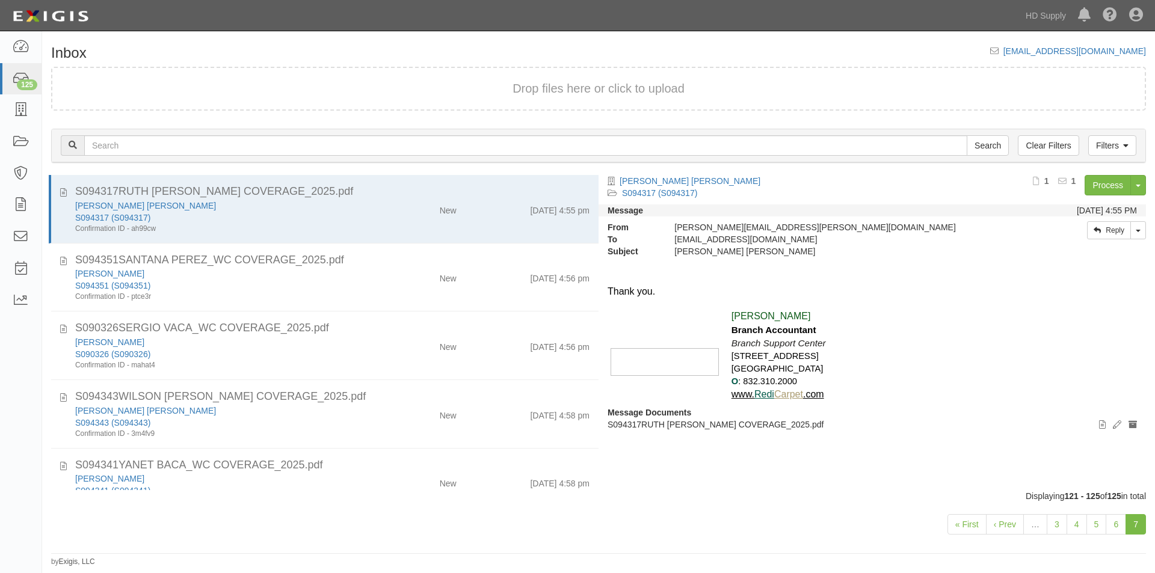
scroll to position [32, 0]
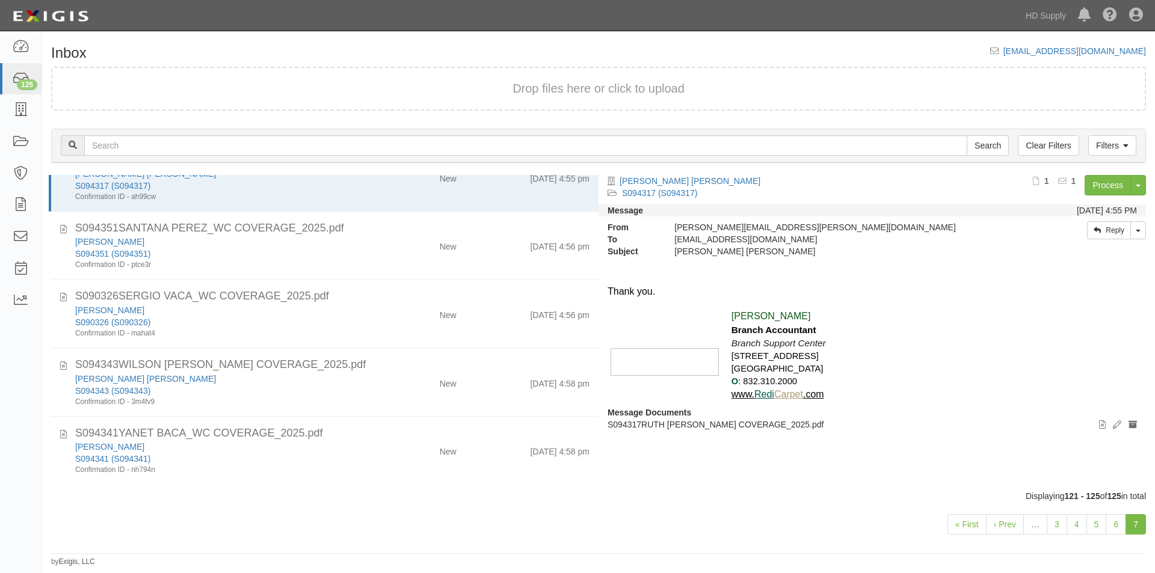
click at [1138, 526] on link "7" at bounding box center [1135, 524] width 20 height 20
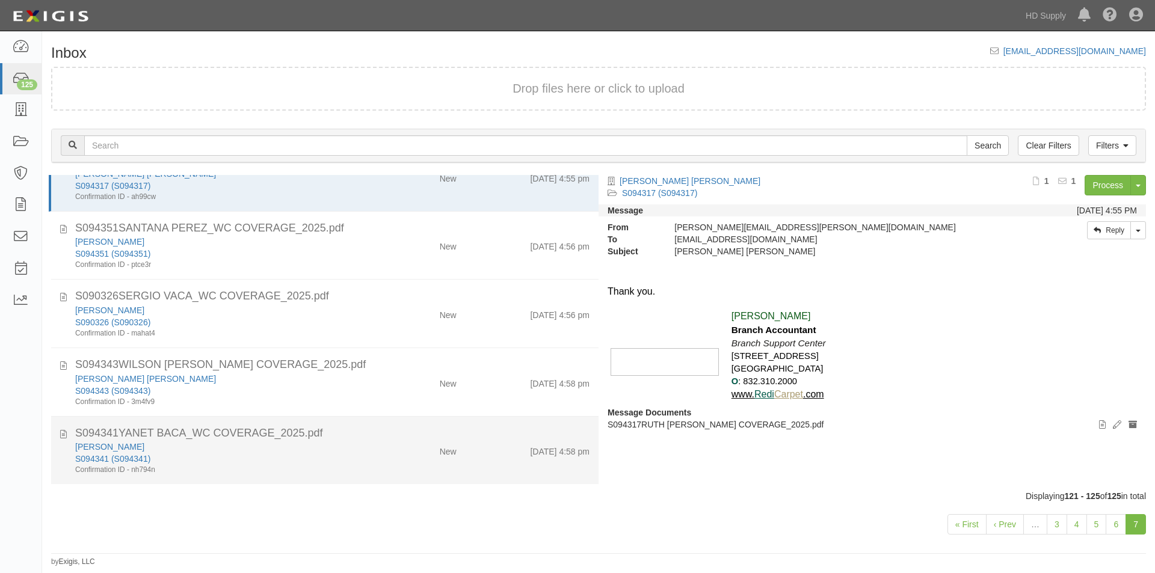
click at [370, 449] on div "[PERSON_NAME] S094341 (S094341) Confirmation ID - nh794n" at bounding box center [221, 458] width 310 height 34
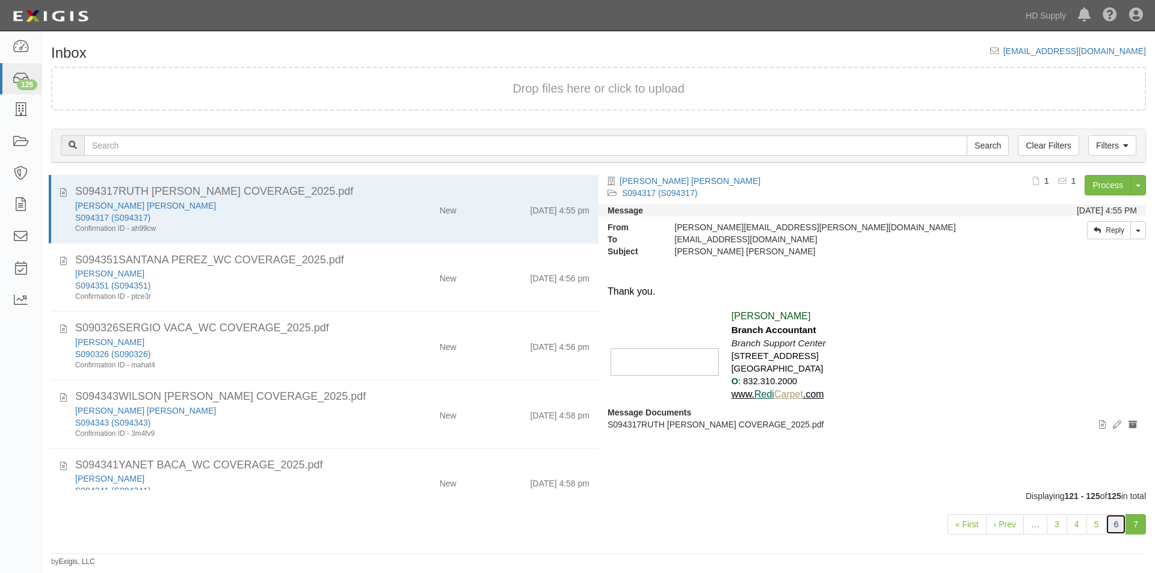
click at [1113, 527] on link "6" at bounding box center [1116, 524] width 20 height 20
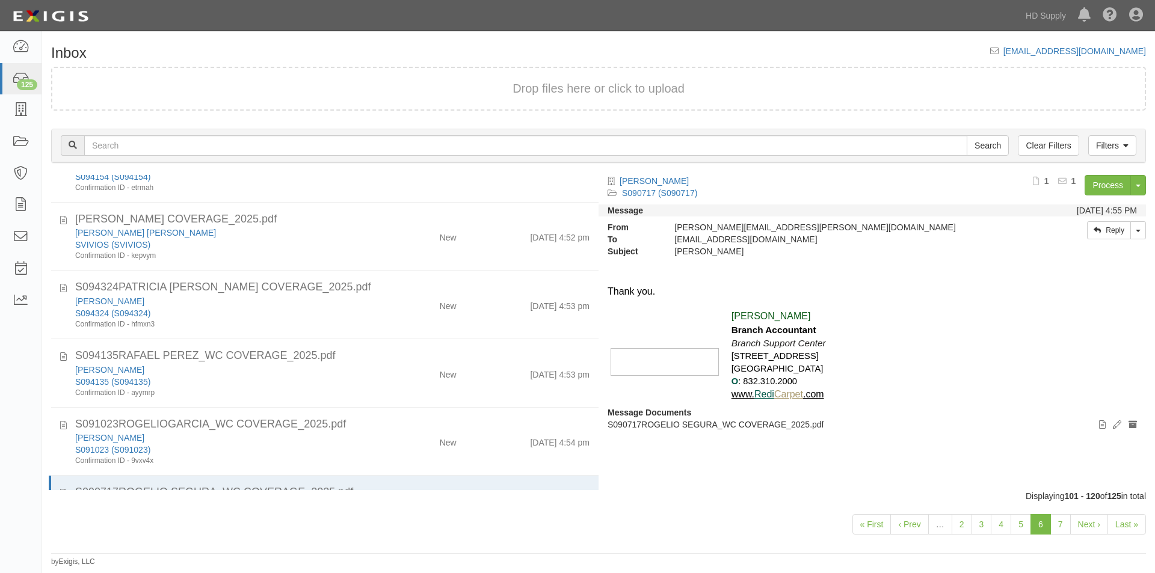
scroll to position [1058, 0]
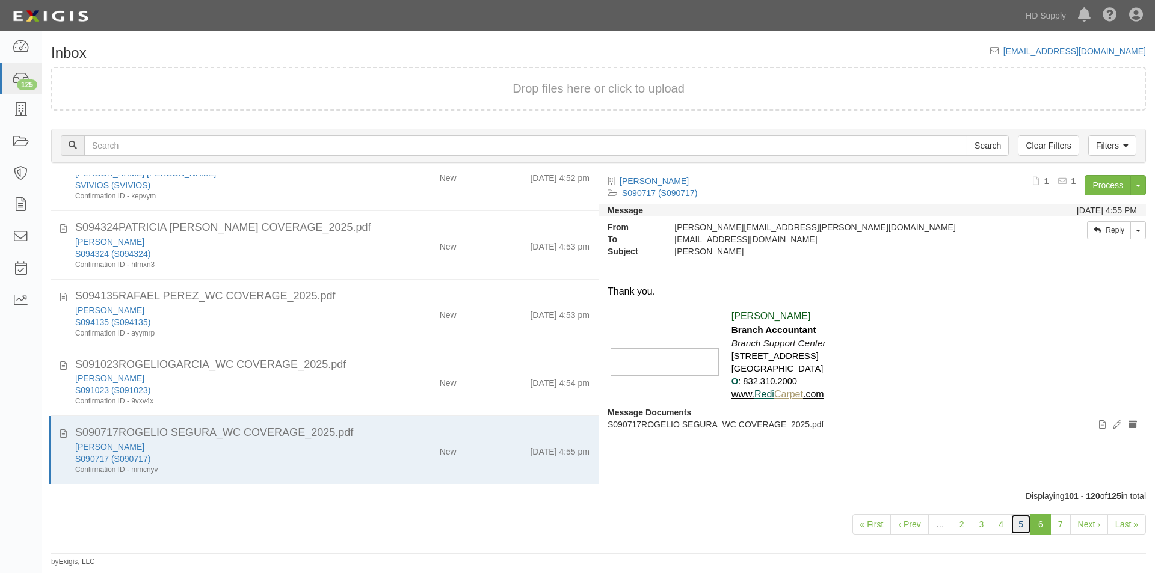
click at [1024, 525] on link "5" at bounding box center [1020, 524] width 20 height 20
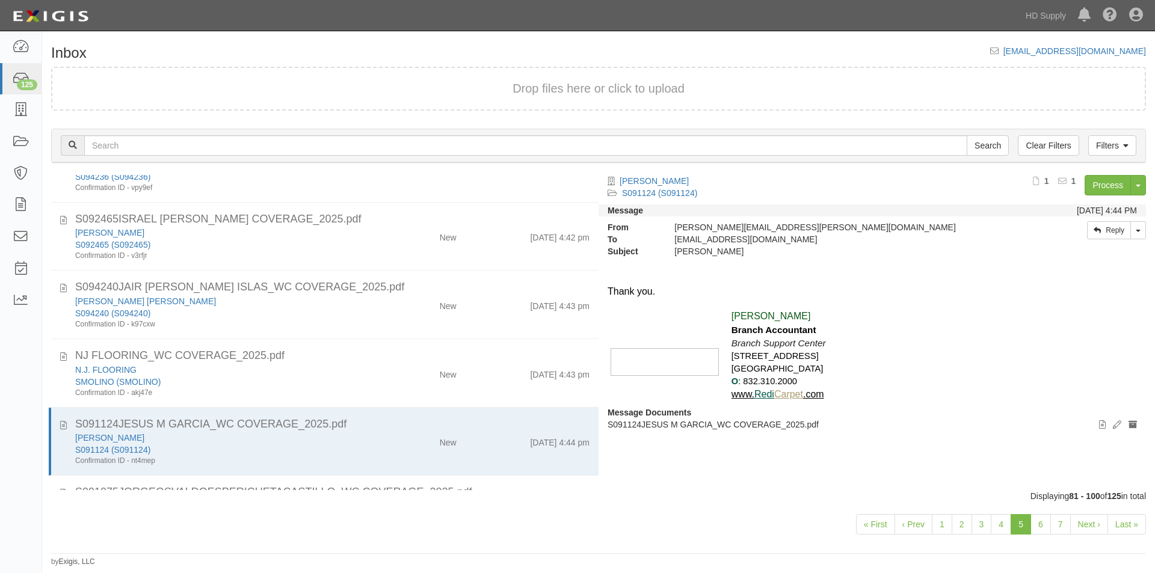
scroll to position [1058, 0]
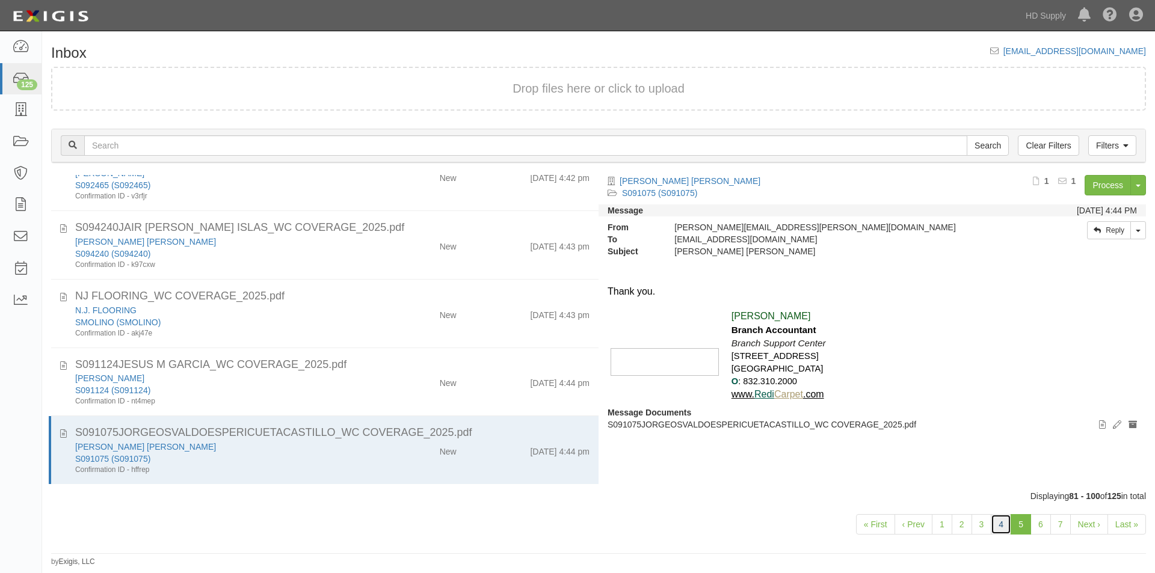
click at [1004, 525] on link "4" at bounding box center [1001, 524] width 20 height 20
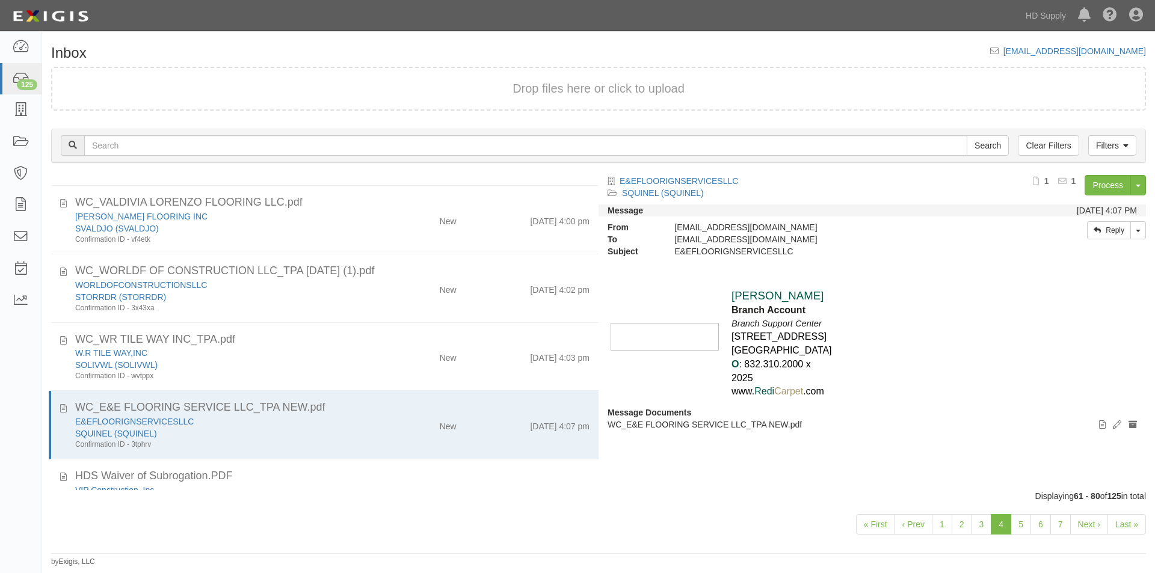
scroll to position [499, 0]
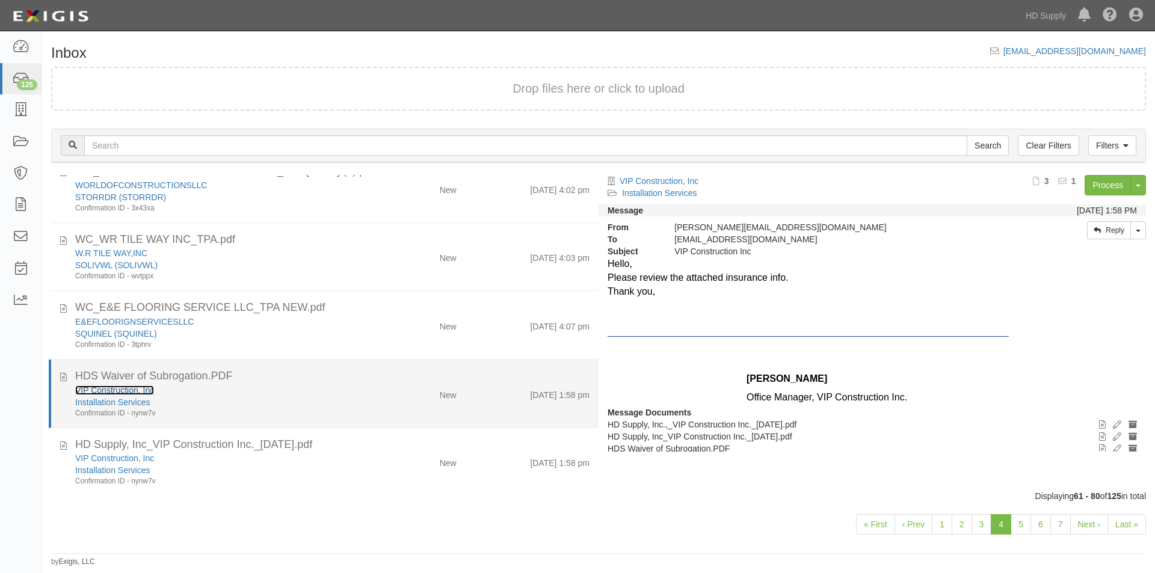
click at [120, 389] on link "VIP Construction, Inc" at bounding box center [114, 391] width 79 height 10
click at [64, 379] on icon at bounding box center [63, 375] width 7 height 13
click at [245, 398] on div "Installation Services" at bounding box center [221, 402] width 292 height 12
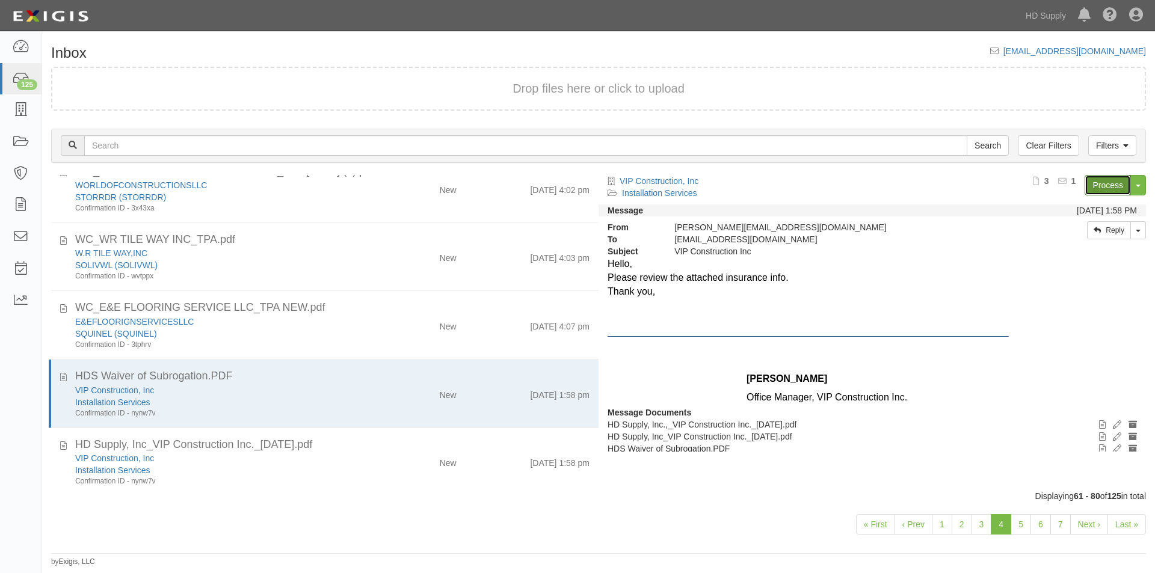
click at [1111, 185] on link "Process" at bounding box center [1107, 185] width 46 height 20
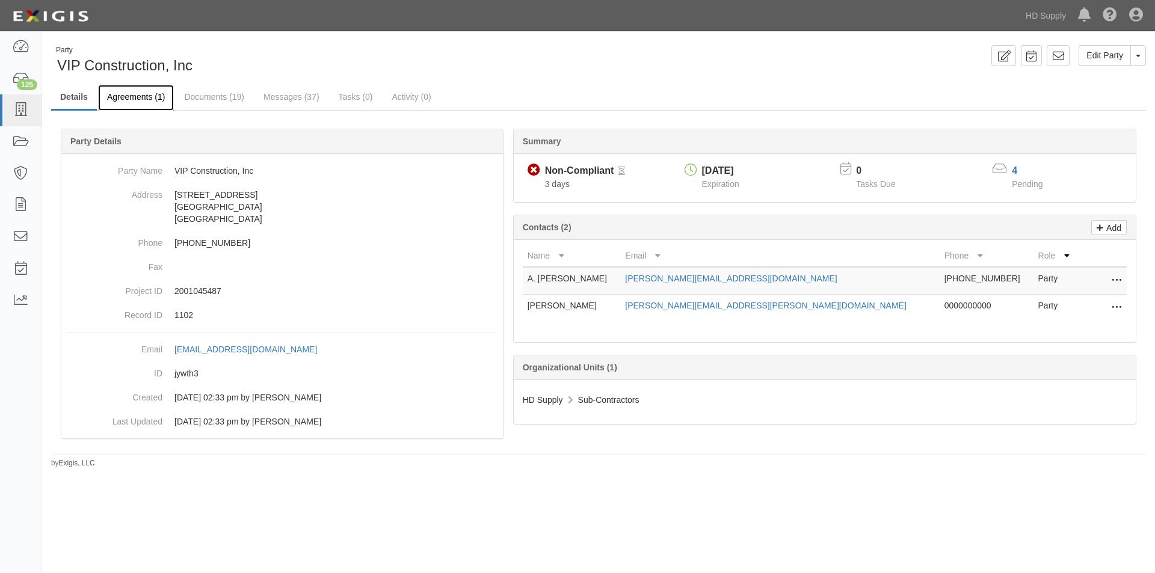
click at [140, 96] on link "Agreements (1)" at bounding box center [136, 98] width 76 height 26
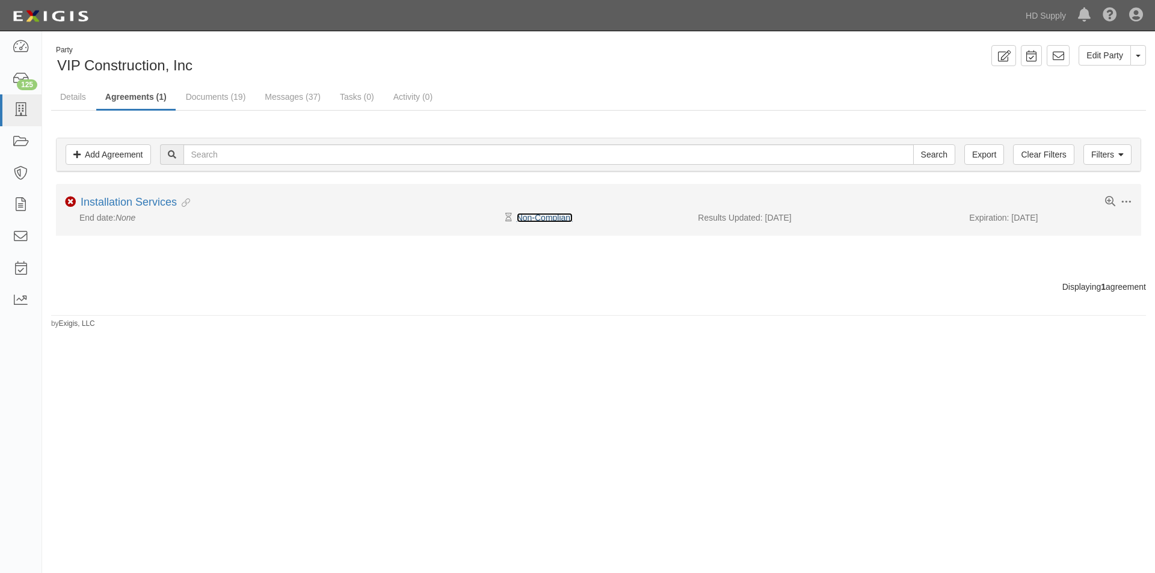
click at [542, 221] on link "Non-Compliant" at bounding box center [545, 218] width 56 height 10
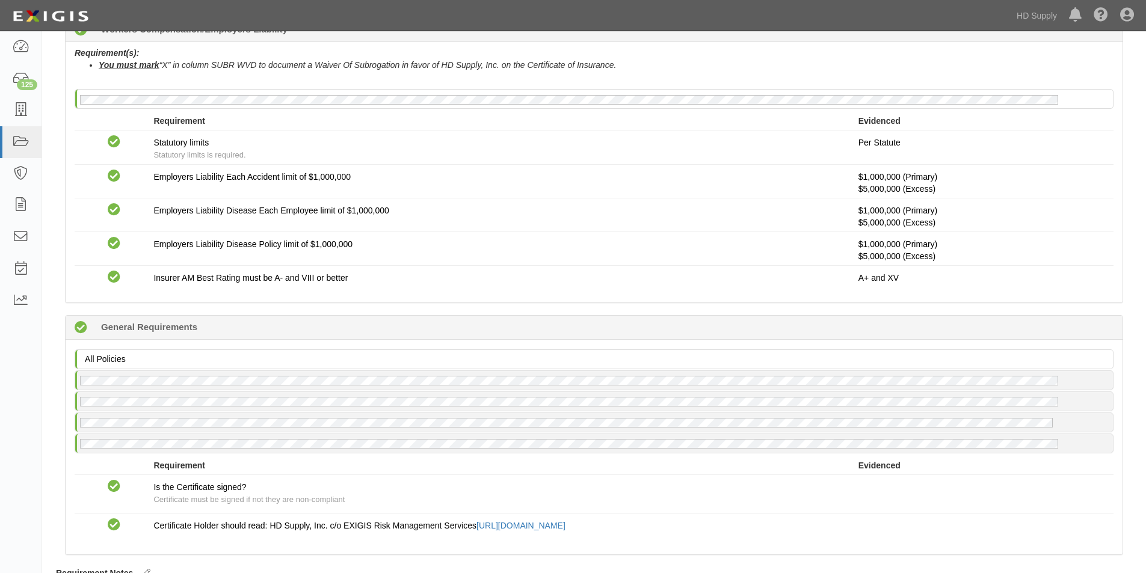
scroll to position [867, 0]
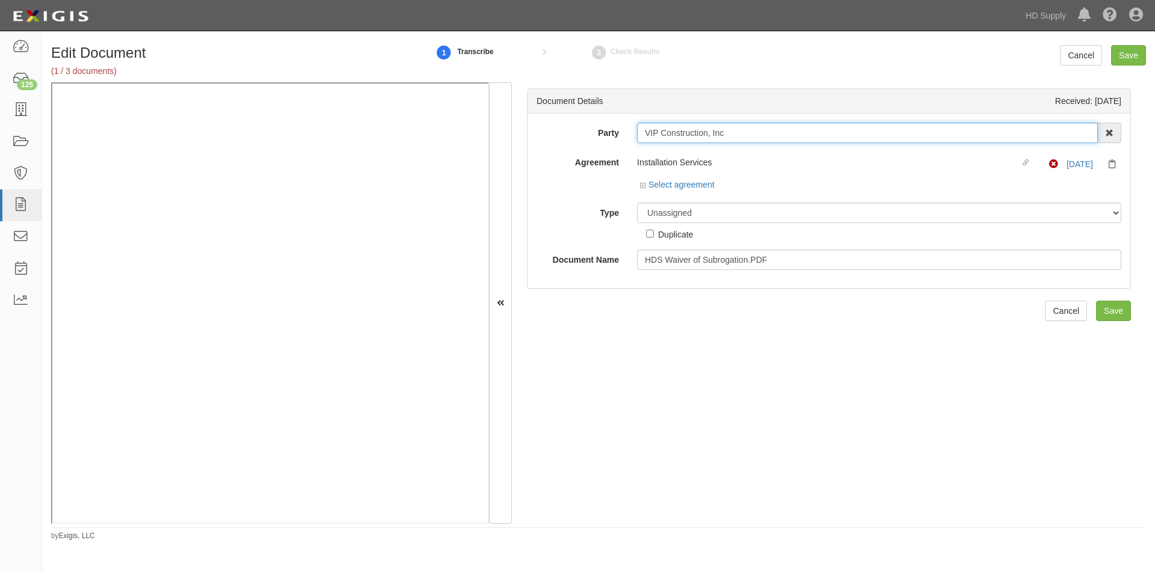
drag, startPoint x: 745, startPoint y: 136, endPoint x: 638, endPoint y: 140, distance: 106.5
click at [638, 140] on input "VIP Construction, Inc" at bounding box center [867, 133] width 461 height 20
click at [781, 214] on select "Unassigned Binder Cancellation Notice Certificate Contract Endorsement Insuranc…" at bounding box center [879, 213] width 484 height 20
select select "EndorsementDetail"
click at [637, 203] on select "Unassigned Binder Cancellation Notice Certificate Contract Endorsement Insuranc…" at bounding box center [879, 213] width 484 height 20
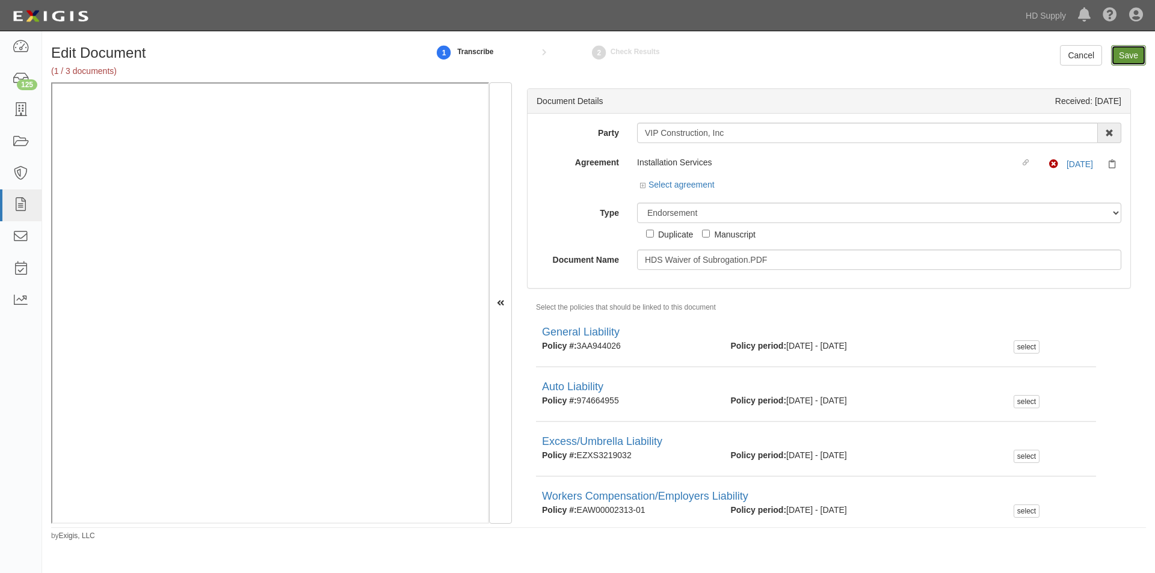
click at [1120, 53] on input "Save" at bounding box center [1128, 55] width 35 height 20
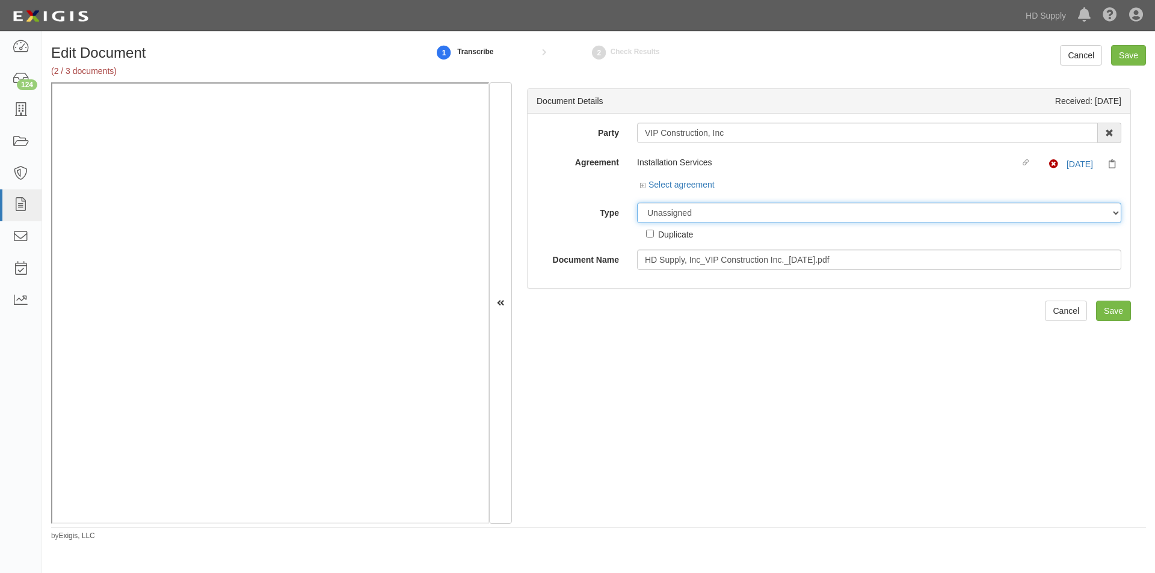
click at [688, 213] on select "Unassigned Binder Cancellation Notice Certificate Contract Endorsement Insuranc…" at bounding box center [879, 213] width 484 height 20
select select "CertificateDetail"
click at [637, 203] on select "Unassigned Binder Cancellation Notice Certificate Contract Endorsement Insuranc…" at bounding box center [879, 213] width 484 height 20
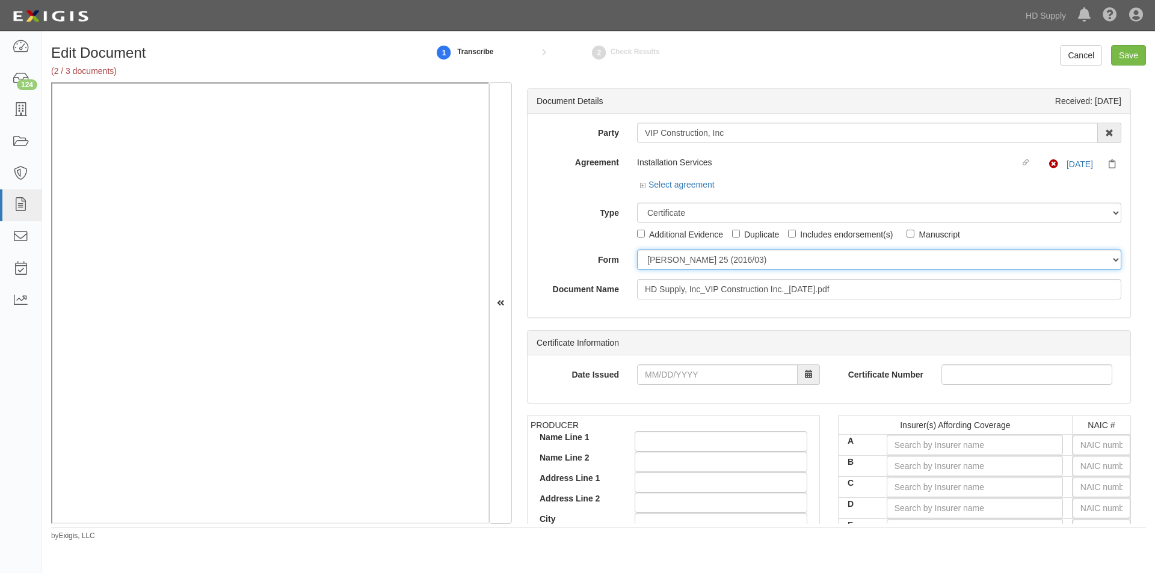
click at [669, 265] on select "ACORD 25 (2016/03) ACORD 101 ACORD 855 NY (2014/05) General" at bounding box center [879, 260] width 484 height 20
select select "GeneralFormDetail"
click at [637, 250] on select "ACORD 25 (2016/03) ACORD 101 ACORD 855 NY (2014/05) General" at bounding box center [879, 260] width 484 height 20
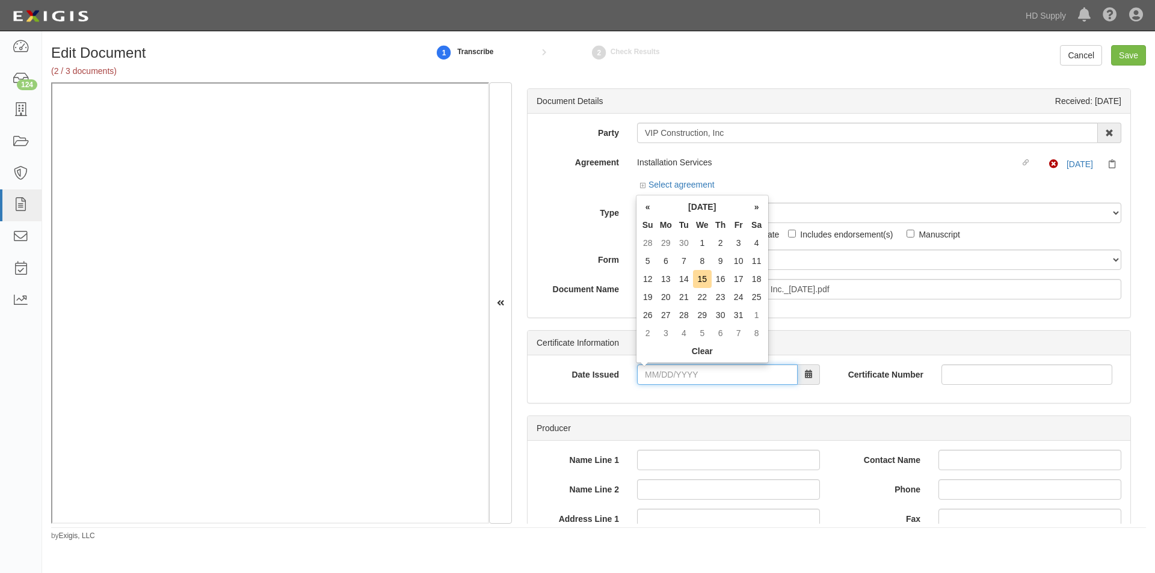
click at [671, 372] on input "Date Issued" at bounding box center [717, 374] width 161 height 20
click at [668, 279] on td "13" at bounding box center [666, 279] width 18 height 18
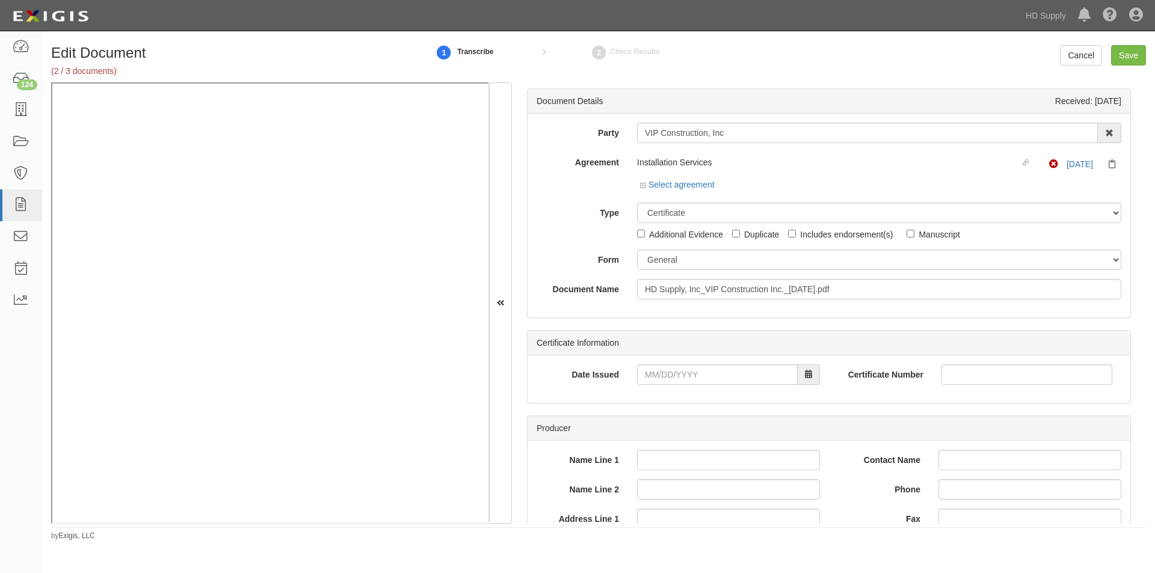
type input "10/13/2025"
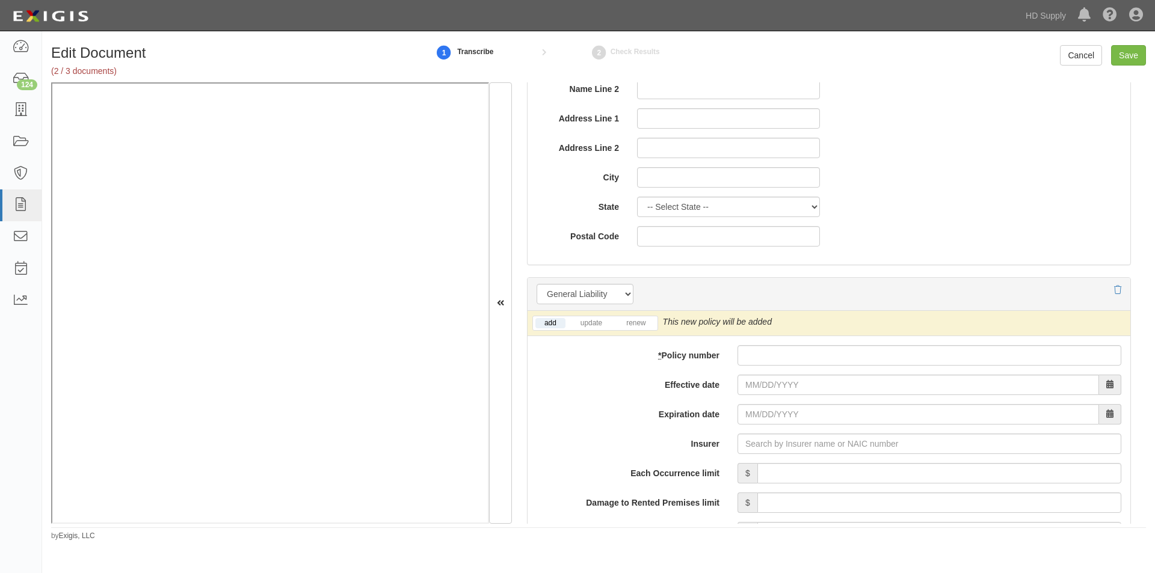
scroll to position [722, 0]
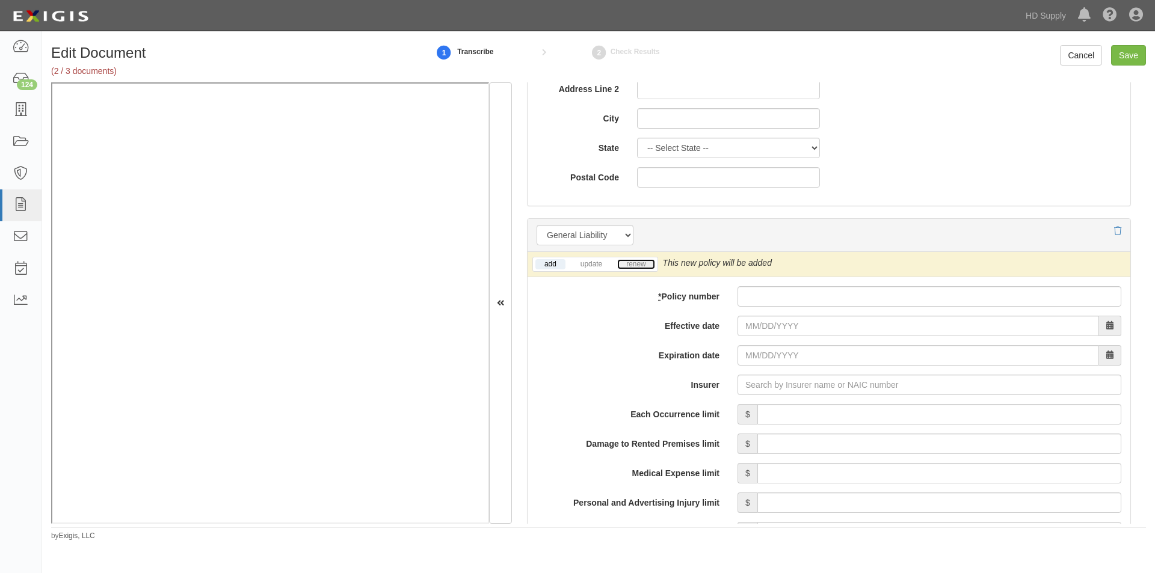
click at [647, 266] on link "renew" at bounding box center [635, 264] width 37 height 10
click at [586, 266] on link "update" at bounding box center [591, 264] width 40 height 10
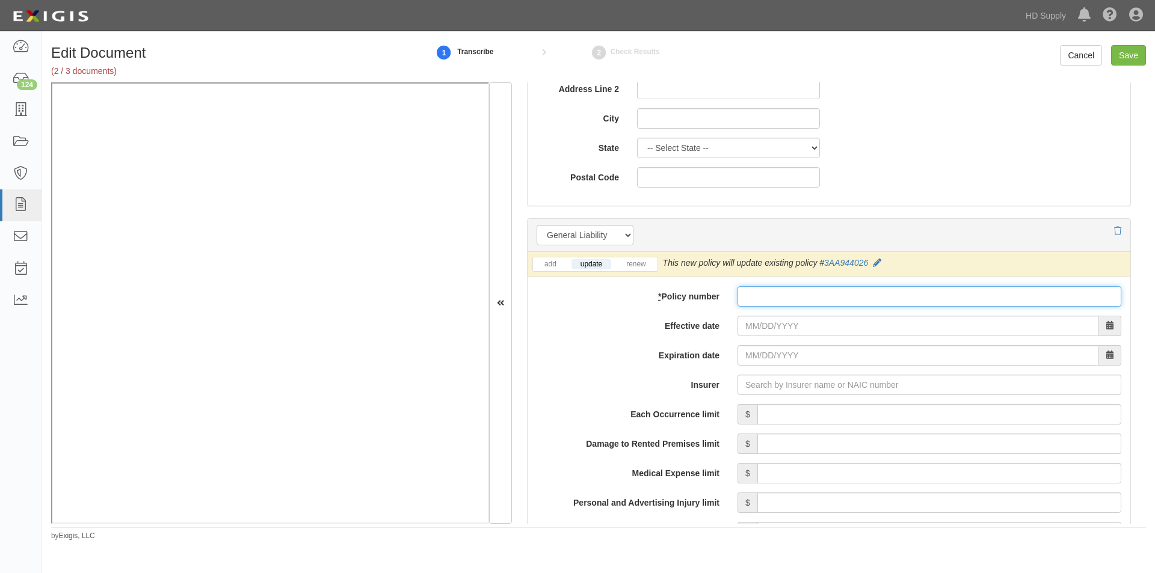
paste input "3AA944026"
type input "3AA944026"
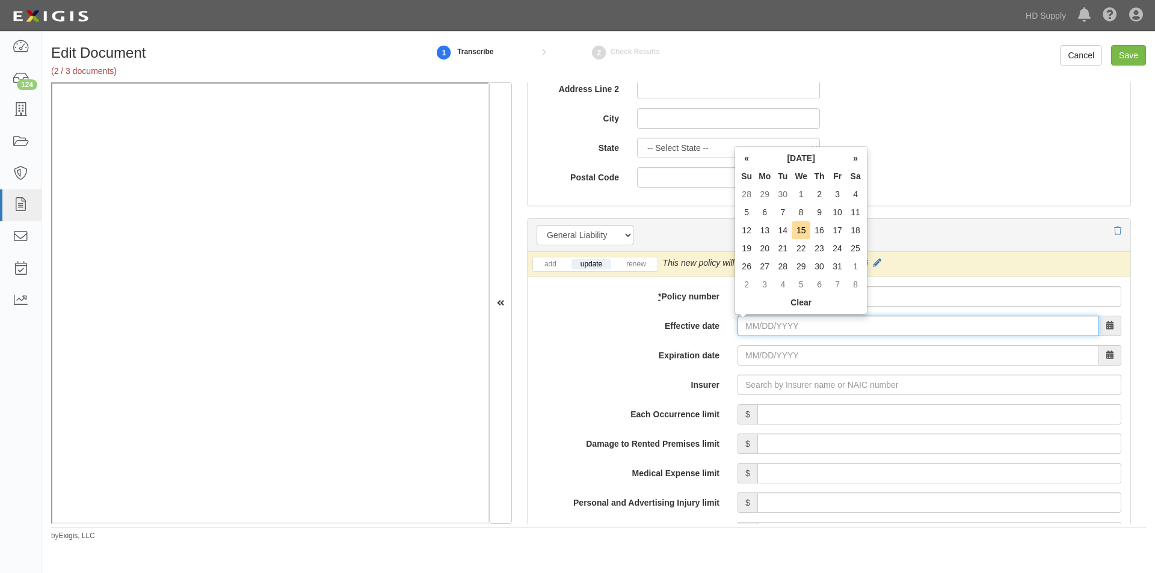
click at [759, 327] on input "Effective date" at bounding box center [917, 326] width 361 height 20
click at [749, 236] on td "12" at bounding box center [746, 230] width 18 height 18
type input "10/12/2025"
type input "10/12/2026"
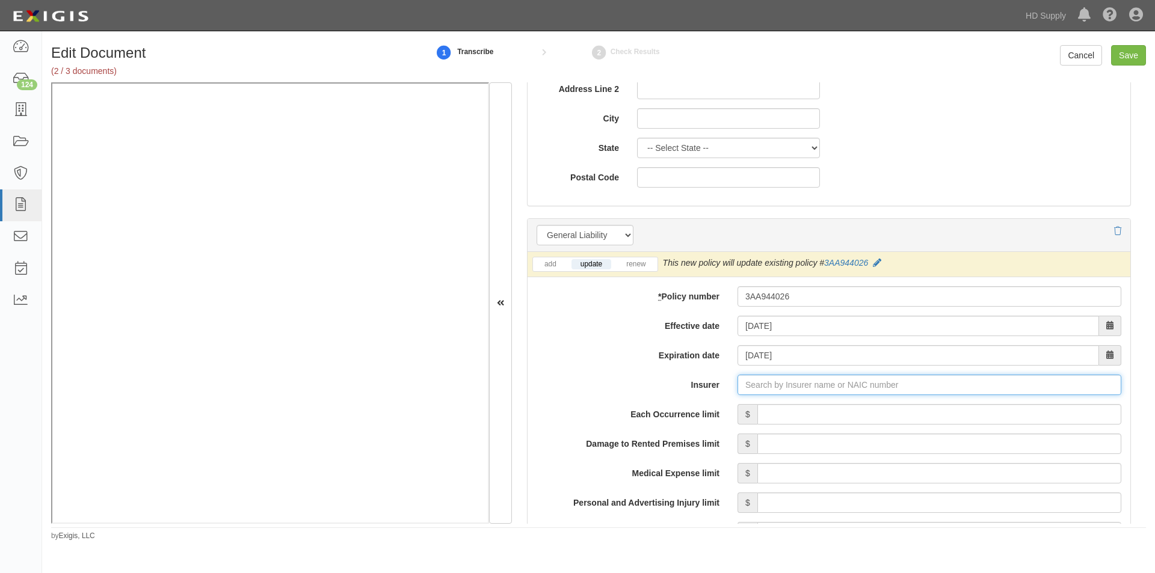
click at [769, 383] on input "Insurer" at bounding box center [929, 385] width 384 height 20
click at [759, 390] on input "Insurer" at bounding box center [929, 385] width 384 height 20
click at [755, 403] on div "Evanston Insurance Company ( 35378 ) A XV Rating" at bounding box center [767, 408] width 215 height 16
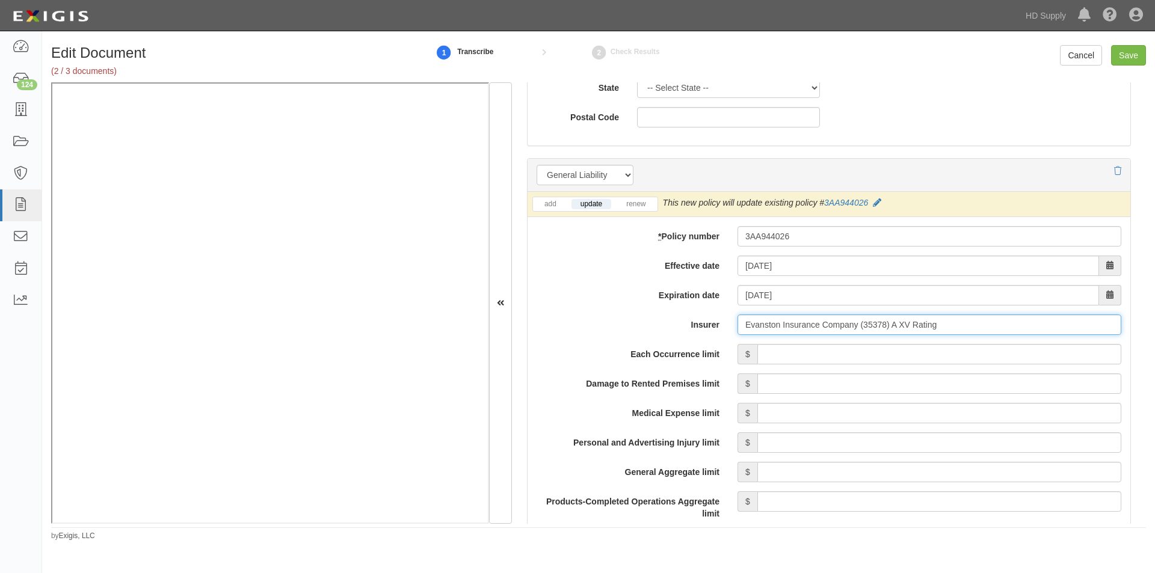
scroll to position [1023, 0]
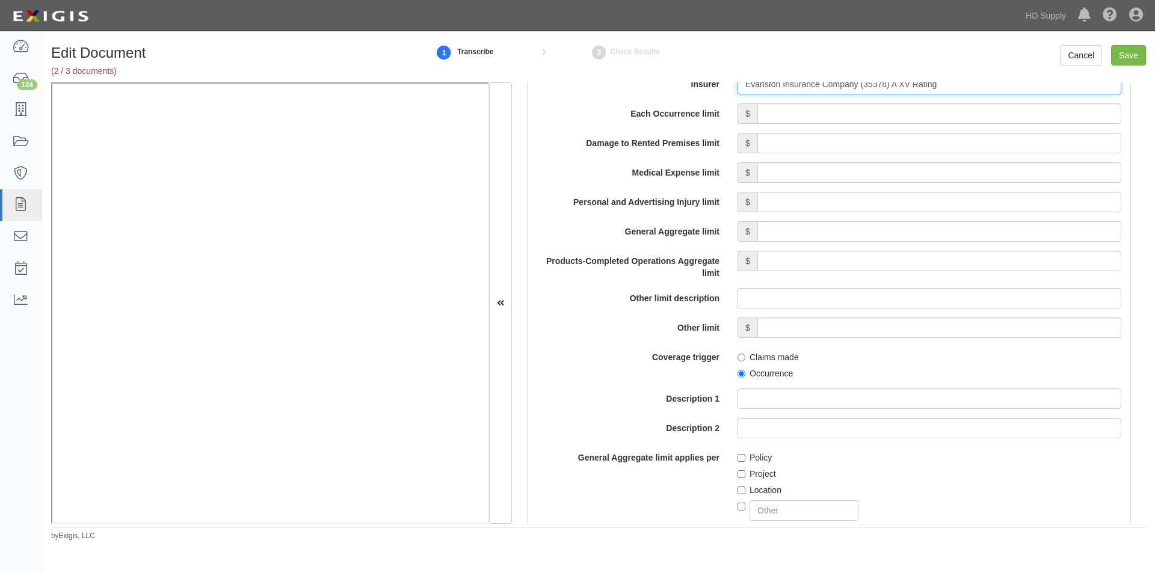
type input "Evanston Insurance Company (35378) A XV Rating"
click at [737, 370] on input "Occurrence" at bounding box center [741, 374] width 8 height 8
radio input "true"
click at [741, 458] on input "Policy" at bounding box center [741, 458] width 8 height 8
checkbox input "true"
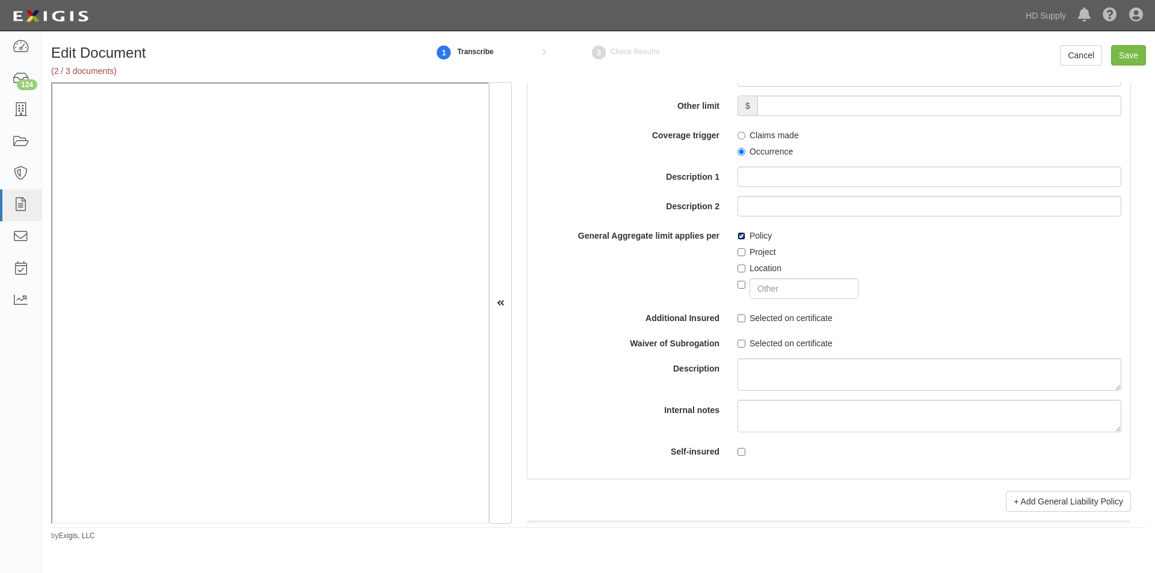
scroll to position [1263, 0]
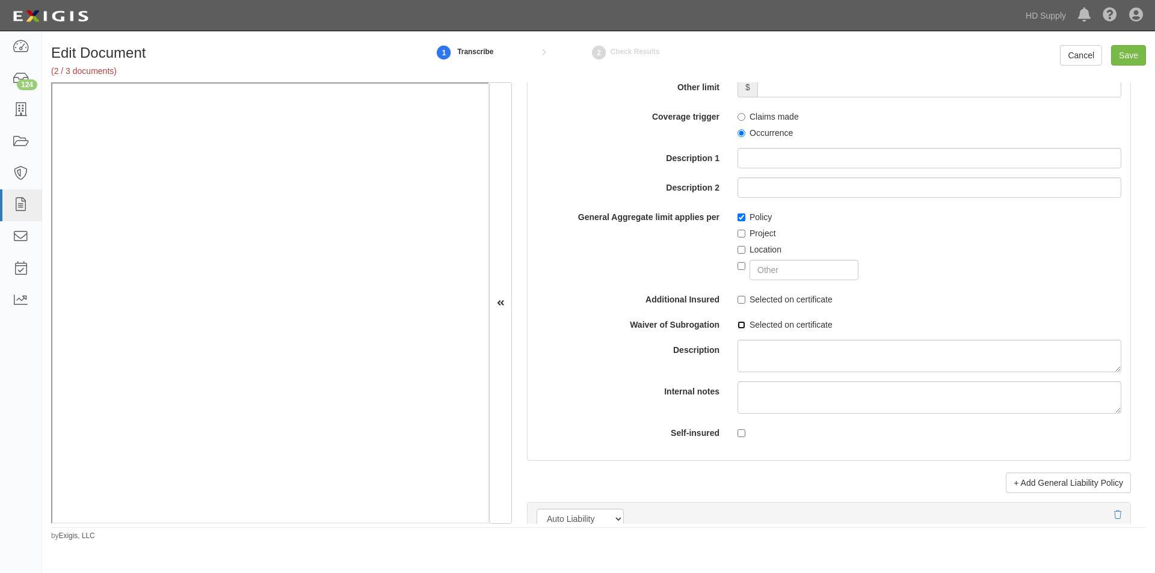
click at [739, 322] on input "Selected on certificate" at bounding box center [741, 325] width 8 height 8
checkbox input "true"
click at [737, 300] on input "Selected on certificate" at bounding box center [741, 300] width 8 height 8
checkbox input "true"
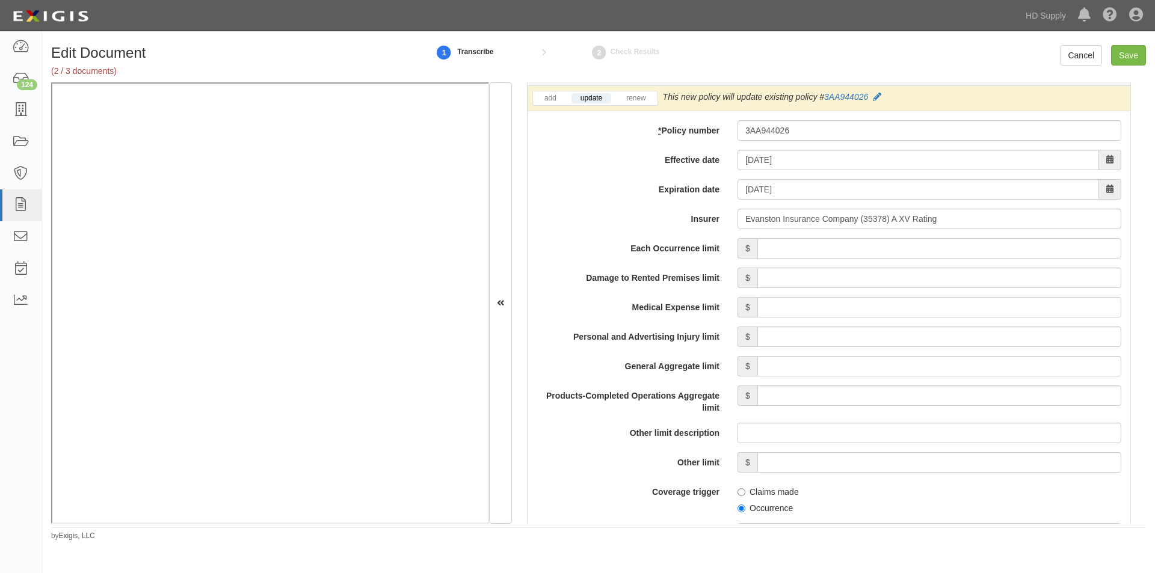
scroll to position [863, 0]
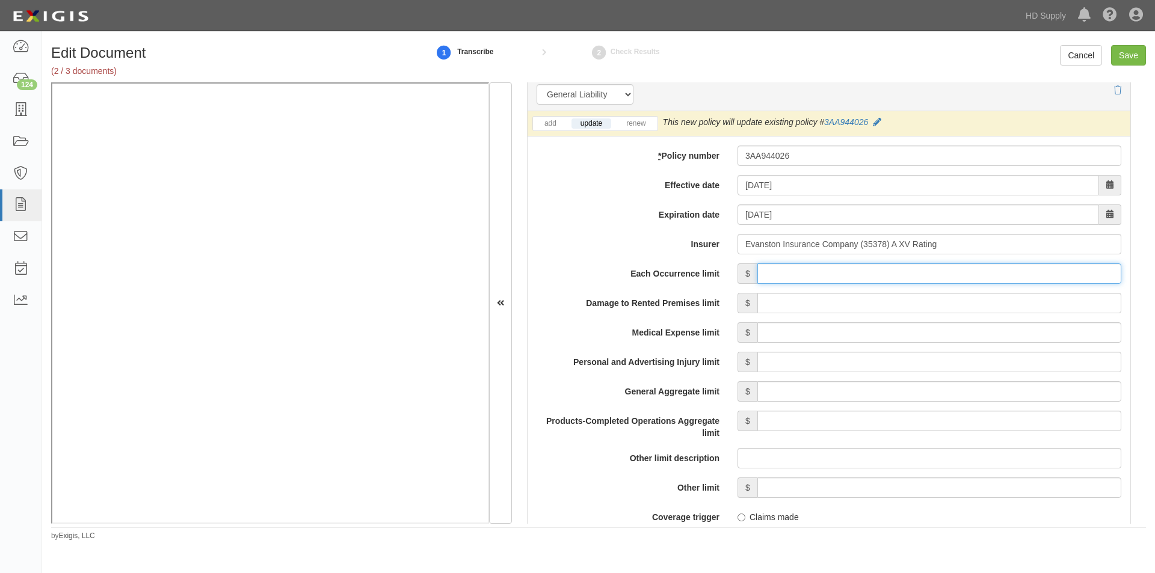
click at [892, 272] on input "Each Occurrence limit" at bounding box center [939, 273] width 364 height 20
type input "1,000,000"
click at [977, 302] on input "Damage to Rented Premises limit" at bounding box center [939, 303] width 364 height 20
type input "100,000"
click at [979, 331] on input "Medical Expense limit" at bounding box center [939, 332] width 364 height 20
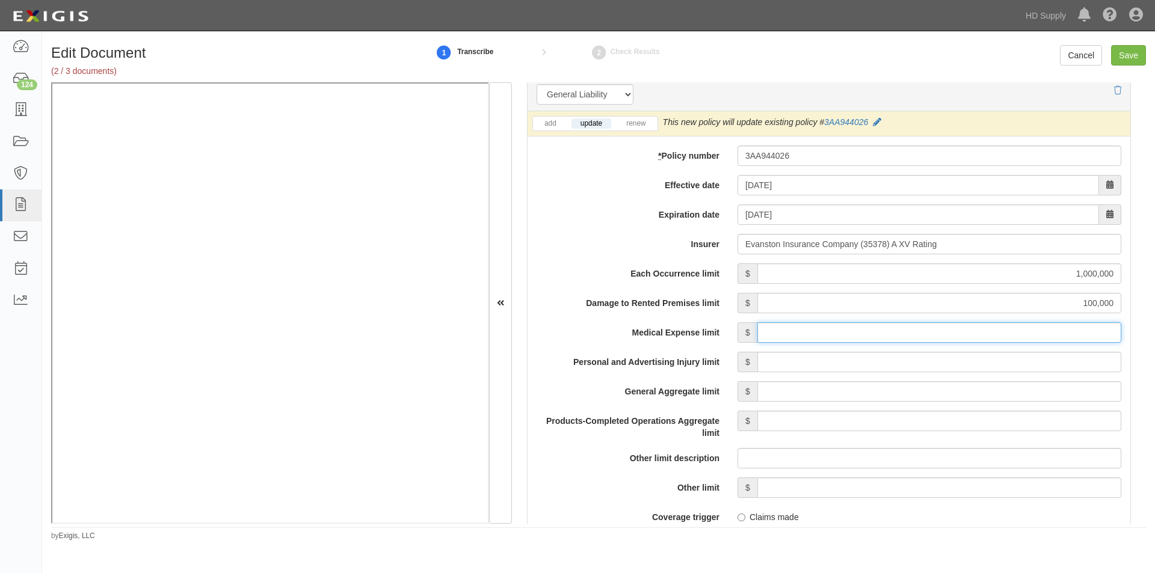
type input "5,000"
click at [980, 364] on input "Personal and Advertising Injury limit" at bounding box center [939, 362] width 364 height 20
type input "1,000,000"
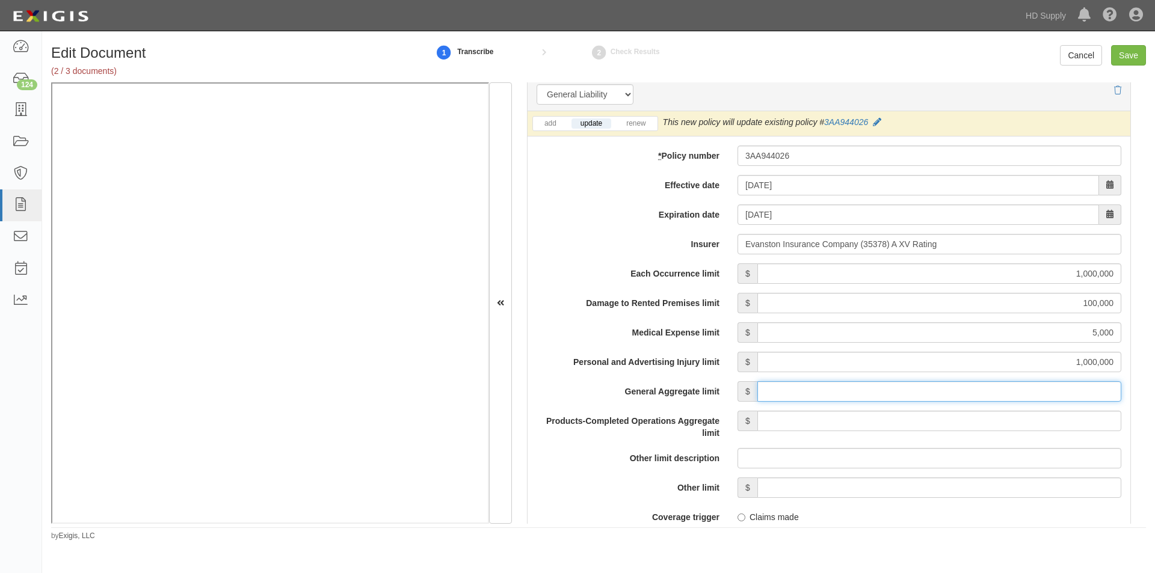
click at [977, 398] on input "General Aggregate limit" at bounding box center [939, 391] width 364 height 20
type input "2,000,000"
click at [976, 417] on input "Products-Completed Operations Aggregate limit" at bounding box center [939, 421] width 364 height 20
type input "2,000,000"
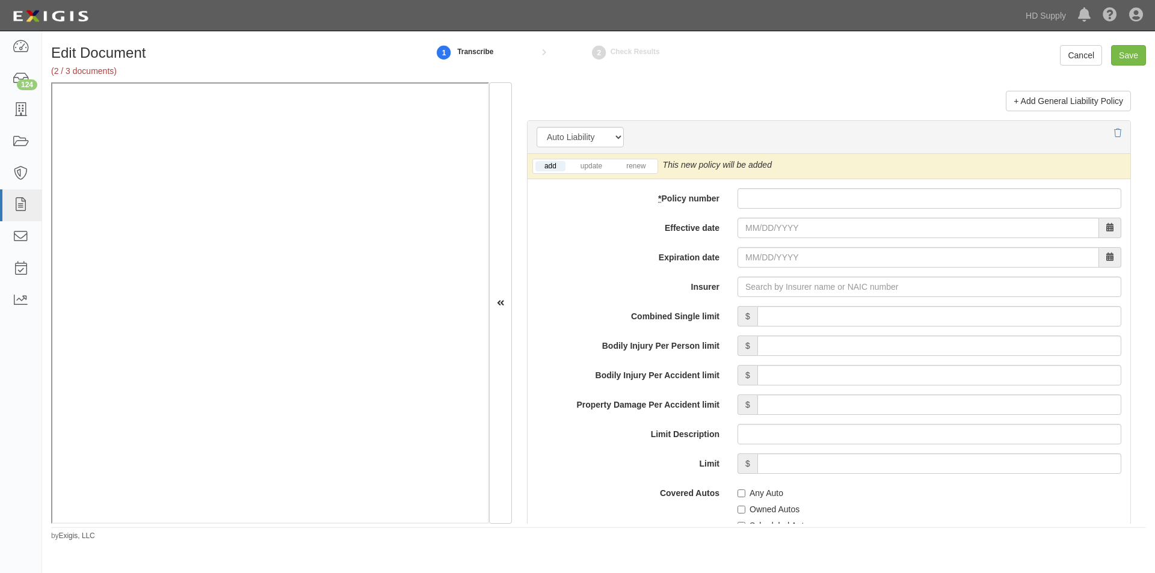
scroll to position [1670, 0]
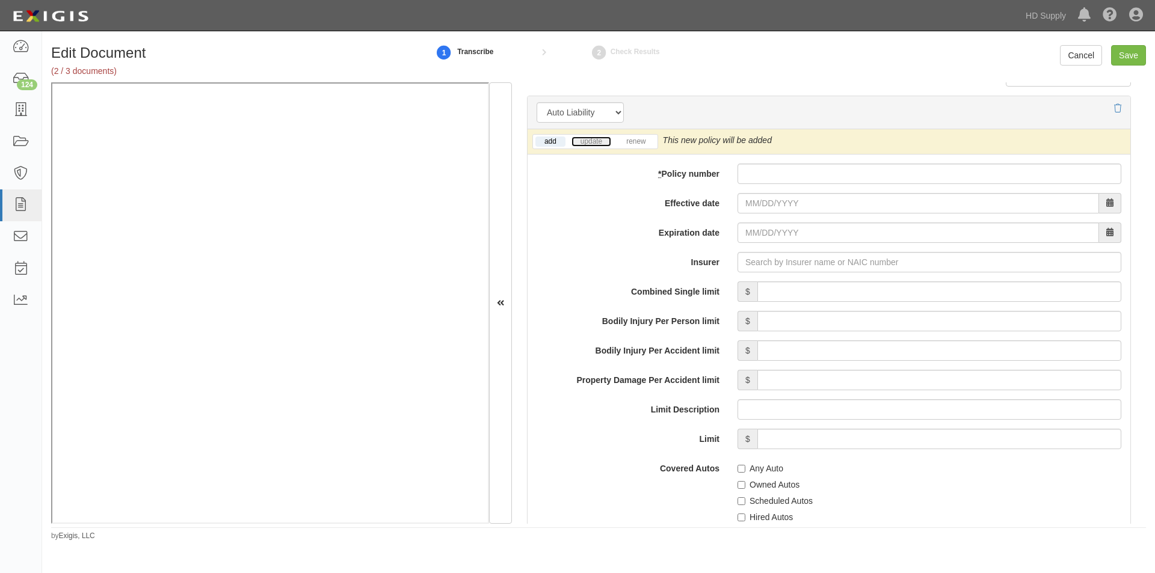
click at [588, 140] on link "update" at bounding box center [591, 142] width 40 height 10
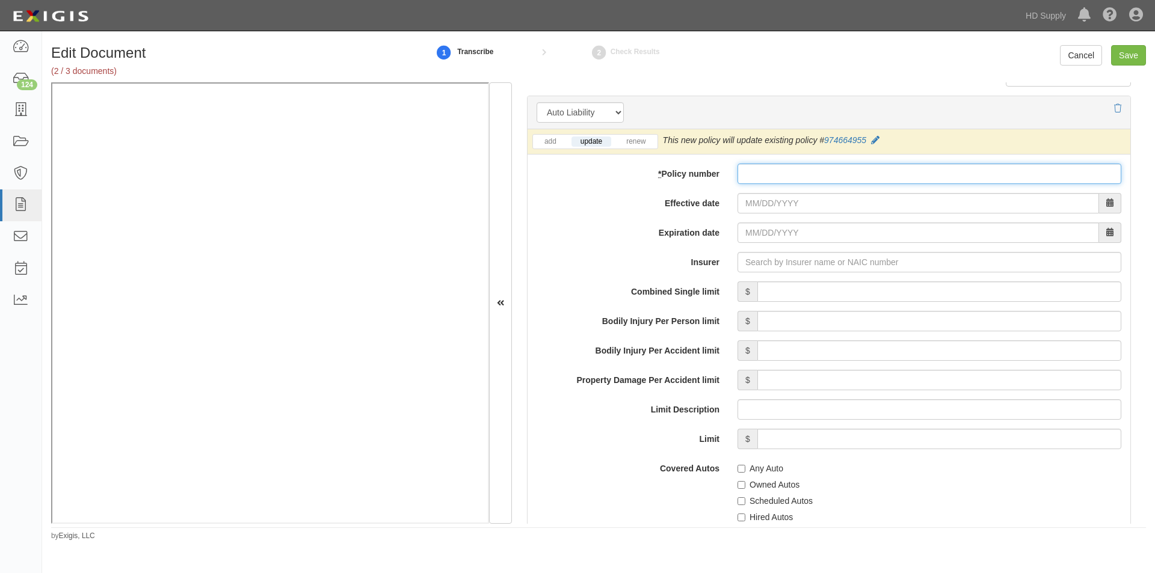
paste input "974664955"
type input "974664955"
click at [789, 205] on input "Effective date" at bounding box center [917, 203] width 361 height 20
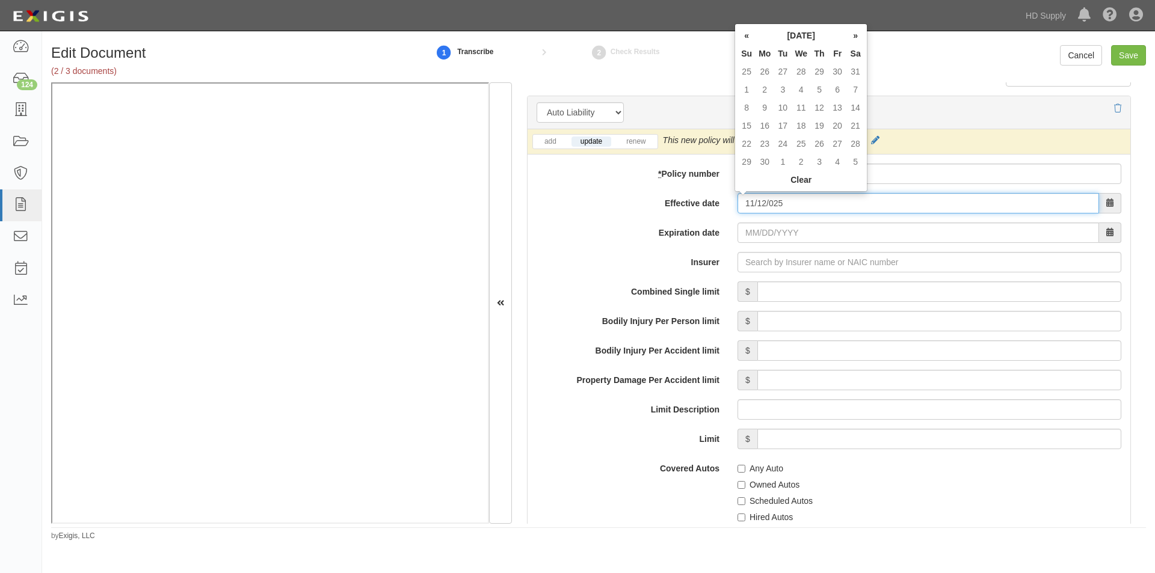
type input "11/12/0025"
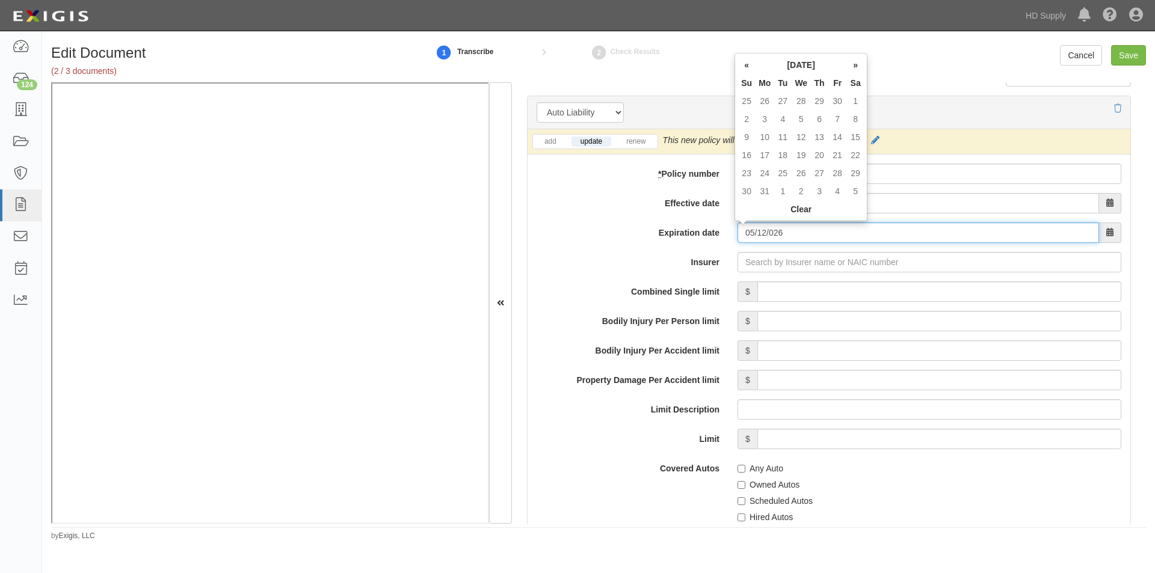
type input "05/12/0026"
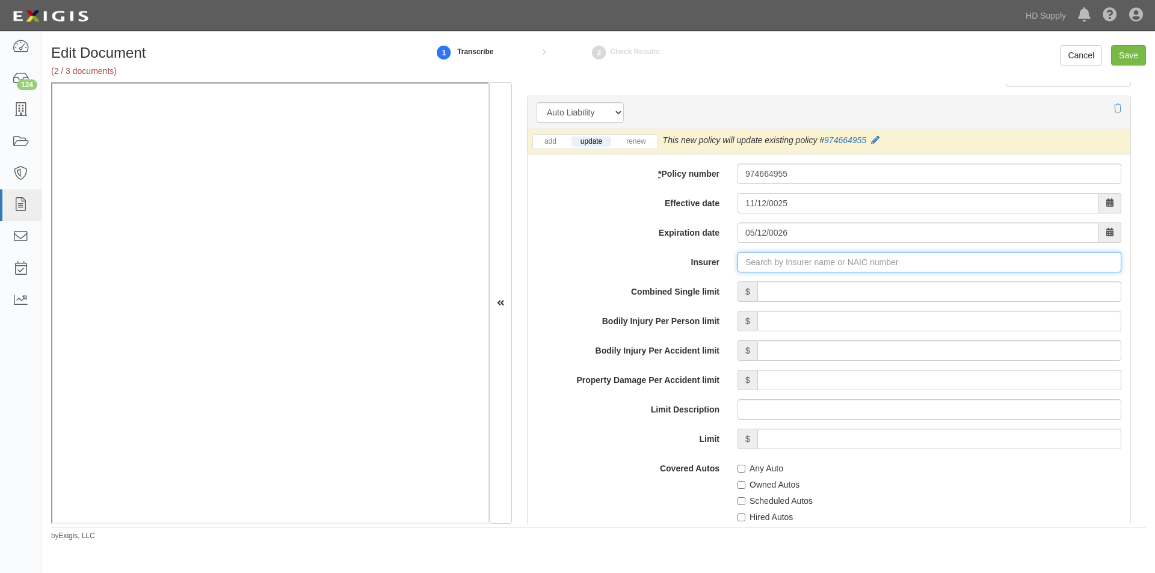
click at [790, 264] on input "Insurer" at bounding box center [929, 262] width 384 height 20
type input "180 Seguros S.A. (0) NR Rating"
type input "1"
click at [772, 285] on div "United Financial Casualty Company ( 11770 ) A+ XV Rating" at bounding box center [781, 285] width 242 height 16
type input "United Financial Casualty Company (11770) A+ XV Rating"
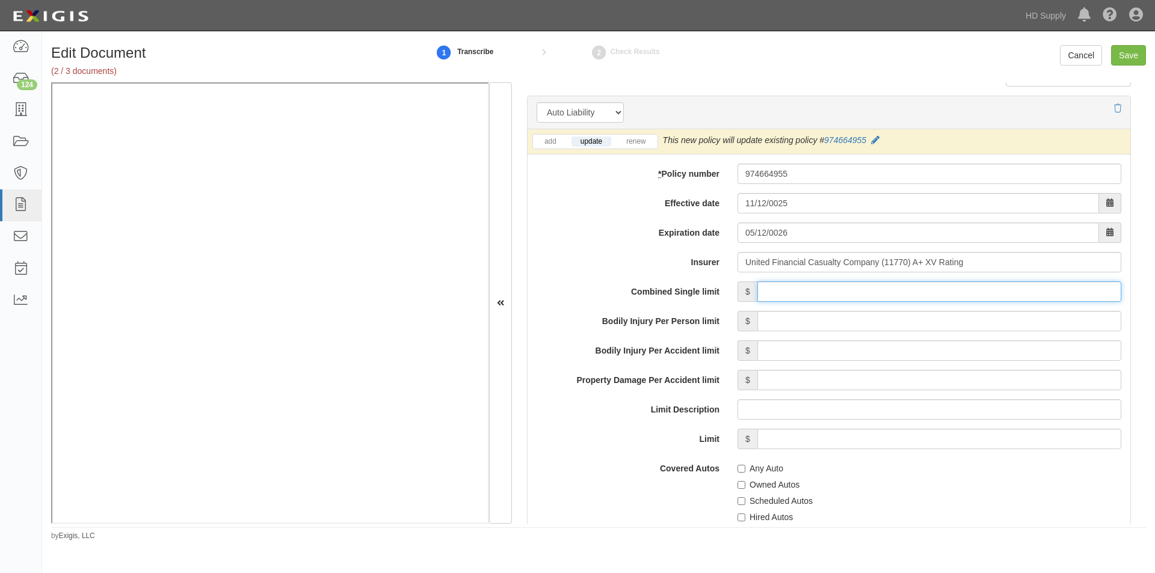
click at [803, 289] on input "Combined Single limit" at bounding box center [939, 291] width 364 height 20
type input "1,000,000"
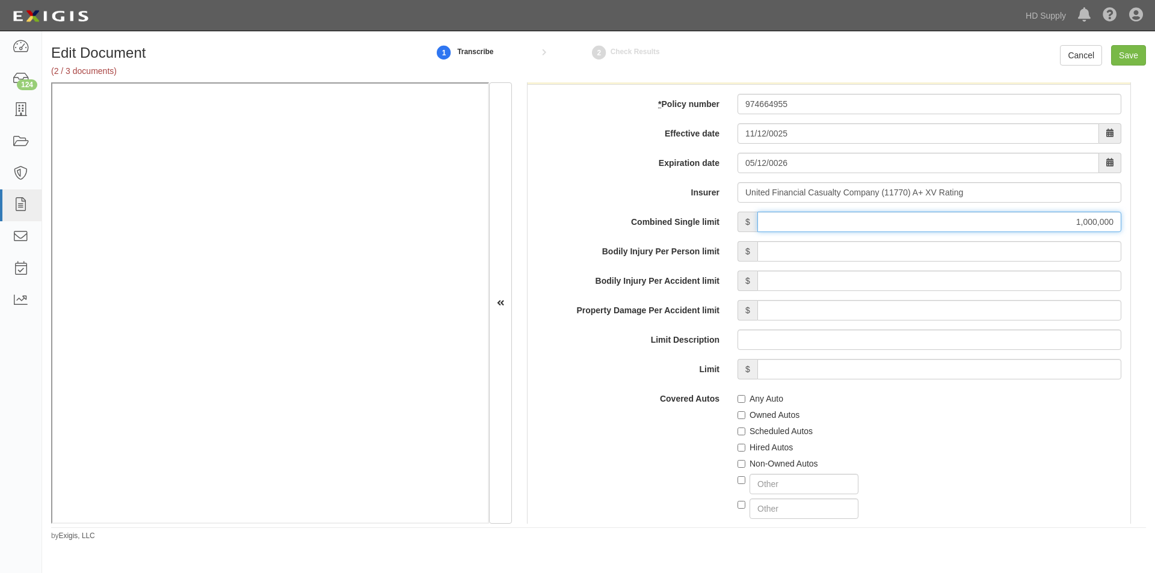
scroll to position [1790, 0]
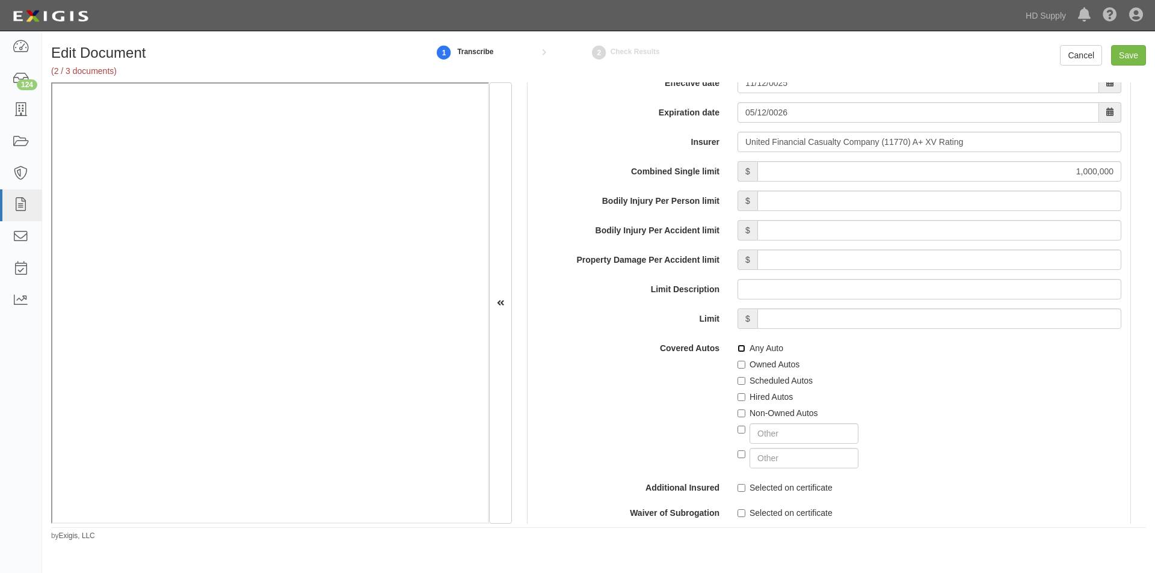
click at [737, 345] on input "Any Auto" at bounding box center [741, 349] width 8 height 8
checkbox input "true"
click at [737, 383] on input "Scheduled Autos" at bounding box center [741, 381] width 8 height 8
checkbox input "true"
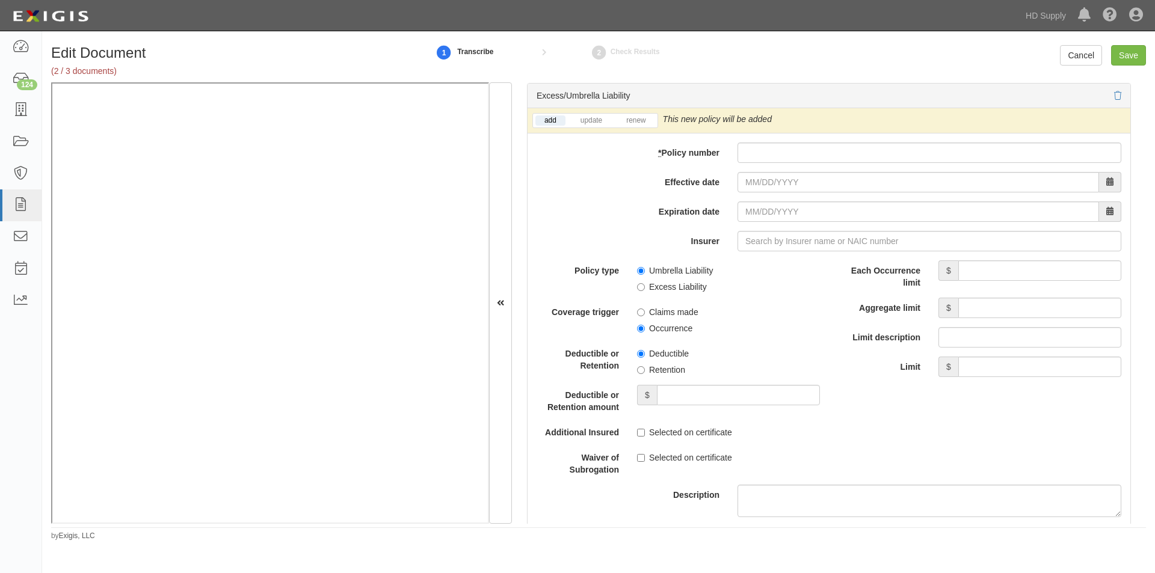
scroll to position [2410, 0]
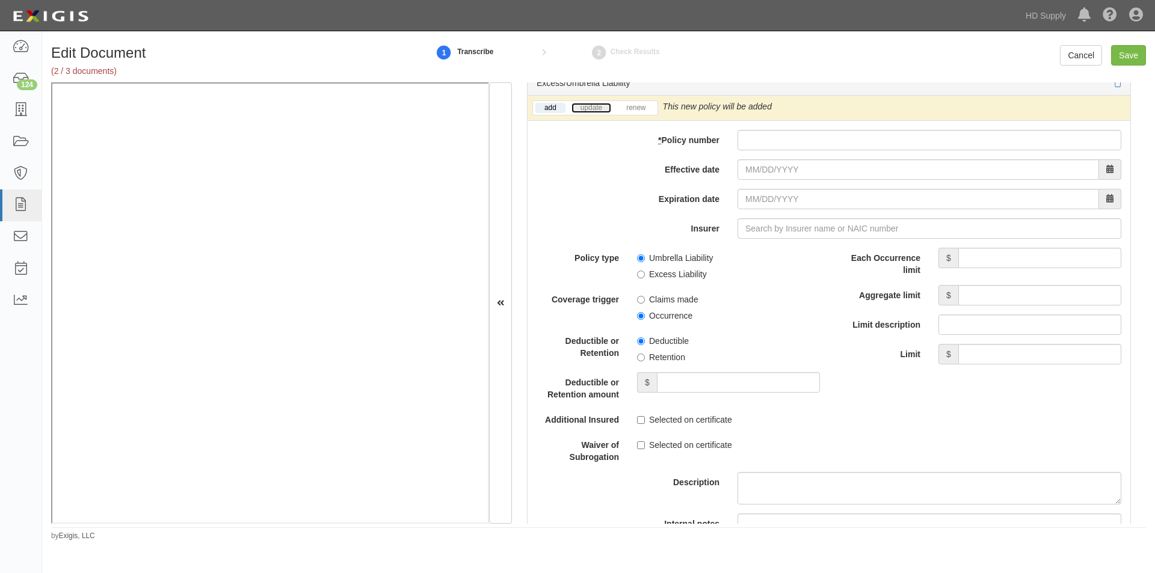
click at [595, 109] on link "update" at bounding box center [591, 108] width 40 height 10
drag, startPoint x: 767, startPoint y: 150, endPoint x: 768, endPoint y: 132, distance: 18.7
paste input "EZXS3219032"
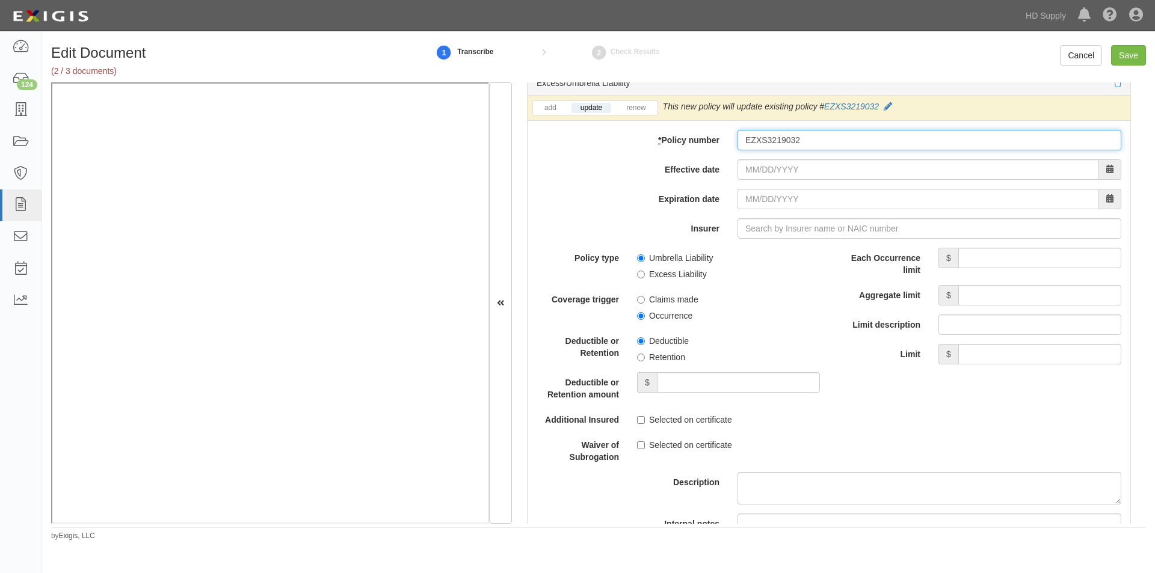
type input "EZXS3219032"
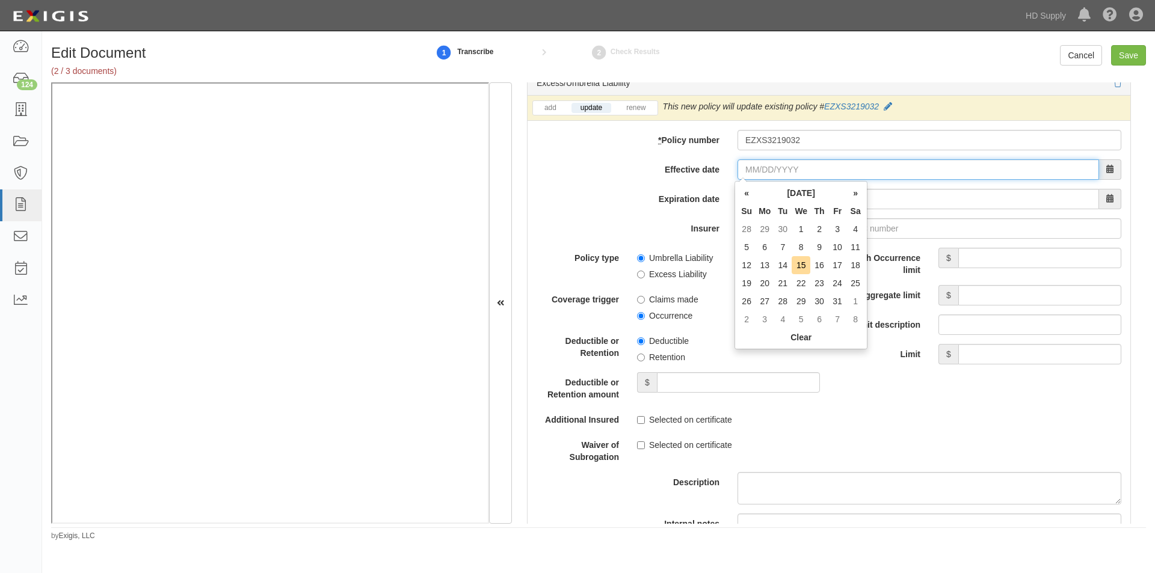
click at [771, 171] on input "Effective date" at bounding box center [917, 169] width 361 height 20
click at [751, 268] on td "12" at bounding box center [746, 265] width 18 height 18
type input "10/12/2025"
type input "10/12/2026"
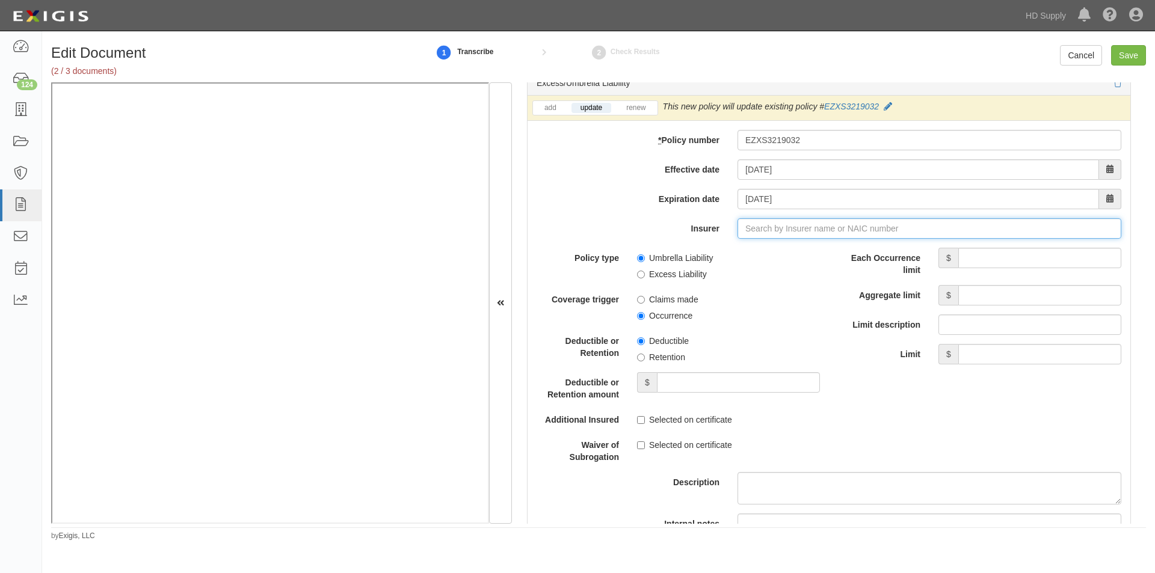
click at [760, 231] on input "Insurer" at bounding box center [929, 228] width 384 height 20
click at [718, 251] on div "Evanston Insurance Company ( 35378 ) A XV Rating" at bounding box center [767, 252] width 215 height 16
type input "Evanston Insurance Company (35378) A XV Rating"
click at [969, 260] on input "Each Occurrence limit" at bounding box center [1039, 258] width 163 height 20
type input "5,000,000"
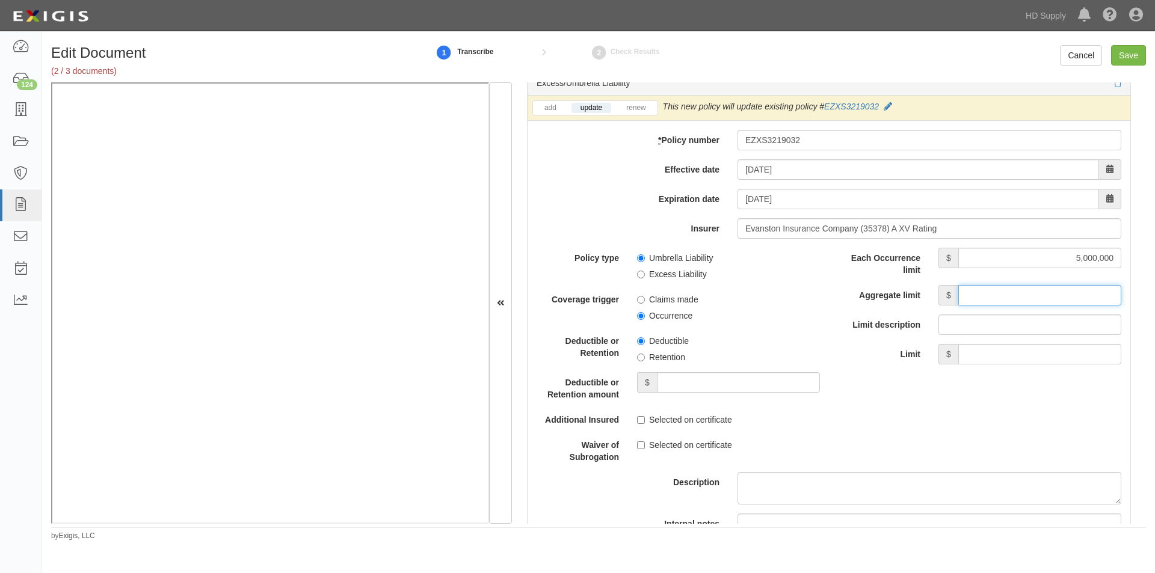
click at [977, 293] on input "Aggregate limit" at bounding box center [1039, 295] width 163 height 20
type input "5,000,000"
click at [787, 324] on div "Policy type Umbrella Liability Excess Liability Coverage trigger Claims made Oc…" at bounding box center [678, 355] width 283 height 215
click at [638, 255] on input "Umbrella Liability" at bounding box center [641, 258] width 8 height 8
radio input "true"
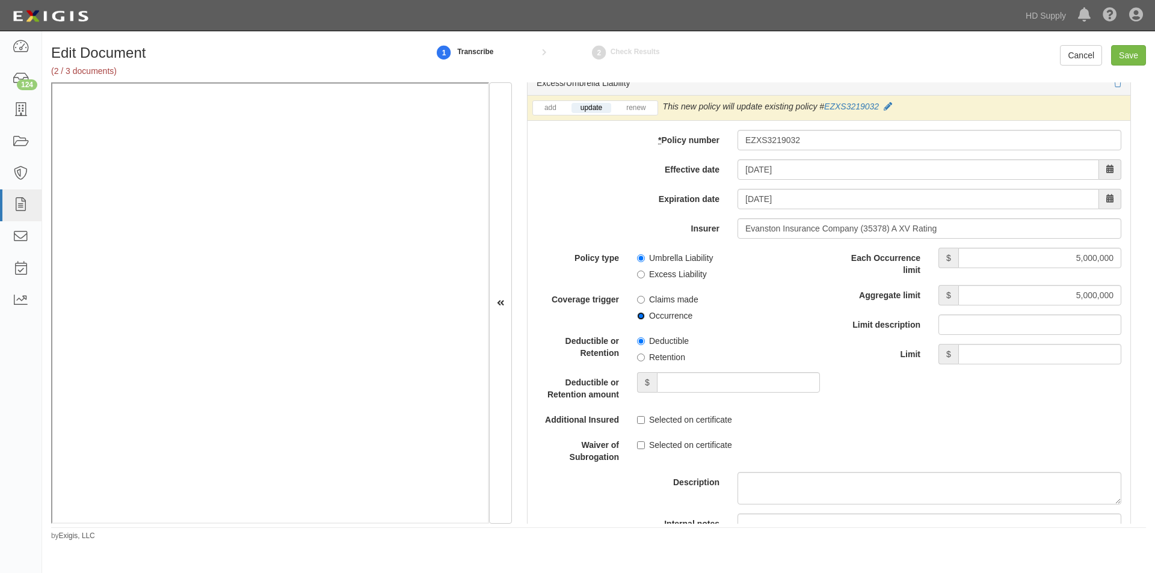
click at [638, 316] on input "Occurrence" at bounding box center [641, 316] width 8 height 8
radio input "true"
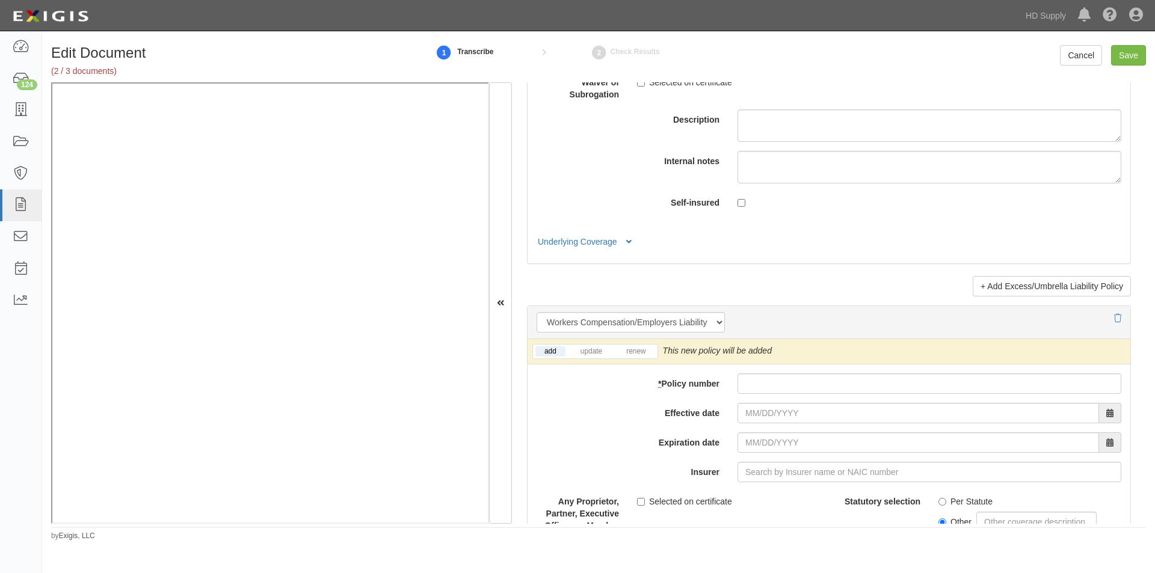
scroll to position [2831, 0]
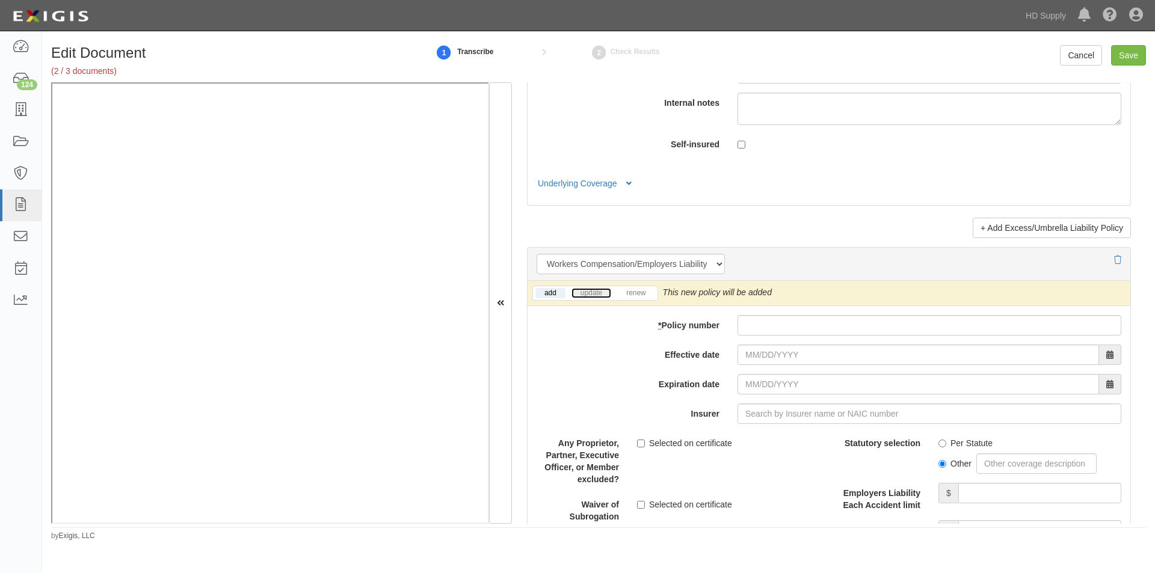
click at [589, 289] on link "update" at bounding box center [591, 293] width 40 height 10
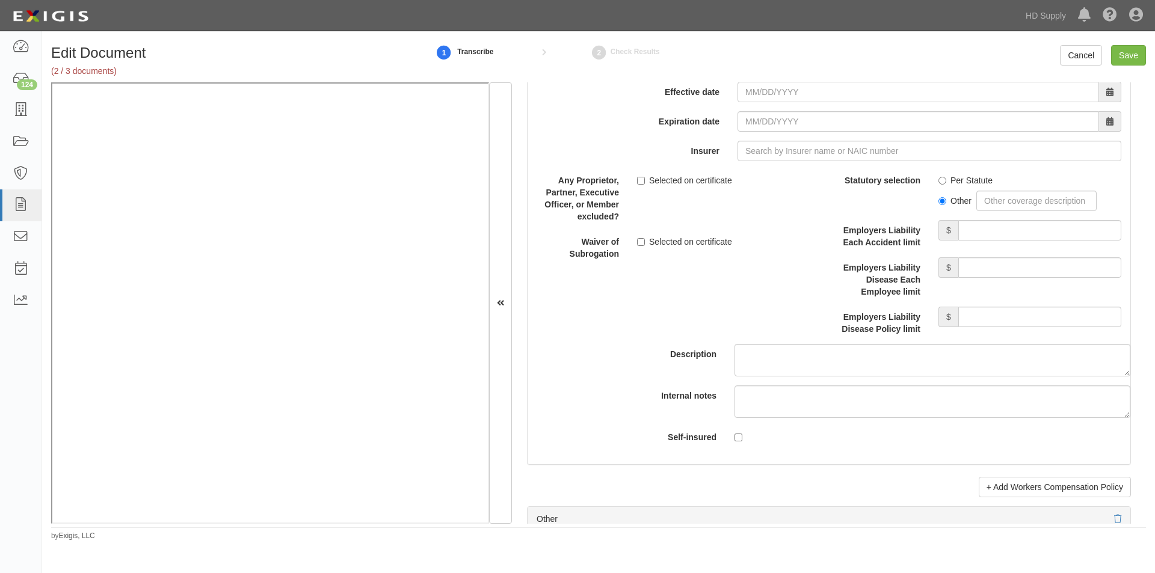
scroll to position [3037, 0]
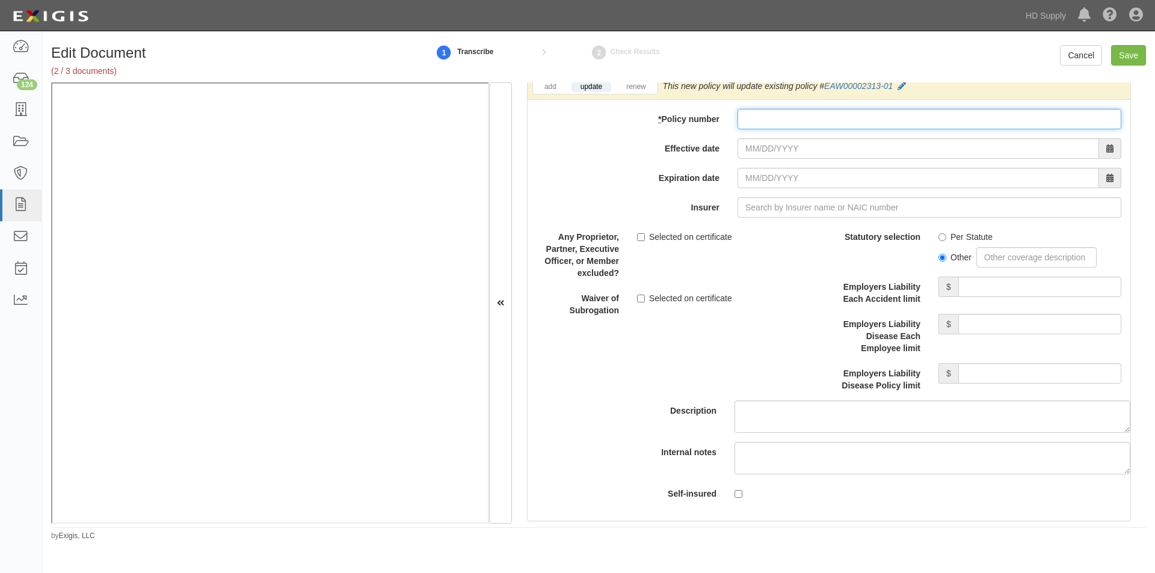
paste input "EAW00002313-01"
type input "EAW00002313-01"
click at [759, 131] on div "add update renew This new policy will be added This new policy will update exis…" at bounding box center [828, 298] width 603 height 446
click at [763, 153] on input "Effective date" at bounding box center [917, 148] width 361 height 20
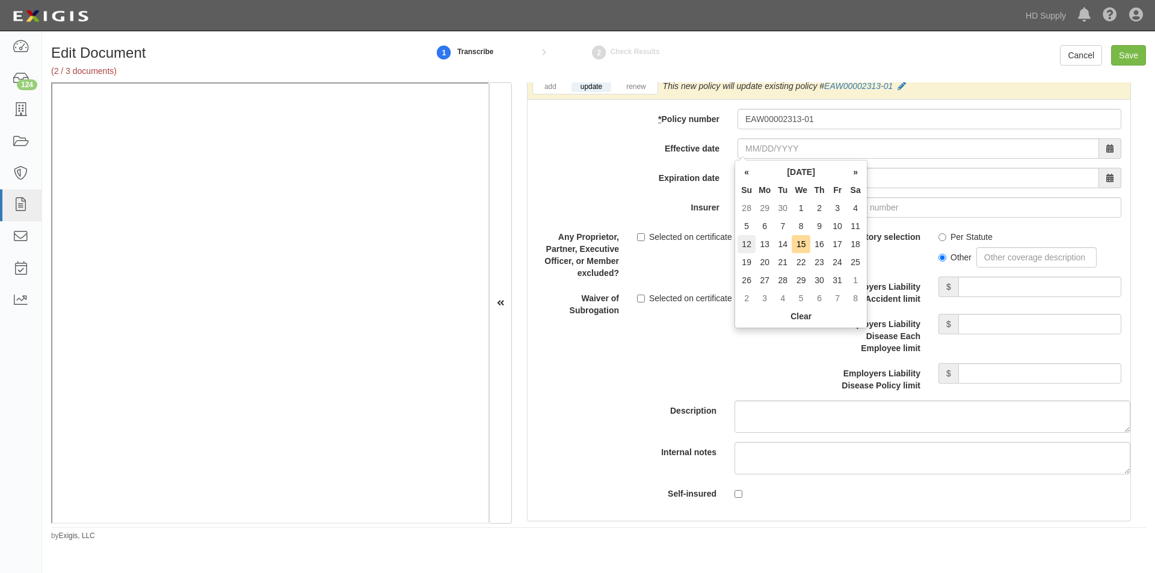
click at [751, 244] on td "12" at bounding box center [746, 244] width 18 height 18
type input "10/12/2025"
type input "10/12/2026"
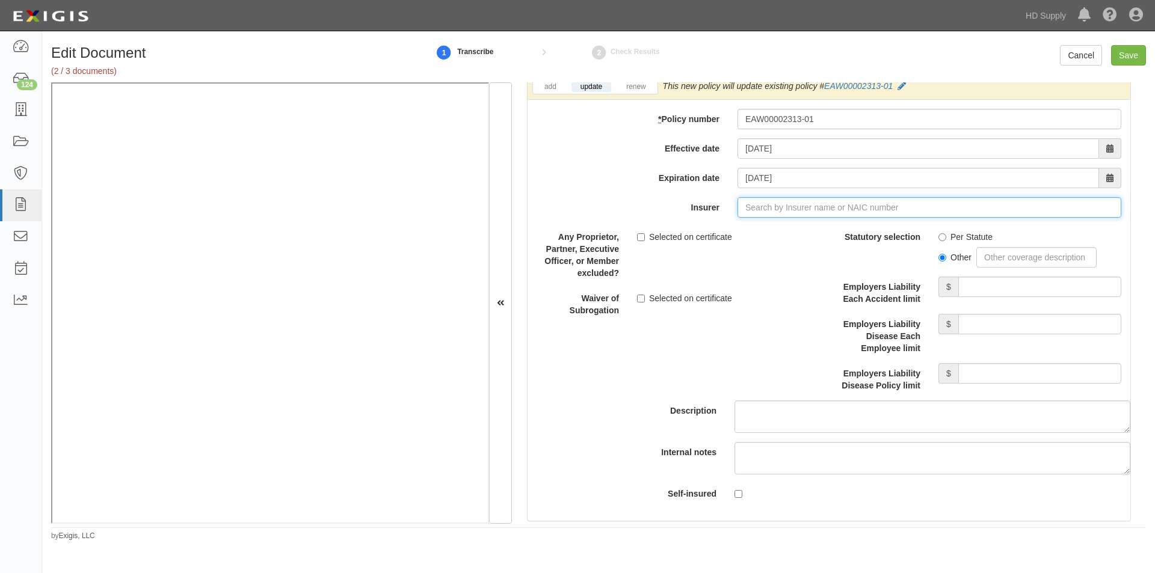
click at [766, 210] on input "Insurer" at bounding box center [929, 207] width 384 height 20
click at [749, 214] on input "Insurer" at bounding box center [929, 207] width 384 height 20
type input "180 Seguros S.A. (0) NR Rating"
type input "1"
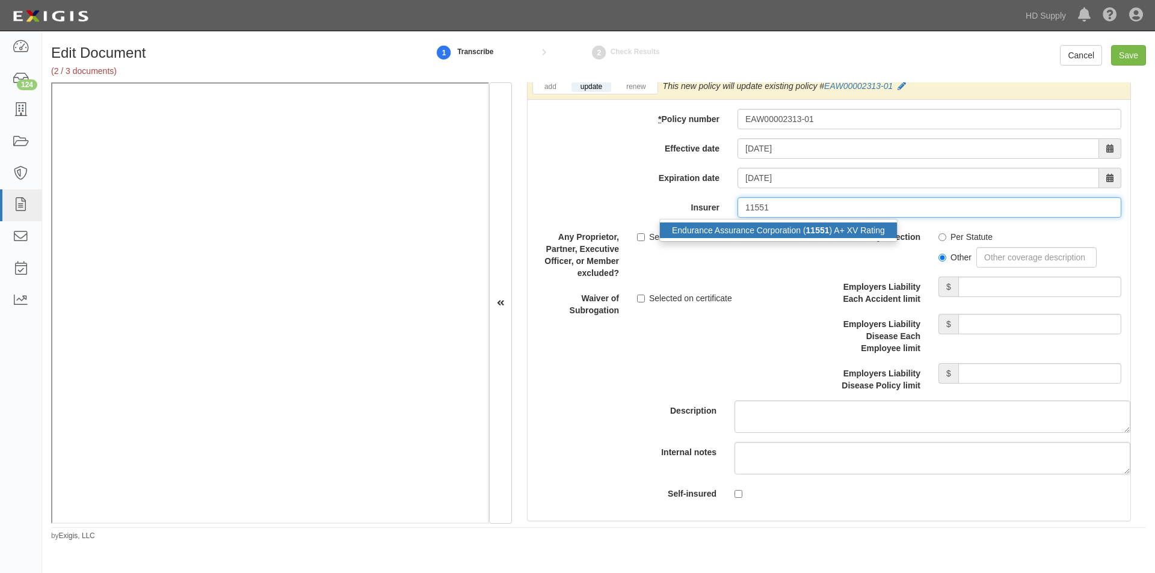
click at [746, 233] on div "Endurance Assurance Corporation ( 11551 ) A+ XV Rating" at bounding box center [778, 231] width 237 height 16
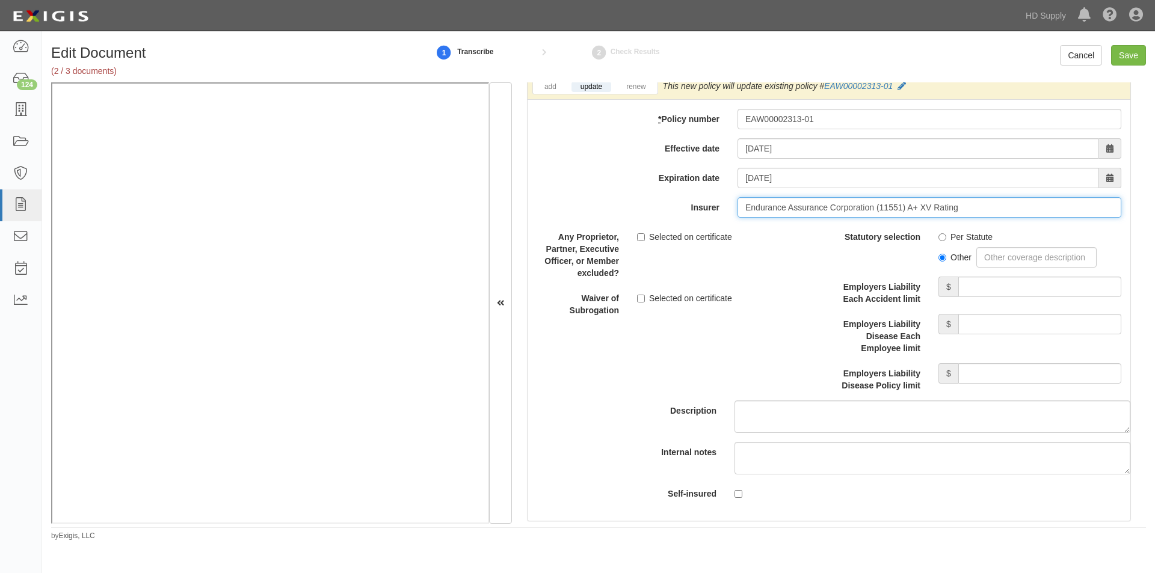
type input "Endurance Assurance Corporation (11551) A+ XV Rating"
click at [938, 238] on input "Per Statute" at bounding box center [942, 237] width 8 height 8
radio input "true"
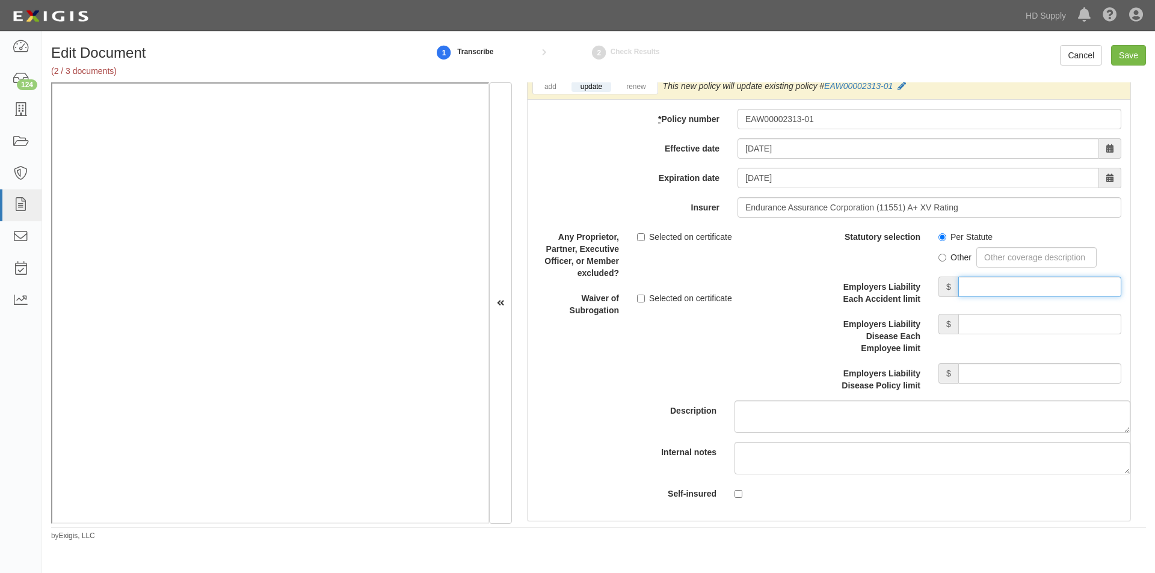
click at [978, 285] on input "Employers Liability Each Accident limit" at bounding box center [1039, 287] width 163 height 20
type input "1,000,000"
click at [982, 325] on input "Employers Liability Disease Each Employee limit" at bounding box center [1039, 324] width 163 height 20
type input "1,000,000"
click at [980, 377] on input "Employers Liability Disease Policy limit" at bounding box center [1039, 373] width 163 height 20
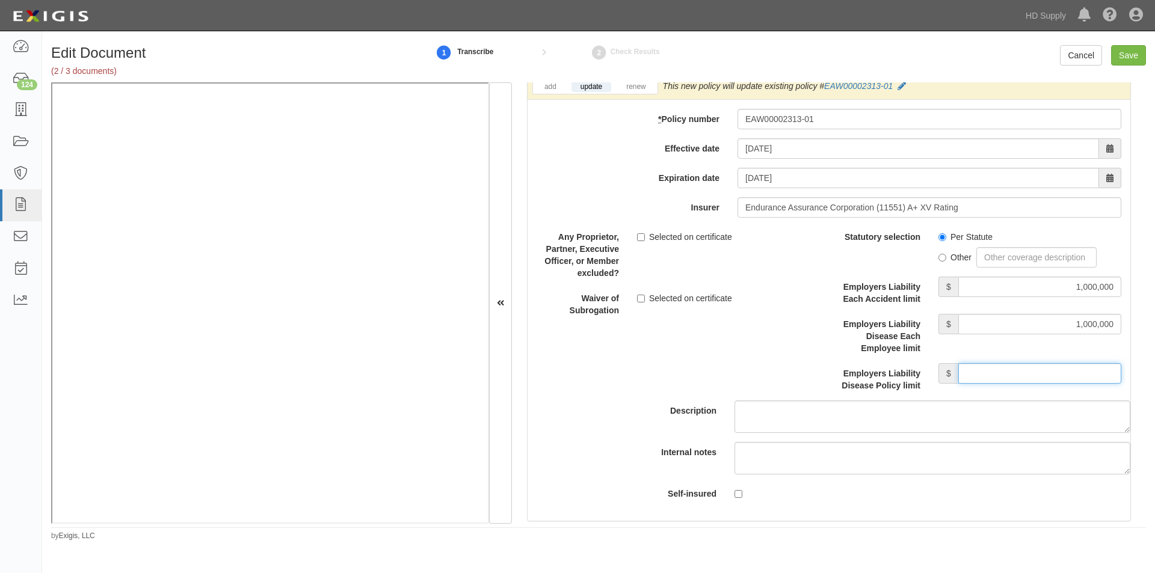
type input "1,000,000"
click at [644, 236] on label "Selected on certificate" at bounding box center [684, 237] width 95 height 12
click at [644, 236] on input "Selected on certificate" at bounding box center [641, 237] width 8 height 8
checkbox input "true"
click at [1122, 48] on input "Save" at bounding box center [1128, 55] width 35 height 20
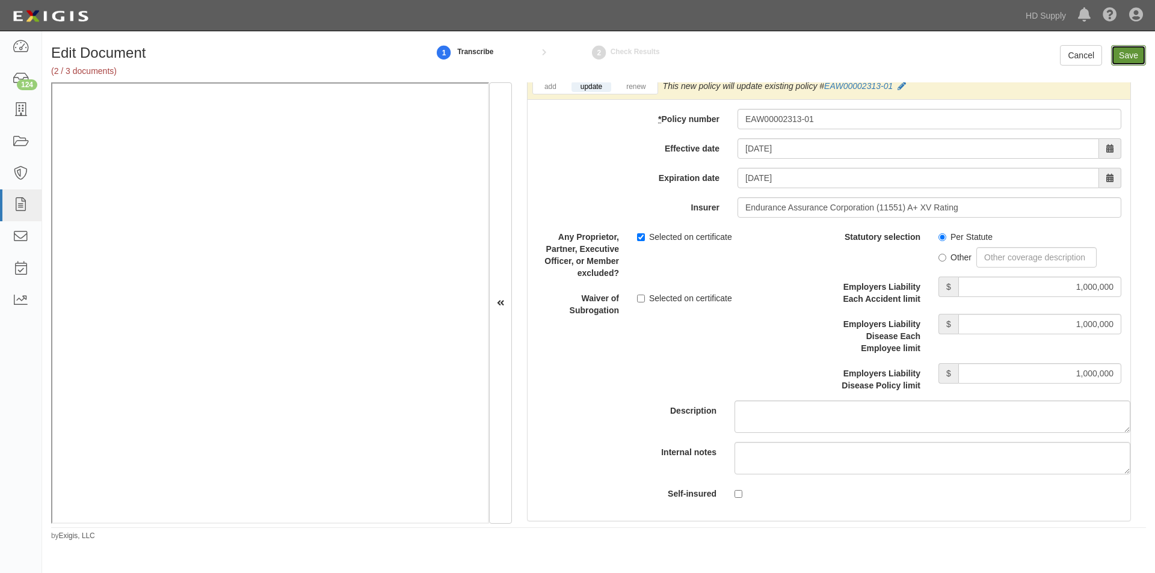
type input "1000000"
type input "100000"
type input "5000"
type input "1000000"
type input "2000000"
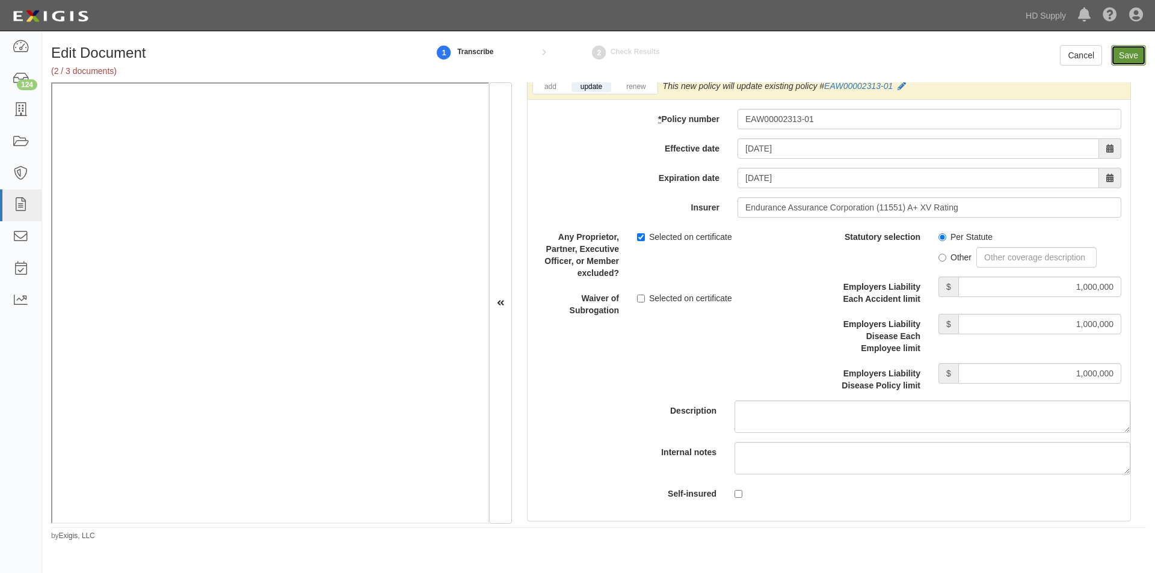
type input "2000000"
type input "1000000"
type input "5000000"
type input "1000000"
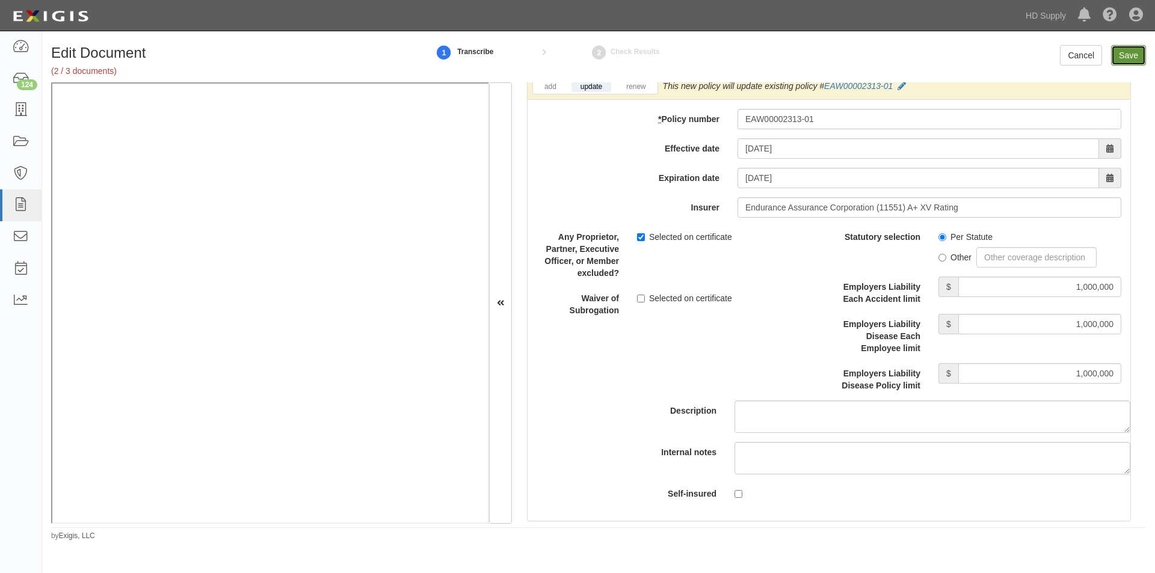
type input "1000000"
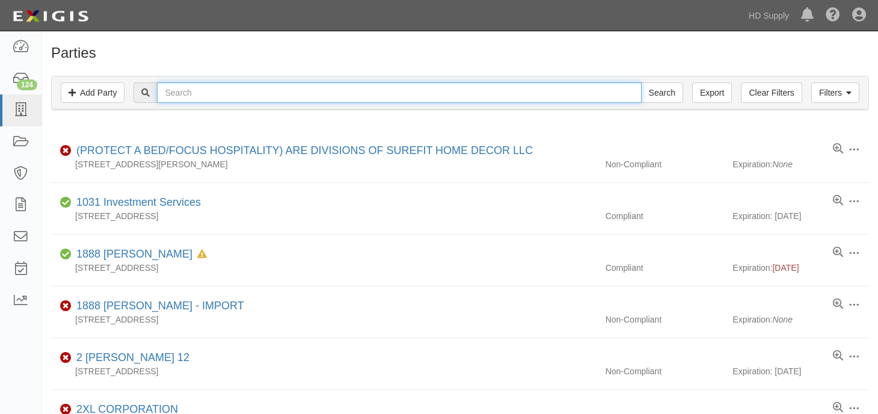
click at [232, 94] on input "text" at bounding box center [399, 92] width 484 height 20
type input "vip construc"
click at [641, 82] on input "Search" at bounding box center [662, 92] width 42 height 20
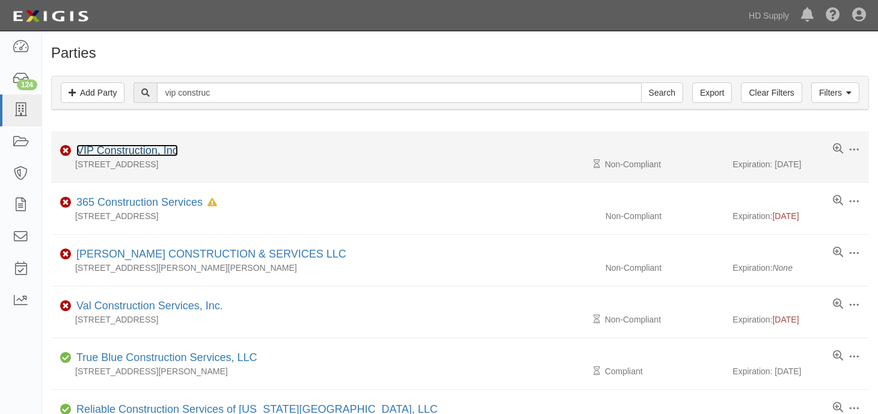
click at [120, 146] on link "VIP Construction, Inc" at bounding box center [127, 150] width 102 height 12
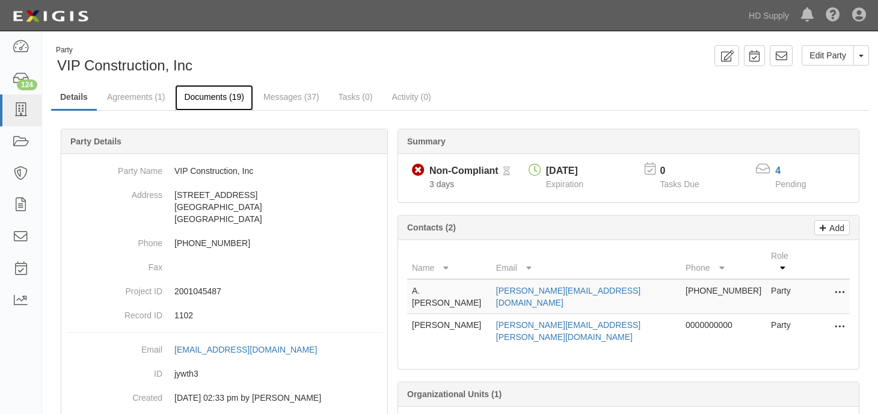
click at [201, 96] on link "Documents (19)" at bounding box center [214, 98] width 78 height 26
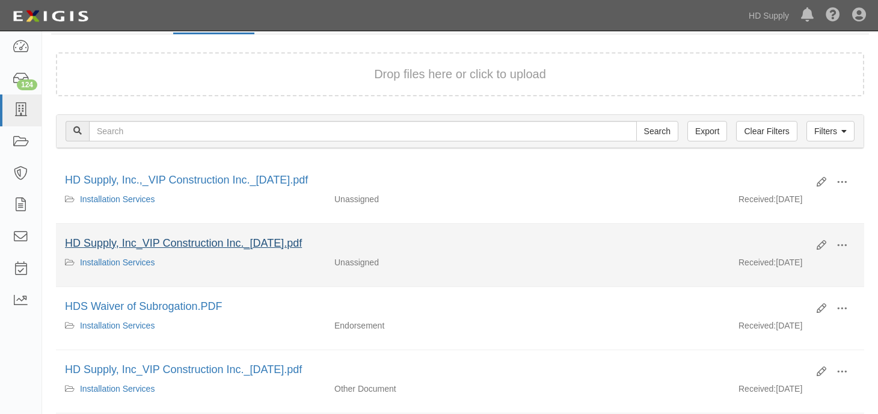
scroll to position [241, 0]
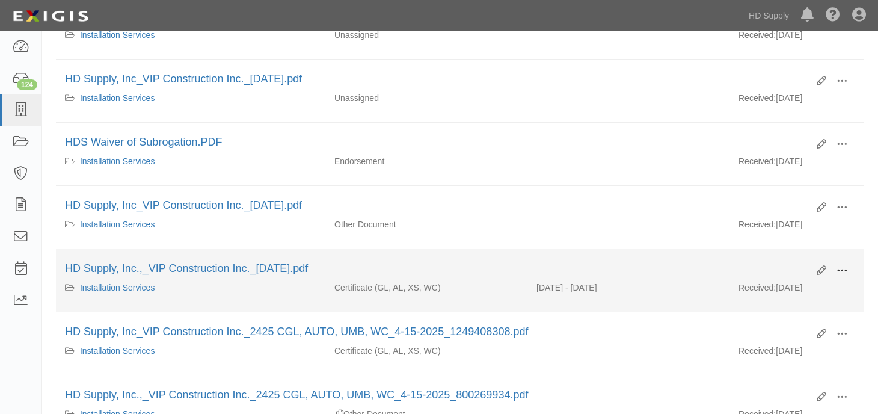
click at [844, 267] on span at bounding box center [842, 270] width 11 height 11
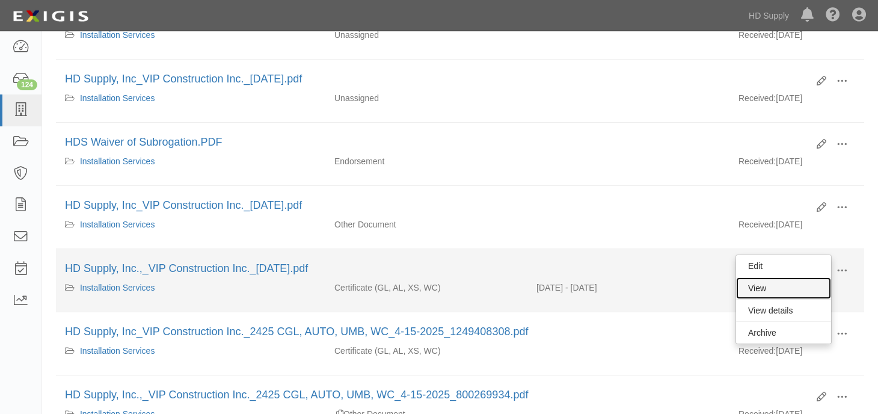
click at [758, 289] on link "View" at bounding box center [783, 288] width 95 height 22
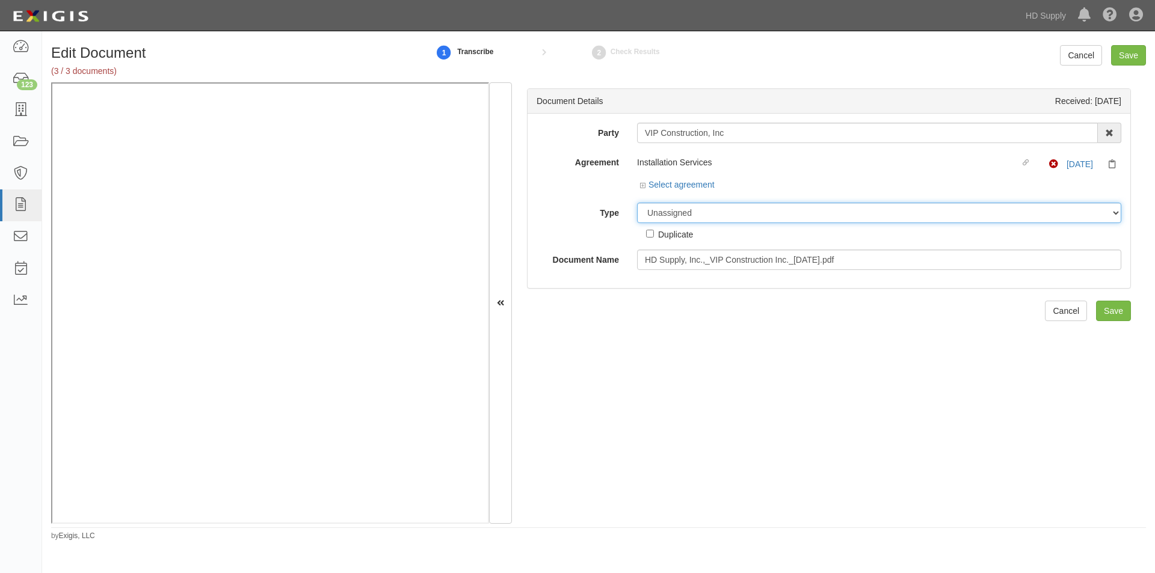
click at [739, 212] on select "Unassigned Binder Cancellation Notice Certificate Contract Endorsement Insuranc…" at bounding box center [879, 213] width 484 height 20
select select "EndorsementDetail"
click at [637, 203] on select "Unassigned Binder Cancellation Notice Certificate Contract Endorsement Insuranc…" at bounding box center [879, 213] width 484 height 20
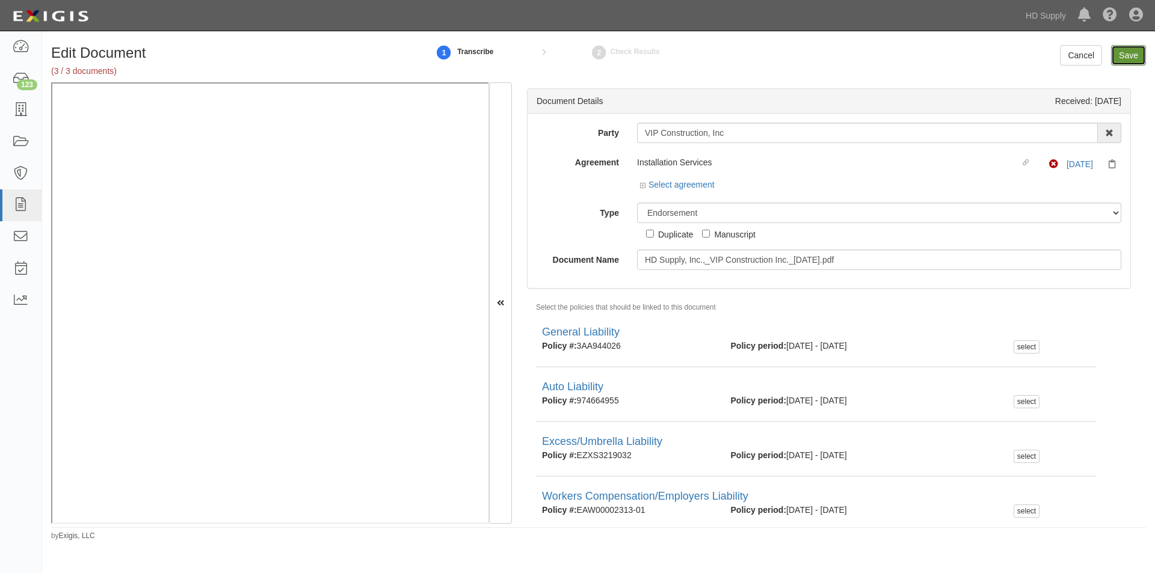
click at [1130, 49] on input "Save" at bounding box center [1128, 55] width 35 height 20
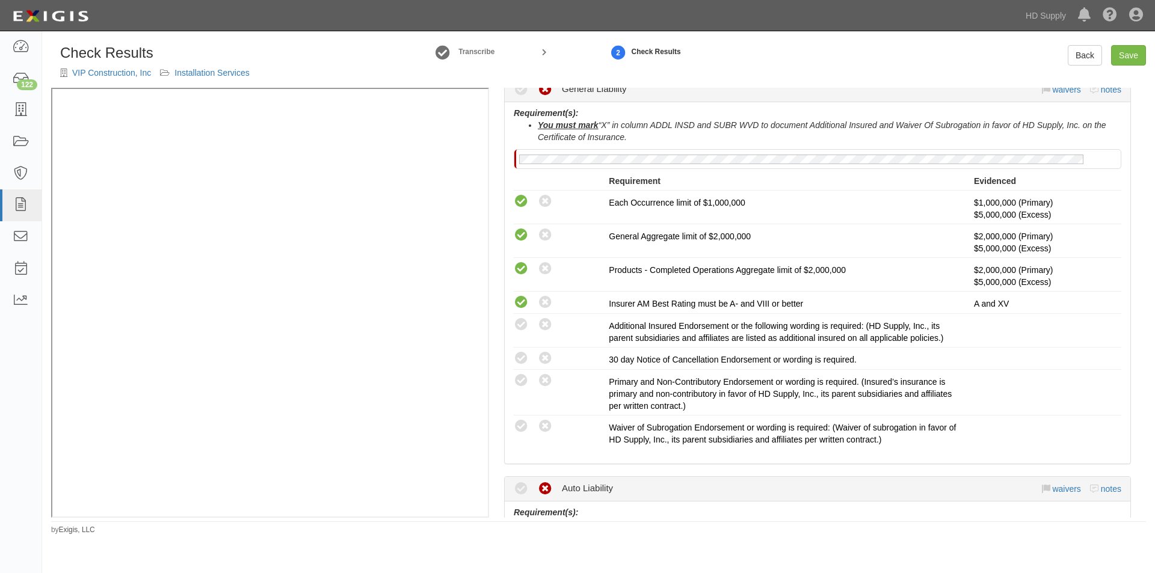
scroll to position [481, 0]
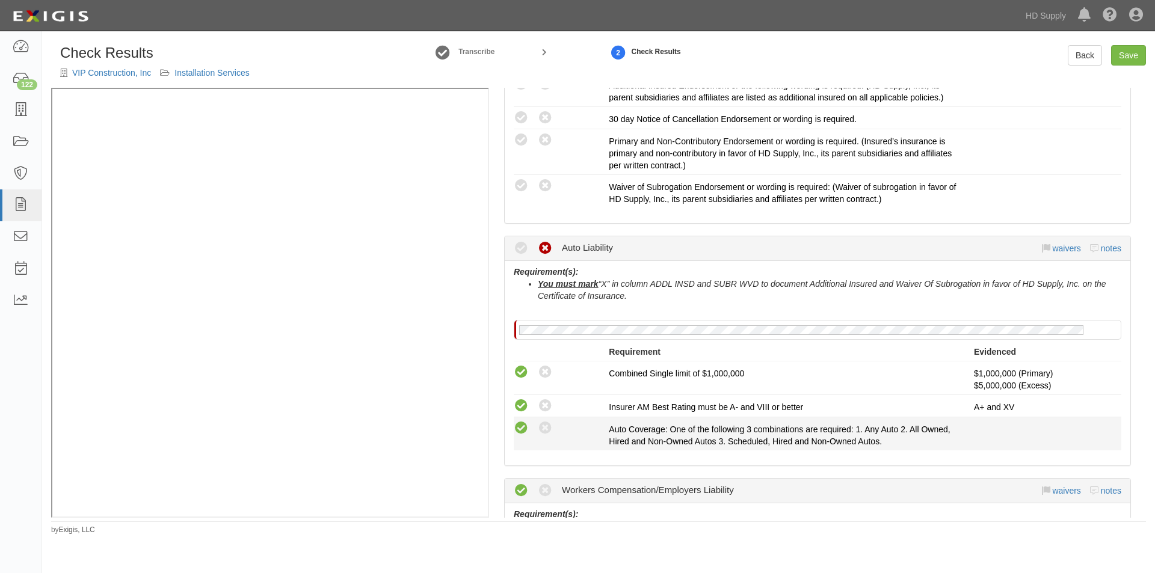
click at [518, 428] on icon at bounding box center [521, 428] width 15 height 15
radio input "true"
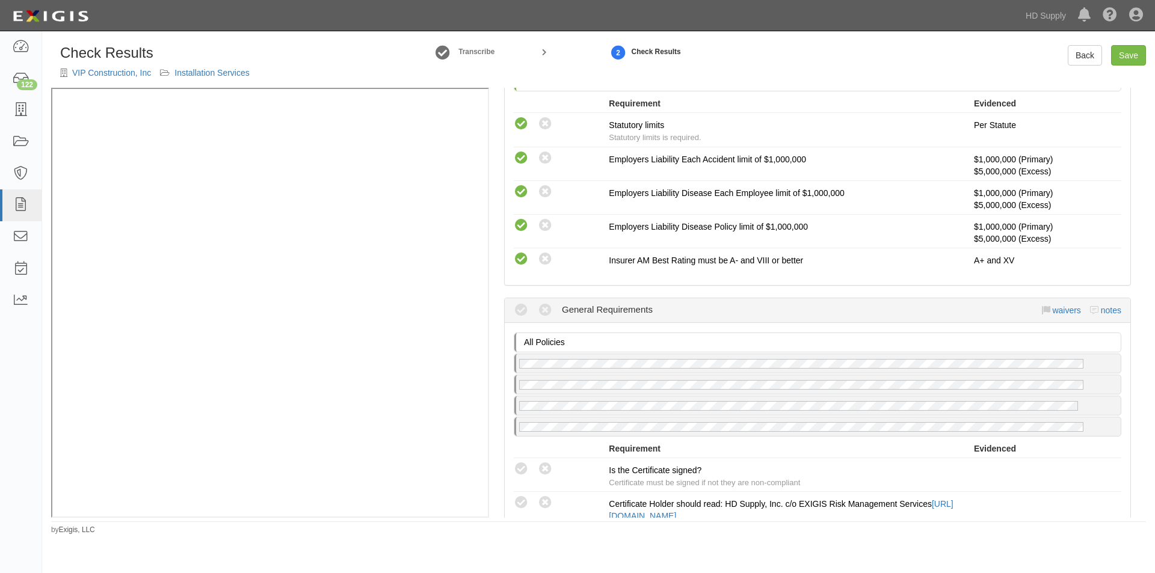
scroll to position [1023, 0]
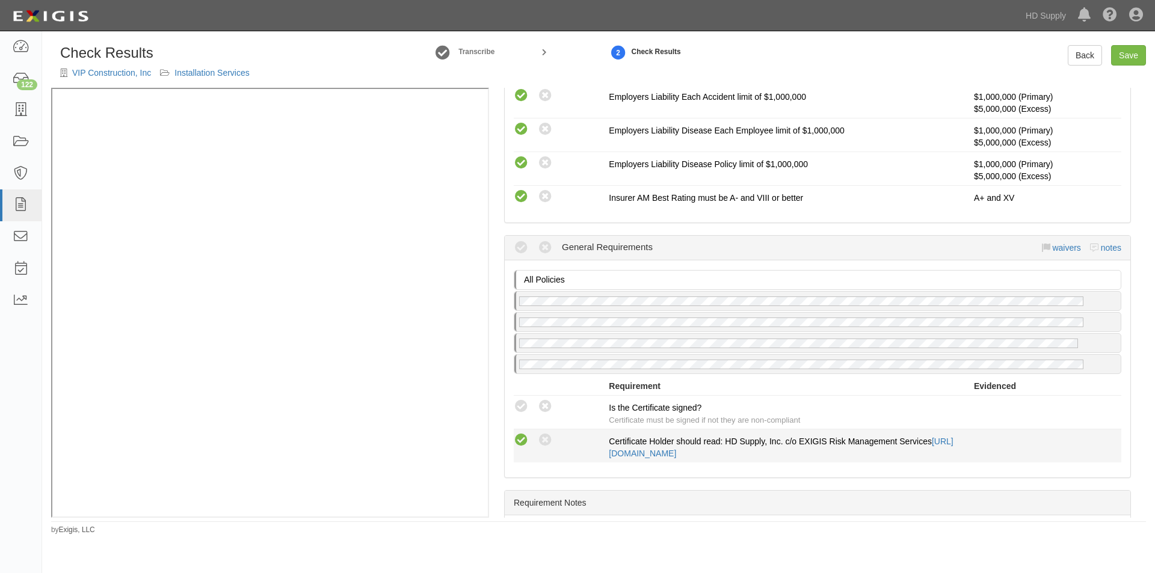
click at [522, 442] on icon at bounding box center [521, 440] width 15 height 15
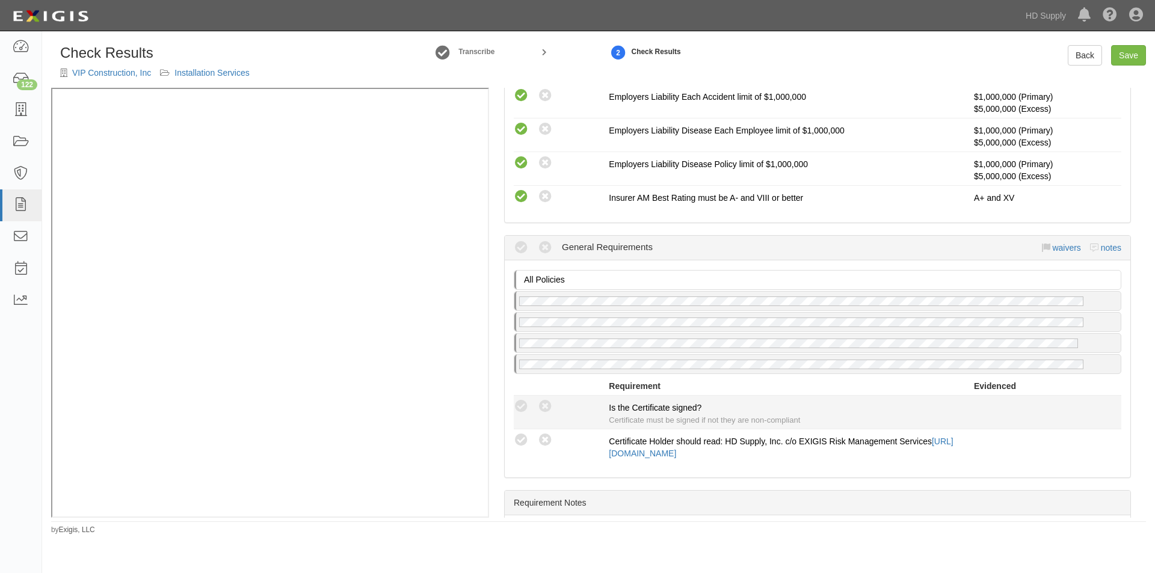
radio input "true"
click at [521, 411] on icon at bounding box center [521, 406] width 15 height 15
radio input "true"
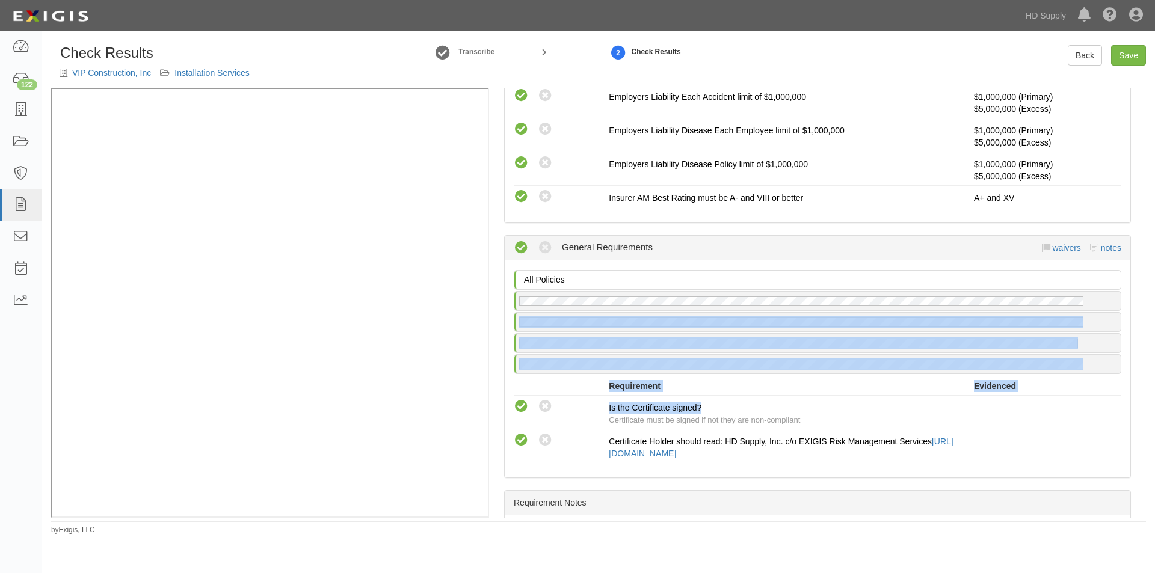
drag, startPoint x: 1146, startPoint y: 412, endPoint x: 1140, endPoint y: 318, distance: 94.0
click at [1140, 318] on div "Check Results VIP Construction, Inc Installation Services Transcribe 2 Check Re…" at bounding box center [598, 290] width 1113 height 490
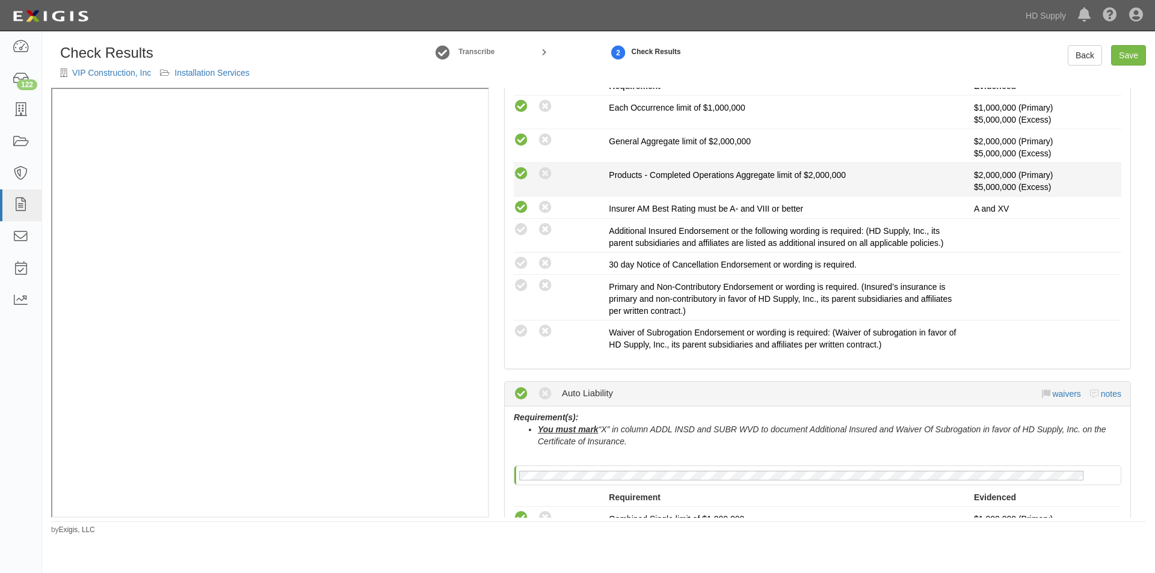
scroll to position [334, 0]
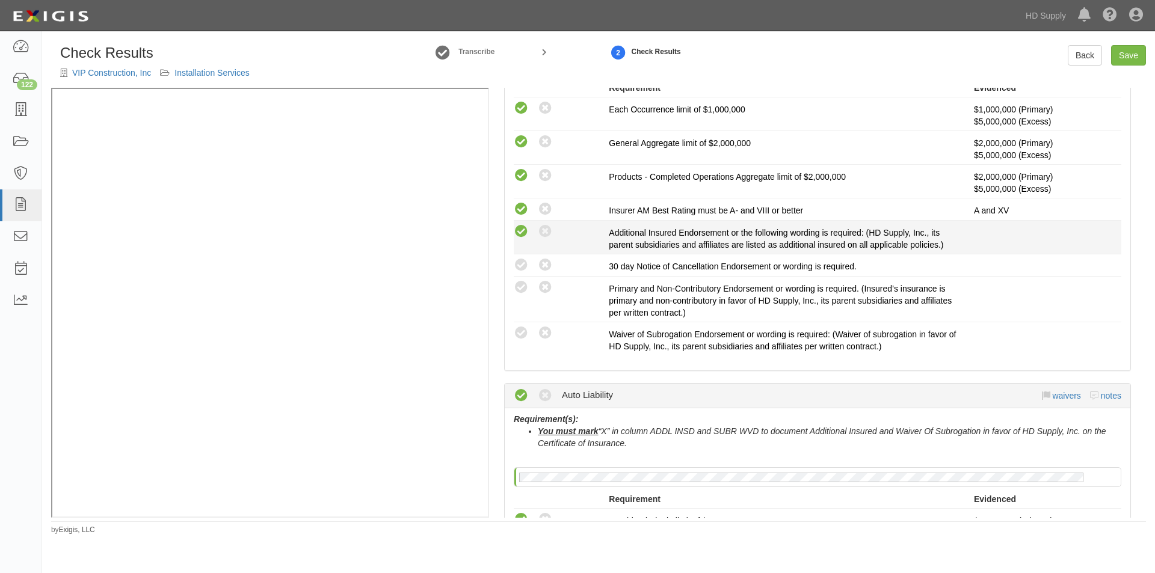
click at [524, 229] on icon at bounding box center [521, 231] width 15 height 15
radio input "true"
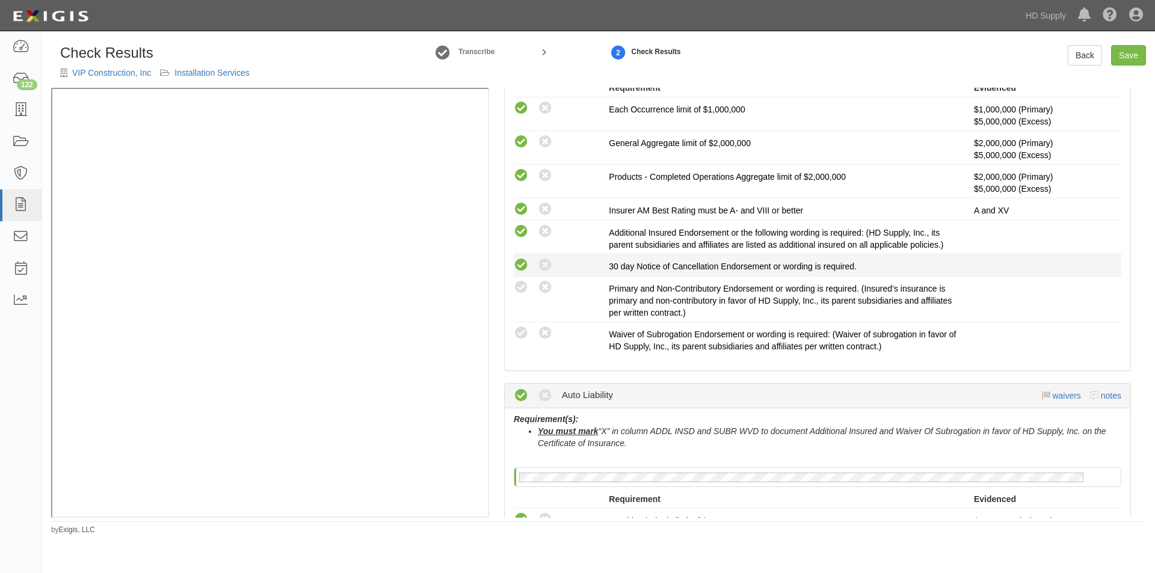
click at [518, 271] on icon at bounding box center [521, 265] width 15 height 15
radio input "true"
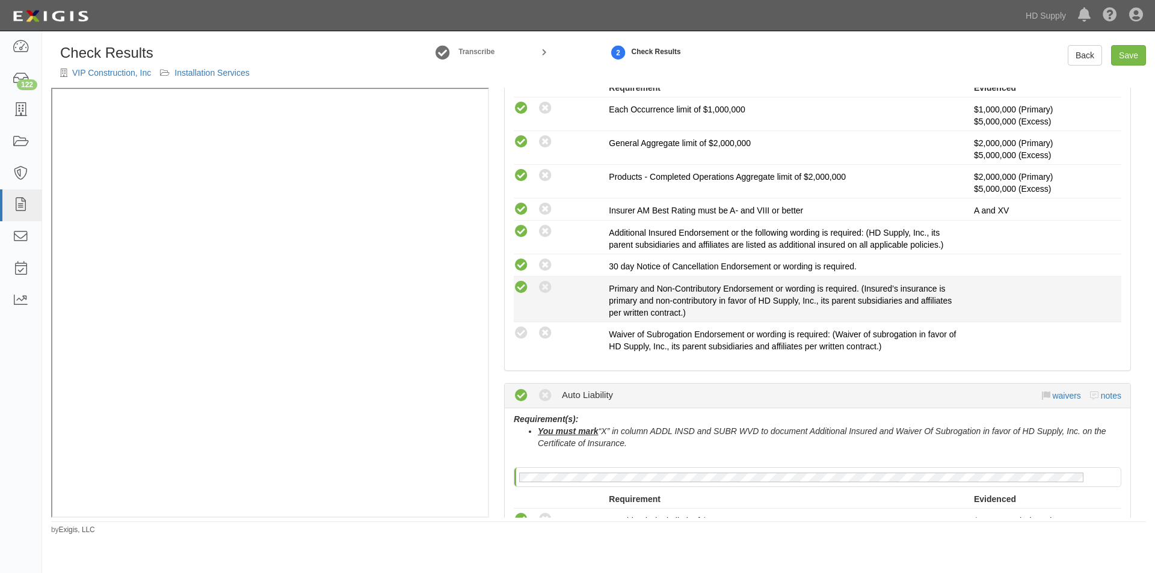
click at [518, 290] on icon at bounding box center [521, 287] width 15 height 15
radio input "true"
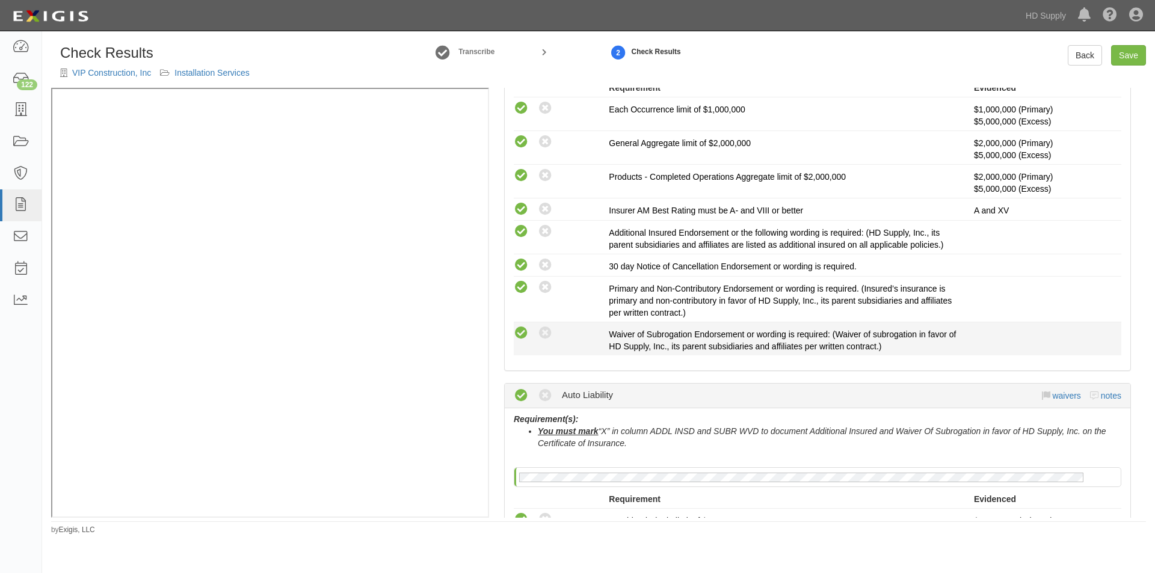
click at [523, 341] on div "Compliant Waived: Non-Compliant Waiver of Subrogation Endorsement or wording is…" at bounding box center [818, 338] width 626 height 27
click at [1090, 52] on link "Back" at bounding box center [1085, 55] width 34 height 20
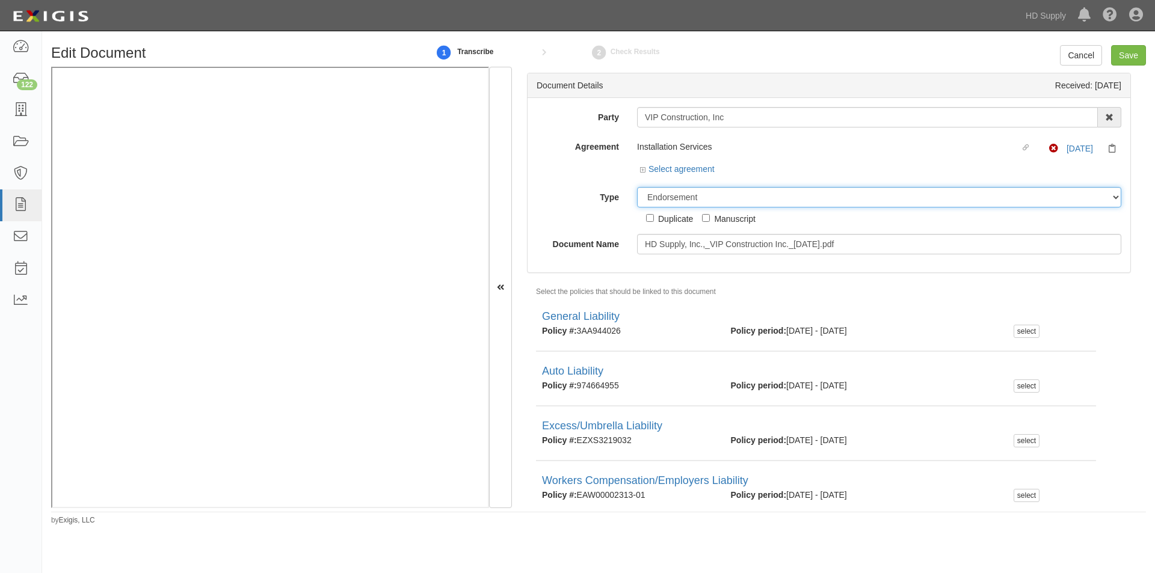
click at [647, 194] on select "Unassigned Binder Cancellation Notice Certificate Contract Endorsement Insuranc…" at bounding box center [879, 197] width 484 height 20
select select "OtherDetail"
click at [637, 187] on select "Unassigned Binder Cancellation Notice Certificate Contract Endorsement Insuranc…" at bounding box center [879, 197] width 484 height 20
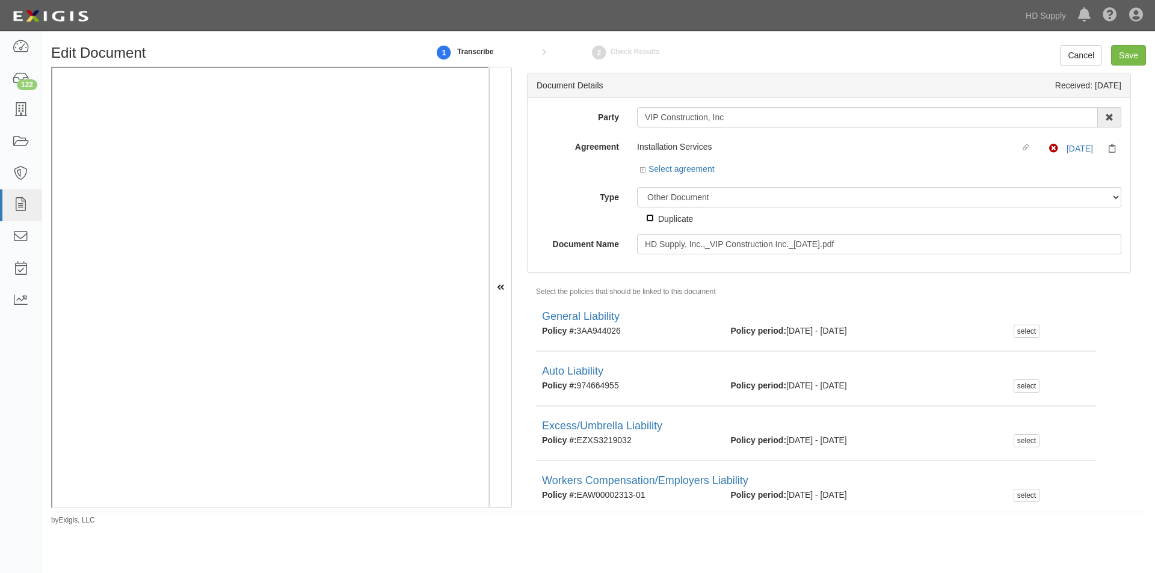
click at [650, 215] on input "Duplicate" at bounding box center [650, 218] width 8 height 8
checkbox input "true"
click at [1128, 54] on input "Save" at bounding box center [1128, 55] width 35 height 20
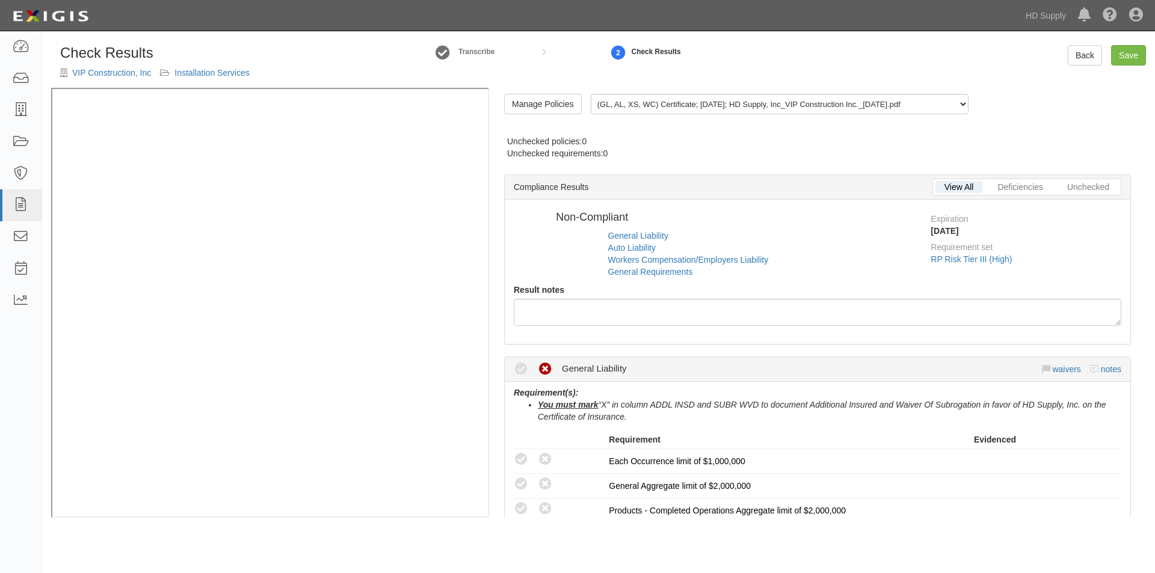
radio input "true"
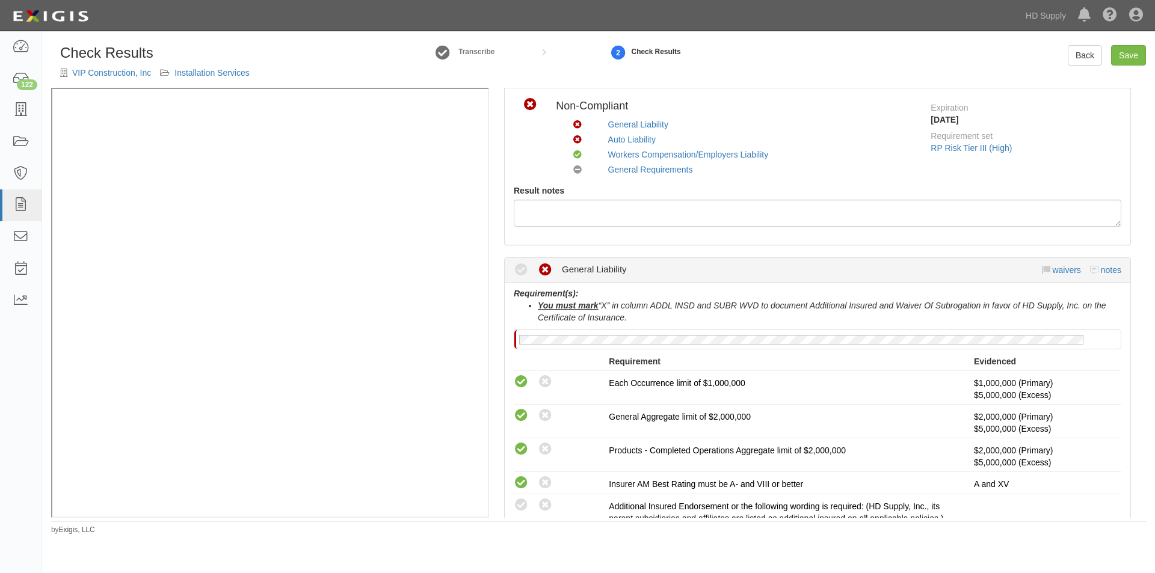
scroll to position [301, 0]
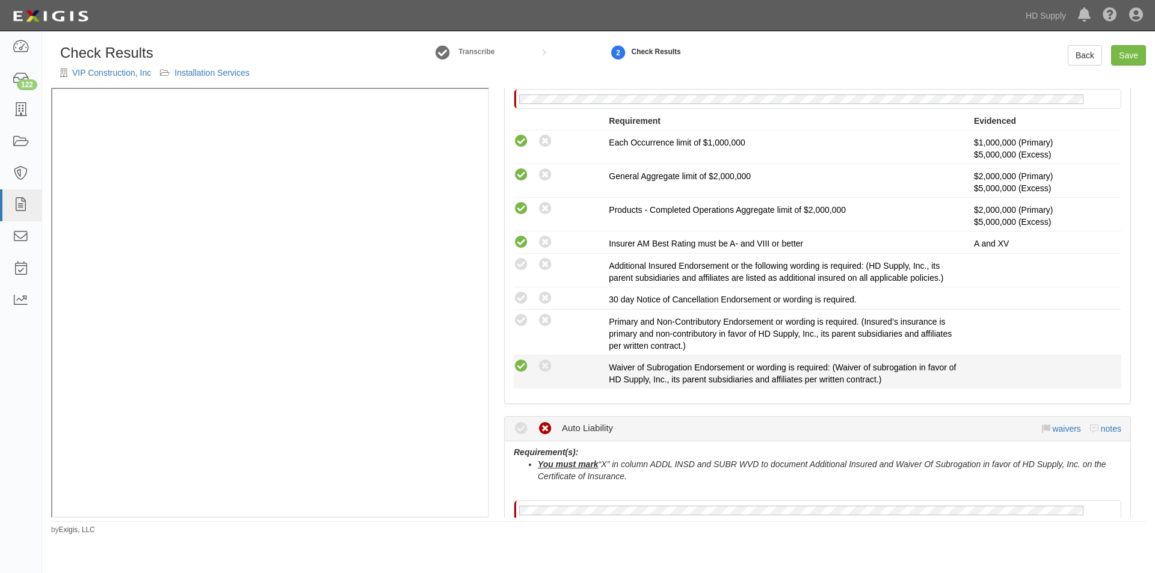
click at [521, 363] on icon at bounding box center [521, 366] width 15 height 15
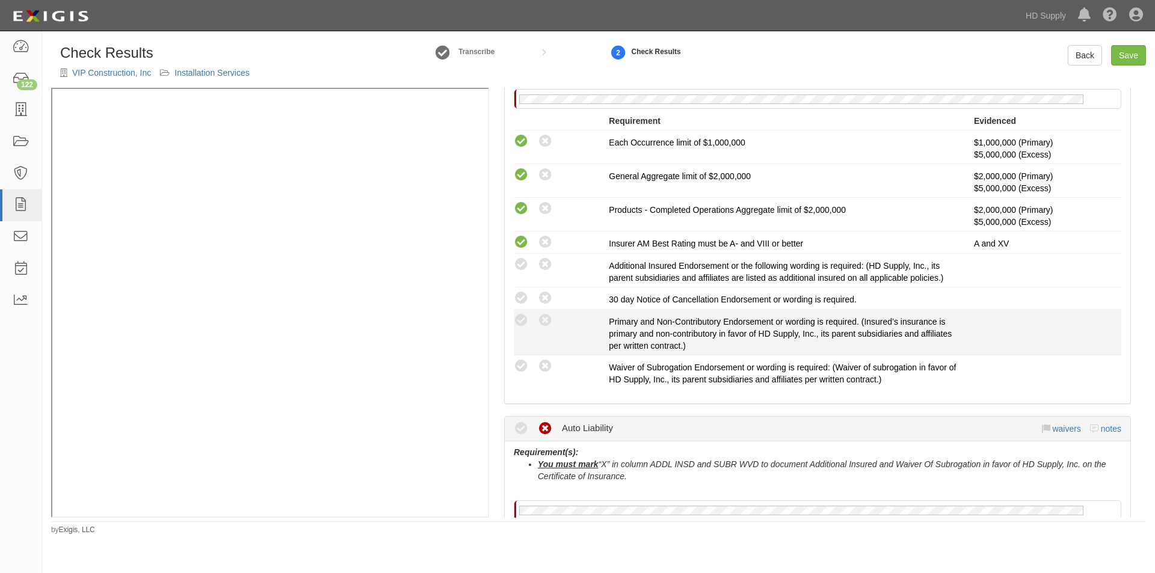
radio input "true"
drag, startPoint x: 521, startPoint y: 322, endPoint x: 523, endPoint y: 315, distance: 7.9
click at [521, 321] on icon at bounding box center [521, 320] width 15 height 15
radio input "true"
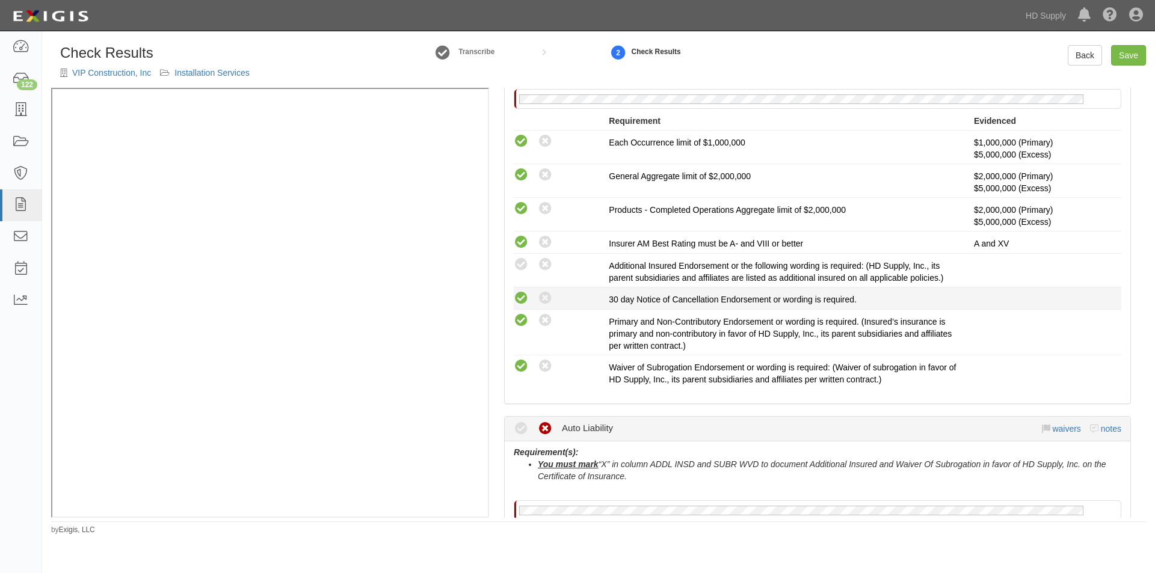
click at [523, 297] on icon at bounding box center [521, 298] width 15 height 15
radio input "true"
click at [521, 260] on icon at bounding box center [521, 264] width 15 height 15
radio input "true"
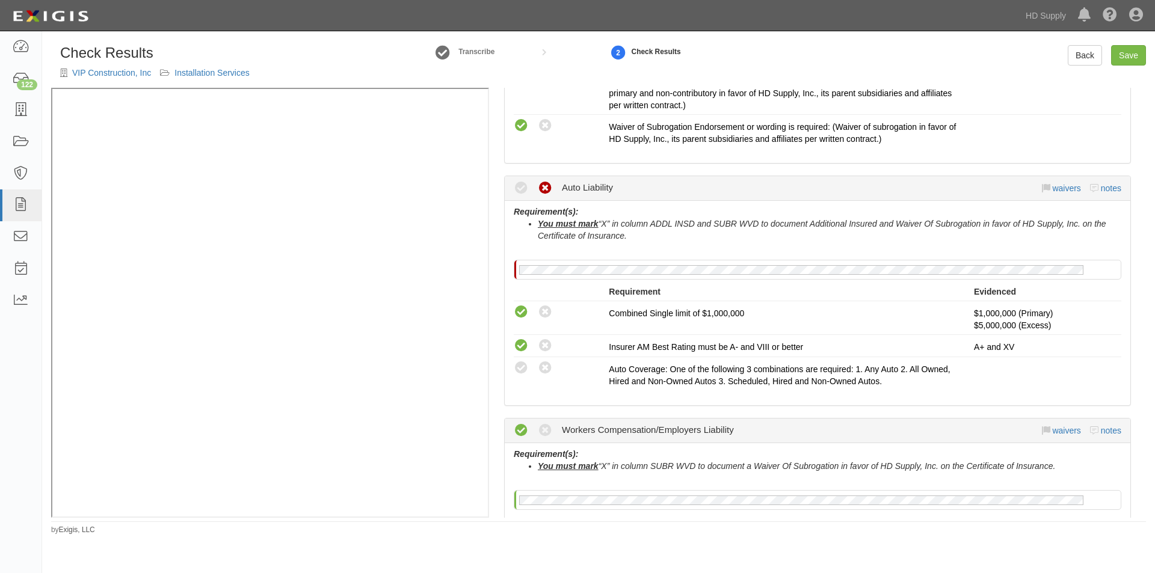
scroll to position [601, 0]
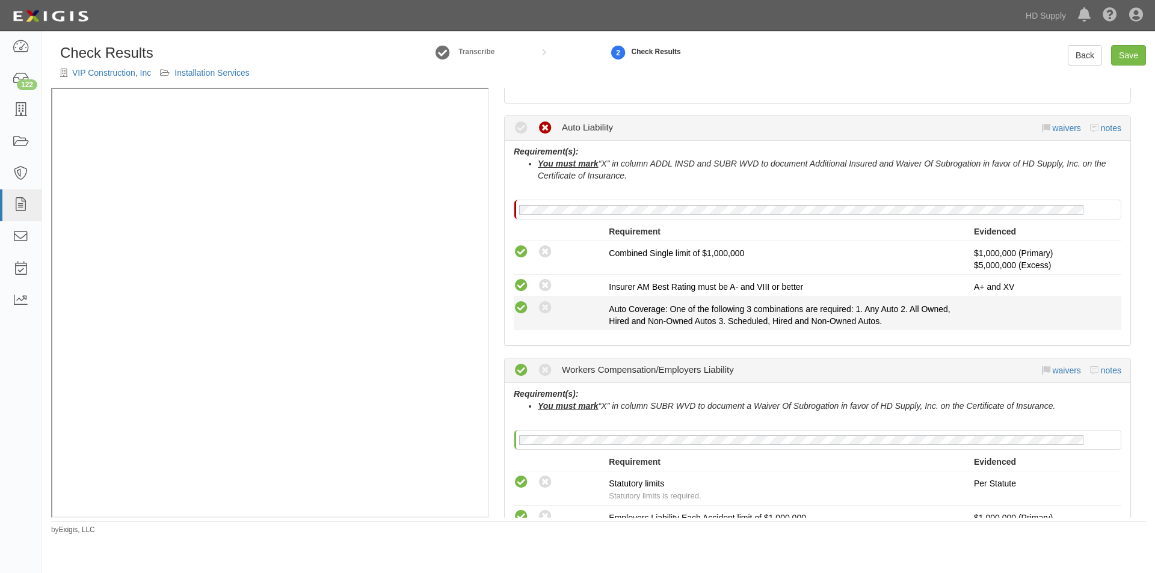
click at [524, 312] on icon at bounding box center [521, 308] width 15 height 15
radio input "true"
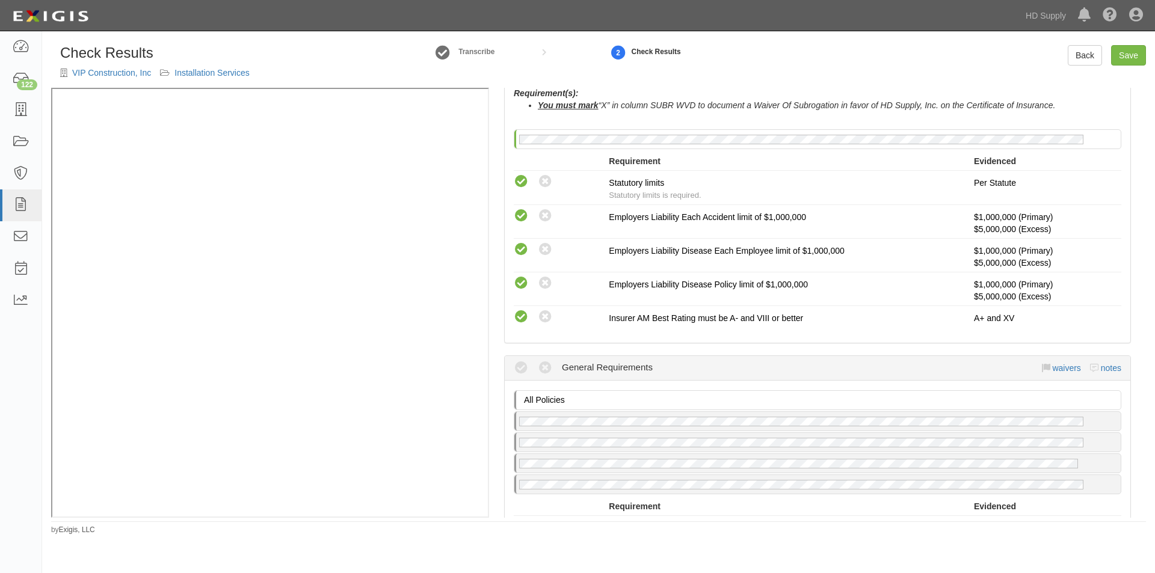
scroll to position [1023, 0]
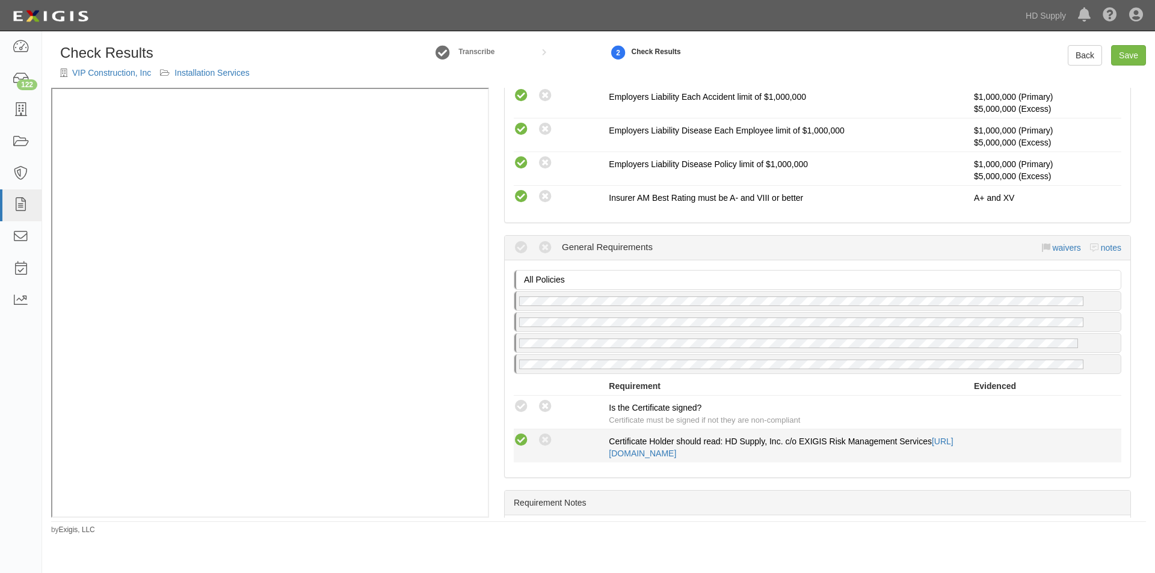
click at [526, 436] on icon at bounding box center [521, 440] width 15 height 15
radio input "true"
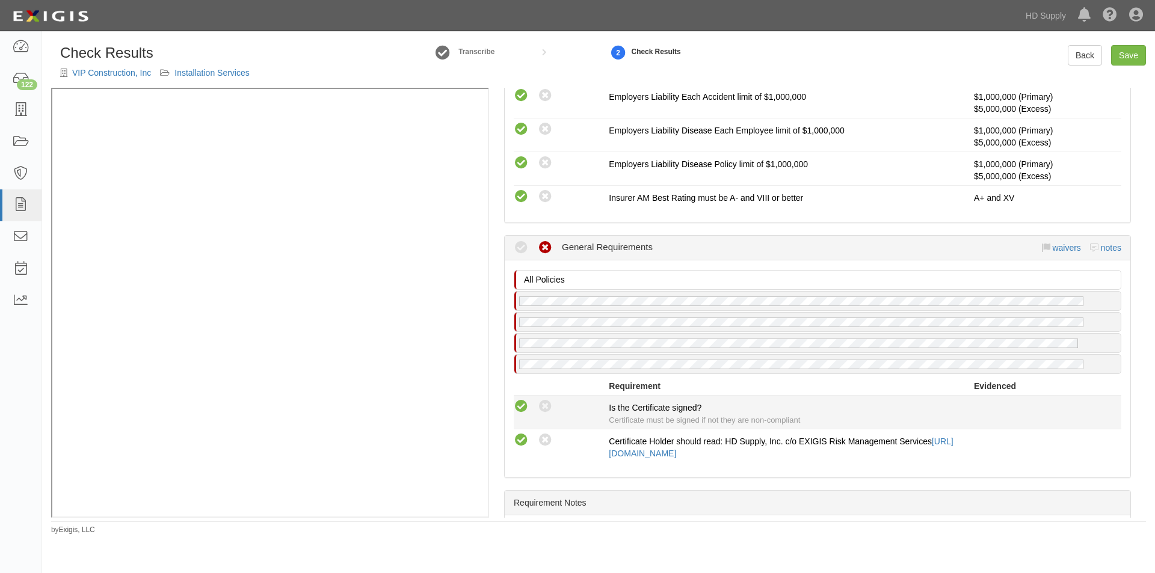
click at [526, 407] on icon at bounding box center [521, 406] width 15 height 15
radio input "true"
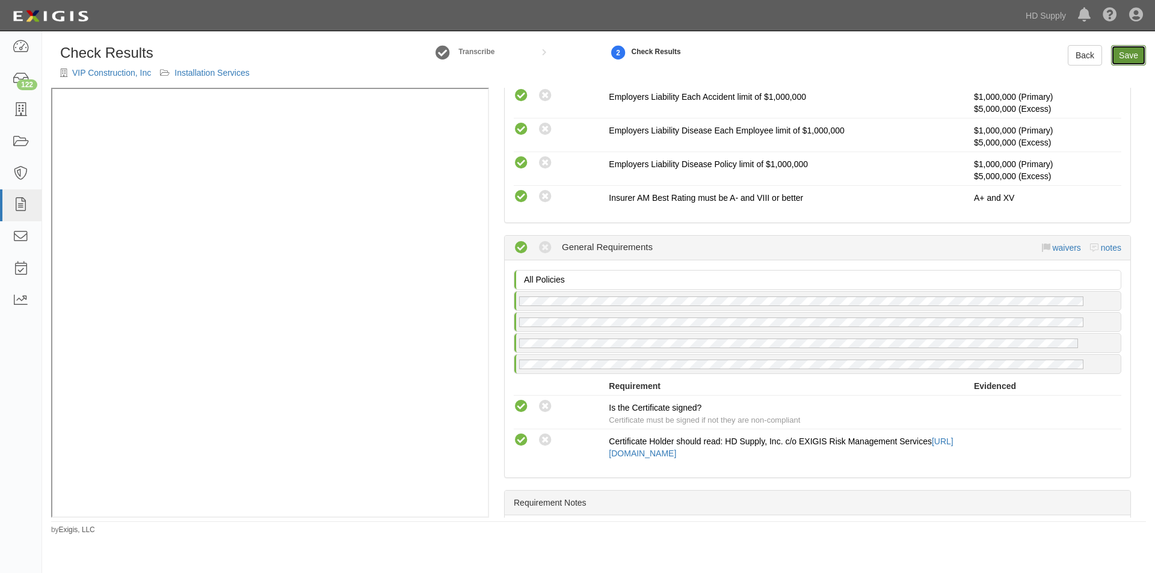
click at [1125, 58] on link "Save" at bounding box center [1128, 55] width 35 height 20
radio input "true"
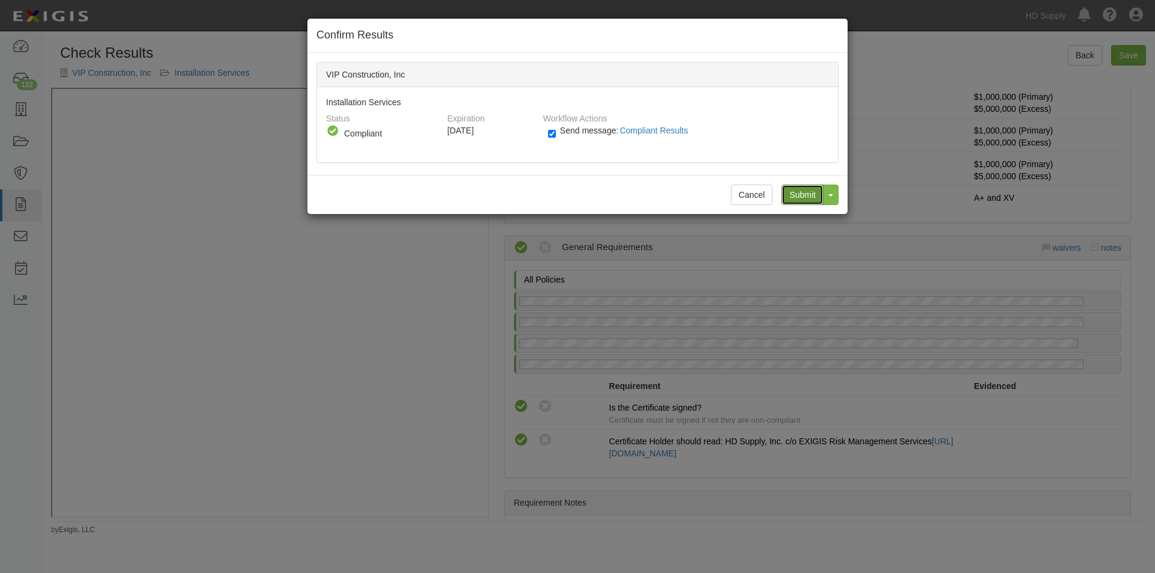
click at [795, 194] on input "Submit" at bounding box center [802, 195] width 42 height 20
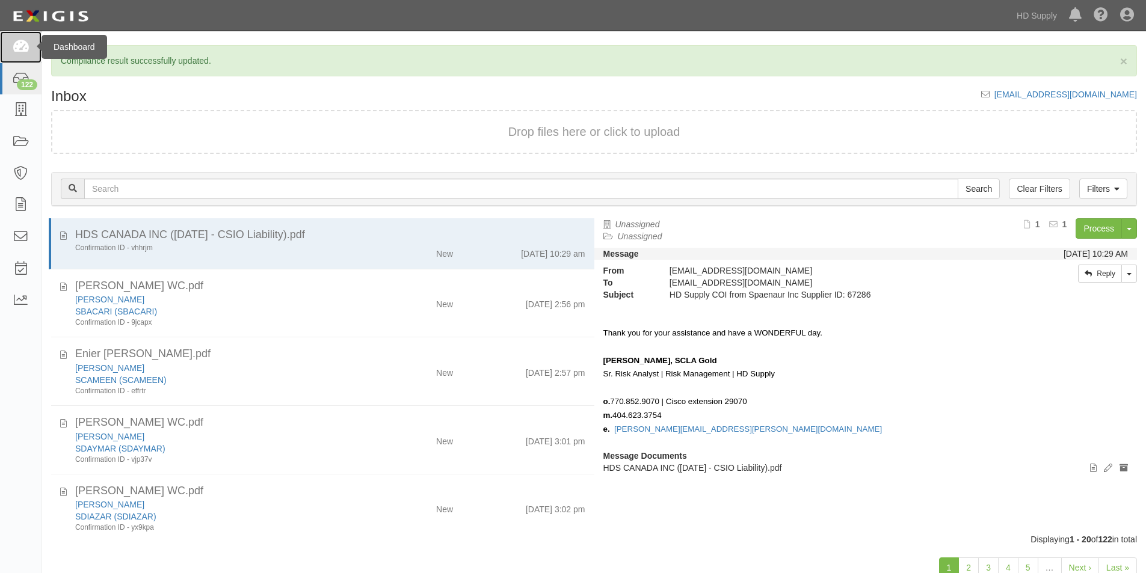
click at [22, 46] on icon at bounding box center [20, 47] width 17 height 14
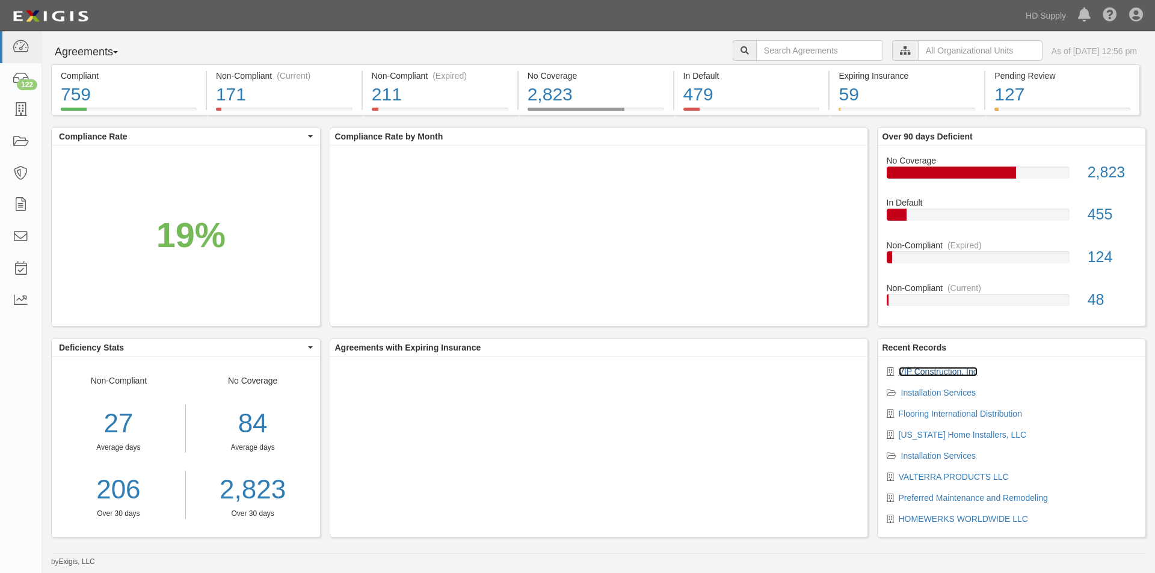
click at [920, 369] on link "VIP Construction, Inc" at bounding box center [938, 372] width 79 height 10
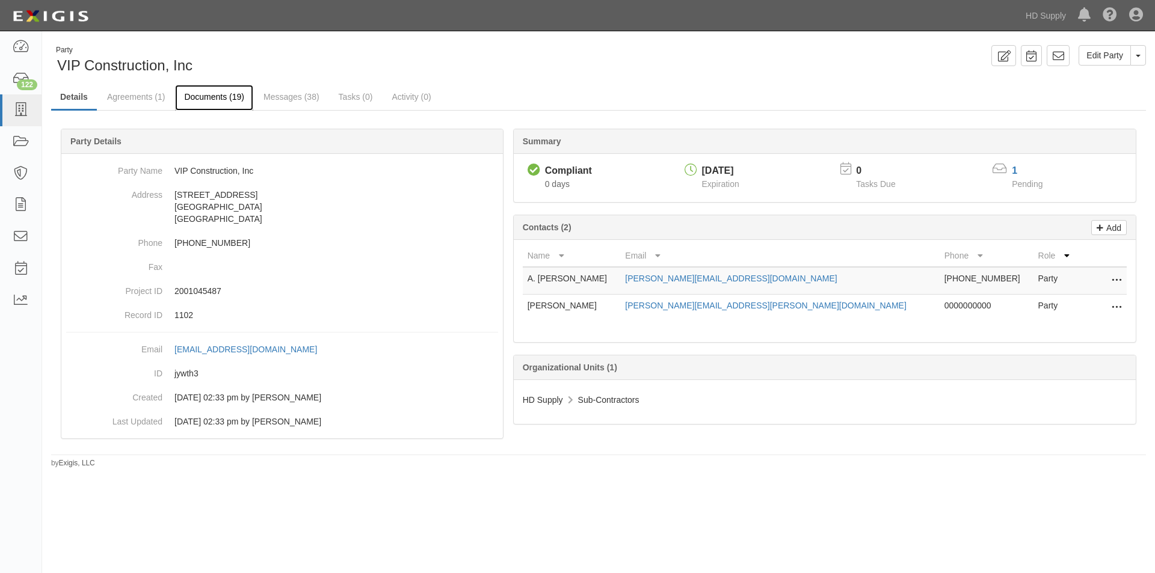
click at [220, 92] on link "Documents (19)" at bounding box center [214, 98] width 78 height 26
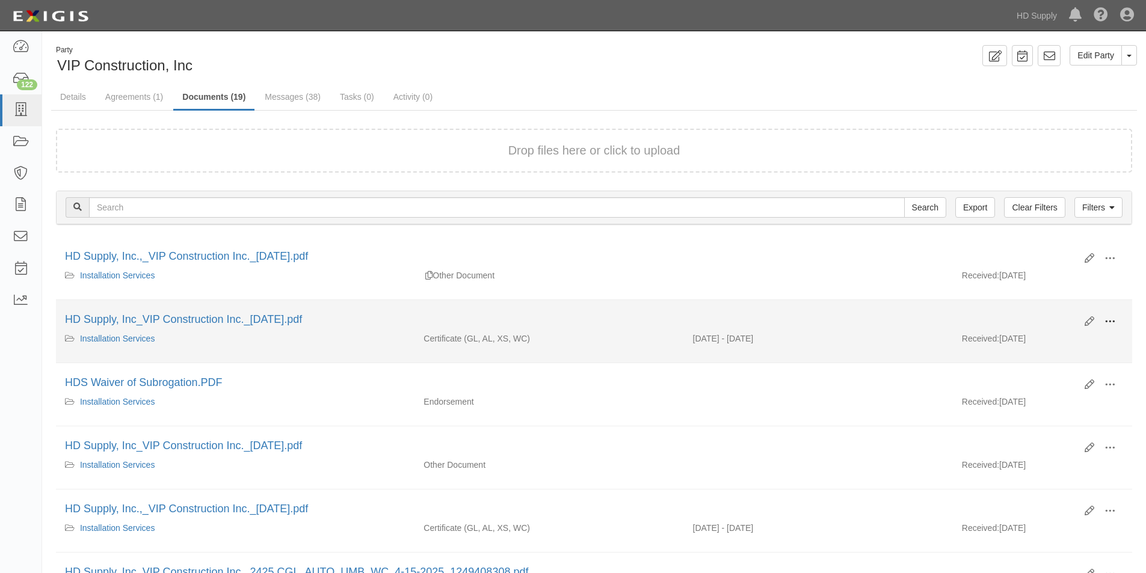
click at [1112, 318] on span at bounding box center [1109, 321] width 11 height 11
click at [1028, 344] on link "View" at bounding box center [1051, 339] width 95 height 22
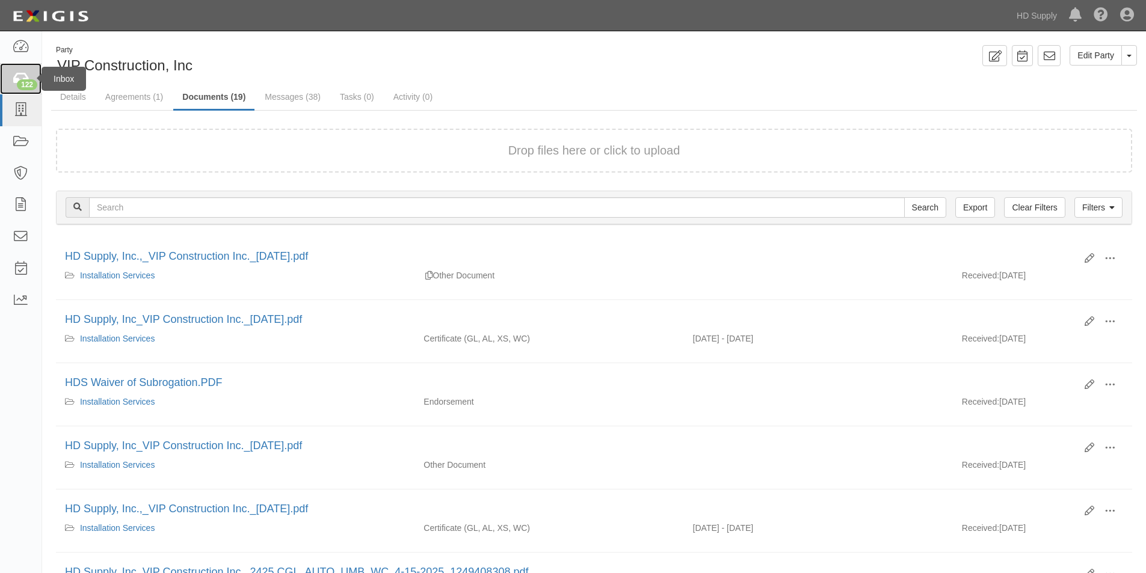
click at [25, 85] on div "122" at bounding box center [27, 84] width 20 height 11
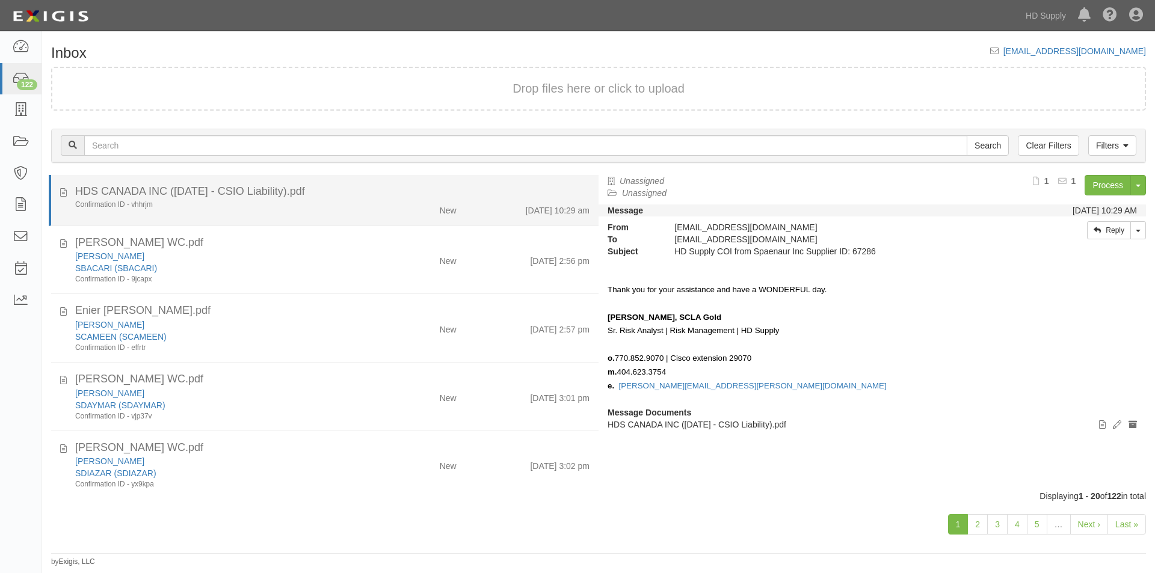
click at [281, 210] on div "Confirmation ID - vhhrjm New 9/18/25 10:29 am" at bounding box center [332, 208] width 532 height 17
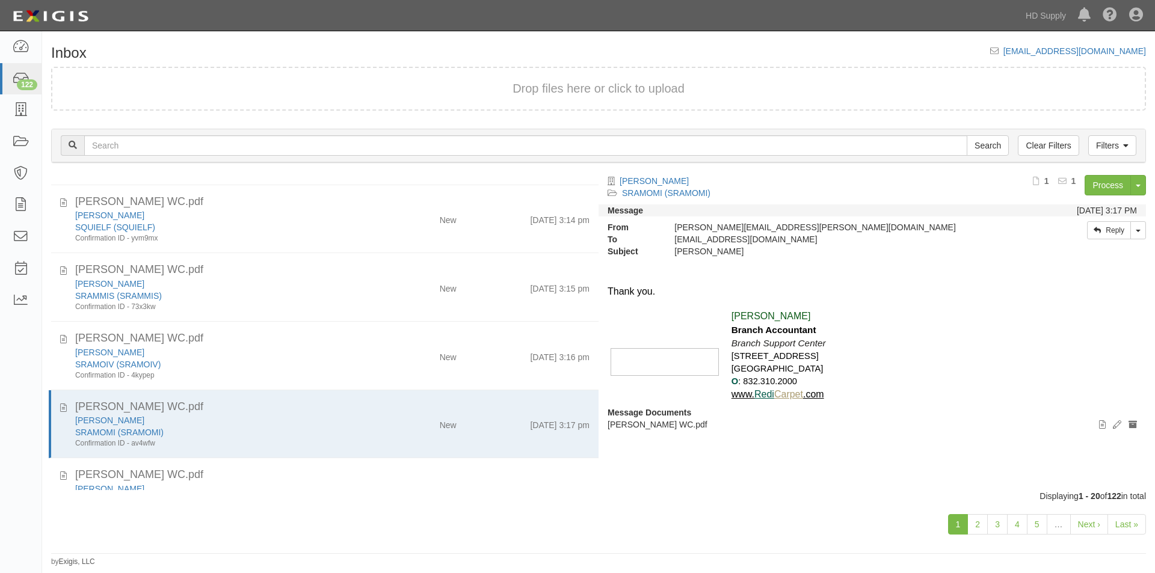
scroll to position [1041, 0]
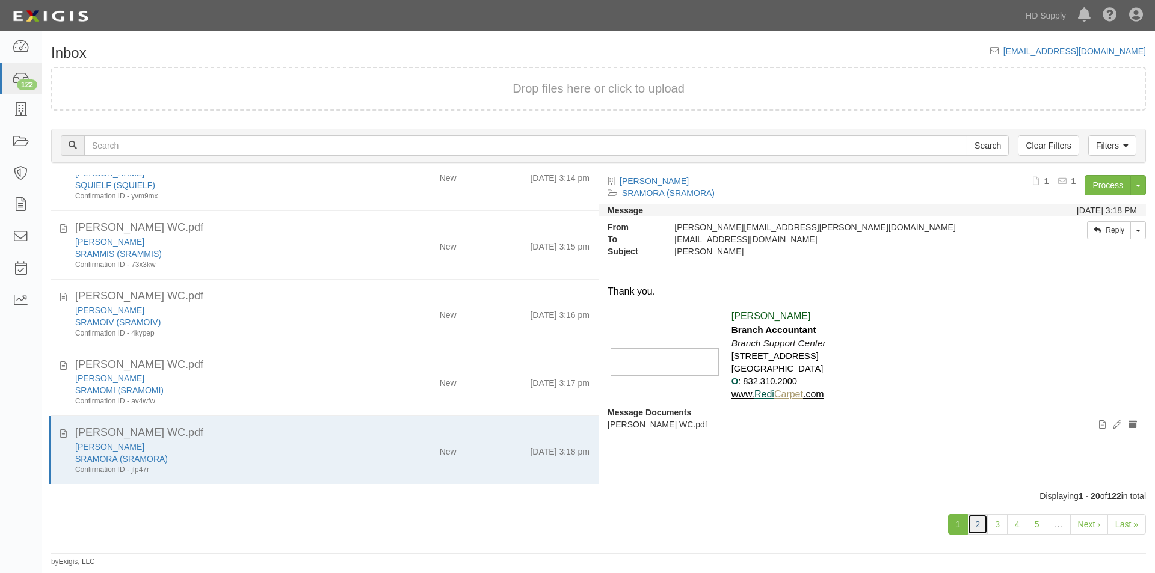
click at [980, 526] on link "2" at bounding box center [977, 524] width 20 height 20
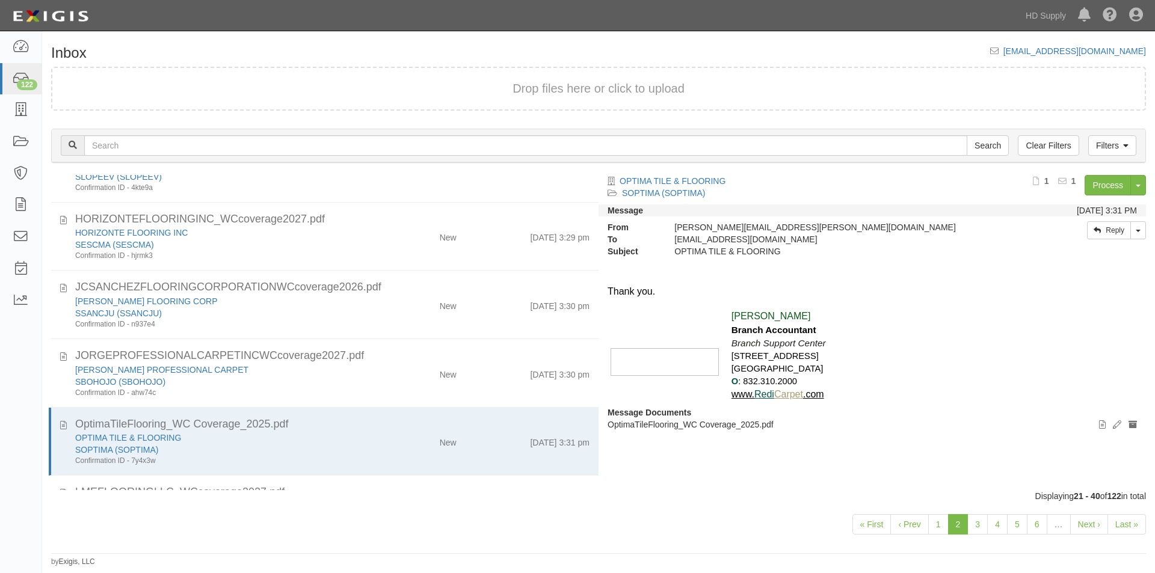
scroll to position [1058, 0]
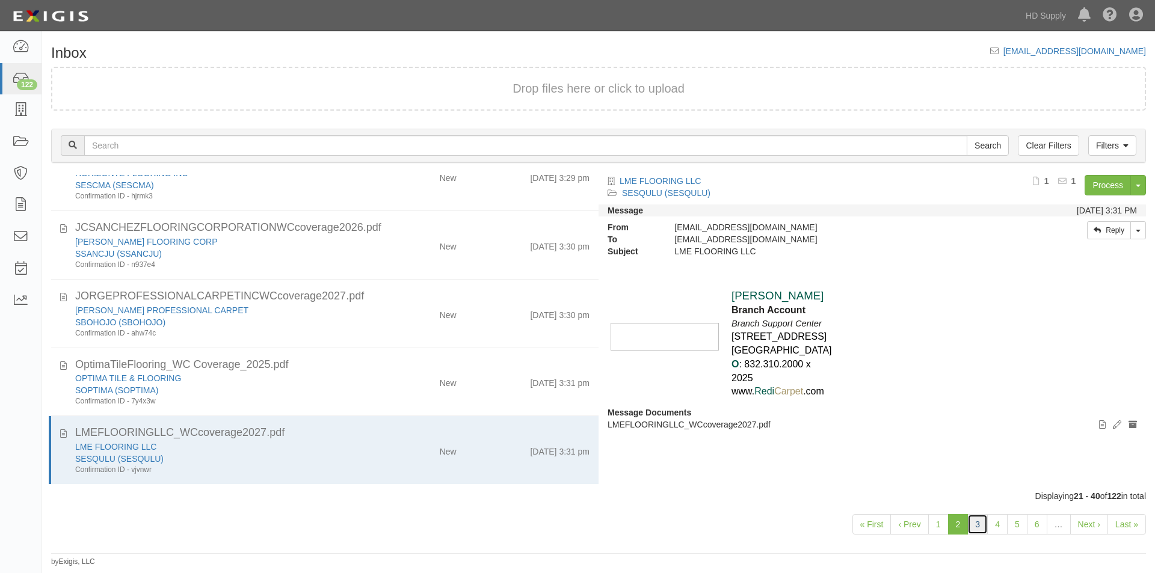
click at [980, 526] on link "3" at bounding box center [977, 524] width 20 height 20
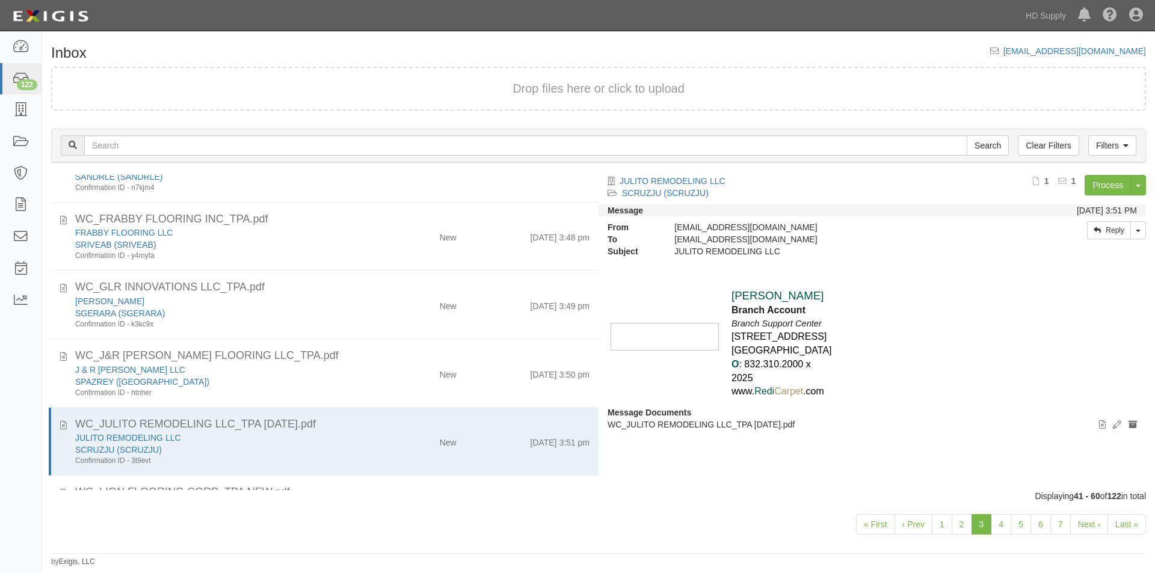
scroll to position [1058, 0]
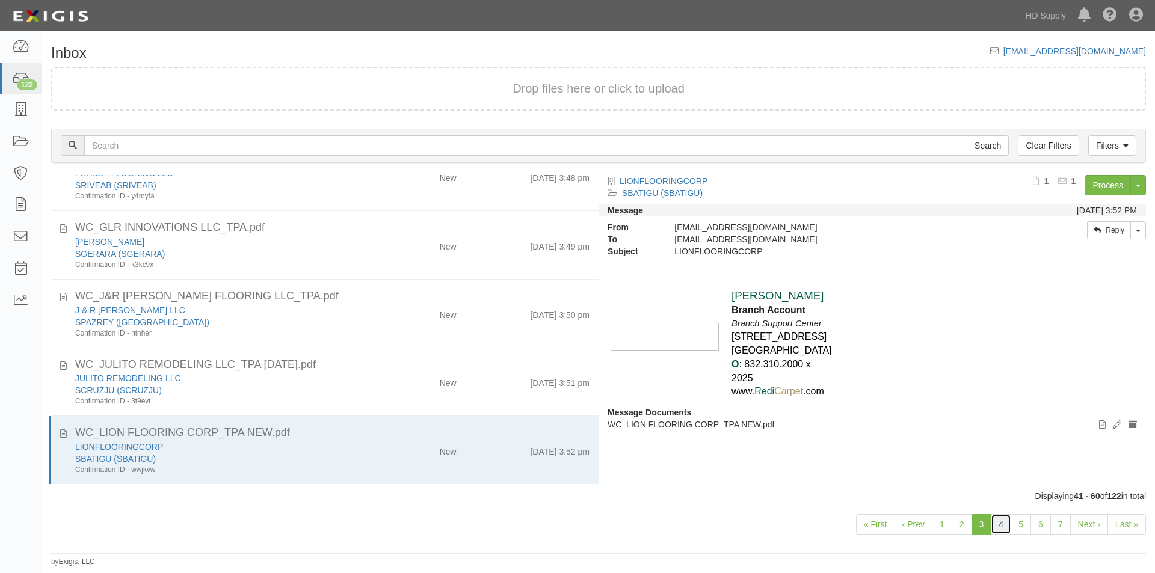
click at [998, 526] on link "4" at bounding box center [1001, 524] width 20 height 20
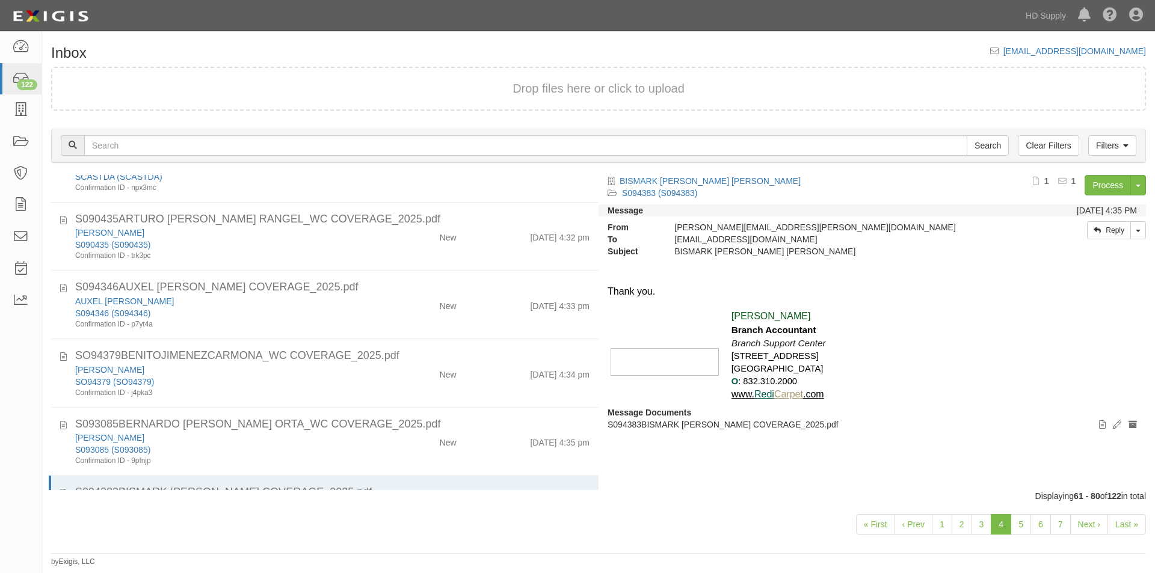
scroll to position [1058, 0]
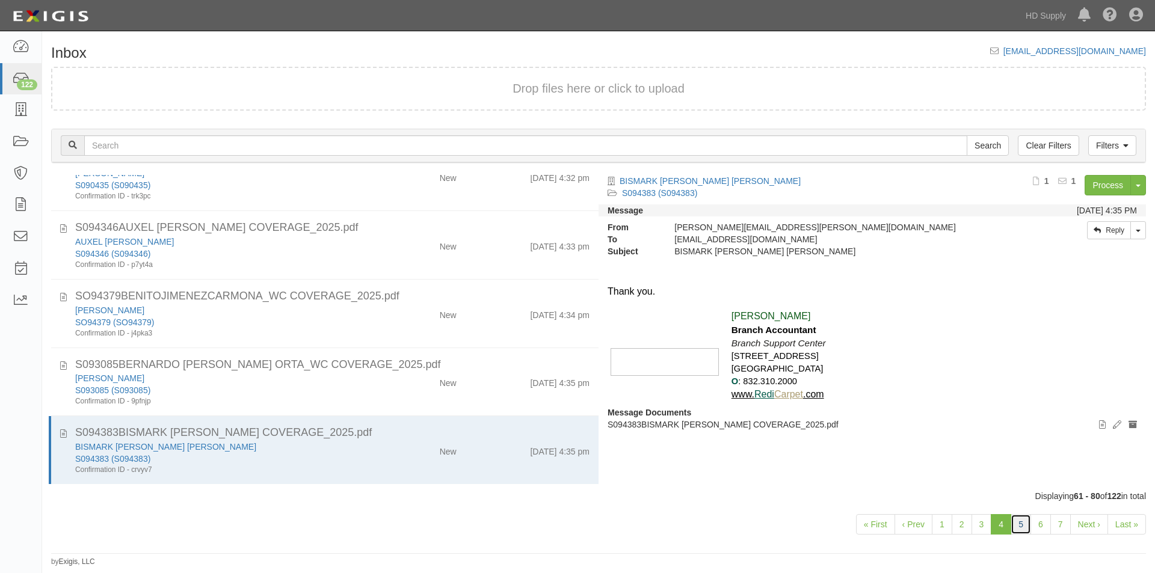
click at [1021, 526] on link "5" at bounding box center [1020, 524] width 20 height 20
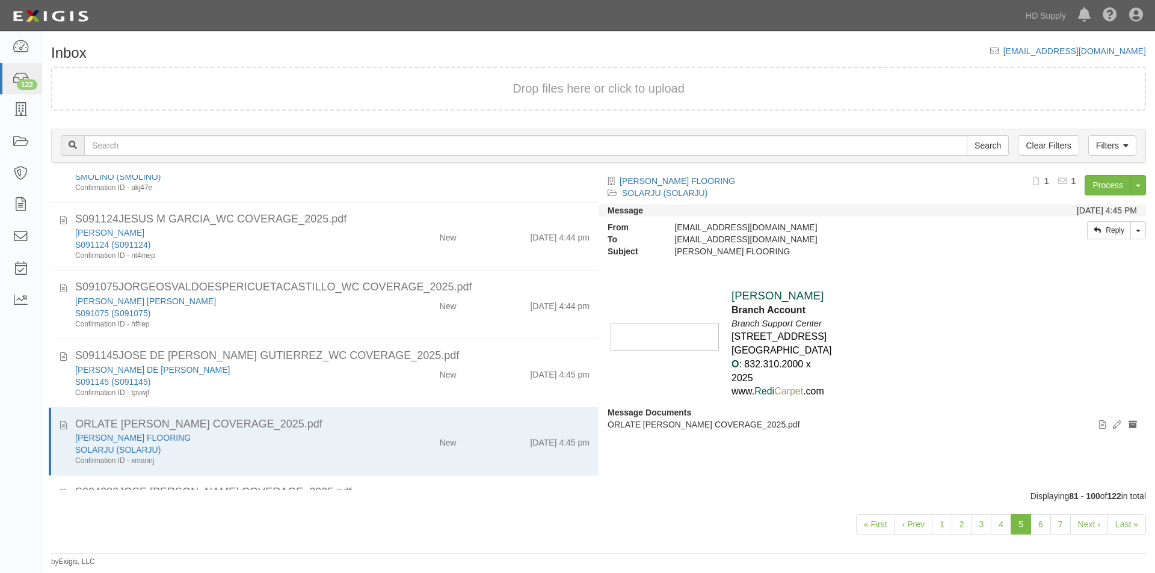
scroll to position [1058, 0]
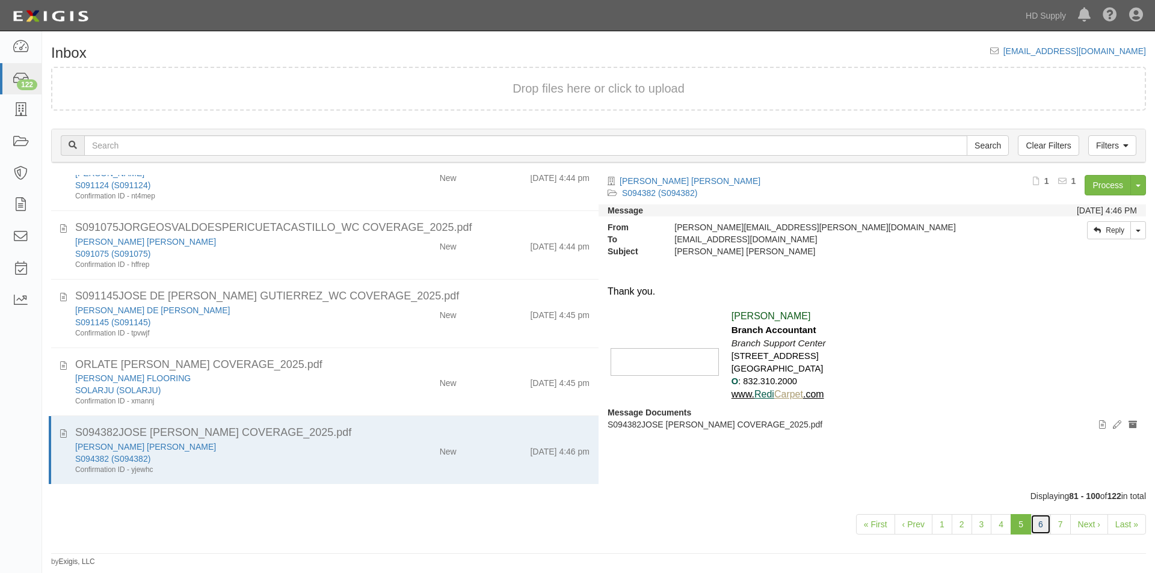
click at [1035, 527] on link "6" at bounding box center [1040, 524] width 20 height 20
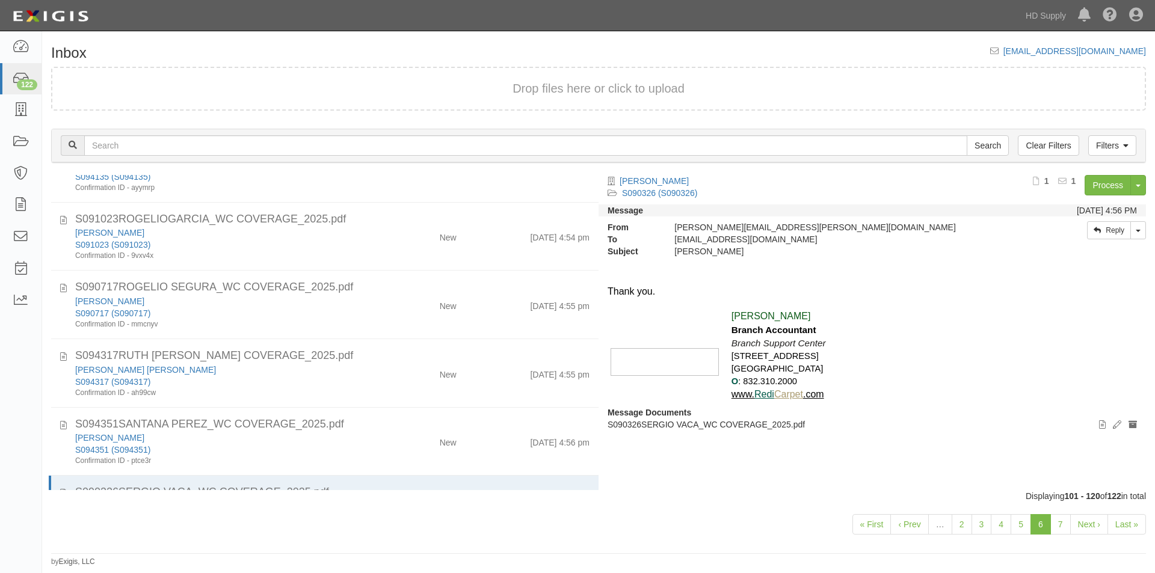
scroll to position [1058, 0]
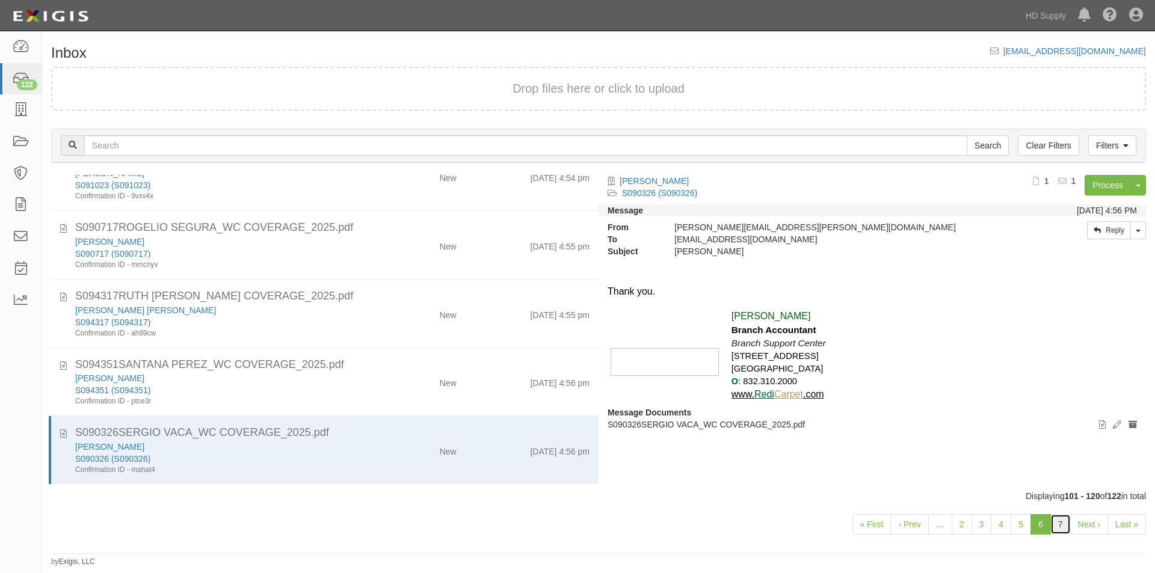
click at [1059, 529] on link "7" at bounding box center [1060, 524] width 20 height 20
